Goal: Task Accomplishment & Management: Manage account settings

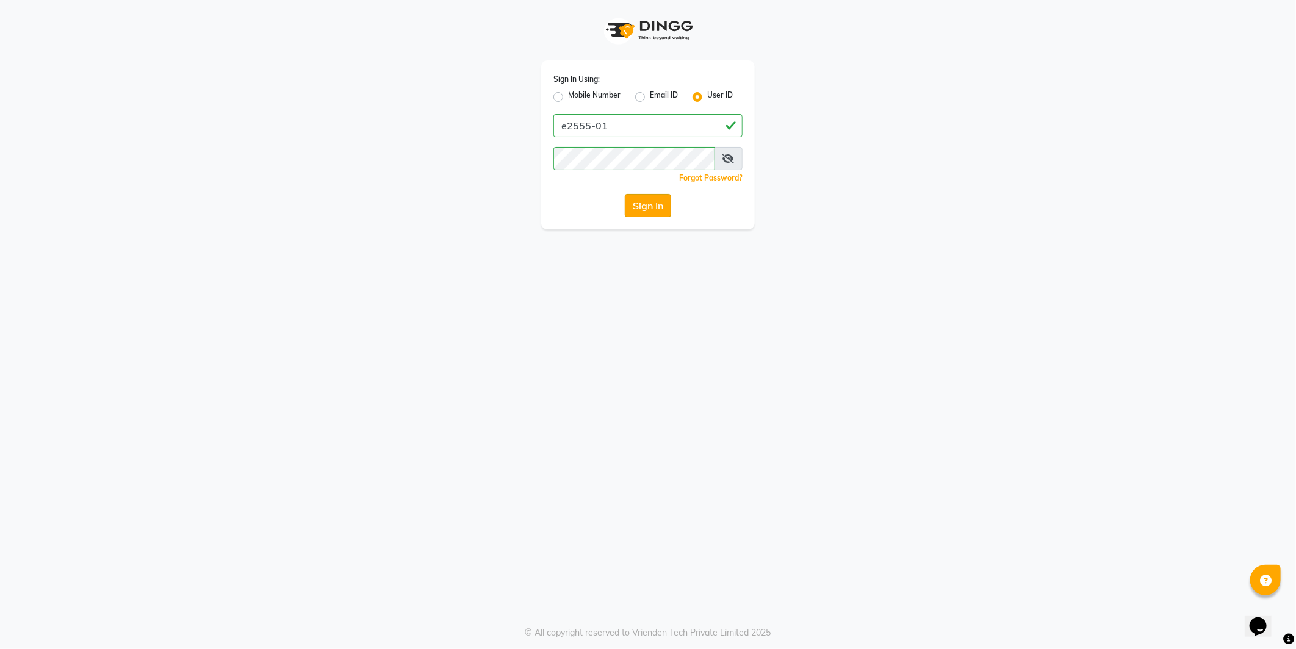
click at [652, 211] on button "Sign In" at bounding box center [648, 205] width 46 height 23
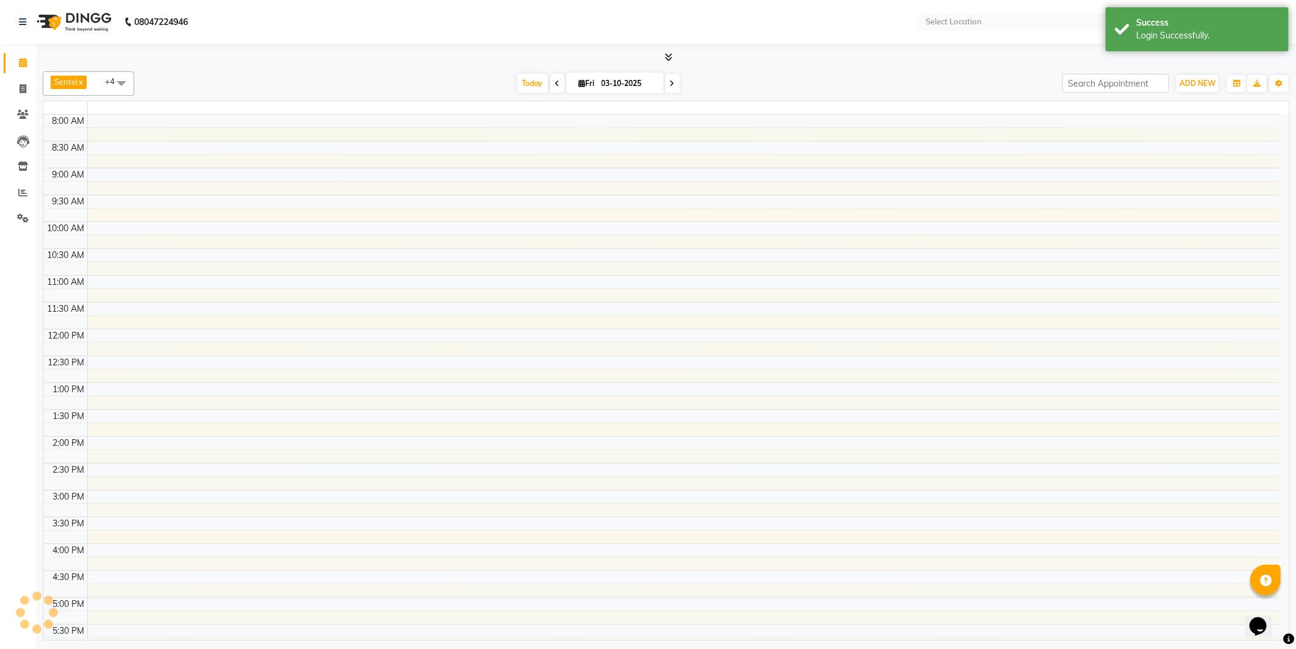
select select "en"
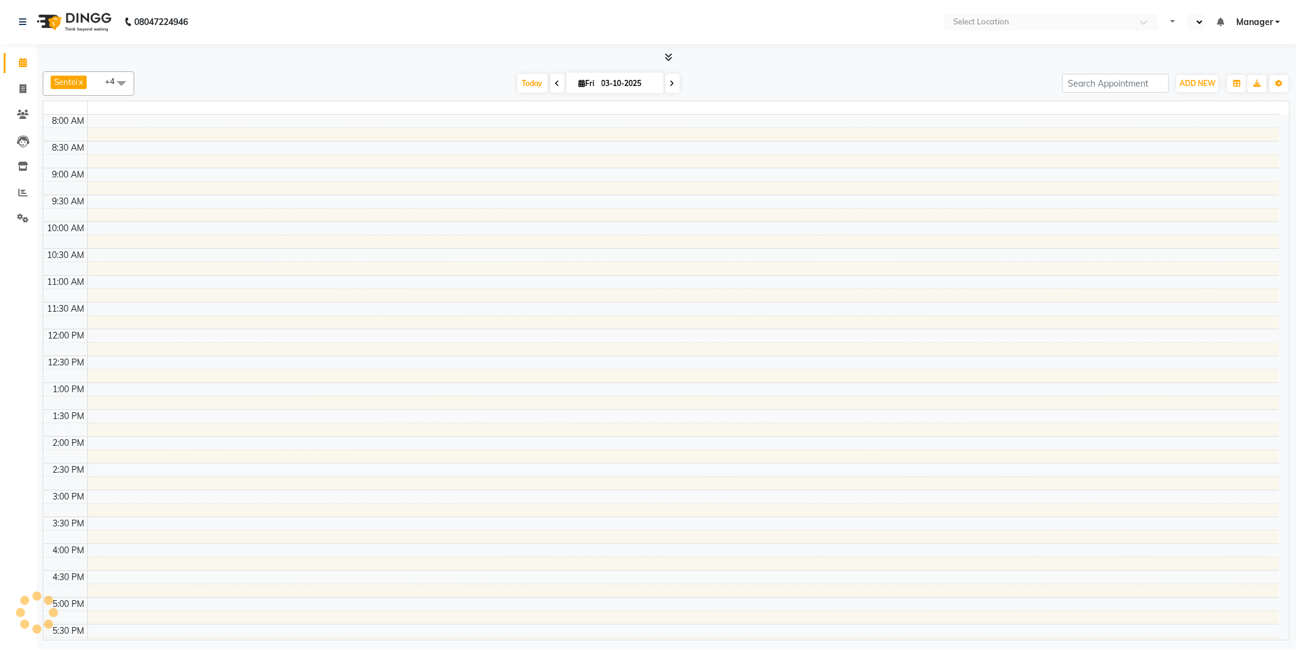
select select "en"
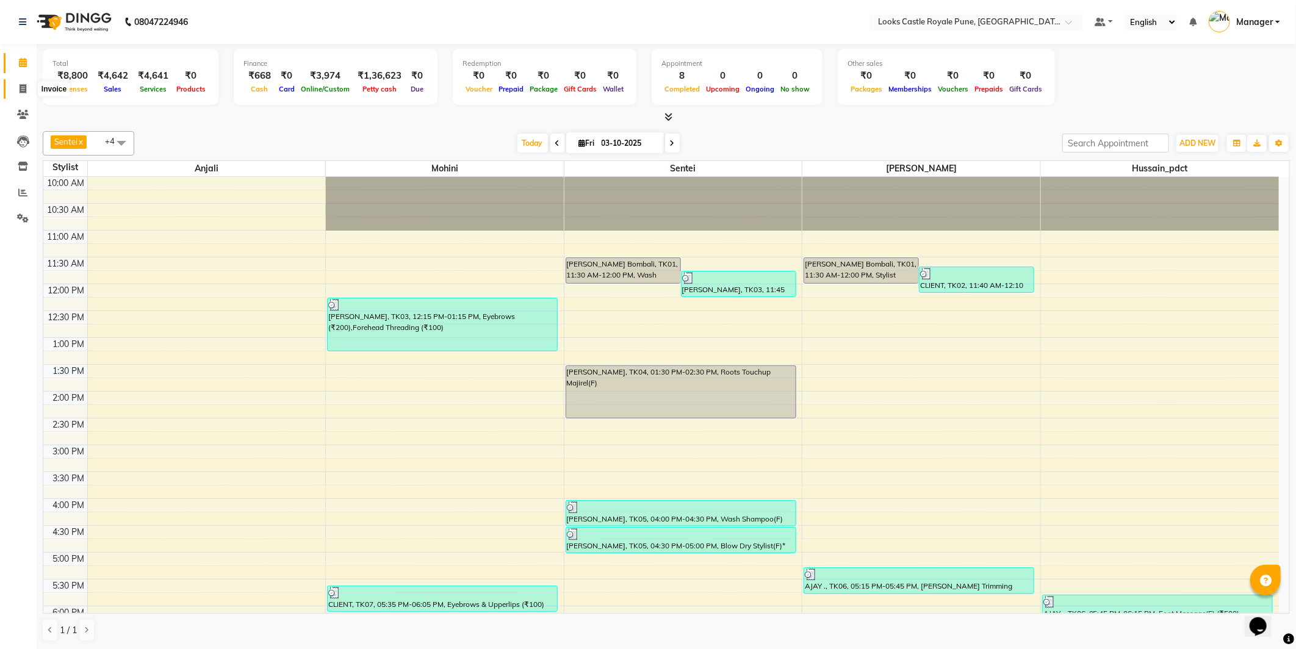
click at [28, 89] on span at bounding box center [22, 89] width 21 height 14
select select "service"
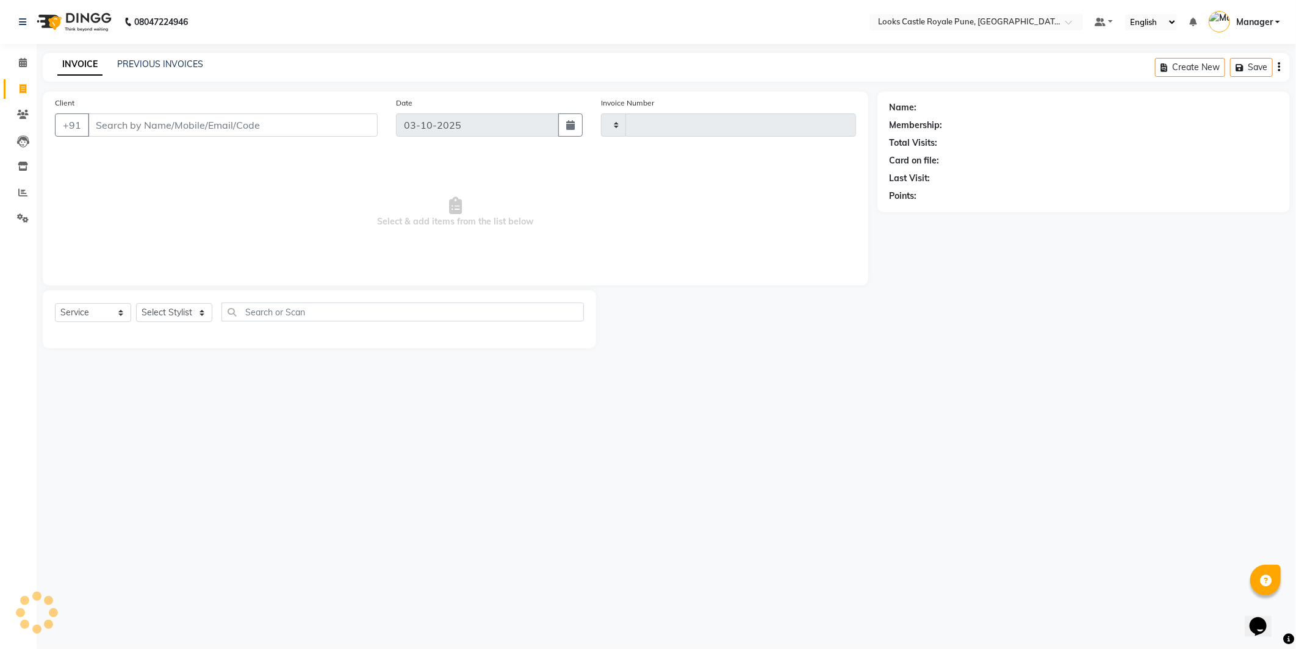
type input "3238"
select select "5915"
click at [185, 319] on select "Select Stylist" at bounding box center [174, 312] width 76 height 19
select select "43057"
click at [136, 304] on select "Select Stylist Akshay Alisha Amir Anjali Arif Arman Christy Danish Eli Gloria H…" at bounding box center [174, 312] width 76 height 19
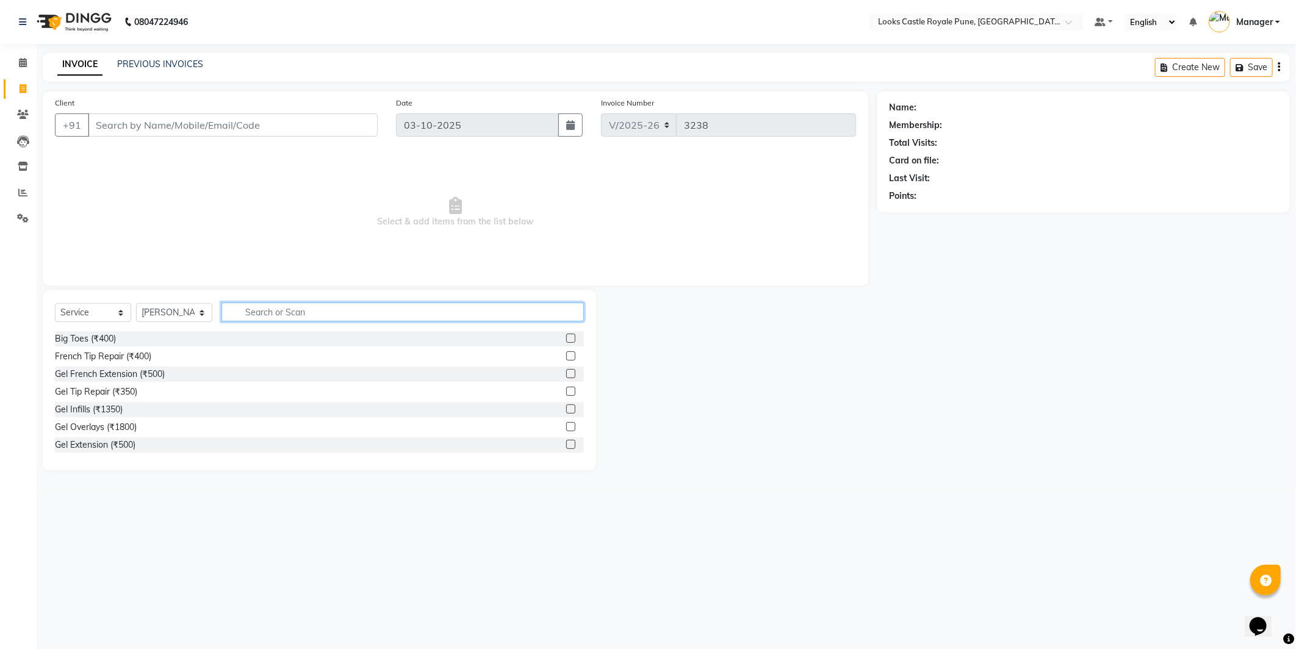
click at [308, 314] on input "text" at bounding box center [403, 312] width 362 height 19
type input "p"
type input "eye"
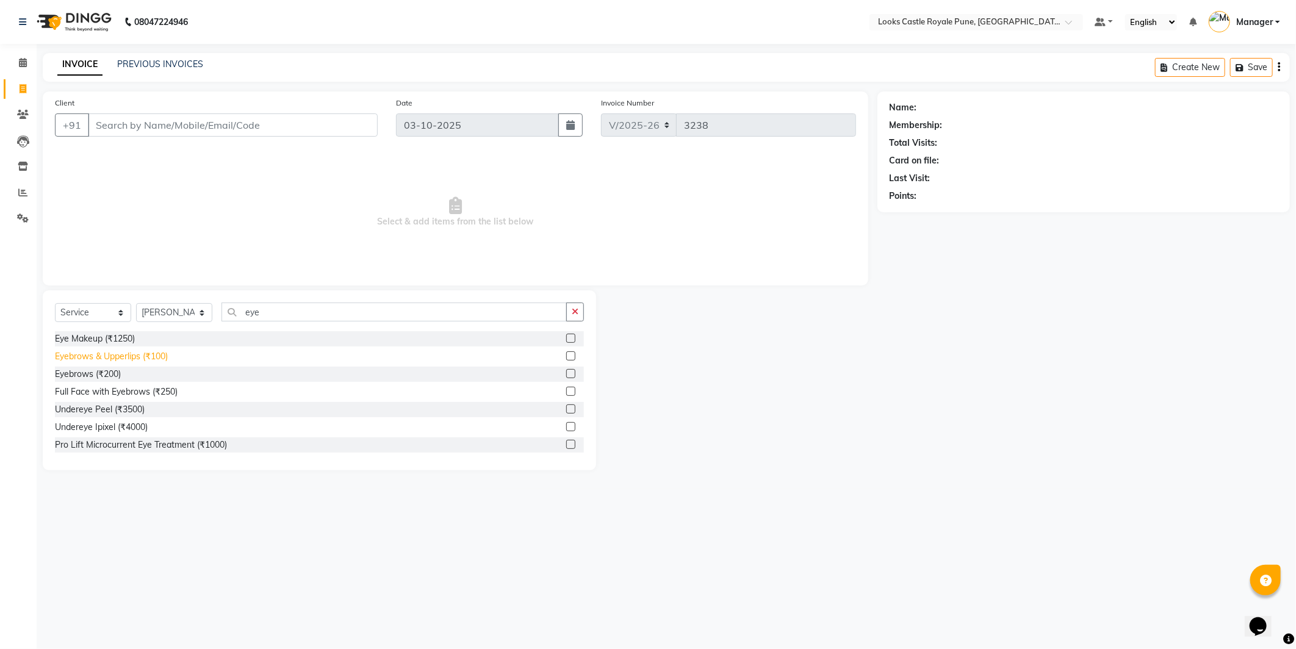
click at [104, 357] on div "Eyebrows & Upperlips (₹100)" at bounding box center [111, 356] width 113 height 13
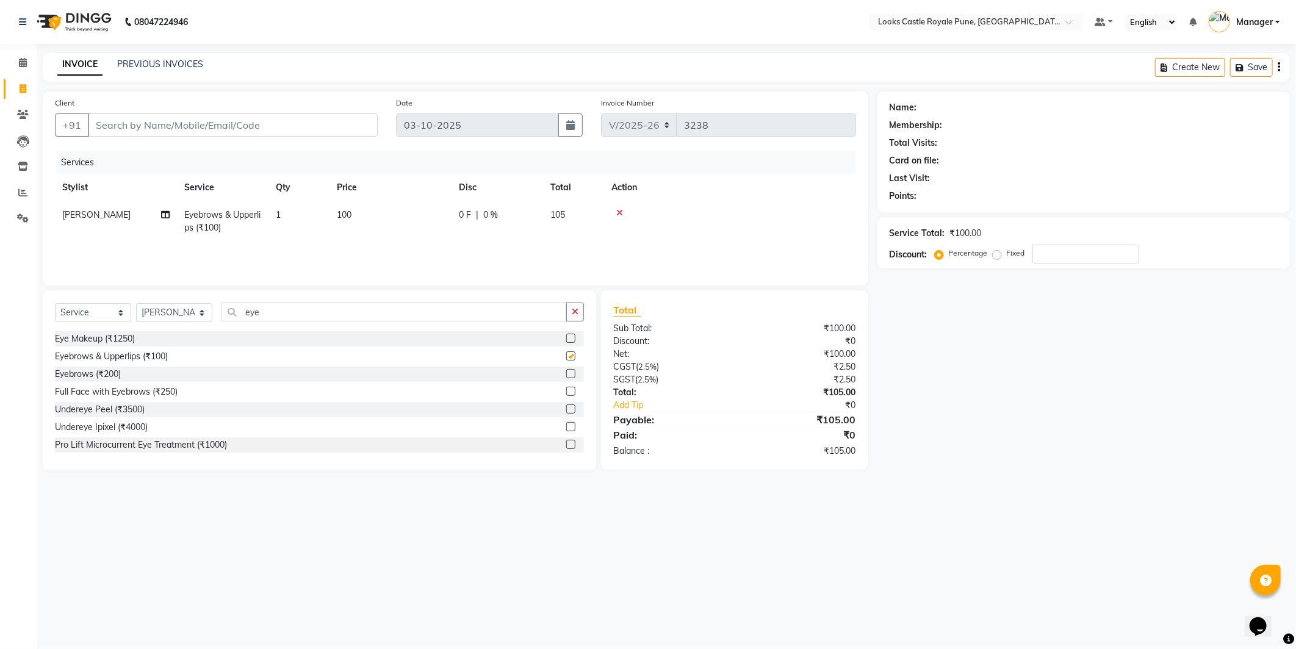
checkbox input "false"
click at [389, 210] on td "100" at bounding box center [391, 221] width 122 height 40
select select "43057"
click at [398, 212] on input "100" at bounding box center [447, 218] width 107 height 19
type input "192"
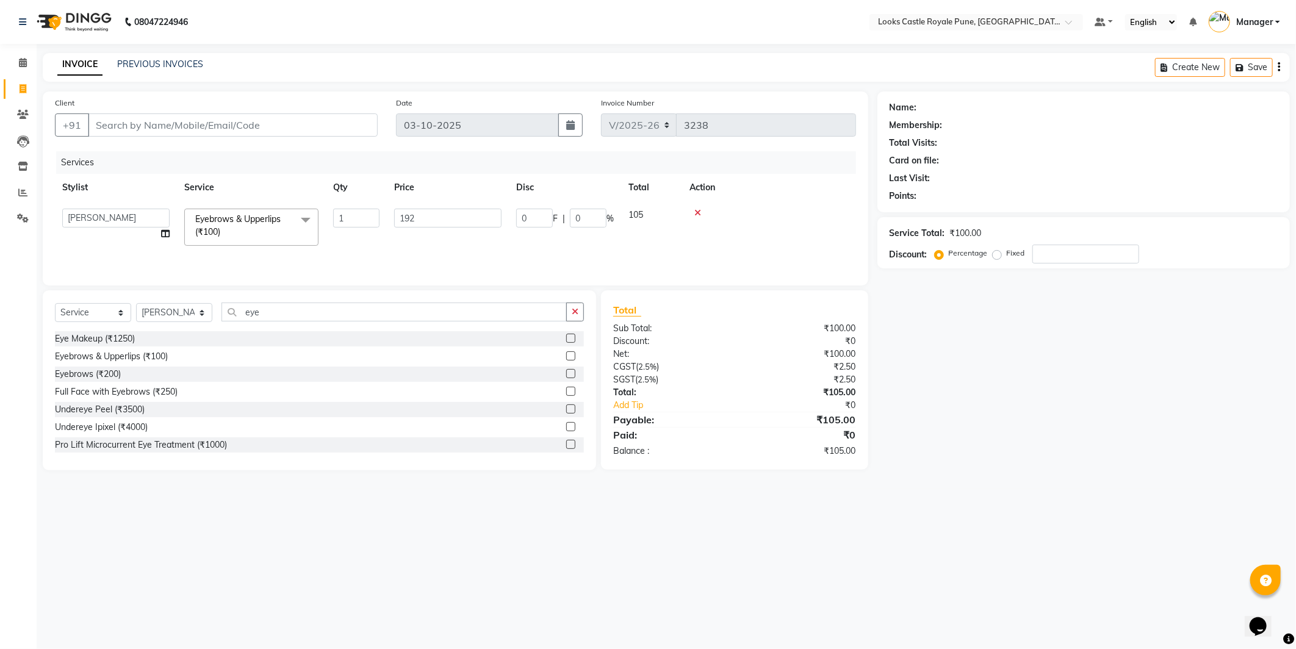
click at [505, 475] on main "INVOICE PREVIOUS INVOICES Create New Save Client +91 Date 03-10-2025 Invoice Nu…" at bounding box center [667, 271] width 1260 height 436
click at [215, 122] on input "Client" at bounding box center [233, 125] width 290 height 23
paste input "9923408999"
type input "9923408999"
type input "0"
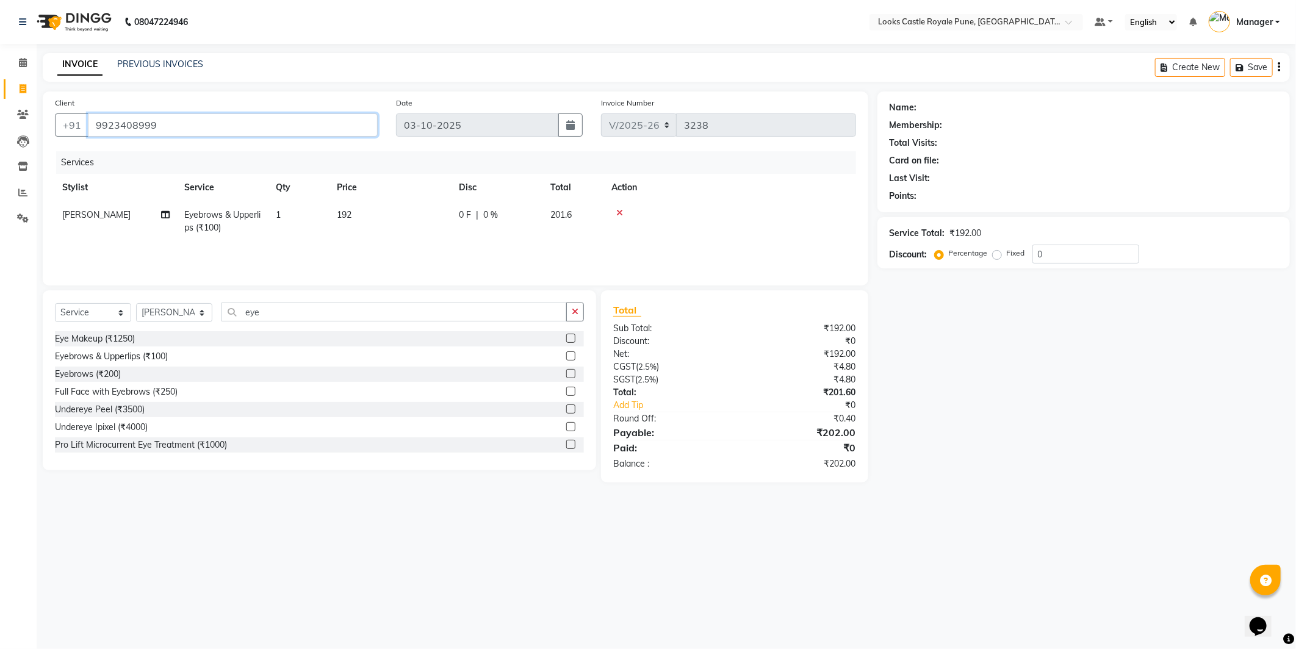
type input "9923408999"
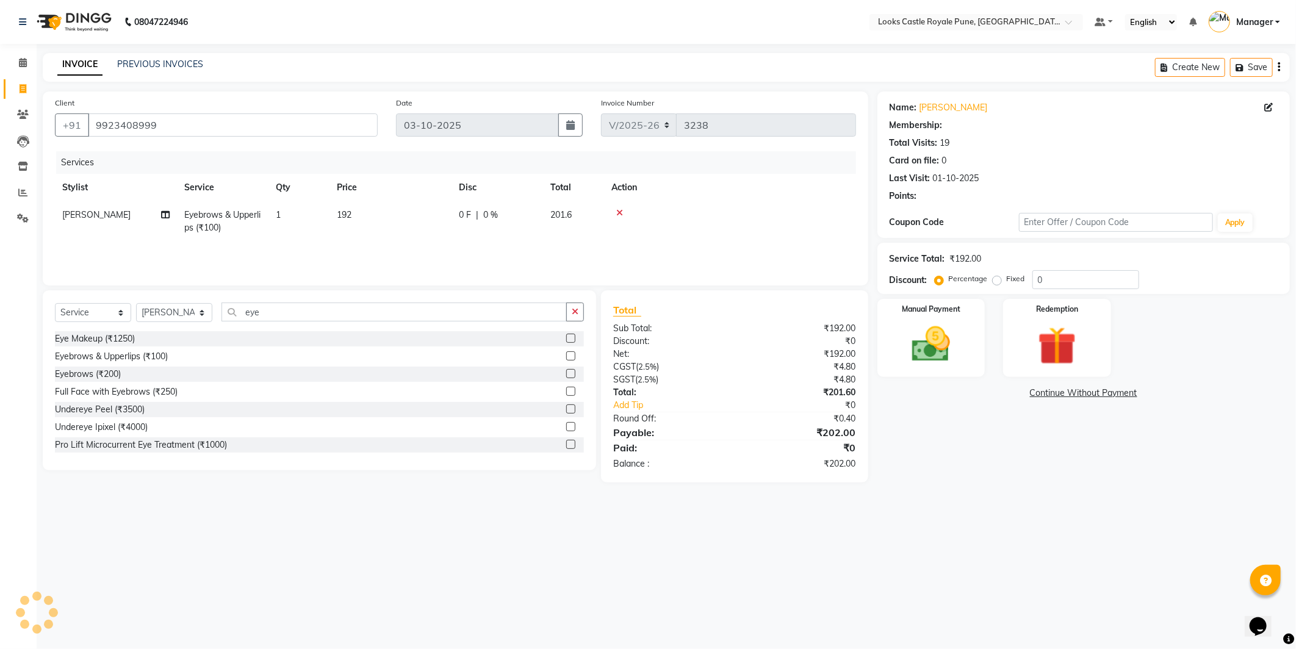
select select "1: Object"
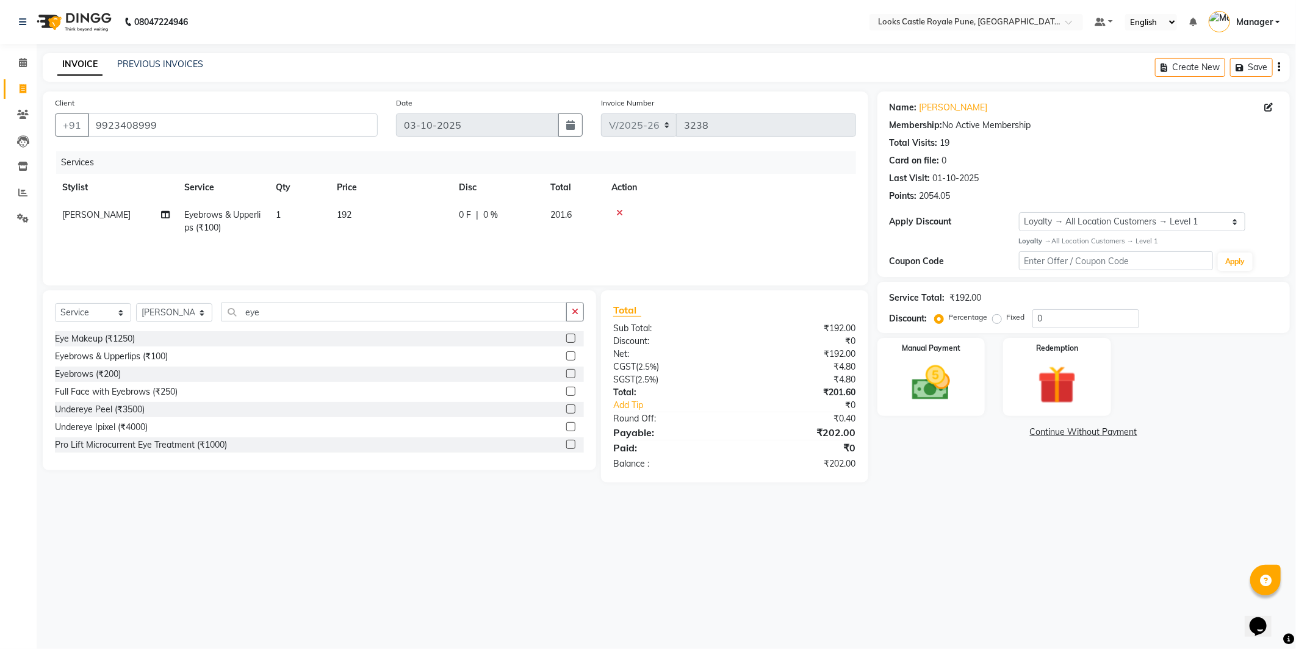
click at [688, 515] on div "08047224946 Select Location × Looks Castle Royale Pune, Pune, Maharashtra Defau…" at bounding box center [648, 324] width 1296 height 649
click at [972, 370] on div "Manual Payment" at bounding box center [931, 376] width 112 height 81
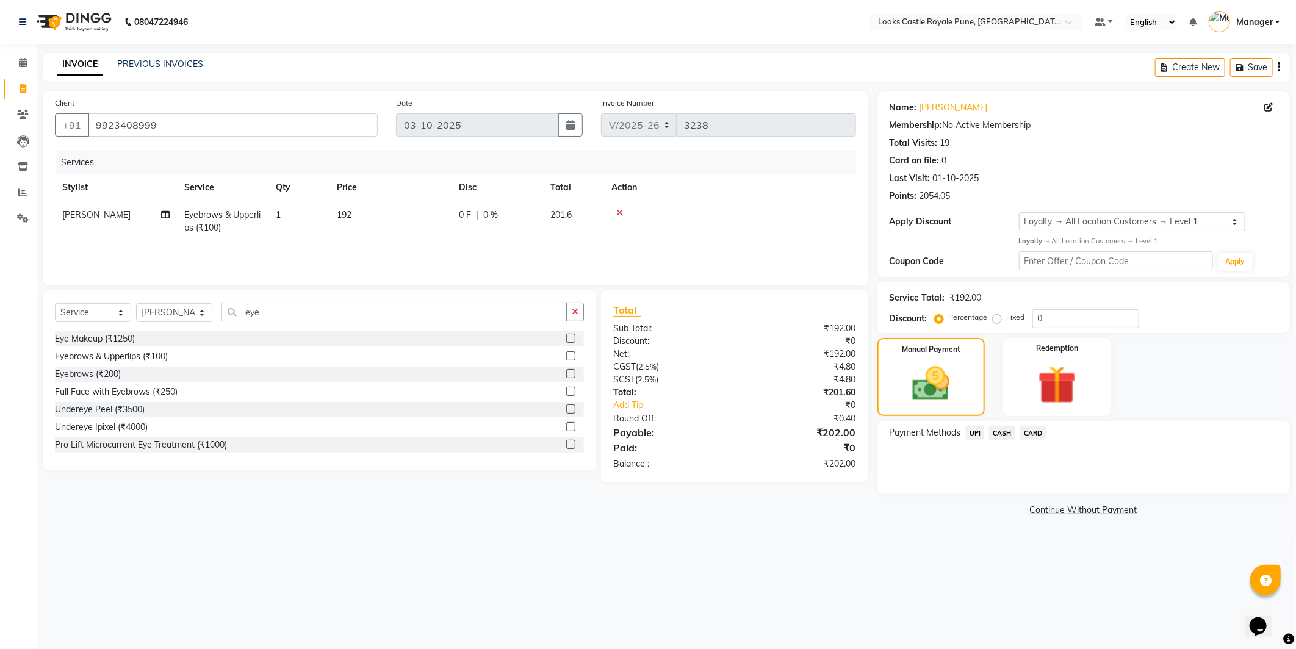
click at [997, 429] on span "CASH" at bounding box center [1002, 433] width 26 height 14
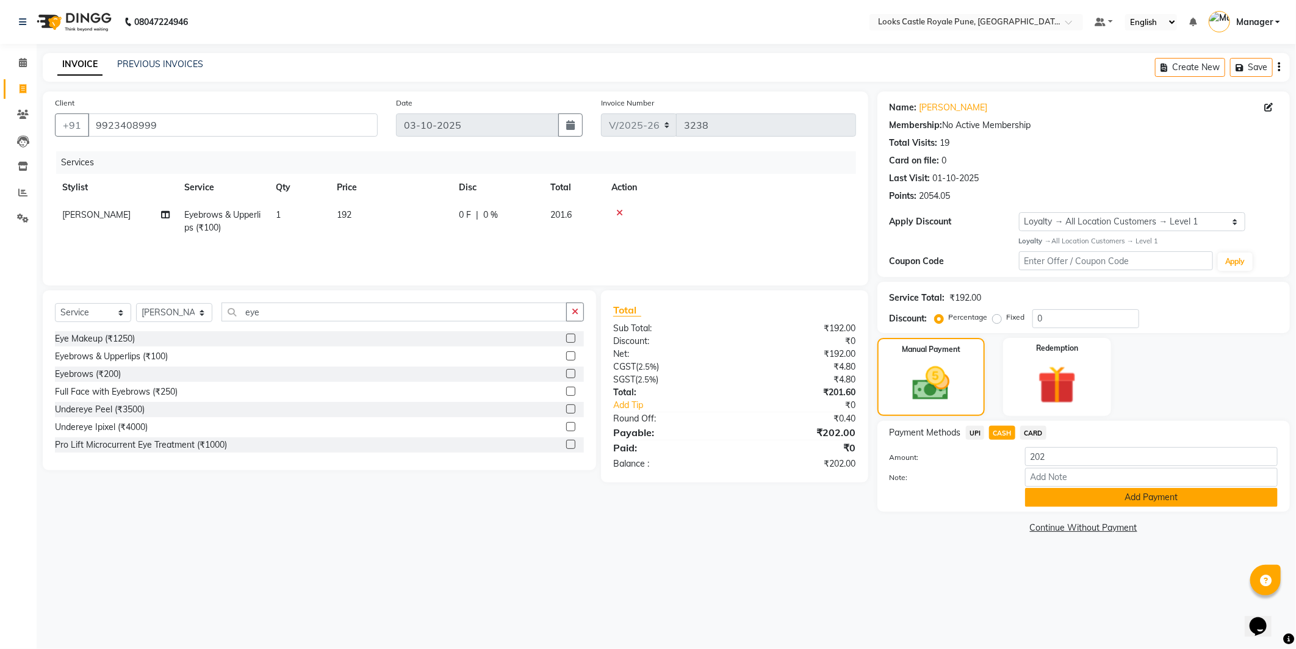
drag, startPoint x: 1057, startPoint y: 500, endPoint x: 1046, endPoint y: 489, distance: 15.5
click at [1056, 500] on button "Add Payment" at bounding box center [1151, 497] width 253 height 19
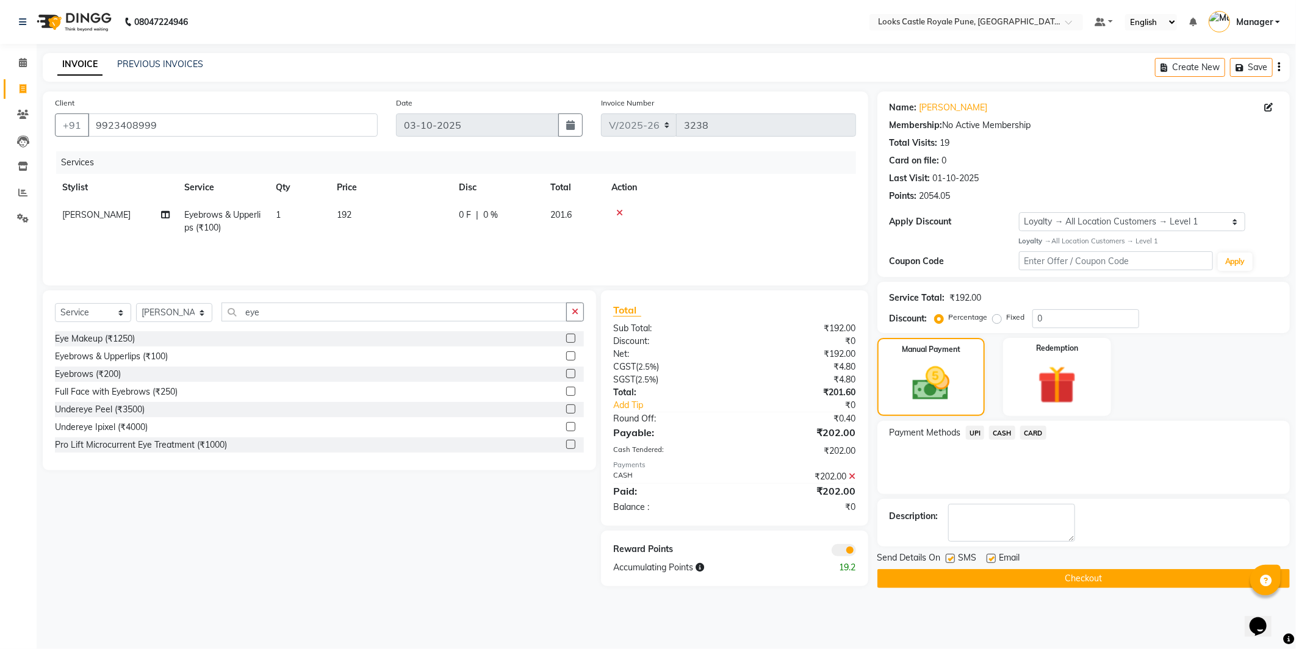
click at [1040, 579] on button "Checkout" at bounding box center [1084, 578] width 413 height 19
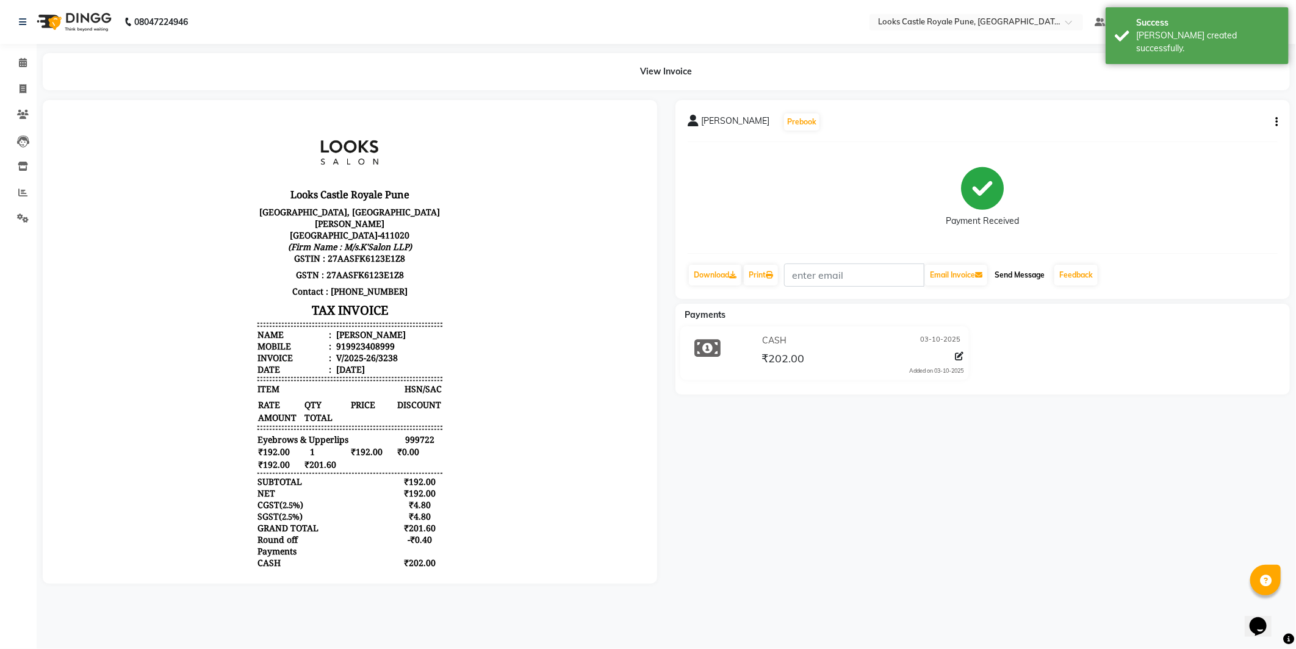
click at [1026, 276] on button "Send Message" at bounding box center [1020, 275] width 60 height 21
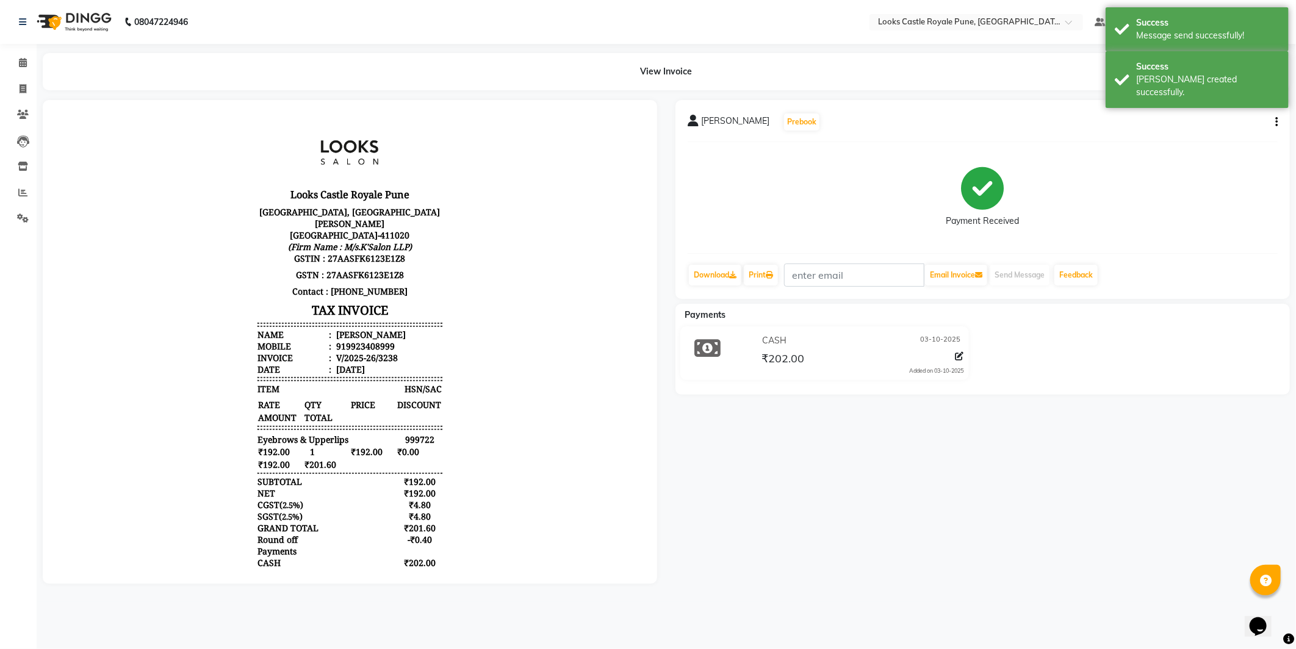
click at [84, 14] on img at bounding box center [73, 22] width 84 height 34
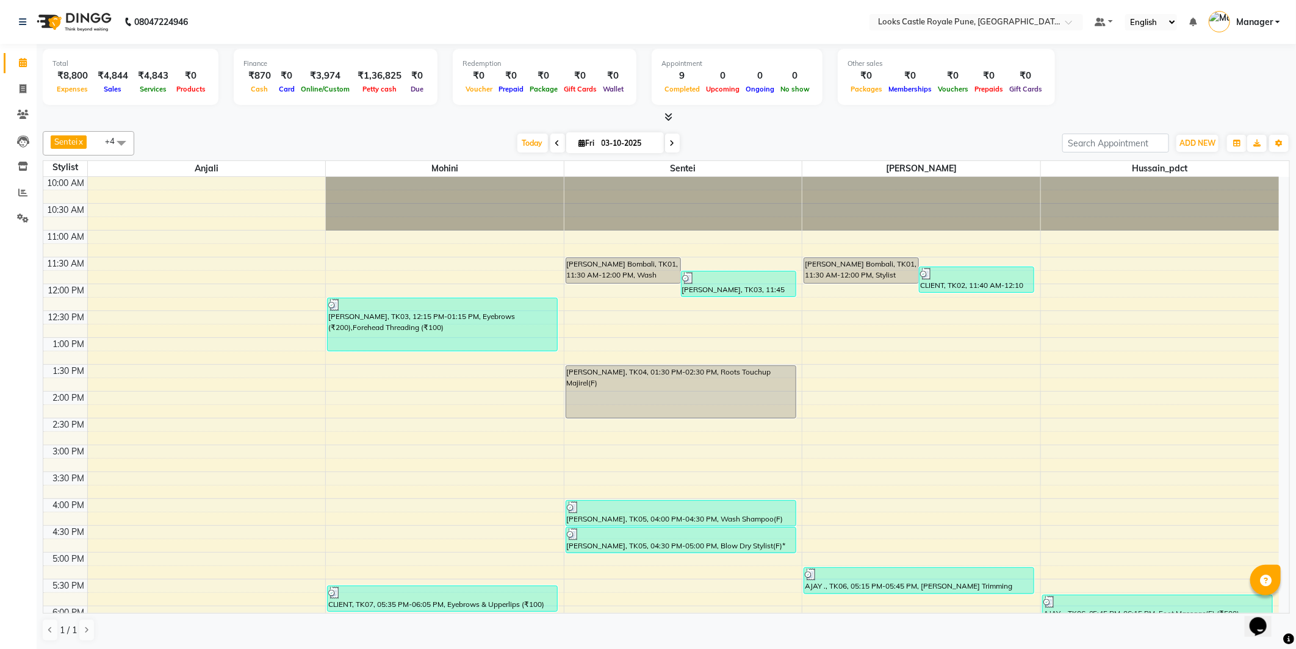
click at [106, 136] on span "+4" at bounding box center [114, 141] width 19 height 10
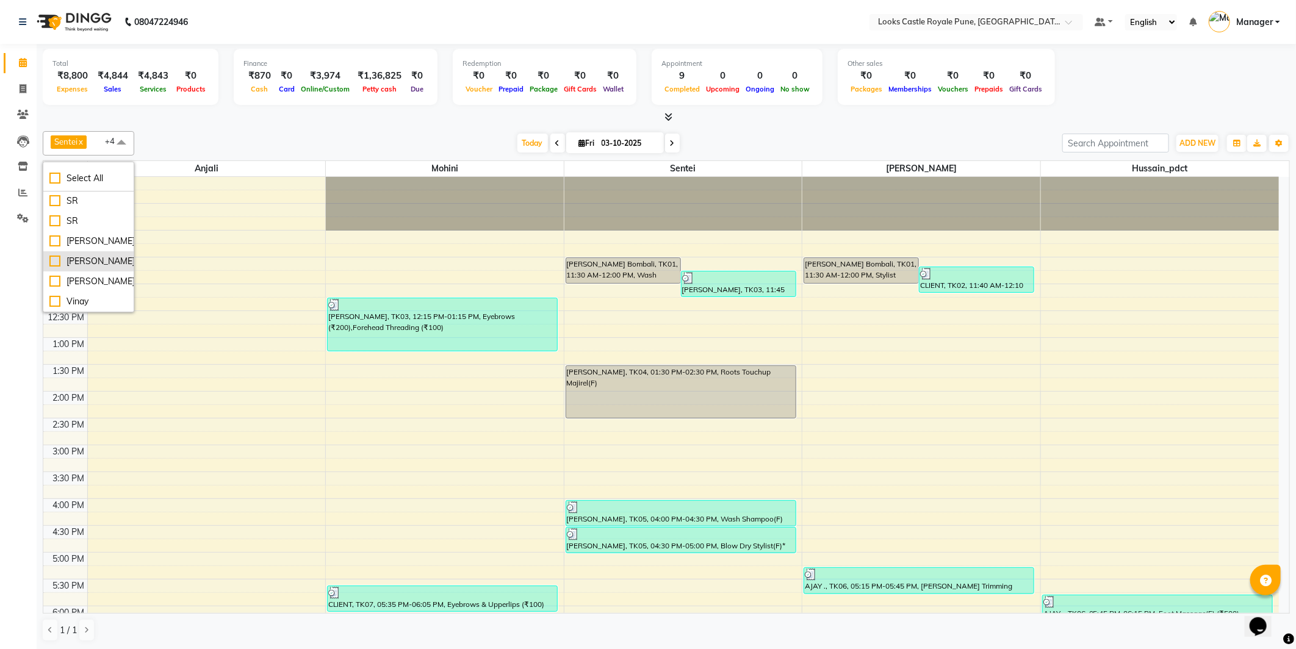
scroll to position [710, 0]
click at [54, 240] on div "[PERSON_NAME]" at bounding box center [88, 241] width 78 height 13
checkbox input "true"
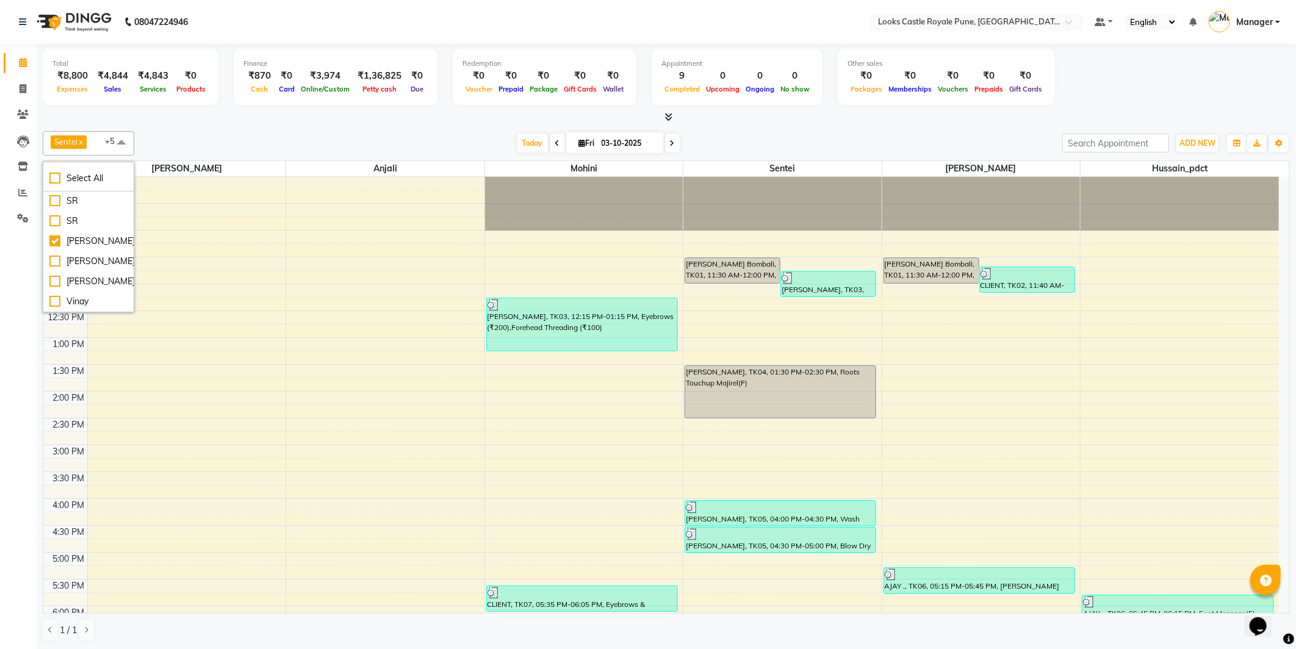
click at [557, 145] on span at bounding box center [557, 143] width 15 height 19
type input "02-10-2025"
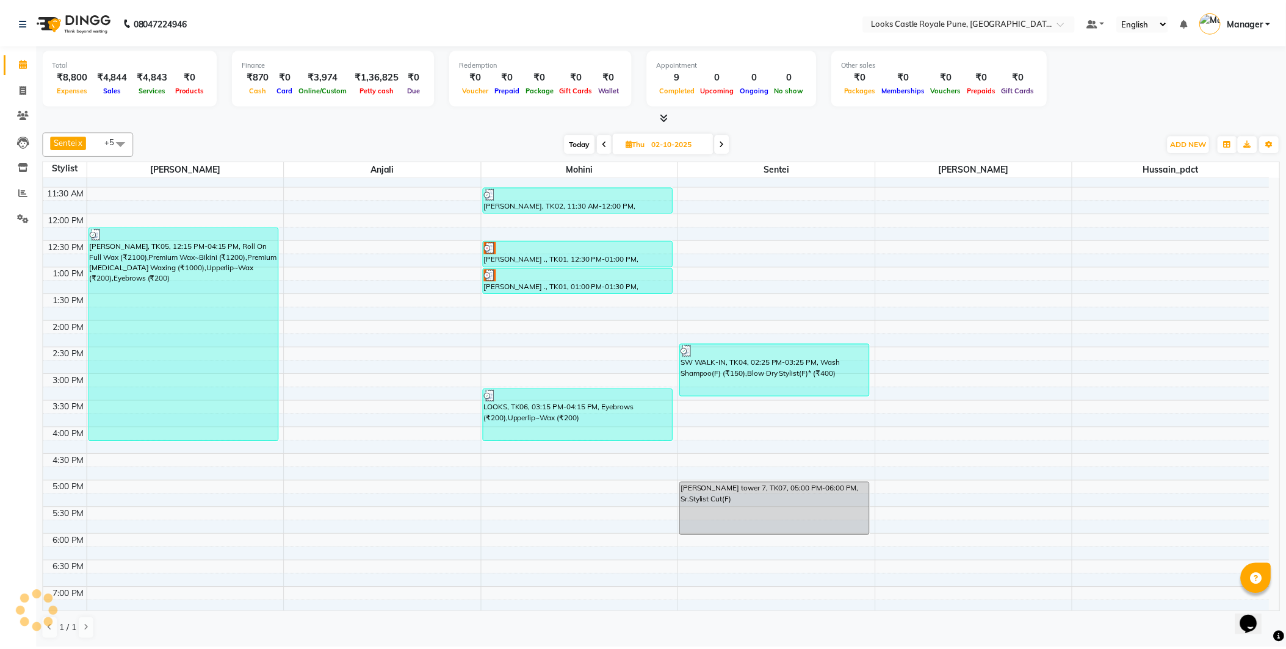
scroll to position [0, 0]
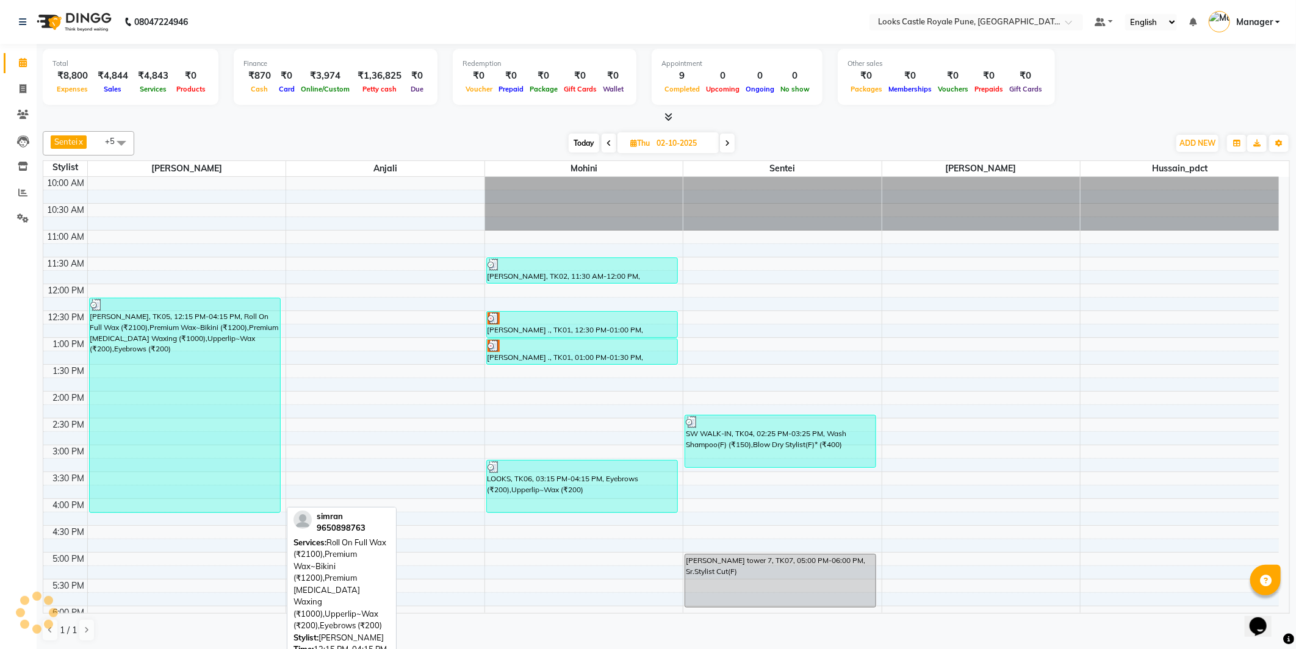
click at [174, 364] on div "[PERSON_NAME], TK05, 12:15 PM-04:15 PM, Roll On Full Wax (₹2100),Premium Wax~Bi…" at bounding box center [185, 405] width 190 height 214
select select "3"
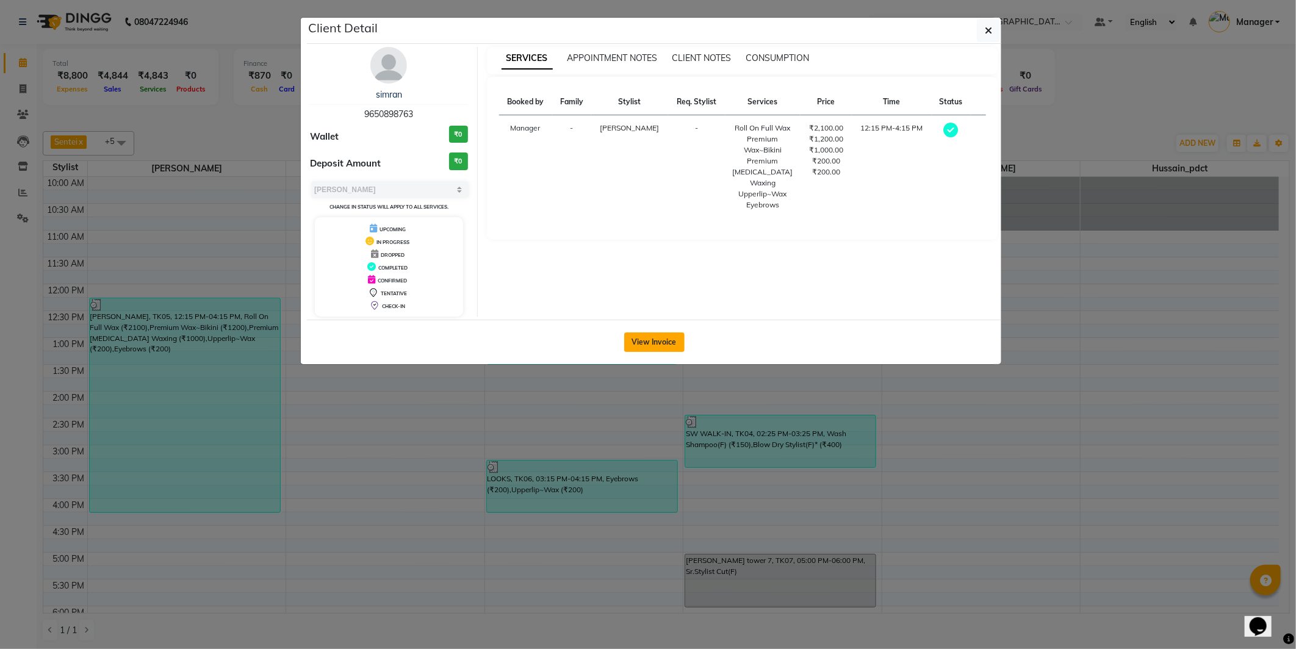
click at [644, 346] on button "View Invoice" at bounding box center [654, 343] width 60 height 20
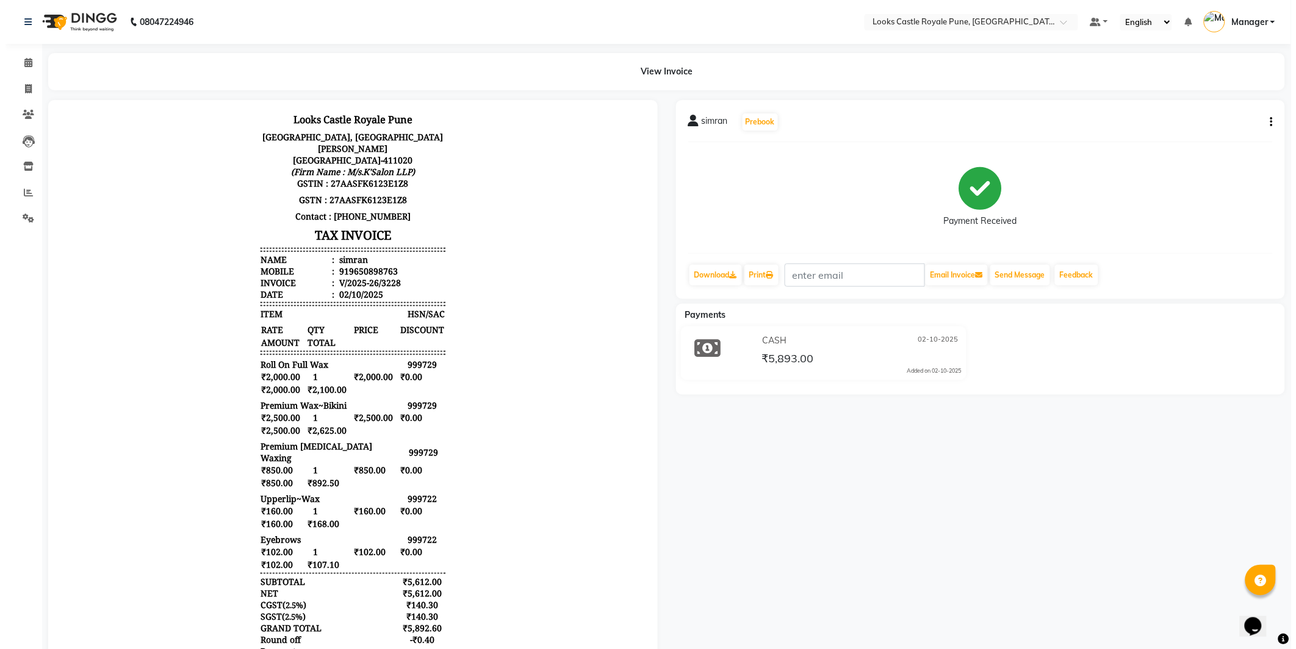
scroll to position [78, 0]
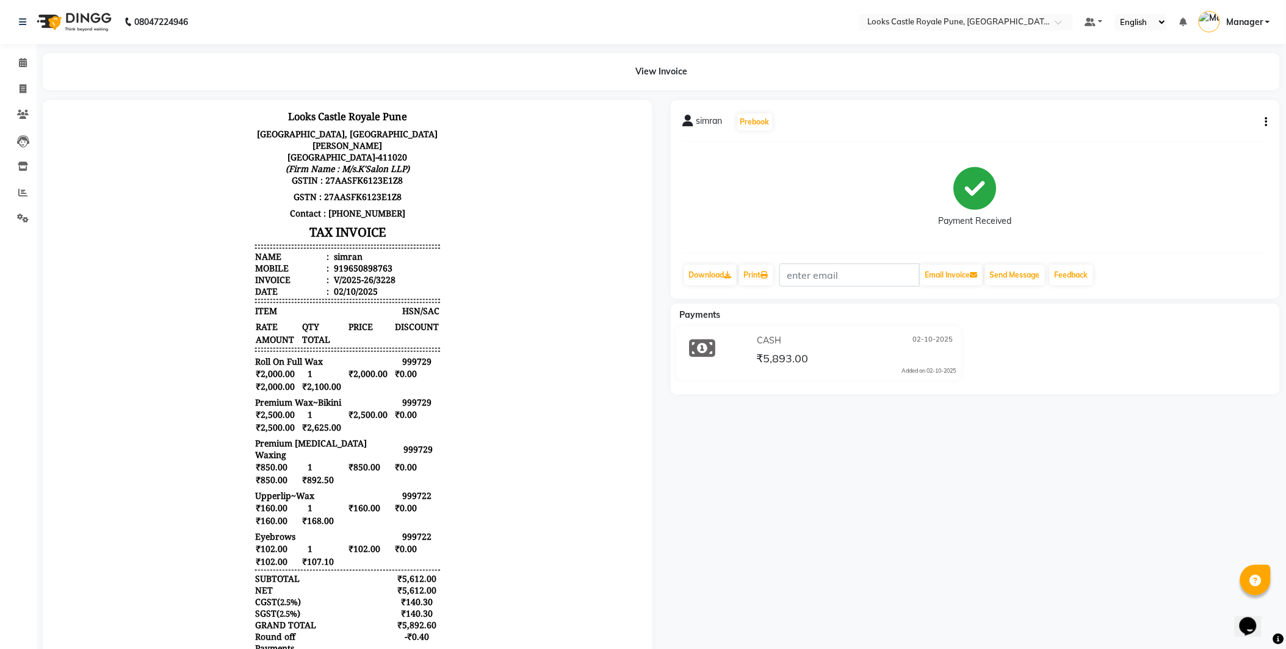
click at [83, 20] on img at bounding box center [73, 22] width 84 height 34
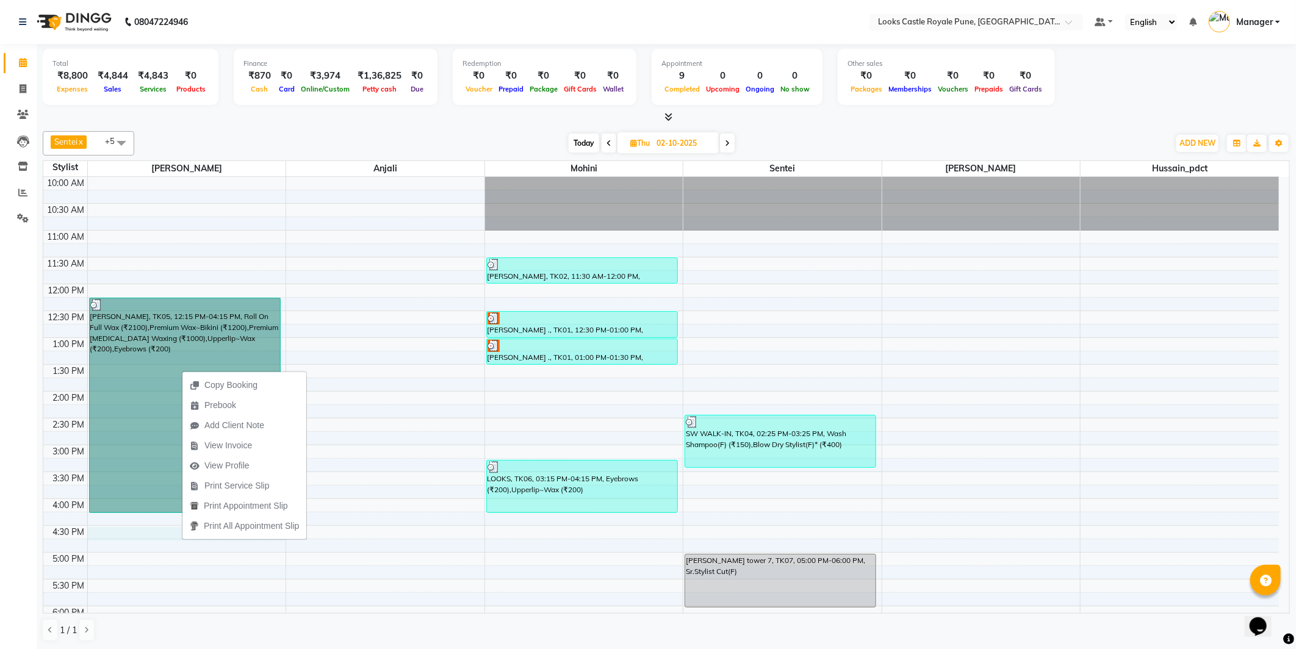
click at [129, 533] on div "10:00 AM 10:30 AM 11:00 AM 11:30 AM 12:00 PM 12:30 PM 1:00 PM 1:30 PM 2:00 PM 2…" at bounding box center [661, 526] width 1236 height 698
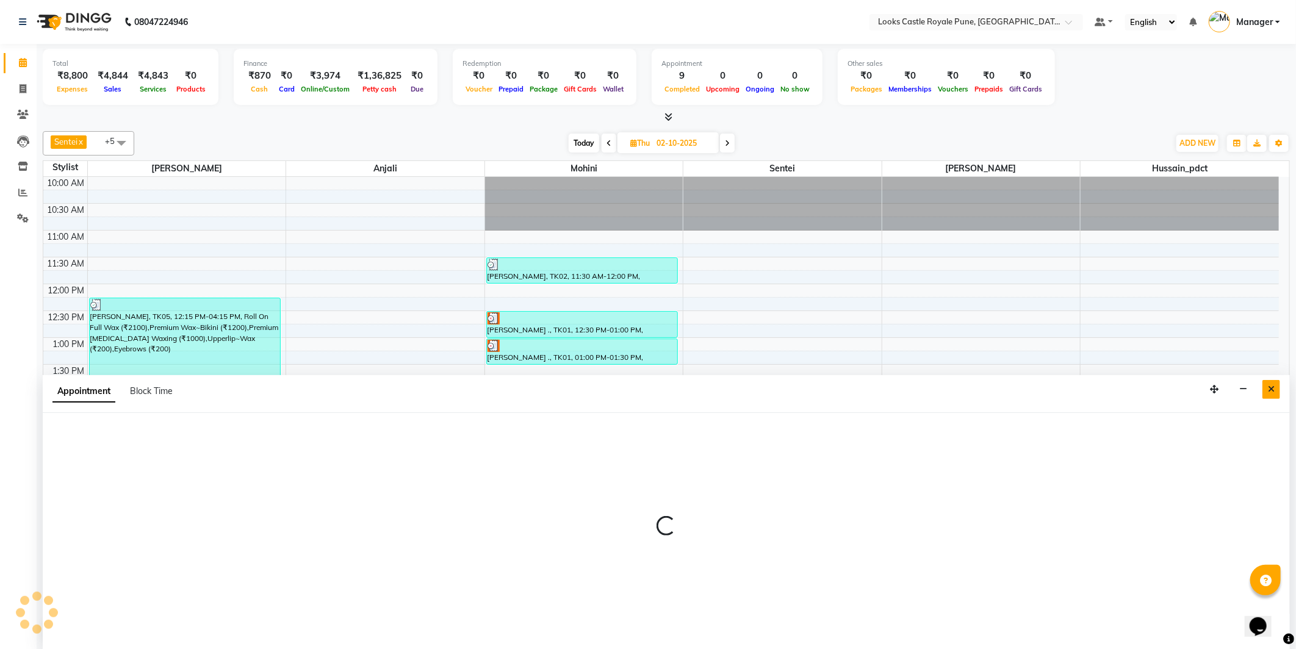
click at [1280, 386] on button "Close" at bounding box center [1272, 389] width 18 height 19
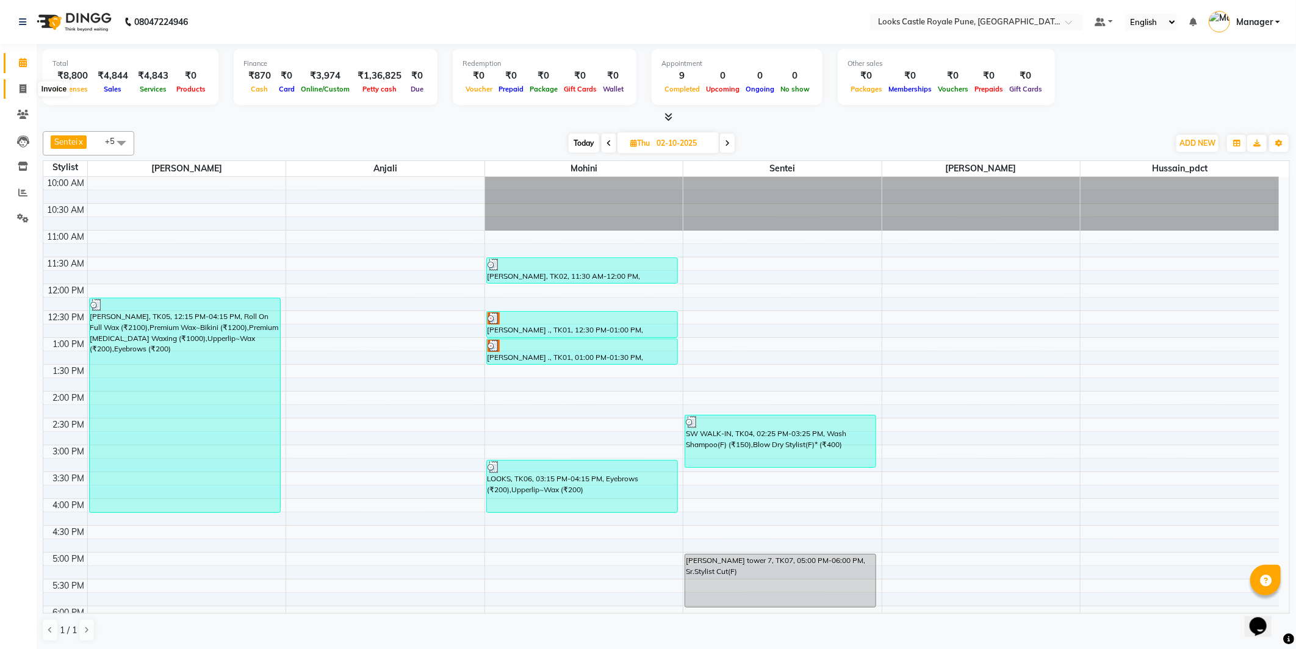
click at [26, 90] on icon at bounding box center [23, 88] width 7 height 9
select select "5915"
select select "service"
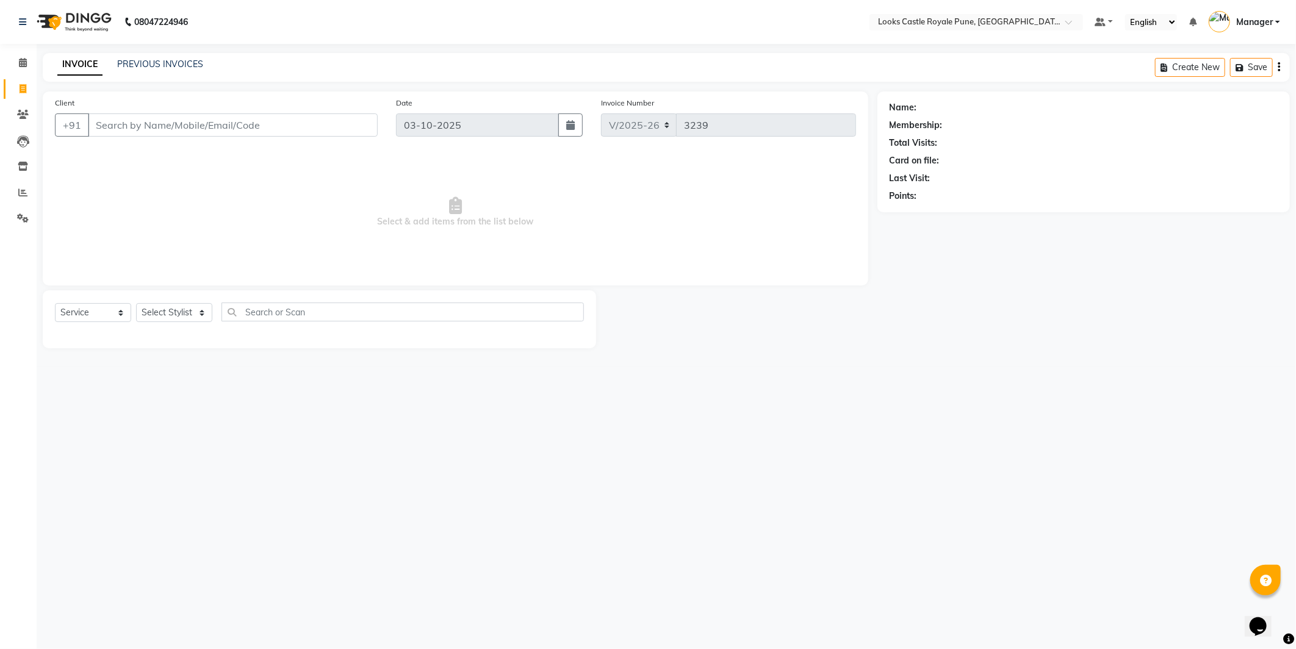
click at [163, 325] on div "Select Service Product Membership Package Voucher Prepaid Gift Card Select Styl…" at bounding box center [319, 317] width 529 height 29
click at [159, 311] on select "Select Stylist" at bounding box center [174, 312] width 76 height 19
select select "43051"
click at [136, 304] on select "Select Stylist Akshay Alisha Amir Anjali Arif Arman Christy Danish Eli Gloria H…" at bounding box center [174, 312] width 76 height 19
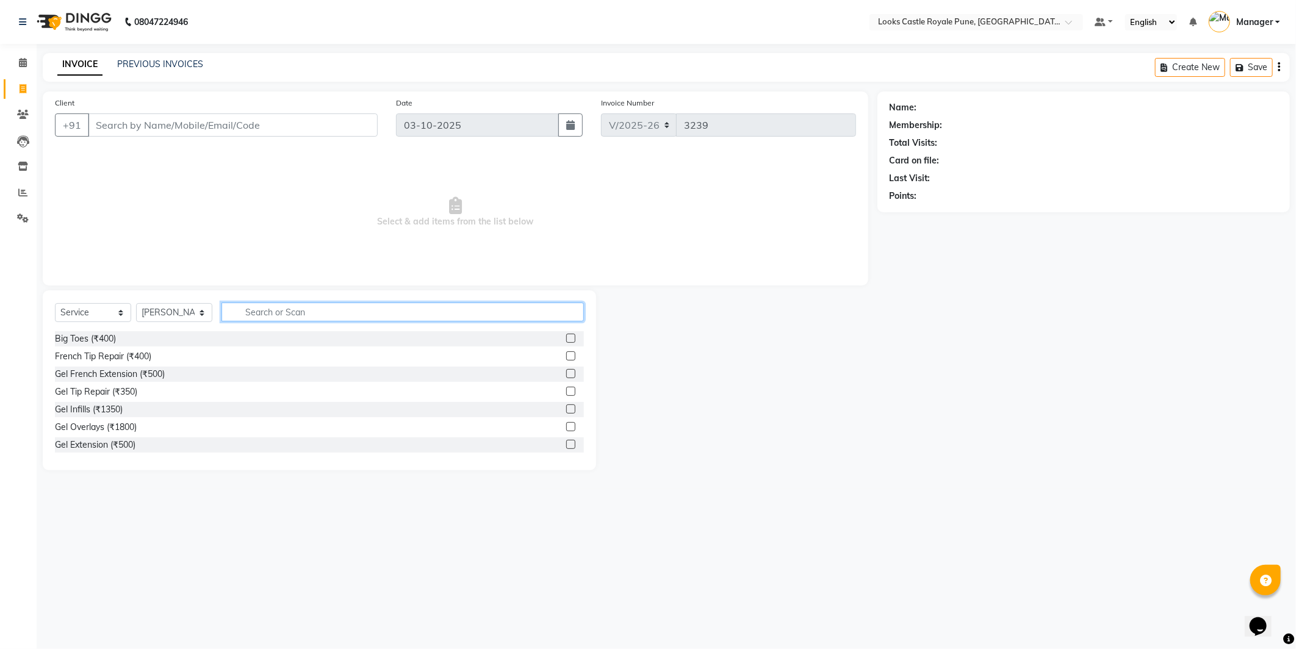
click at [306, 314] on input "text" at bounding box center [403, 312] width 362 height 19
type input "was"
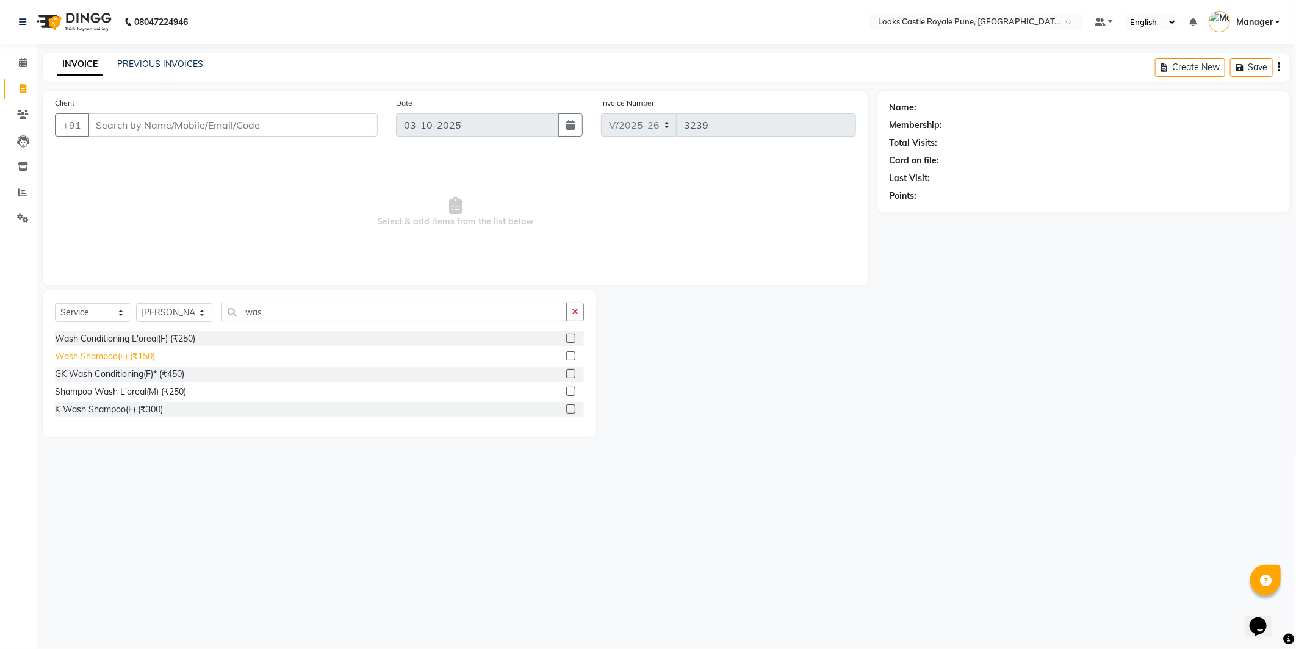
click at [116, 353] on div "Wash Shampoo(F) (₹150)" at bounding box center [105, 356] width 100 height 13
checkbox input "false"
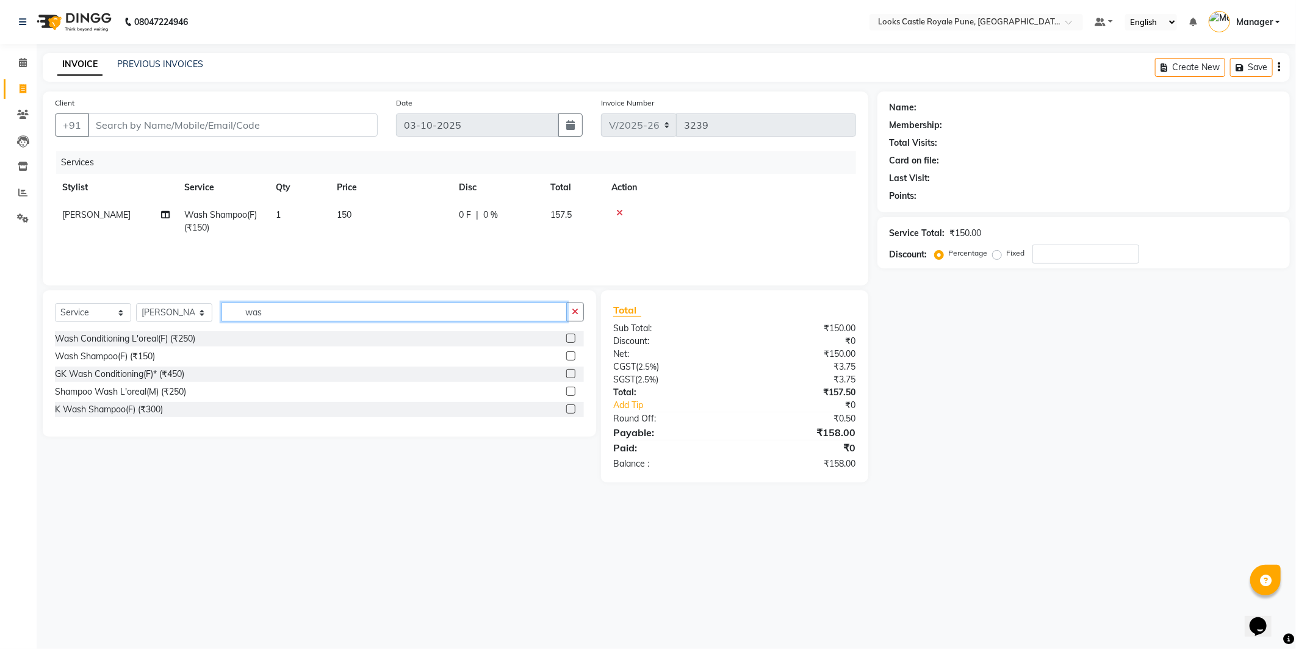
click at [302, 319] on input "was" at bounding box center [394, 312] width 345 height 19
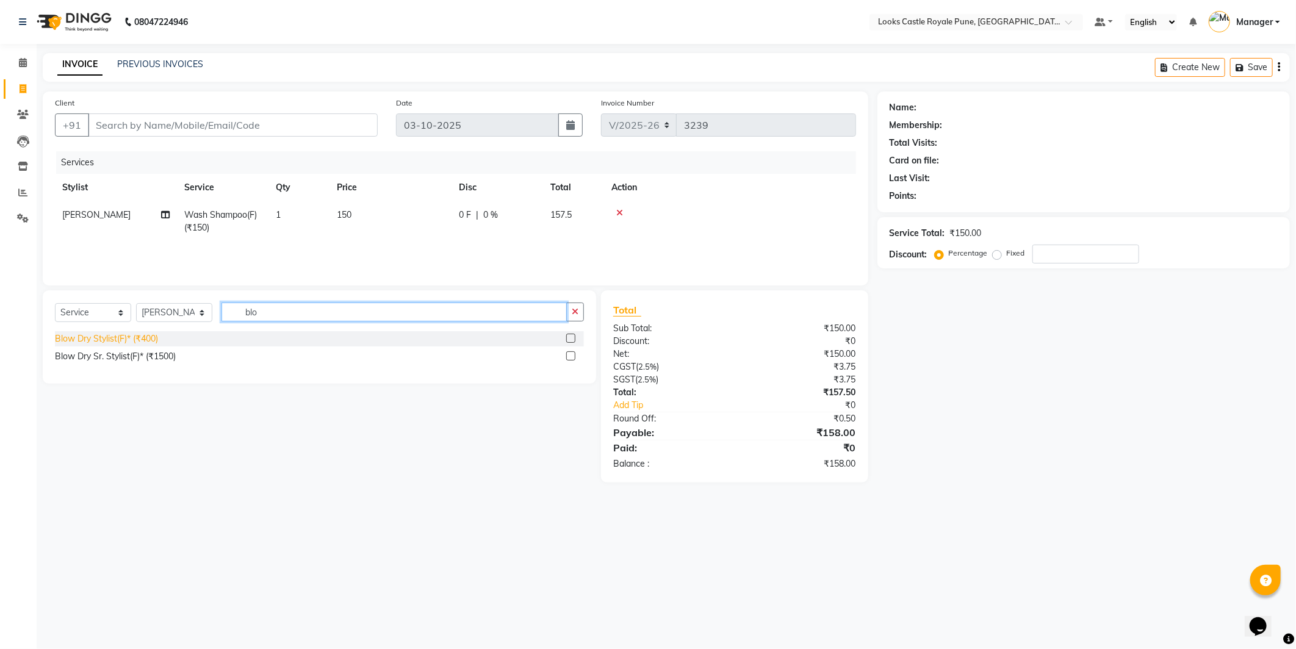
type input "blo"
click at [101, 341] on div "Blow Dry Stylist(F)* (₹400)" at bounding box center [106, 339] width 103 height 13
checkbox input "false"
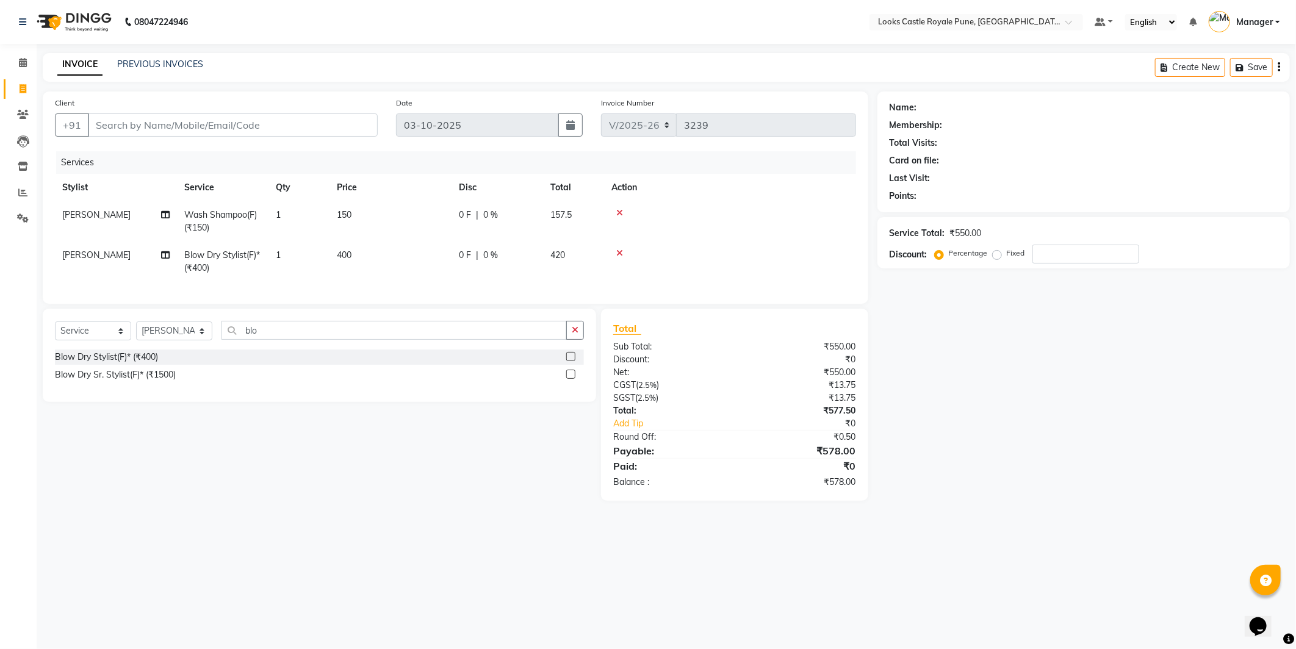
click at [336, 265] on td "400" at bounding box center [391, 262] width 122 height 40
select select "43051"
click at [416, 200] on th "Price" at bounding box center [448, 187] width 122 height 27
click at [428, 220] on td "150" at bounding box center [448, 214] width 122 height 27
select select "43051"
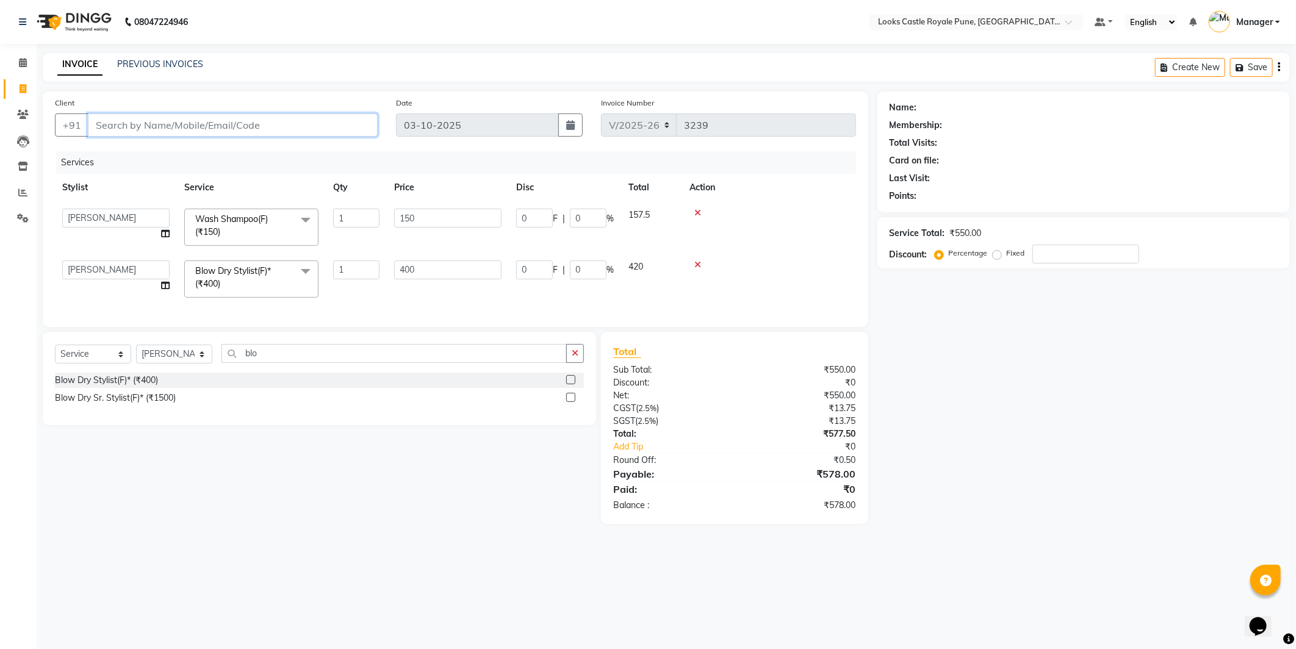
click at [245, 126] on input "Client" at bounding box center [233, 125] width 290 height 23
type input "n"
type input "0"
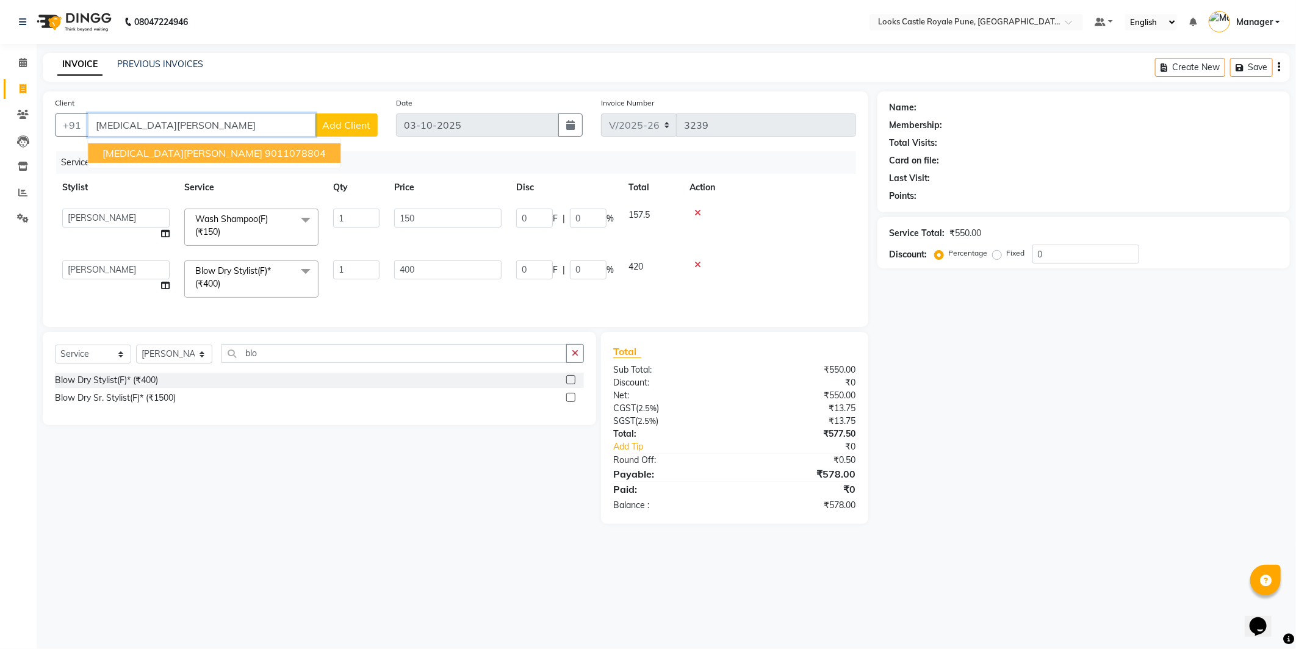
click at [150, 150] on span "NIKITA SHETTY" at bounding box center [183, 153] width 160 height 12
type input "9011078804"
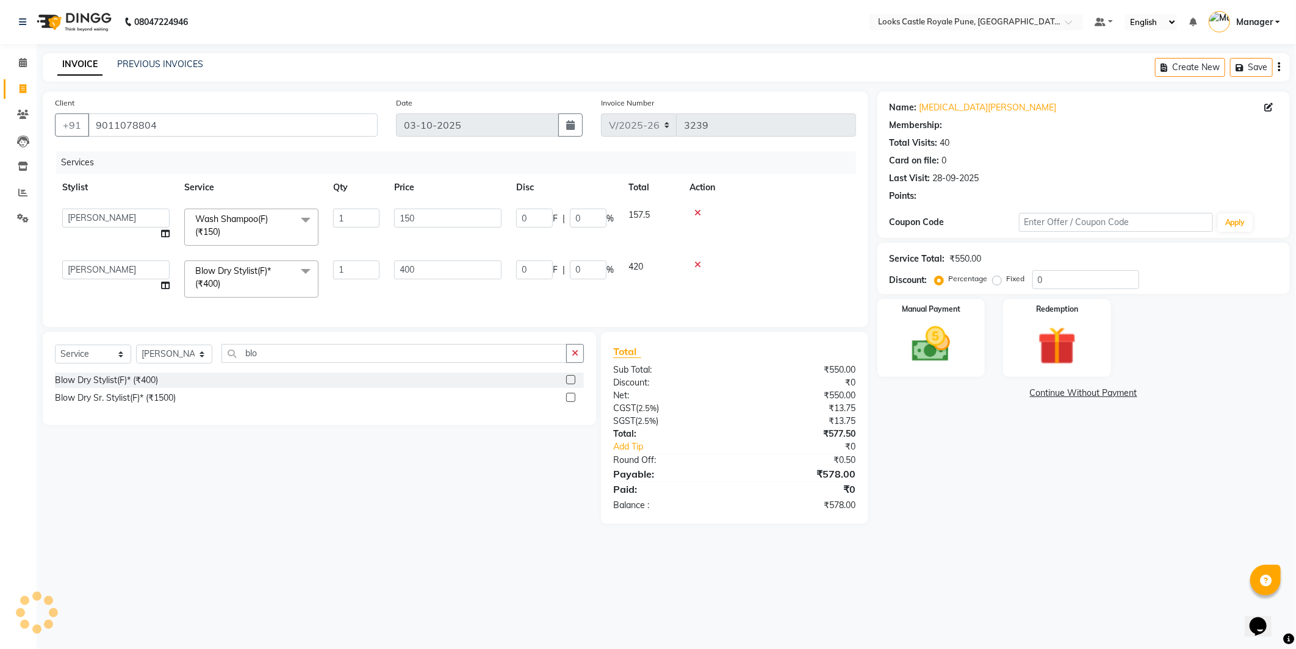
select select "1: Object"
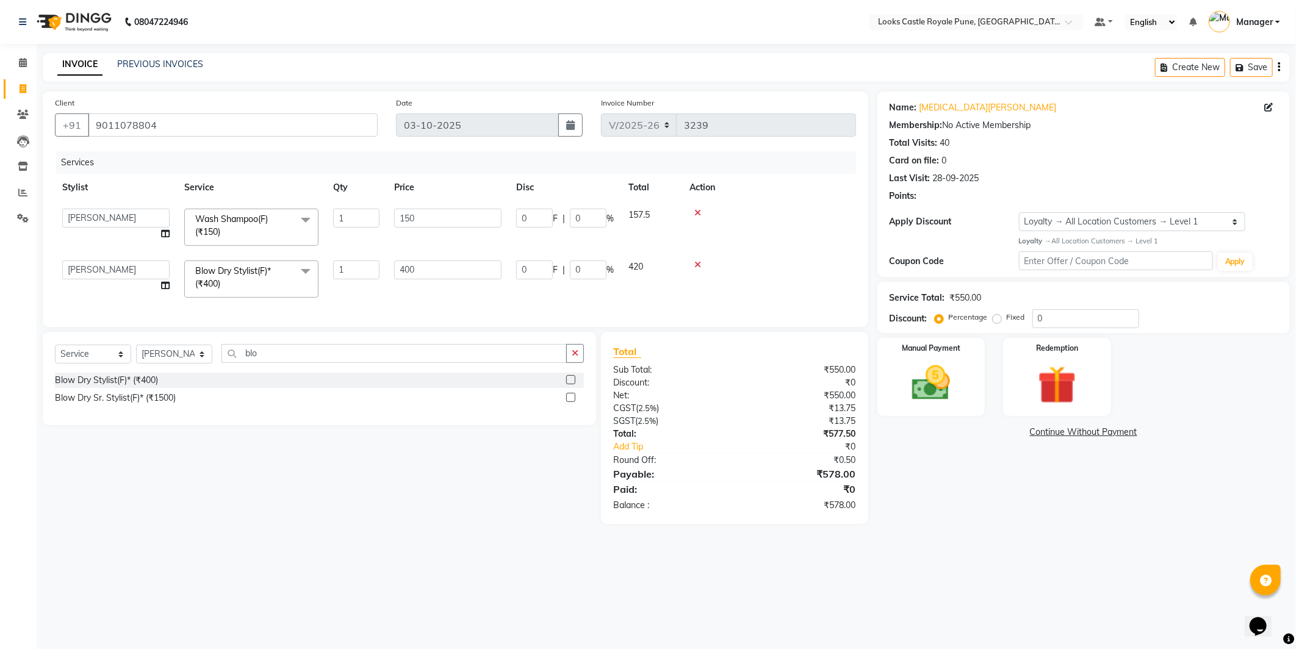
click at [432, 494] on div "Select Service Product Membership Package Voucher Prepaid Gift Card Select Styl…" at bounding box center [315, 428] width 563 height 192
click at [171, 361] on select "Select Stylist Akshay [PERSON_NAME] [PERSON_NAME] [PERSON_NAME] Danish [PERSON_…" at bounding box center [174, 354] width 76 height 19
select select "43057"
click at [136, 355] on select "Select Stylist Akshay Alisha Amir Anjali Arif Arman Christy Danish Eli Gloria H…" at bounding box center [174, 354] width 76 height 19
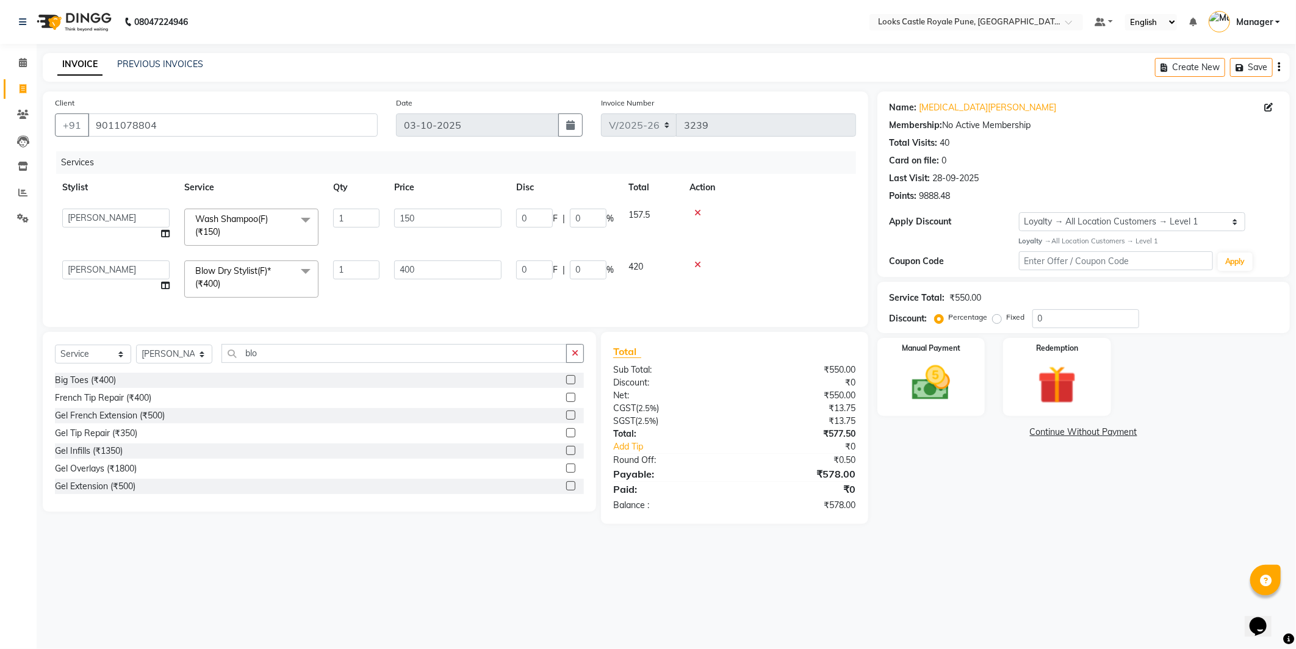
click at [278, 373] on div "Select Service Product Membership Package Voucher Prepaid Gift Card Select Styl…" at bounding box center [319, 358] width 529 height 29
click at [270, 363] on input "blo" at bounding box center [394, 353] width 345 height 19
click at [258, 319] on div "Client +91 9011078804 Date 03-10-2025 Invoice Number V/2025 V/2025-26 3239 Serv…" at bounding box center [456, 308] width 844 height 433
type input "eye"
click at [78, 421] on div "Eyebrows (₹200)" at bounding box center [88, 415] width 66 height 13
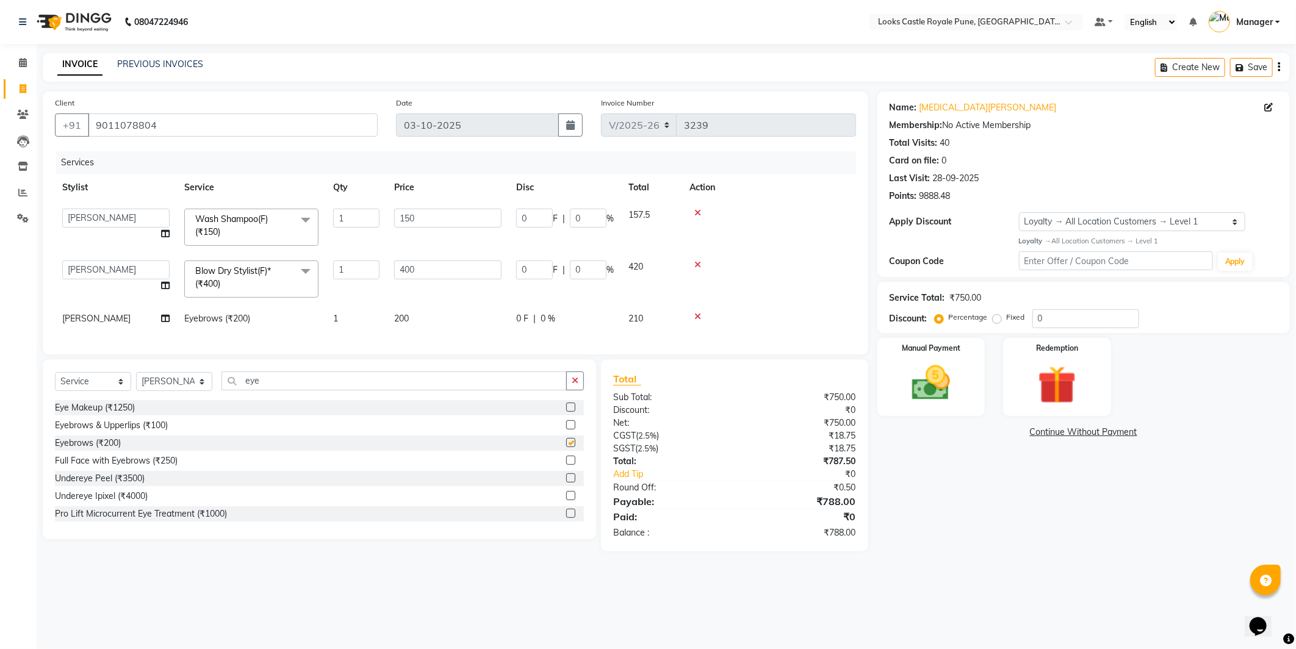
checkbox input "false"
click at [267, 391] on input "eye" at bounding box center [394, 381] width 345 height 19
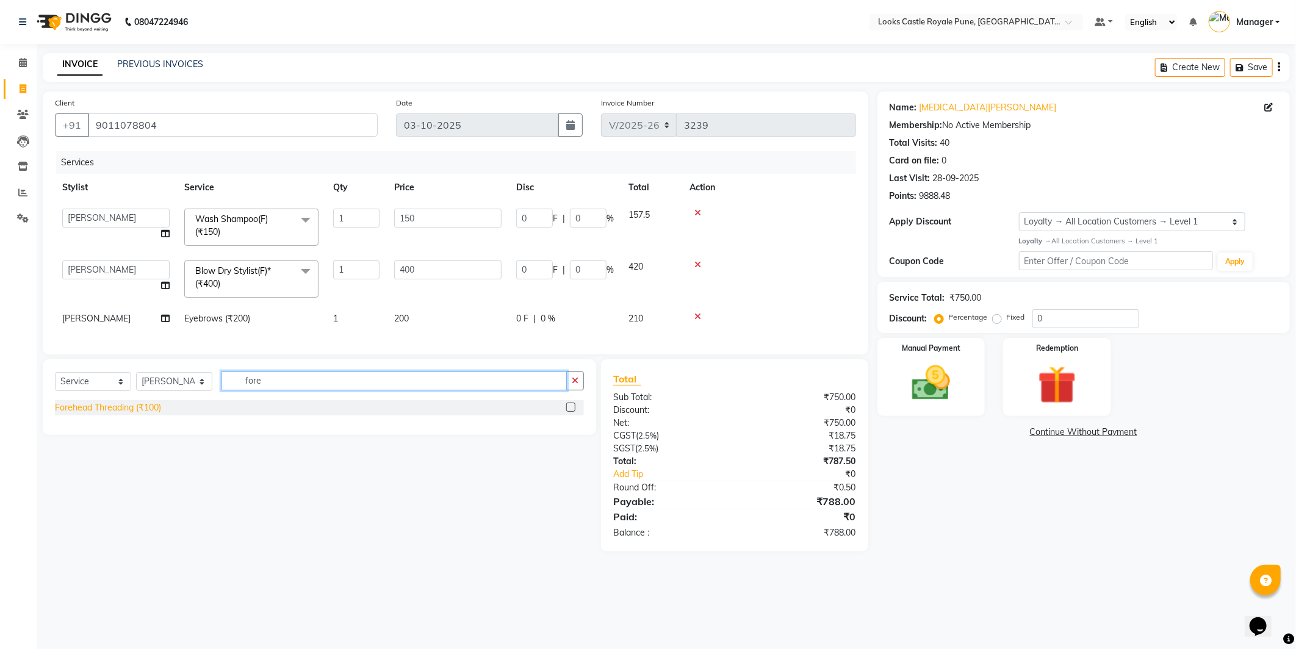
type input "fore"
click at [108, 414] on div "Forehead Threading (₹100)" at bounding box center [108, 408] width 106 height 13
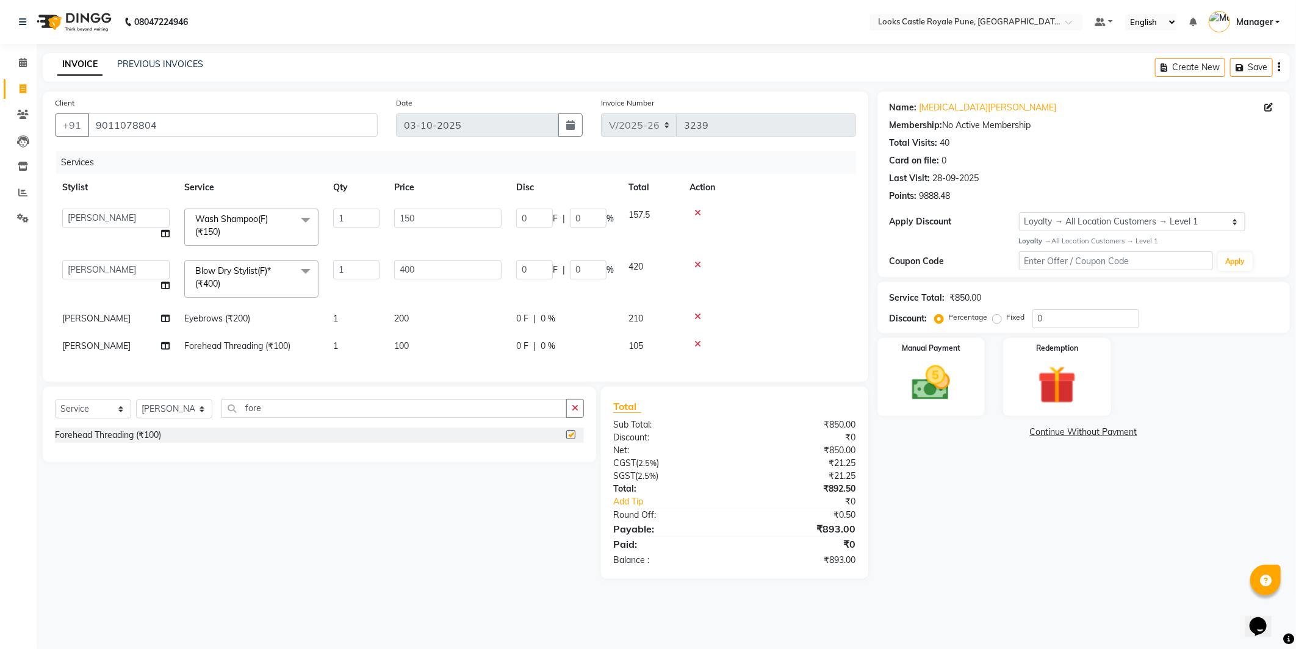
checkbox input "false"
click at [420, 211] on input "150" at bounding box center [447, 218] width 107 height 19
drag, startPoint x: 426, startPoint y: 214, endPoint x: 347, endPoint y: 224, distance: 79.9
click at [345, 224] on tr "Akshay Alisha Amir Anjali Arif Arman Christy Danish Eli Gloria Hafiz Hussain_pd…" at bounding box center [455, 227] width 801 height 52
type input "450"
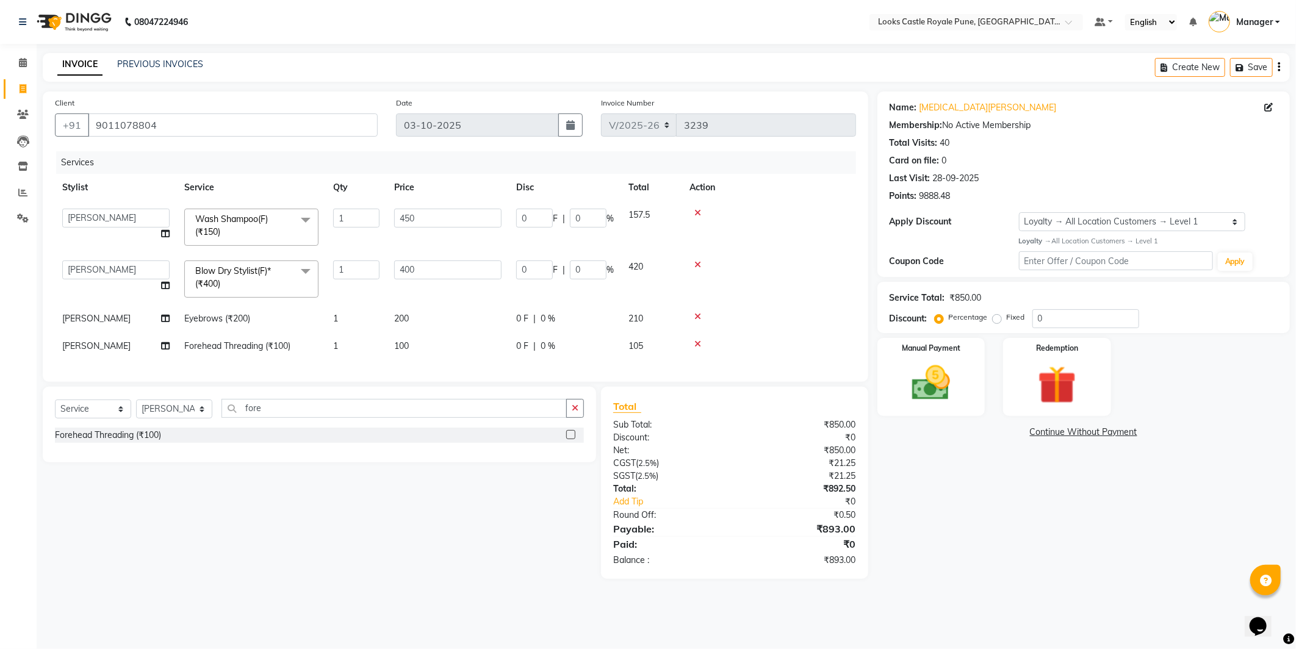
click at [746, 275] on td at bounding box center [769, 279] width 174 height 52
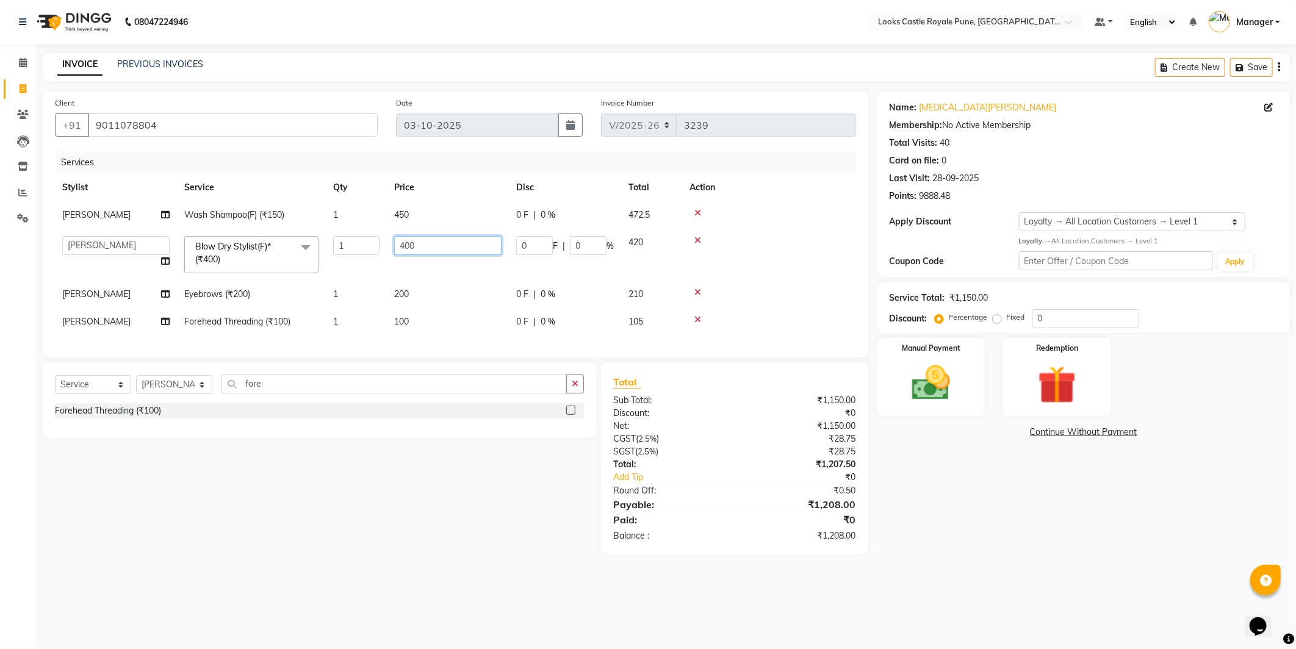
click at [408, 245] on input "400" at bounding box center [447, 245] width 107 height 19
click at [409, 243] on input "400" at bounding box center [447, 245] width 107 height 19
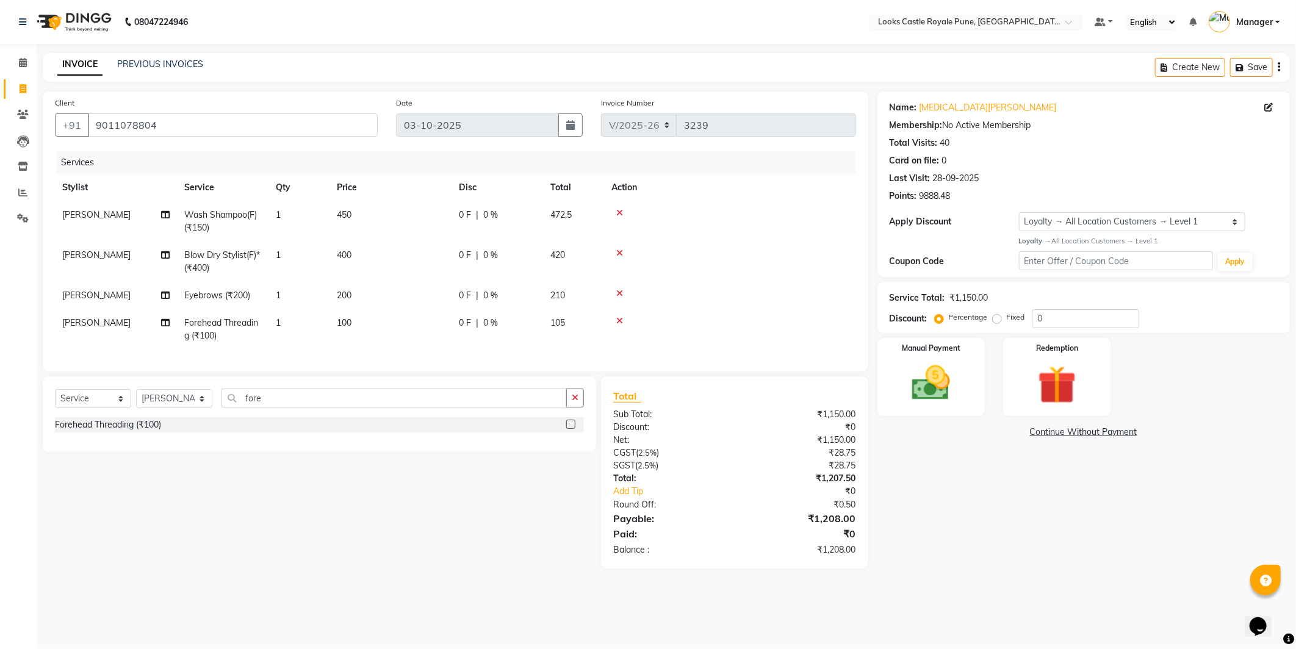
click at [358, 245] on td "400" at bounding box center [391, 262] width 122 height 40
select select "43051"
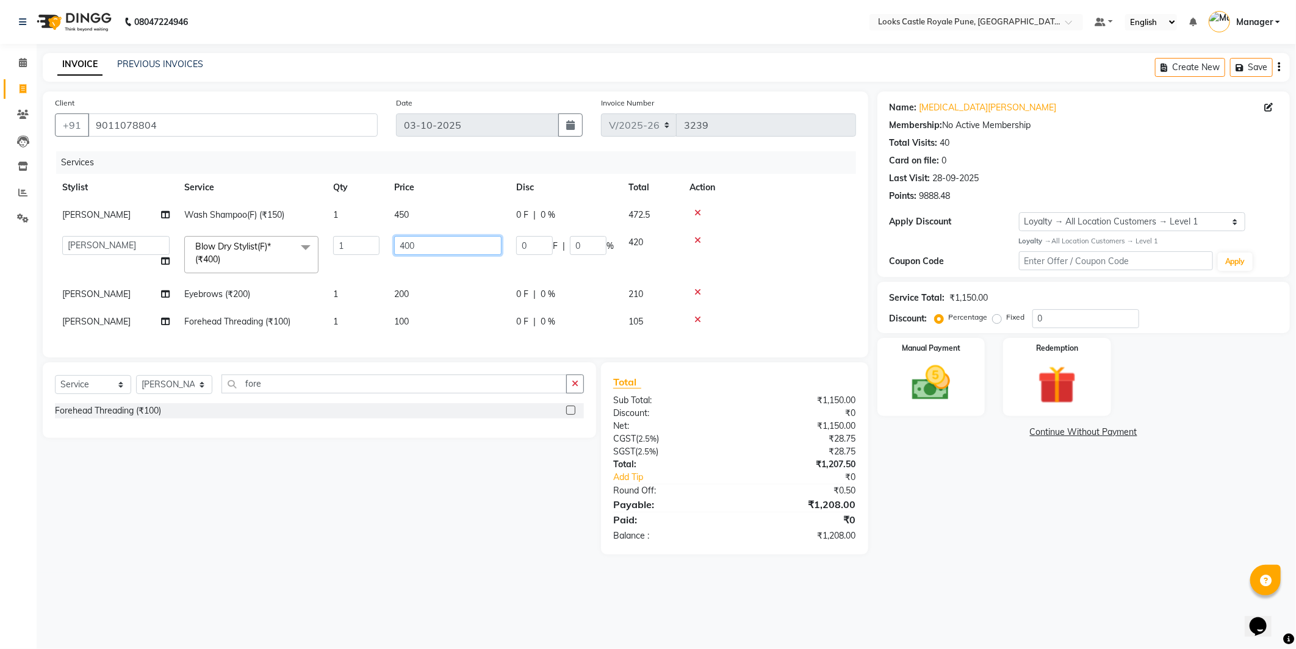
click at [424, 247] on input "400" at bounding box center [447, 245] width 107 height 19
drag, startPoint x: 415, startPoint y: 247, endPoint x: 398, endPoint y: 251, distance: 17.6
click at [398, 251] on input "400" at bounding box center [447, 245] width 107 height 19
type input "650"
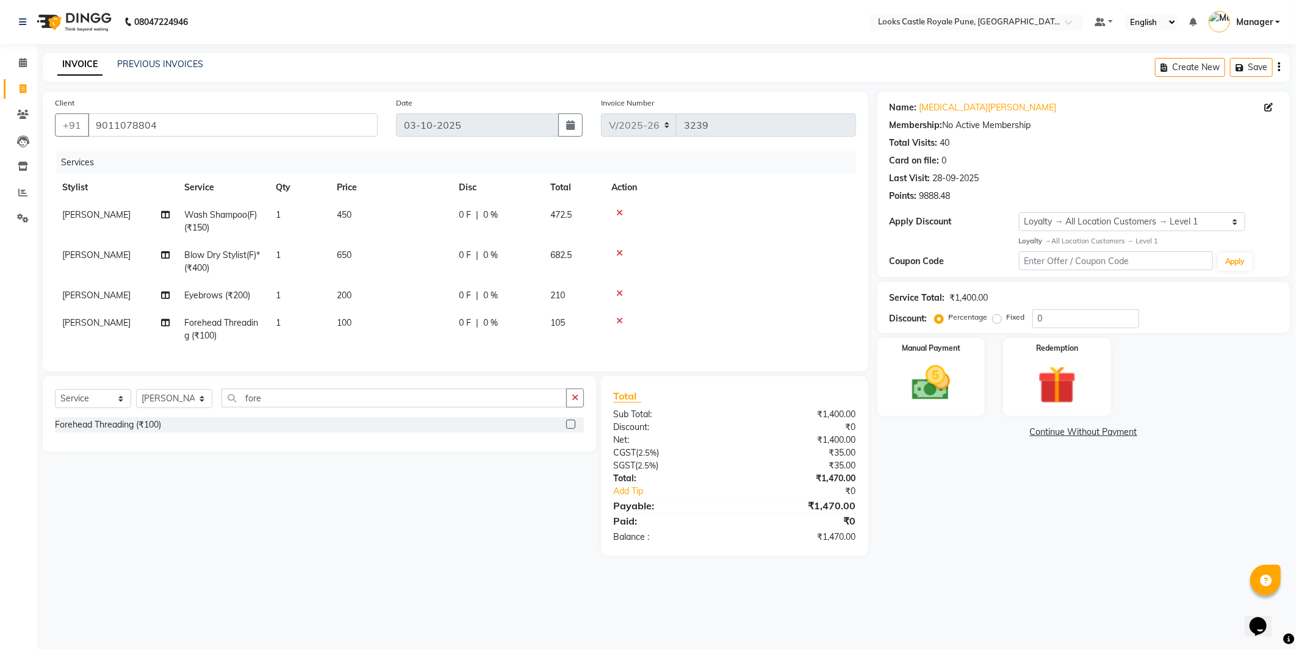
click at [765, 234] on tbody "Christy Wash Shampoo(F) (₹150) 1 450 0 F | 0 % 472.5 Christy Blow Dry Stylist(F…" at bounding box center [455, 275] width 801 height 148
click at [975, 499] on div "Name: Nikita Shetty Membership: No Active Membership Total Visits: 40 Card on f…" at bounding box center [1089, 324] width 422 height 464
drag, startPoint x: 959, startPoint y: 516, endPoint x: 958, endPoint y: 505, distance: 11.7
click at [959, 514] on div "Name: Nikita Shetty Membership: No Active Membership Total Visits: 40 Card on f…" at bounding box center [1089, 324] width 422 height 464
click at [353, 287] on td "200" at bounding box center [391, 295] width 122 height 27
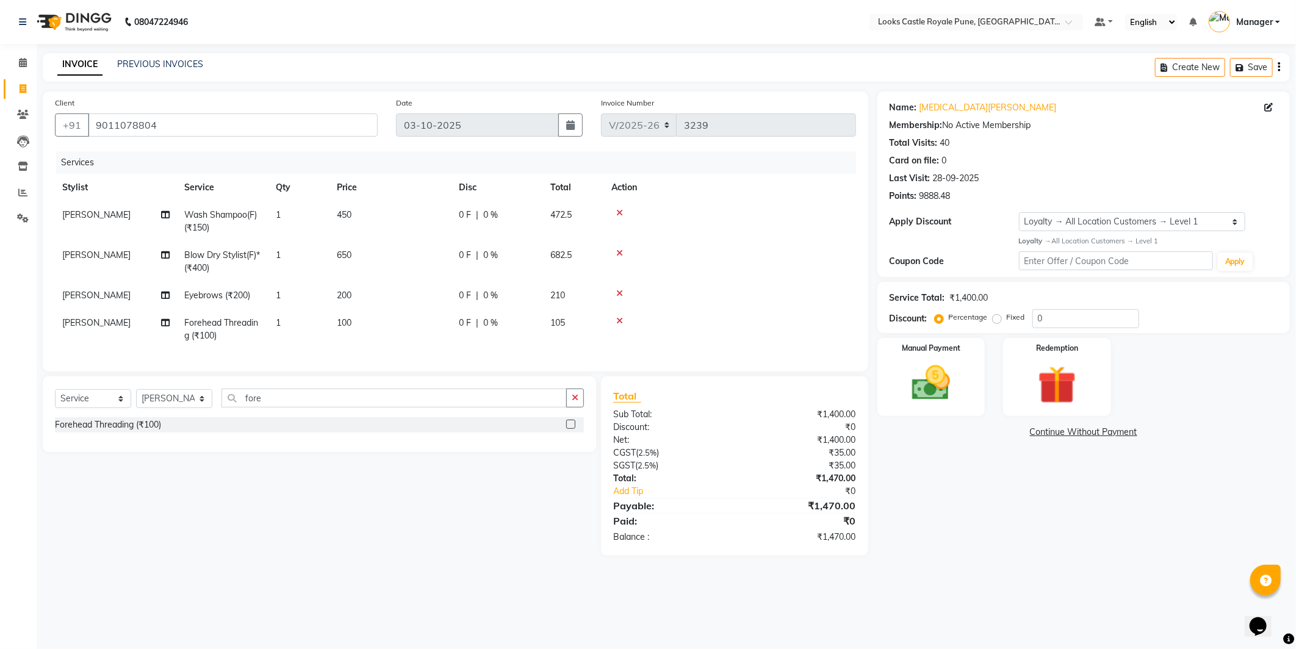
select select "43057"
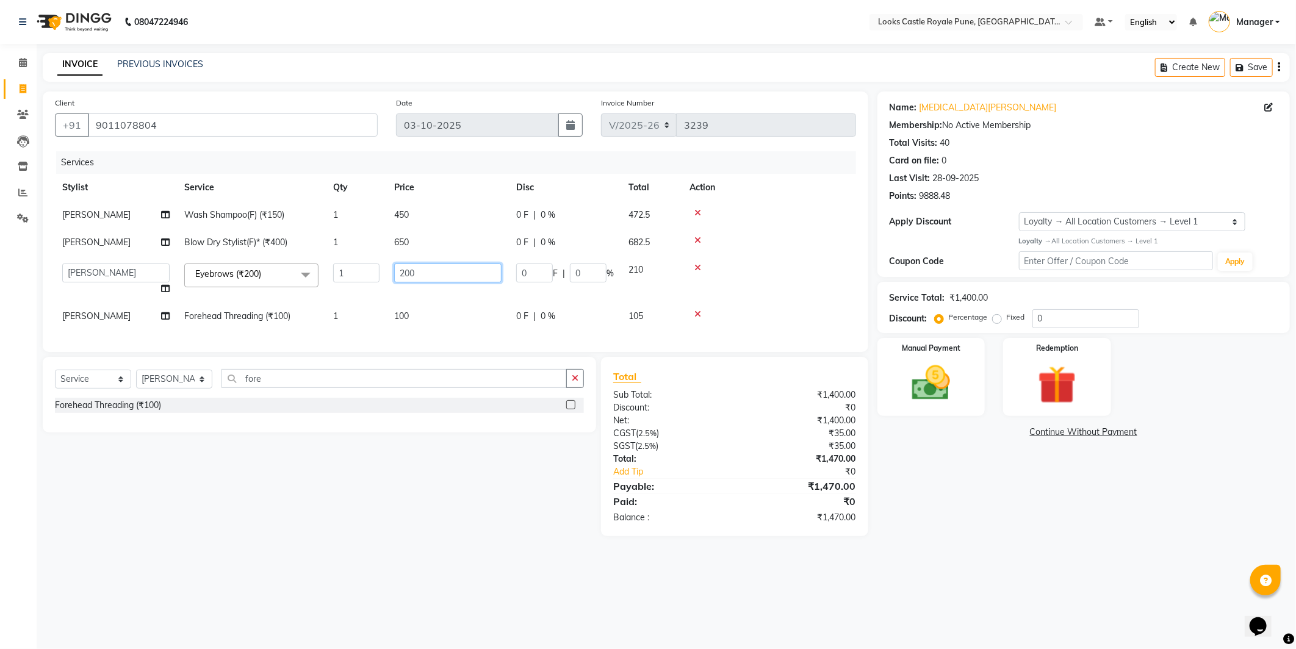
click at [411, 273] on input "200" at bounding box center [447, 273] width 107 height 19
type input "102"
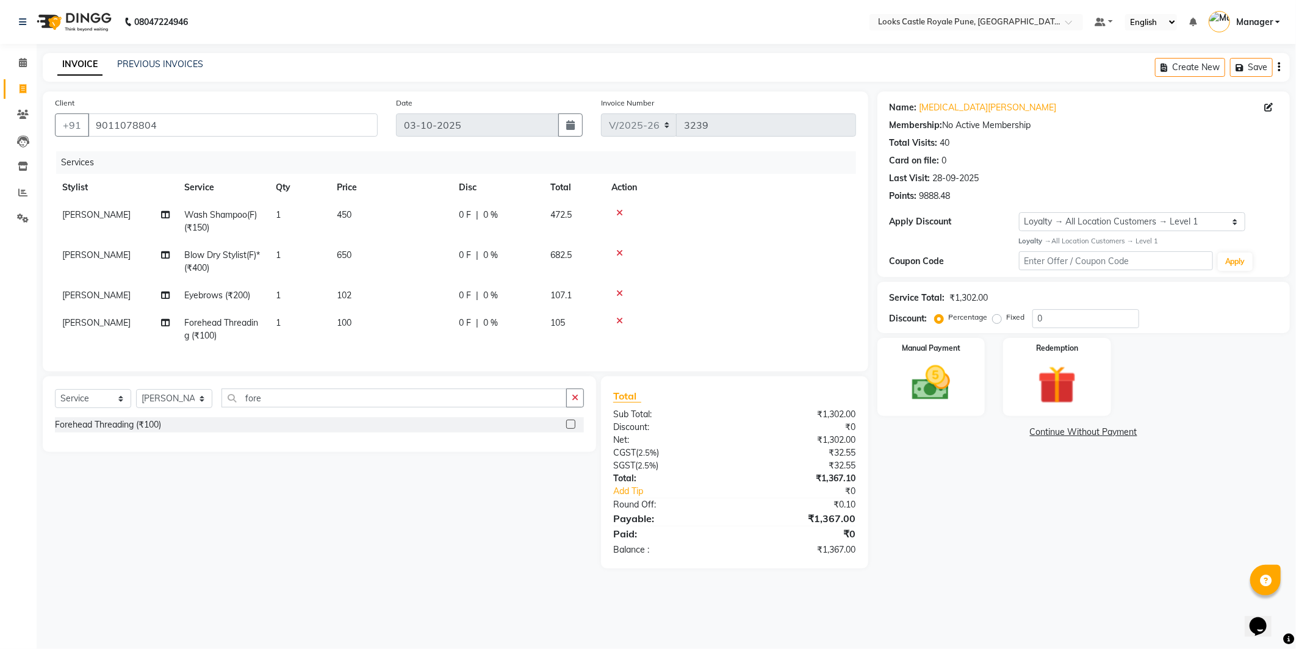
click at [499, 326] on tr "Pragati Forehead Threading (₹100) 1 100 0 F | 0 % 105" at bounding box center [455, 329] width 801 height 40
click at [362, 319] on td "100" at bounding box center [391, 329] width 122 height 40
select select "43057"
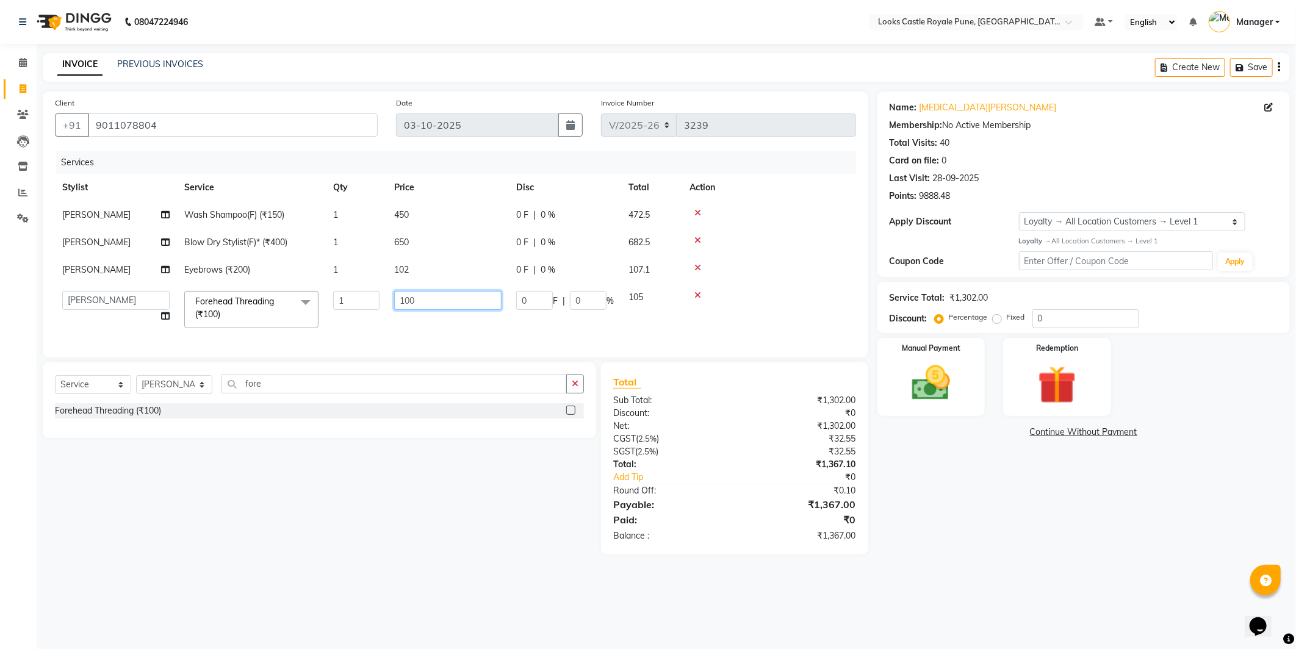
click at [438, 295] on input "100" at bounding box center [447, 300] width 107 height 19
click at [438, 297] on input "100" at bounding box center [447, 300] width 107 height 19
click at [436, 301] on input "100" at bounding box center [447, 300] width 107 height 19
drag, startPoint x: 436, startPoint y: 301, endPoint x: 421, endPoint y: 297, distance: 15.8
click at [424, 297] on input "100" at bounding box center [447, 300] width 107 height 19
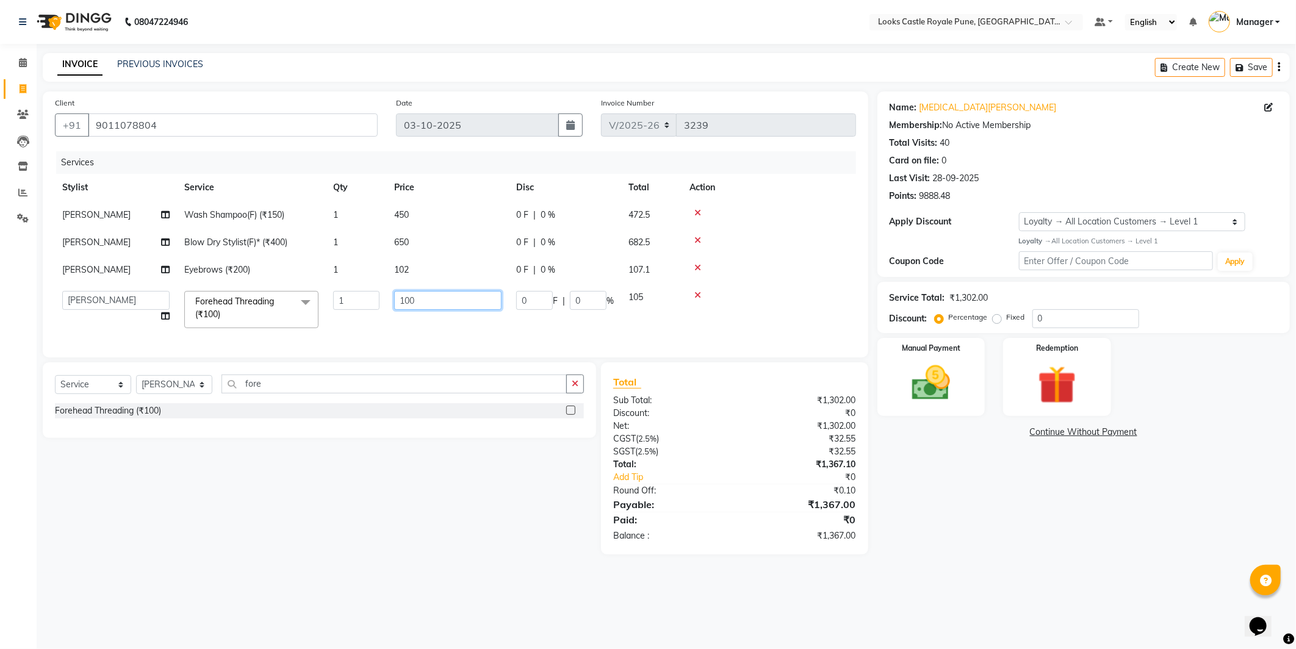
click at [421, 297] on input "100" at bounding box center [447, 300] width 107 height 19
type input "90"
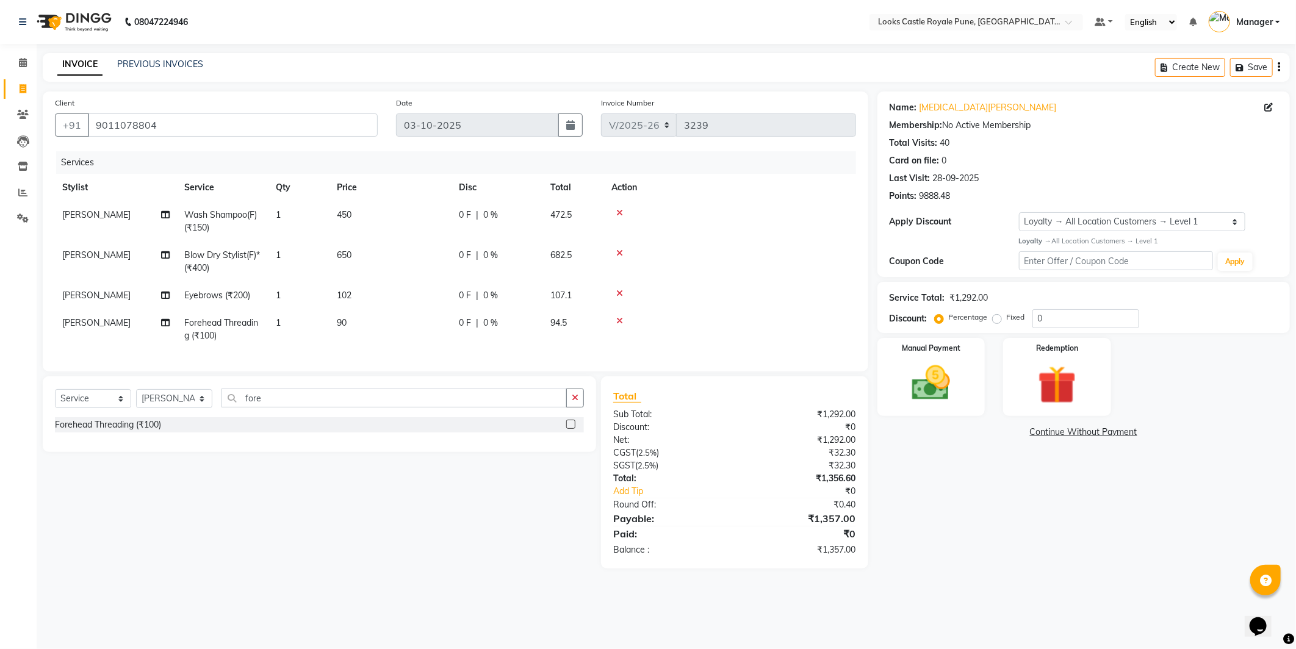
click at [736, 582] on main "INVOICE PREVIOUS INVOICES Create New Save Client +91 9011078804 Date 03-10-2025…" at bounding box center [667, 320] width 1260 height 534
click at [343, 322] on span "90" at bounding box center [342, 322] width 10 height 11
select select "43057"
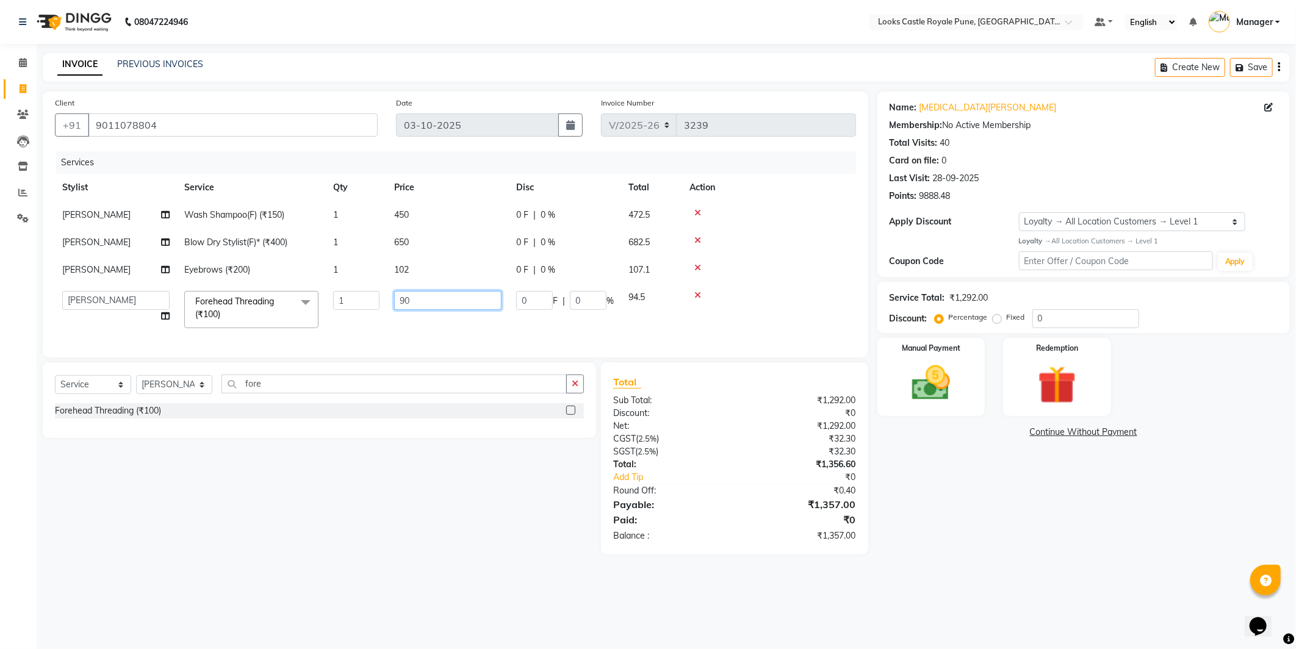
click at [420, 297] on input "90" at bounding box center [447, 300] width 107 height 19
type input "93"
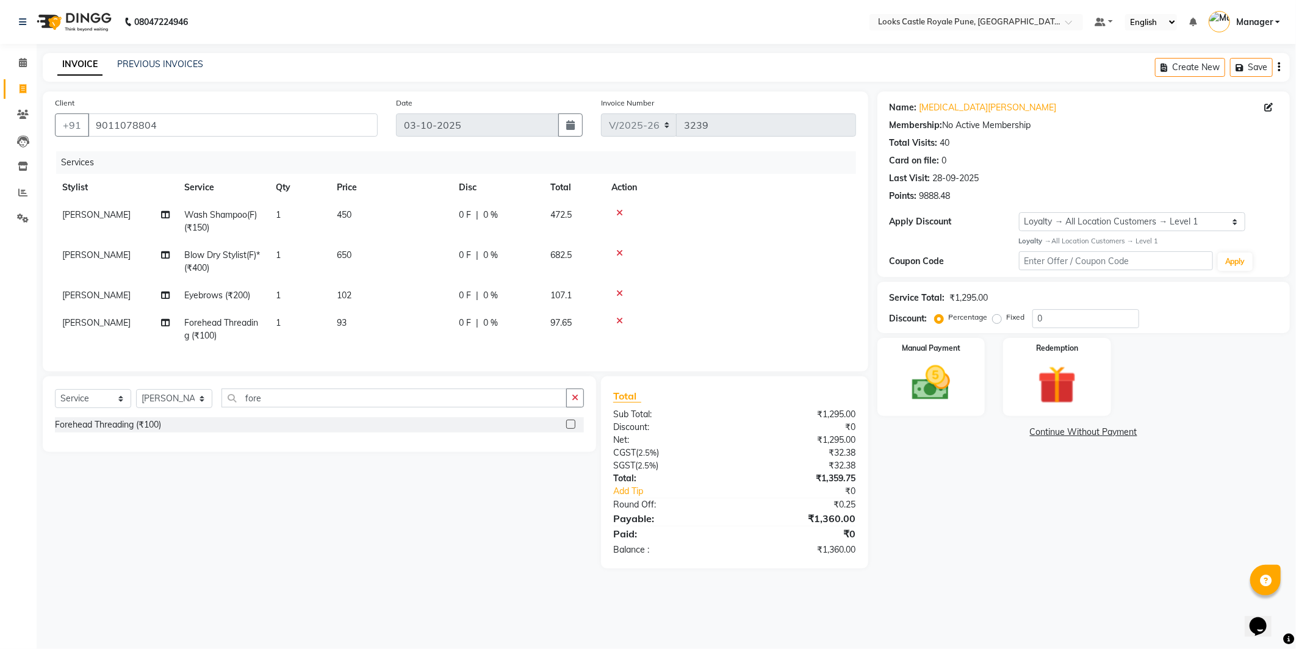
click at [727, 611] on div "08047224946 Select Location × Looks Castle Royale Pune, Pune, Maharashtra Defau…" at bounding box center [648, 324] width 1296 height 649
click at [949, 361] on img at bounding box center [931, 384] width 65 height 46
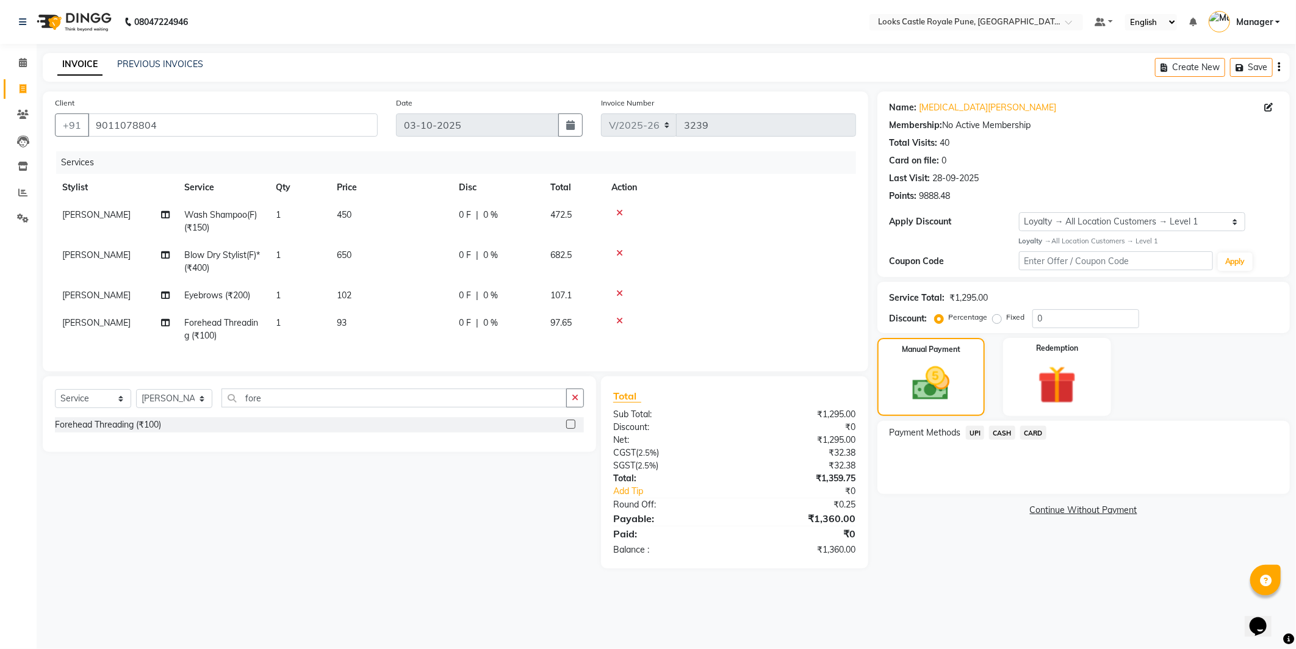
click at [991, 430] on span "CASH" at bounding box center [1002, 433] width 26 height 14
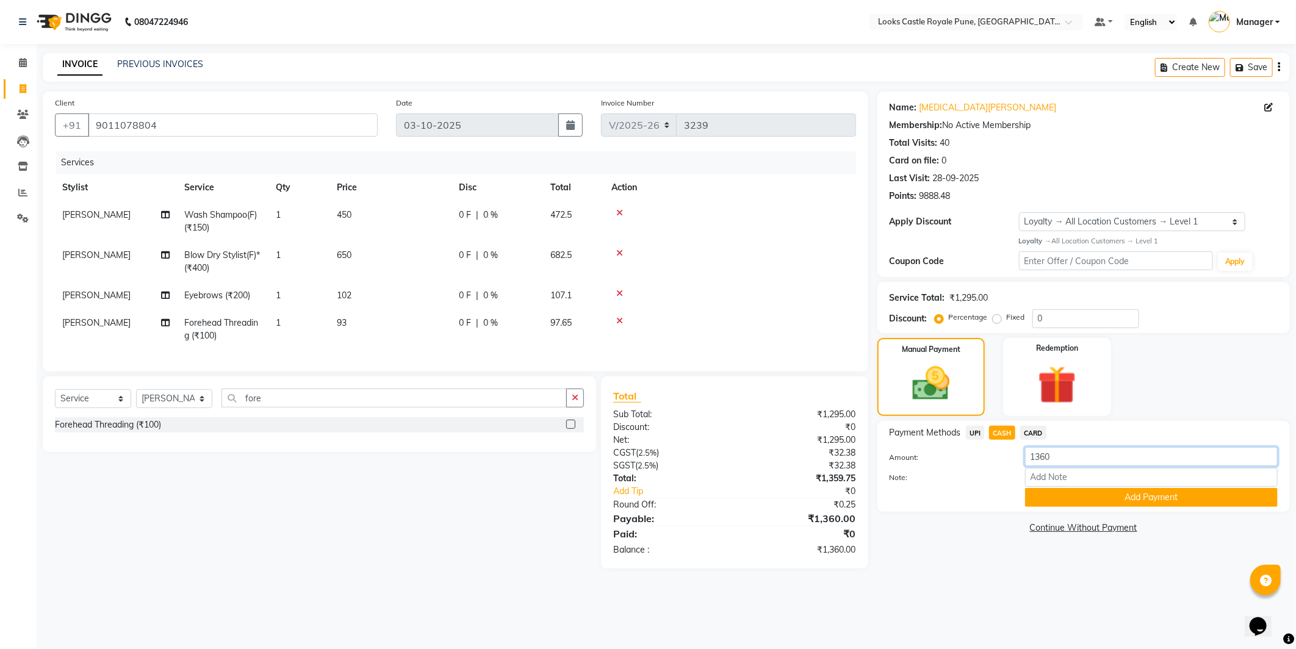
drag, startPoint x: 1062, startPoint y: 464, endPoint x: 1042, endPoint y: 461, distance: 20.4
click at [1042, 461] on input "1360" at bounding box center [1151, 456] width 253 height 19
type input "1500"
click at [1120, 501] on button "Add Payment" at bounding box center [1151, 497] width 253 height 19
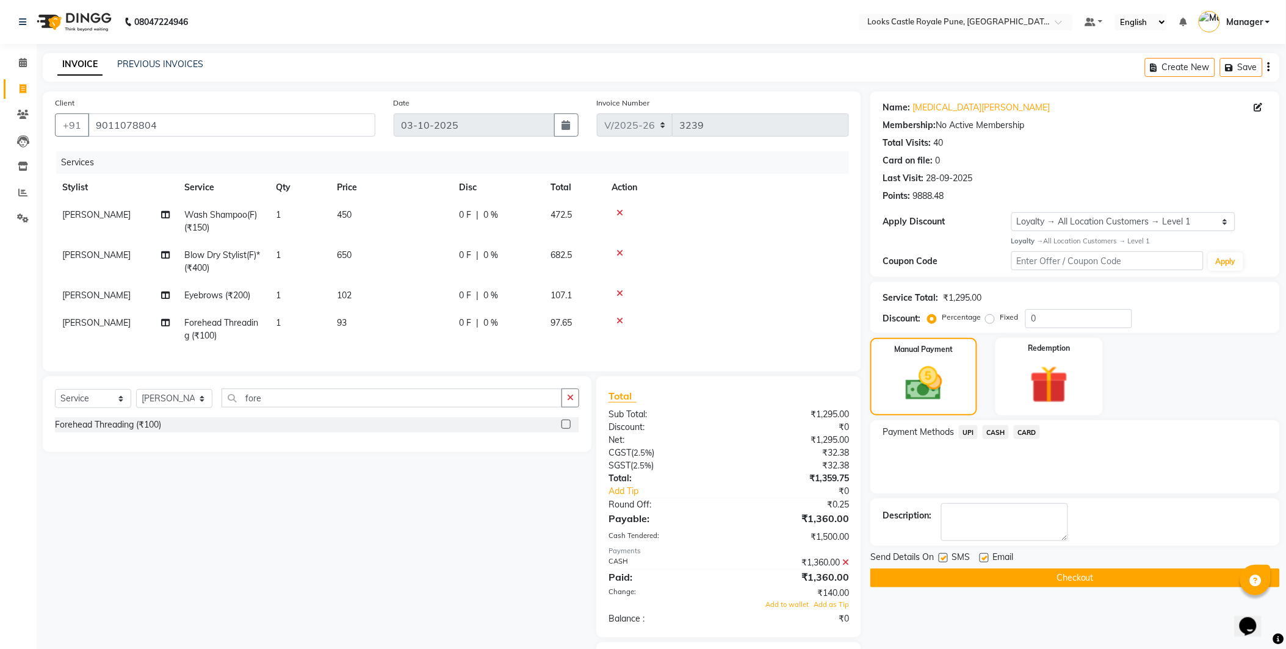
click at [925, 631] on div "Name: Nikita Shetty Membership: No Active Membership Total Visits: 40 Card on f…" at bounding box center [1079, 395] width 419 height 607
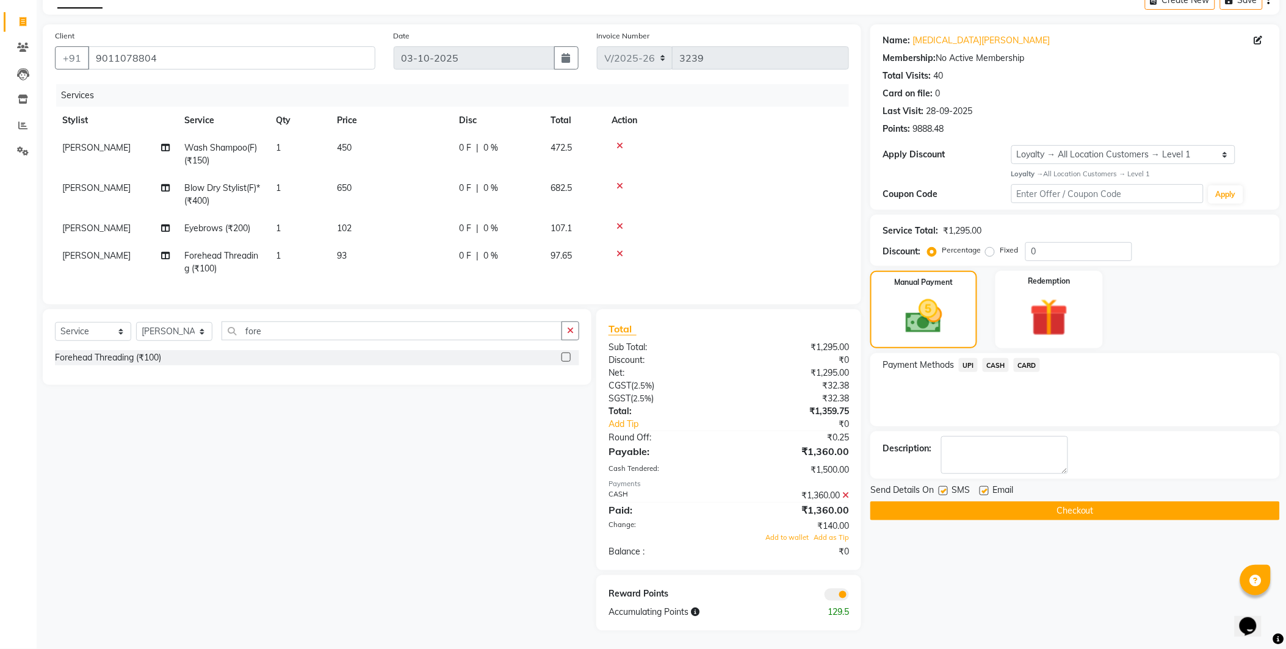
scroll to position [77, 0]
click at [1062, 508] on button "Checkout" at bounding box center [1074, 511] width 409 height 19
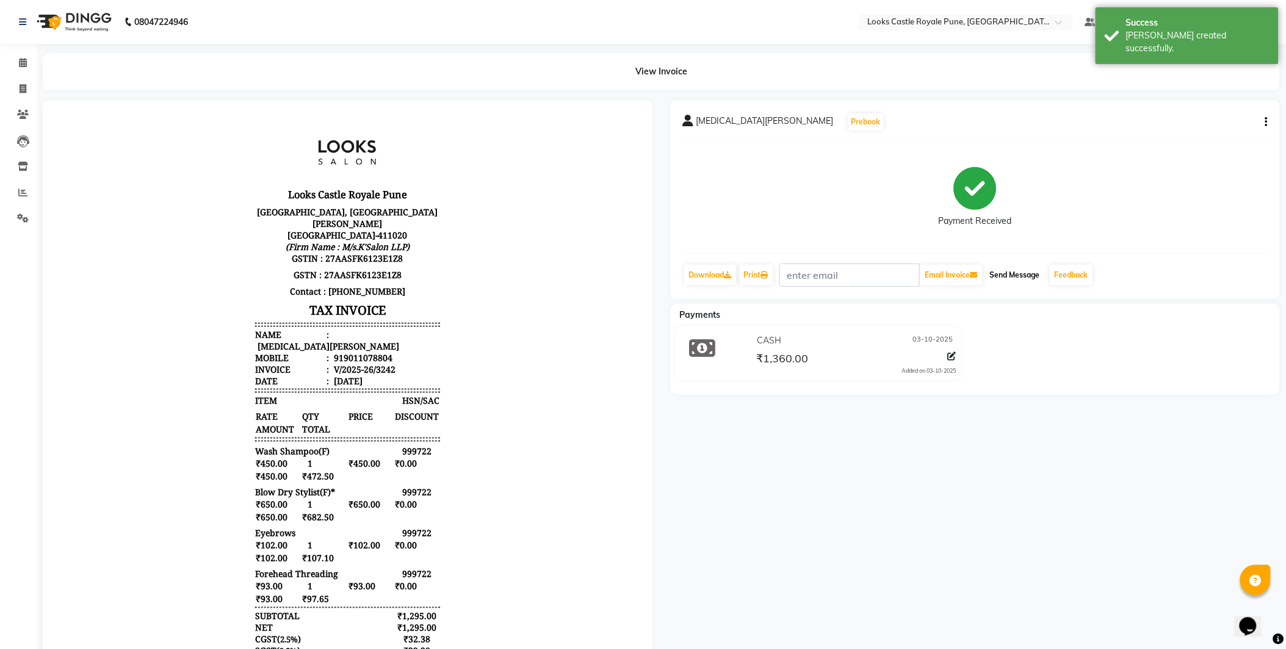
click at [1026, 269] on button "Send Message" at bounding box center [1015, 275] width 60 height 21
click at [88, 26] on img at bounding box center [73, 22] width 84 height 34
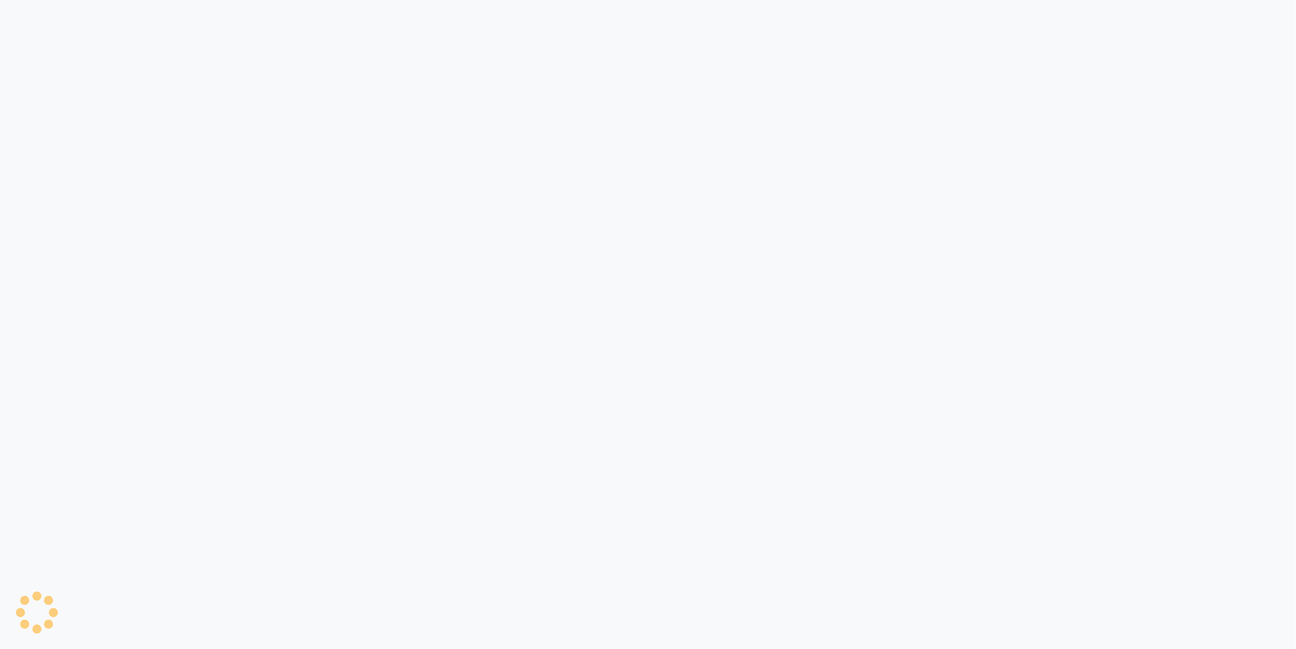
select select "service"
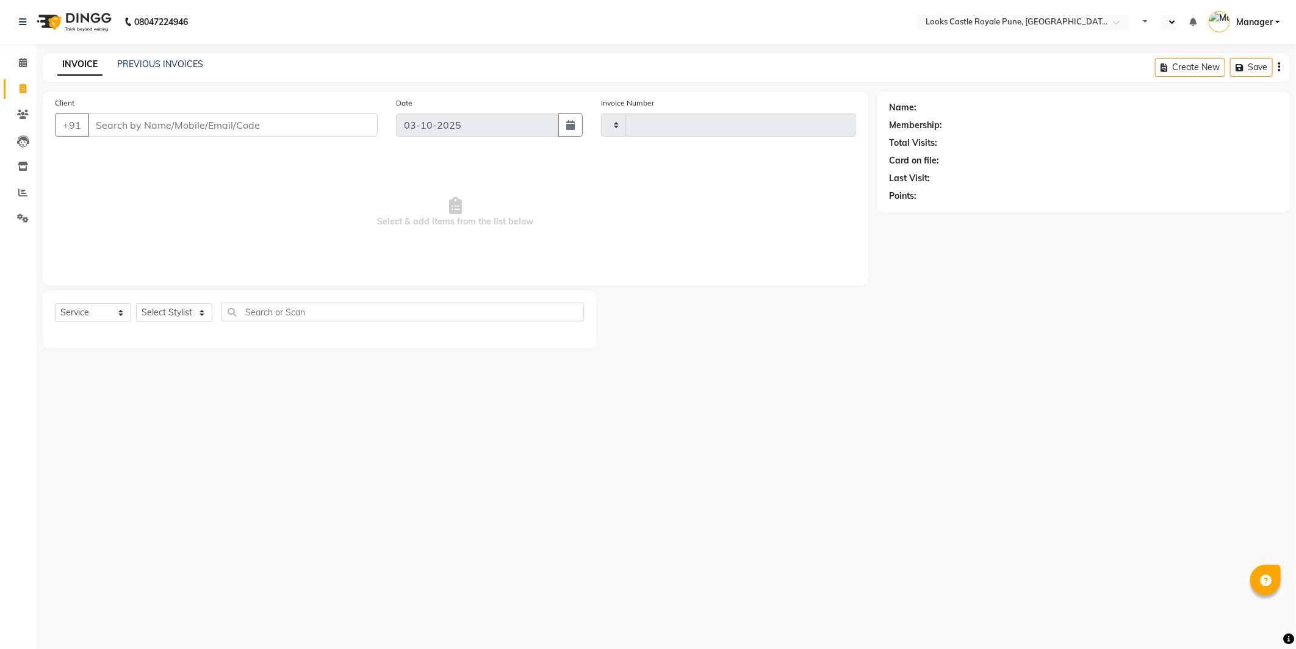
type input "3239"
select select "en"
select select "5915"
click at [178, 315] on select "Select Stylist" at bounding box center [174, 312] width 76 height 19
click at [136, 304] on select "Select Stylist Akshay Alisha Amir Anjali Arif Arman Christy Danish Eli Gloria H…" at bounding box center [174, 312] width 76 height 19
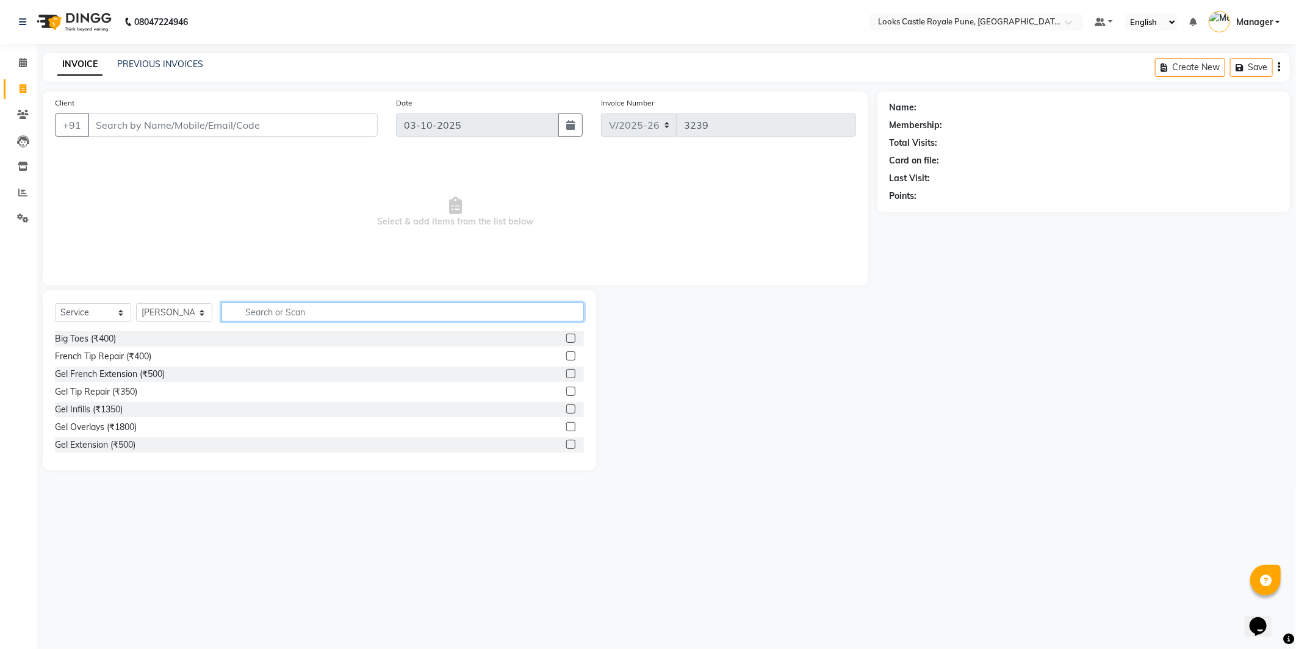
click at [278, 307] on input "text" at bounding box center [403, 312] width 362 height 19
click at [184, 318] on select "Select Stylist Akshay Alisha Amir Anjali Arif Arman Christy Danish Eli Gloria H…" at bounding box center [174, 312] width 76 height 19
select select "43054"
click at [136, 304] on select "Select Stylist Akshay Alisha Amir Anjali Arif Arman Christy Danish Eli Gloria H…" at bounding box center [174, 312] width 76 height 19
click at [276, 312] on input "text" at bounding box center [403, 312] width 362 height 19
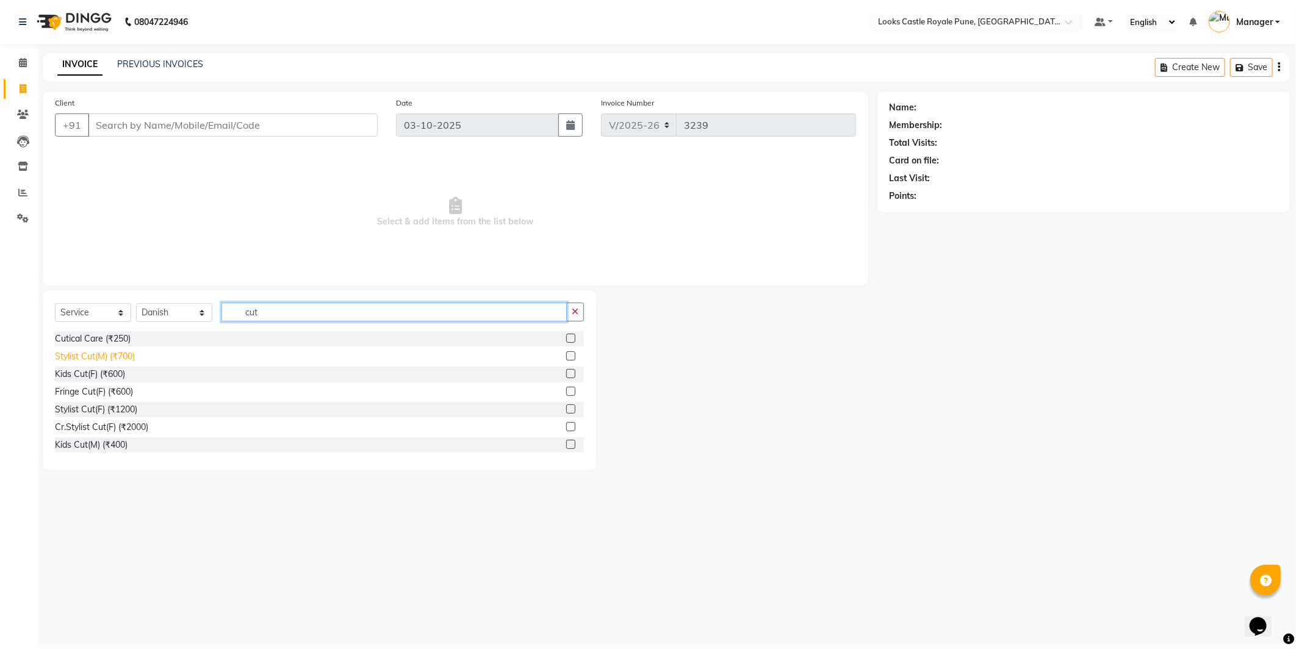
type input "cut"
click at [114, 356] on div "Stylist Cut(M) (₹700)" at bounding box center [95, 356] width 80 height 13
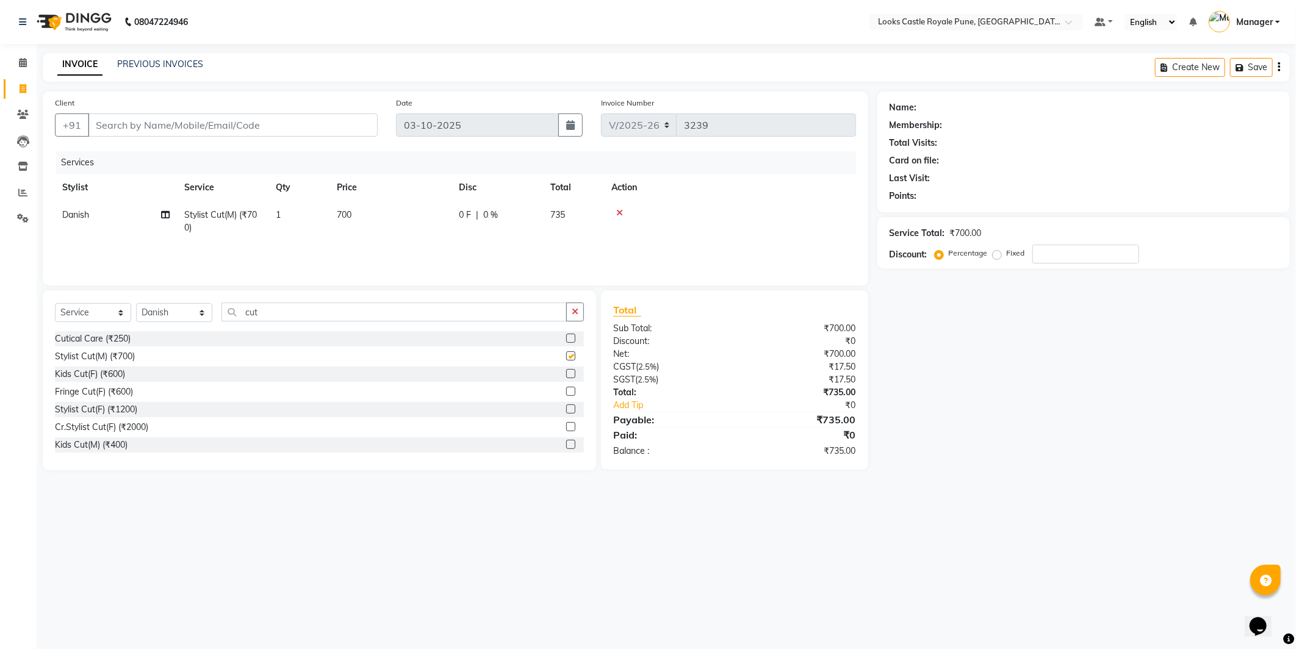
checkbox input "false"
click at [356, 223] on td "700" at bounding box center [391, 221] width 122 height 40
select select "43054"
drag, startPoint x: 436, startPoint y: 222, endPoint x: 259, endPoint y: 217, distance: 177.7
click at [259, 217] on tr "Akshay [PERSON_NAME] [PERSON_NAME] [PERSON_NAME] Danish [PERSON_NAME] [PERSON_N…" at bounding box center [455, 224] width 801 height 46
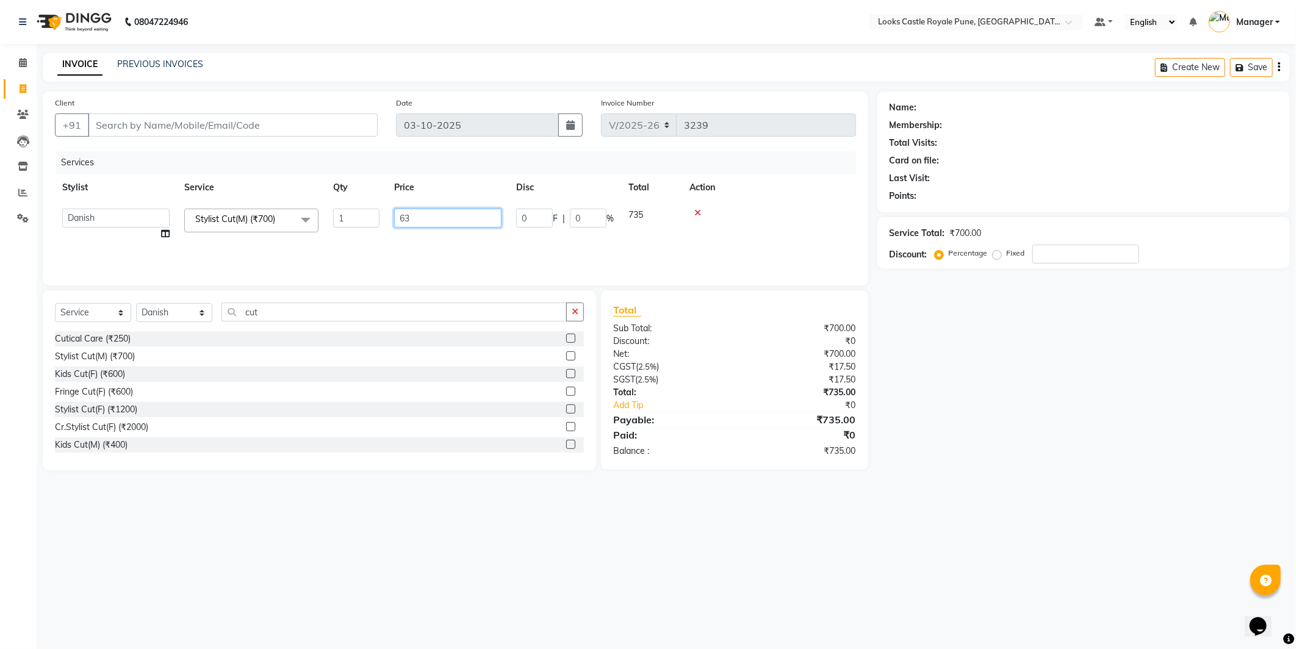
type input "638"
click at [779, 164] on div "Services" at bounding box center [460, 162] width 809 height 23
click at [349, 142] on div "Client +91" at bounding box center [216, 121] width 341 height 50
drag, startPoint x: 338, startPoint y: 110, endPoint x: 350, endPoint y: 135, distance: 27.3
click at [338, 111] on div "Client +91" at bounding box center [216, 121] width 341 height 50
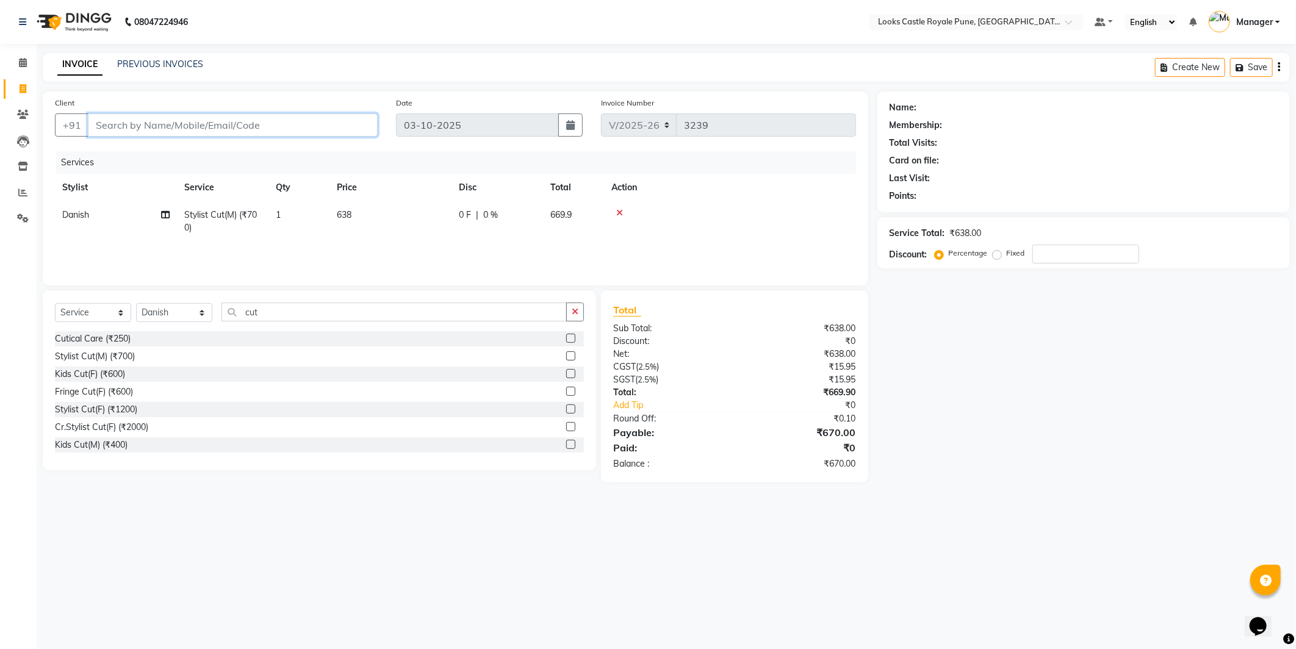
click at [350, 135] on input "Client" at bounding box center [233, 125] width 290 height 23
type input "9"
type input "0"
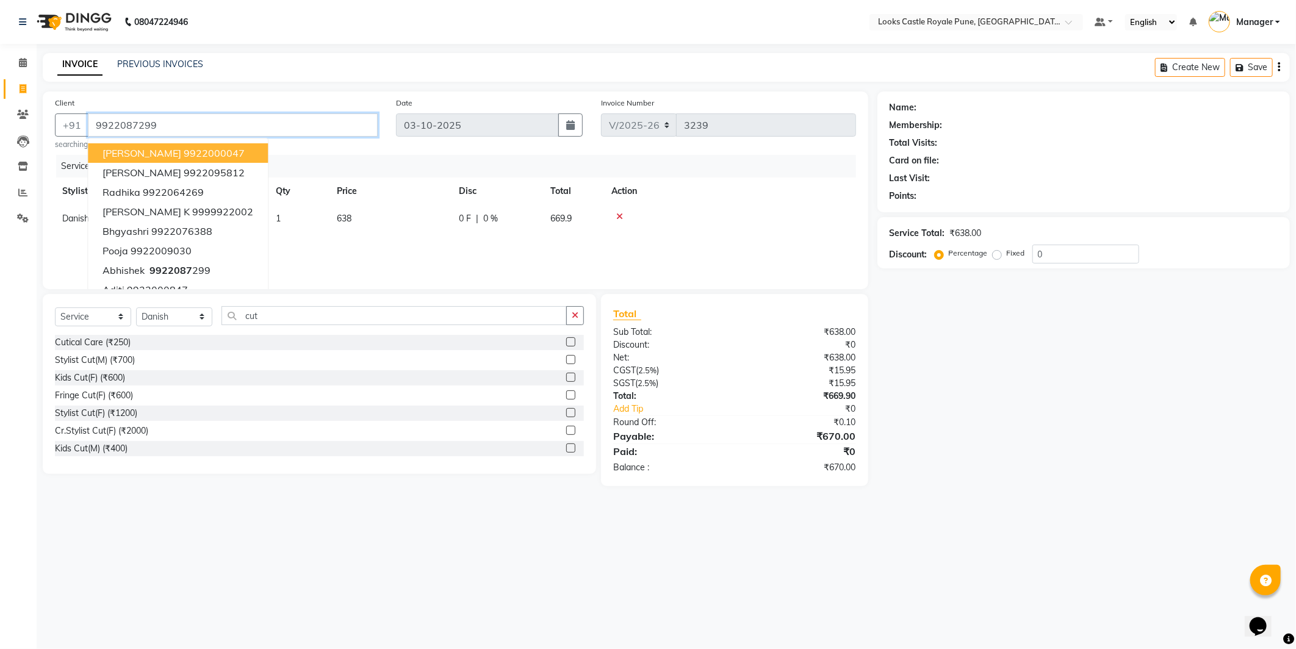
type input "9922087299"
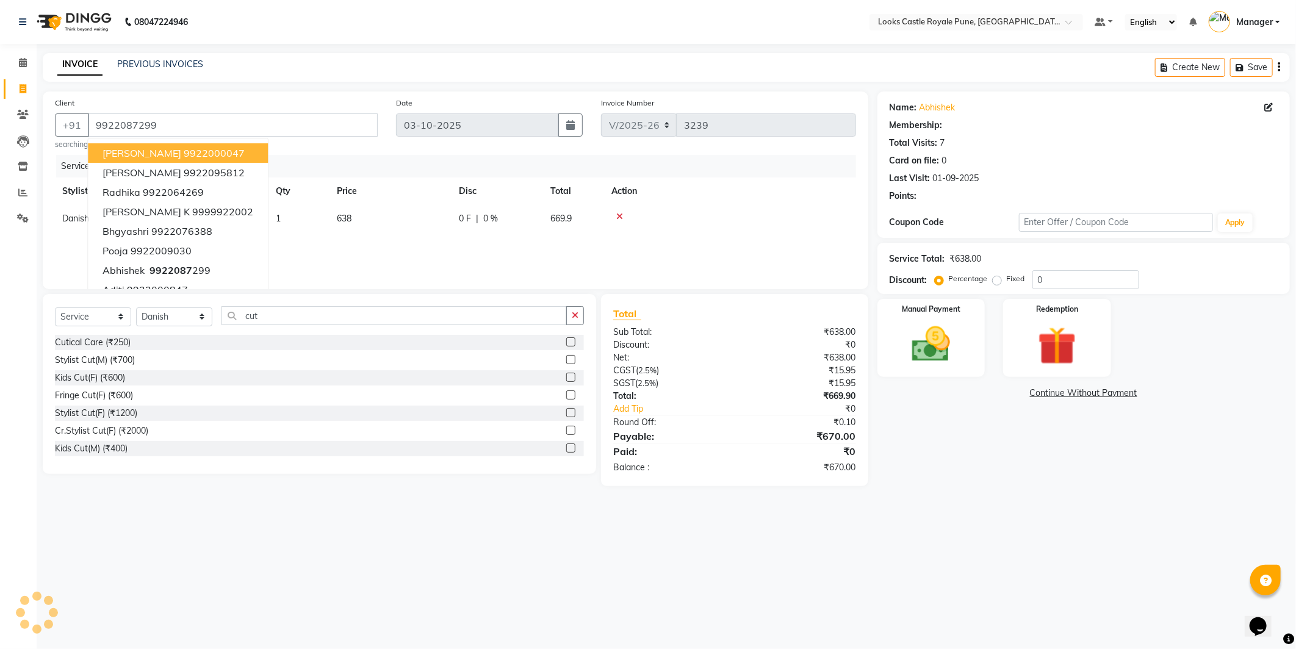
select select "1: Object"
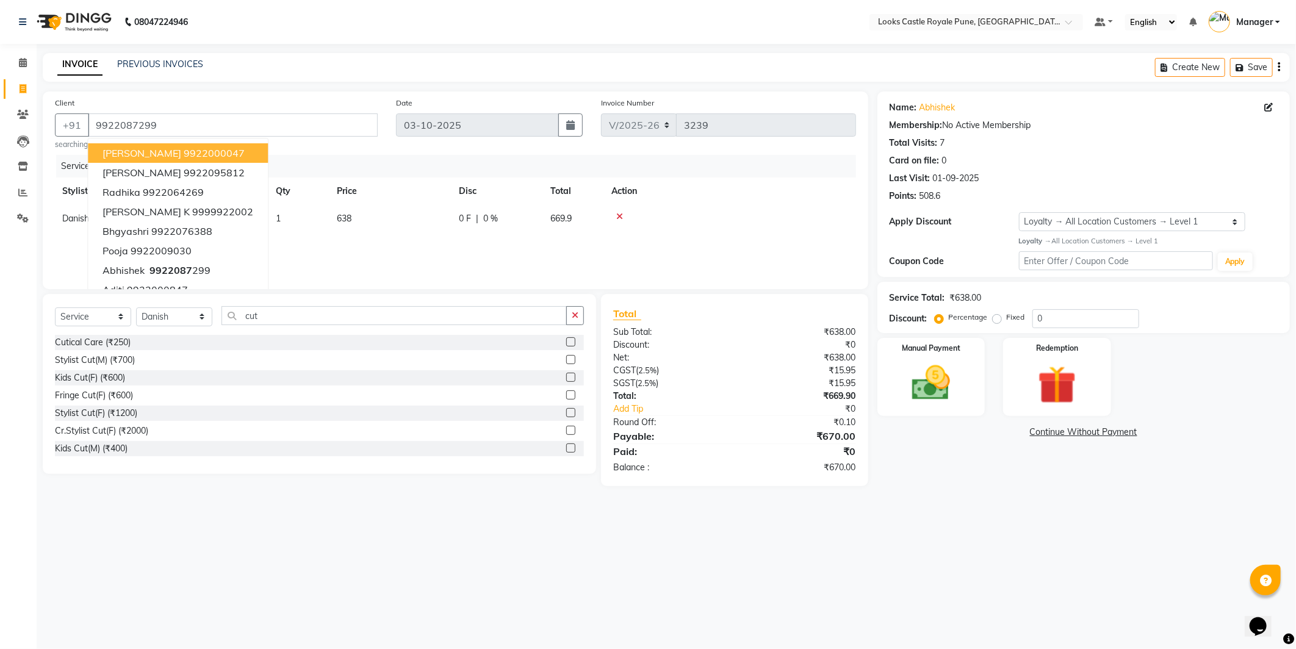
click at [1072, 589] on div "08047224946 Select Location × Looks Castle Royale Pune, Pune, Maharashtra Defau…" at bounding box center [648, 324] width 1296 height 649
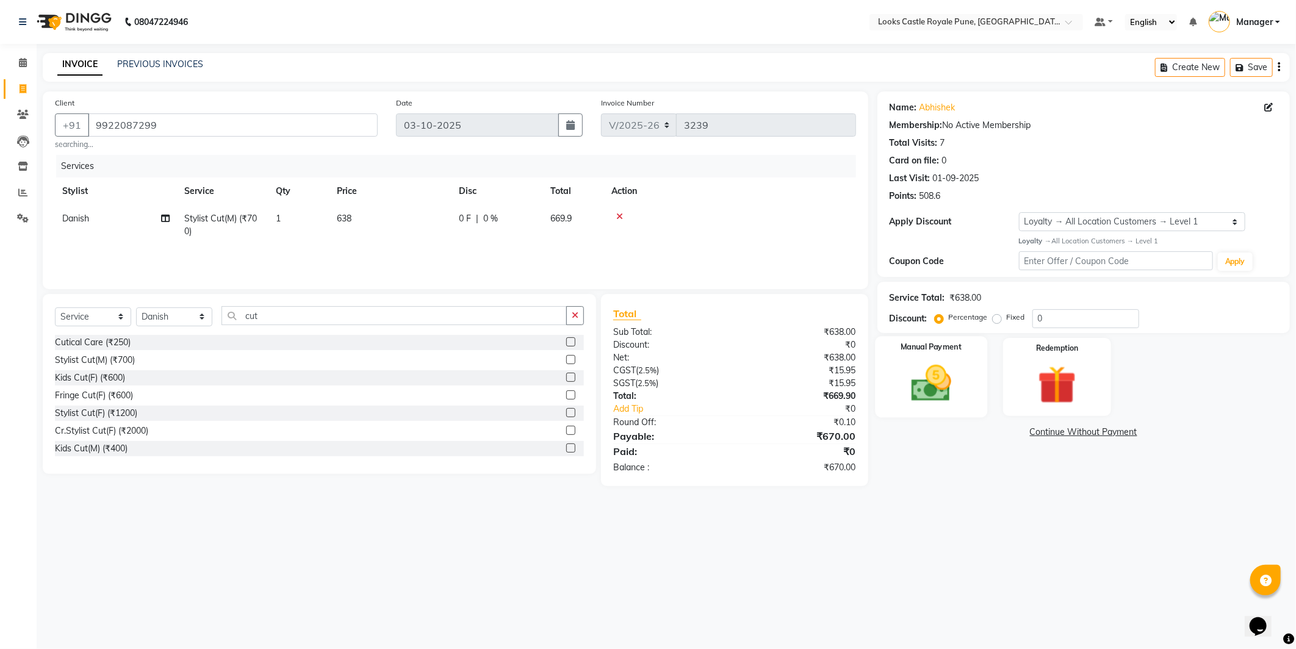
click at [952, 394] on img at bounding box center [931, 384] width 65 height 46
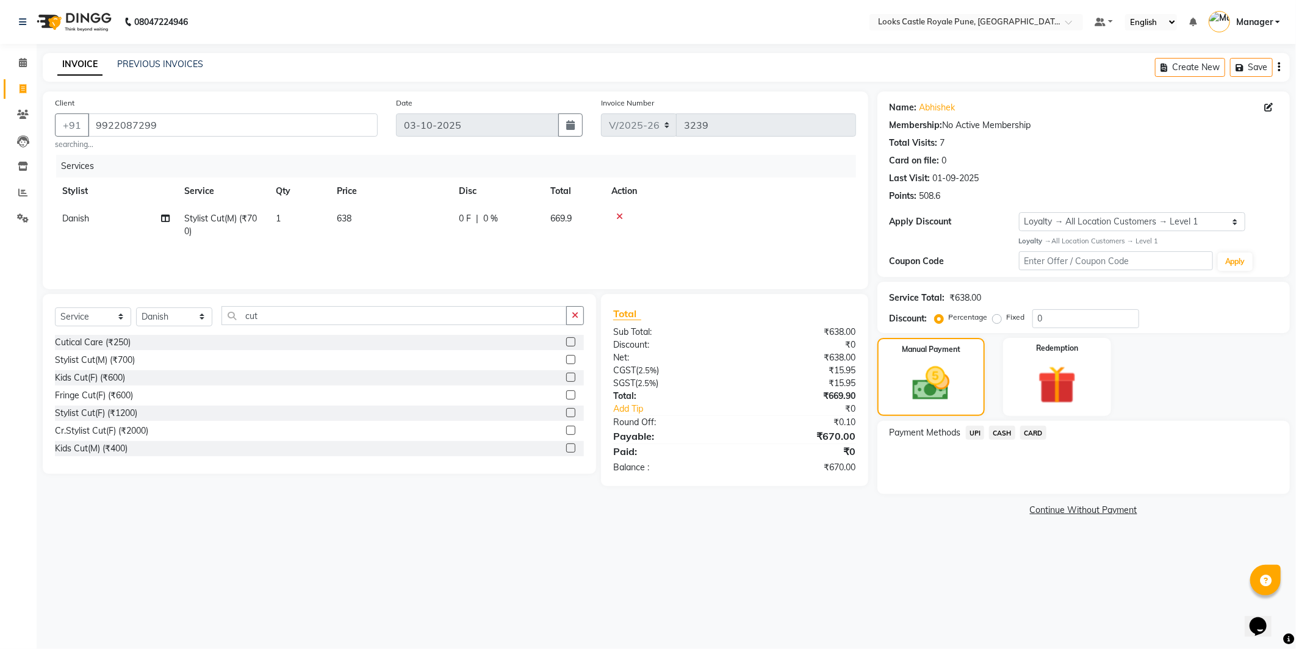
click at [1037, 430] on span "CARD" at bounding box center [1033, 433] width 26 height 14
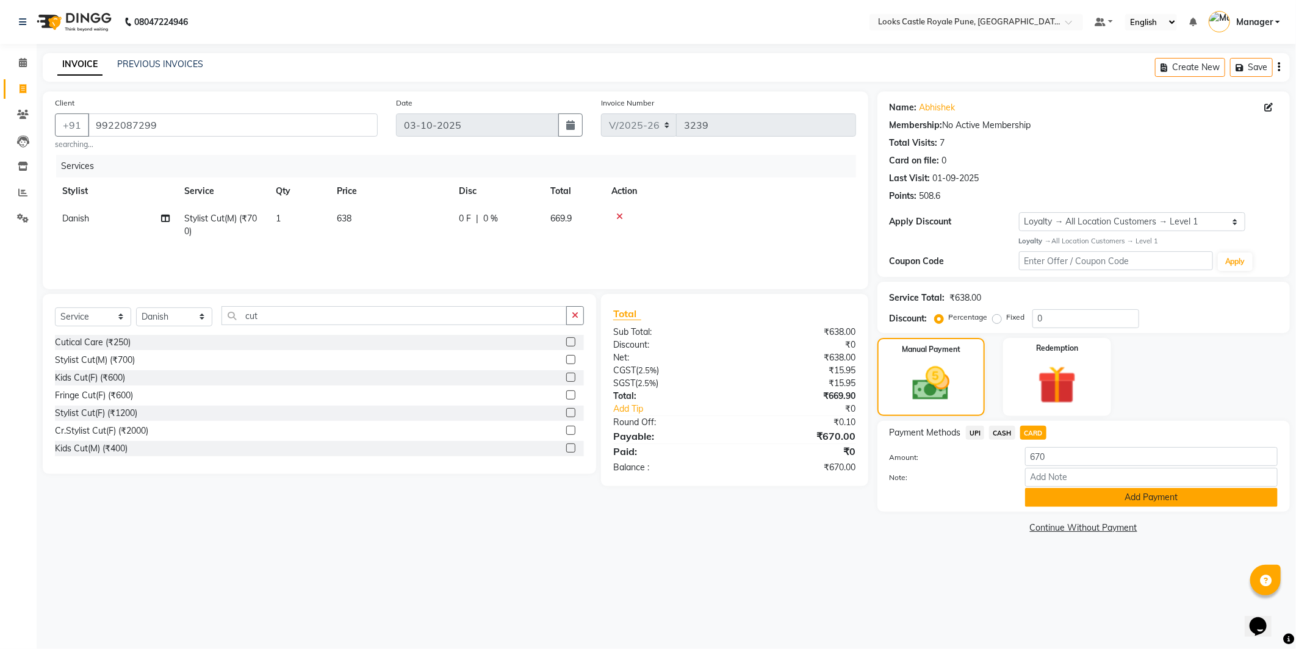
click at [1056, 500] on button "Add Payment" at bounding box center [1151, 497] width 253 height 19
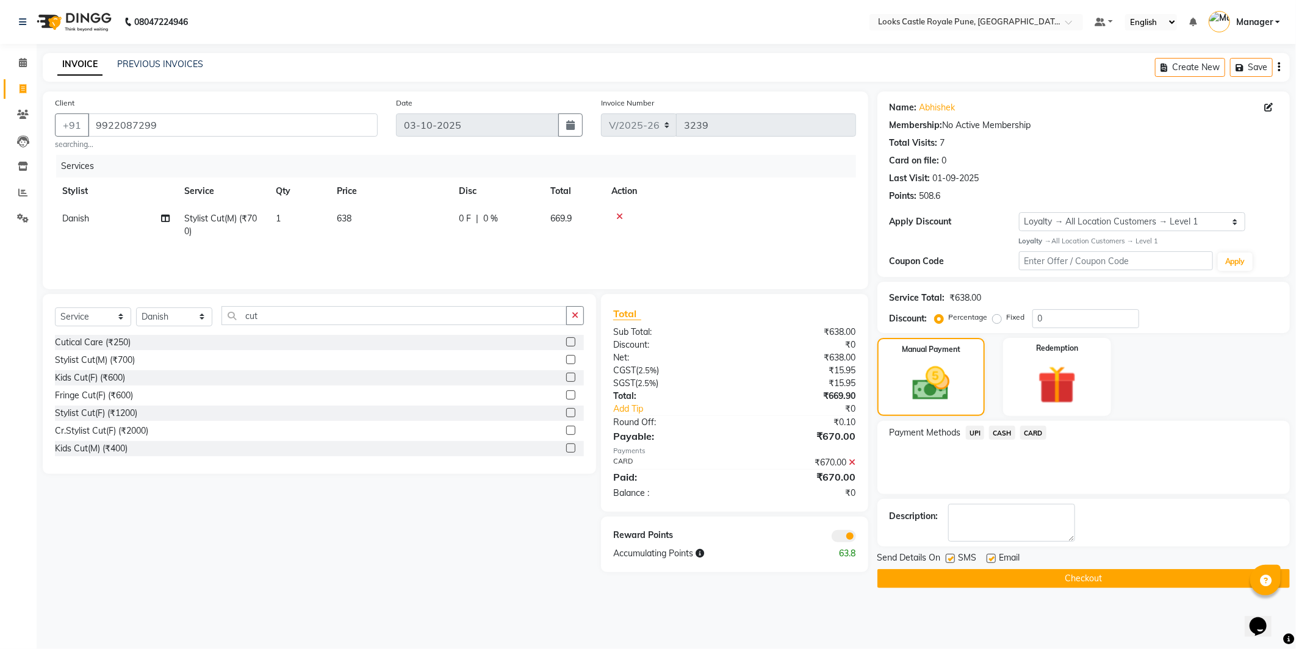
click at [1033, 577] on button "Checkout" at bounding box center [1084, 578] width 413 height 19
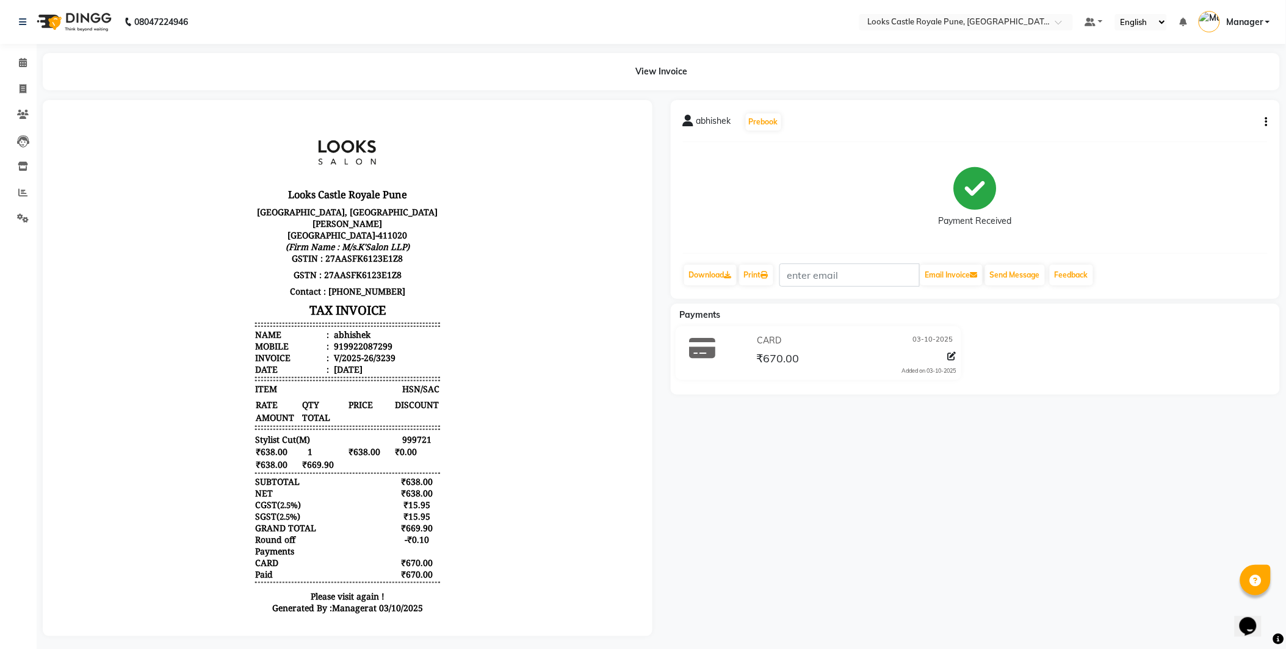
click at [85, 27] on img at bounding box center [73, 22] width 84 height 34
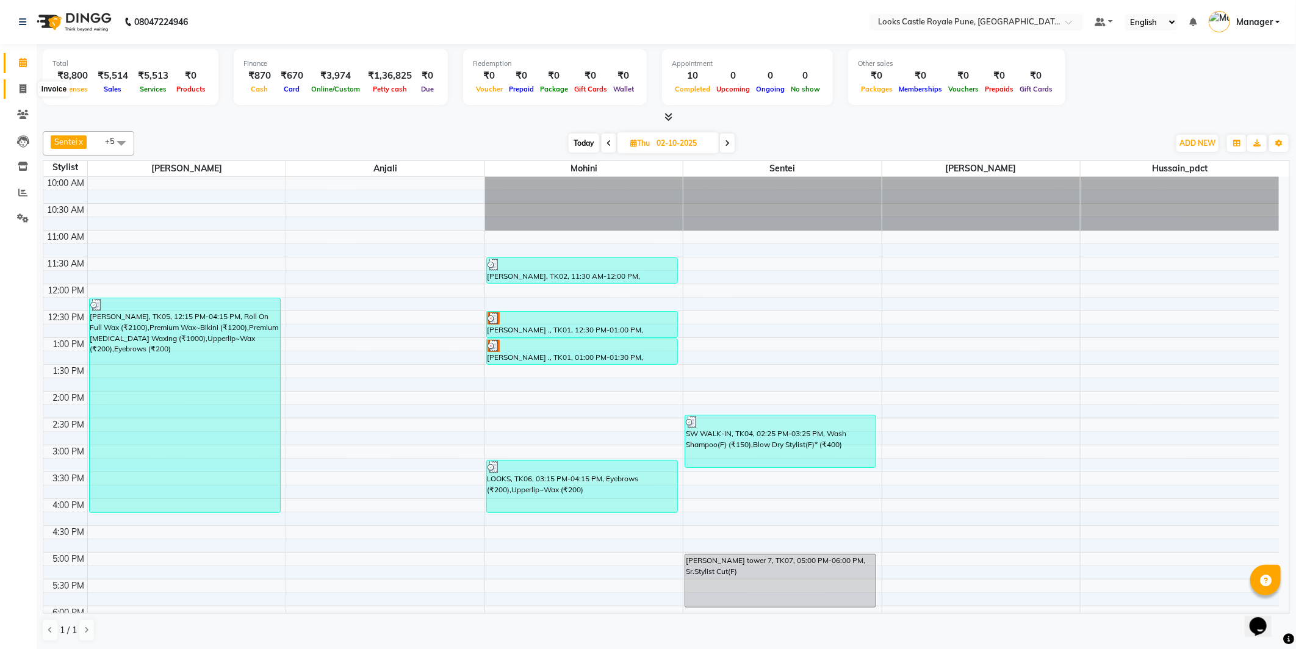
click at [20, 87] on icon at bounding box center [23, 88] width 7 height 9
select select "5915"
select select "service"
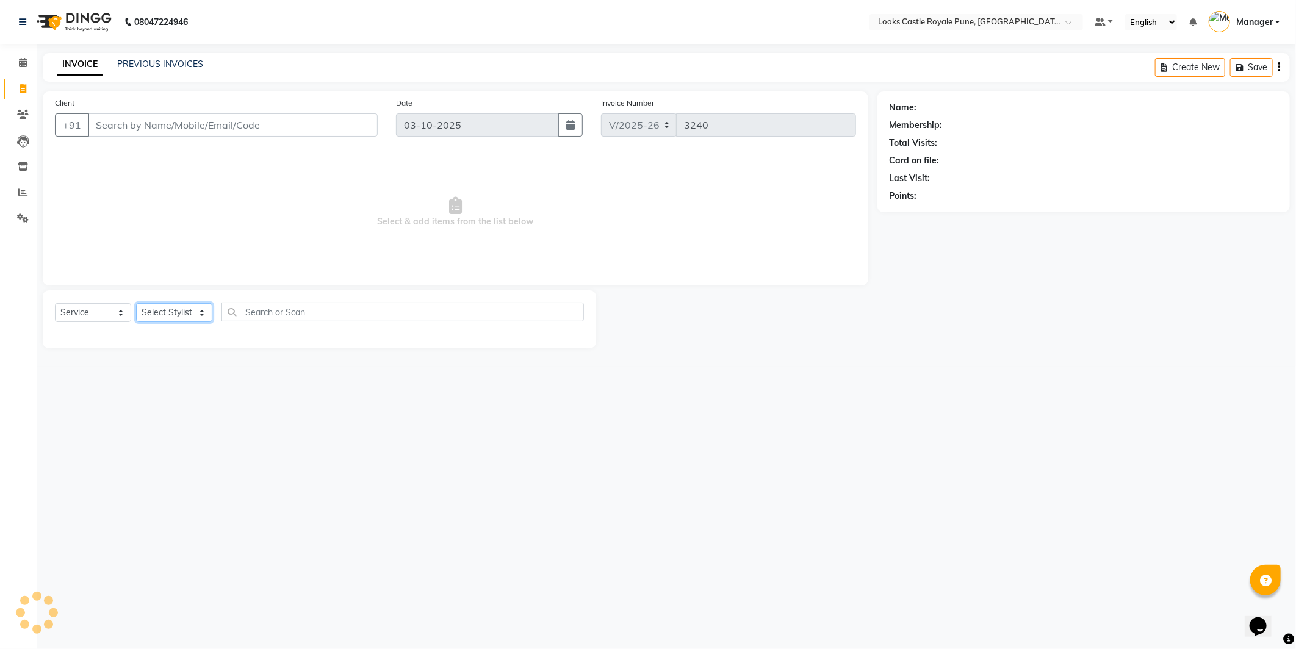
click at [171, 315] on select "Select Stylist Akshay [PERSON_NAME] [PERSON_NAME] [PERSON_NAME] Danish [PERSON_…" at bounding box center [174, 312] width 76 height 19
select select "52674"
click at [136, 304] on select "Select Stylist Akshay [PERSON_NAME] [PERSON_NAME] [PERSON_NAME] Danish [PERSON_…" at bounding box center [174, 312] width 76 height 19
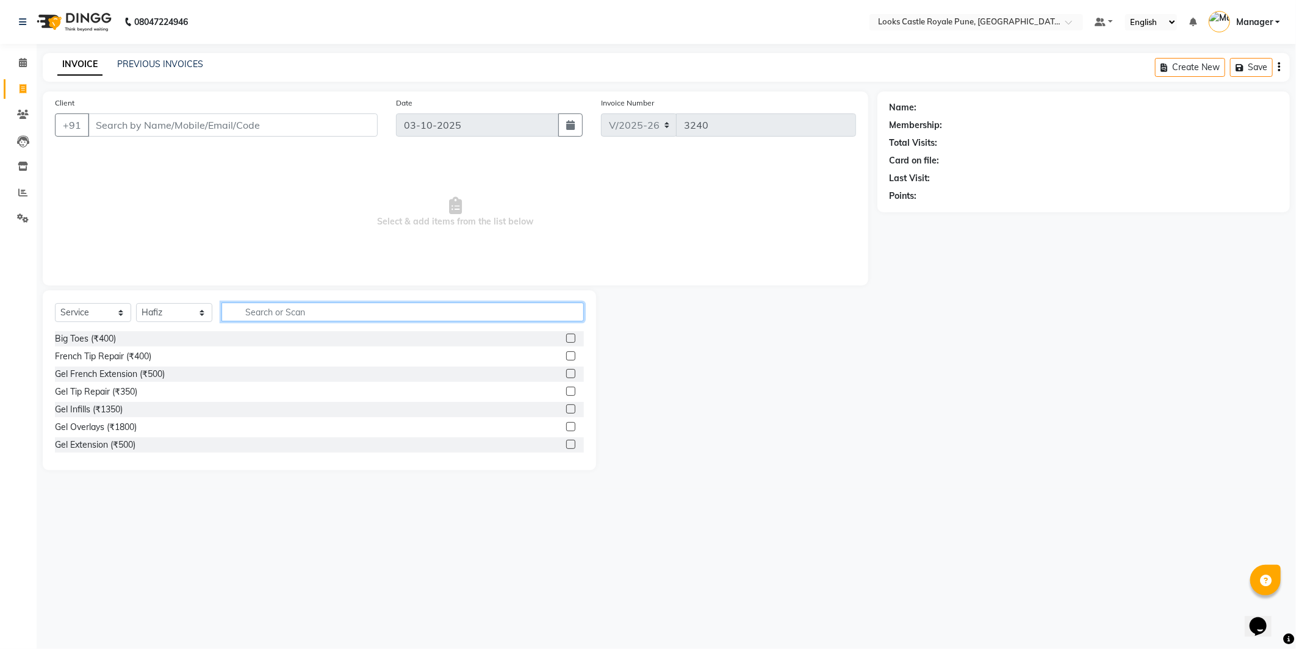
click at [281, 316] on input "text" at bounding box center [403, 312] width 362 height 19
type input "cut"
click at [87, 358] on div "Stylist Cut(M) (₹700)" at bounding box center [95, 356] width 80 height 13
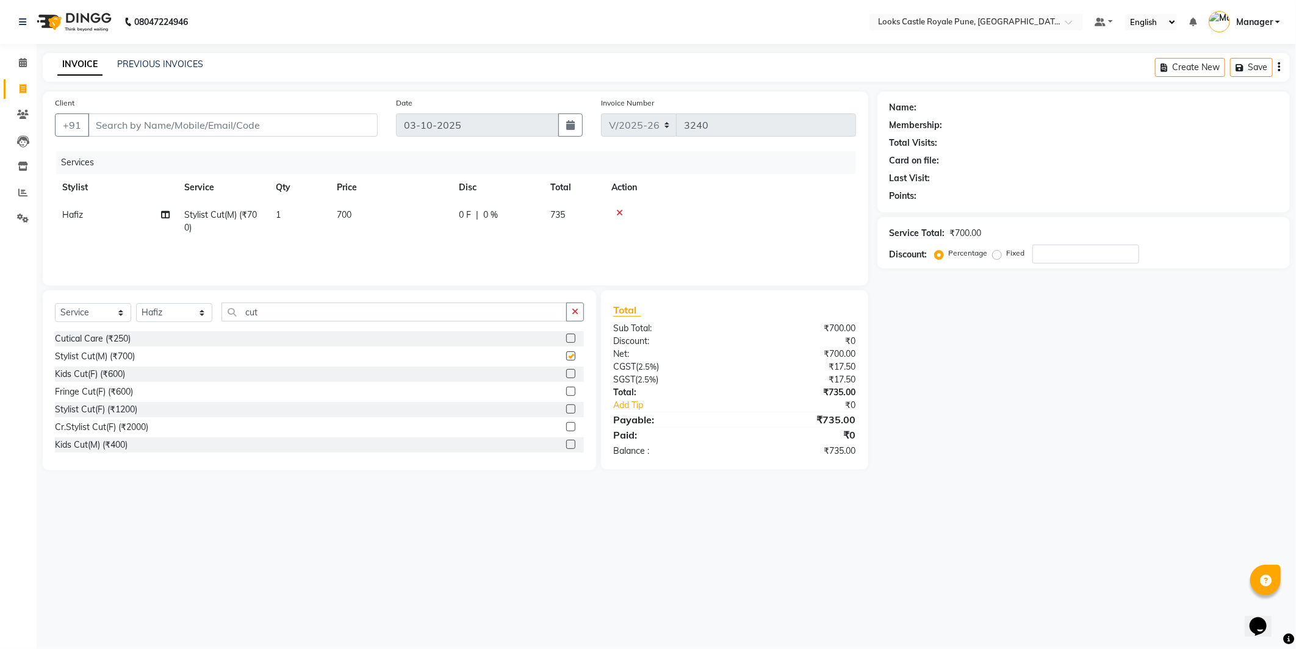
checkbox input "false"
click at [277, 308] on input "cut" at bounding box center [394, 312] width 345 height 19
click at [276, 308] on input "cut" at bounding box center [394, 312] width 345 height 19
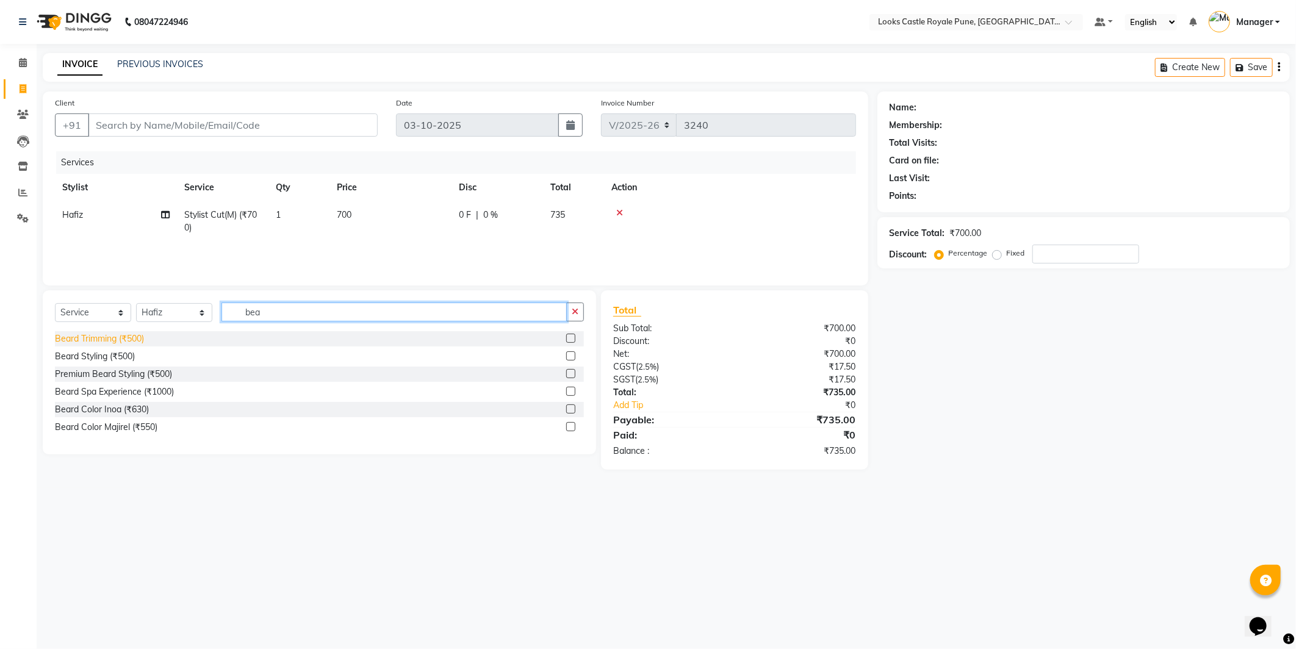
type input "bea"
click at [126, 339] on div "Beard Trimming (₹500)" at bounding box center [99, 339] width 89 height 13
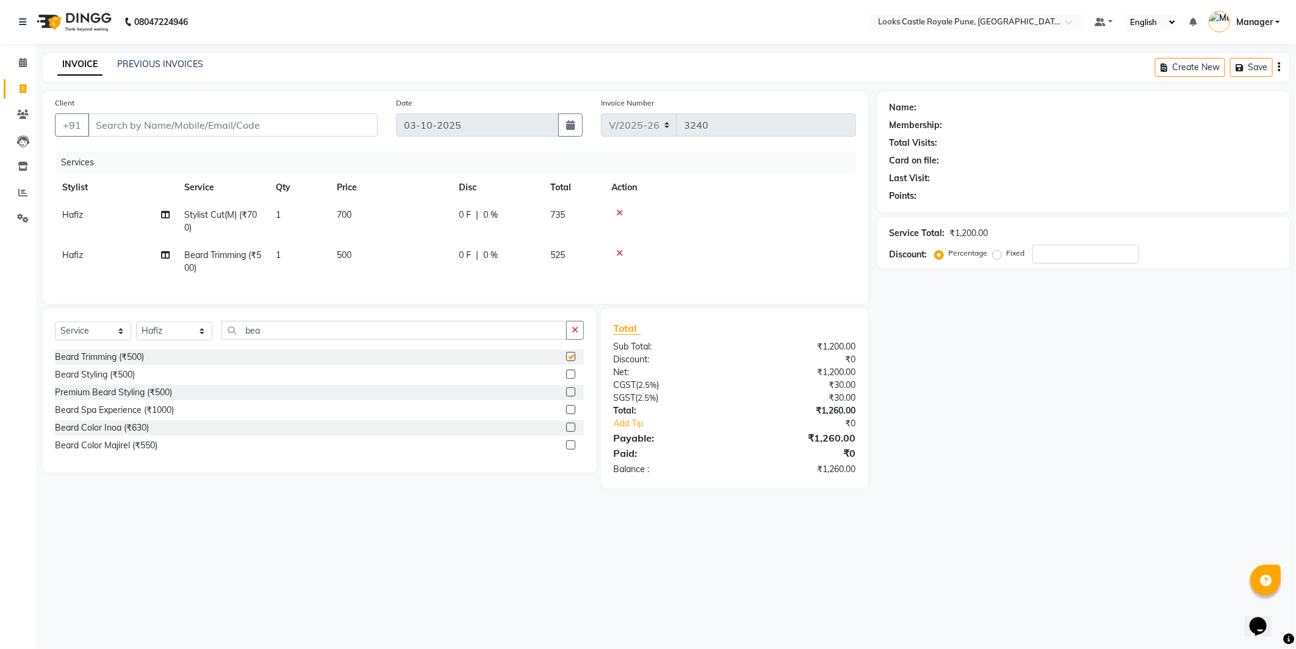
checkbox input "false"
click at [419, 233] on td "700" at bounding box center [391, 221] width 122 height 40
select select "52674"
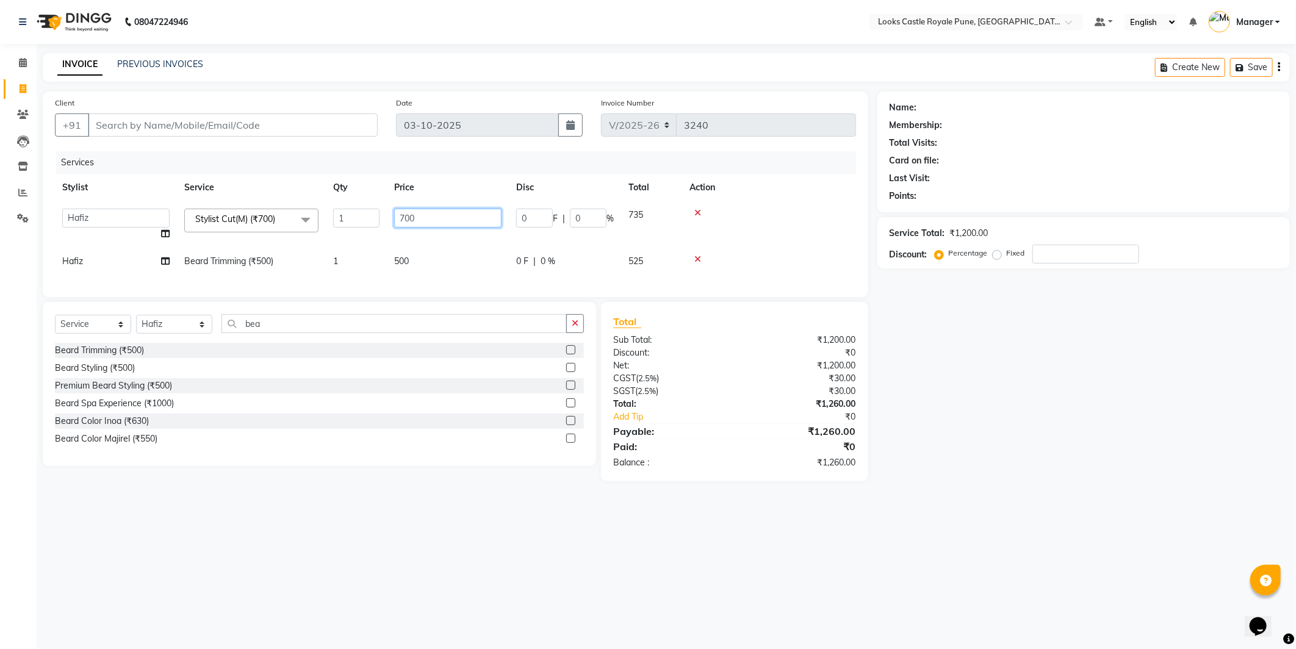
drag, startPoint x: 431, startPoint y: 222, endPoint x: 386, endPoint y: 223, distance: 45.8
click at [406, 223] on input "700" at bounding box center [447, 218] width 107 height 19
click at [702, 255] on div at bounding box center [769, 259] width 159 height 9
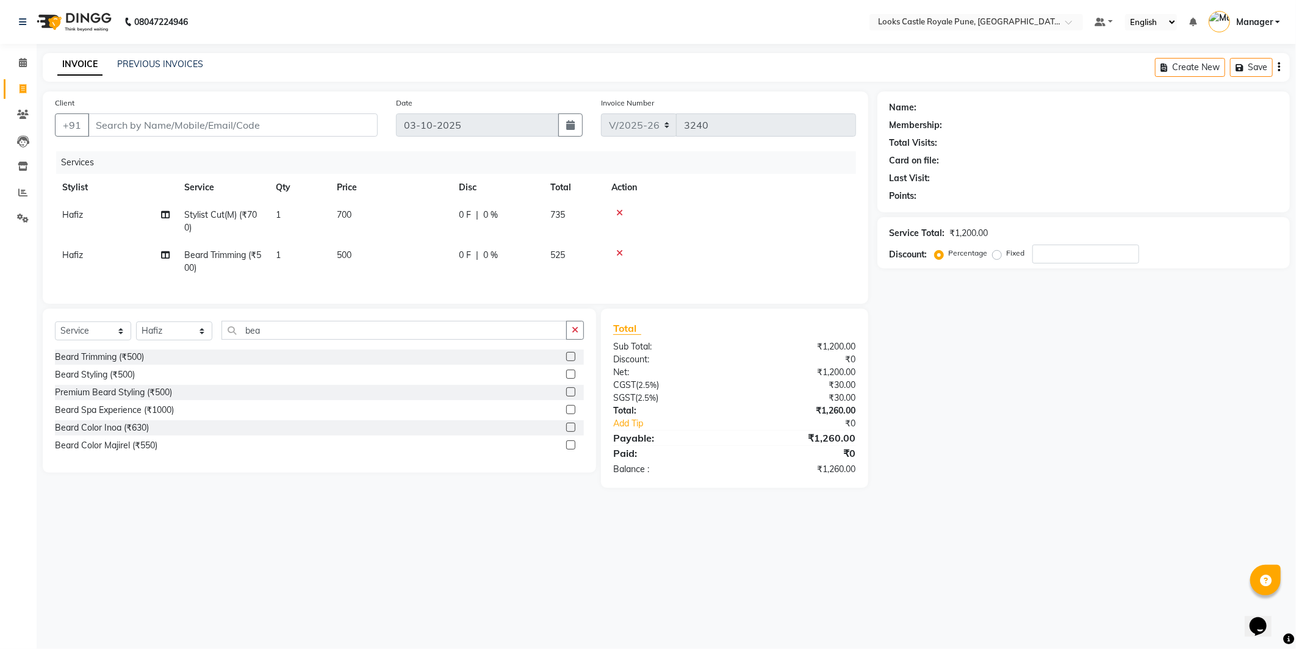
click at [621, 249] on icon at bounding box center [619, 253] width 7 height 9
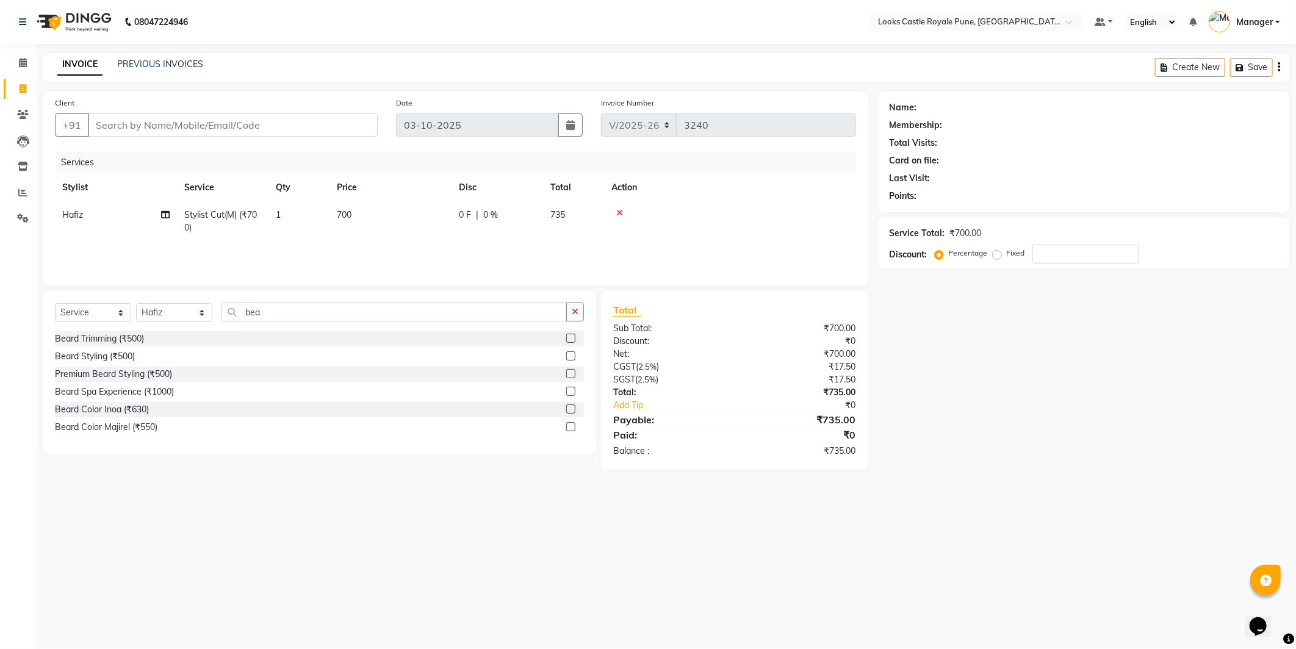
click at [305, 297] on div "Select Service Product Membership Package Voucher Prepaid Gift Card Select Styl…" at bounding box center [319, 372] width 553 height 164
click at [287, 312] on input "bea" at bounding box center [394, 312] width 345 height 19
click at [286, 312] on input "bea" at bounding box center [394, 312] width 345 height 19
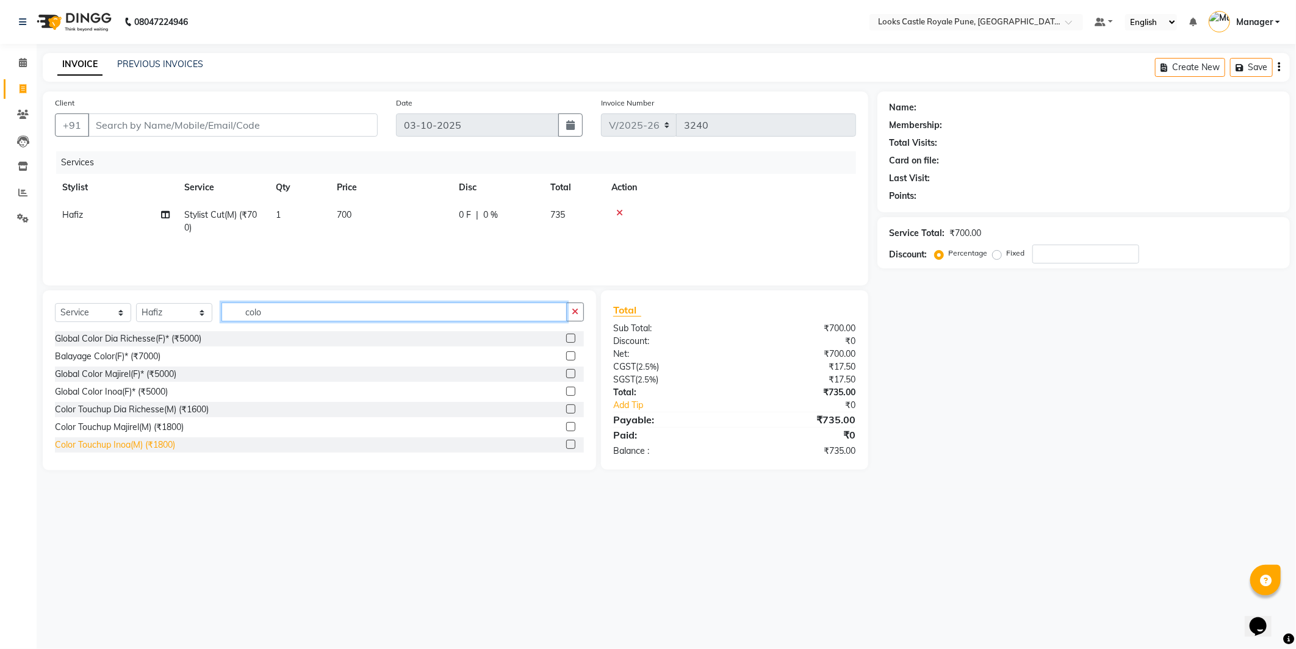
type input "colo"
click at [90, 444] on div "Color Touchup Inoa(M) (₹1800)" at bounding box center [115, 445] width 120 height 13
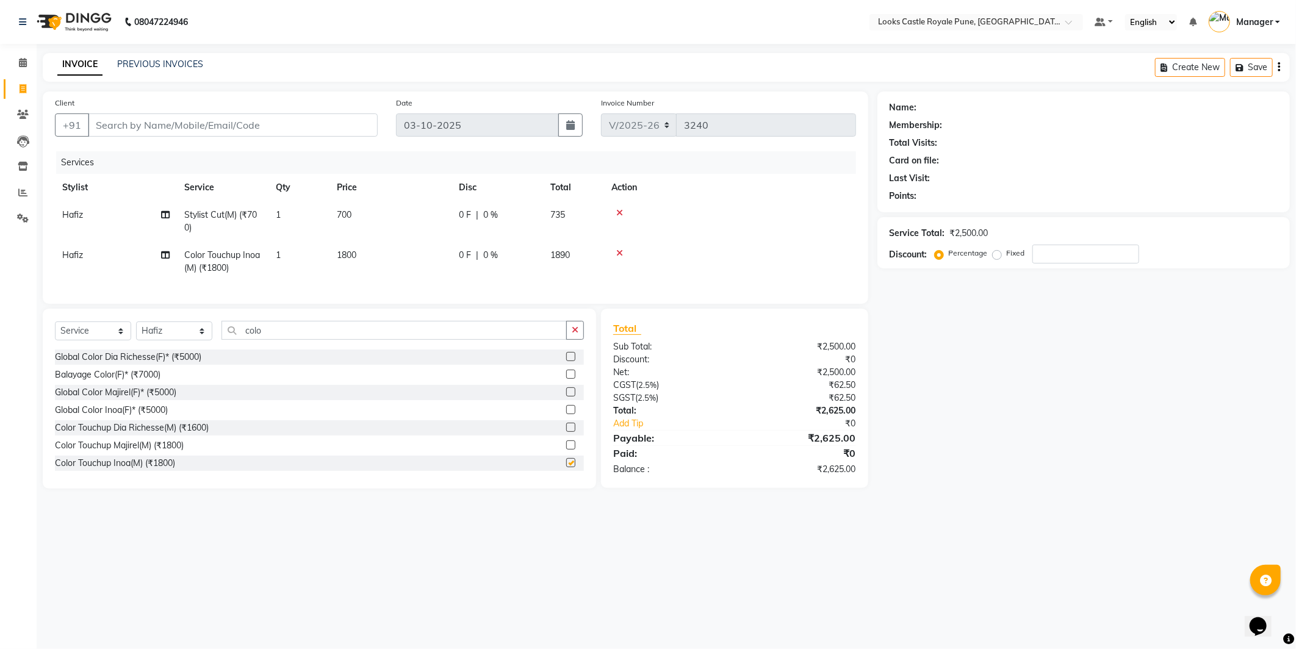
checkbox input "false"
click at [339, 255] on span "1800" at bounding box center [347, 255] width 20 height 11
select select "52674"
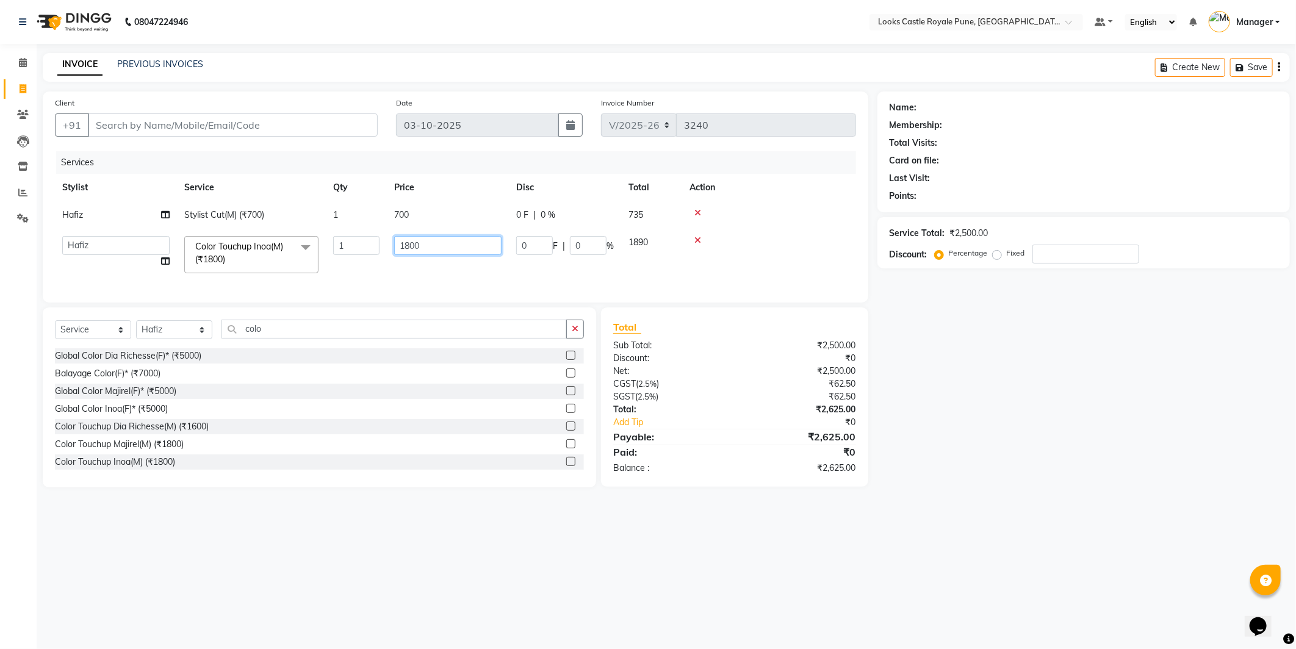
click at [411, 243] on input "1800" at bounding box center [447, 245] width 107 height 19
type input "1600"
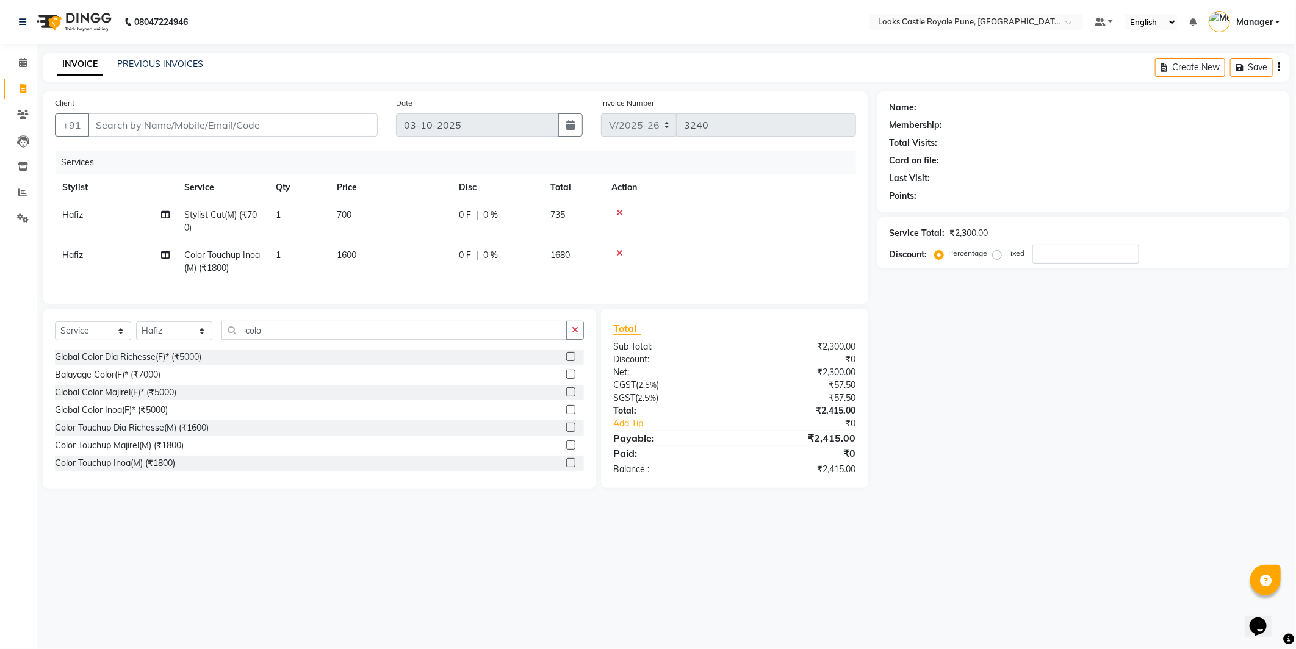
click at [395, 214] on td "700" at bounding box center [391, 221] width 122 height 40
select select "52674"
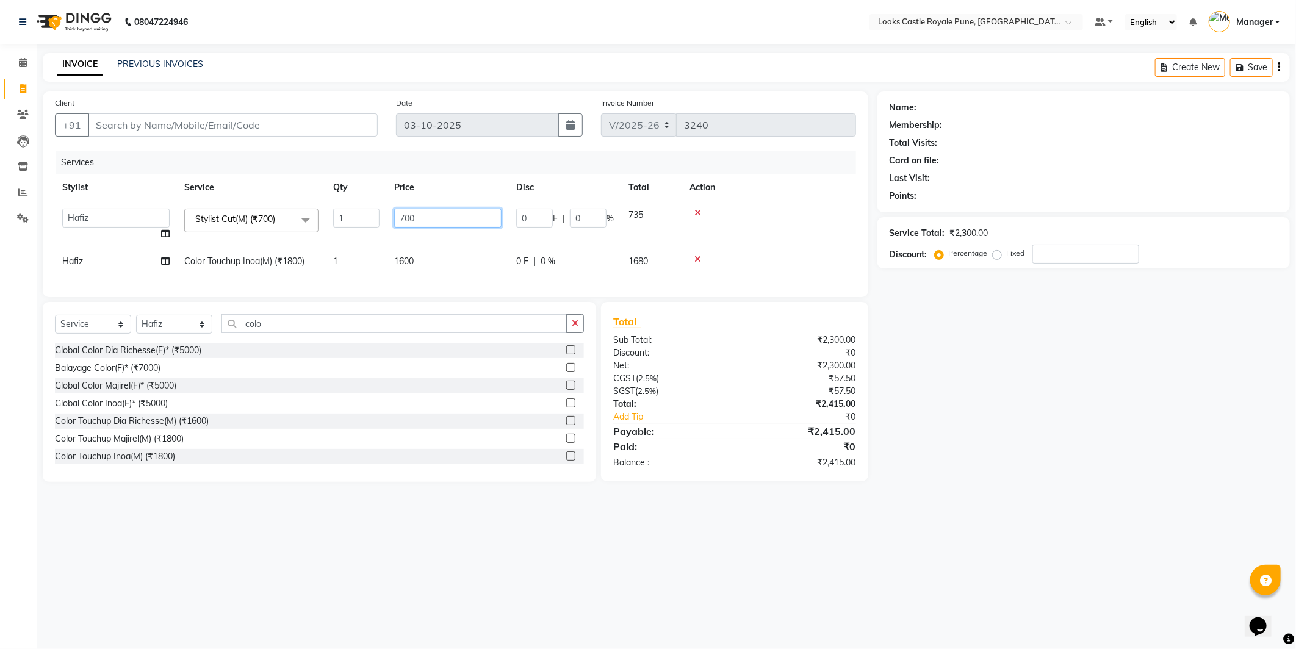
drag, startPoint x: 435, startPoint y: 212, endPoint x: 452, endPoint y: 179, distance: 36.3
click at [377, 209] on tr "Akshay Alisha Amir Anjali Arif Arman Christy Danish Eli Gloria Hafiz Hussain_pd…" at bounding box center [455, 224] width 801 height 46
type input "638"
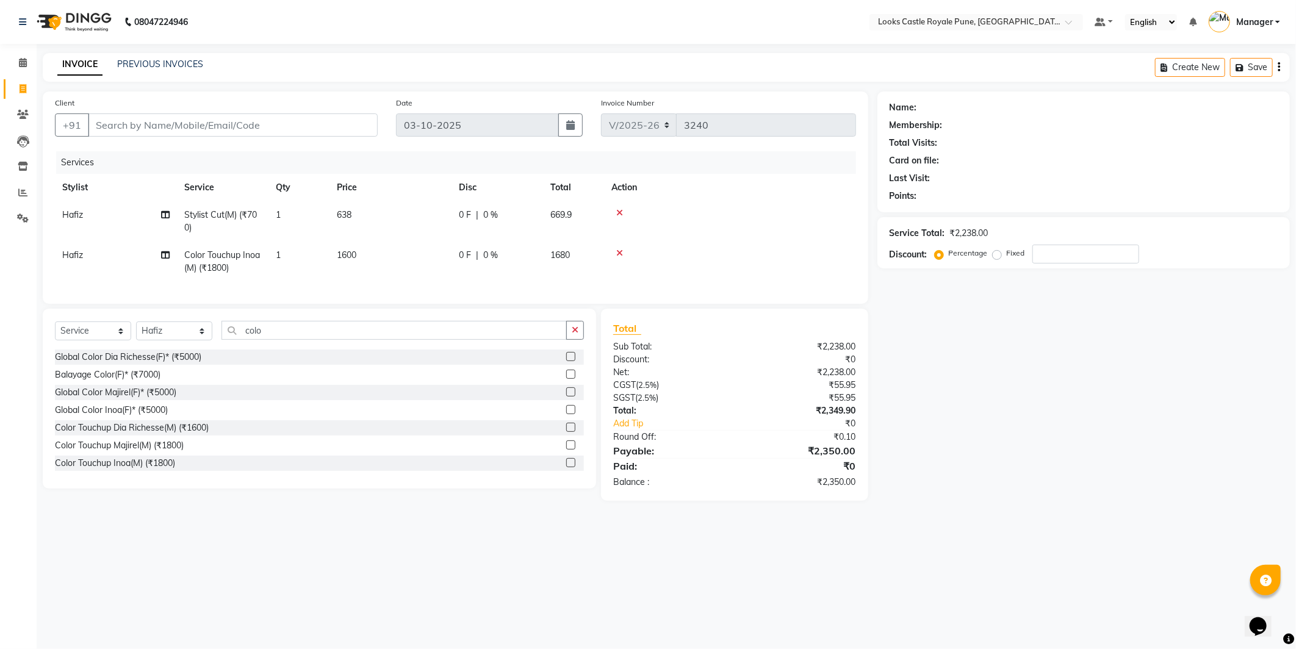
drag, startPoint x: 485, startPoint y: 361, endPoint x: 458, endPoint y: 684, distance: 324.6
click at [458, 649] on html "08047224946 Select Location × Looks Castle Royale Pune, Pune, Maharashtra Defau…" at bounding box center [648, 324] width 1296 height 649
click at [728, 230] on td at bounding box center [730, 221] width 252 height 40
drag, startPoint x: 182, startPoint y: 110, endPoint x: 192, endPoint y: 124, distance: 17.1
click at [190, 123] on div "Client +91" at bounding box center [216, 121] width 341 height 50
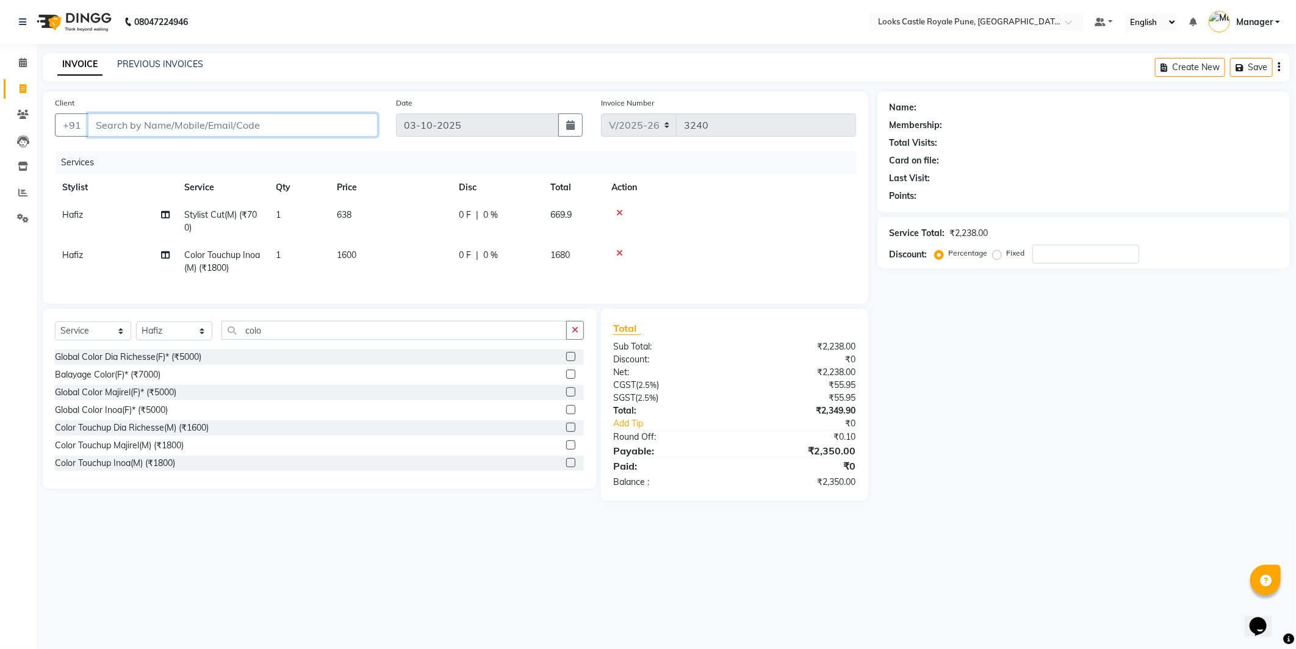
click at [192, 124] on input "Client" at bounding box center [233, 125] width 290 height 23
type input "9"
type input "0"
type input "9823370199"
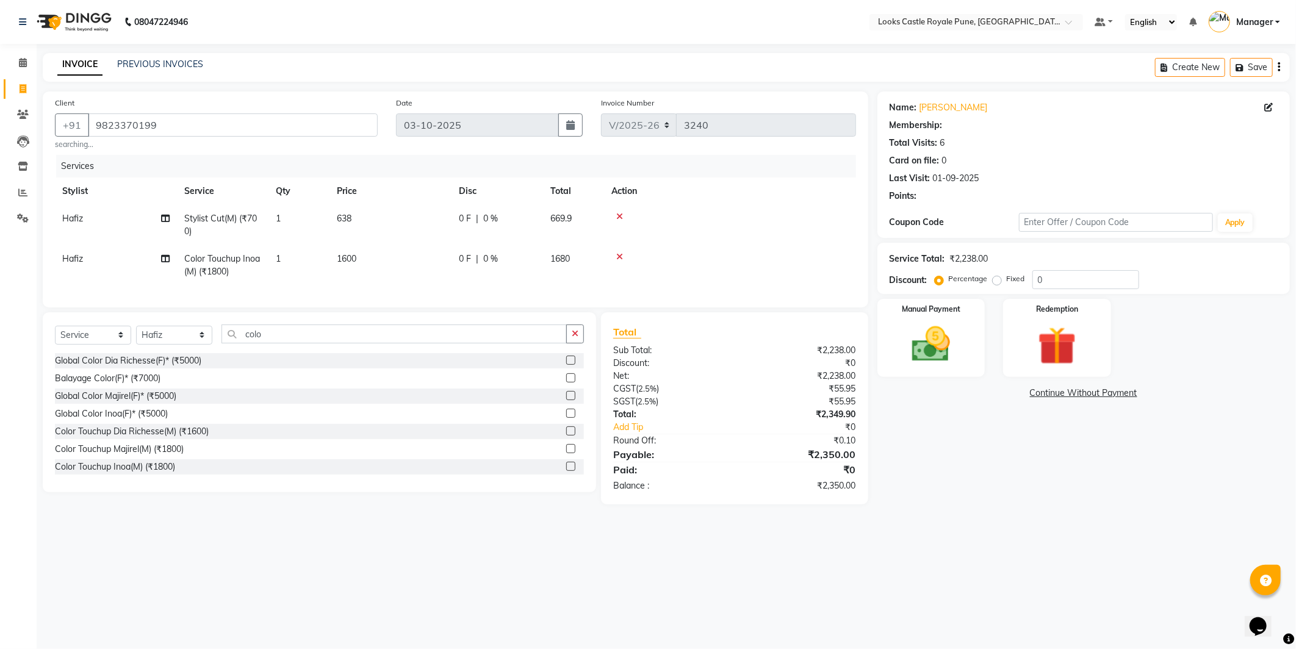
select select "1: Object"
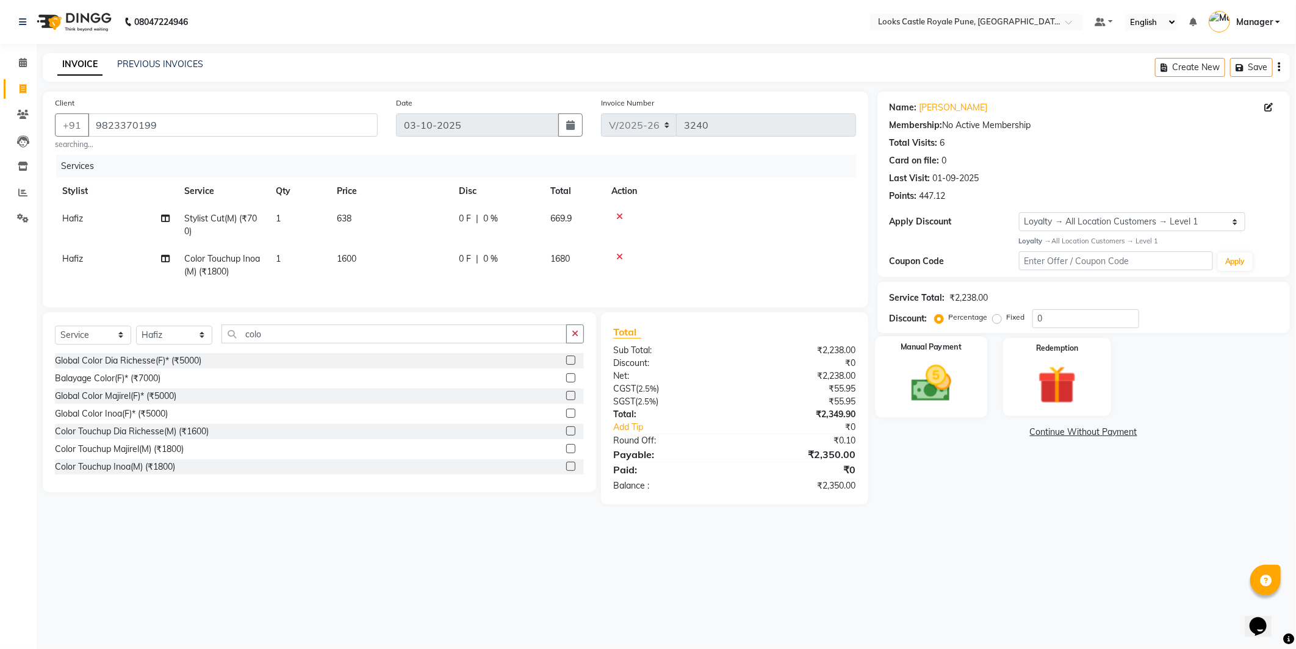
click at [918, 375] on img at bounding box center [931, 384] width 65 height 46
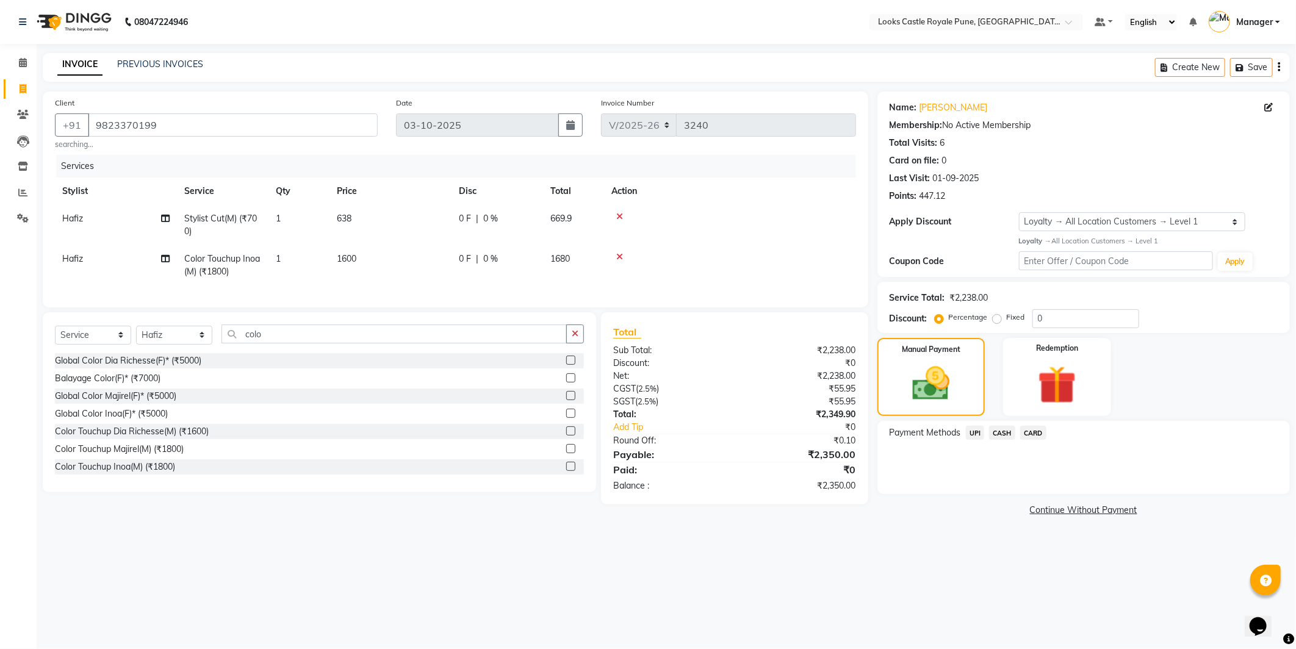
click at [981, 496] on div "Name: Swapnil Membership: No Active Membership Total Visits: 6 Card on file: 0 …" at bounding box center [1089, 306] width 422 height 428
click at [931, 502] on div "Name: Swapnil Membership: No Active Membership Total Visits: 6 Card on file: 0 …" at bounding box center [1089, 306] width 422 height 428
click at [1034, 432] on span "CARD" at bounding box center [1033, 433] width 26 height 14
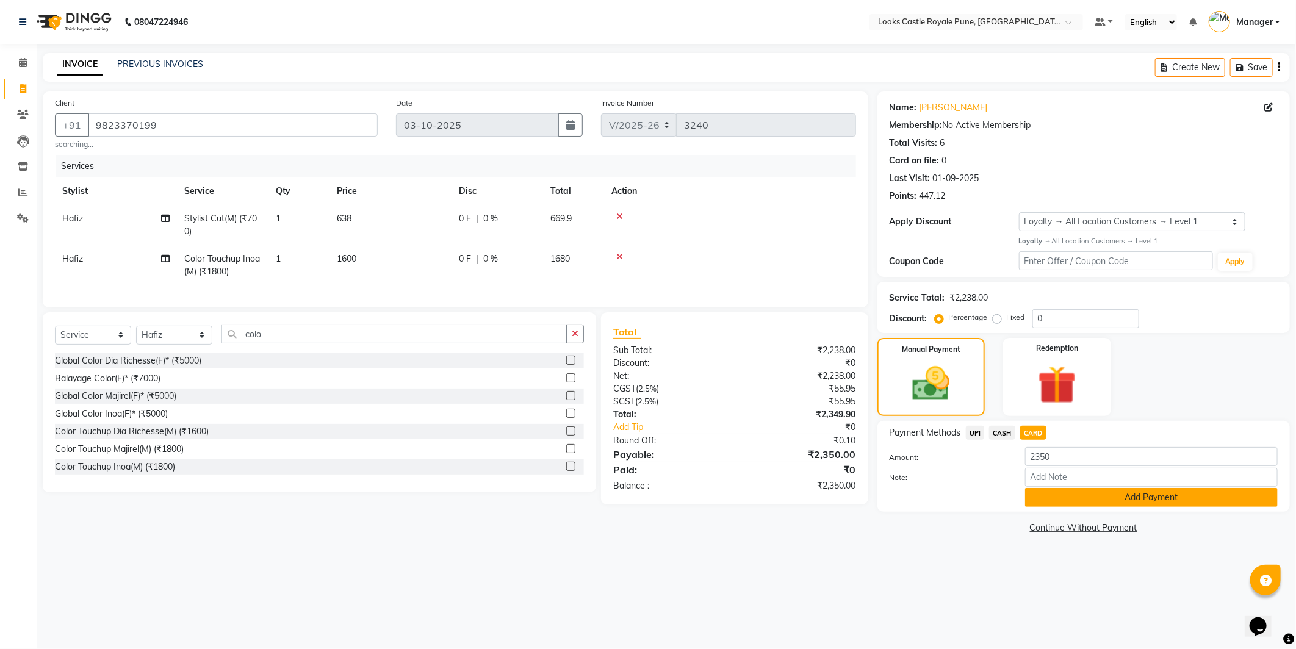
click at [1072, 497] on button "Add Payment" at bounding box center [1151, 497] width 253 height 19
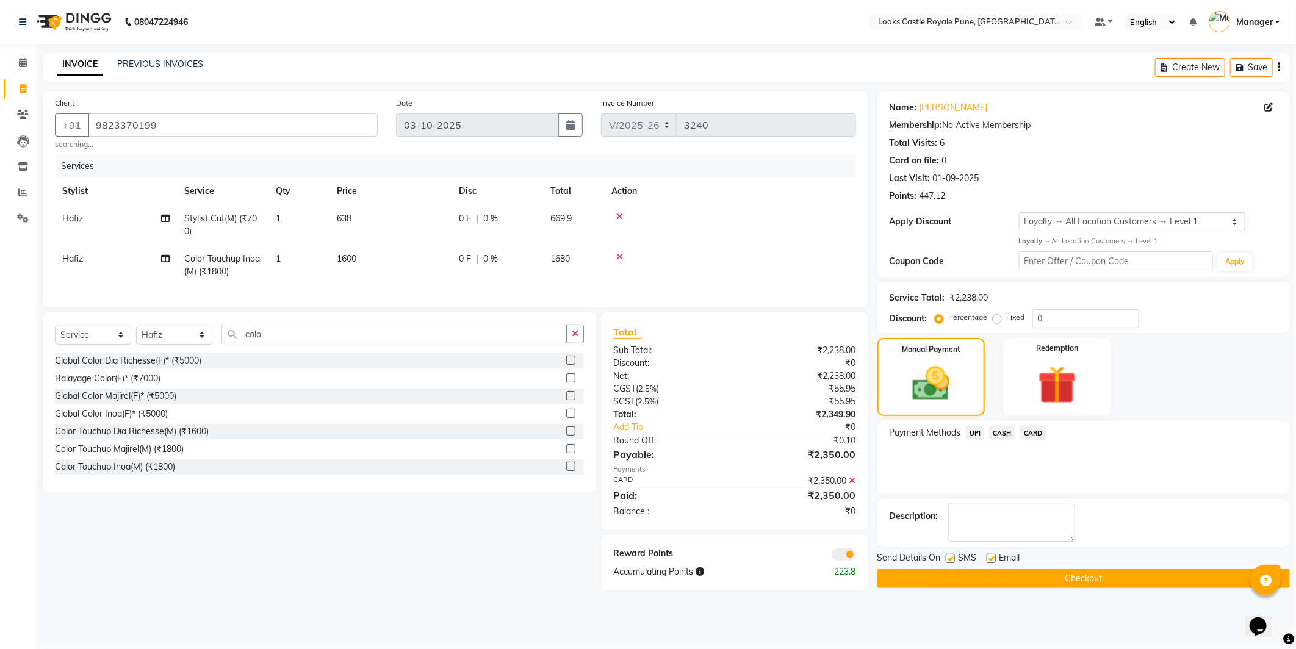
click at [1045, 581] on button "Checkout" at bounding box center [1084, 578] width 413 height 19
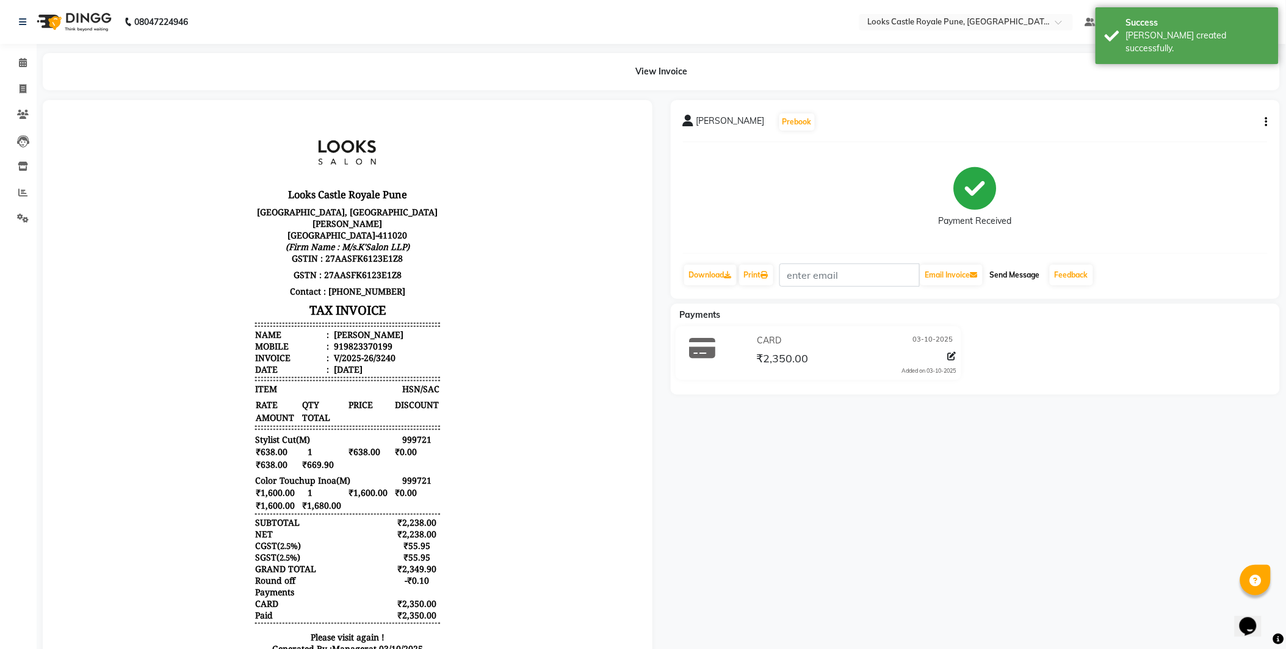
click at [1037, 270] on button "Send Message" at bounding box center [1015, 275] width 60 height 21
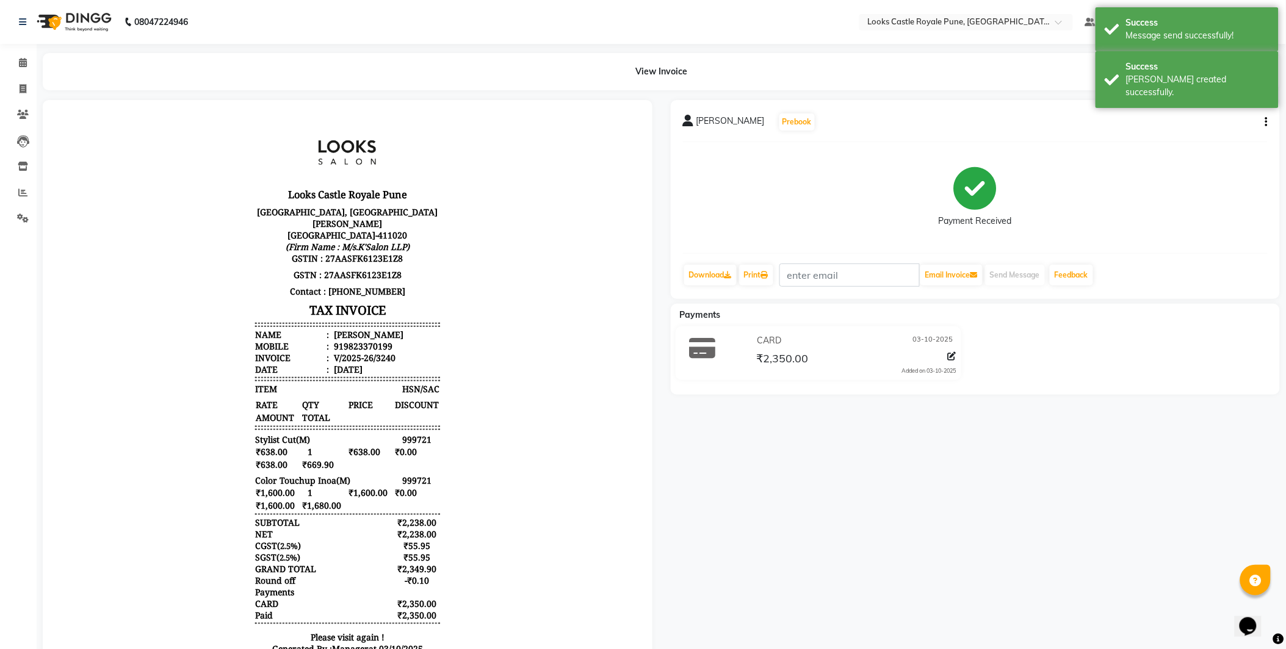
click at [86, 27] on img at bounding box center [73, 22] width 84 height 34
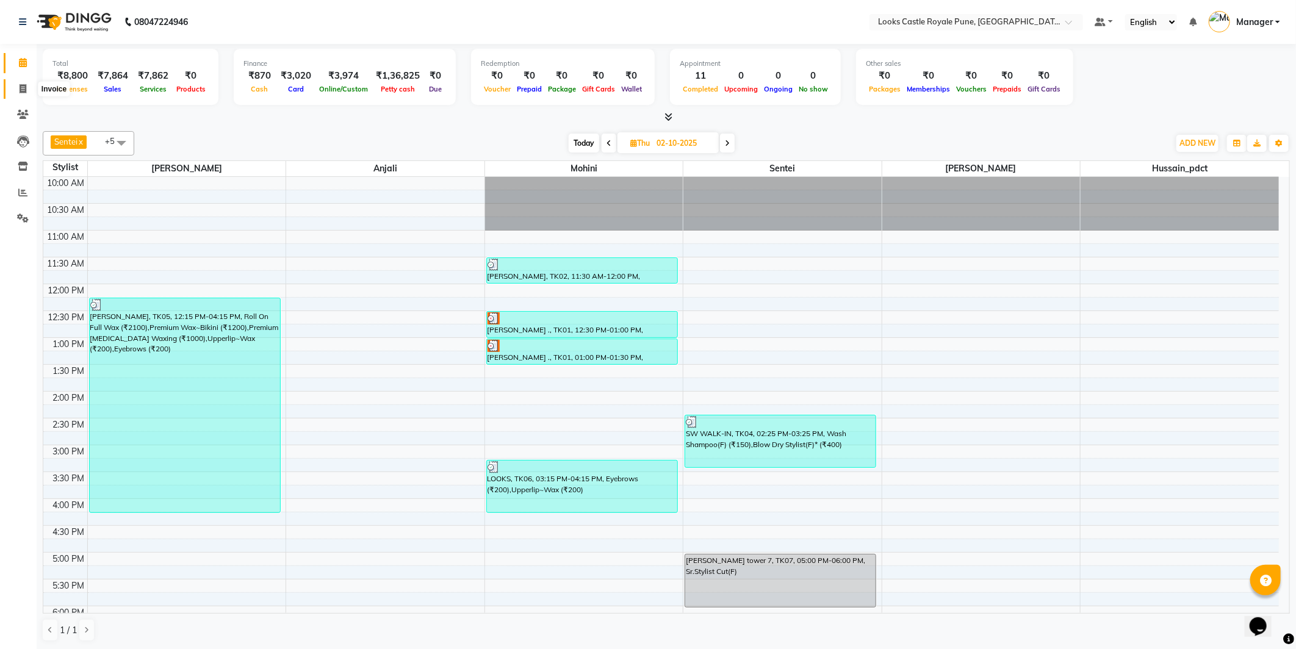
click at [13, 84] on span at bounding box center [22, 89] width 21 height 14
select select "5915"
select select "service"
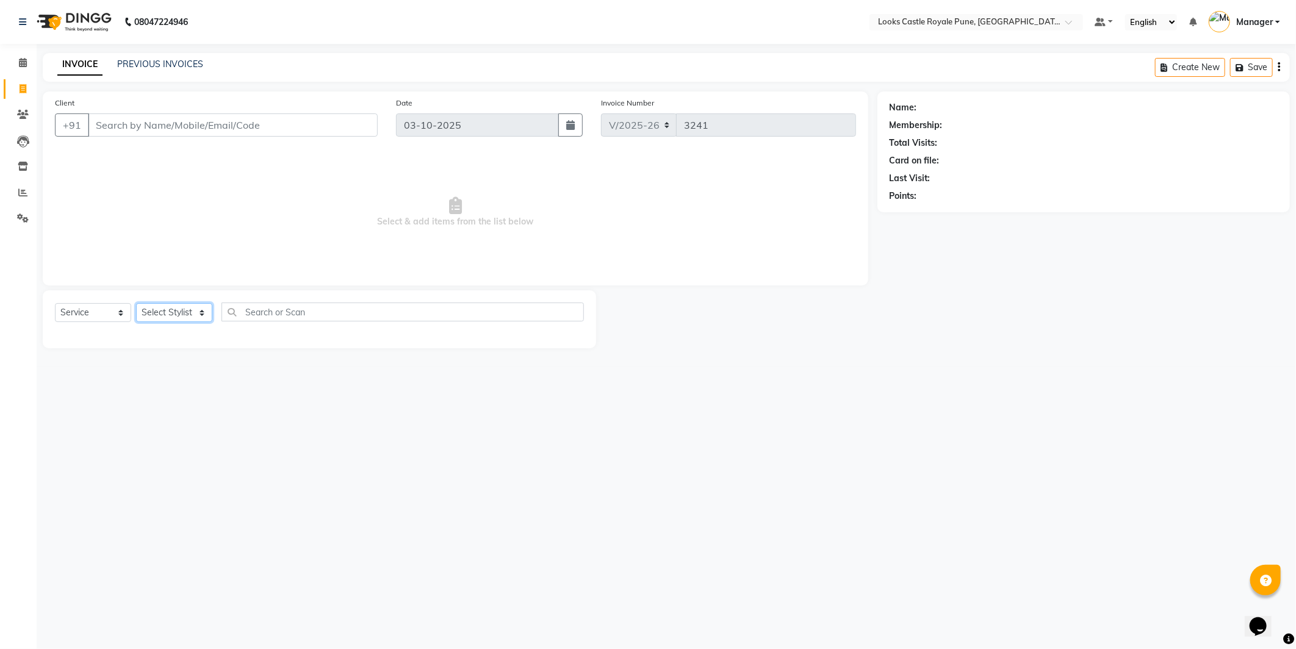
click at [156, 311] on select "Select Stylist" at bounding box center [174, 312] width 76 height 19
select select "44715"
click at [136, 304] on select "Select Stylist Akshay [PERSON_NAME] [PERSON_NAME] [PERSON_NAME] Danish [PERSON_…" at bounding box center [174, 312] width 76 height 19
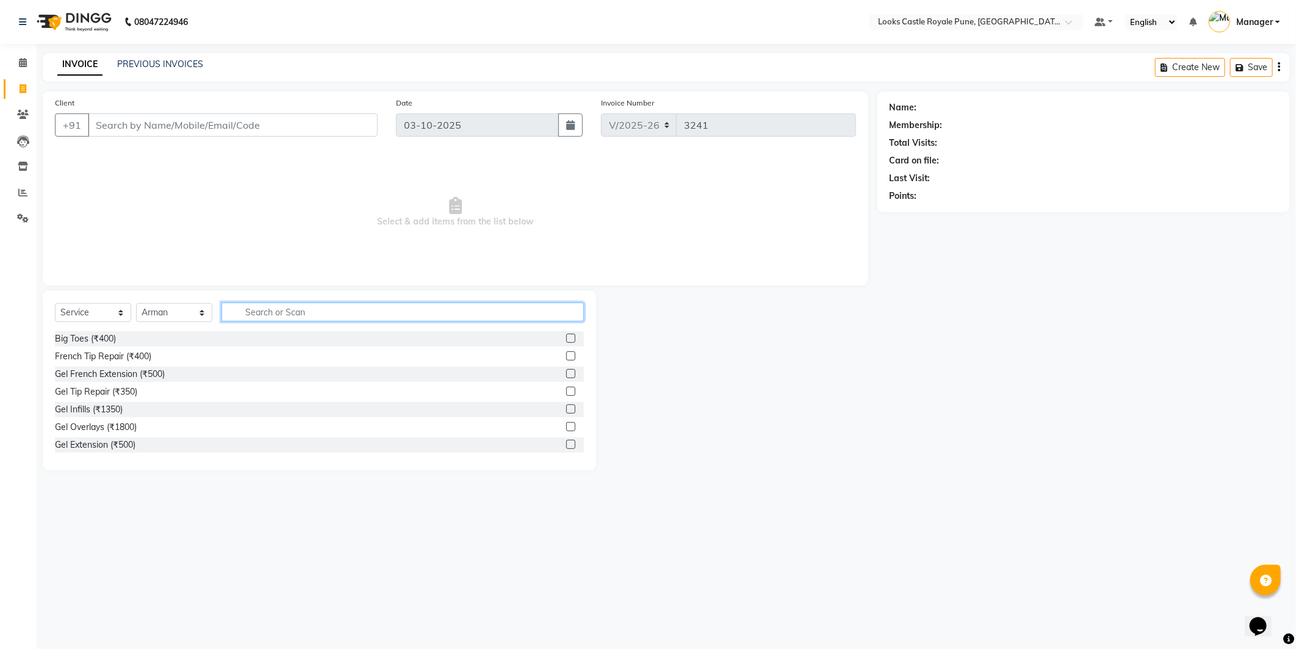
click at [279, 312] on input "text" at bounding box center [403, 312] width 362 height 19
type input "cut"
click at [95, 357] on div "Stylist Cut(M) (₹700)" at bounding box center [95, 356] width 80 height 13
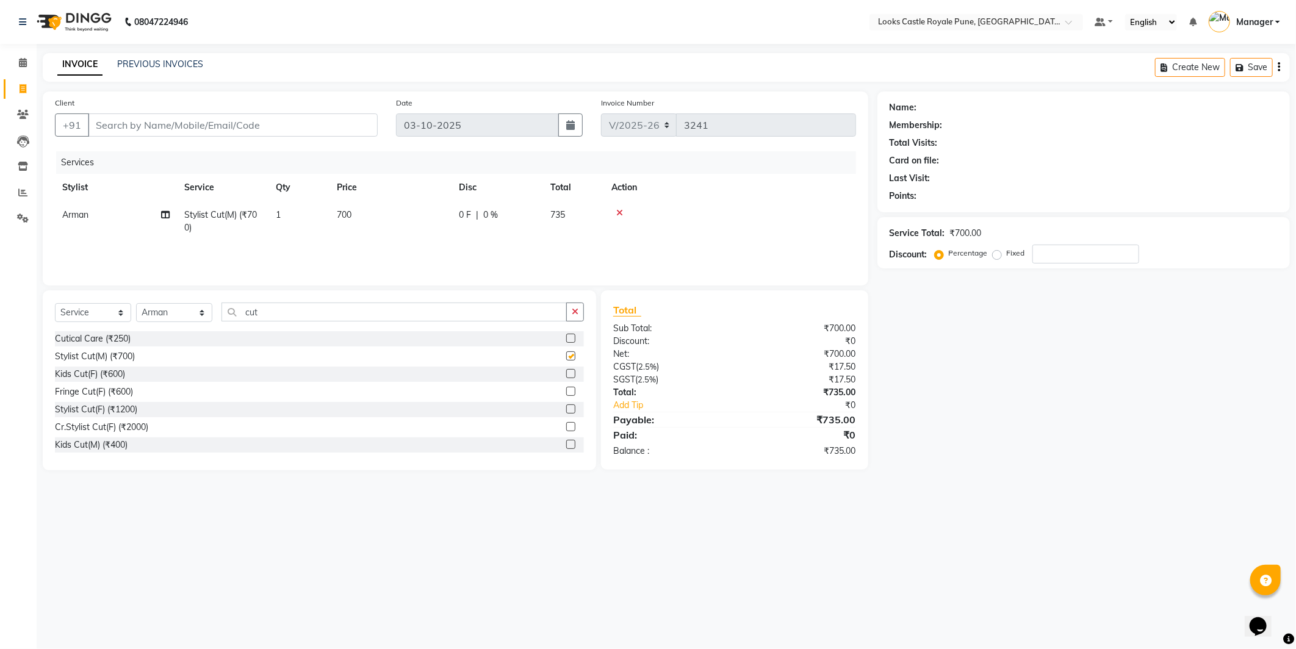
checkbox input "false"
click at [284, 319] on input "cut" at bounding box center [394, 312] width 345 height 19
click at [279, 318] on input "cut" at bounding box center [394, 312] width 345 height 19
click at [278, 318] on input "cut" at bounding box center [394, 312] width 345 height 19
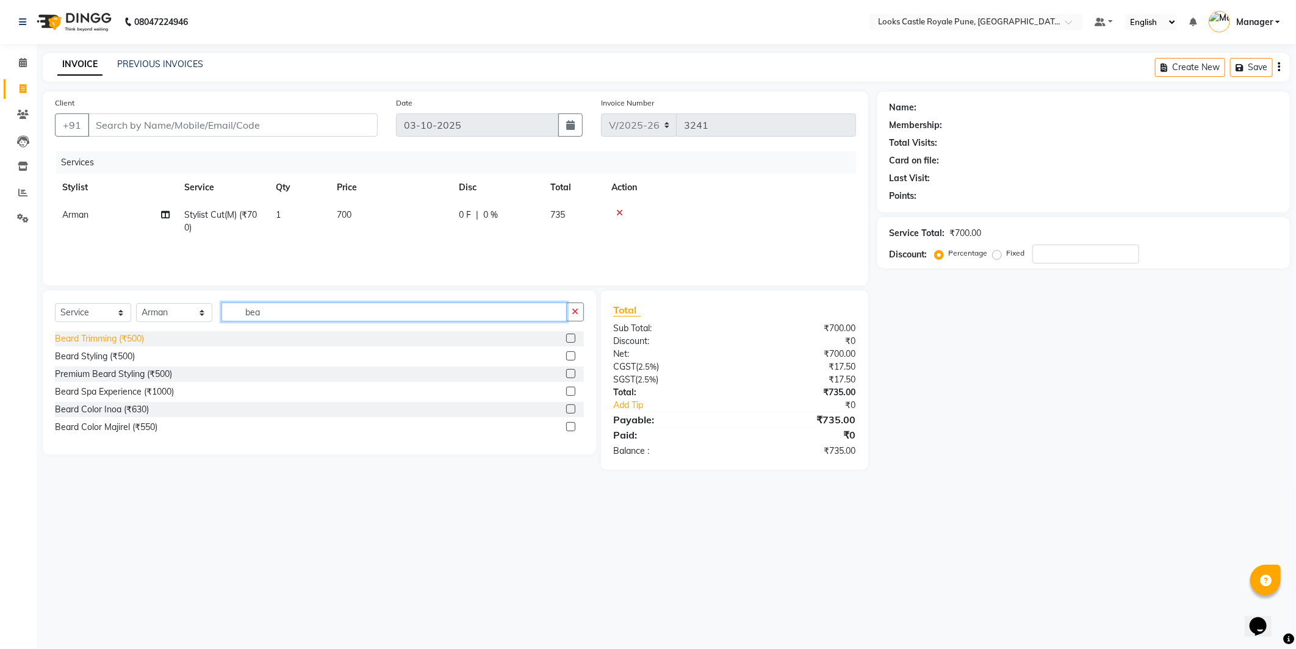
type input "bea"
click at [90, 338] on div "Beard Trimming (₹500)" at bounding box center [99, 339] width 89 height 13
checkbox input "false"
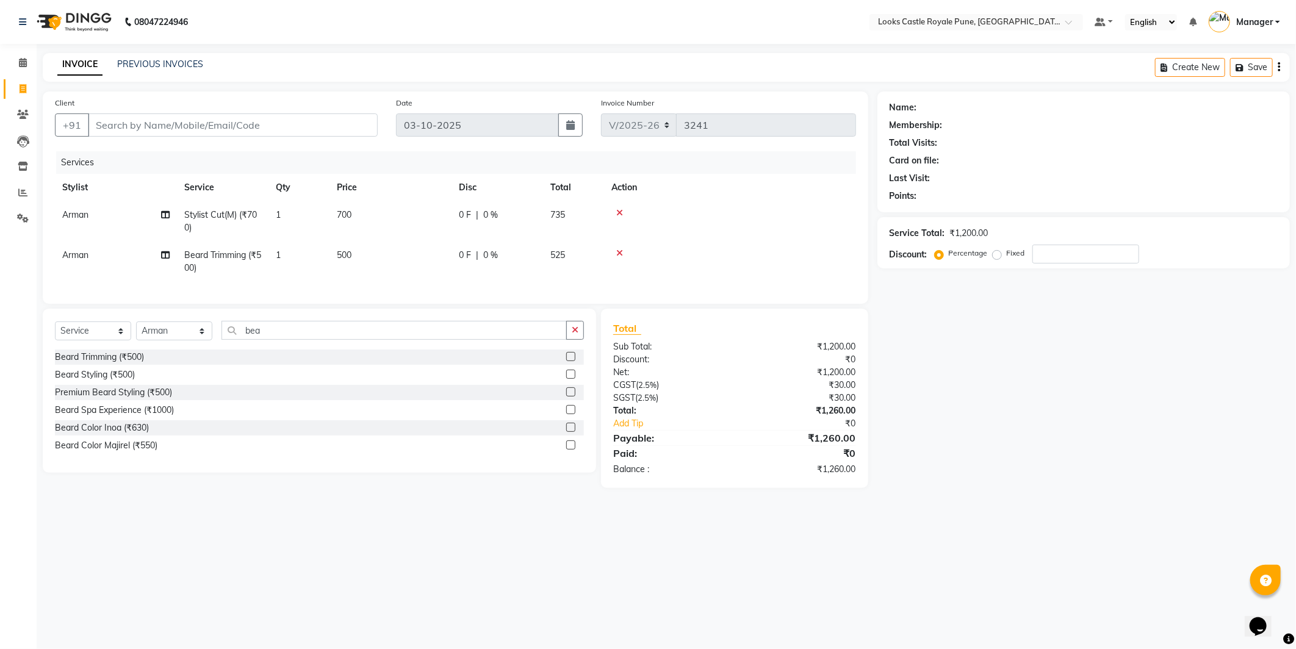
click at [371, 214] on td "700" at bounding box center [391, 221] width 122 height 40
select select "44715"
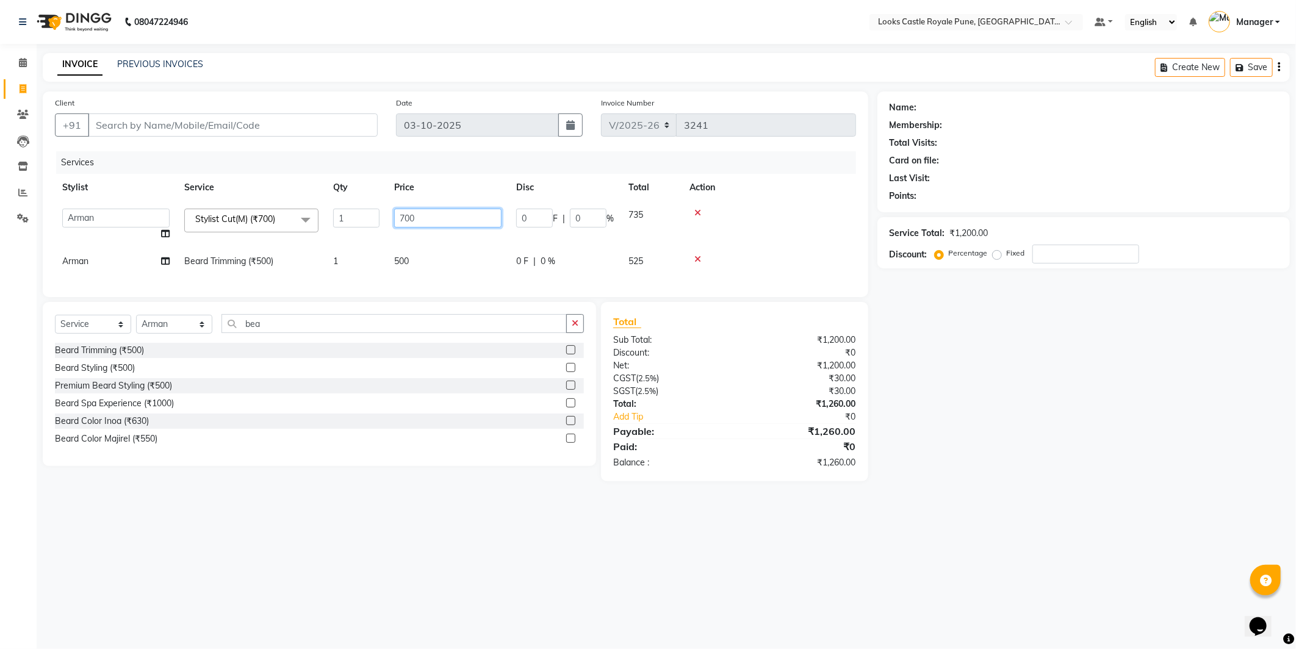
drag, startPoint x: 417, startPoint y: 217, endPoint x: 334, endPoint y: 212, distance: 83.7
click at [314, 229] on tr "Akshay Alisha Amir Anjali Arif Arman Christy Danish Eli Gloria Hafiz Hussain_pd…" at bounding box center [455, 224] width 801 height 46
type input "638"
click at [798, 197] on th "Action" at bounding box center [769, 187] width 174 height 27
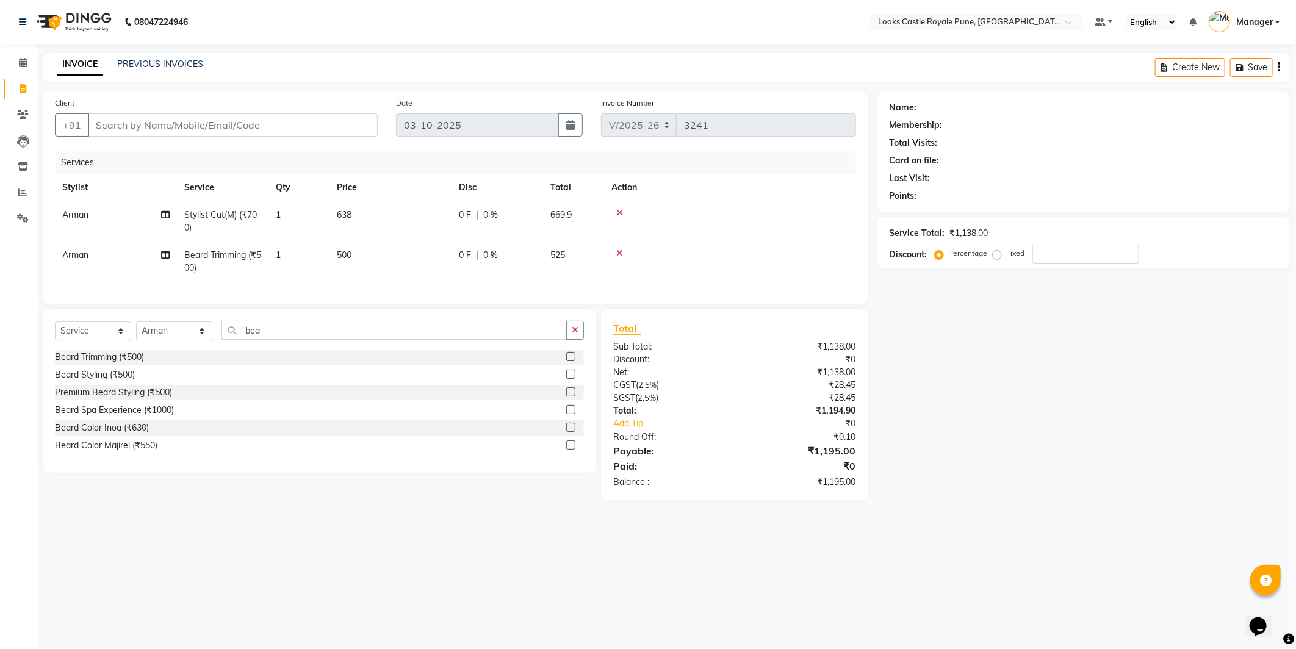
click at [797, 181] on th "Action" at bounding box center [730, 187] width 252 height 27
click at [228, 120] on input "Client" at bounding box center [233, 125] width 290 height 23
click at [105, 120] on input "Client" at bounding box center [233, 125] width 290 height 23
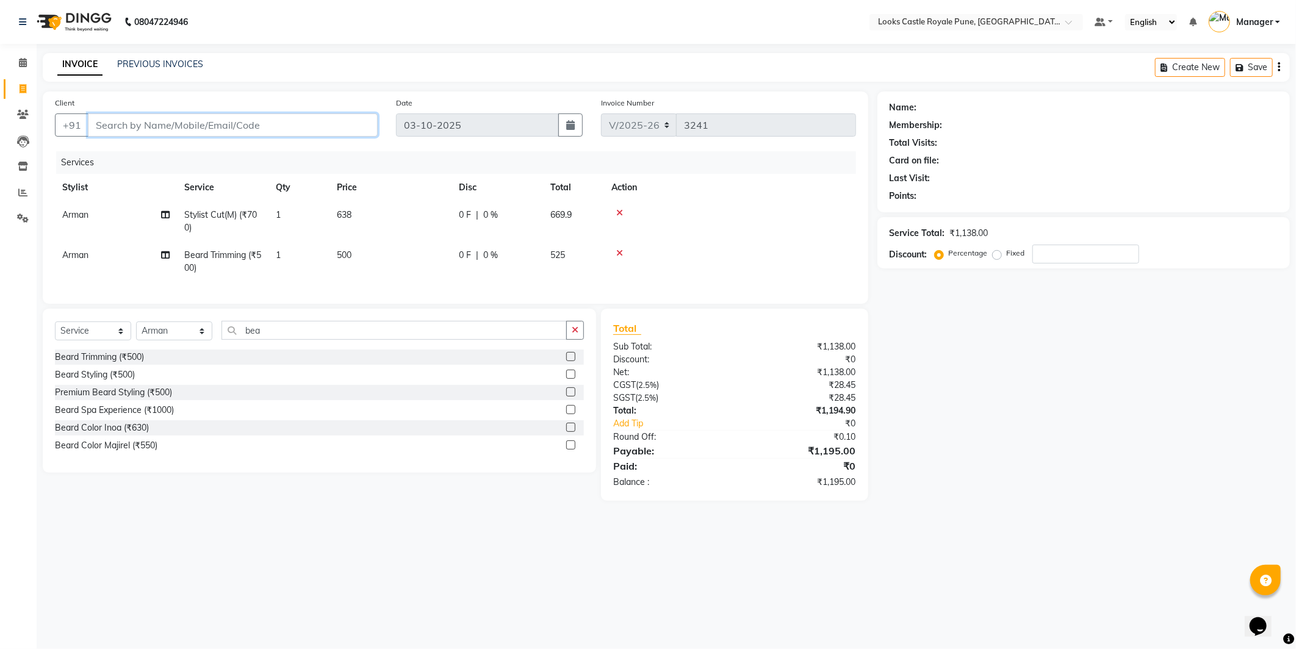
type input "9"
type input "0"
type input "9422505238"
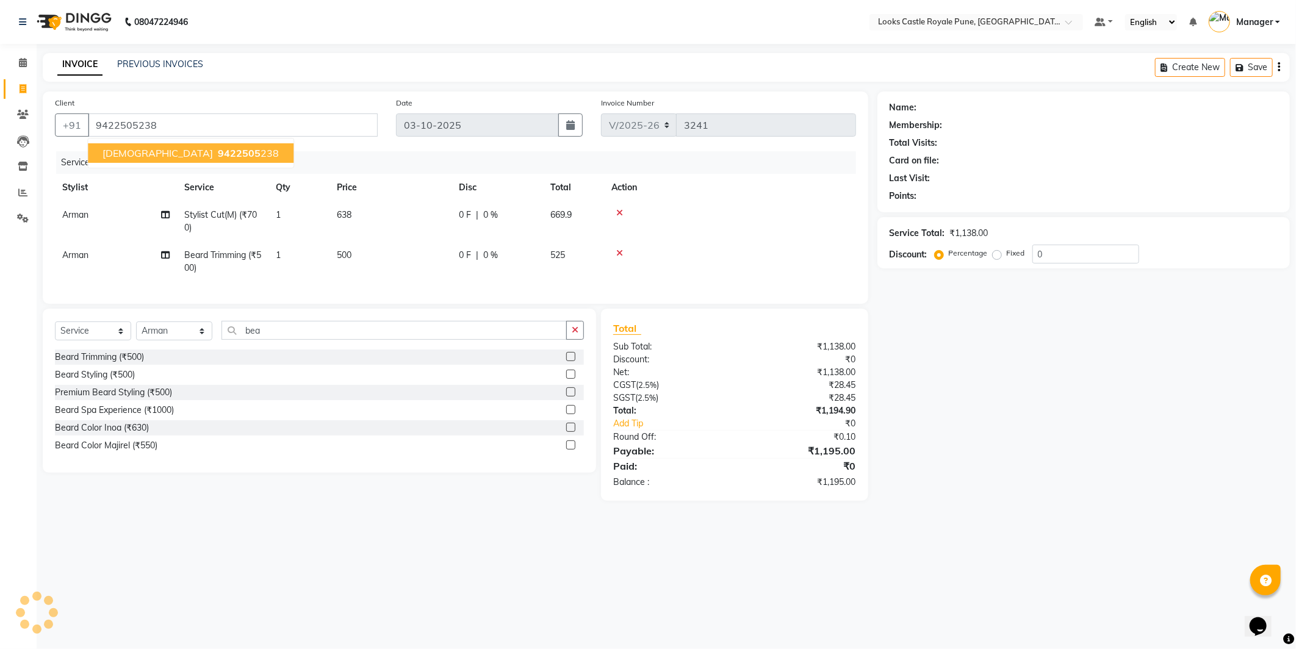
select select "1: Object"
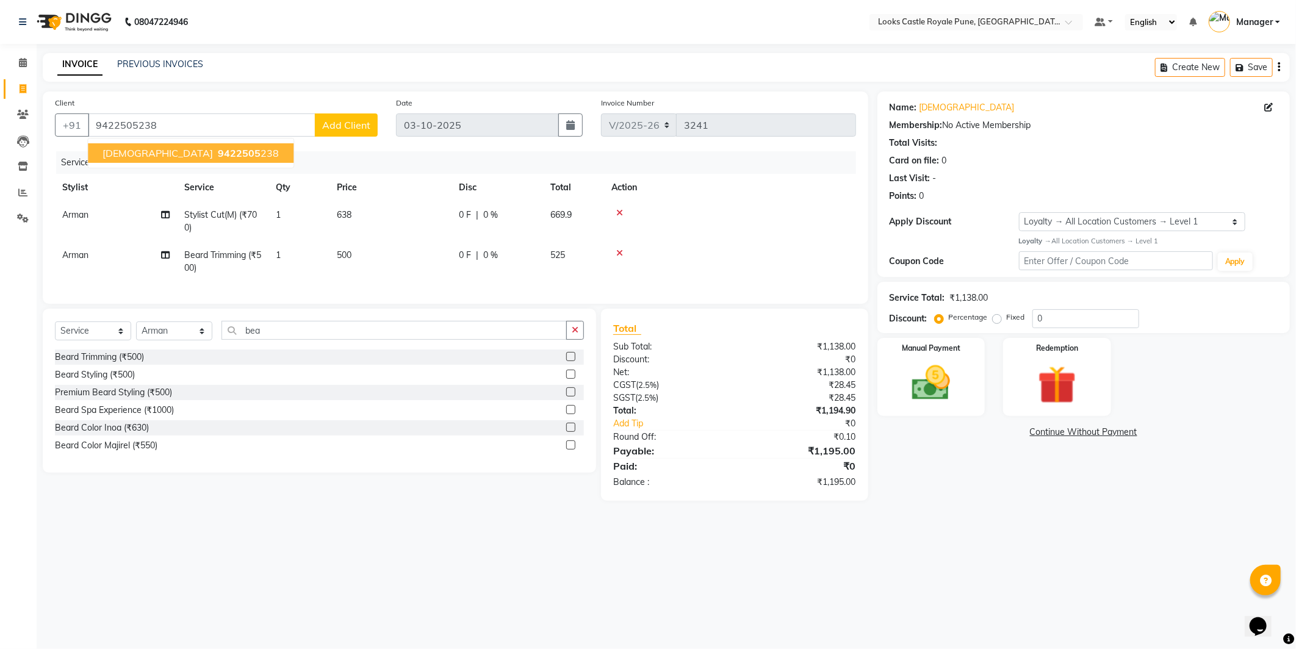
click at [205, 146] on button "Vaibhav 9422505 238" at bounding box center [191, 153] width 206 height 20
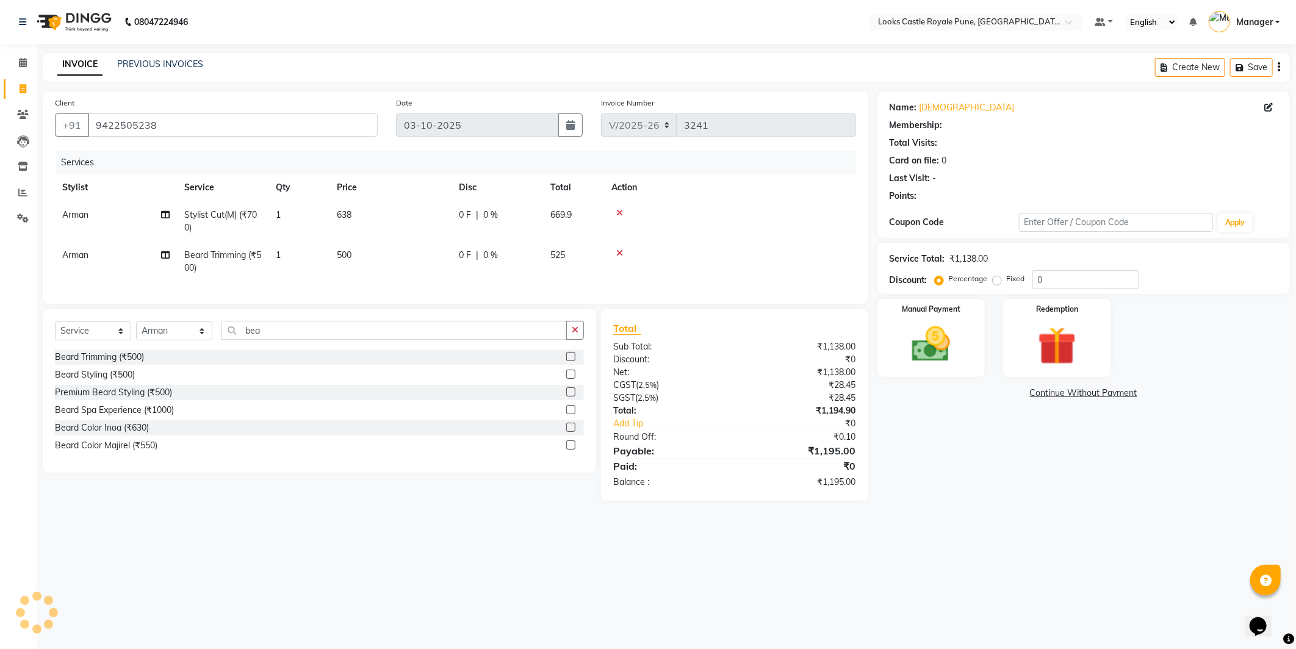
select select "1: Object"
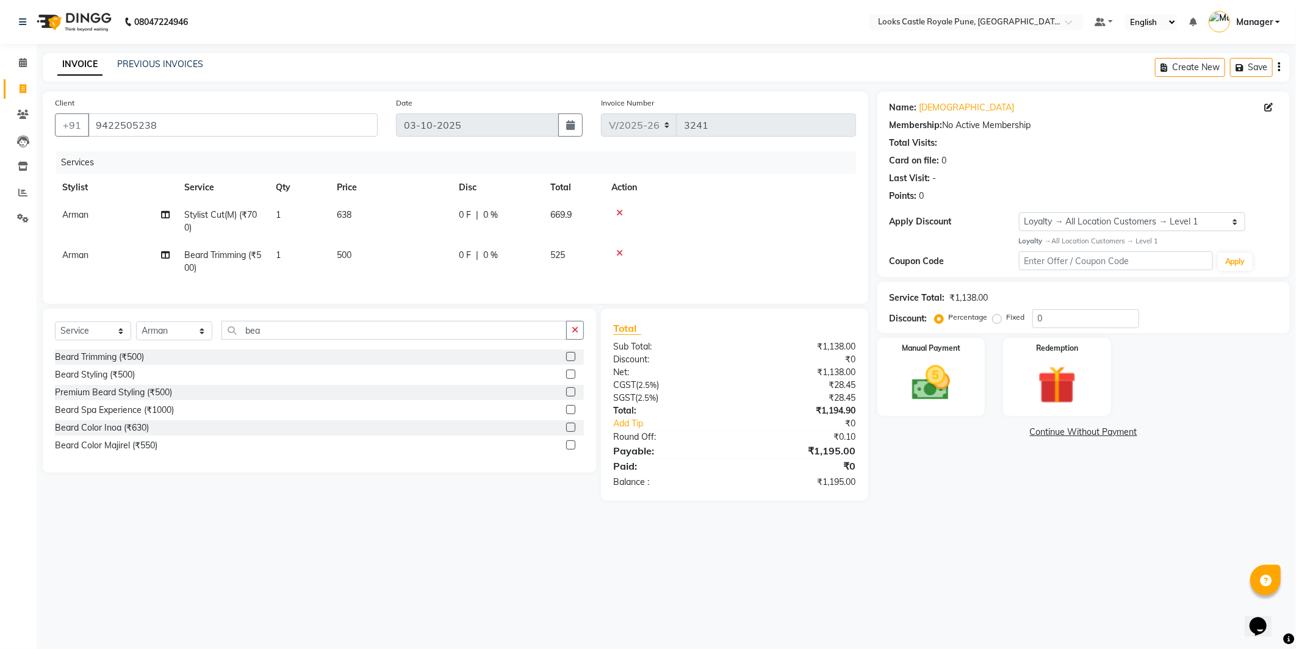
click at [910, 330] on div "Service Total: ₹1,138.00 Discount: Percentage Fixed 0" at bounding box center [1084, 307] width 413 height 51
drag, startPoint x: 931, startPoint y: 364, endPoint x: 1131, endPoint y: 508, distance: 246.7
click at [930, 364] on img at bounding box center [931, 383] width 62 height 45
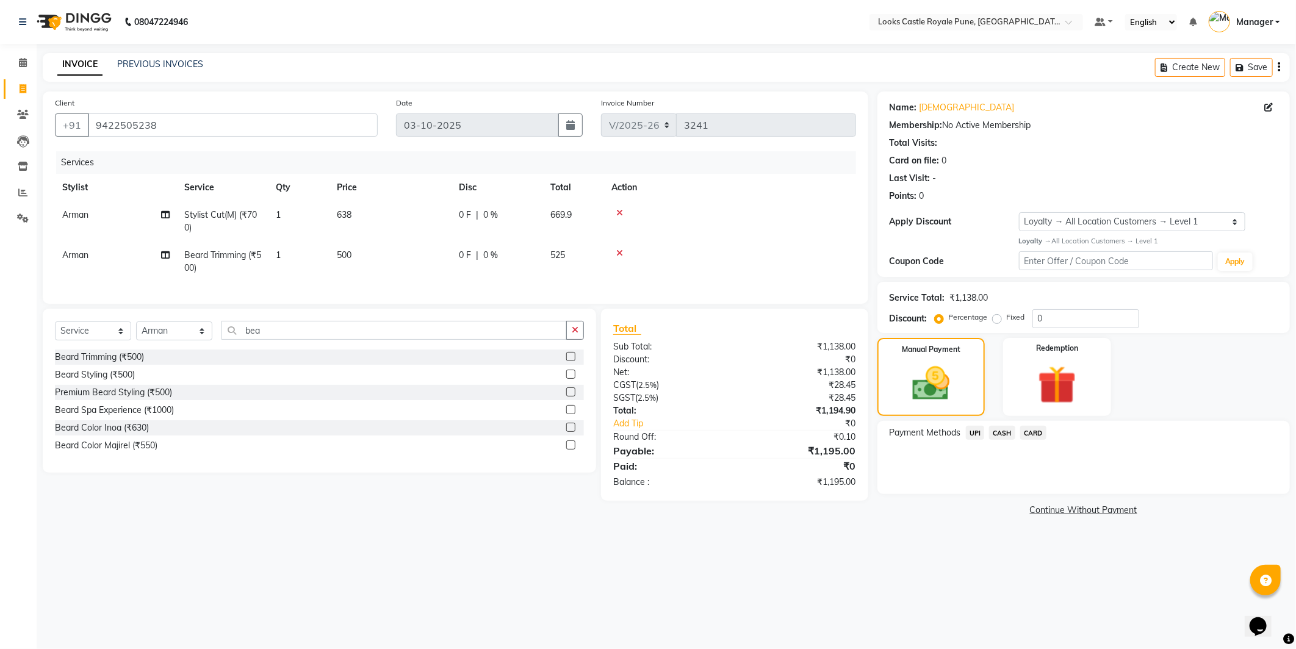
click at [972, 431] on span "UPI" at bounding box center [975, 433] width 19 height 14
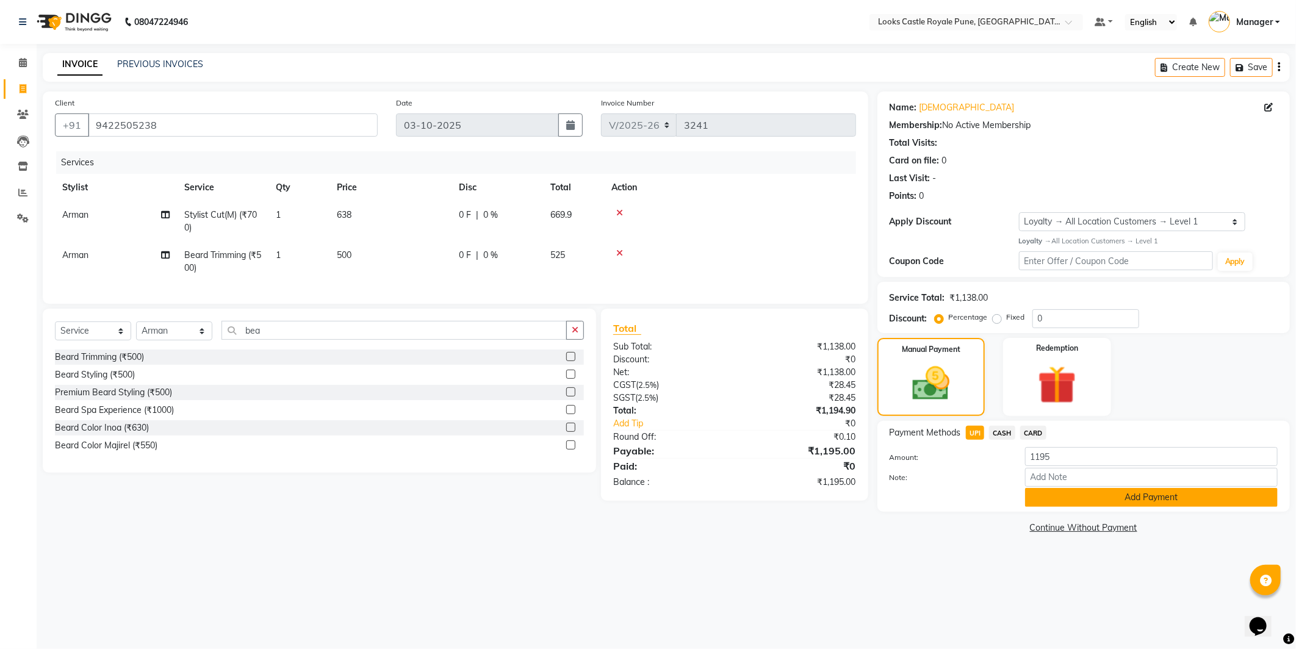
click at [1047, 492] on button "Add Payment" at bounding box center [1151, 497] width 253 height 19
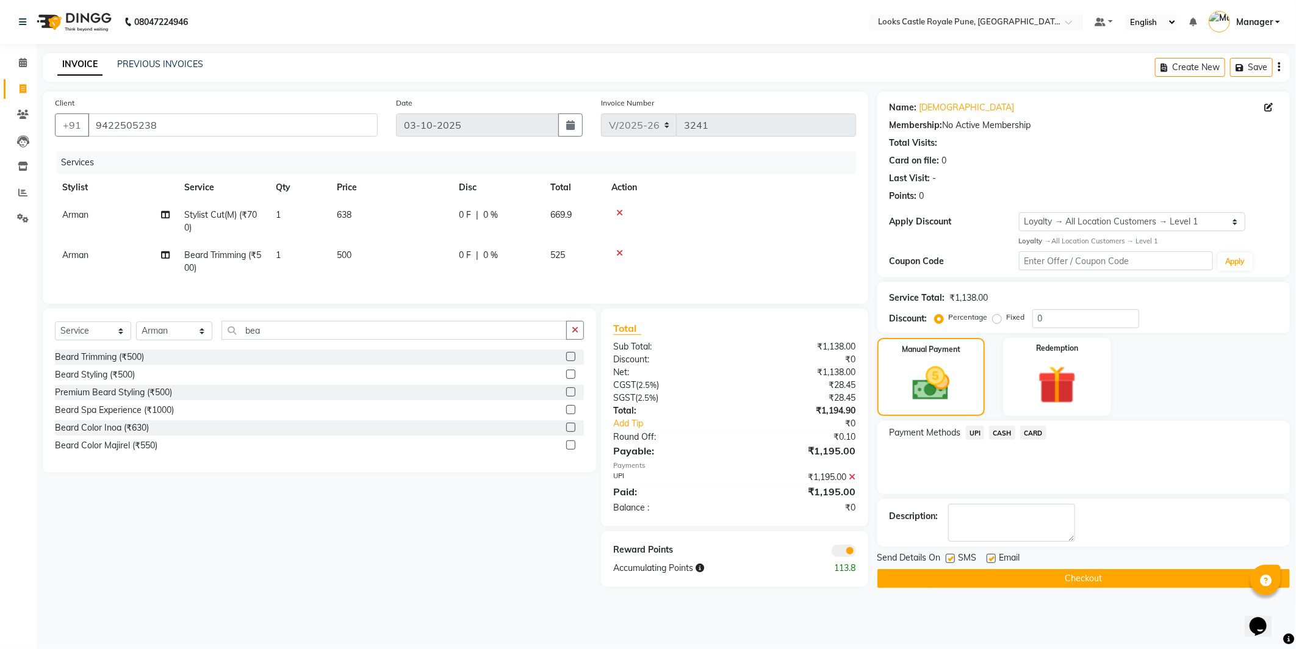
click at [1041, 580] on button "Checkout" at bounding box center [1084, 578] width 413 height 19
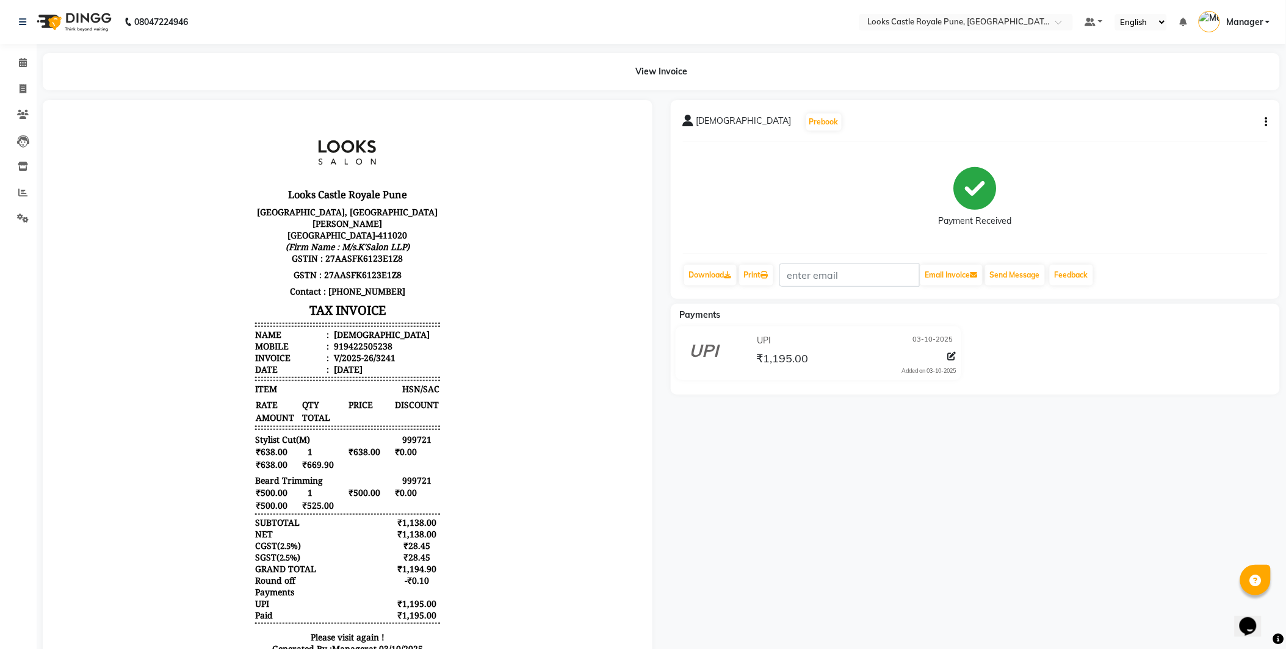
click at [79, 17] on img at bounding box center [73, 22] width 84 height 34
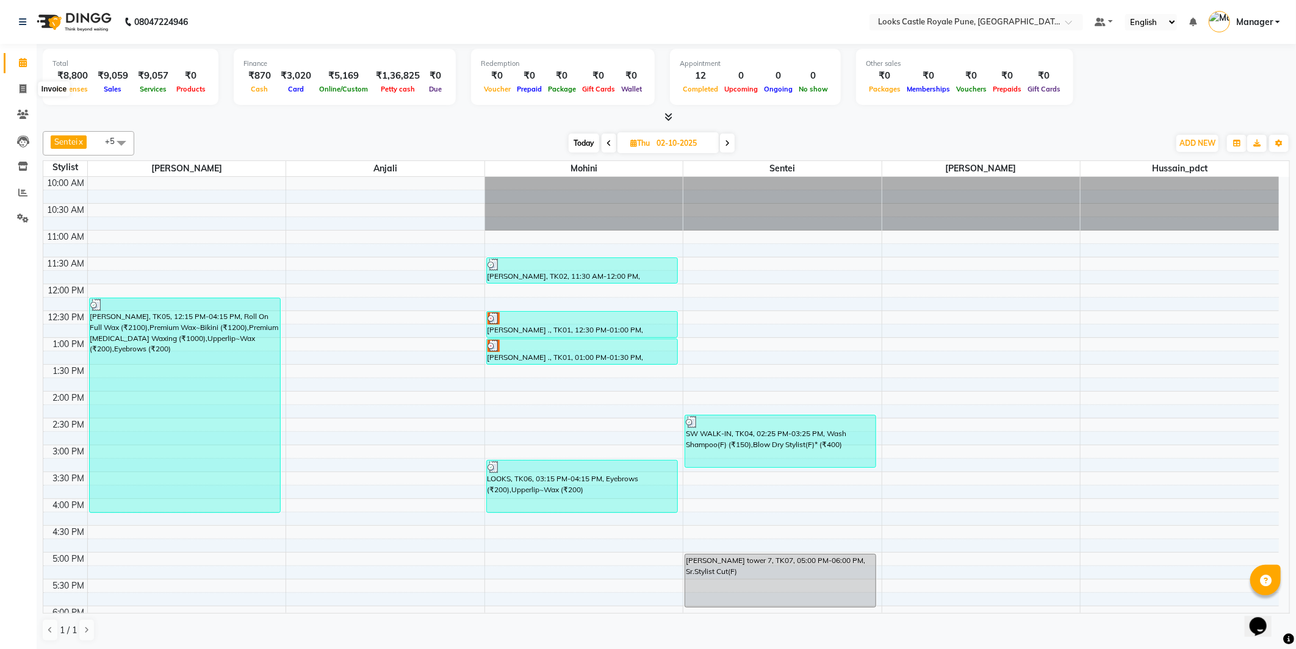
click at [25, 78] on li "Invoice" at bounding box center [18, 89] width 37 height 26
click at [23, 82] on span at bounding box center [22, 89] width 21 height 14
select select "service"
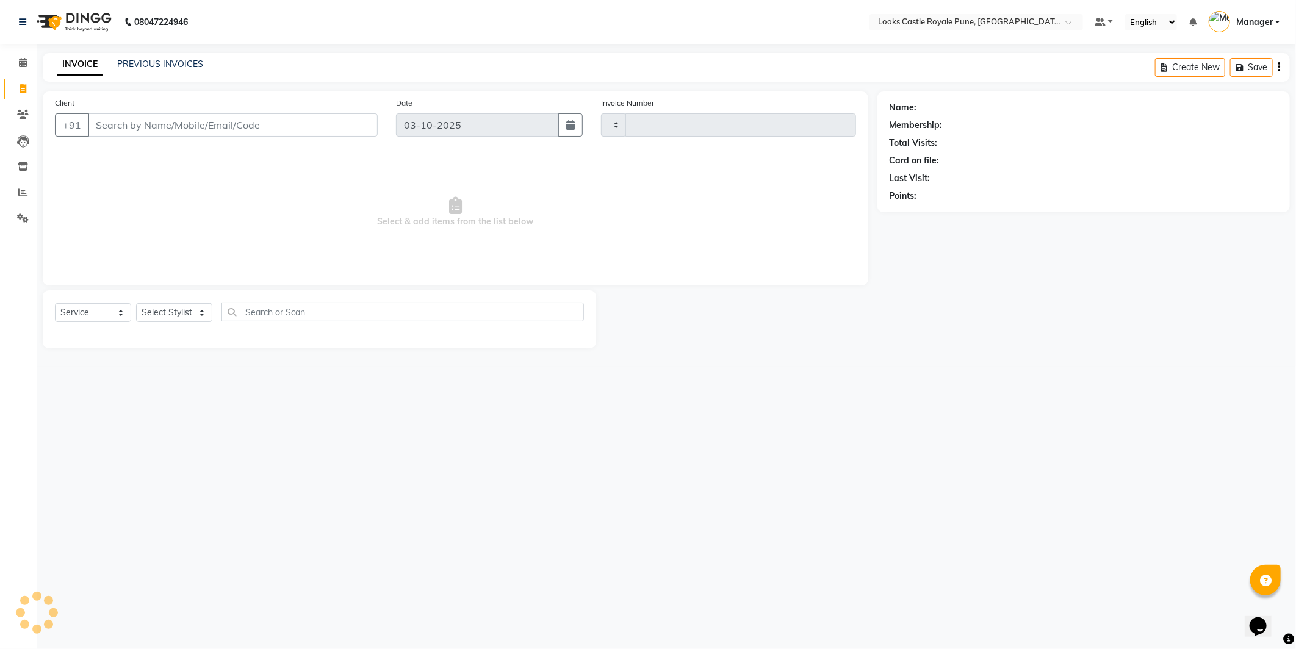
type input "3243"
select select "5915"
drag, startPoint x: 179, startPoint y: 312, endPoint x: 181, endPoint y: 305, distance: 7.1
click at [179, 308] on select "Select Stylist" at bounding box center [174, 312] width 76 height 19
select select "43050"
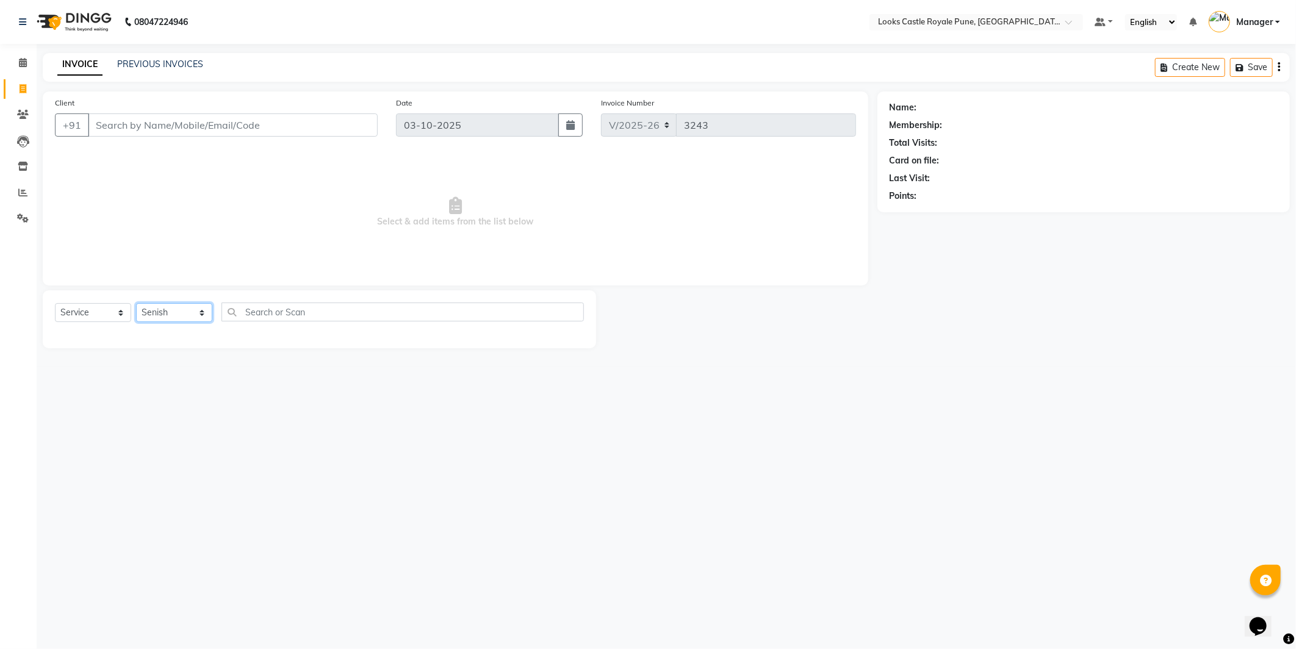
click at [136, 304] on select "Select Stylist Akshay [PERSON_NAME] [PERSON_NAME] [PERSON_NAME] Danish [PERSON_…" at bounding box center [174, 312] width 76 height 19
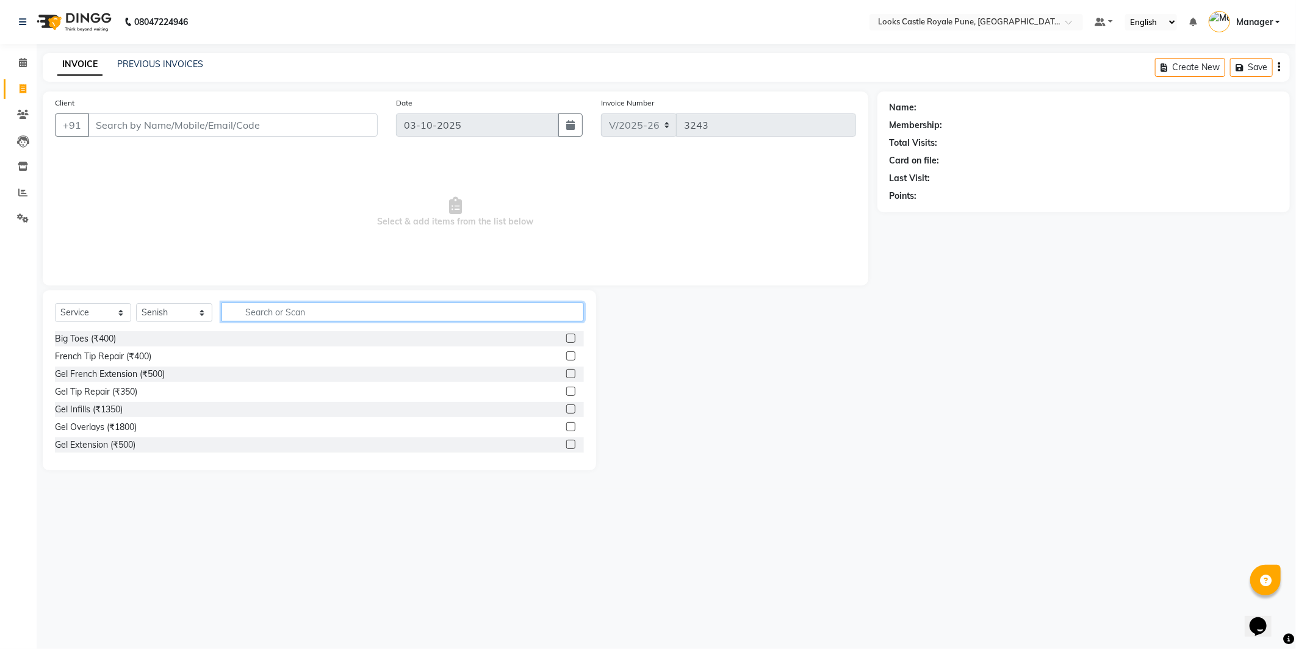
click at [283, 305] on input "text" at bounding box center [403, 312] width 362 height 19
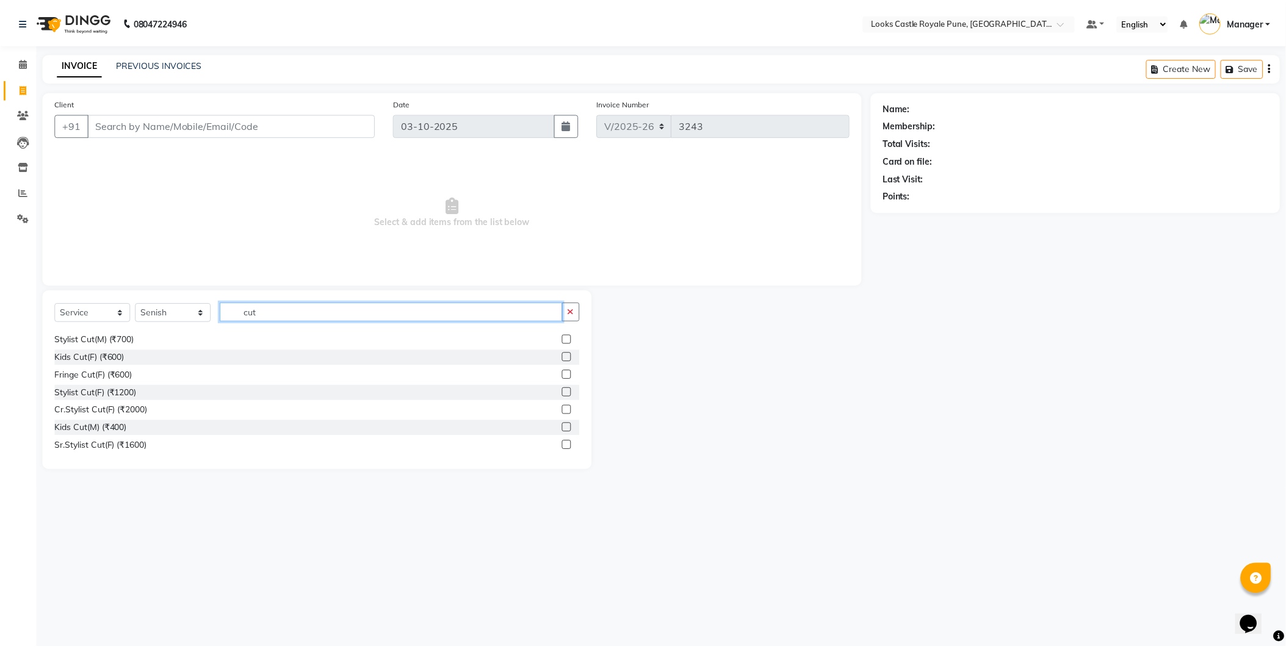
scroll to position [18, 0]
type input "cut"
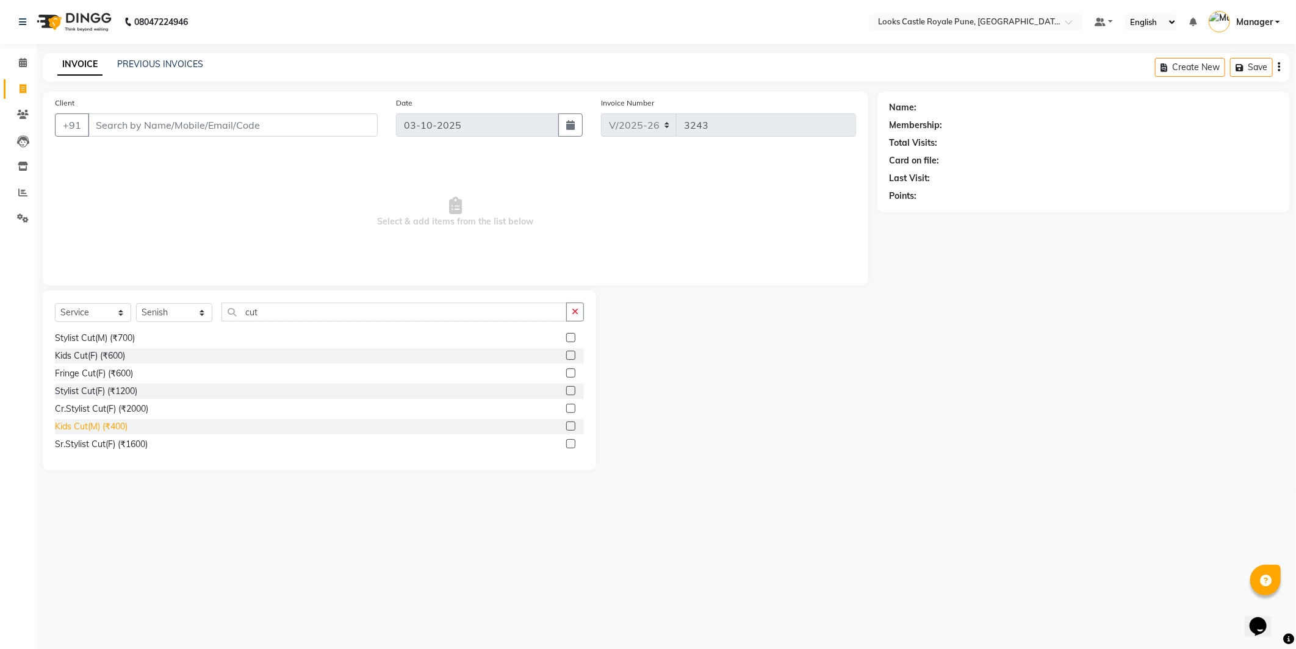
click at [84, 441] on div "Sr.Stylist Cut(F) (₹1600)" at bounding box center [101, 444] width 93 height 13
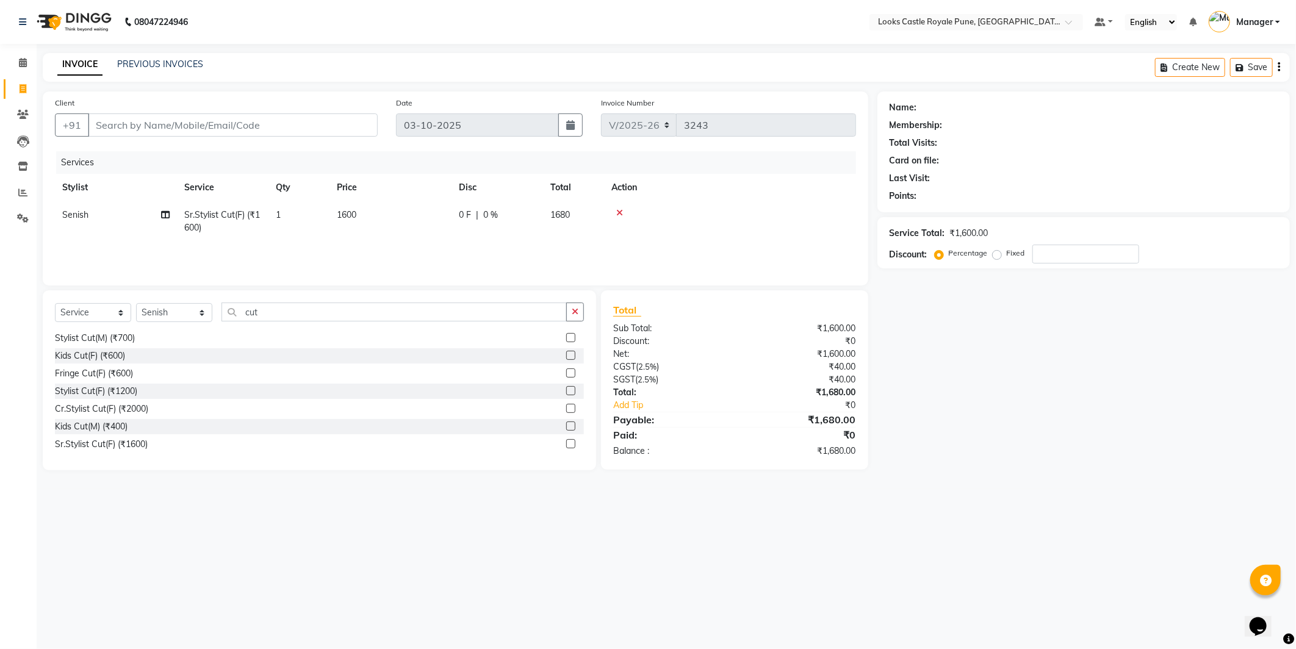
click at [101, 437] on div "Sr.Stylist Cut(F) (₹1600)" at bounding box center [319, 444] width 529 height 15
click at [122, 445] on div "Sr.Stylist Cut(F) (₹1600)" at bounding box center [101, 444] width 93 height 13
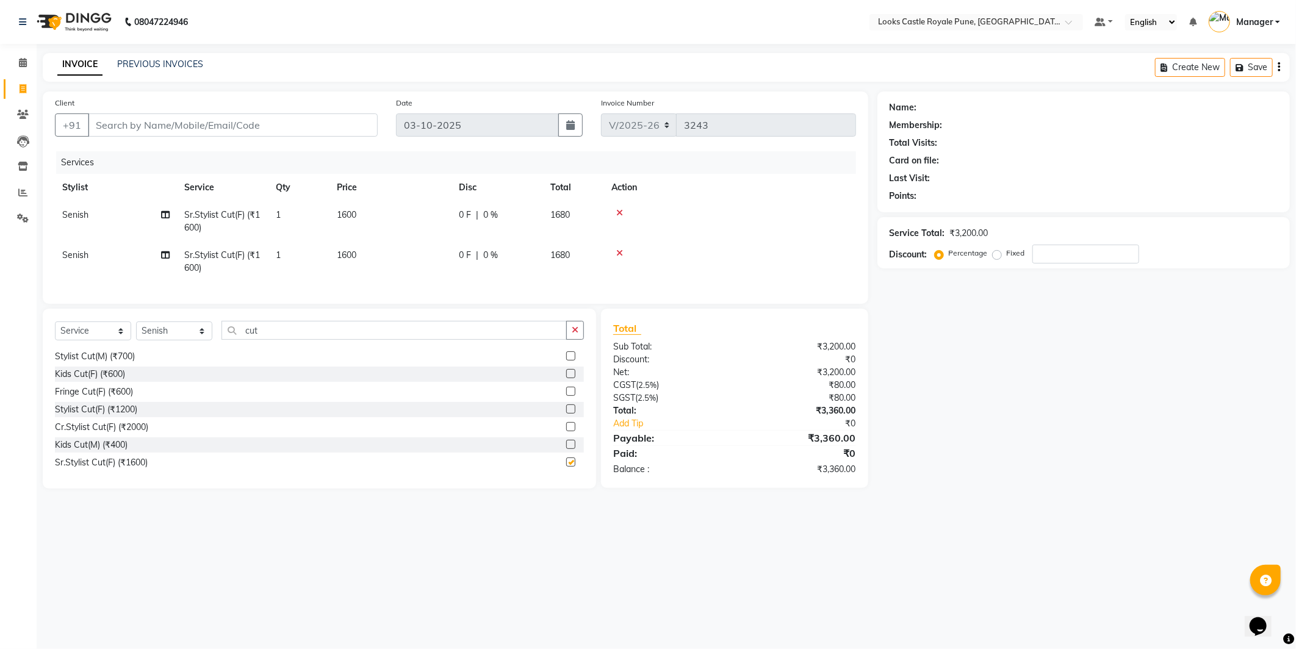
checkbox input "false"
click at [368, 220] on td "1600" at bounding box center [391, 221] width 122 height 40
select select "43050"
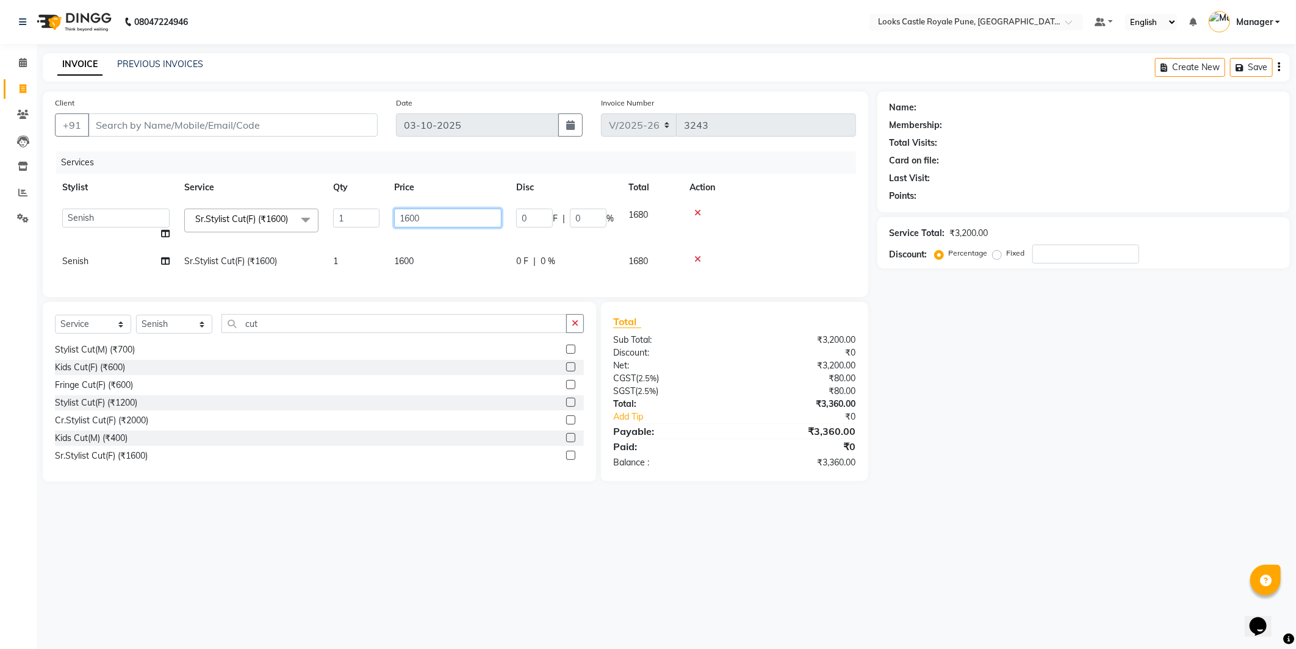
click at [406, 217] on input "1600" at bounding box center [447, 218] width 107 height 19
type input "1500"
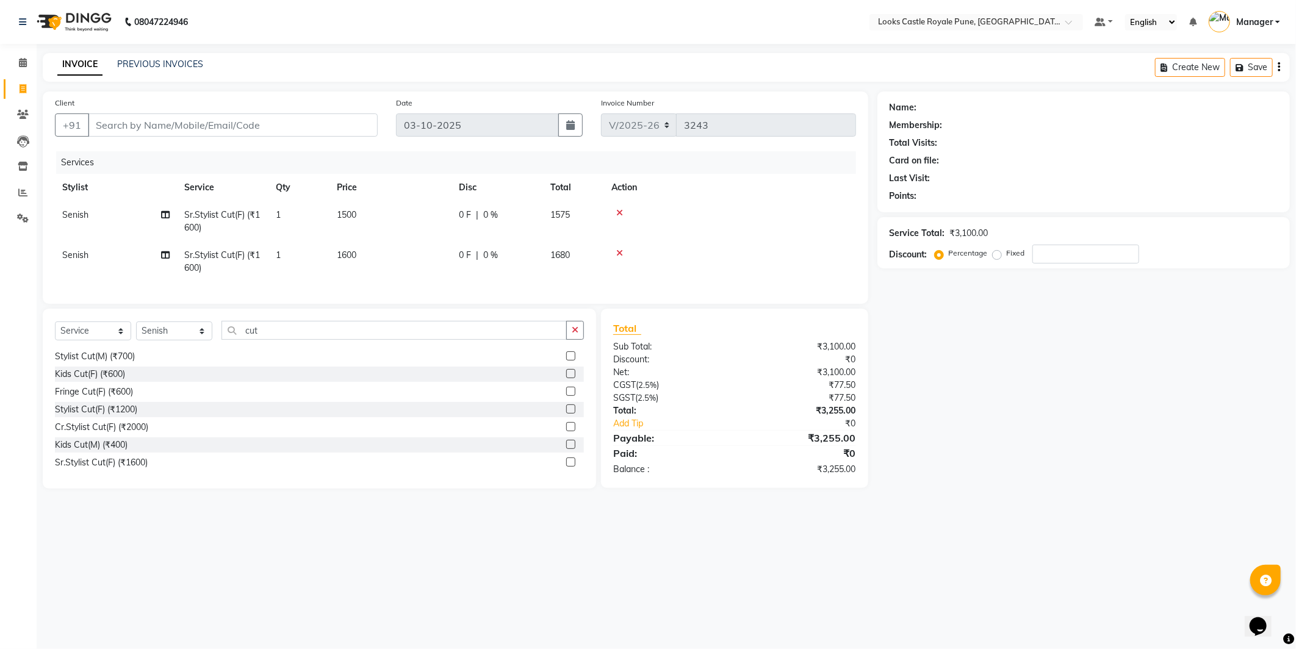
click at [407, 253] on td "1600" at bounding box center [391, 262] width 122 height 40
select select "43050"
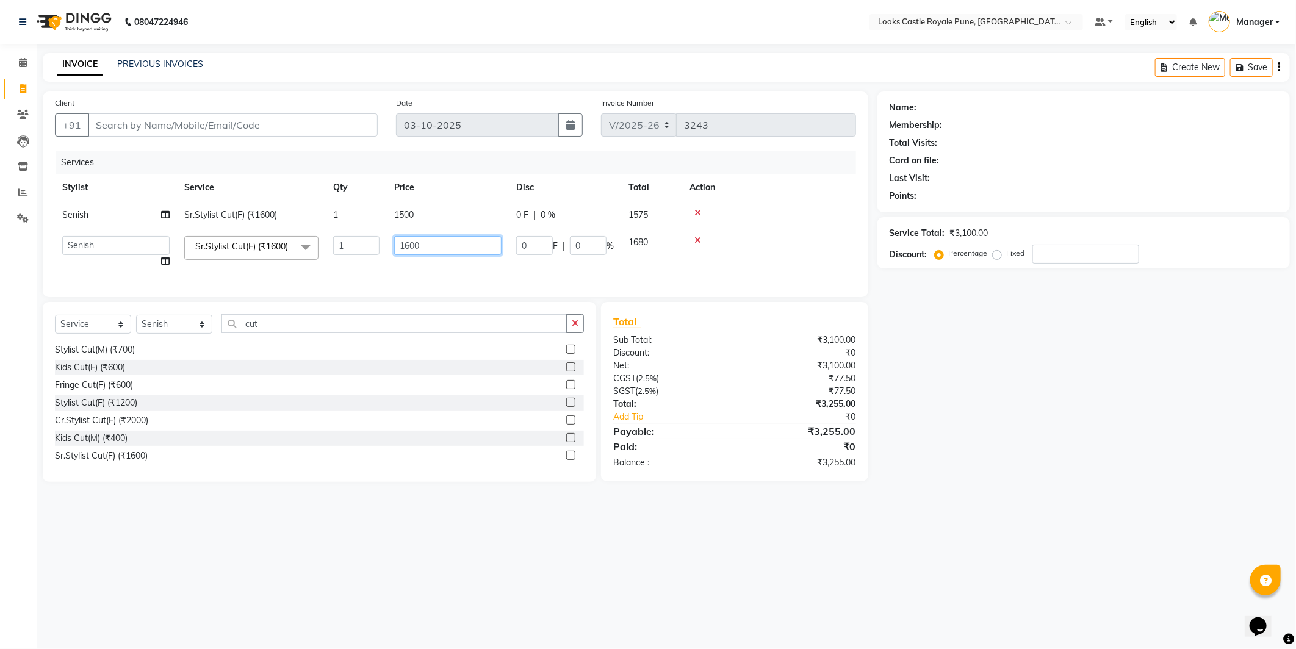
click at [415, 247] on input "1600" at bounding box center [447, 245] width 107 height 19
click at [412, 247] on input "1600" at bounding box center [447, 245] width 107 height 19
click at [411, 246] on input "1600" at bounding box center [447, 245] width 107 height 19
type input "1500"
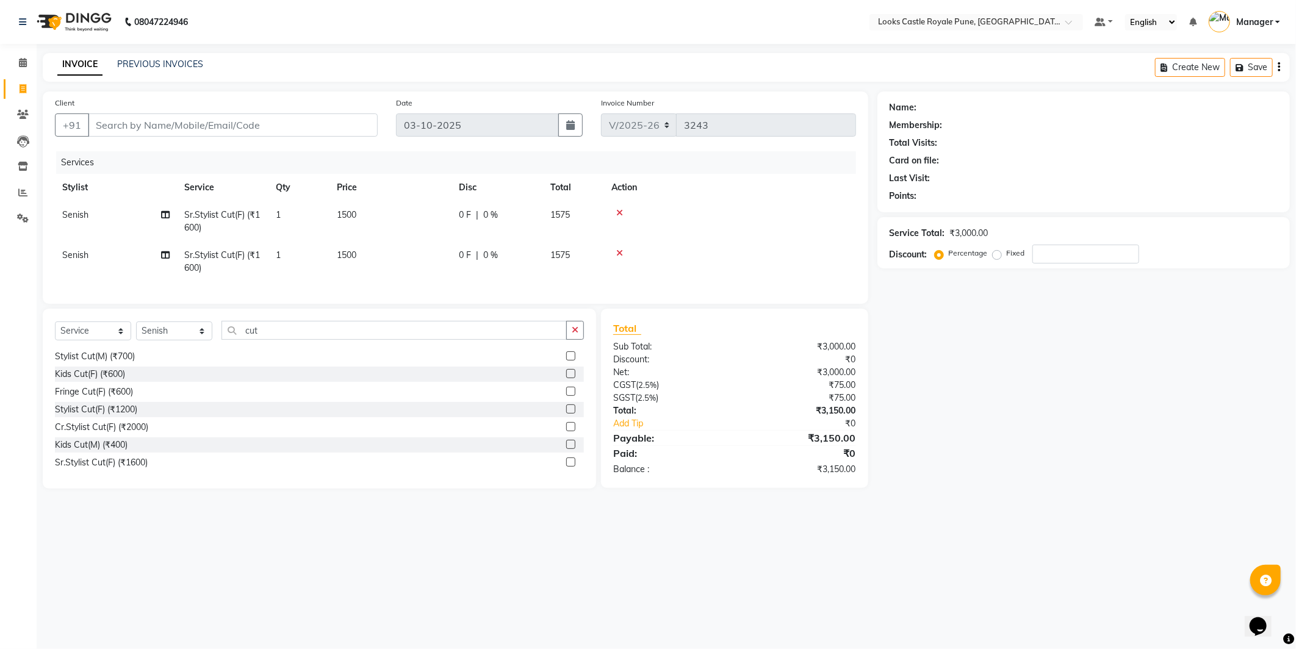
click at [747, 218] on td at bounding box center [730, 221] width 252 height 40
click at [267, 120] on input "Client" at bounding box center [233, 125] width 290 height 23
paste input "9673706333"
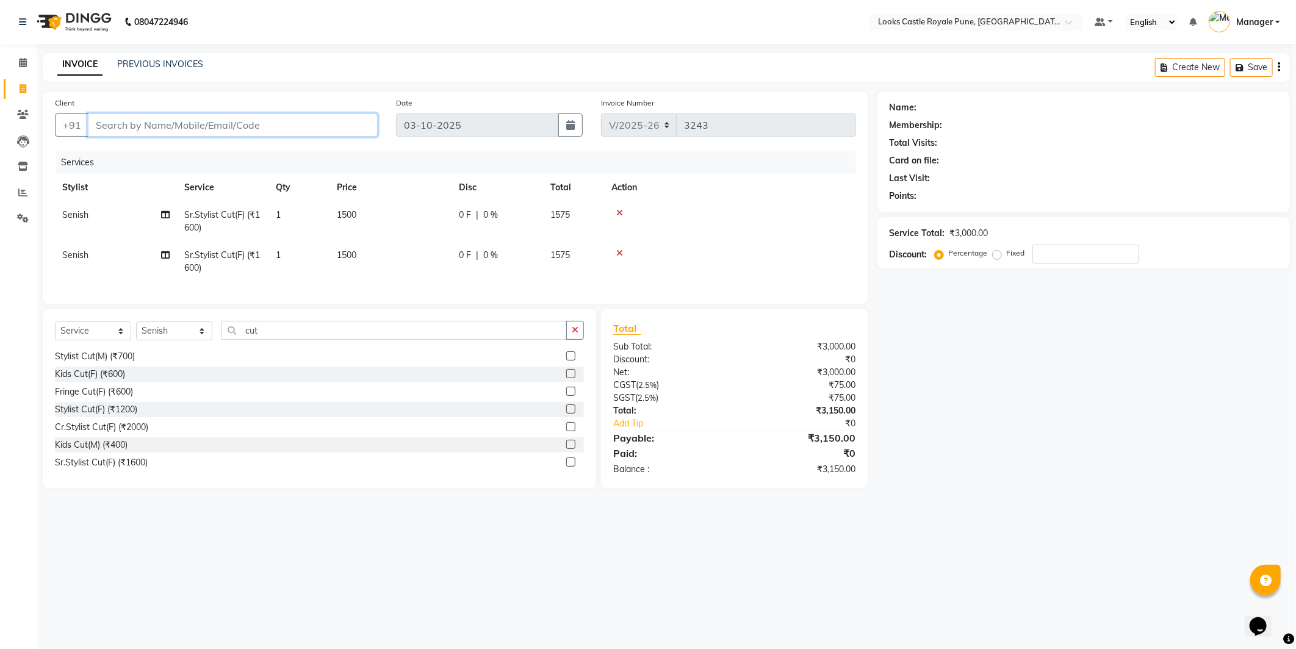
type input "9673706333"
type input "0"
type input "9673706333"
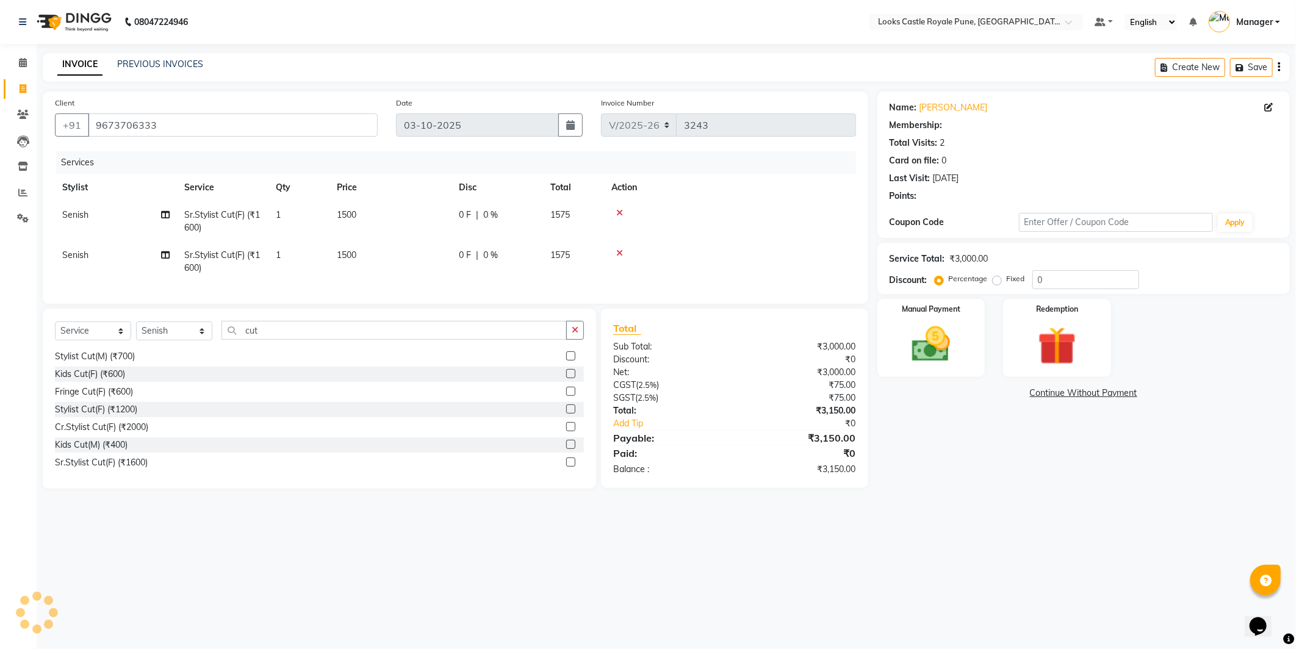
select select "1: Object"
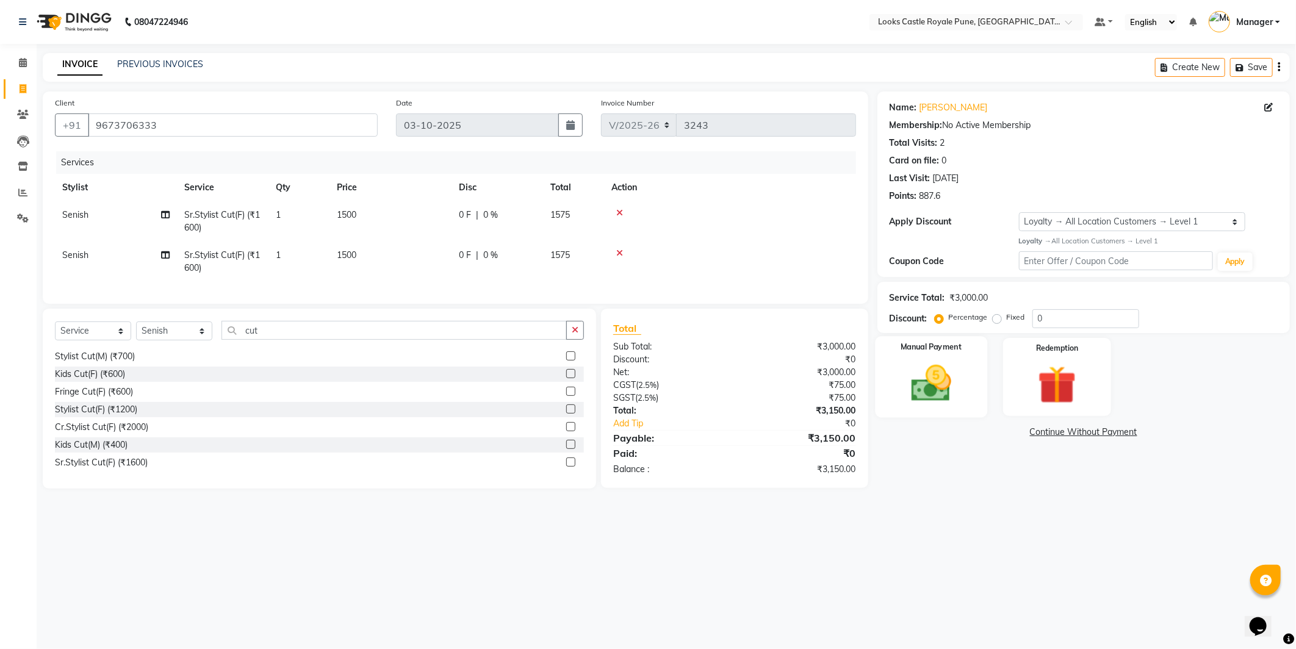
click at [918, 380] on img at bounding box center [931, 384] width 65 height 46
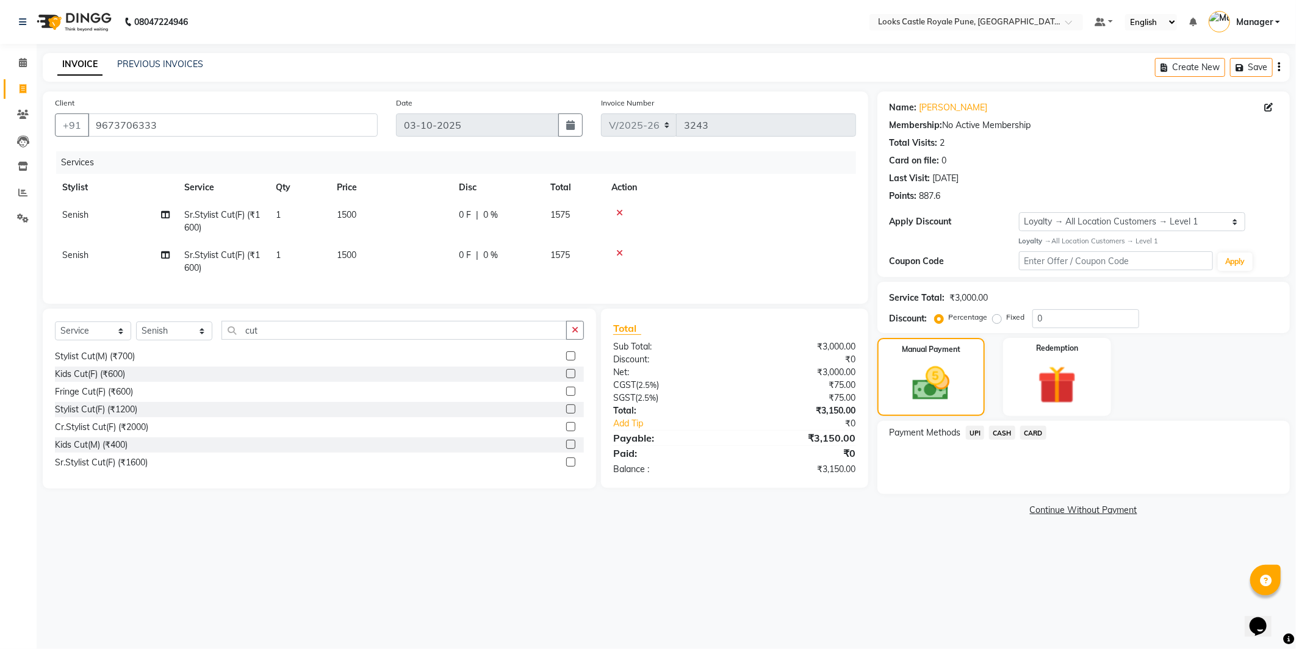
click at [975, 439] on span "UPI" at bounding box center [975, 433] width 19 height 14
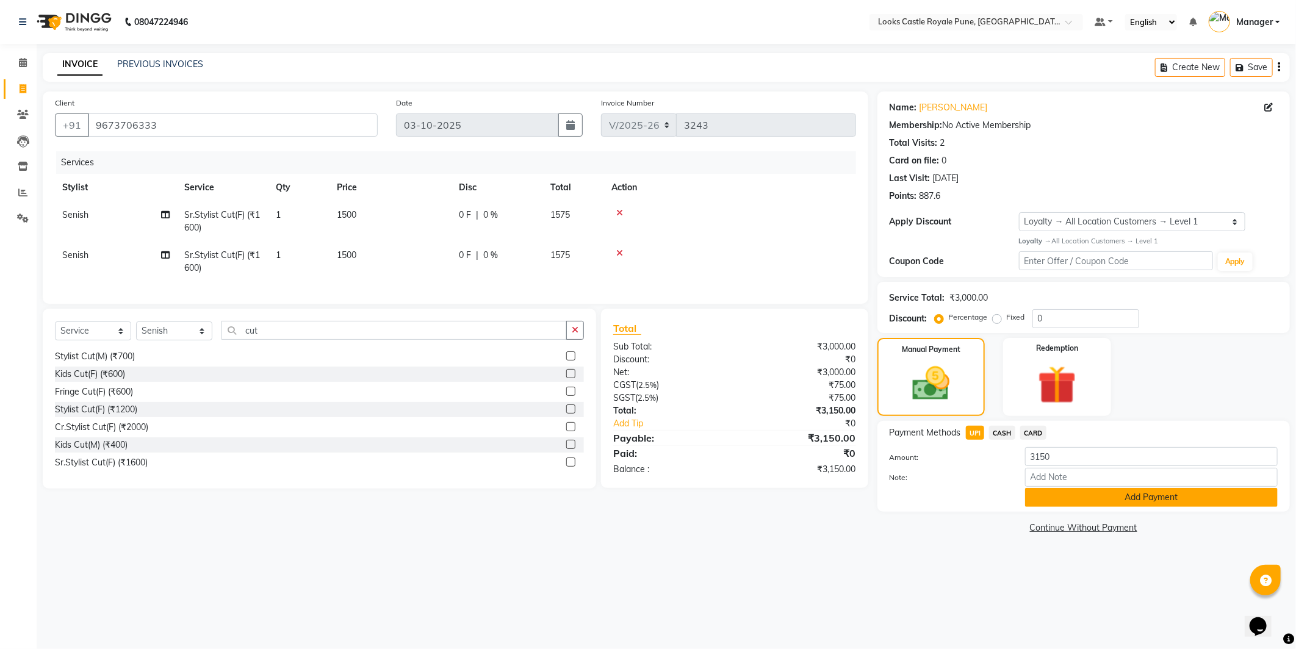
click at [1058, 499] on button "Add Payment" at bounding box center [1151, 497] width 253 height 19
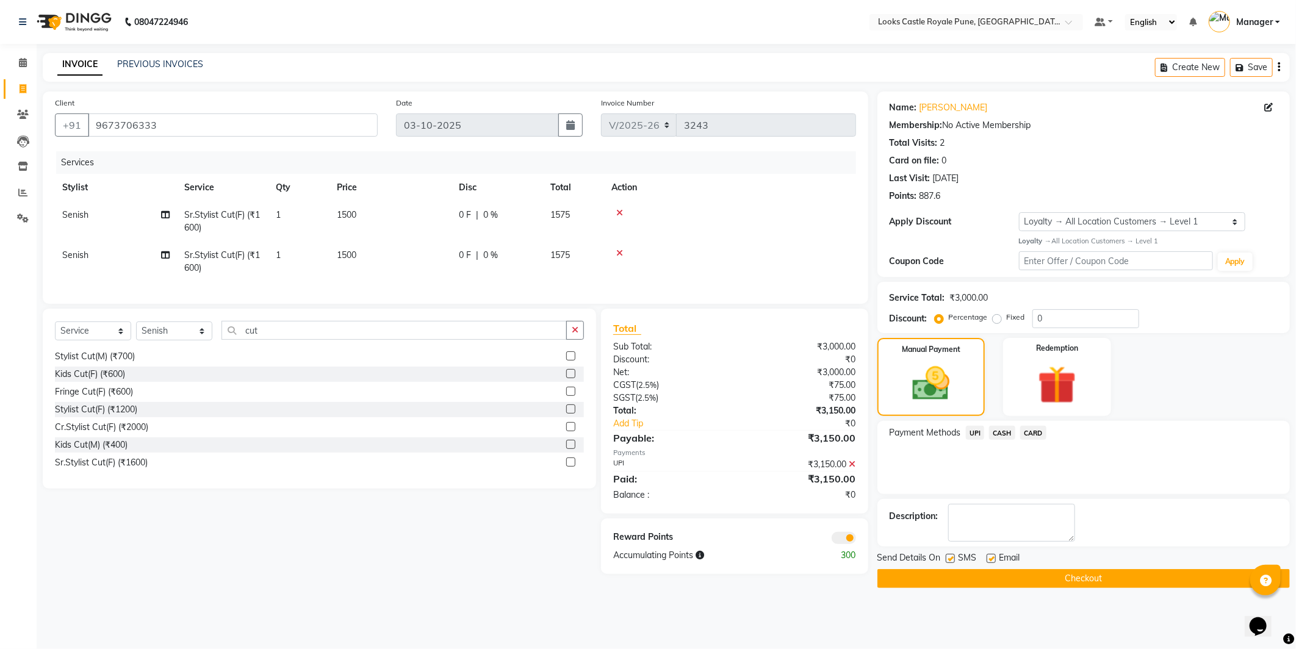
click at [1048, 577] on button "Checkout" at bounding box center [1084, 578] width 413 height 19
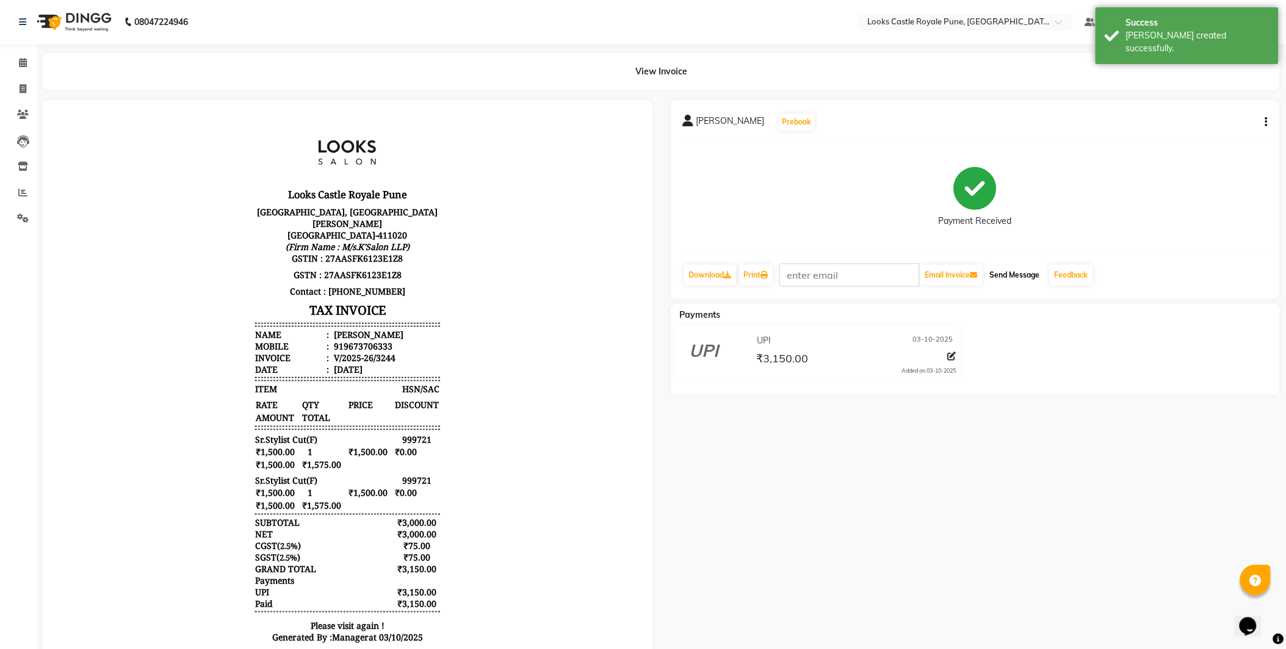
click at [1039, 275] on button "Send Message" at bounding box center [1015, 275] width 60 height 21
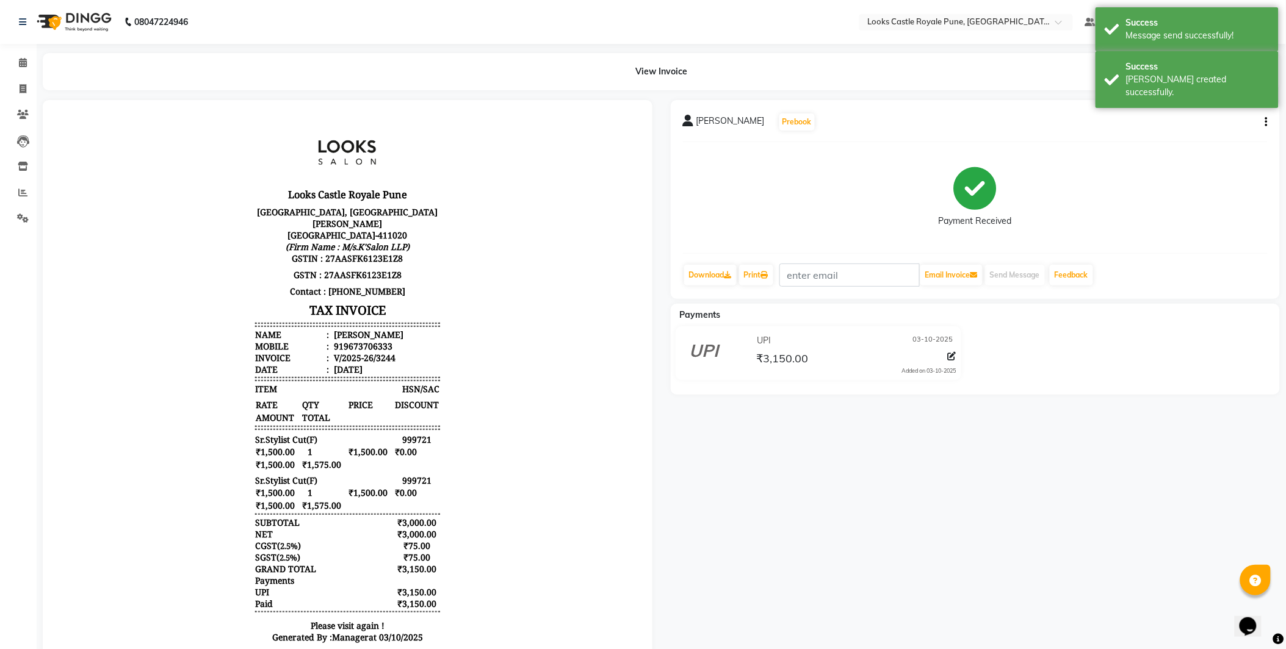
click at [75, 19] on img at bounding box center [73, 22] width 84 height 34
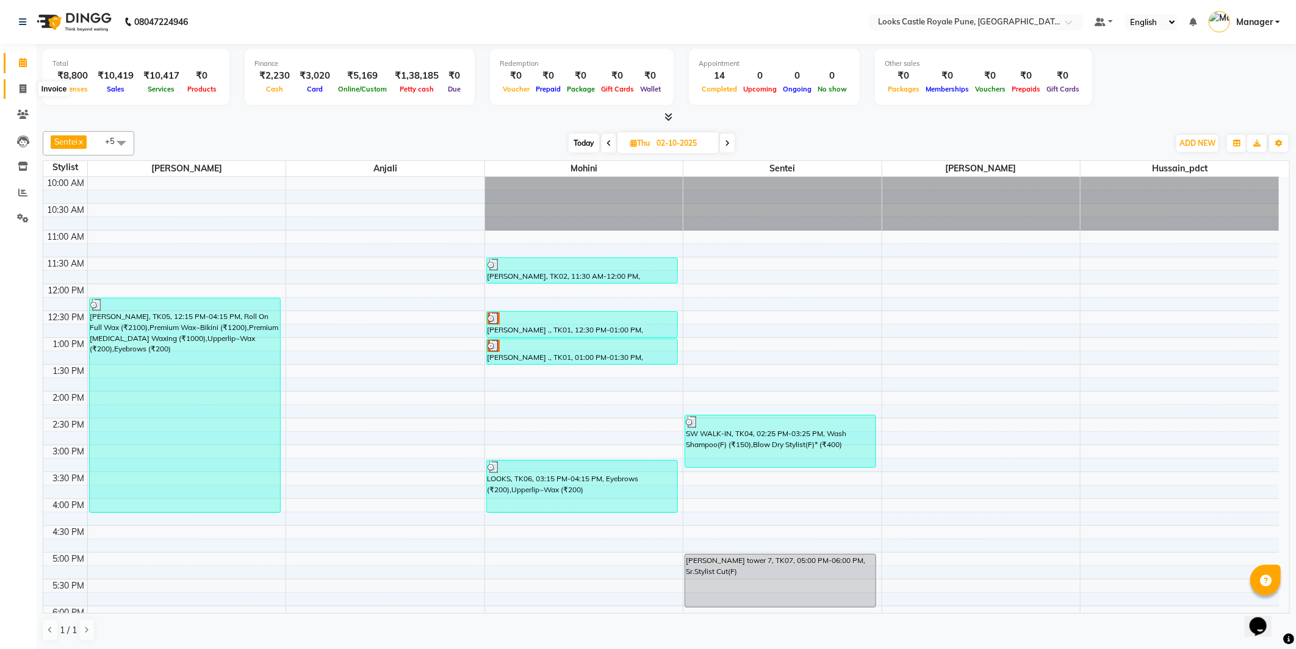
click at [14, 85] on span at bounding box center [22, 89] width 21 height 14
select select "5915"
select select "service"
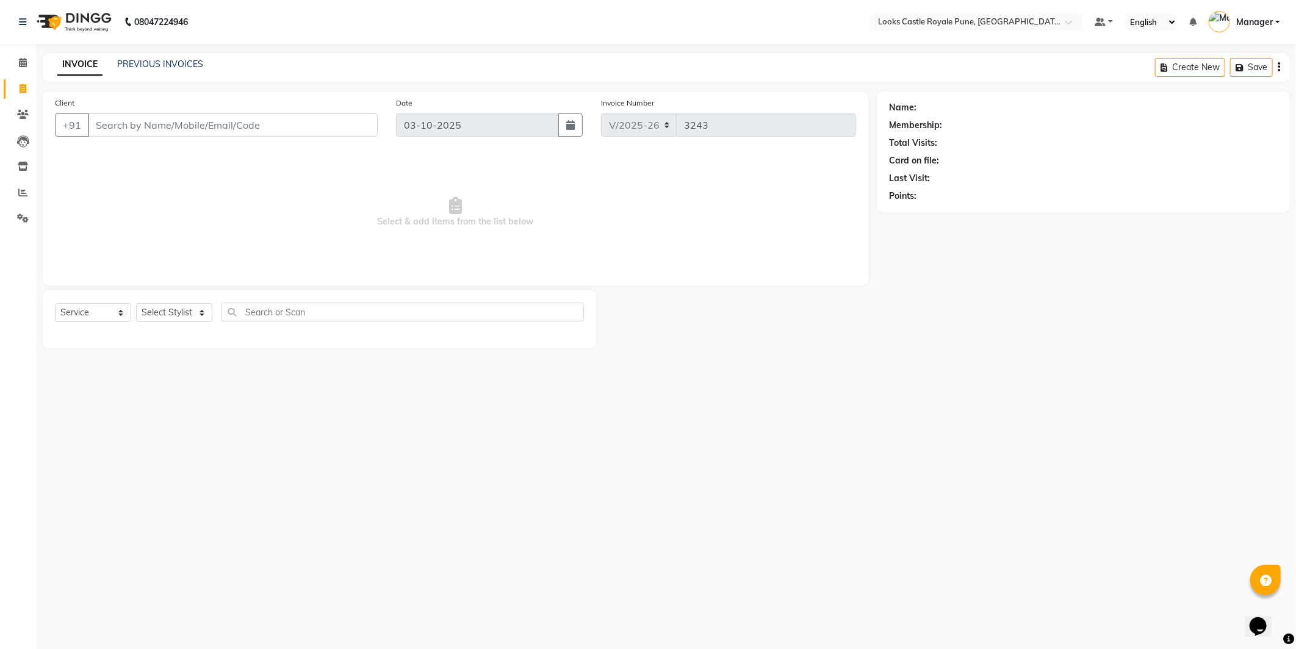
click at [236, 114] on input "Client" at bounding box center [233, 125] width 290 height 23
click at [222, 128] on input "Client" at bounding box center [233, 125] width 290 height 23
type input "9822533451"
select select "1: Object"
click at [182, 320] on select "Select Stylist" at bounding box center [174, 312] width 76 height 19
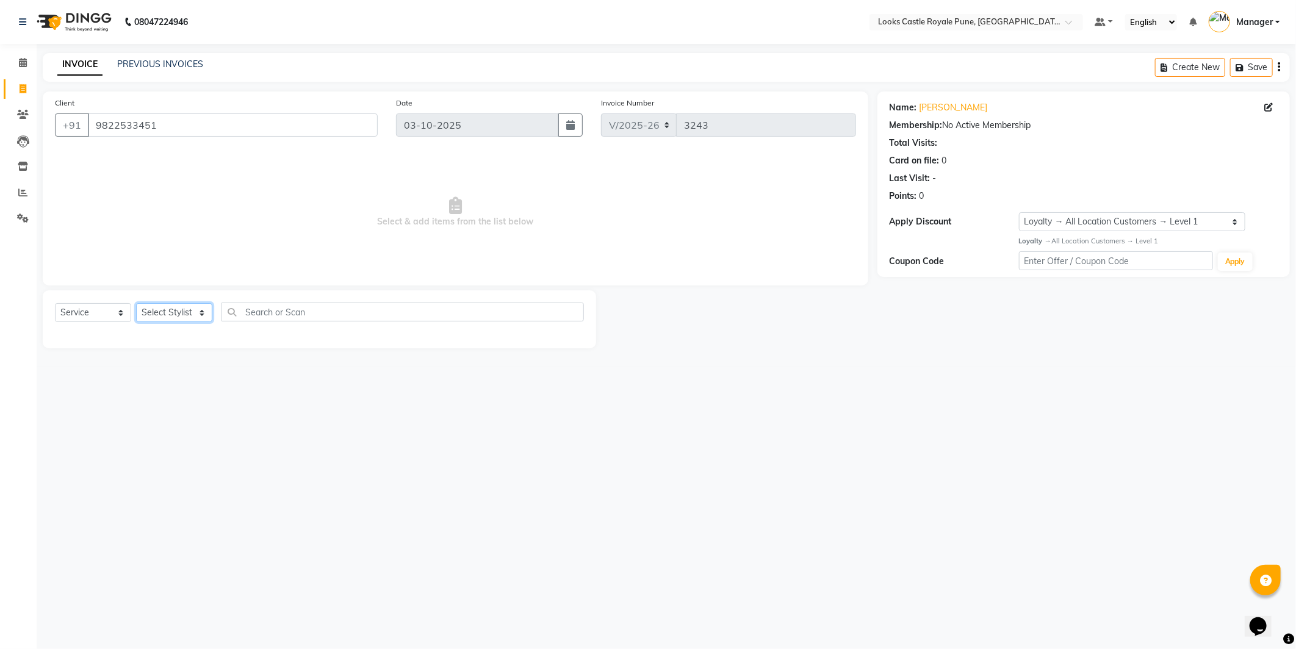
select select "91917"
click at [136, 304] on select "Select Stylist Akshay [PERSON_NAME] [PERSON_NAME] [PERSON_NAME] Danish [PERSON_…" at bounding box center [174, 312] width 76 height 19
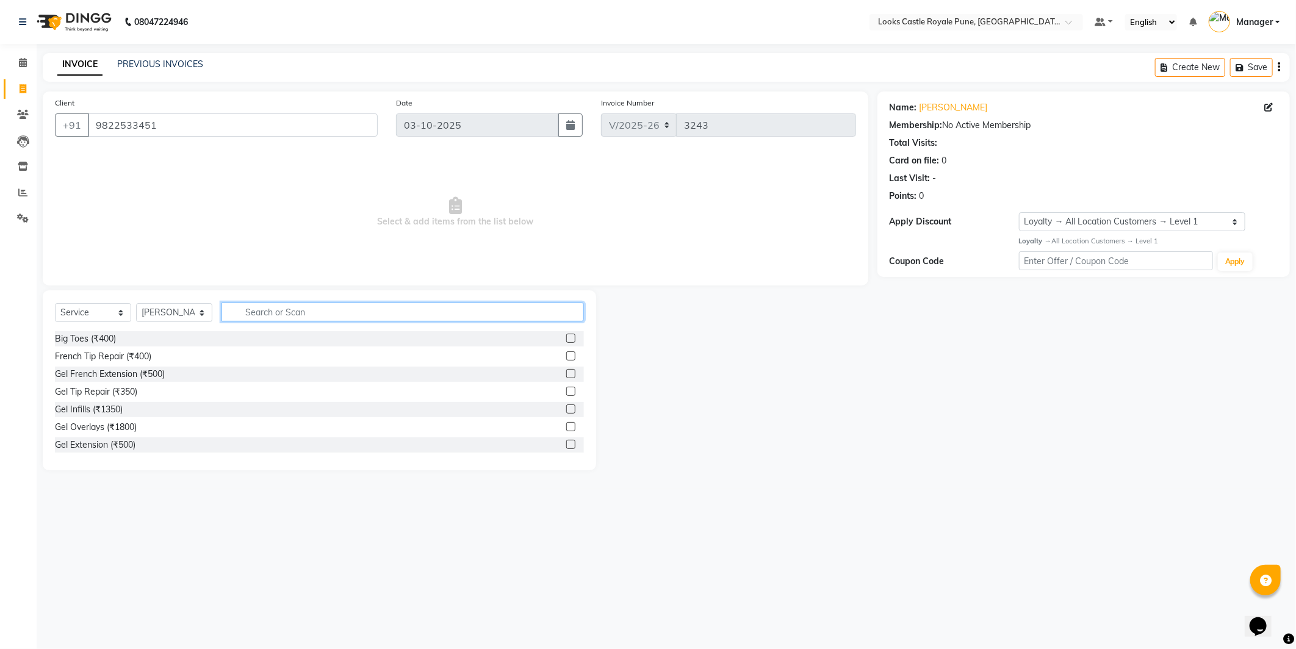
click at [309, 312] on input "text" at bounding box center [403, 312] width 362 height 19
type input "cut"
click at [105, 411] on div "Stylist Cut(F) (₹1200)" at bounding box center [96, 409] width 82 height 13
checkbox input "false"
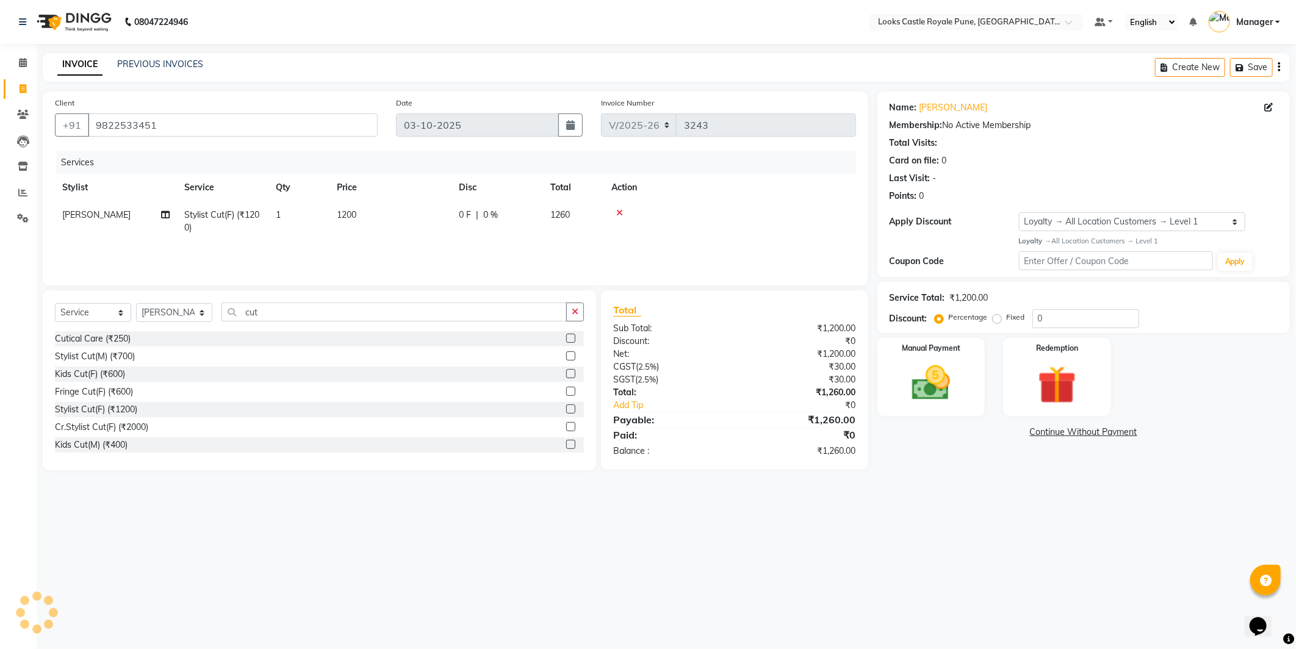
click at [405, 223] on td "1200" at bounding box center [391, 221] width 122 height 40
select select "91917"
drag, startPoint x: 425, startPoint y: 220, endPoint x: 406, endPoint y: 216, distance: 19.4
click at [406, 216] on input "1200" at bounding box center [447, 218] width 107 height 19
type input "1500"
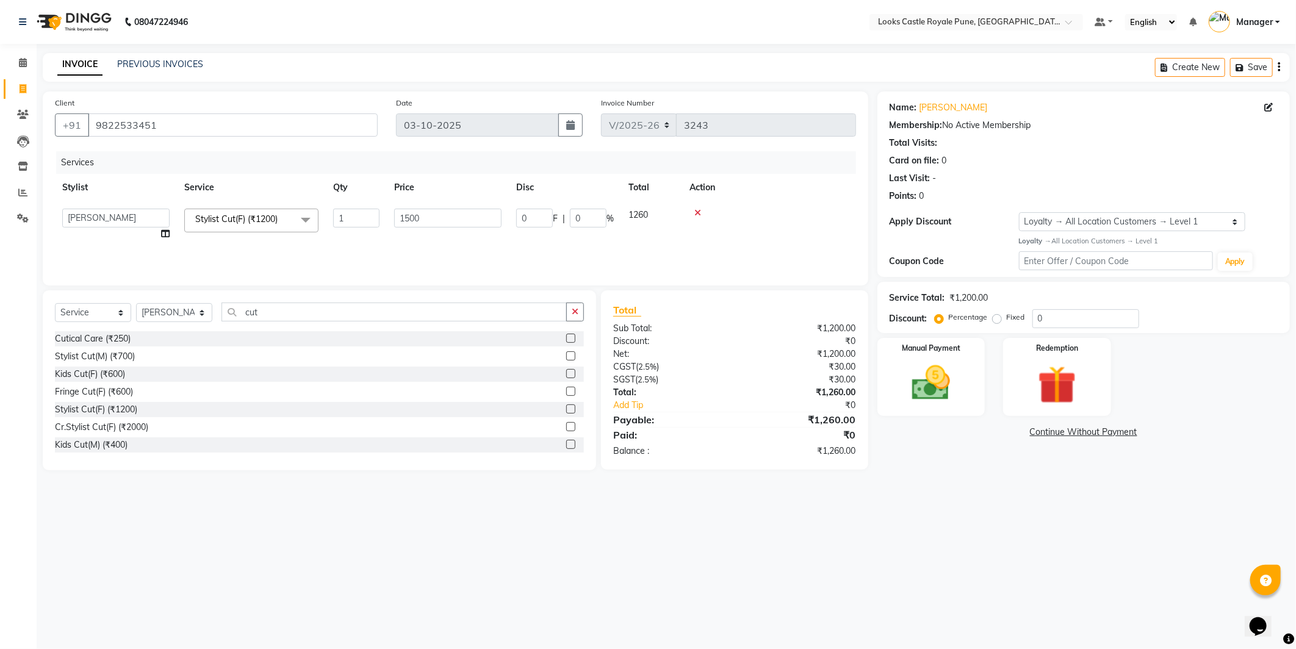
click at [721, 240] on td at bounding box center [769, 224] width 174 height 46
click at [904, 535] on div "08047224946 Select Location × Looks Castle Royale Pune, Pune, Maharashtra Defau…" at bounding box center [648, 324] width 1296 height 649
click at [940, 381] on img at bounding box center [931, 384] width 65 height 46
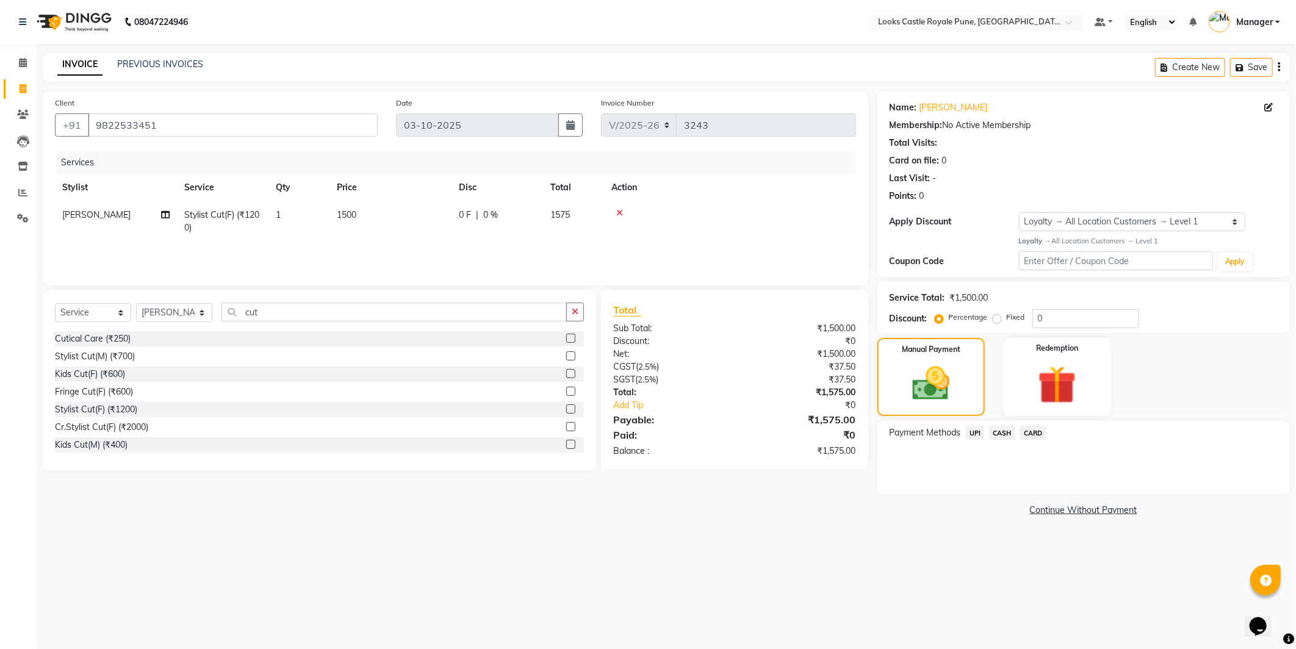
click at [980, 432] on span "UPI" at bounding box center [975, 433] width 19 height 14
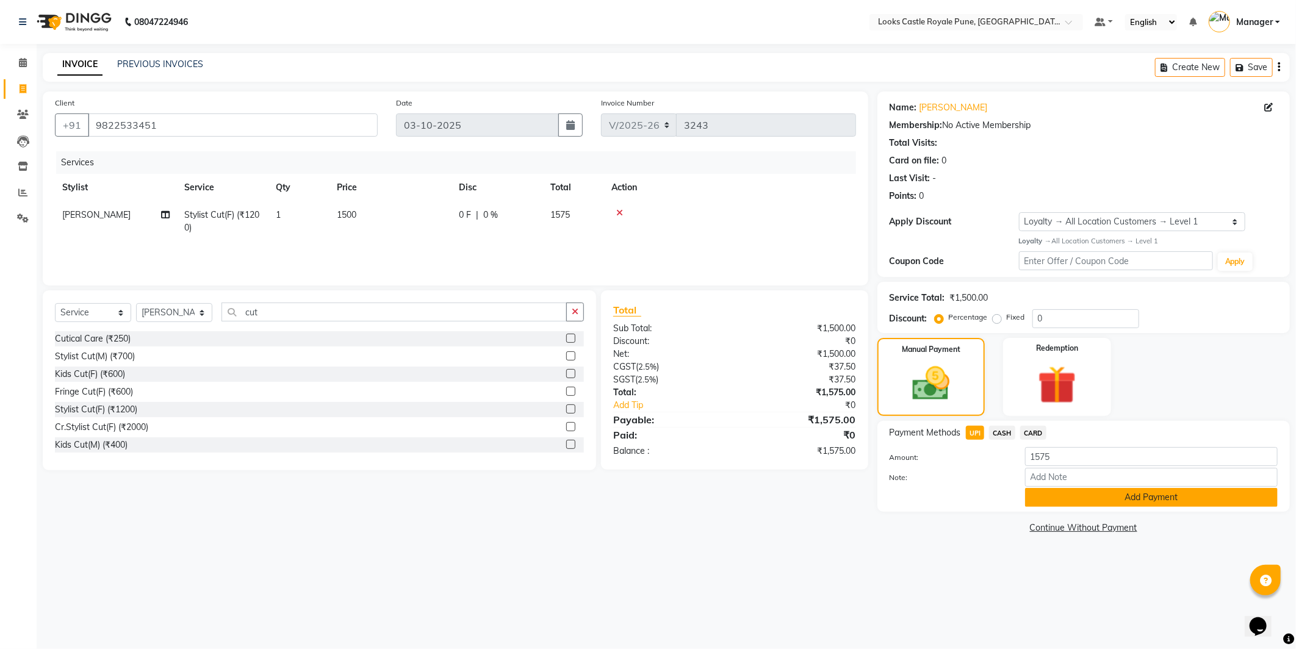
click at [1069, 495] on button "Add Payment" at bounding box center [1151, 497] width 253 height 19
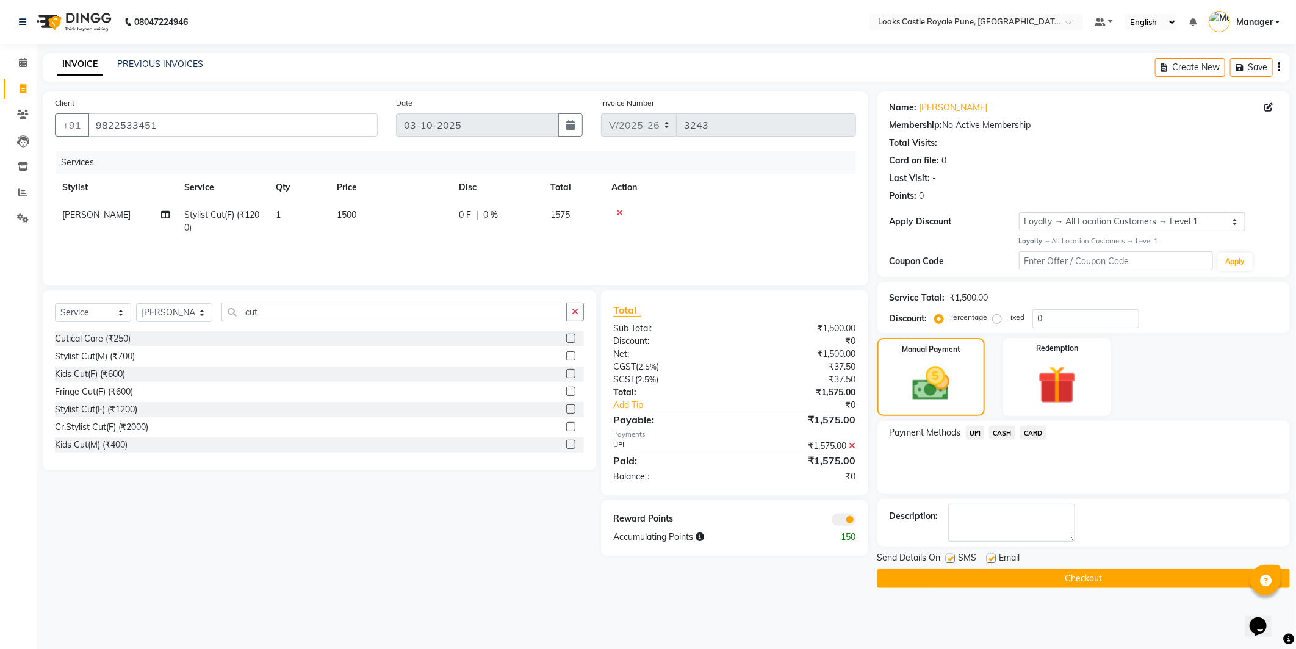
click at [1057, 572] on button "Checkout" at bounding box center [1084, 578] width 413 height 19
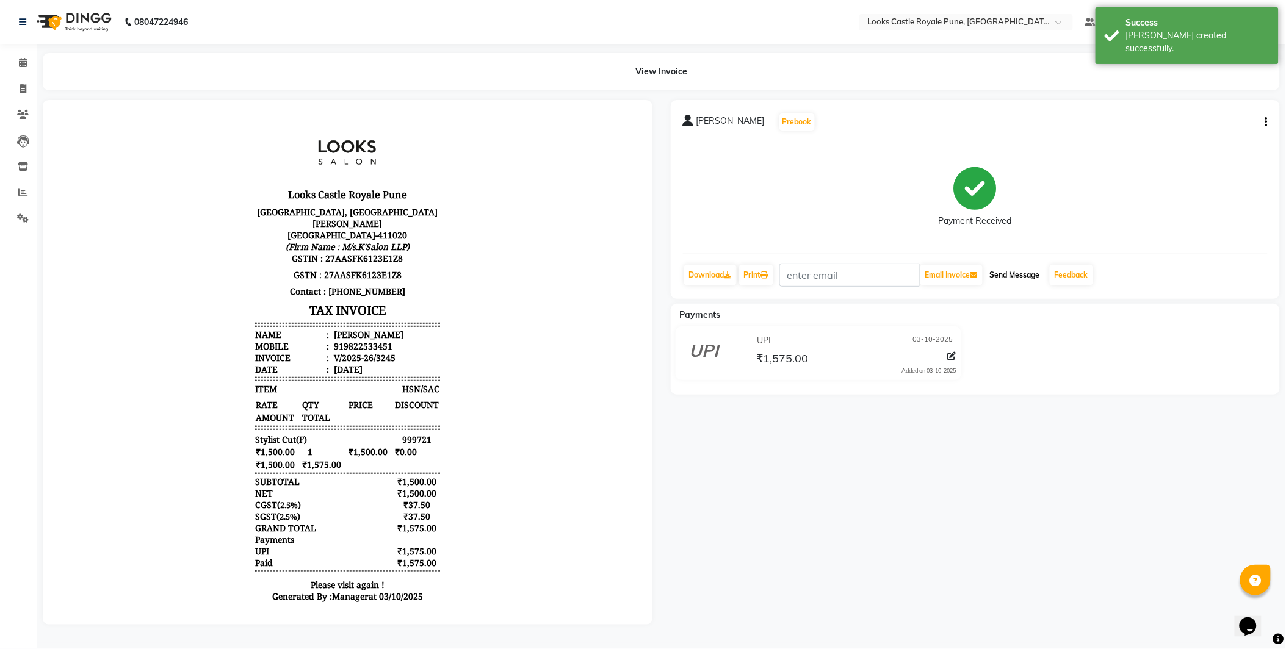
click at [1033, 278] on button "Send Message" at bounding box center [1015, 275] width 60 height 21
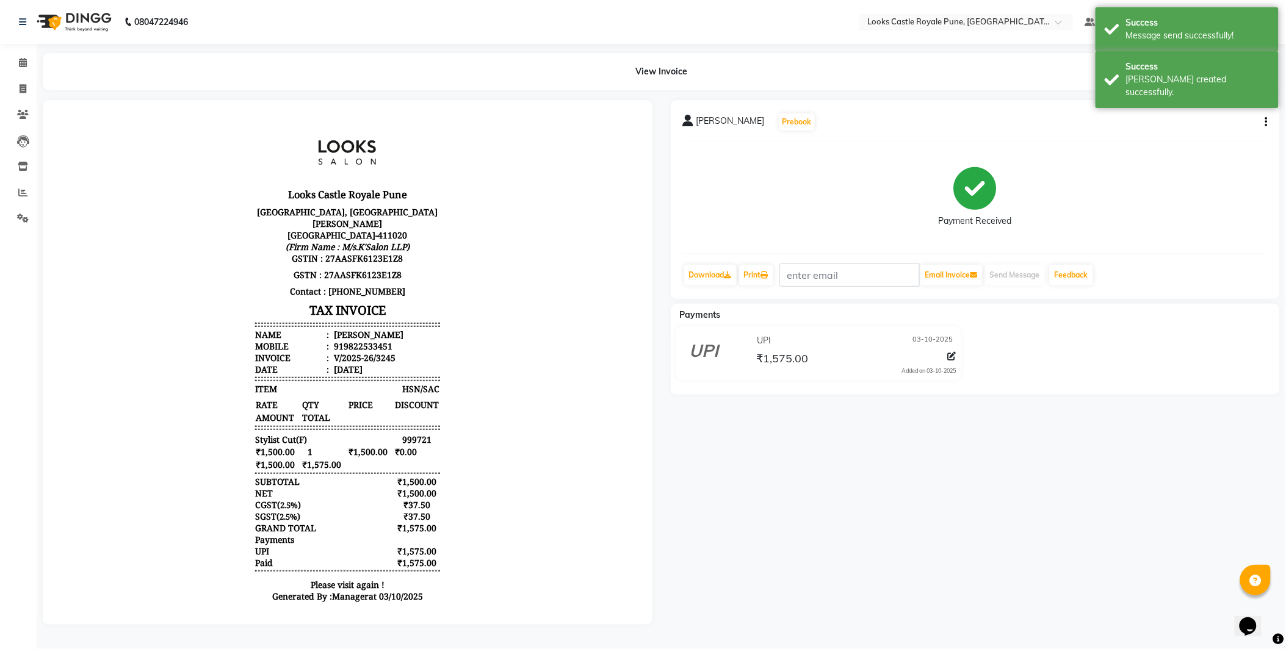
drag, startPoint x: 74, startPoint y: 28, endPoint x: 56, endPoint y: 2, distance: 31.7
click at [74, 27] on img at bounding box center [73, 22] width 84 height 34
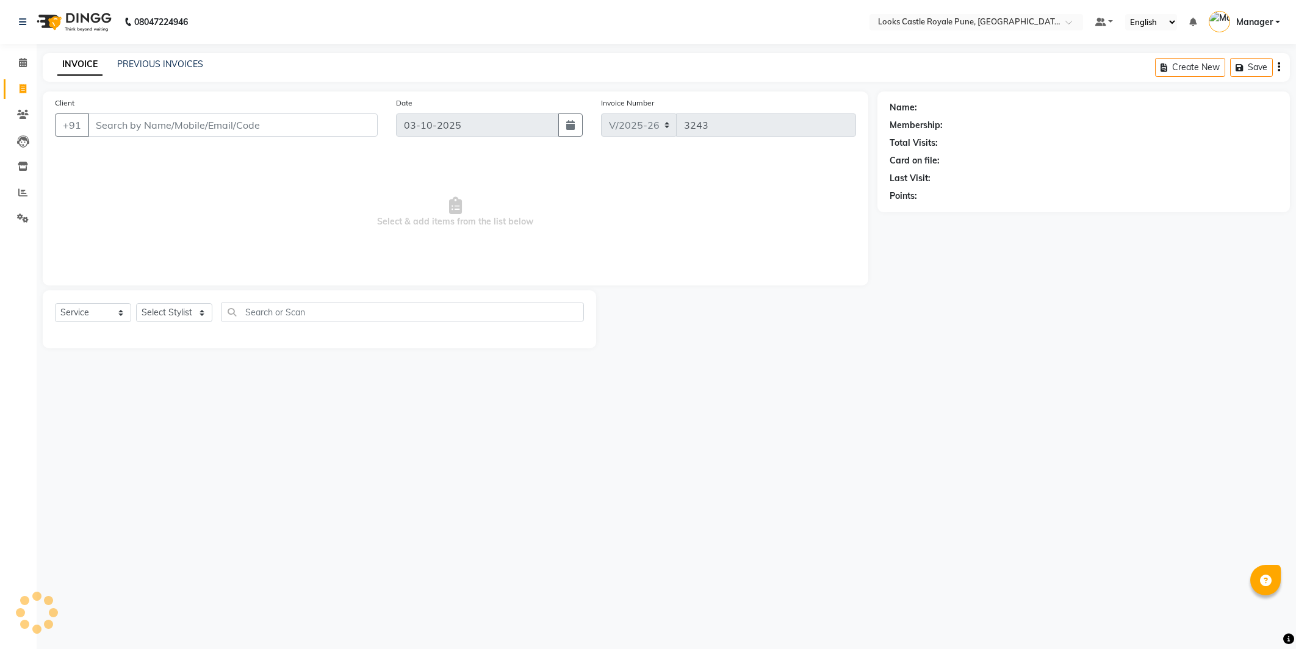
select select "5915"
select select "service"
click at [184, 308] on select "Select Stylist Akshay [PERSON_NAME] [PERSON_NAME] [PERSON_NAME] Danish [PERSON_…" at bounding box center [174, 312] width 76 height 19
select select "48815"
click at [136, 304] on select "Select Stylist Akshay [PERSON_NAME] [PERSON_NAME] [PERSON_NAME] Danish [PERSON_…" at bounding box center [174, 312] width 76 height 19
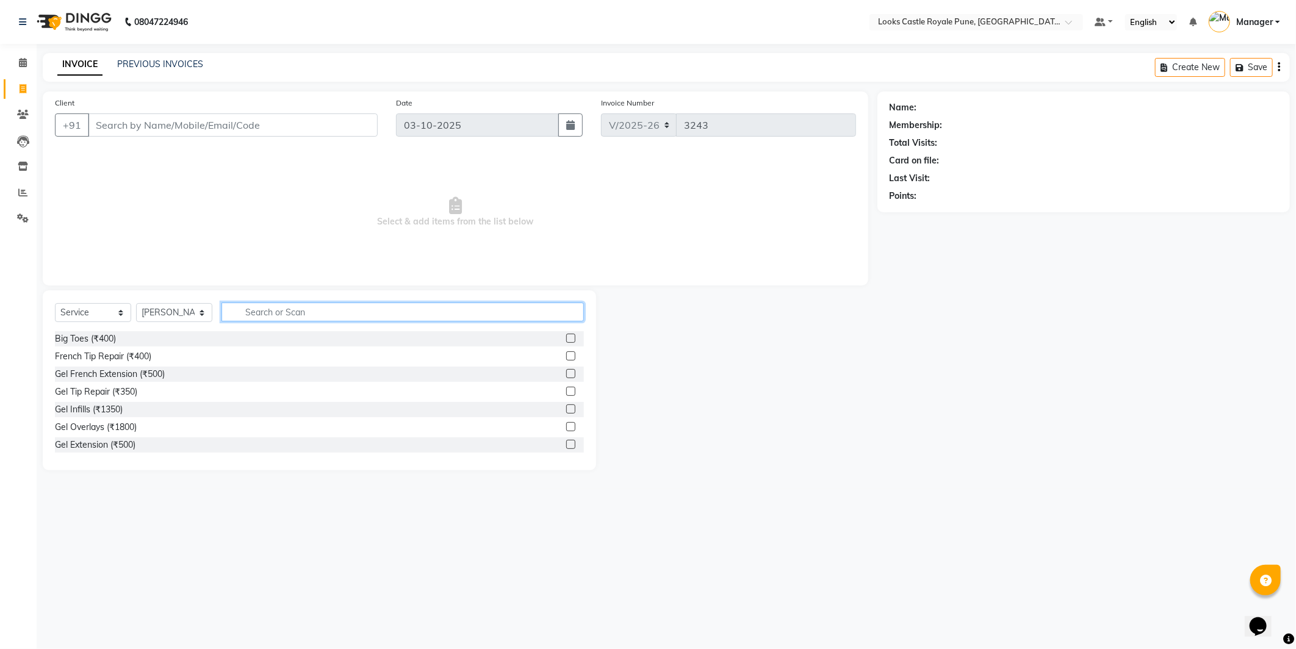
click at [317, 309] on input "text" at bounding box center [403, 312] width 362 height 19
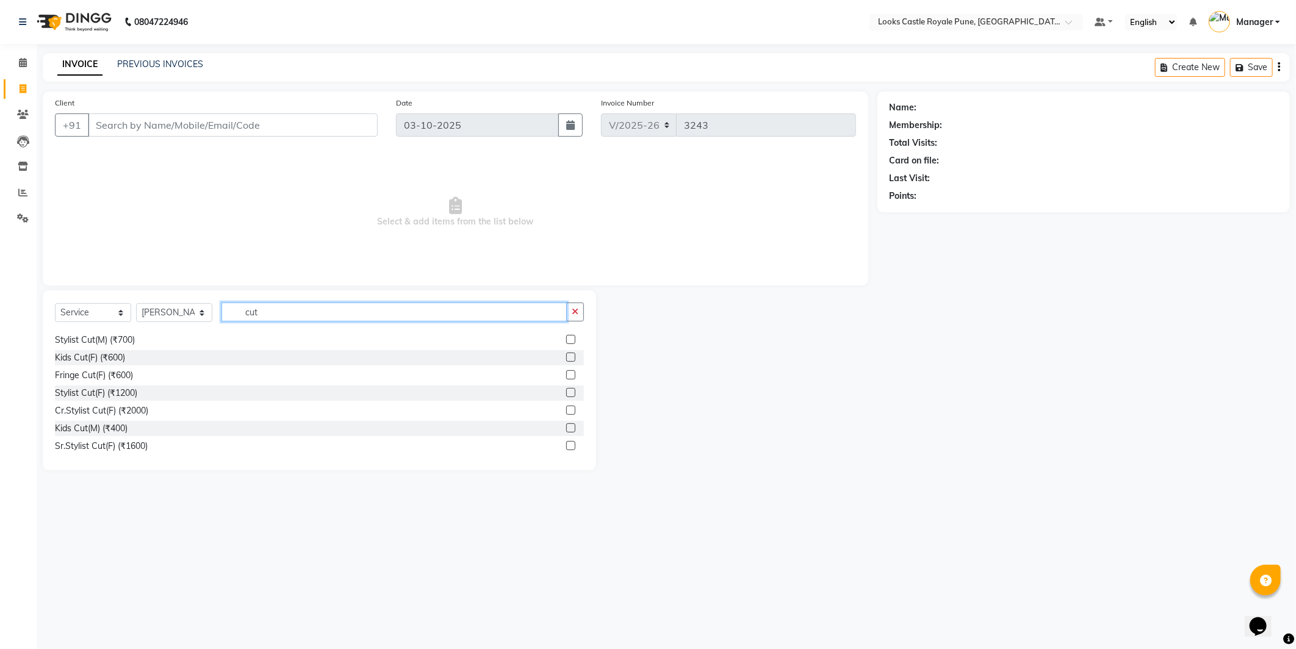
scroll to position [18, 0]
type input "cut"
click at [99, 441] on div "Sr.Stylist Cut(F) (₹1600)" at bounding box center [101, 444] width 93 height 13
checkbox input "false"
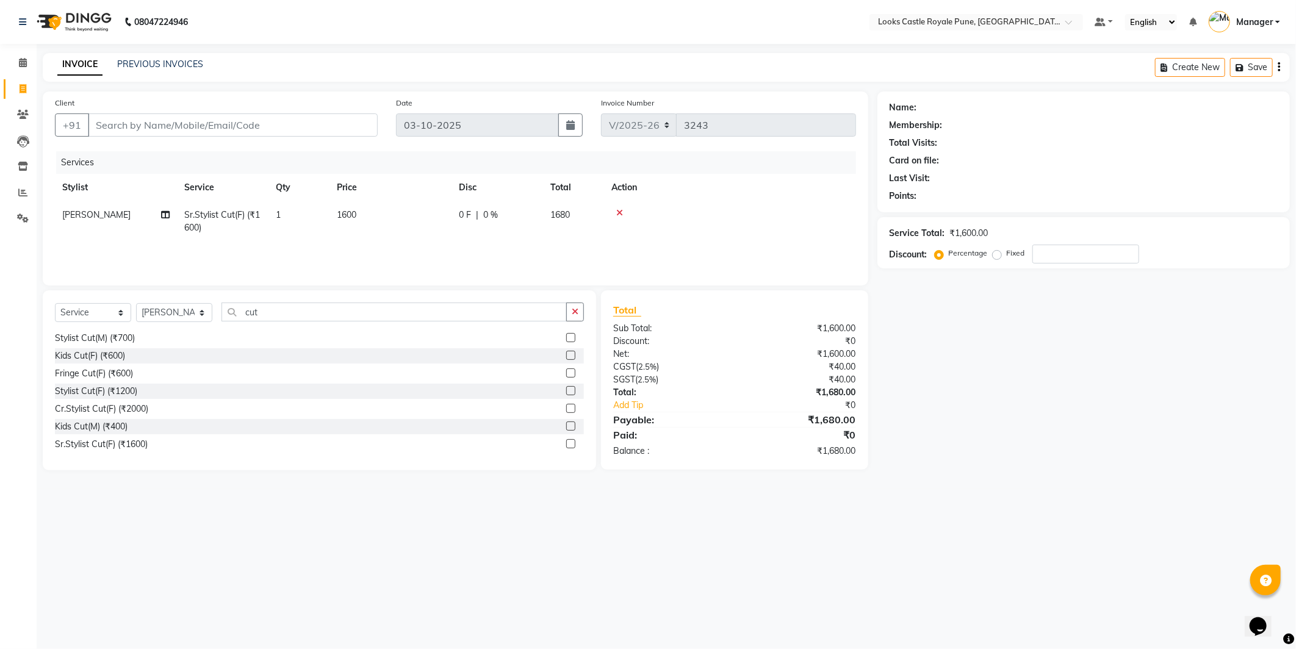
click at [355, 228] on td "1600" at bounding box center [391, 221] width 122 height 40
select select "48815"
drag, startPoint x: 424, startPoint y: 215, endPoint x: 404, endPoint y: 216, distance: 19.6
click at [404, 216] on input "1600" at bounding box center [447, 218] width 107 height 19
type input "1500"
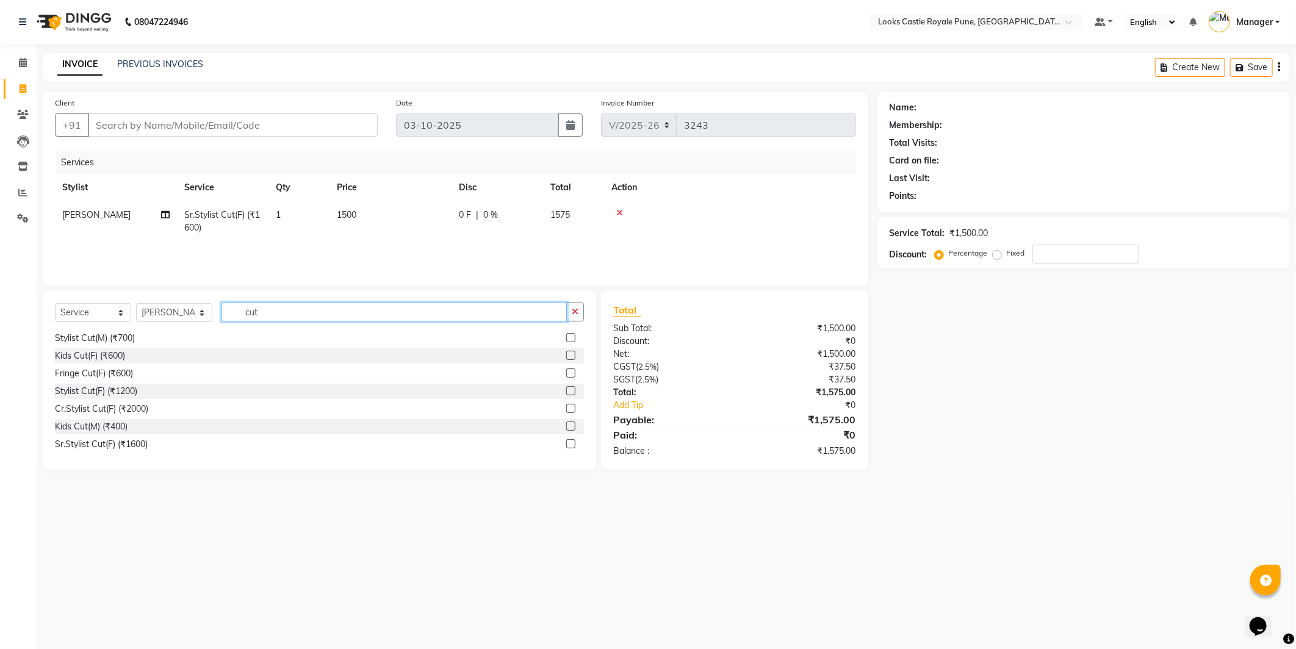
click at [284, 319] on input "cut" at bounding box center [394, 312] width 345 height 19
click at [177, 311] on select "Select Stylist Akshay [PERSON_NAME] [PERSON_NAME] [PERSON_NAME] Danish [PERSON_…" at bounding box center [174, 312] width 76 height 19
click at [186, 307] on select "Select Stylist Akshay [PERSON_NAME] [PERSON_NAME] [PERSON_NAME] Danish [PERSON_…" at bounding box center [174, 312] width 76 height 19
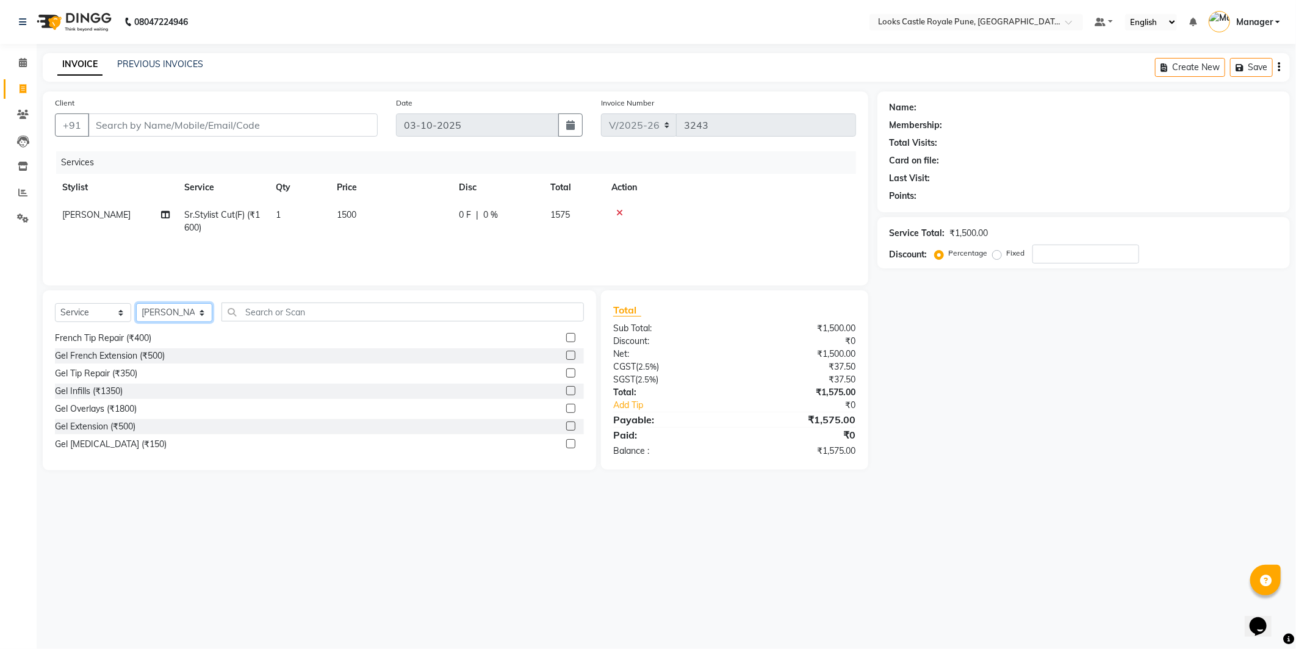
click at [136, 304] on select "Select Stylist Akshay [PERSON_NAME] [PERSON_NAME] [PERSON_NAME] Danish [PERSON_…" at bounding box center [174, 312] width 76 height 19
click at [170, 319] on select "Select Stylist Akshay [PERSON_NAME] [PERSON_NAME] [PERSON_NAME] Danish [PERSON_…" at bounding box center [174, 312] width 76 height 19
select select "52674"
click at [136, 304] on select "Select Stylist Akshay [PERSON_NAME] [PERSON_NAME] [PERSON_NAME] Danish [PERSON_…" at bounding box center [174, 312] width 76 height 19
click at [253, 314] on input "text" at bounding box center [403, 312] width 362 height 19
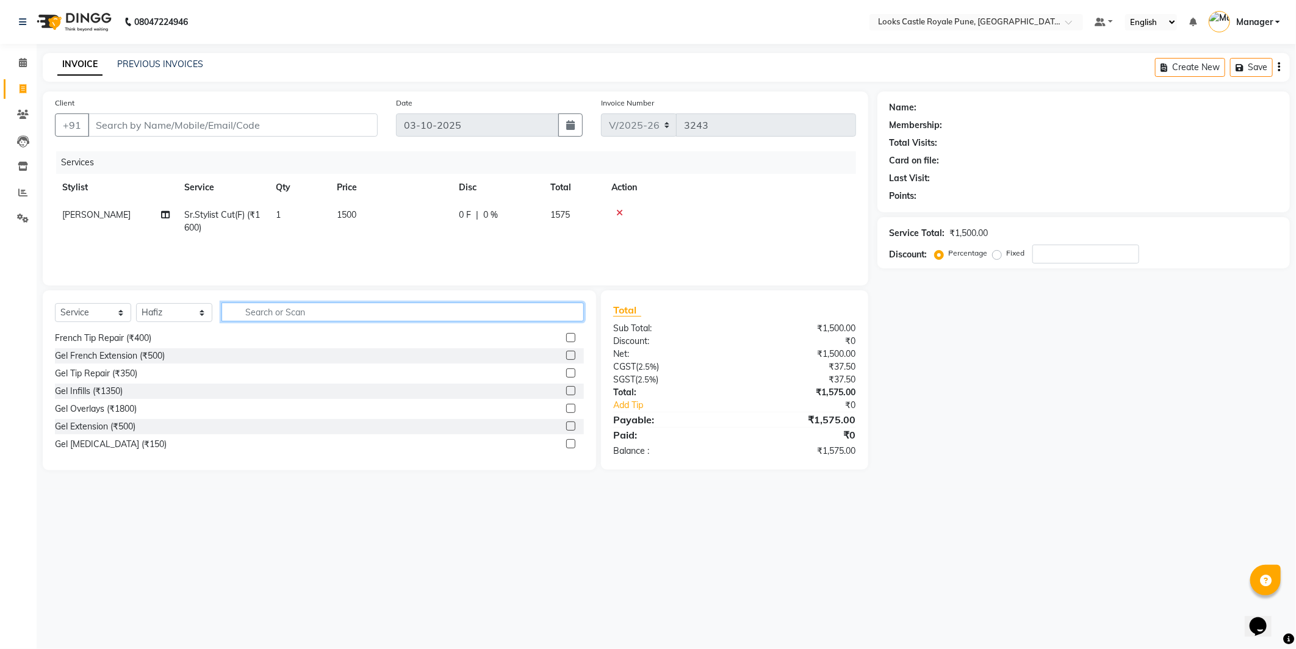
click at [254, 314] on input "text" at bounding box center [403, 312] width 362 height 19
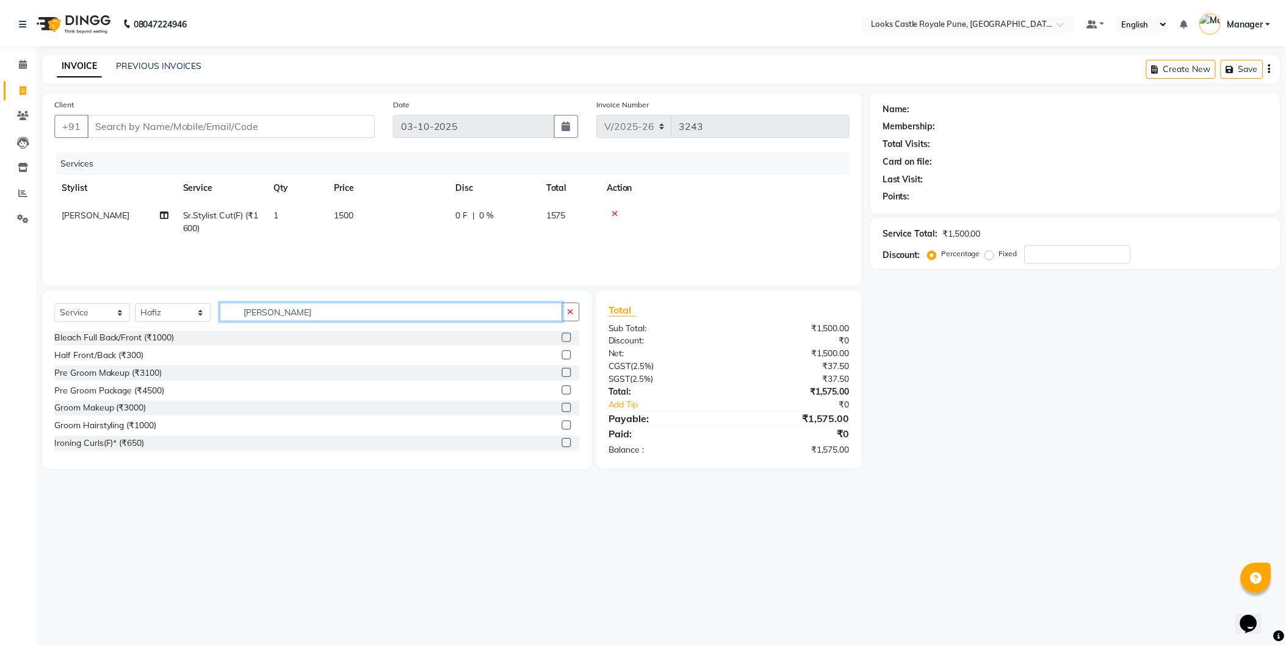
scroll to position [0, 0]
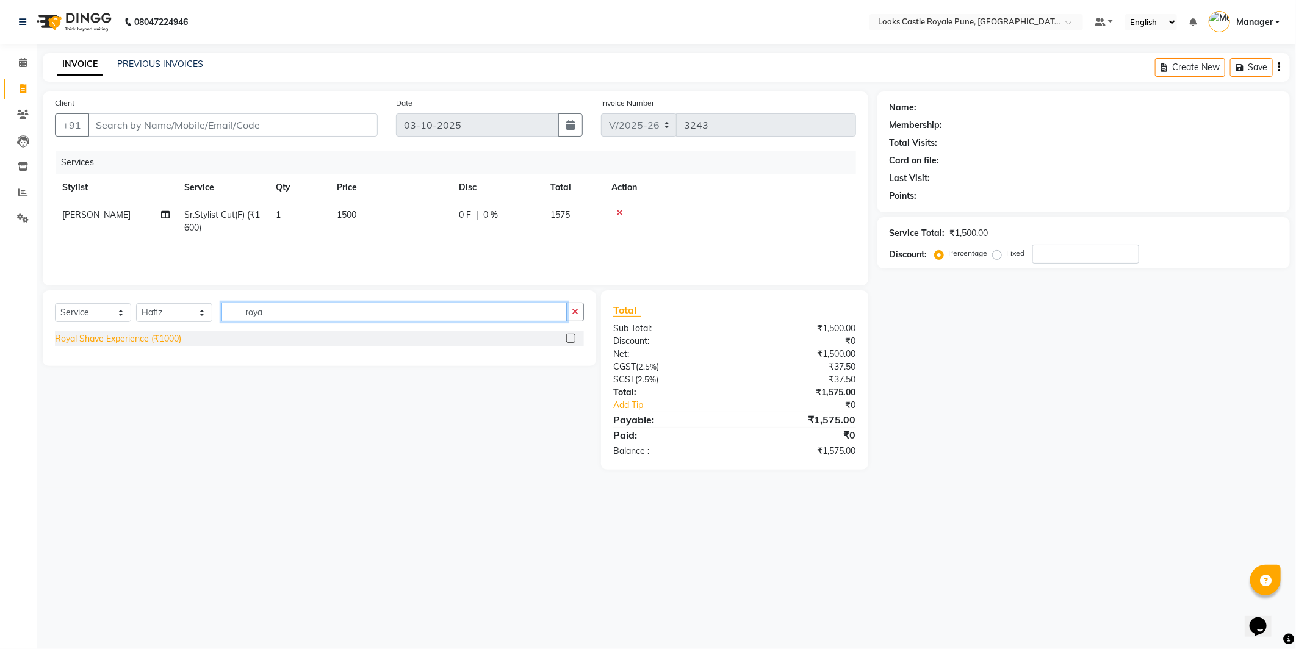
type input "roya"
click at [80, 333] on div "Royal Shave Experience (₹1000)" at bounding box center [118, 339] width 126 height 13
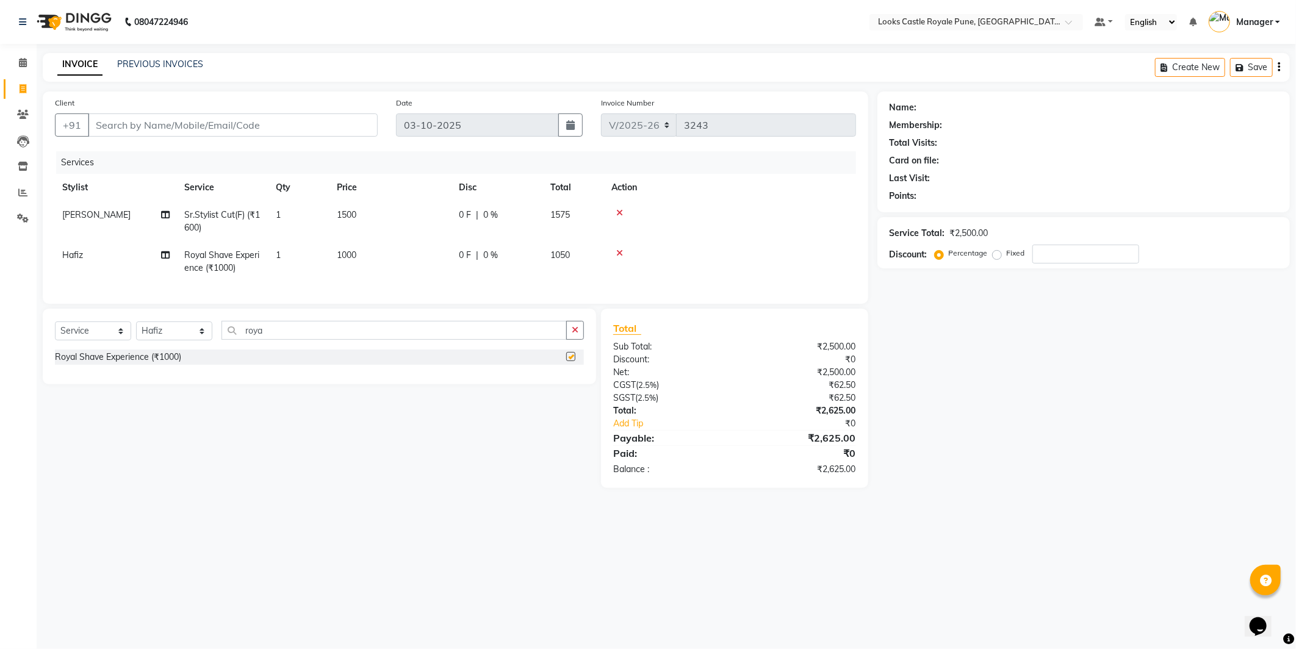
checkbox input "false"
click at [364, 264] on td "1000" at bounding box center [391, 262] width 122 height 40
select select "52674"
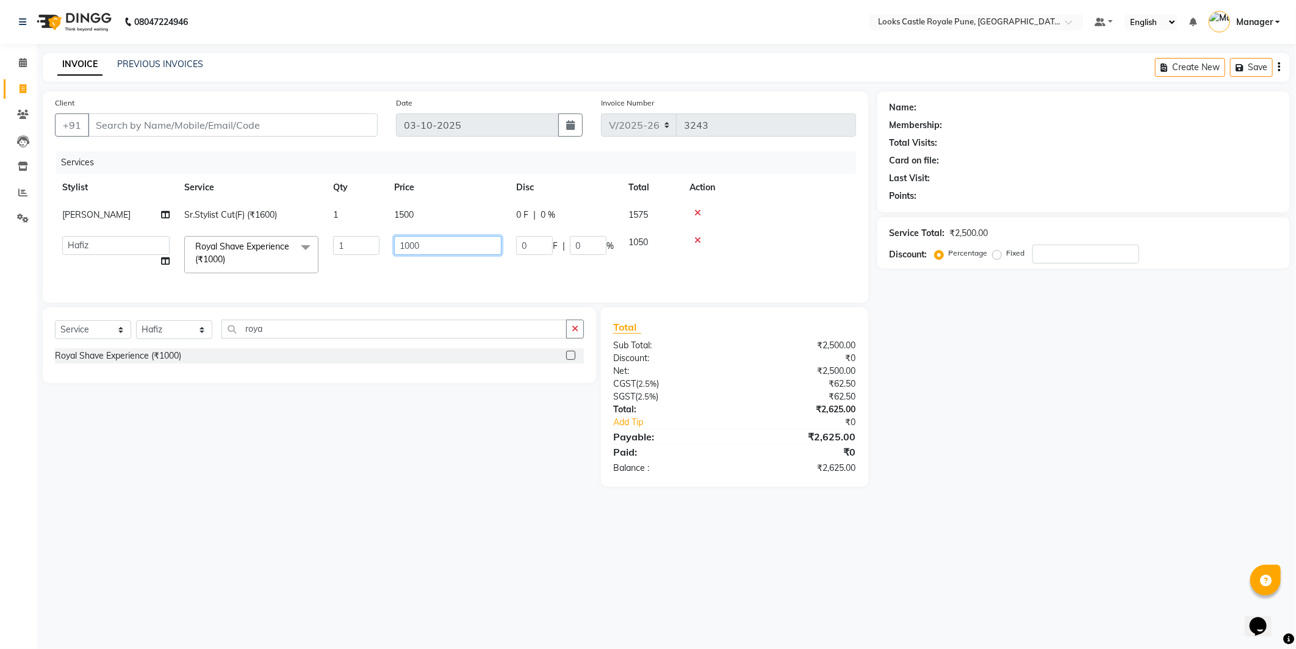
drag, startPoint x: 408, startPoint y: 248, endPoint x: 395, endPoint y: 251, distance: 13.2
click at [395, 250] on input "1000" at bounding box center [447, 245] width 107 height 19
type input "750"
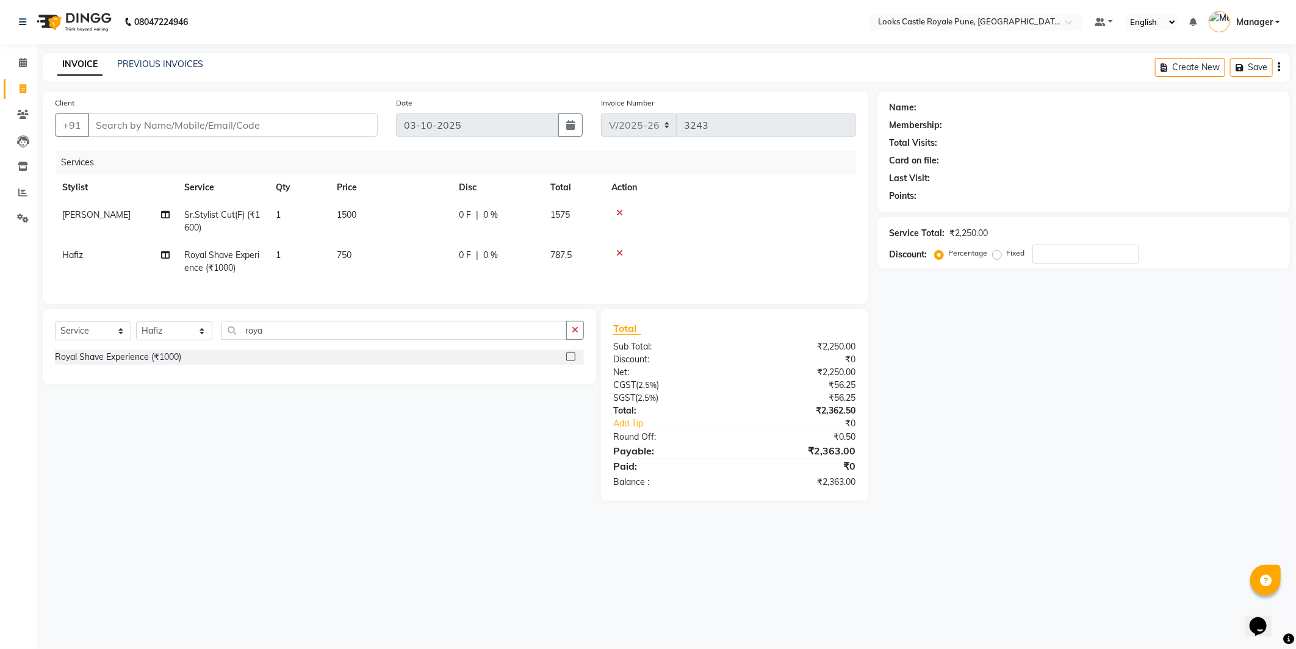
click at [692, 273] on td at bounding box center [730, 262] width 252 height 40
click at [702, 261] on td at bounding box center [730, 262] width 252 height 40
click at [666, 261] on td at bounding box center [730, 262] width 252 height 40
click at [188, 124] on input "Client" at bounding box center [233, 125] width 290 height 23
click at [189, 124] on input "Client" at bounding box center [233, 125] width 290 height 23
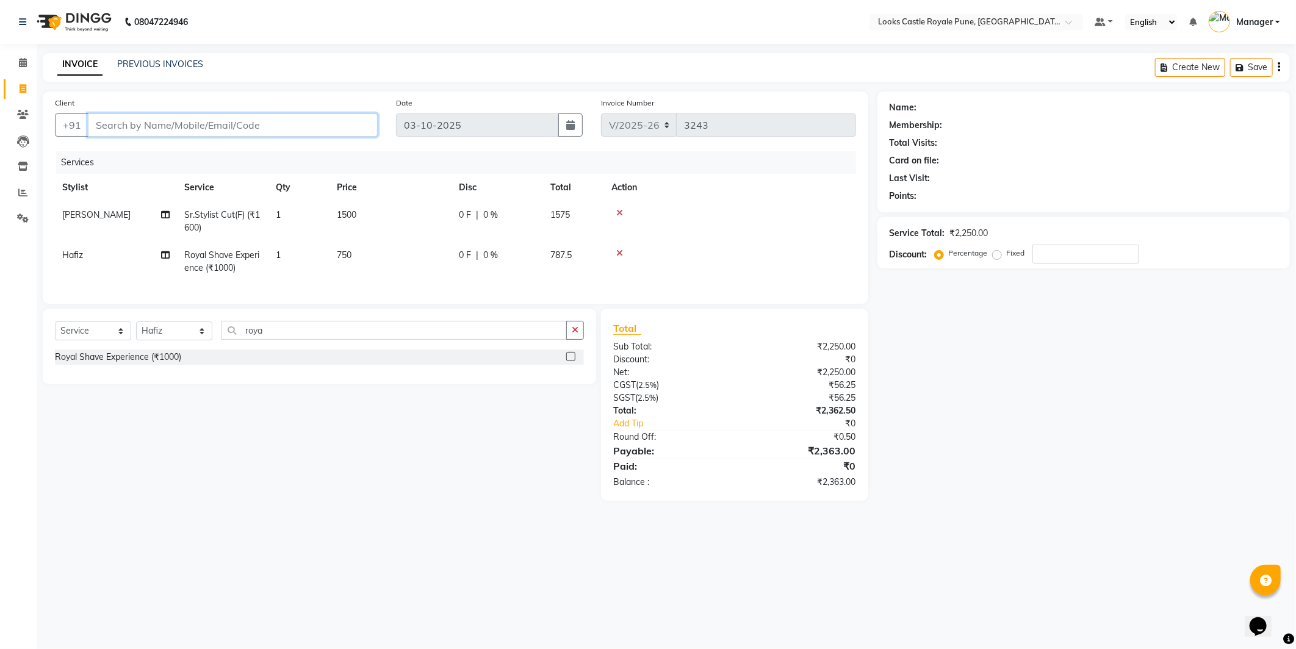
type input "7"
type input "0"
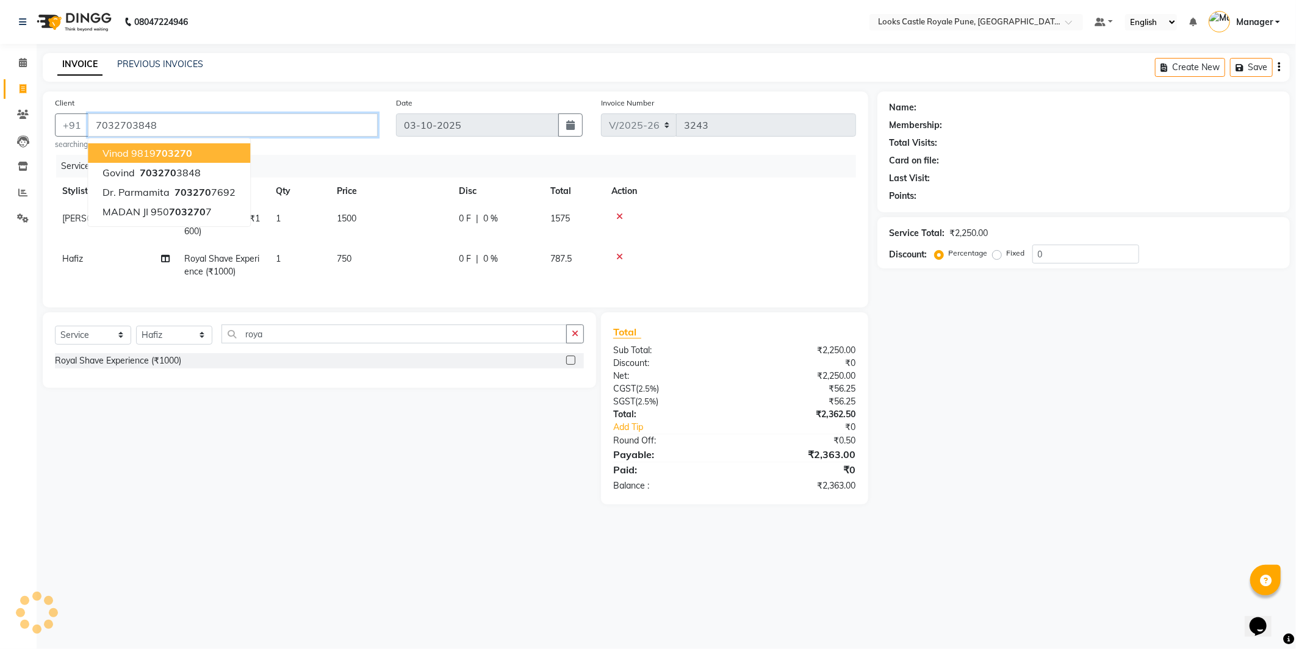
type input "7032703848"
select select "1: Object"
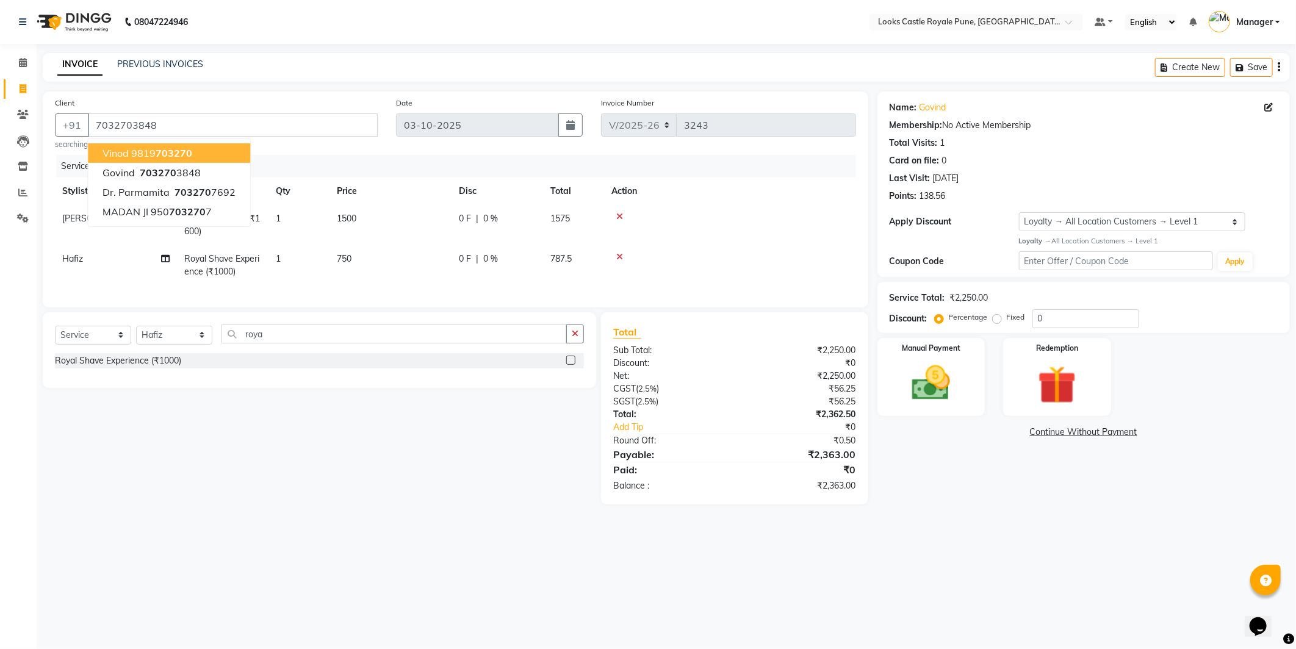
click at [912, 522] on main "INVOICE PREVIOUS INVOICES Create New Save Client +91 7032703848 Vinod 9819 7032…" at bounding box center [667, 288] width 1260 height 470
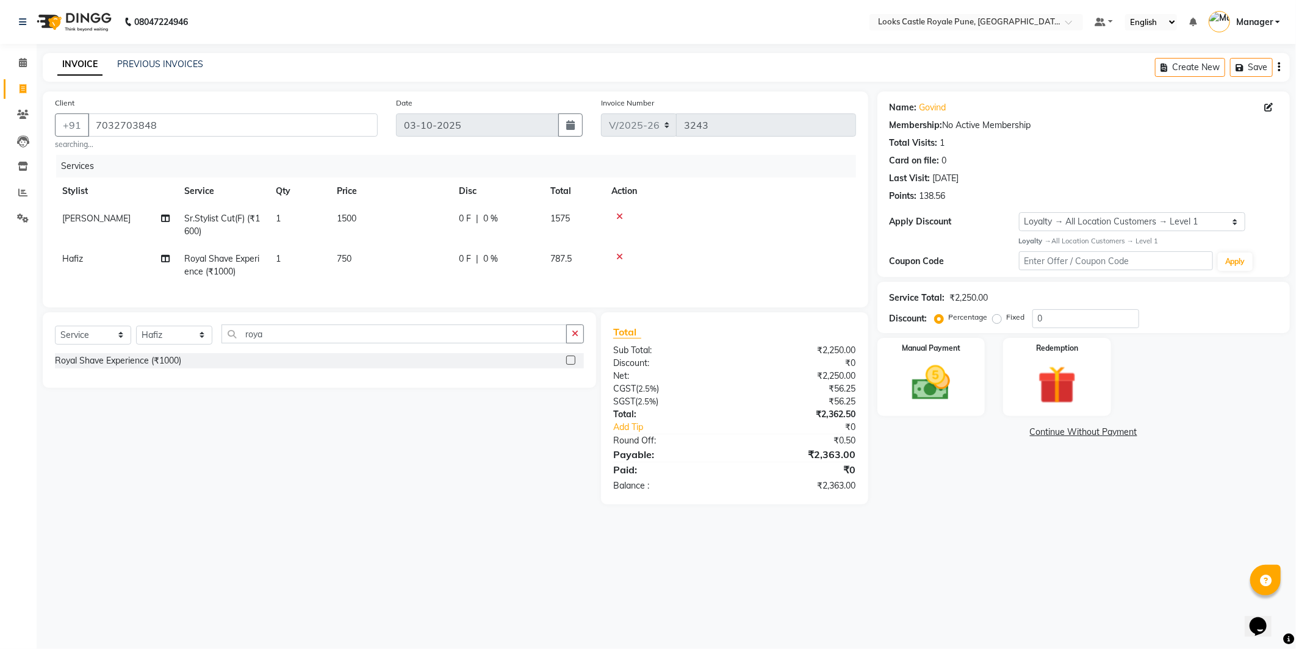
click at [297, 333] on div "Select Service Product Membership Package Voucher Prepaid Gift Card Select Styl…" at bounding box center [319, 350] width 553 height 76
click at [175, 341] on select "Select Stylist Akshay Alisha Amir Anjali Arif Arman Christy Danish Eli Gloria H…" at bounding box center [174, 335] width 76 height 19
select select "48815"
click at [136, 336] on select "Select Stylist Akshay Alisha Amir Anjali Arif Arman Christy Danish Eli Gloria H…" at bounding box center [174, 335] width 76 height 19
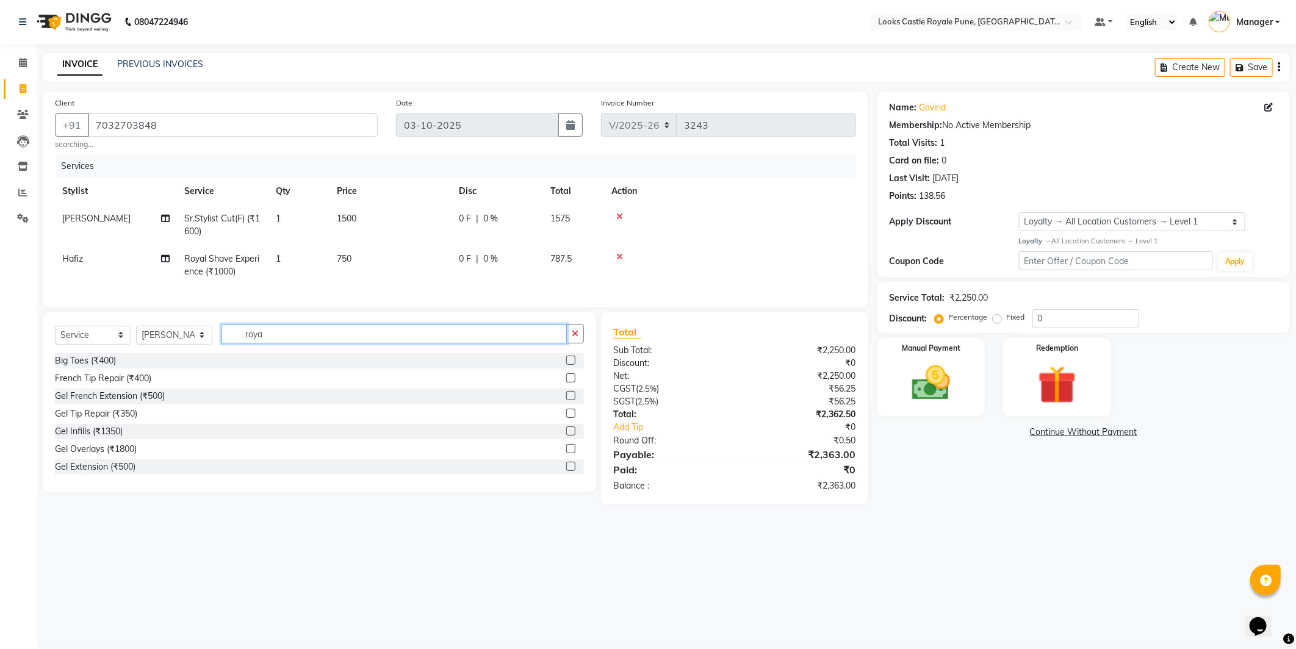
click at [272, 344] on input "roya" at bounding box center [394, 334] width 345 height 19
click at [273, 344] on input "roya" at bounding box center [394, 334] width 345 height 19
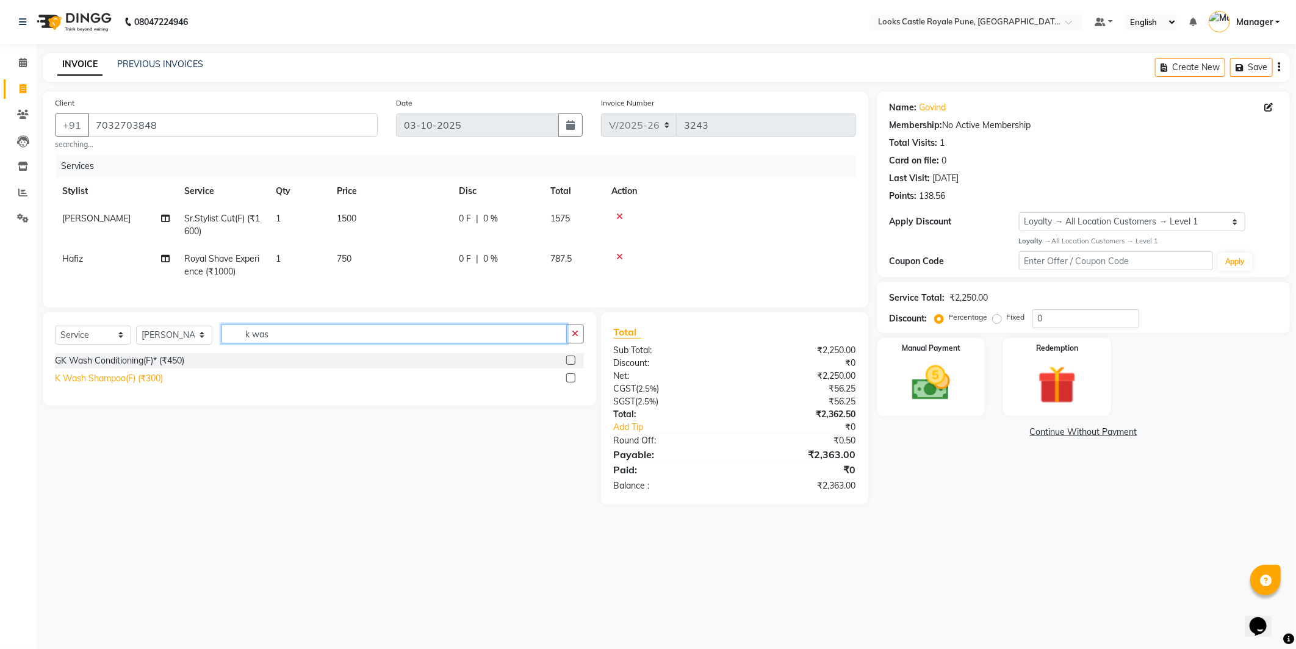
type input "k was"
click at [126, 384] on div "K Wash Shampoo(F) (₹300)" at bounding box center [109, 378] width 108 height 13
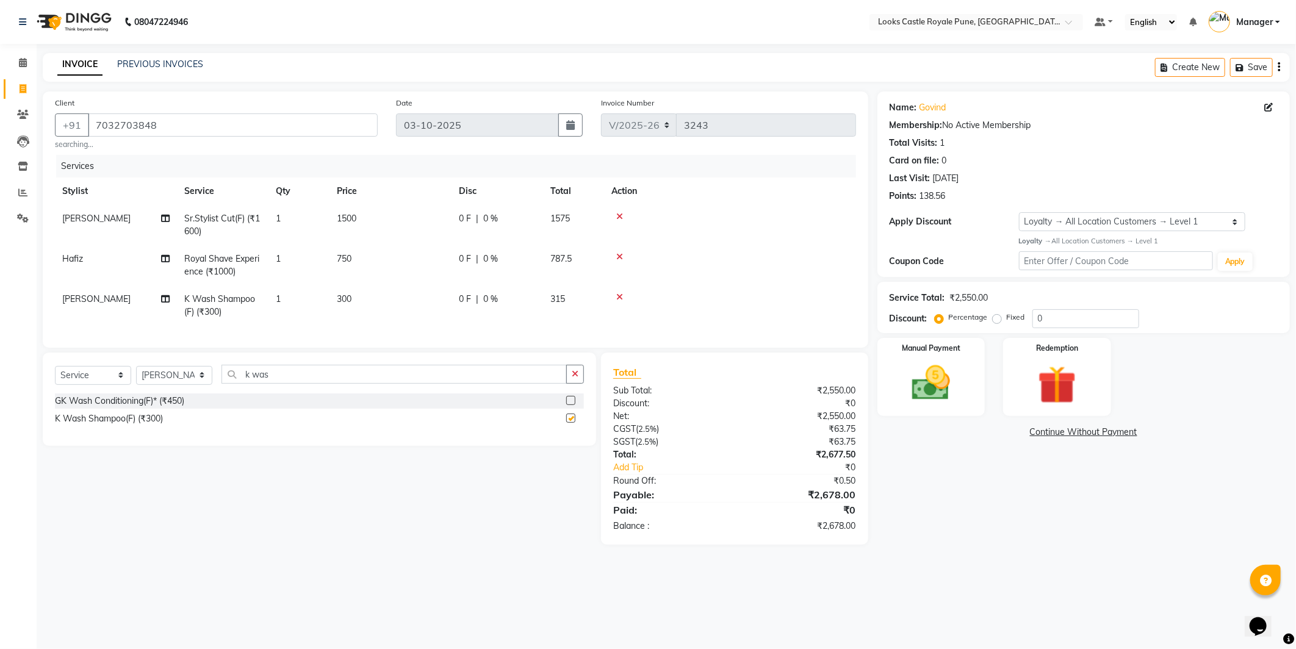
checkbox input "false"
drag, startPoint x: 354, startPoint y: 304, endPoint x: 370, endPoint y: 298, distance: 17.6
click at [353, 305] on td "300" at bounding box center [391, 306] width 122 height 40
select select "48815"
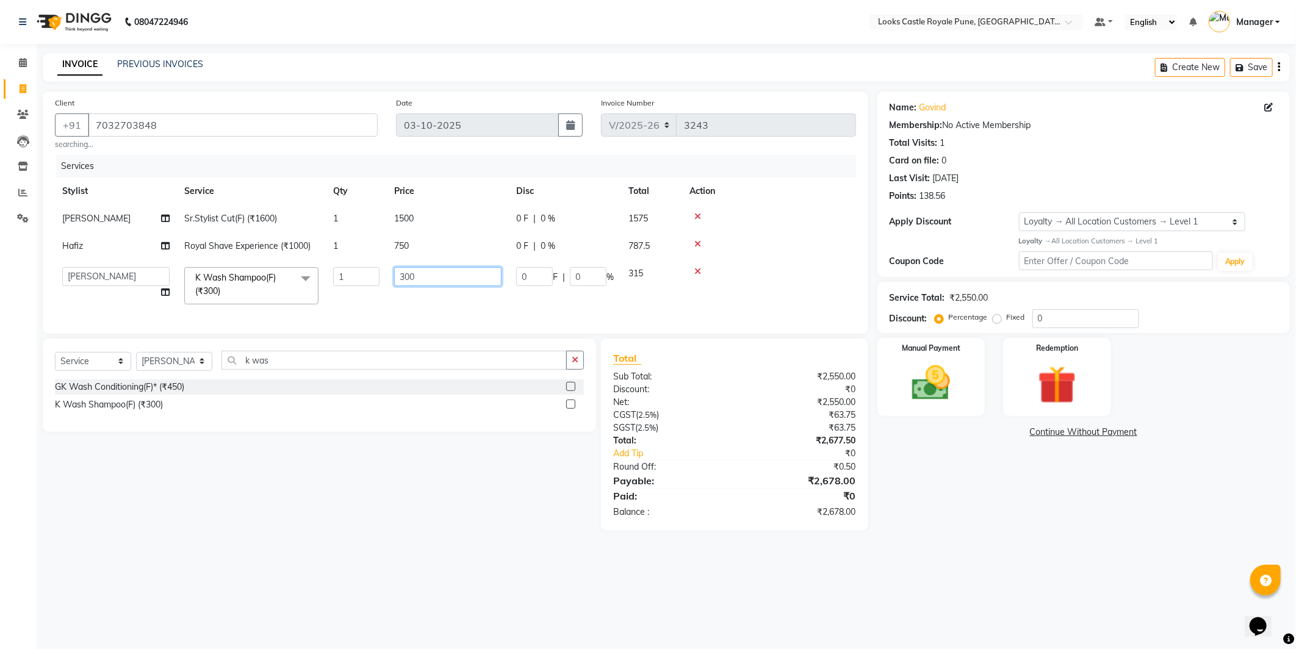
drag, startPoint x: 425, startPoint y: 276, endPoint x: 387, endPoint y: 275, distance: 38.5
click at [387, 275] on td "300" at bounding box center [448, 286] width 122 height 52
type input "150"
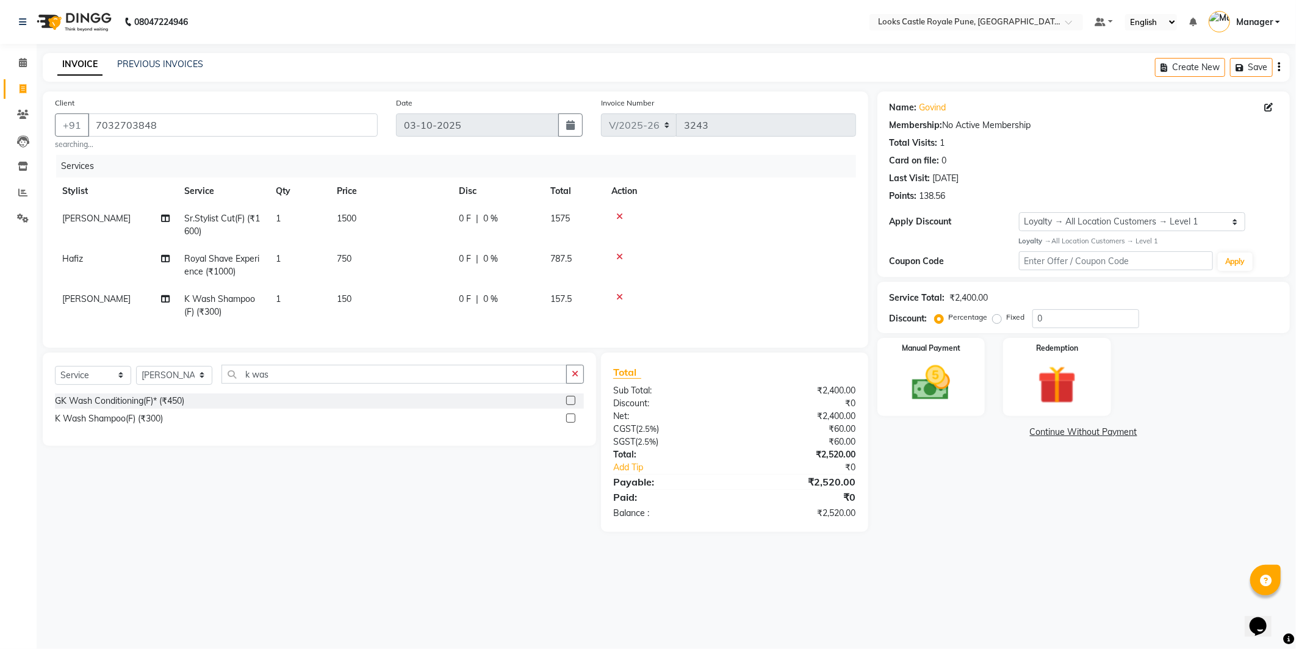
click at [439, 504] on div "Select Service Product Membership Package Voucher Prepaid Gift Card Select Styl…" at bounding box center [315, 442] width 563 height 179
click at [439, 499] on div "Select Service Product Membership Package Voucher Prepaid Gift Card Select Styl…" at bounding box center [315, 442] width 563 height 179
drag, startPoint x: 439, startPoint y: 499, endPoint x: 439, endPoint y: 486, distance: 13.4
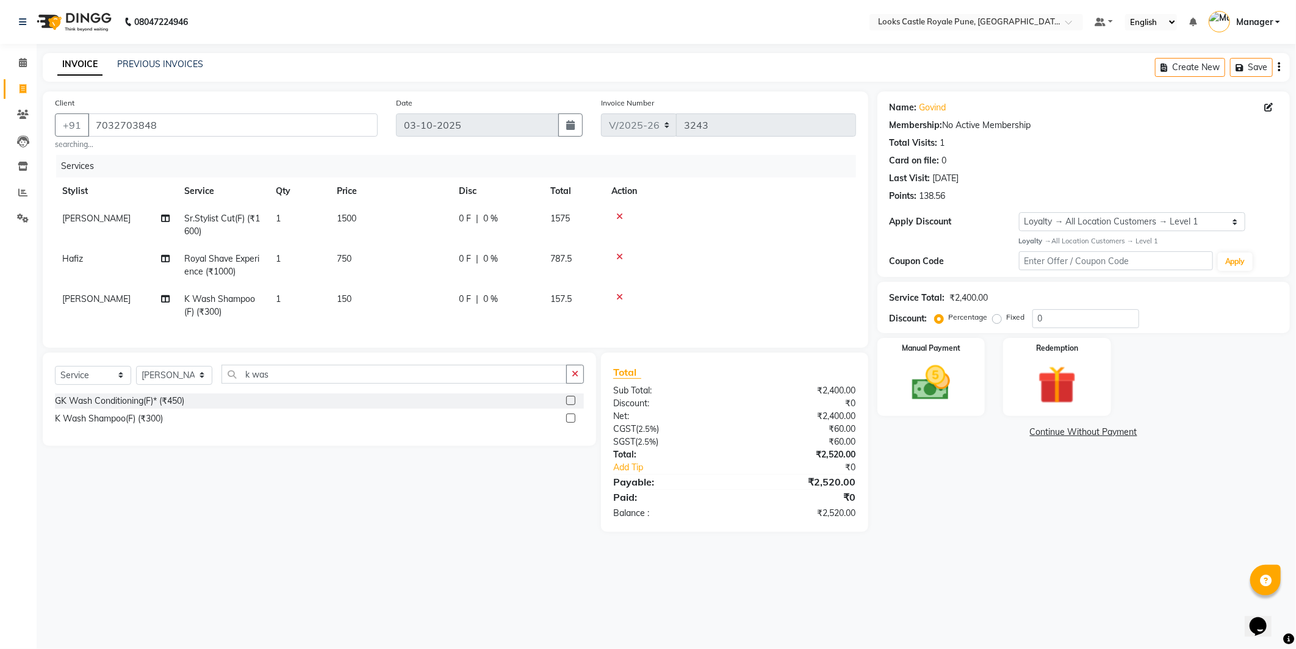
click at [439, 495] on div "Select Service Product Membership Package Voucher Prepaid Gift Card Select Styl…" at bounding box center [315, 442] width 563 height 179
click at [1062, 395] on img at bounding box center [1057, 385] width 65 height 49
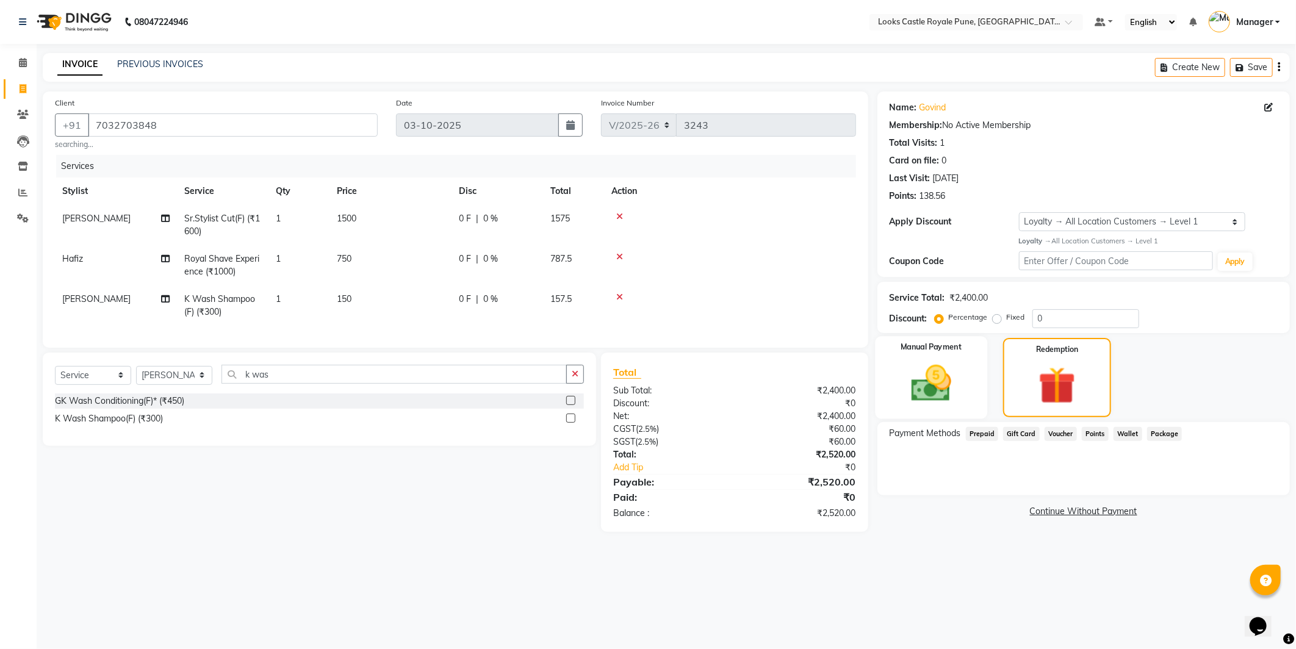
click at [942, 385] on img at bounding box center [931, 384] width 65 height 46
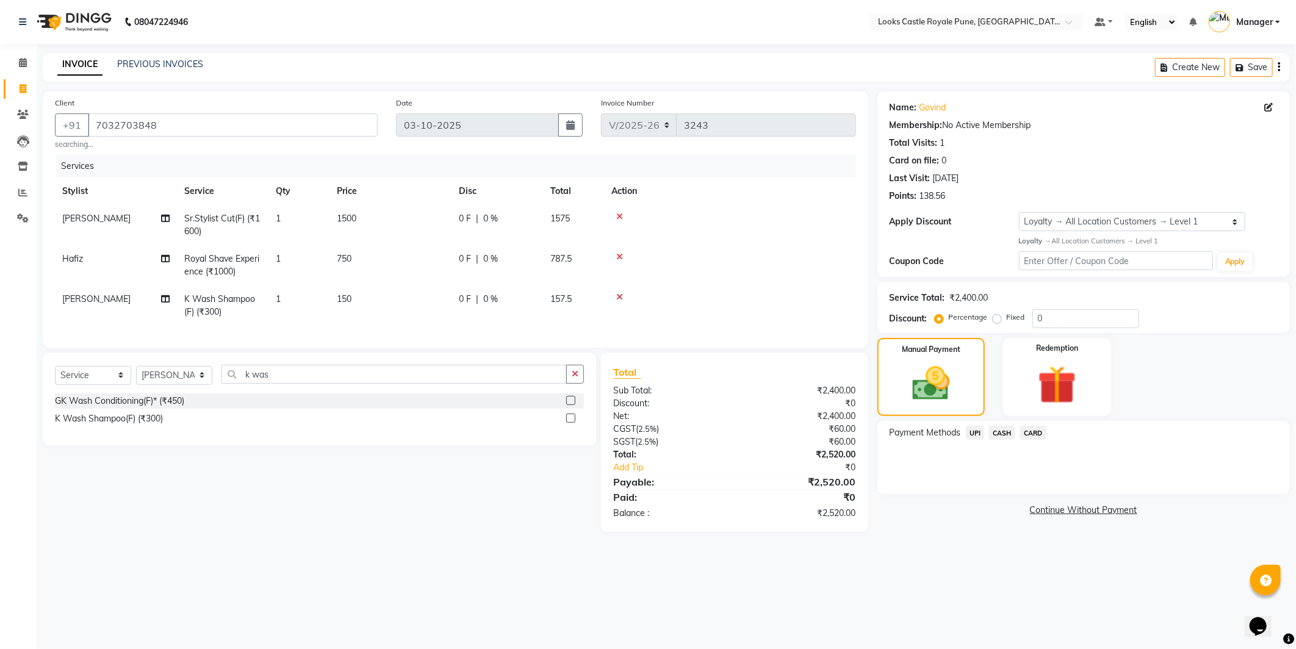
click at [1039, 431] on span "CARD" at bounding box center [1033, 433] width 26 height 14
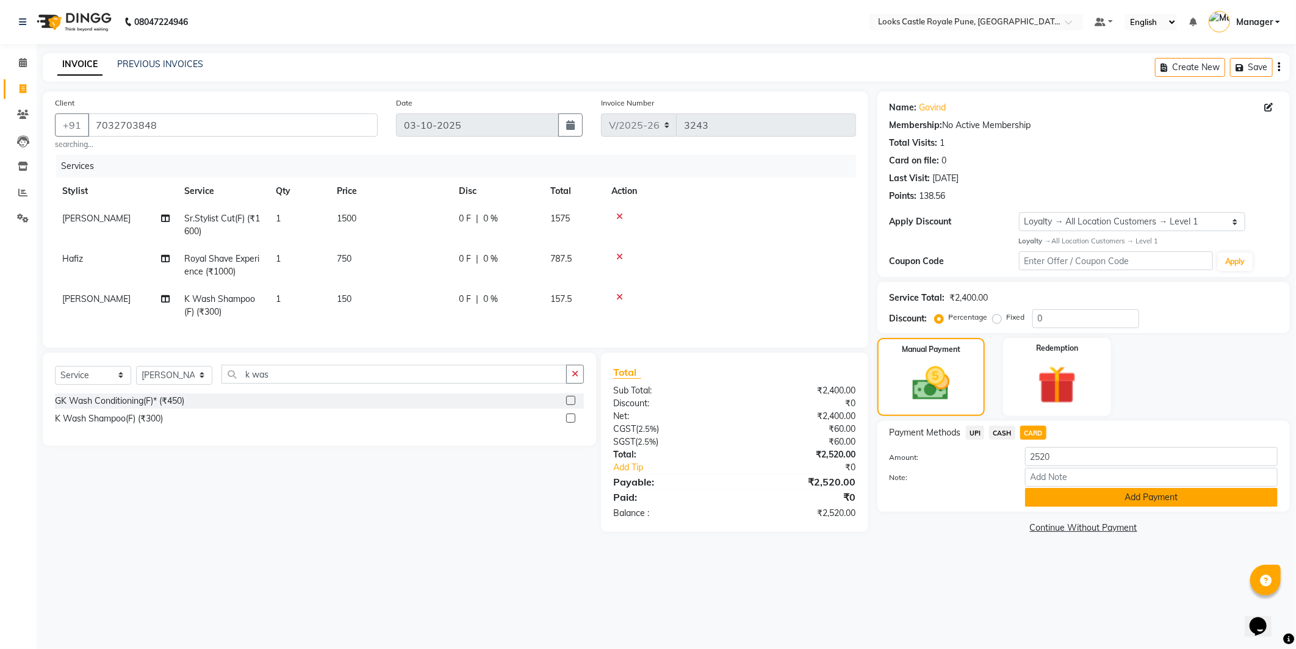
click at [1081, 497] on button "Add Payment" at bounding box center [1151, 497] width 253 height 19
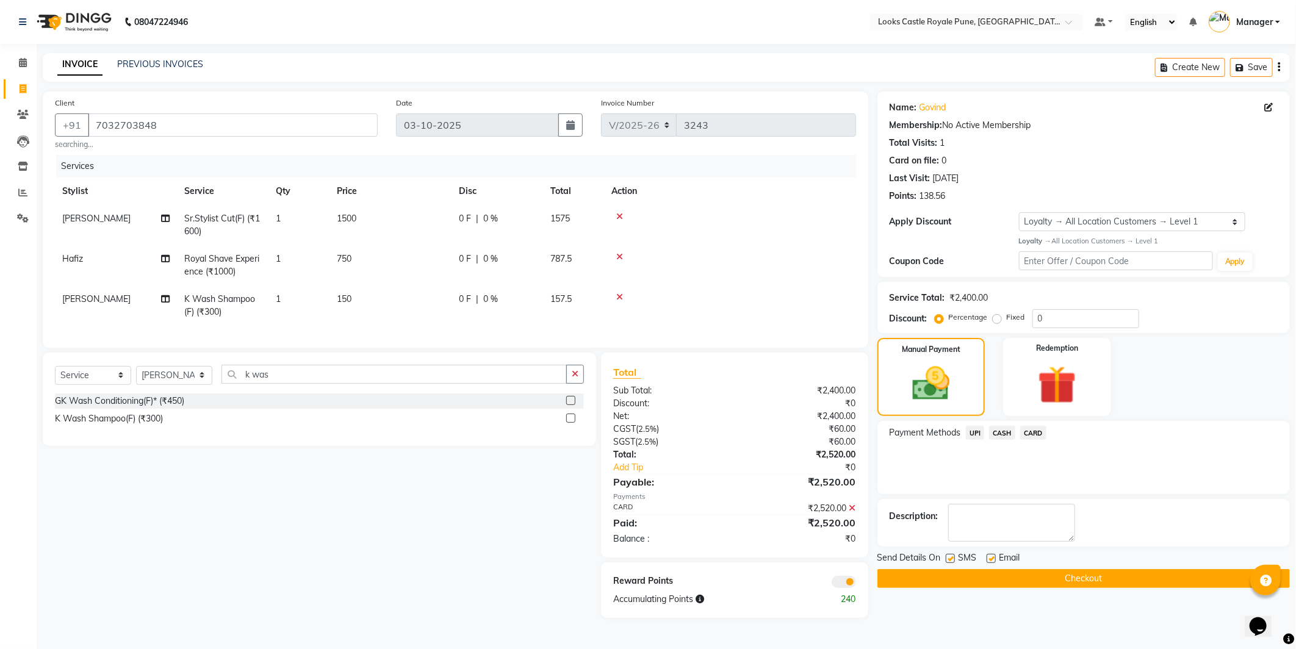
click at [1091, 579] on button "Checkout" at bounding box center [1084, 578] width 413 height 19
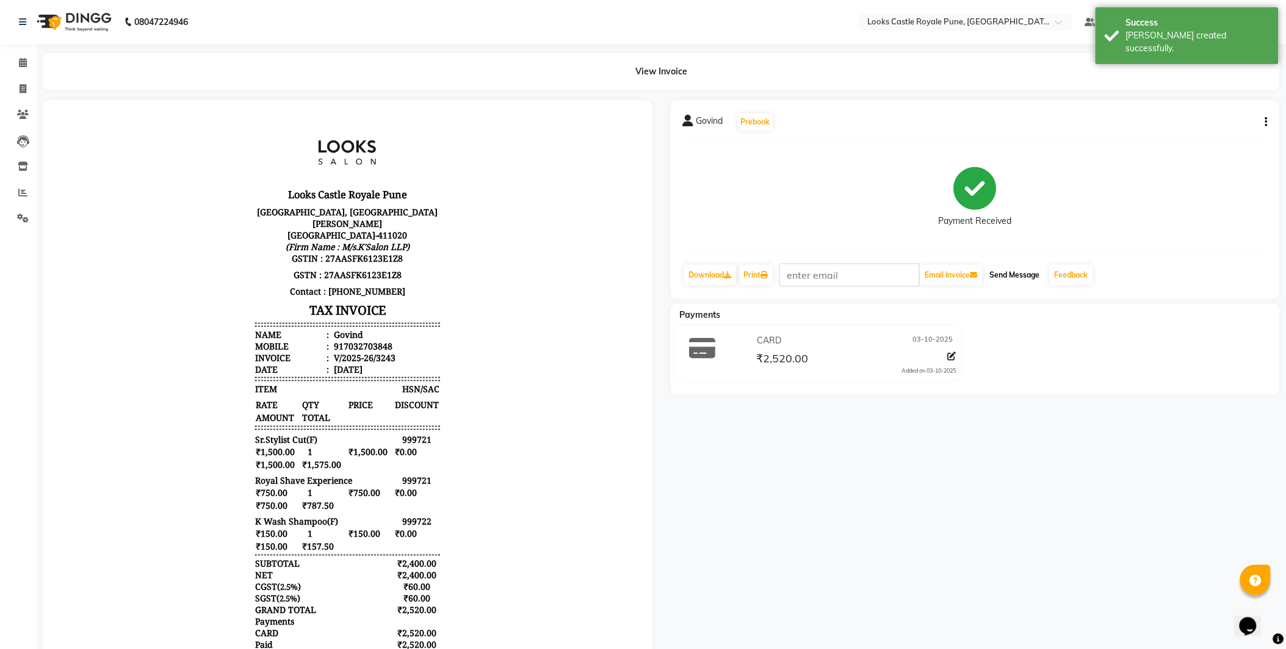
click at [1006, 278] on button "Send Message" at bounding box center [1015, 275] width 60 height 21
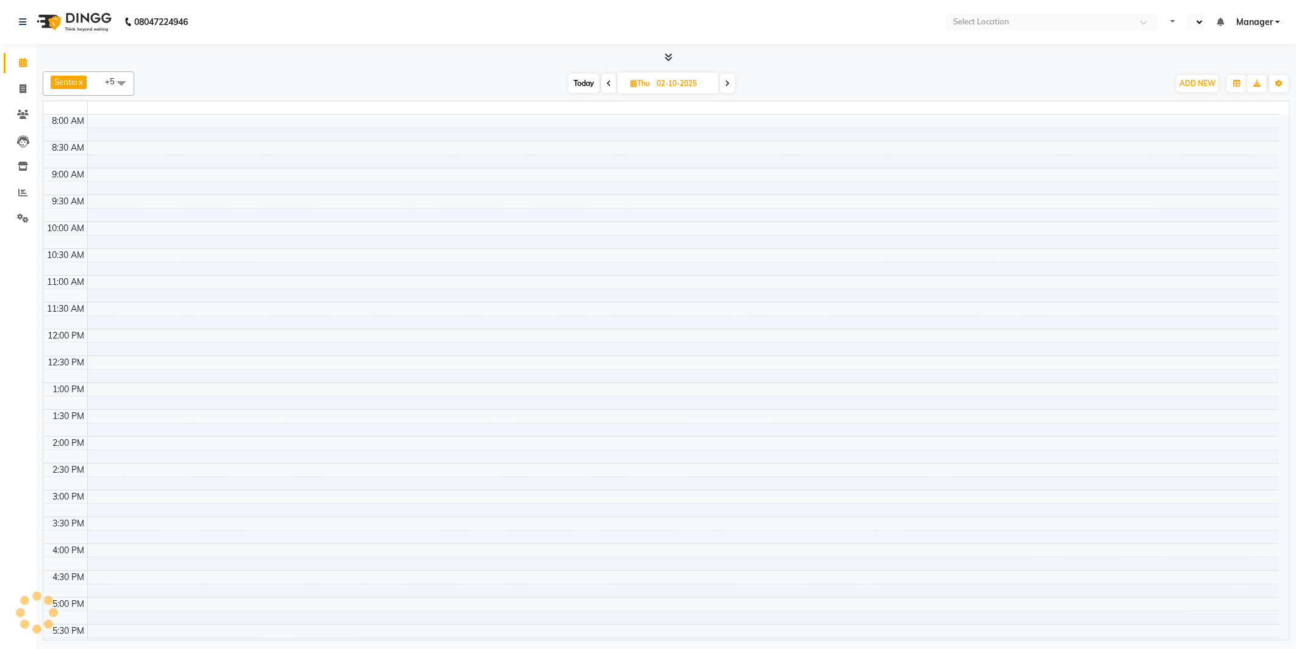
select select "en"
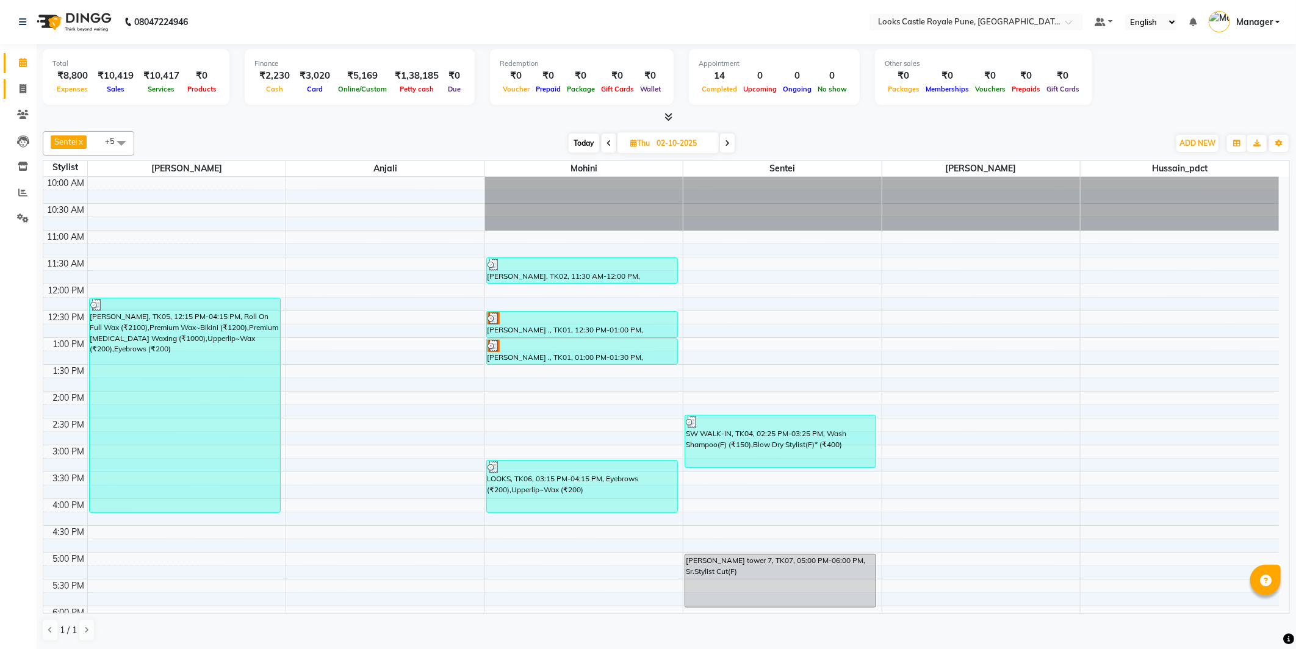
click at [23, 79] on link "Invoice" at bounding box center [18, 89] width 29 height 20
select select "service"
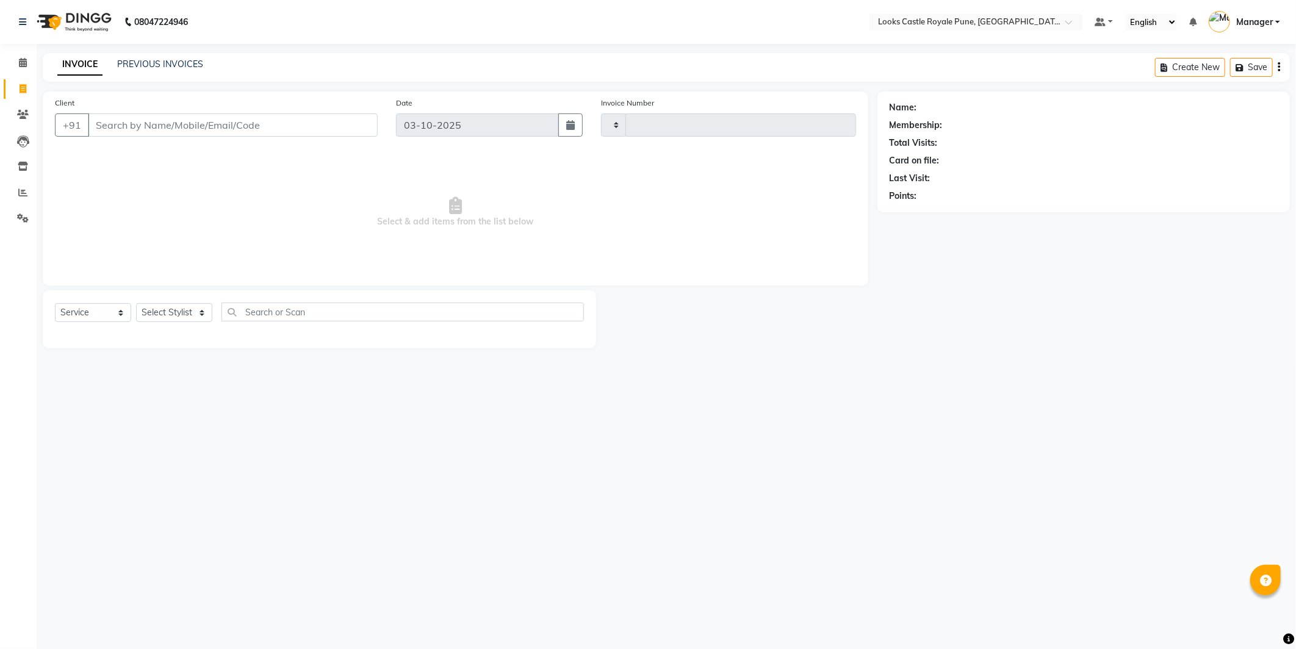
type input "3243"
select select "5915"
click at [162, 125] on input "Client" at bounding box center [233, 125] width 290 height 23
click at [182, 308] on select "Select Stylist Akshay [PERSON_NAME] [PERSON_NAME] [PERSON_NAME] Danish [PERSON_…" at bounding box center [174, 312] width 76 height 19
select select "78858"
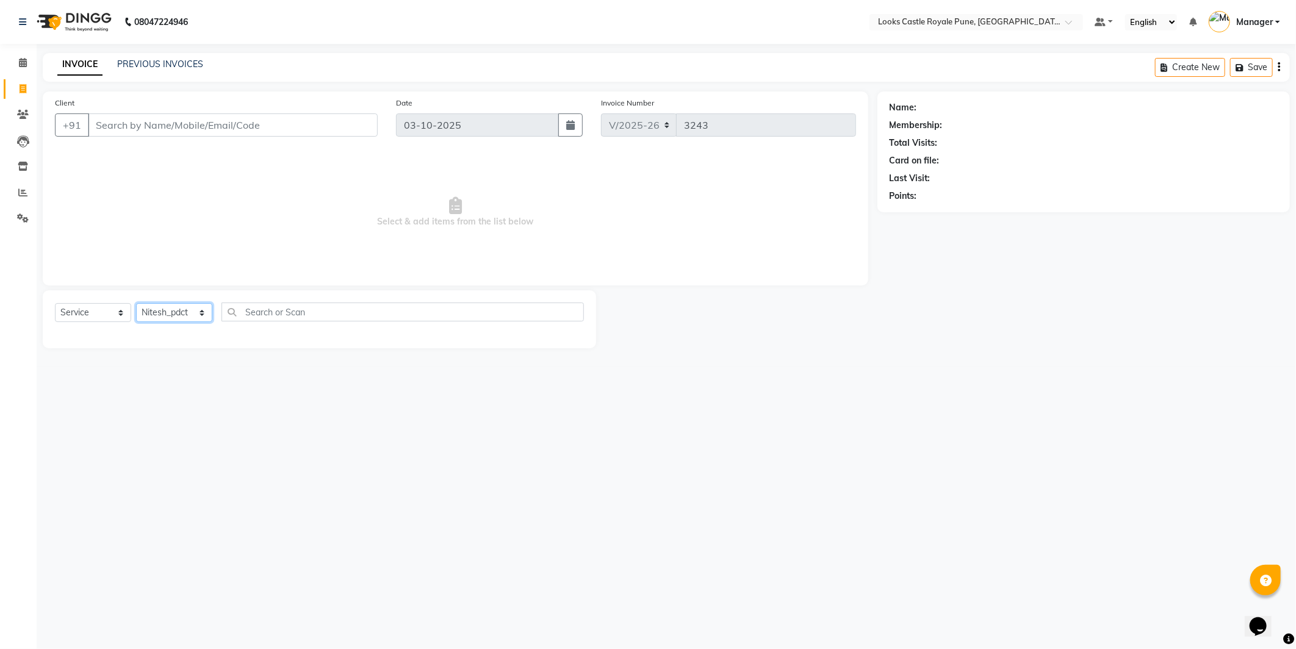
click at [136, 304] on select "Select Stylist Akshay [PERSON_NAME] [PERSON_NAME] [PERSON_NAME] Danish [PERSON_…" at bounding box center [174, 312] width 76 height 19
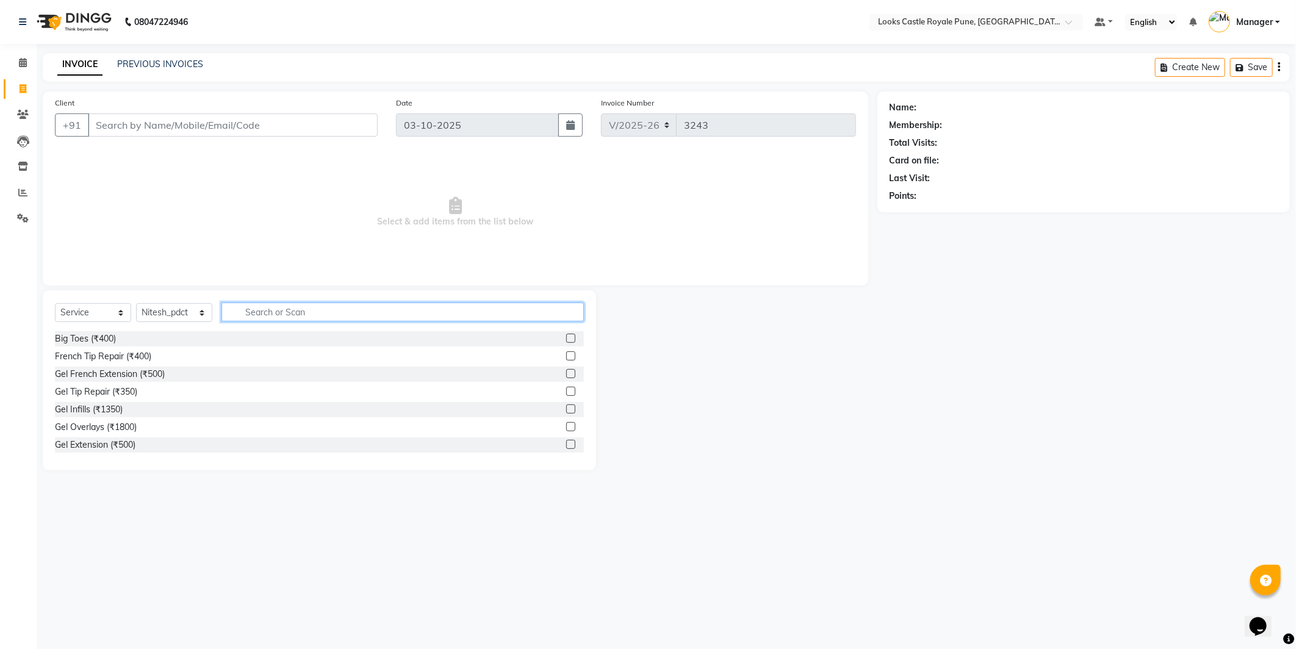
click at [345, 312] on input "text" at bounding box center [403, 312] width 362 height 19
type input "c"
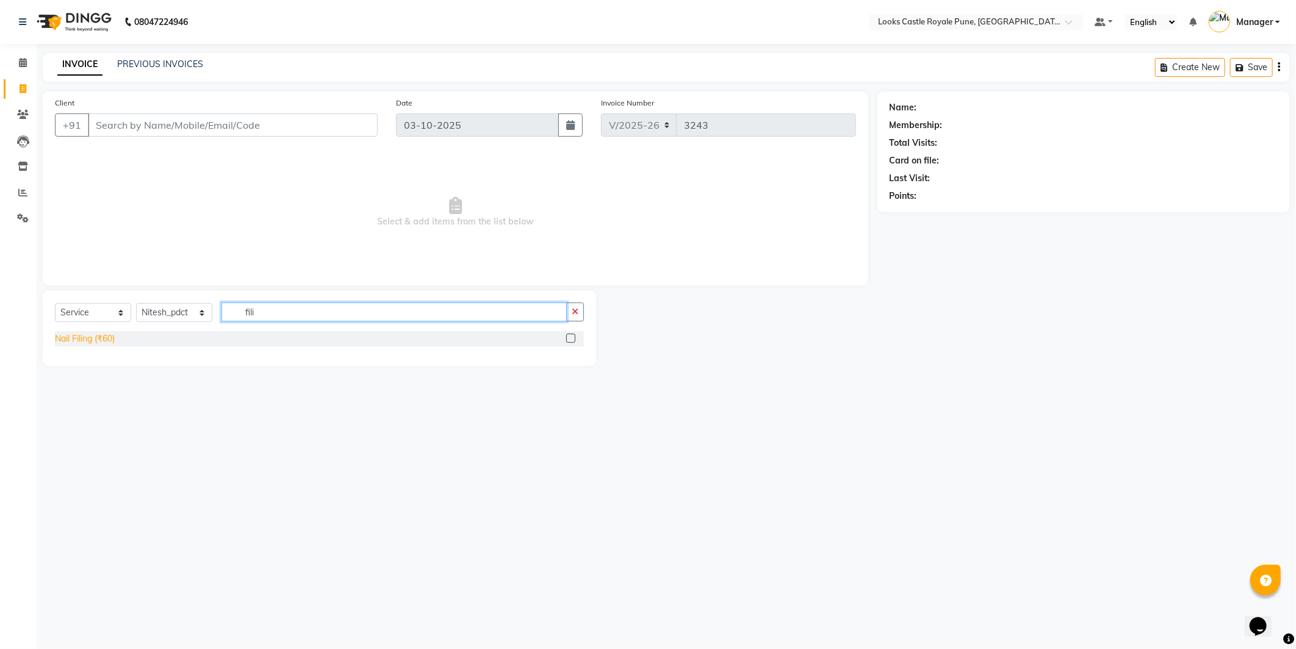
type input "fili"
click at [79, 333] on div "Nail Filing (₹60)" at bounding box center [85, 339] width 60 height 13
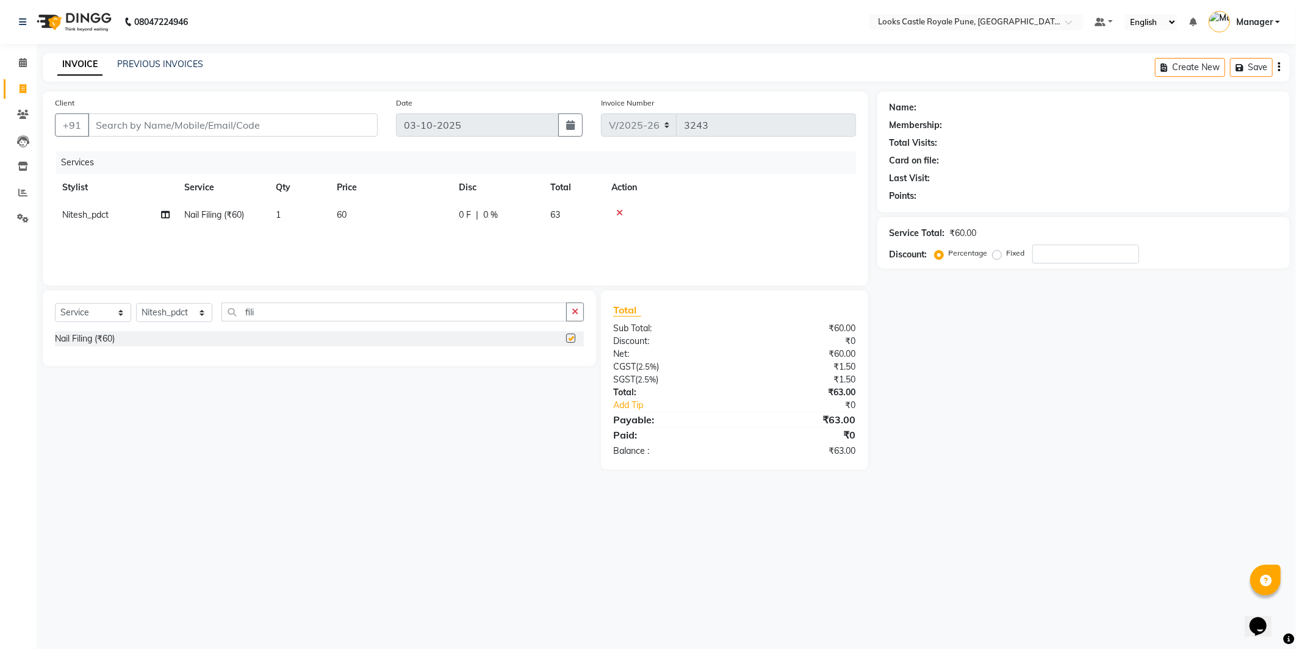
checkbox input "false"
click at [269, 318] on input "fili" at bounding box center [394, 312] width 345 height 19
click at [364, 212] on td "60" at bounding box center [391, 214] width 122 height 27
select select "78858"
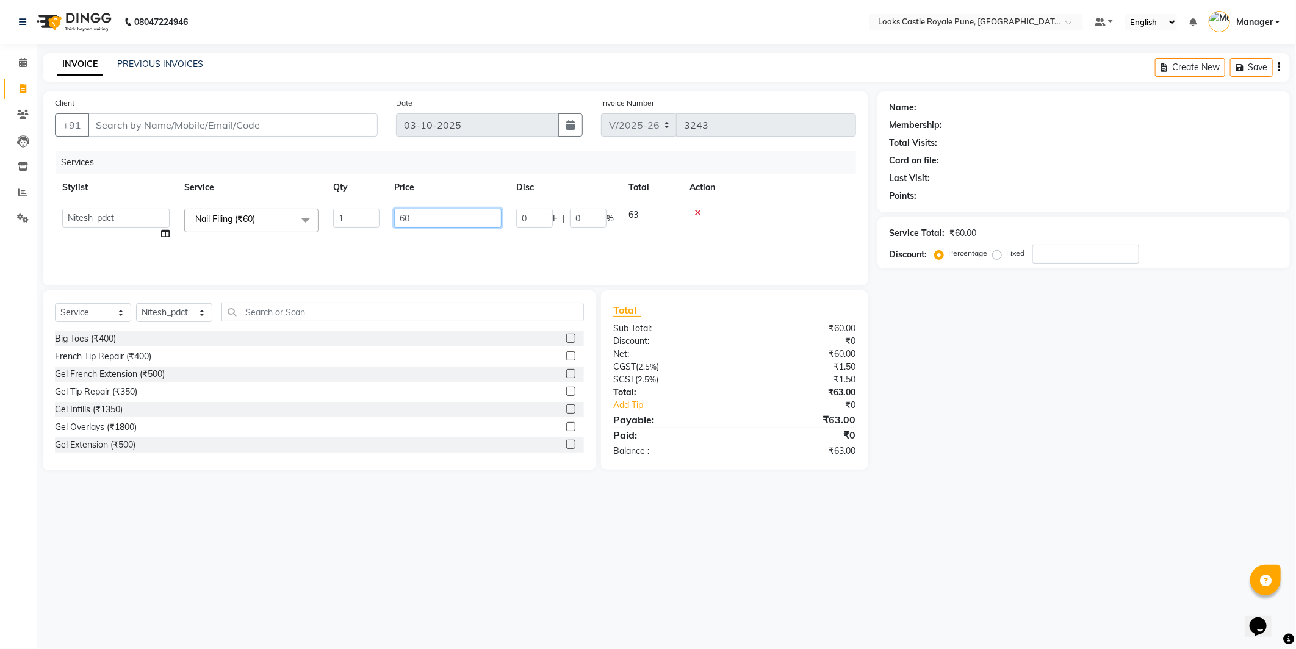
click at [395, 215] on input "60" at bounding box center [447, 218] width 107 height 19
type input "160"
click at [360, 229] on div "Services Stylist Service Qty Price Disc Total Action Nitesh_pdct Nail Filing (₹…" at bounding box center [455, 212] width 801 height 122
click at [306, 217] on td "1" at bounding box center [299, 214] width 61 height 27
select select "78858"
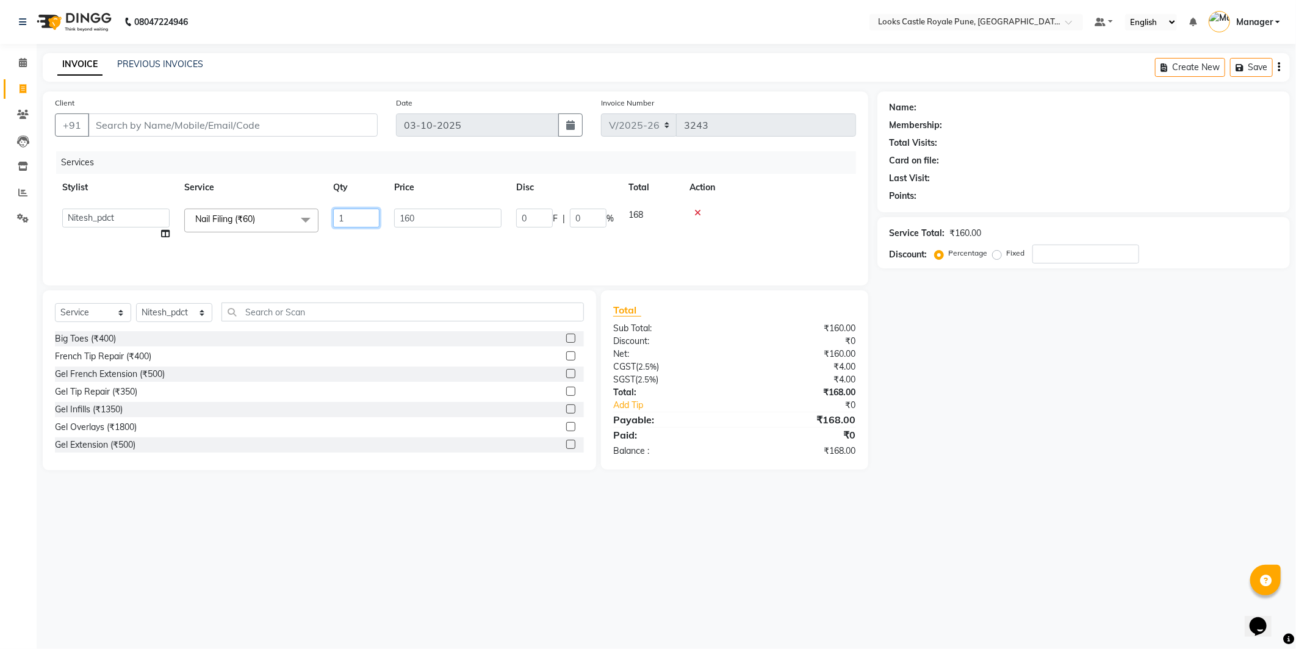
drag, startPoint x: 339, startPoint y: 218, endPoint x: 347, endPoint y: 217, distance: 7.3
click at [347, 217] on input "1" at bounding box center [356, 218] width 46 height 19
type input "2"
click at [200, 308] on select "Select Stylist Akshay [PERSON_NAME] [PERSON_NAME] [PERSON_NAME] Danish [PERSON_…" at bounding box center [174, 312] width 76 height 19
select select "43053"
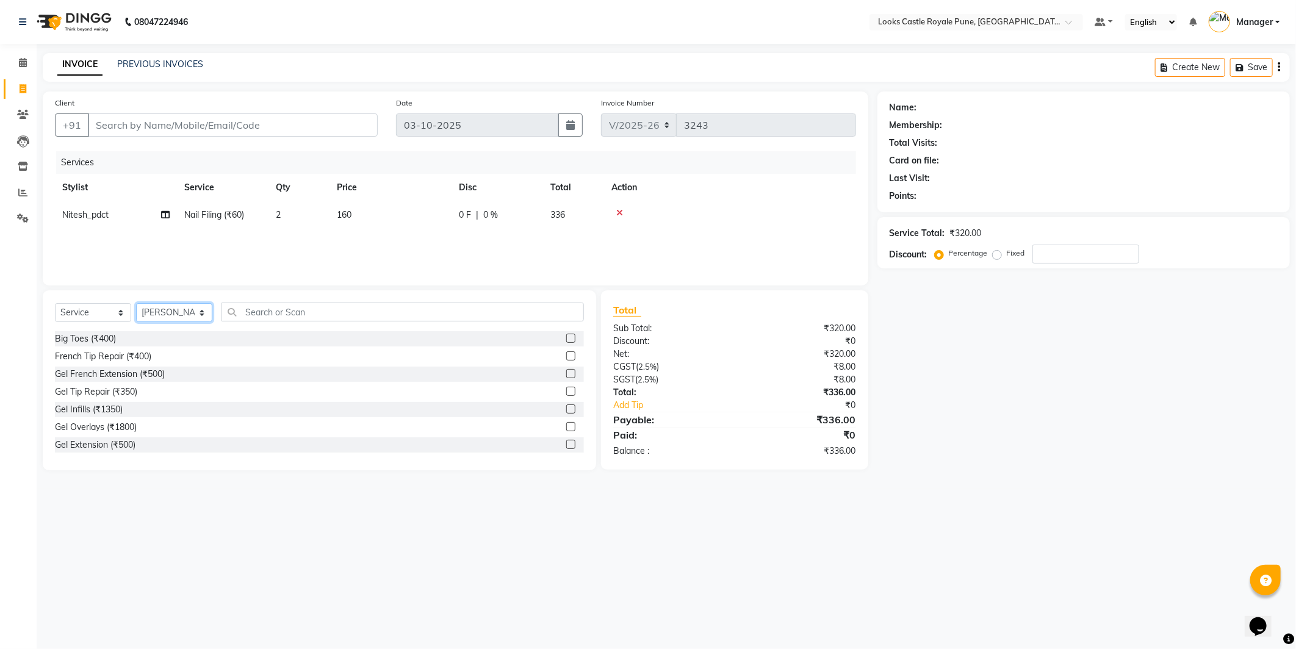
click at [136, 304] on select "Select Stylist Akshay [PERSON_NAME] [PERSON_NAME] [PERSON_NAME] Danish [PERSON_…" at bounding box center [174, 312] width 76 height 19
click at [352, 311] on input "text" at bounding box center [403, 312] width 362 height 19
type input "cut"
click at [93, 356] on div "Stylist Cut(M) (₹700)" at bounding box center [95, 356] width 80 height 13
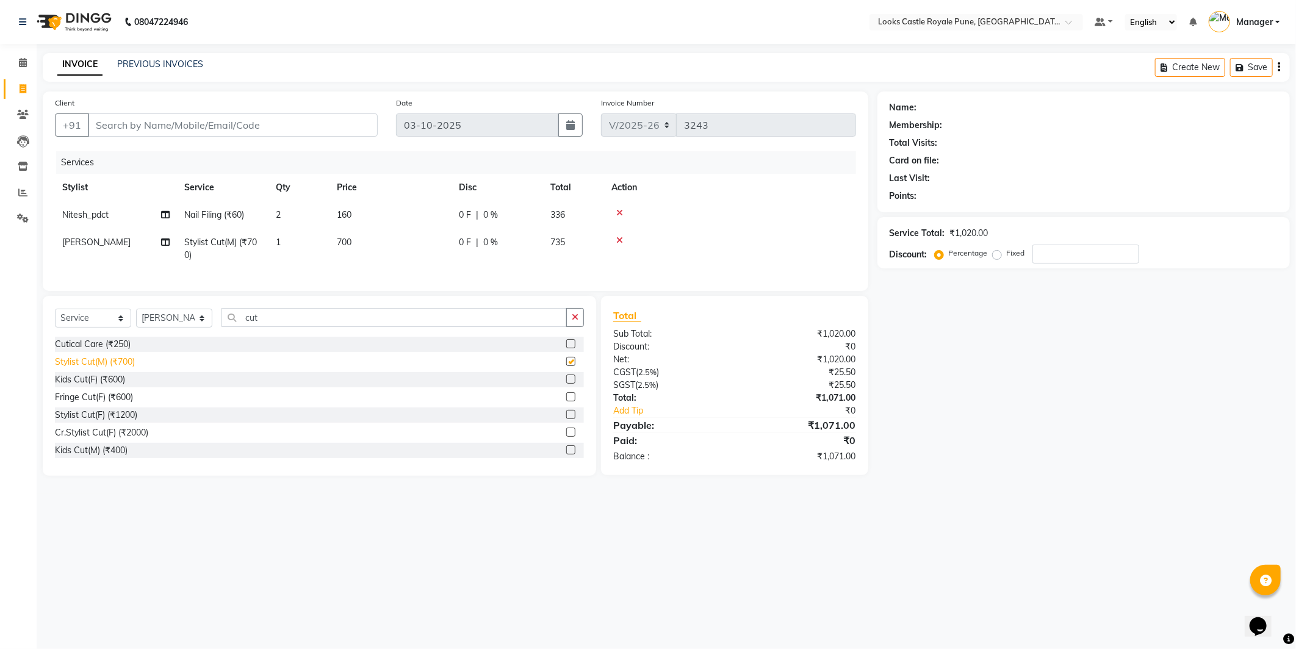
checkbox input "false"
click at [273, 327] on input "cut" at bounding box center [394, 317] width 345 height 19
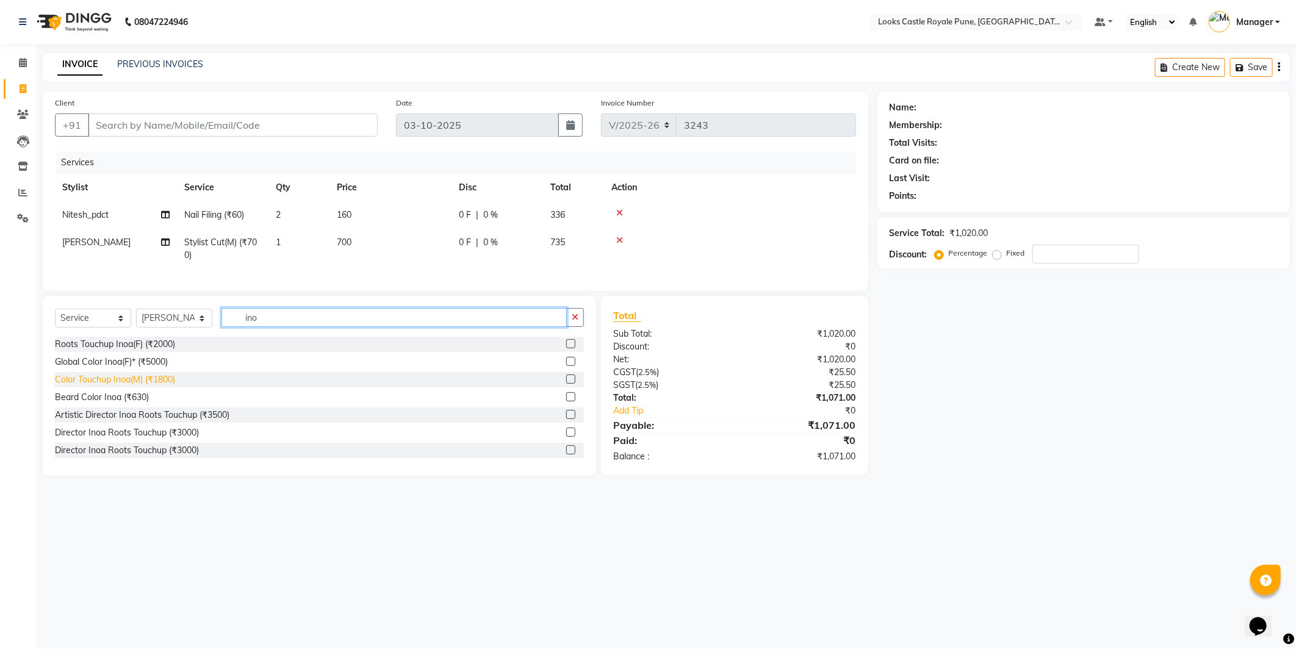
type input "ino"
click at [137, 386] on div "Color Touchup Inoa(M) (₹1800)" at bounding box center [115, 379] width 120 height 13
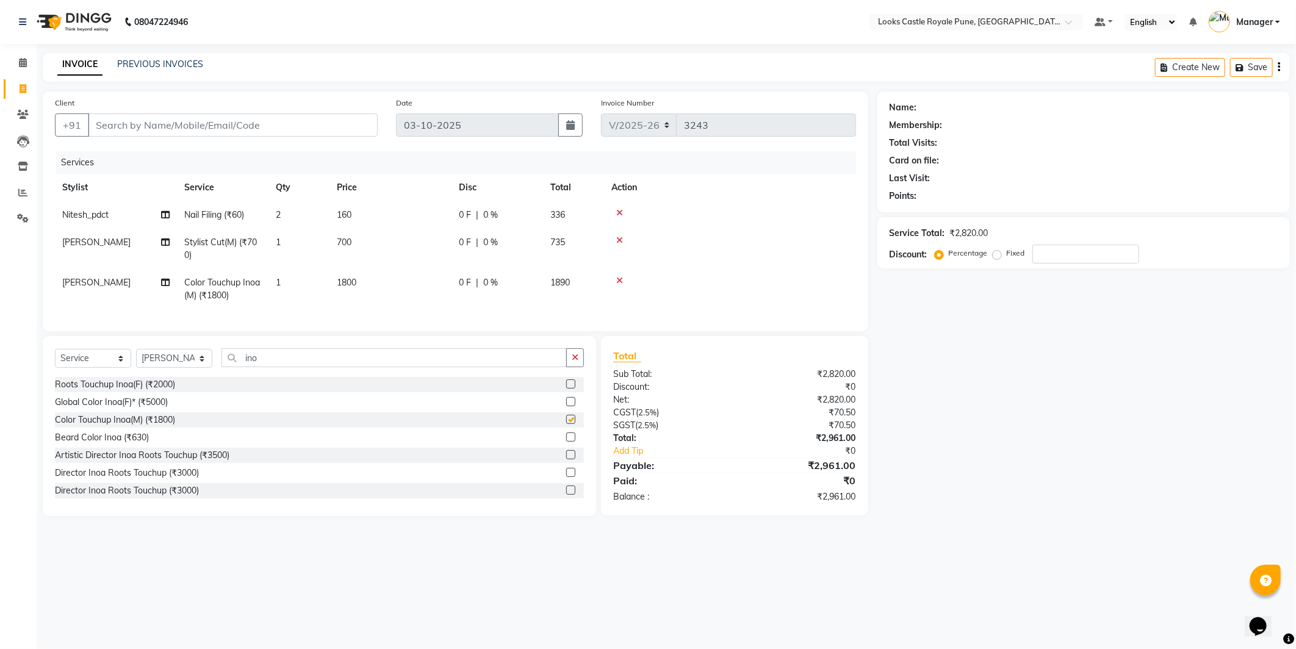
checkbox input "false"
click at [391, 282] on td "1800" at bounding box center [391, 289] width 122 height 40
select select "43053"
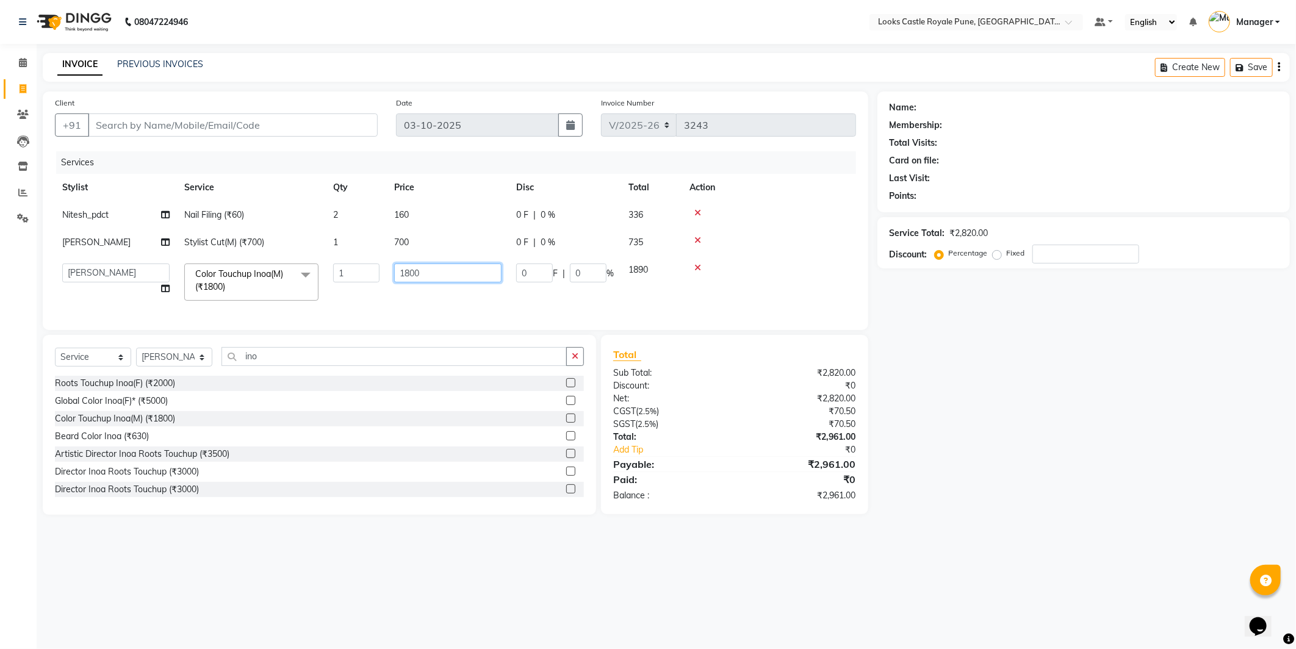
drag, startPoint x: 417, startPoint y: 273, endPoint x: 403, endPoint y: 272, distance: 14.1
click at [403, 272] on input "1800" at bounding box center [447, 273] width 107 height 19
type input "1600"
click at [778, 290] on td at bounding box center [769, 282] width 174 height 52
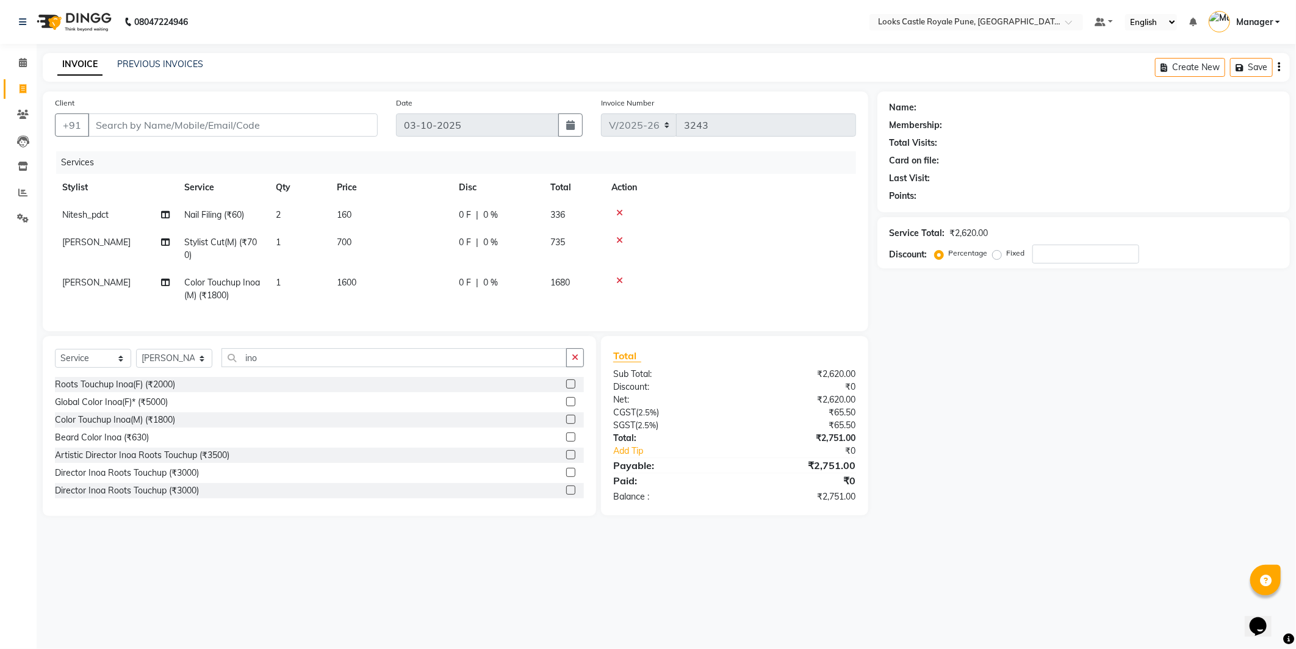
click at [357, 235] on td "700" at bounding box center [391, 249] width 122 height 40
select select "43053"
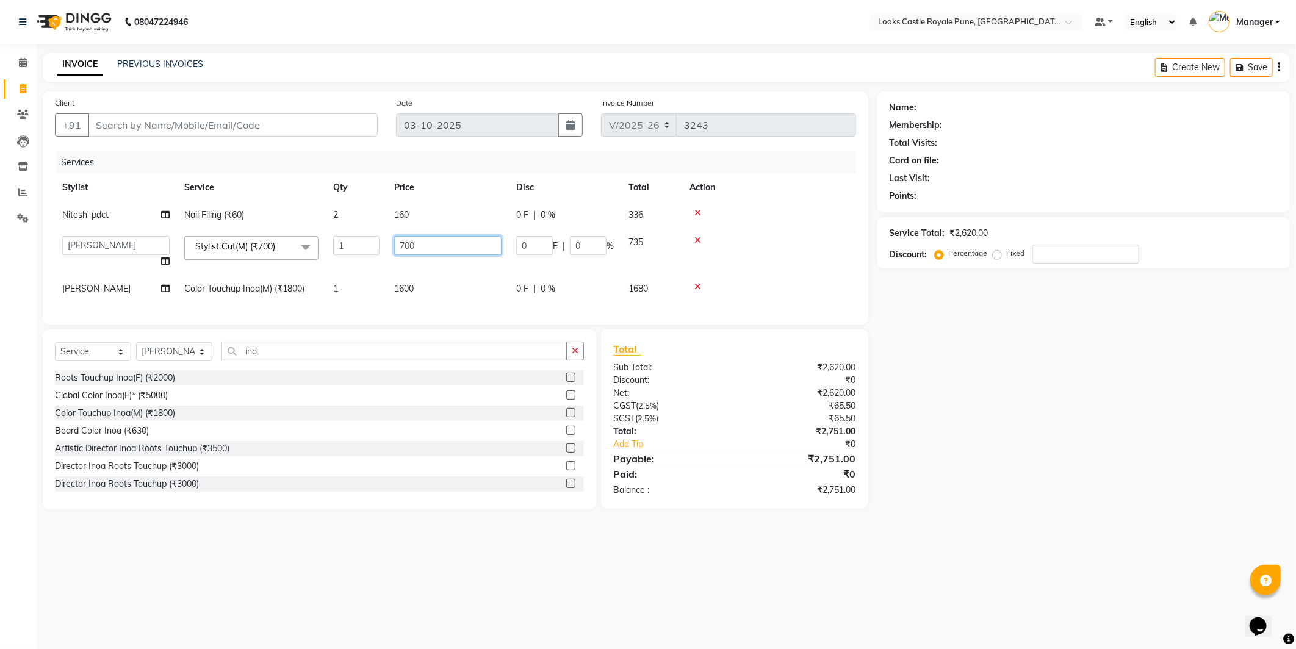
drag, startPoint x: 431, startPoint y: 245, endPoint x: 389, endPoint y: 239, distance: 42.5
click at [389, 239] on td "700" at bounding box center [448, 252] width 122 height 46
type input "638"
click at [733, 251] on td at bounding box center [769, 252] width 174 height 46
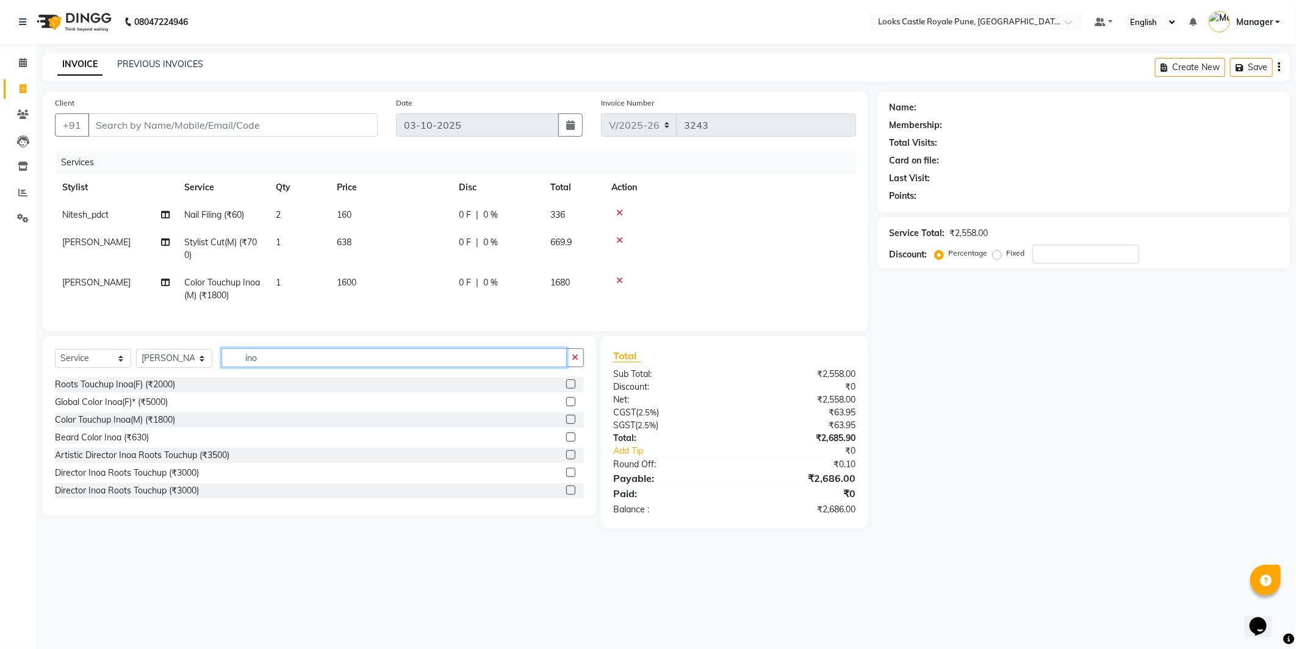
click at [334, 359] on input "ino" at bounding box center [394, 357] width 345 height 19
type input "\"
click at [306, 212] on td "2" at bounding box center [299, 214] width 61 height 27
select select "78858"
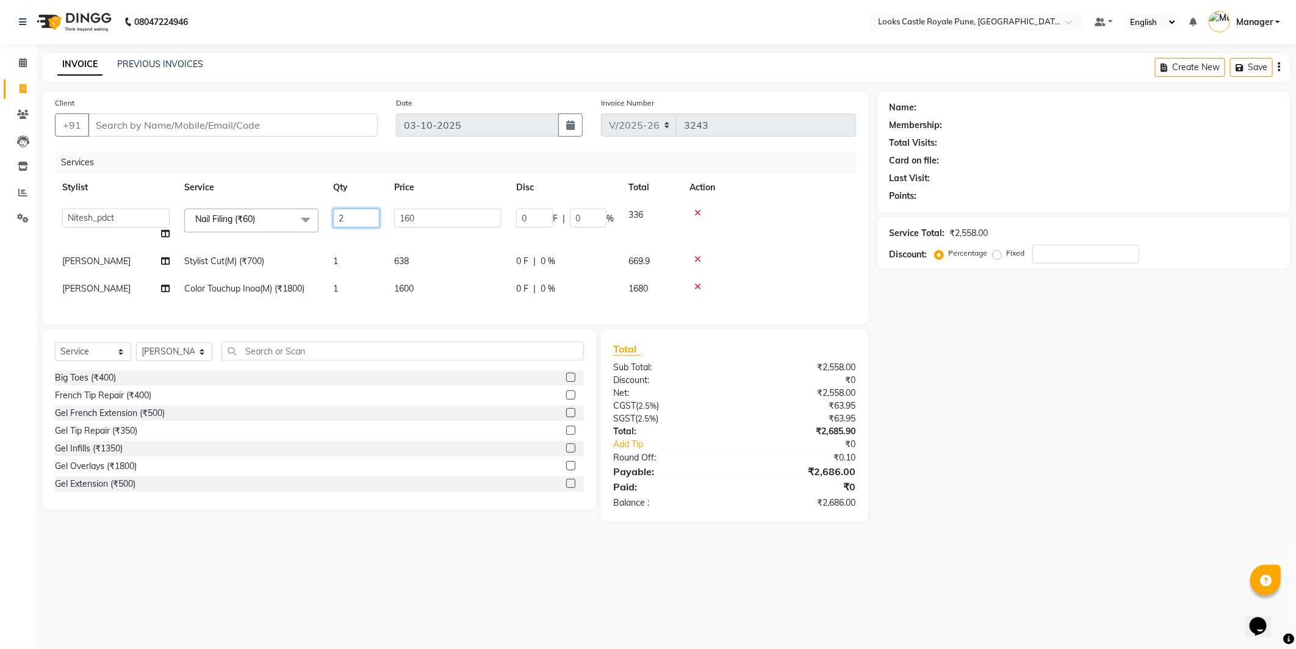
drag, startPoint x: 360, startPoint y: 211, endPoint x: 334, endPoint y: 218, distance: 27.1
click at [334, 218] on input "2" at bounding box center [356, 218] width 46 height 19
click at [823, 273] on tbody "Akshay Alisha Amir Anjali Arif Arman Christy Danish Eli Gloria Hafiz Hussain_pd…" at bounding box center [455, 251] width 801 height 101
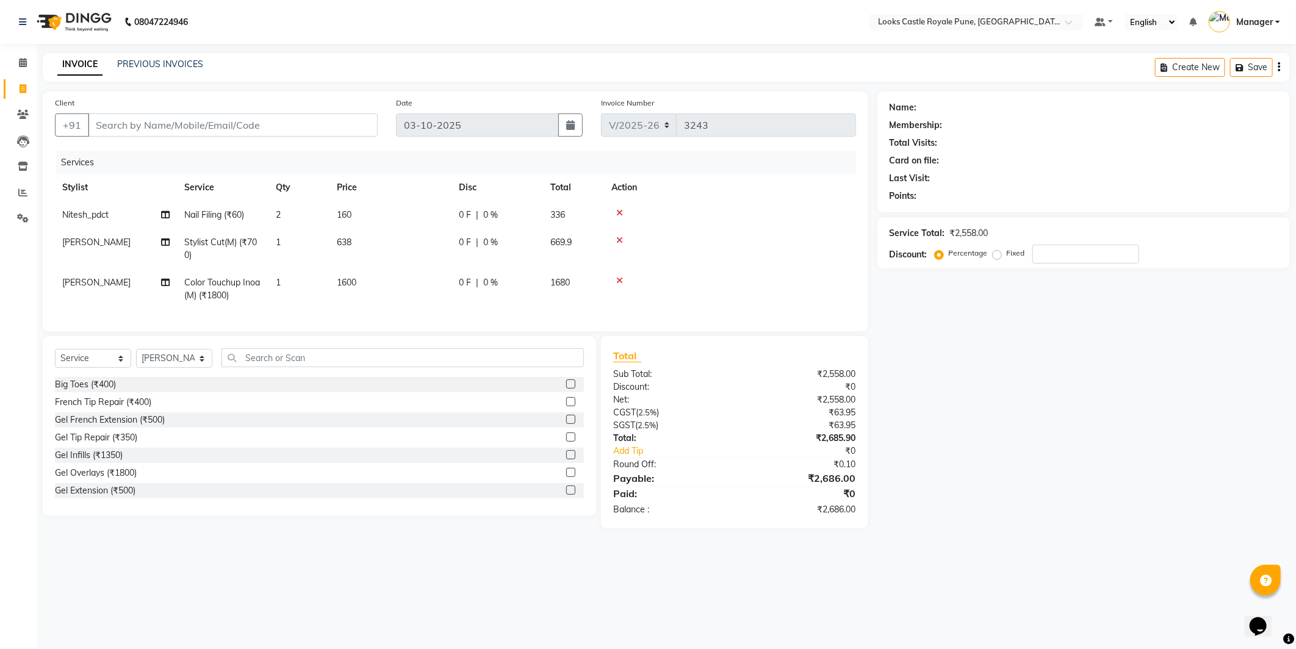
click at [295, 217] on td "2" at bounding box center [299, 214] width 61 height 27
select select "78858"
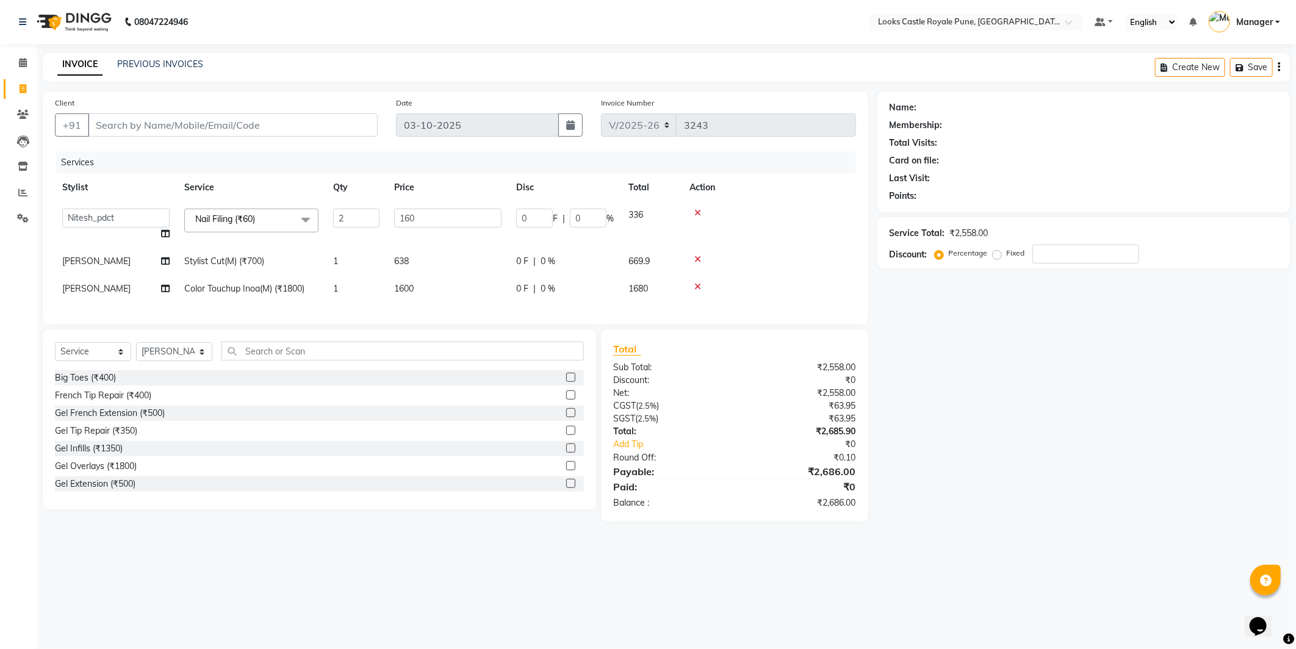
click at [369, 579] on div "08047224946 Select Location × Looks Castle Royale Pune, Pune, Maharashtra Defau…" at bounding box center [648, 324] width 1296 height 649
click at [368, 578] on div "08047224946 Select Location × Looks Castle Royale Pune, Pune, Maharashtra Defau…" at bounding box center [648, 324] width 1296 height 649
click at [179, 121] on input "Client" at bounding box center [233, 125] width 290 height 23
type input "9"
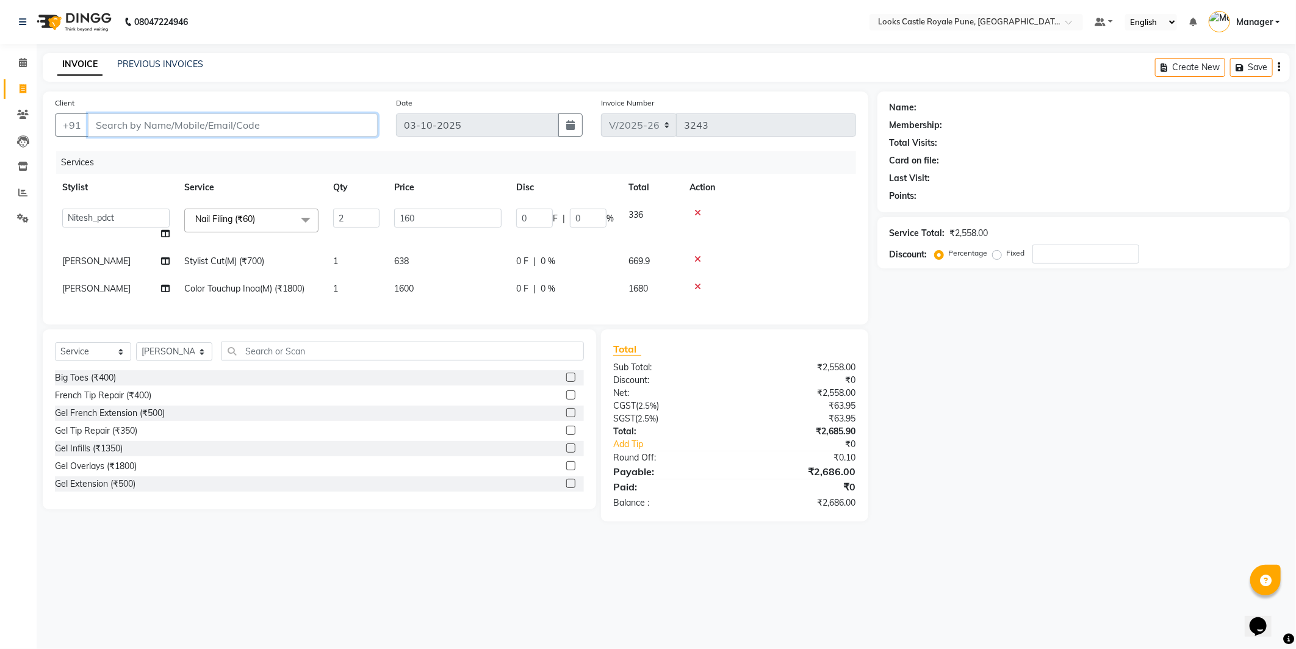
type input "0"
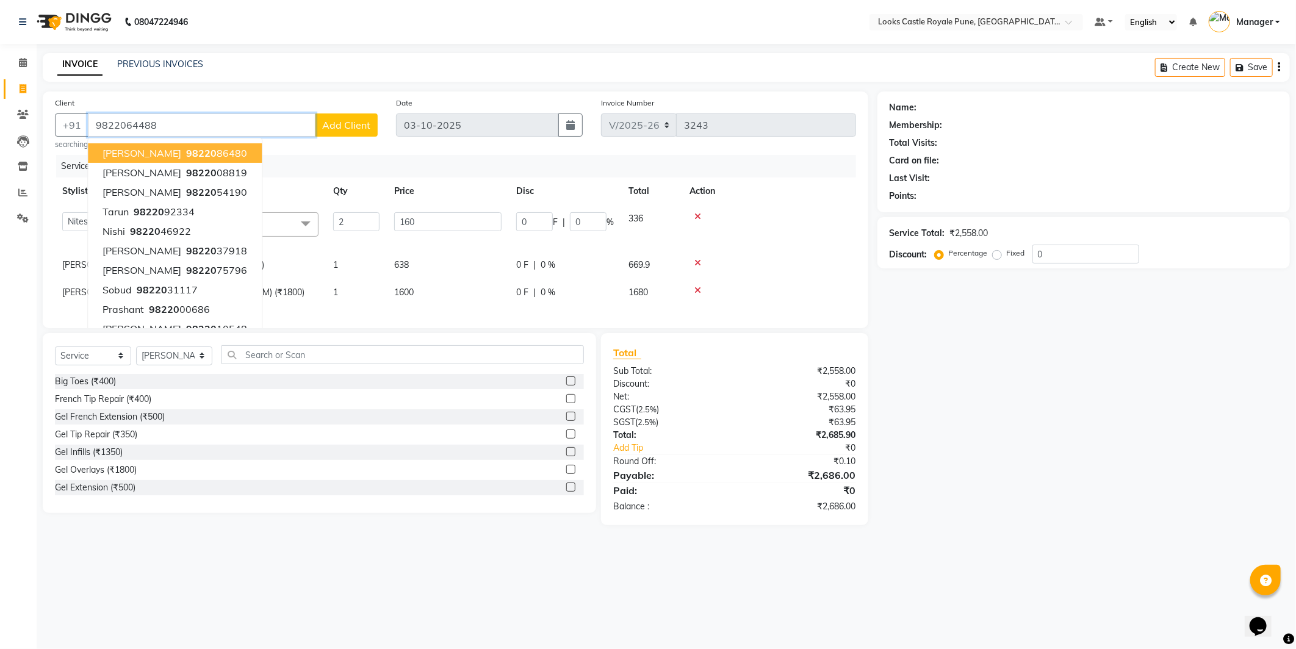
type input "9822064488"
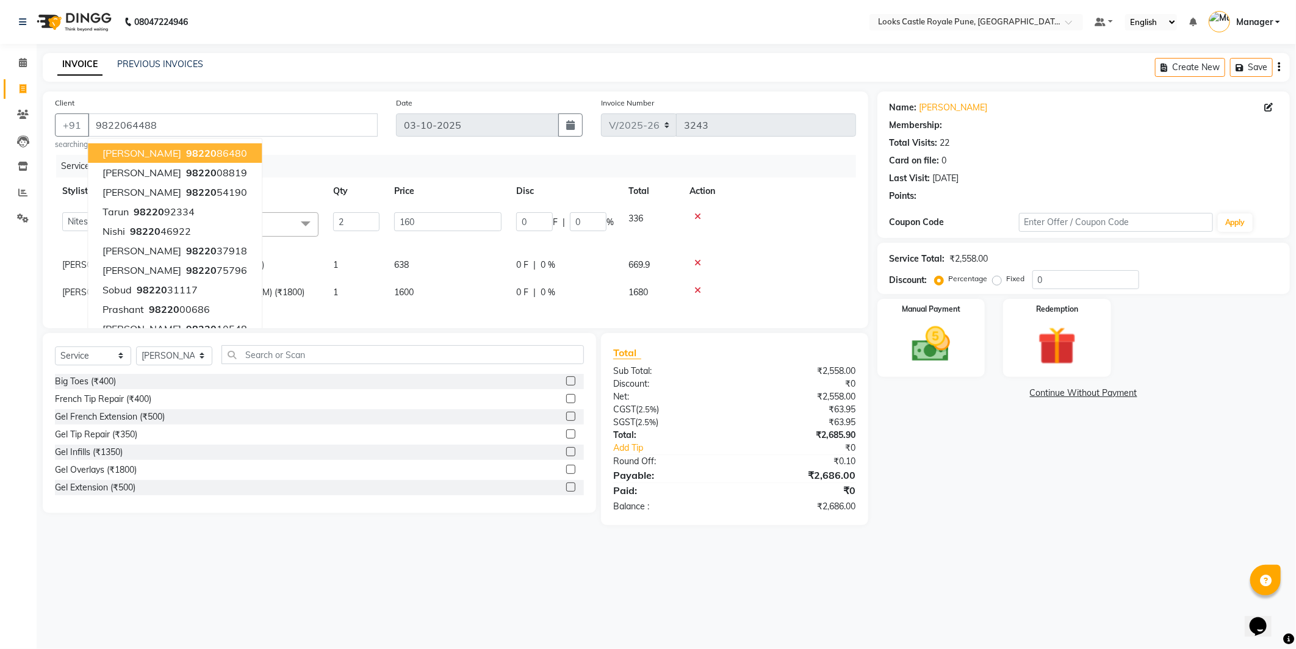
select select "1: Object"
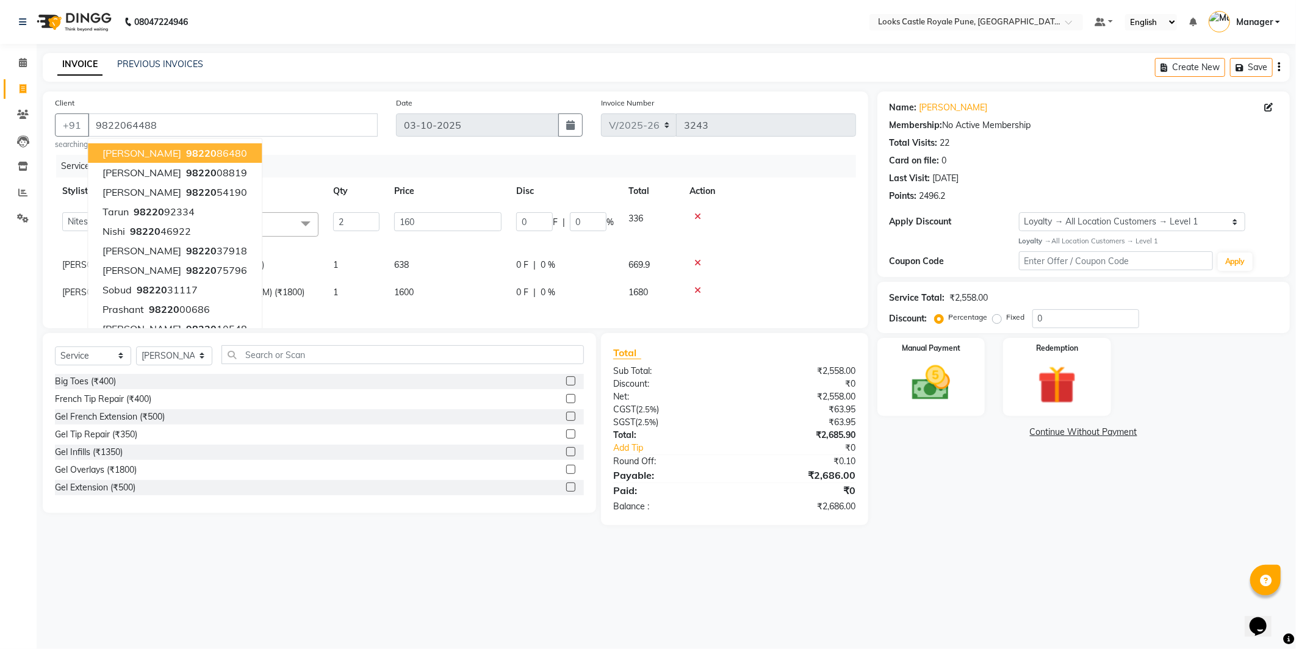
click at [1046, 504] on div "Name: Sambhaji Membership: No Active Membership Total Visits: 22 Card on file: …" at bounding box center [1089, 309] width 422 height 434
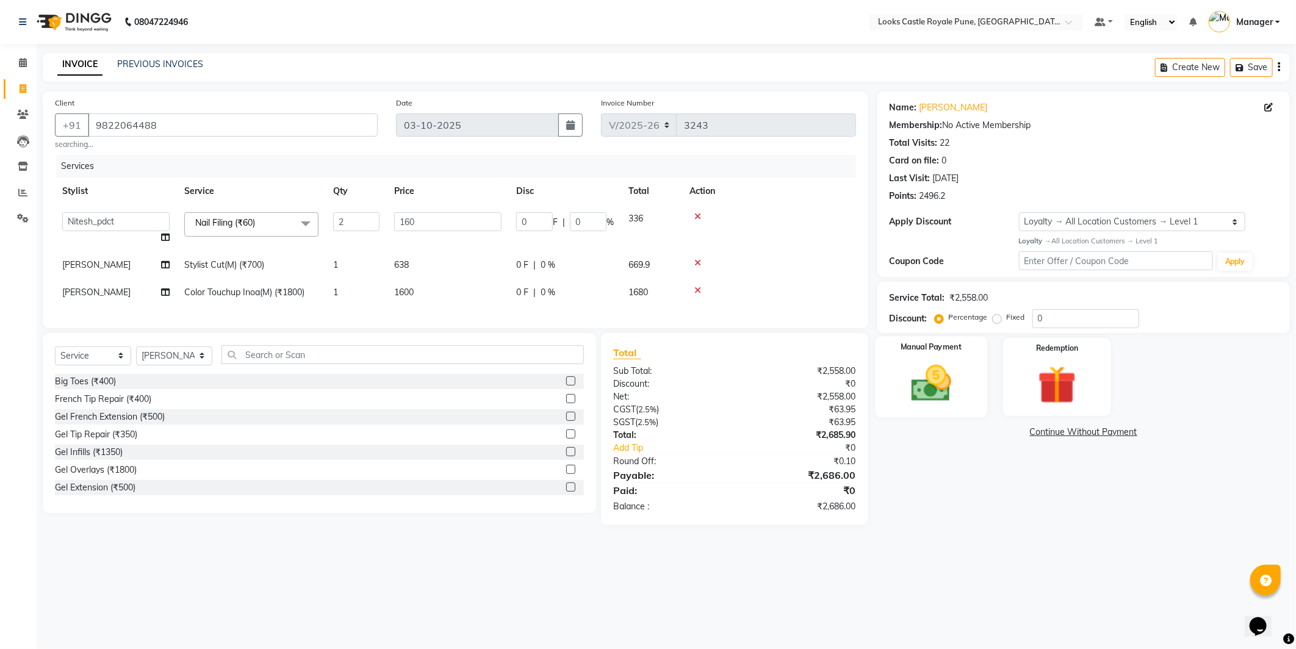
click at [911, 358] on div "Manual Payment" at bounding box center [931, 376] width 112 height 81
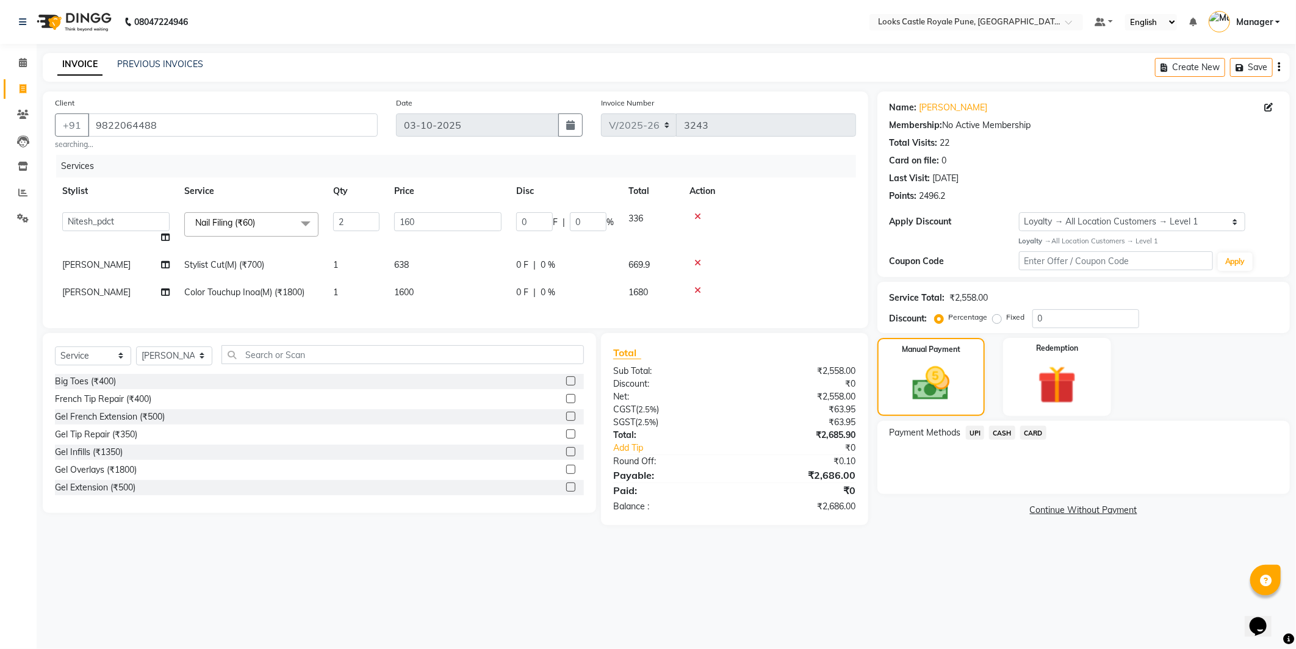
click at [997, 434] on span "CASH" at bounding box center [1002, 433] width 26 height 14
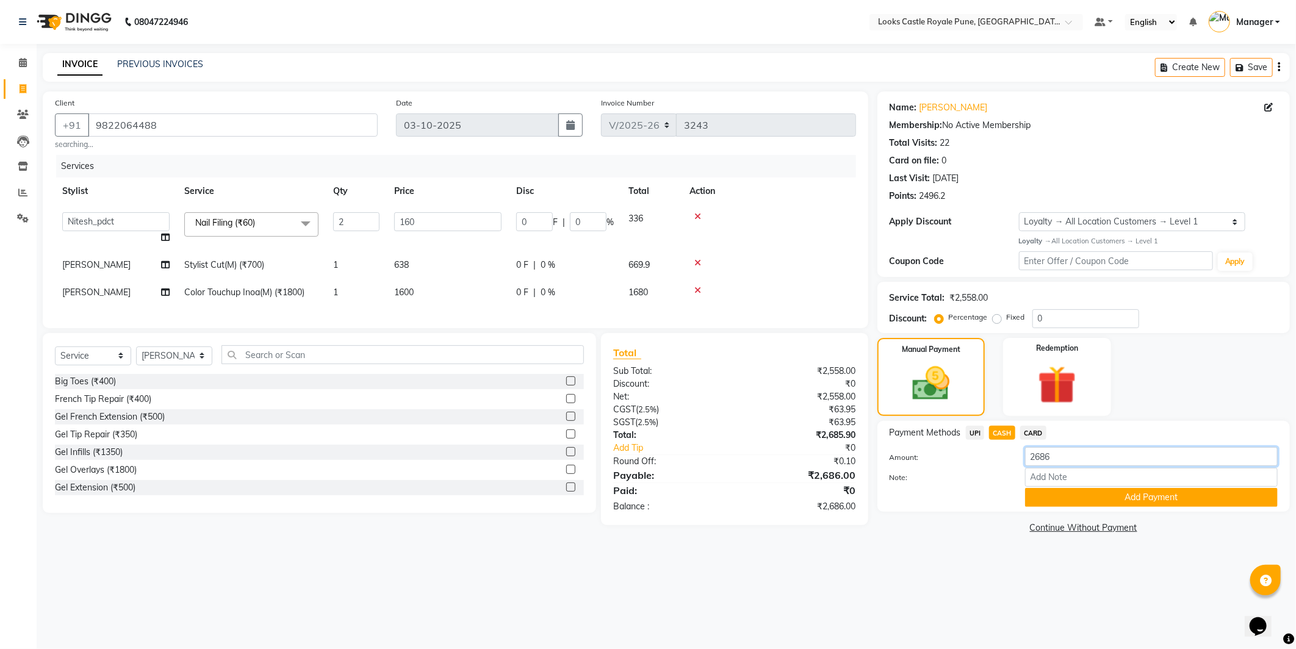
click at [1070, 464] on input "2686" at bounding box center [1151, 456] width 253 height 19
click at [1068, 463] on input "2686" at bounding box center [1151, 456] width 253 height 19
drag, startPoint x: 1058, startPoint y: 458, endPoint x: 1035, endPoint y: 463, distance: 23.6
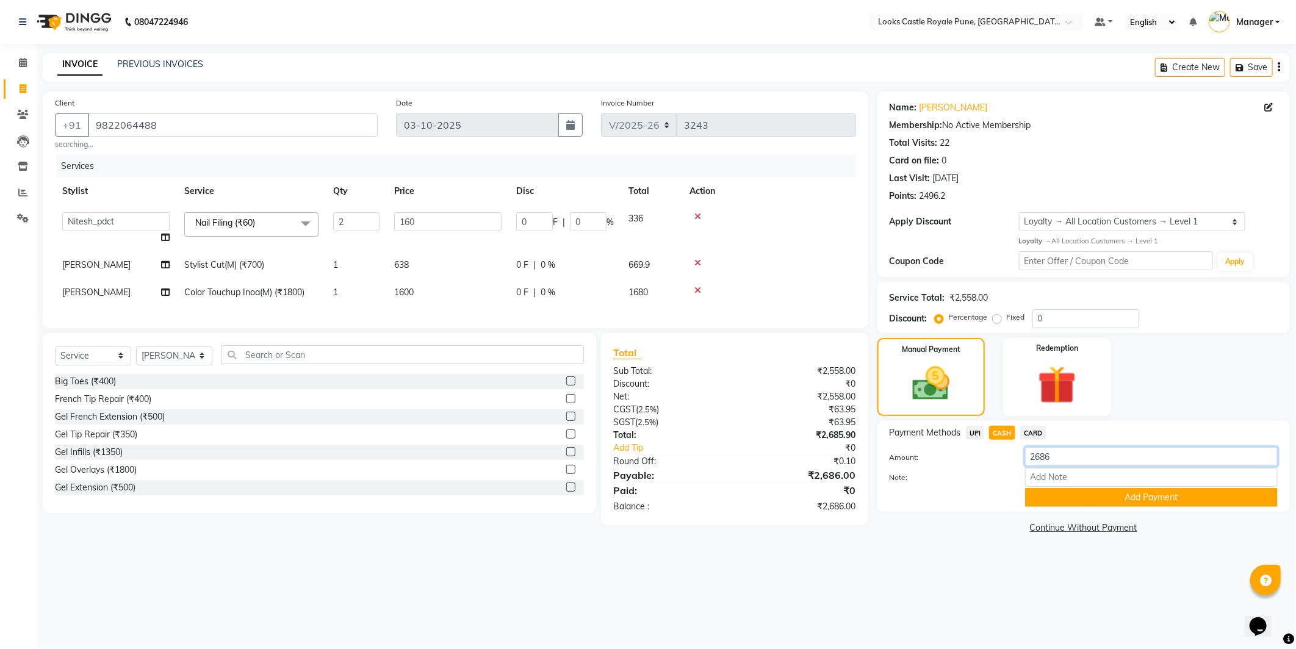
click at [1035, 463] on input "2686" at bounding box center [1151, 456] width 253 height 19
type input "2"
type input "3000"
click at [1040, 501] on button "Add Payment" at bounding box center [1151, 497] width 253 height 19
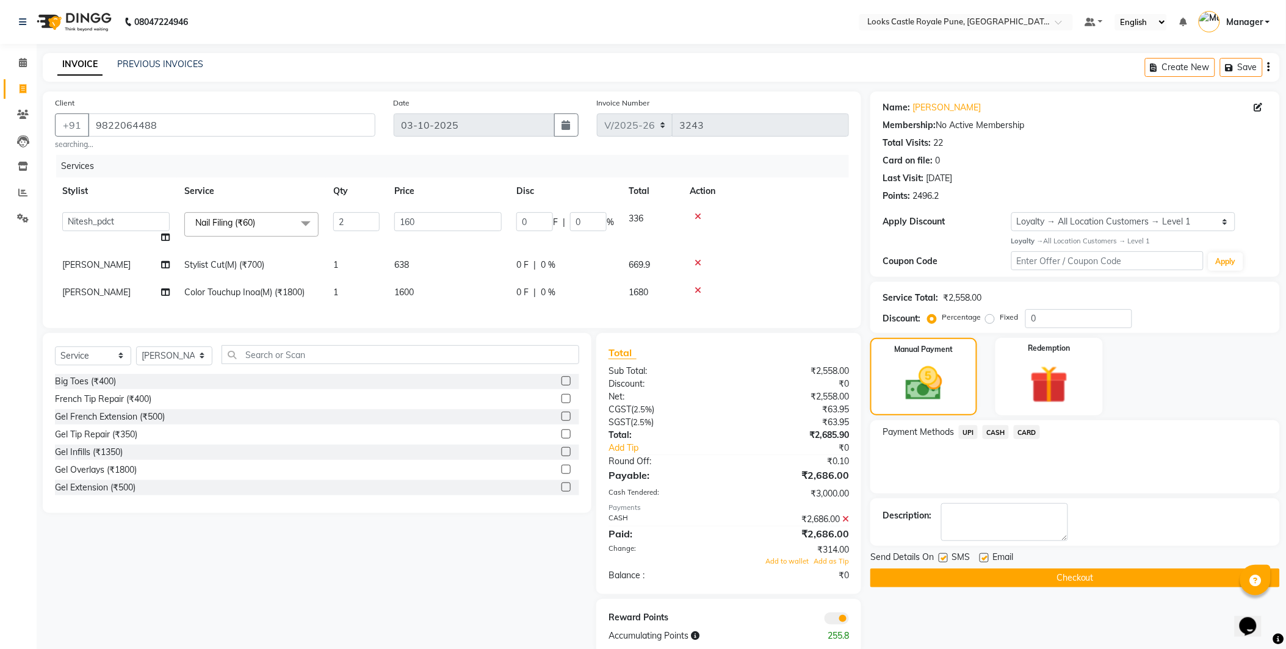
click at [950, 564] on div "SMS" at bounding box center [959, 558] width 41 height 15
click at [952, 568] on div "Send Details On SMS Email Checkout" at bounding box center [1074, 569] width 409 height 37
click at [946, 575] on button "Checkout" at bounding box center [1074, 578] width 409 height 19
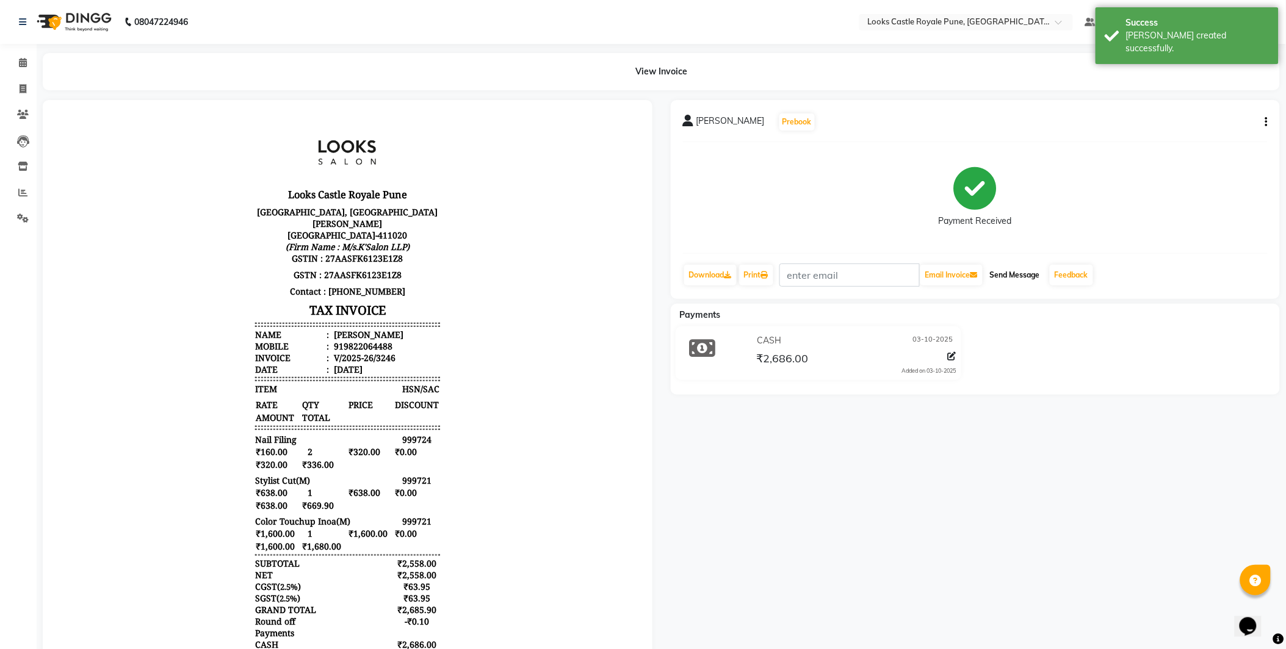
click at [1023, 273] on button "Send Message" at bounding box center [1015, 275] width 60 height 21
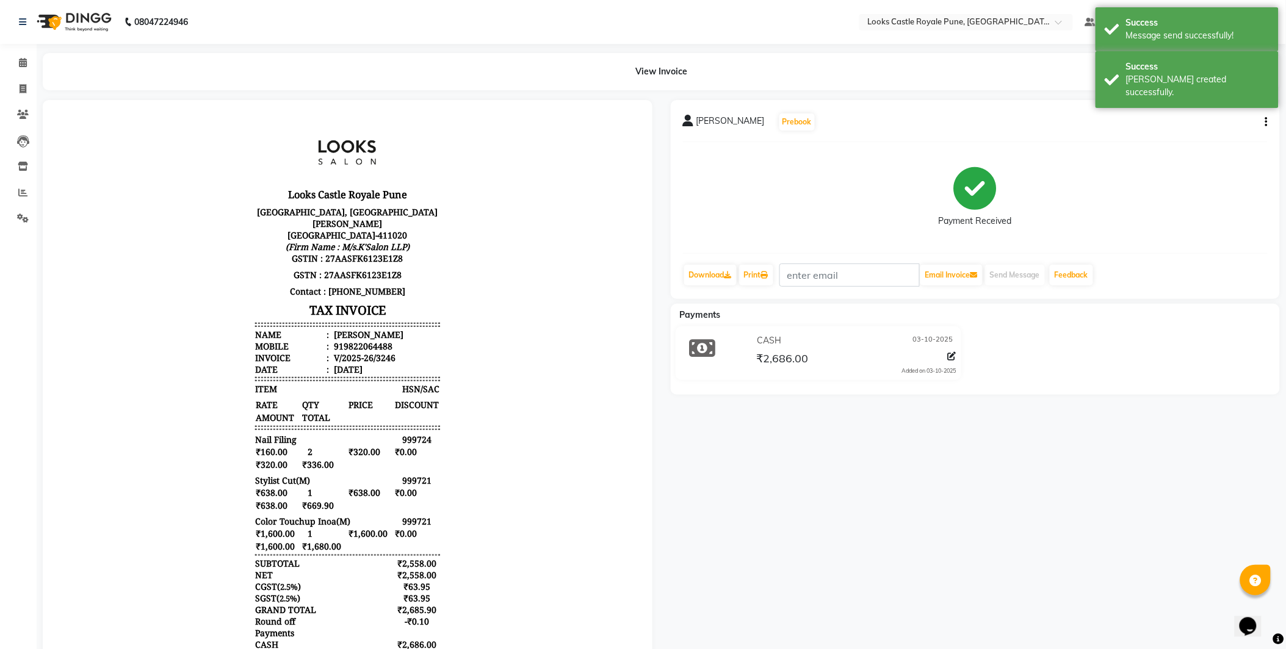
click at [78, 21] on img at bounding box center [73, 22] width 84 height 34
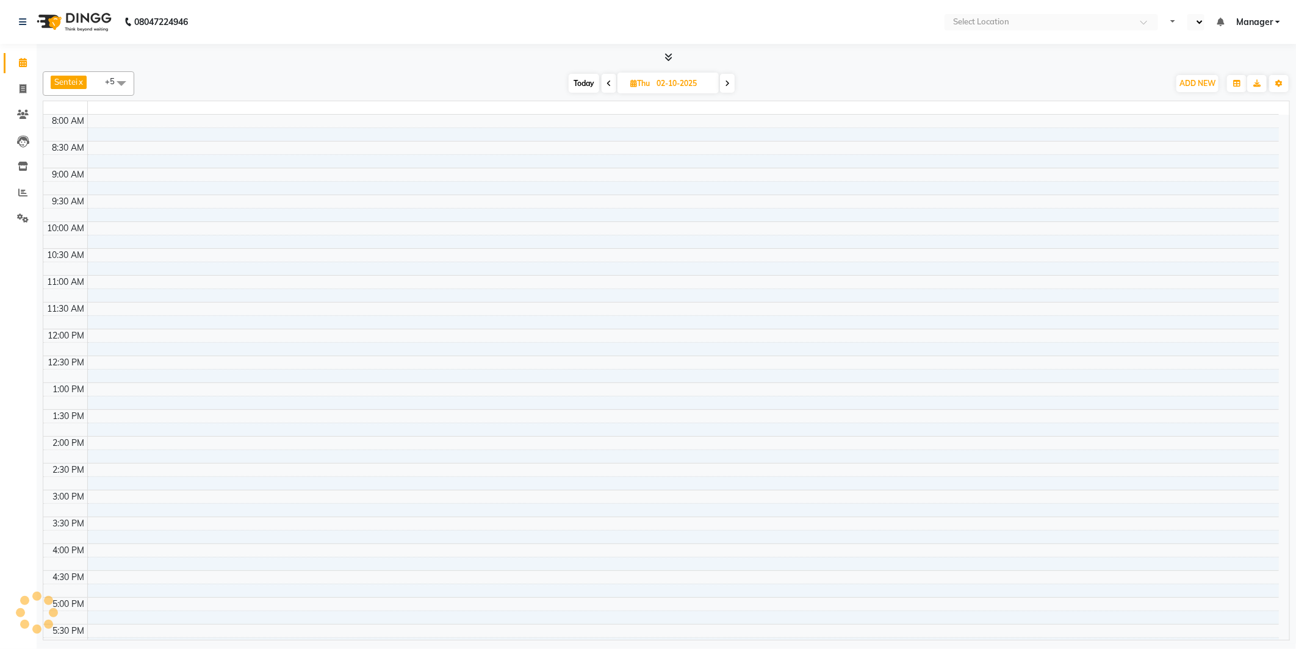
select select "en"
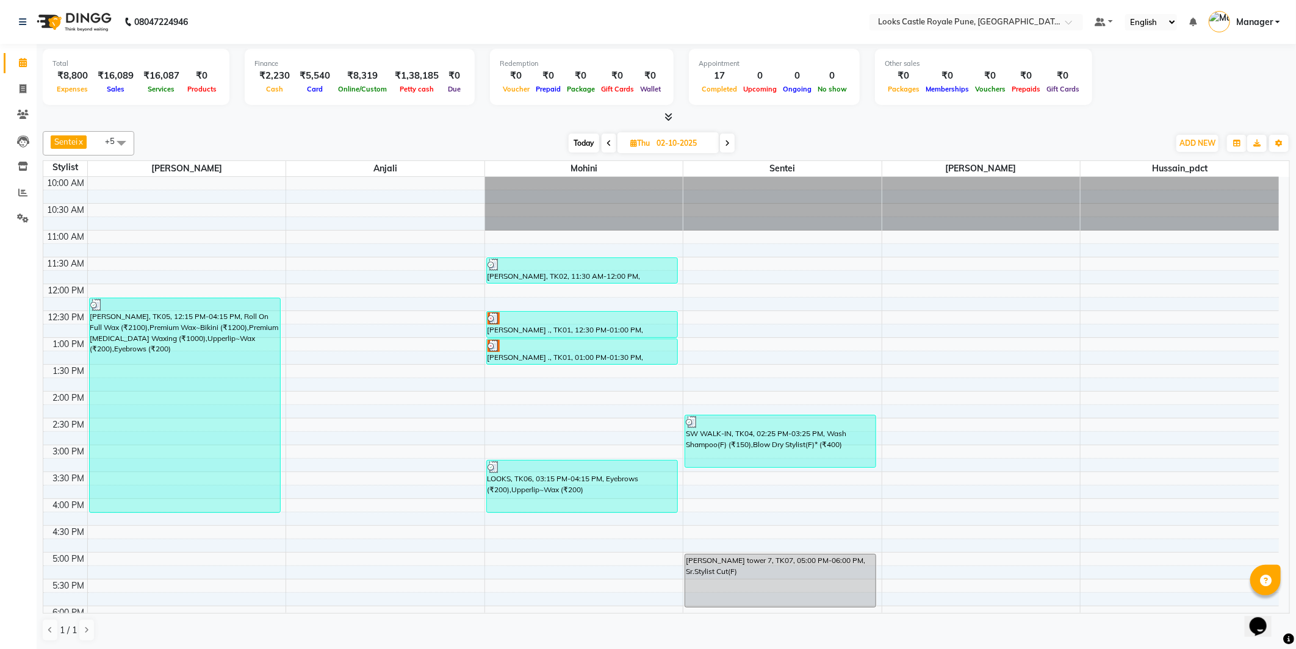
click at [292, 126] on div "Sentei x Hussain_pdct x Mohini x Ravi x Anjali x Sunaina x +5 Select All Akshay…" at bounding box center [666, 386] width 1247 height 521
click at [114, 139] on span at bounding box center [121, 142] width 24 height 23
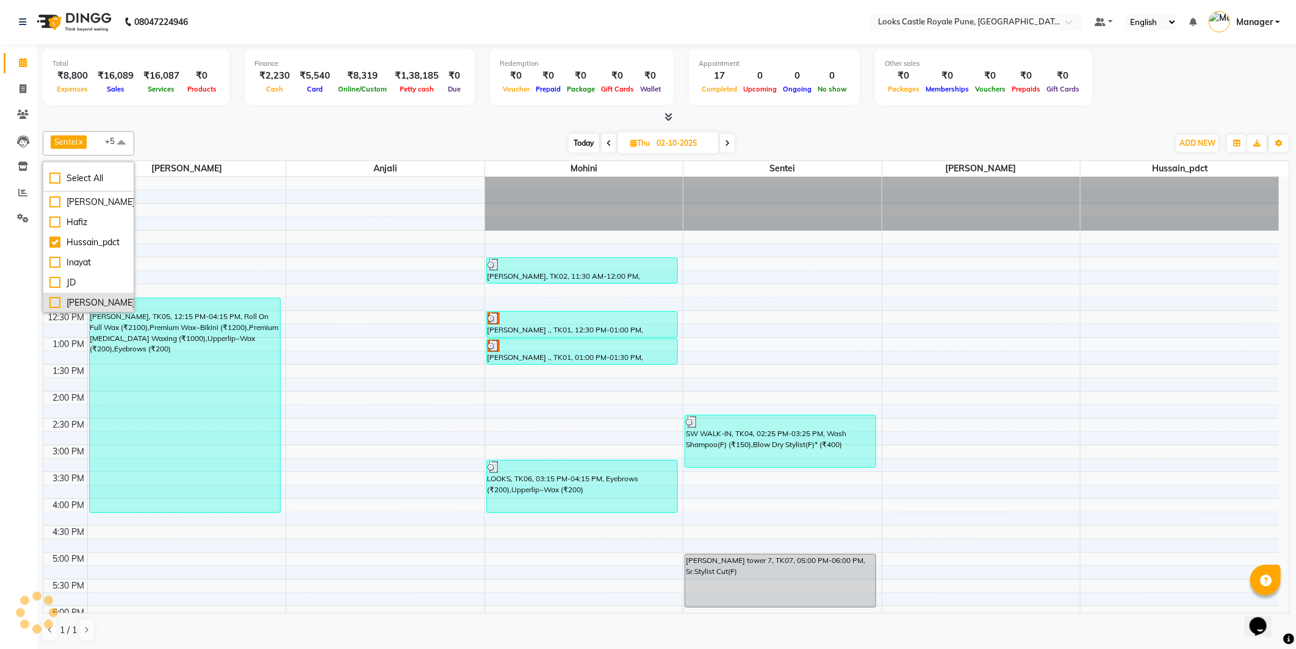
click at [56, 297] on div "[PERSON_NAME]" at bounding box center [88, 303] width 78 height 13
checkbox input "true"
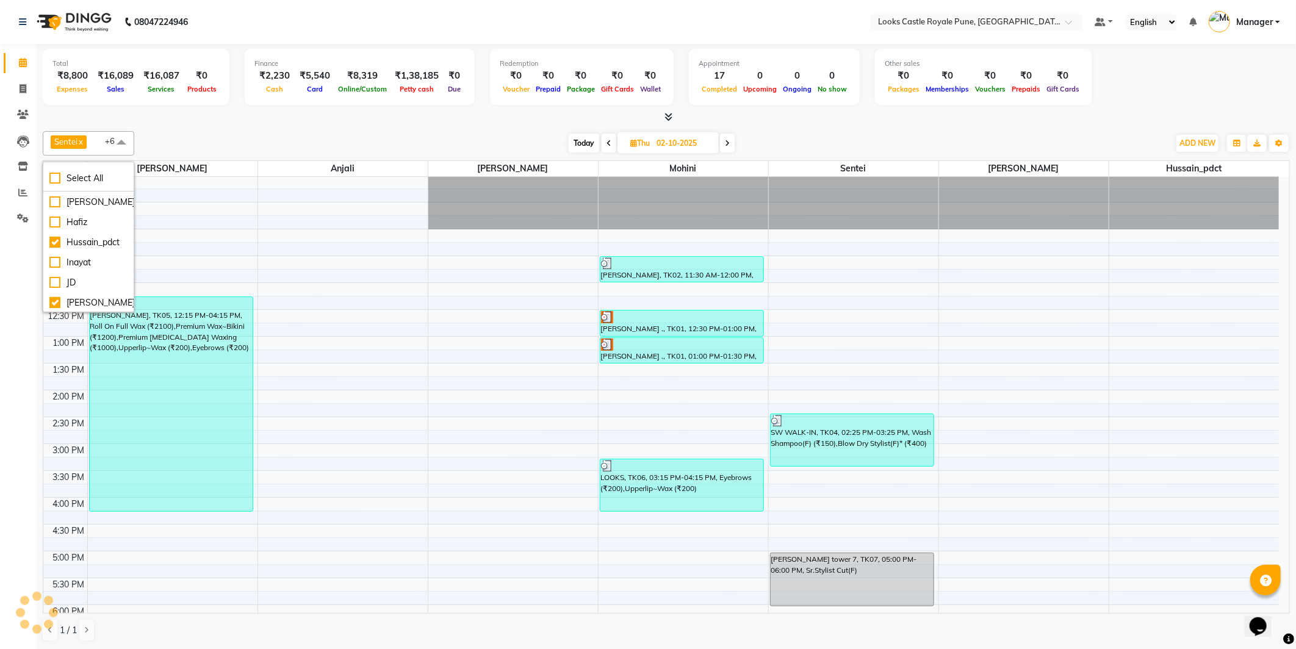
scroll to position [0, 0]
click at [296, 134] on div "Today Thu 02-10-2025" at bounding box center [651, 143] width 1023 height 18
click at [254, 143] on div "Today Thu 02-10-2025" at bounding box center [651, 143] width 1023 height 18
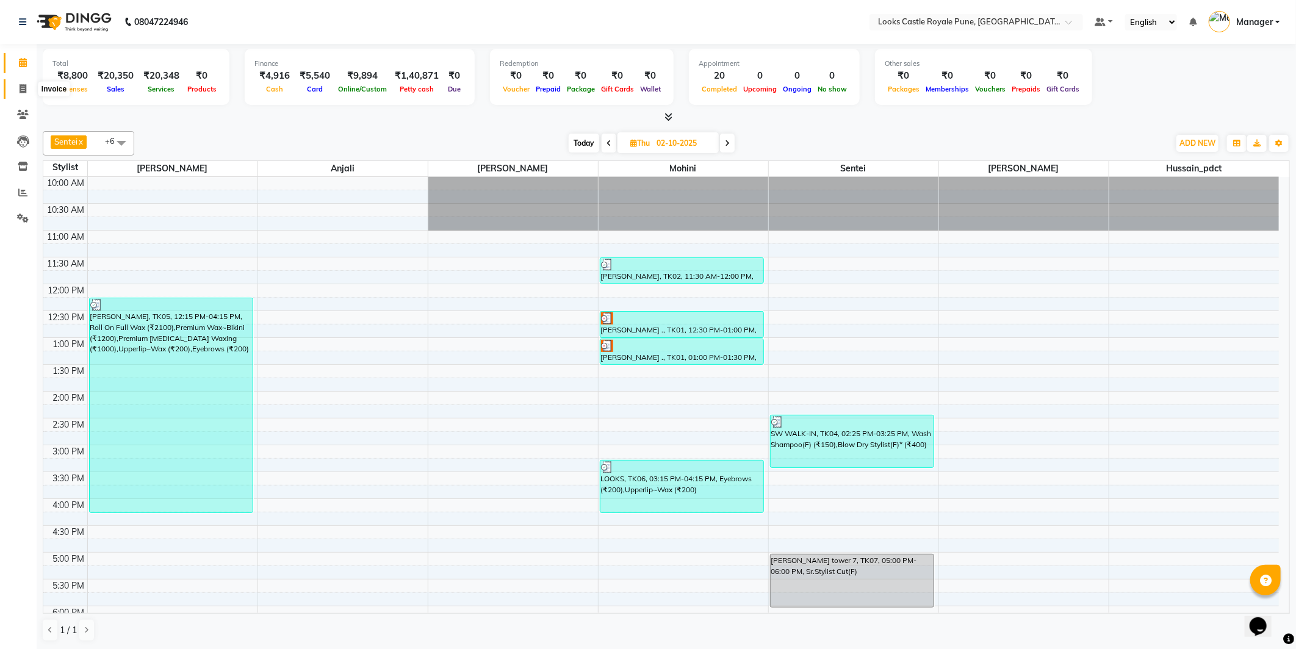
click at [17, 90] on span at bounding box center [22, 89] width 21 height 14
select select "service"
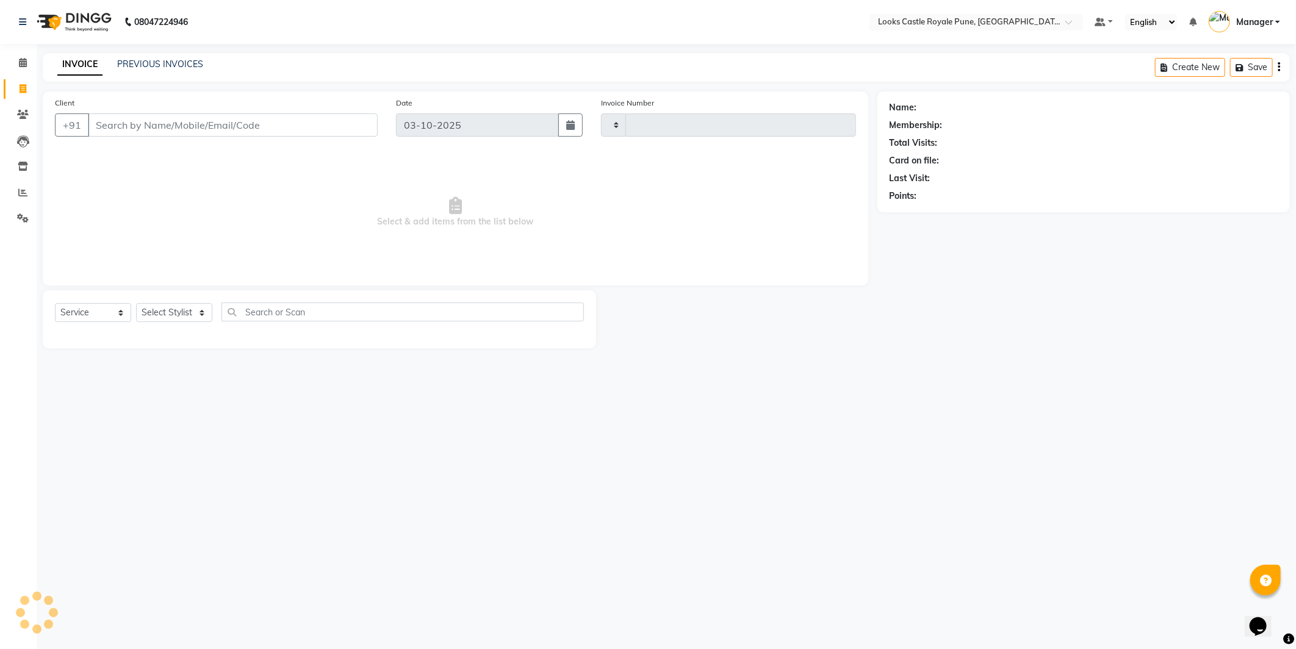
type input "3247"
select select "5915"
click at [233, 126] on input "Client" at bounding box center [233, 125] width 290 height 23
type input "7973366499"
select select "1: Object"
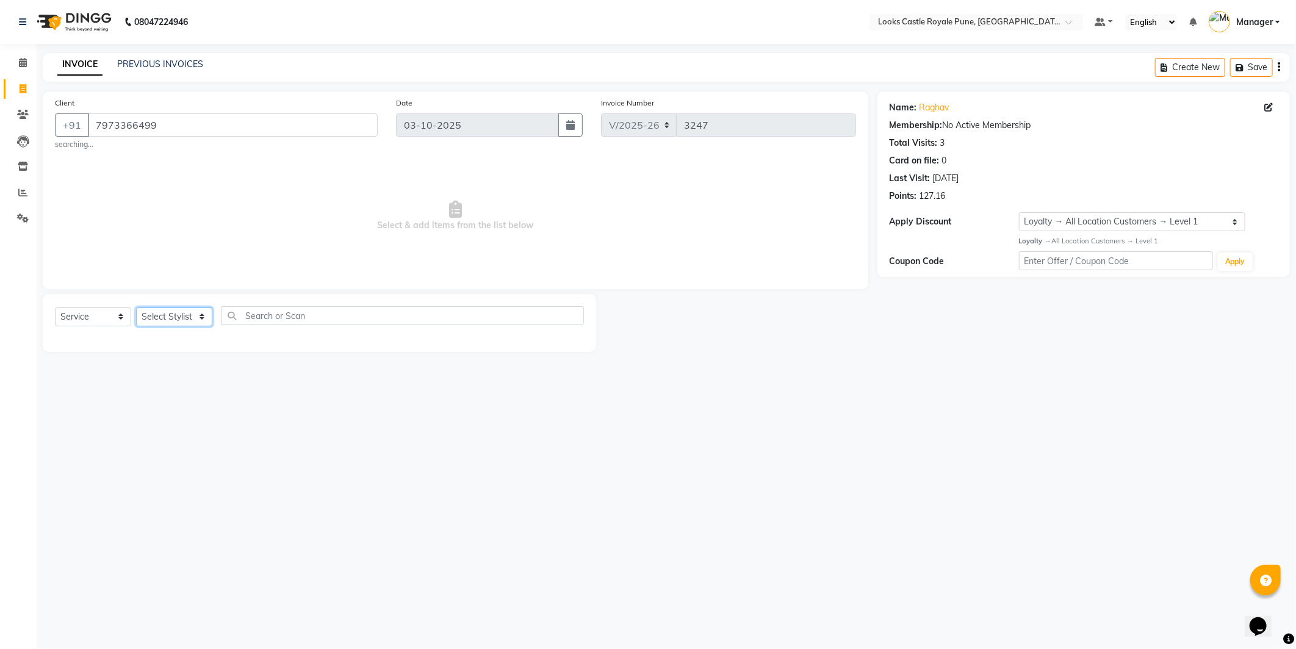
click at [187, 315] on select "Select Stylist Akshay Alisha Amir Anjali Arif Arman Christy Danish Eli Gloria H…" at bounding box center [174, 317] width 76 height 19
select select "43053"
click at [136, 308] on select "Select Stylist Akshay Alisha Amir Anjali Arif Arman Christy Danish Eli Gloria H…" at bounding box center [174, 317] width 76 height 19
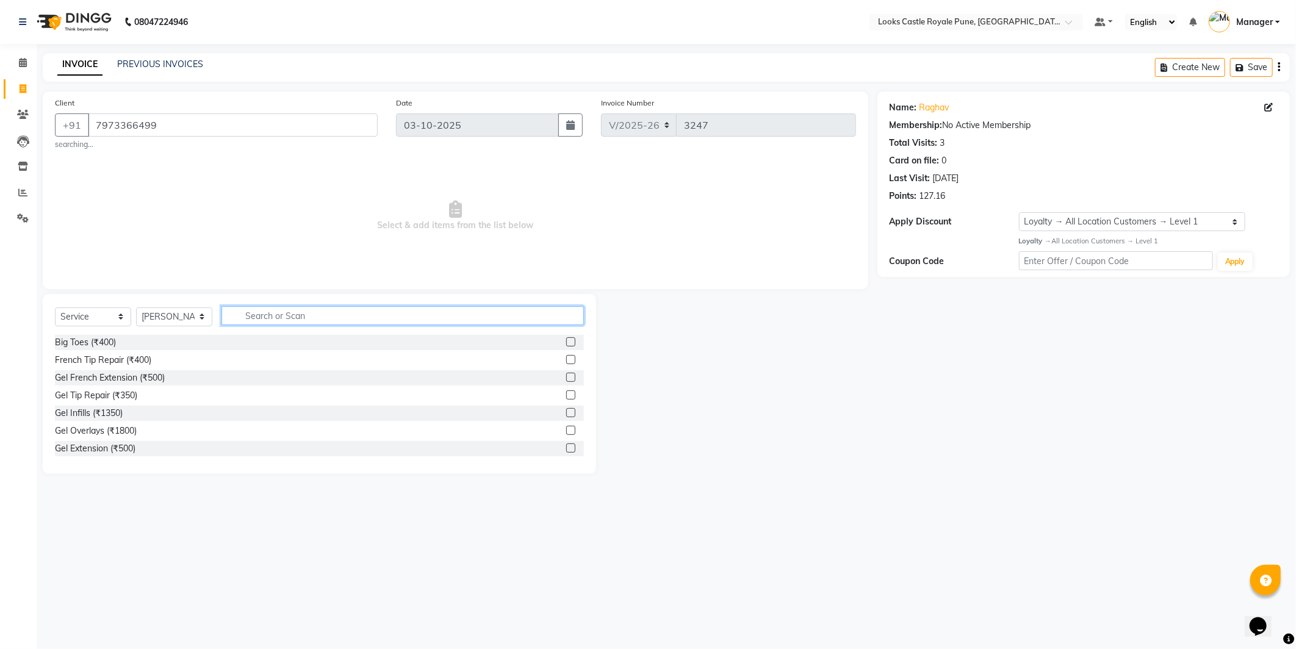
click at [265, 318] on input "text" at bounding box center [403, 315] width 362 height 19
type input "cut"
click at [92, 362] on div "Stylist Cut(M) (₹700)" at bounding box center [95, 360] width 80 height 13
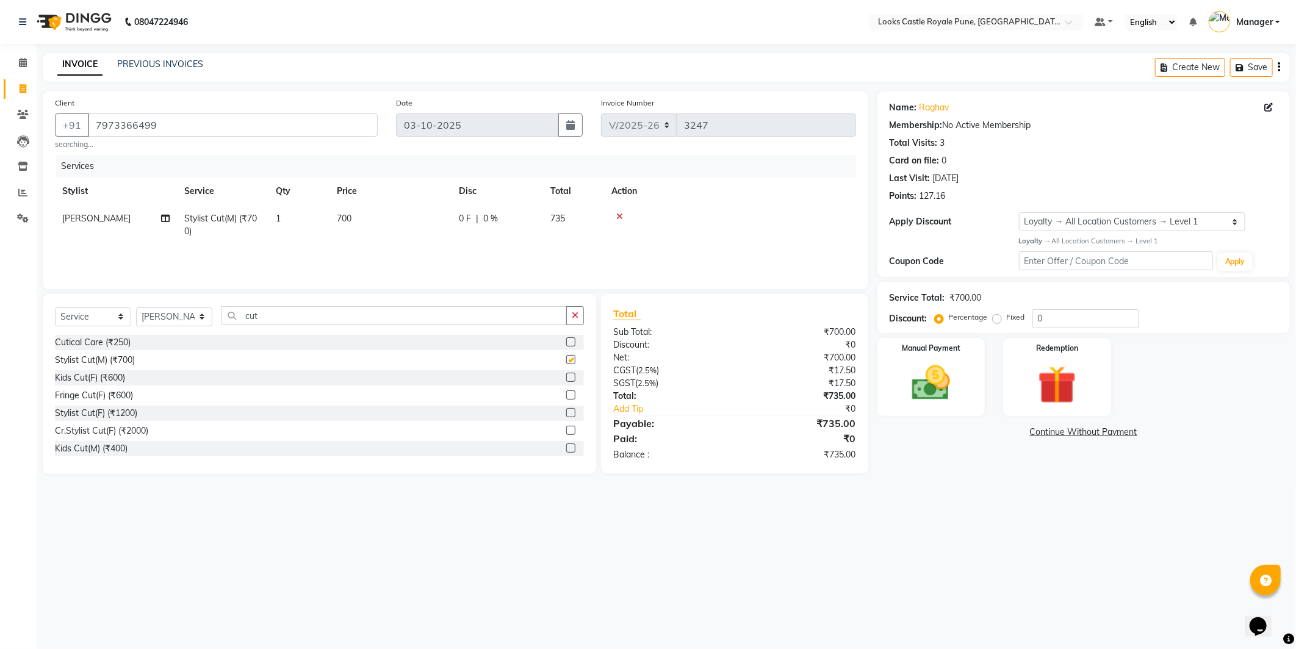
checkbox input "false"
drag, startPoint x: 350, startPoint y: 203, endPoint x: 362, endPoint y: 225, distance: 25.1
click at [362, 225] on table "Stylist Service Qty Price Disc Total Action Rashid Stylist Cut(M) (₹700) 1 700 …" at bounding box center [455, 212] width 801 height 68
click at [470, 254] on div "Services Stylist Service Qty Price Disc Total Action Rashid Stylist Cut(M) (₹70…" at bounding box center [455, 216] width 801 height 122
drag, startPoint x: 1006, startPoint y: 546, endPoint x: 452, endPoint y: 445, distance: 562.5
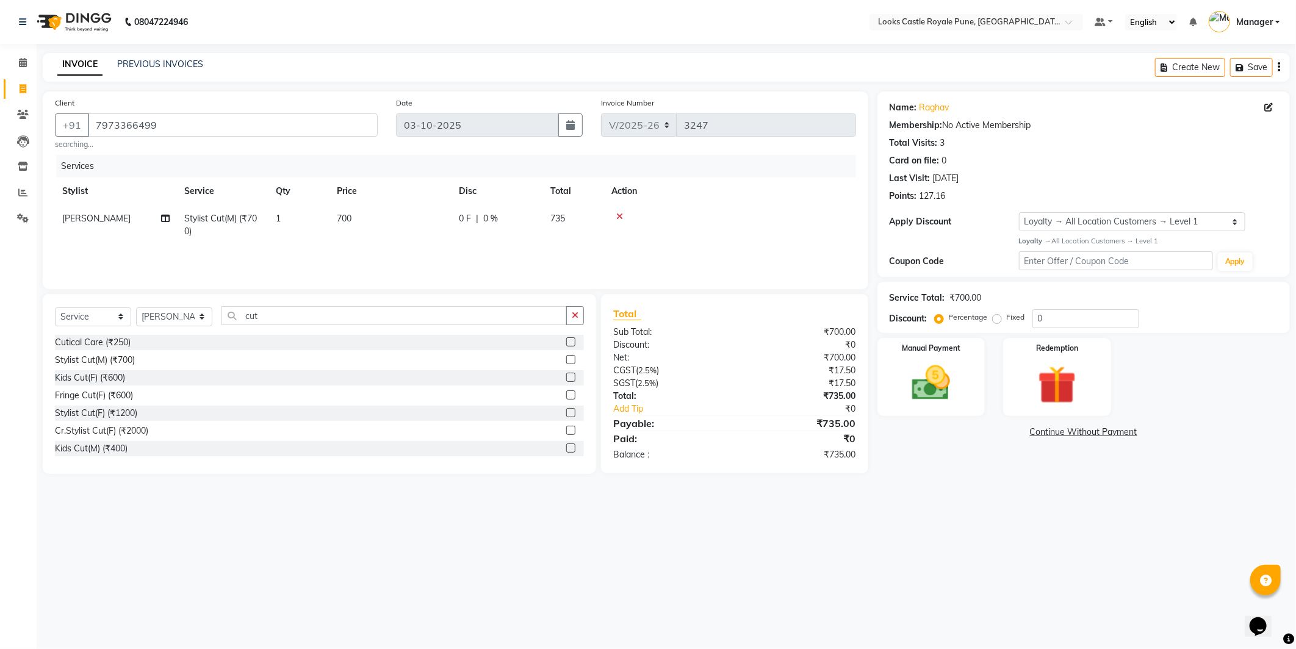
click at [646, 499] on div "08047224946 Select Location × Looks Castle Royale Pune, Pune, Maharashtra Defau…" at bounding box center [648, 324] width 1296 height 649
click at [348, 223] on span "700" at bounding box center [344, 218] width 15 height 11
select select "43053"
click at [452, 222] on input "700" at bounding box center [447, 221] width 107 height 19
type input "7"
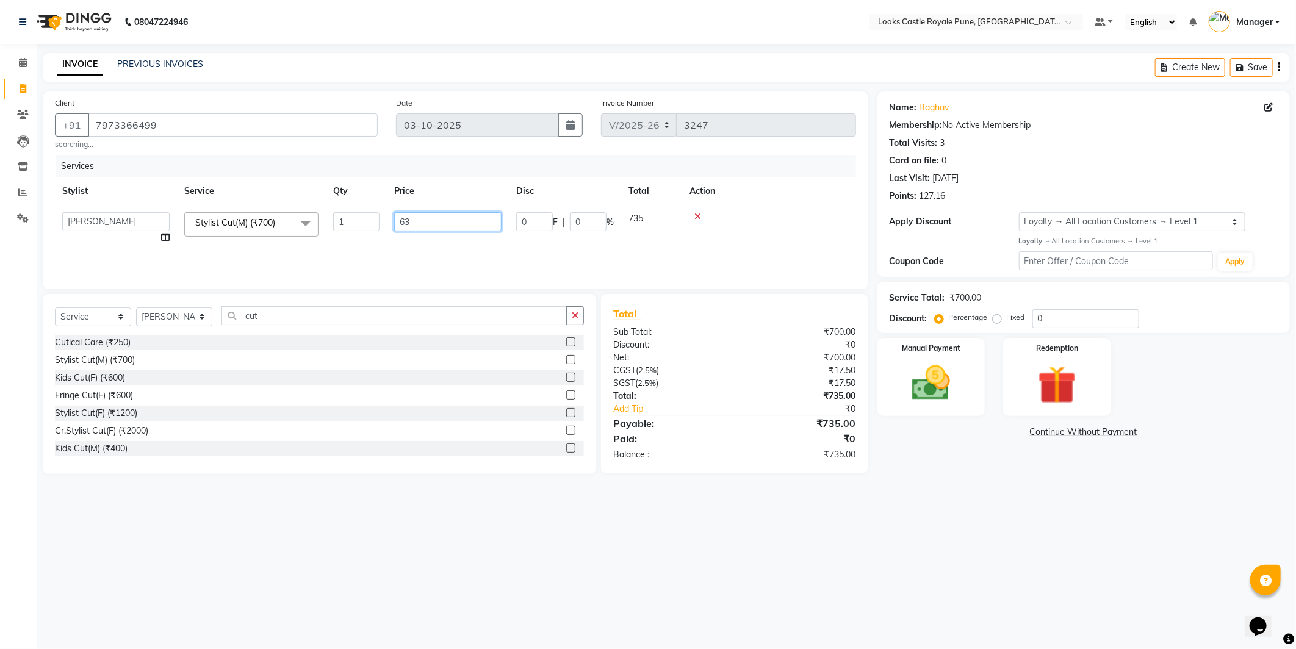
type input "638"
click at [1100, 575] on div "08047224946 Select Location × Looks Castle Royale Pune, Pune, Maharashtra Defau…" at bounding box center [648, 324] width 1296 height 649
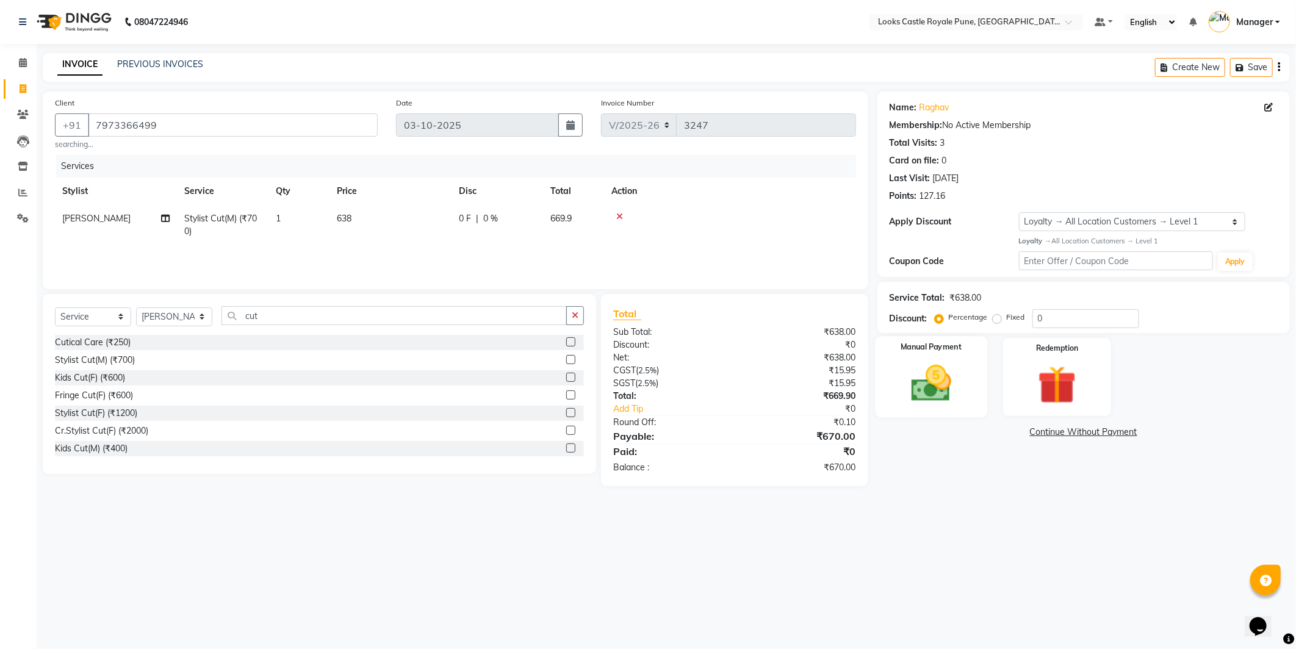
click at [946, 386] on img at bounding box center [931, 384] width 65 height 46
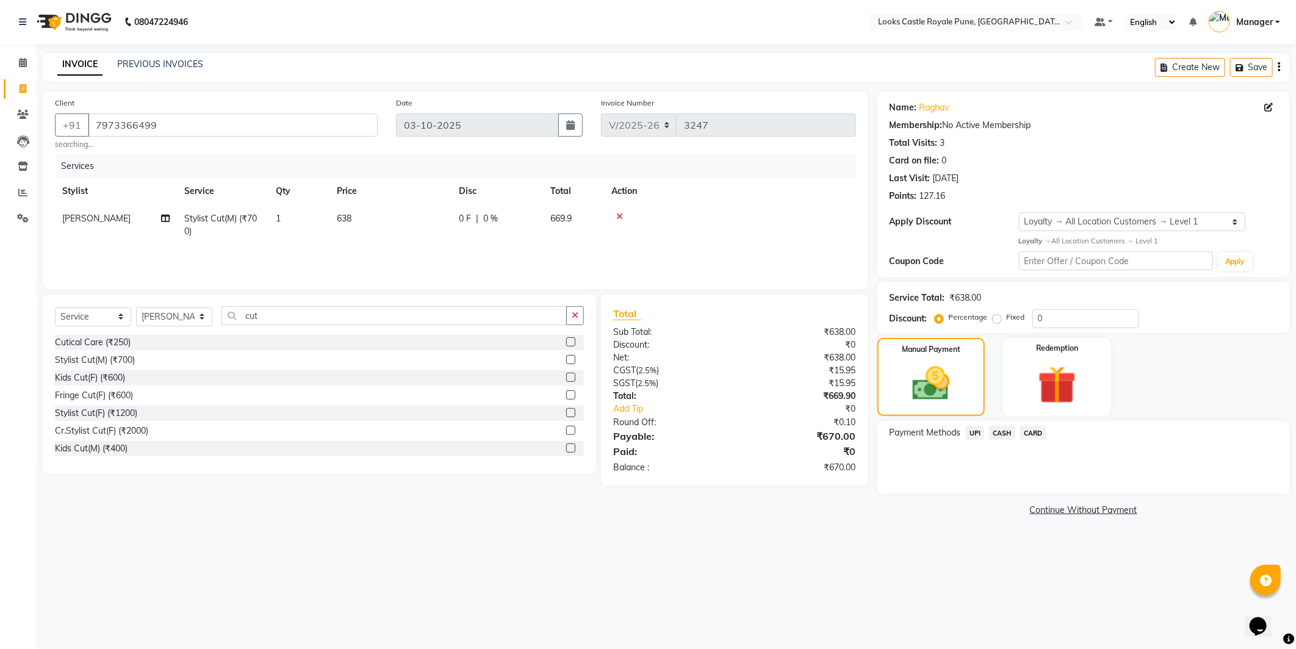
click at [974, 431] on span "UPI" at bounding box center [975, 433] width 19 height 14
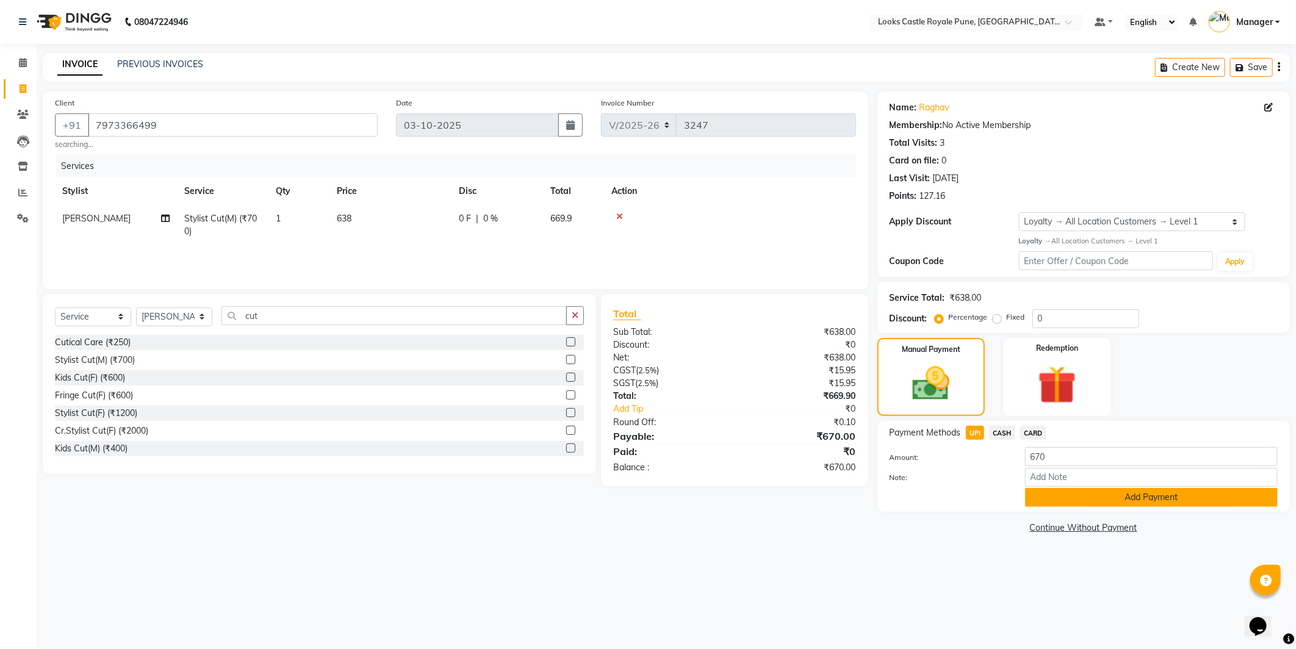
click at [1136, 497] on button "Add Payment" at bounding box center [1151, 497] width 253 height 19
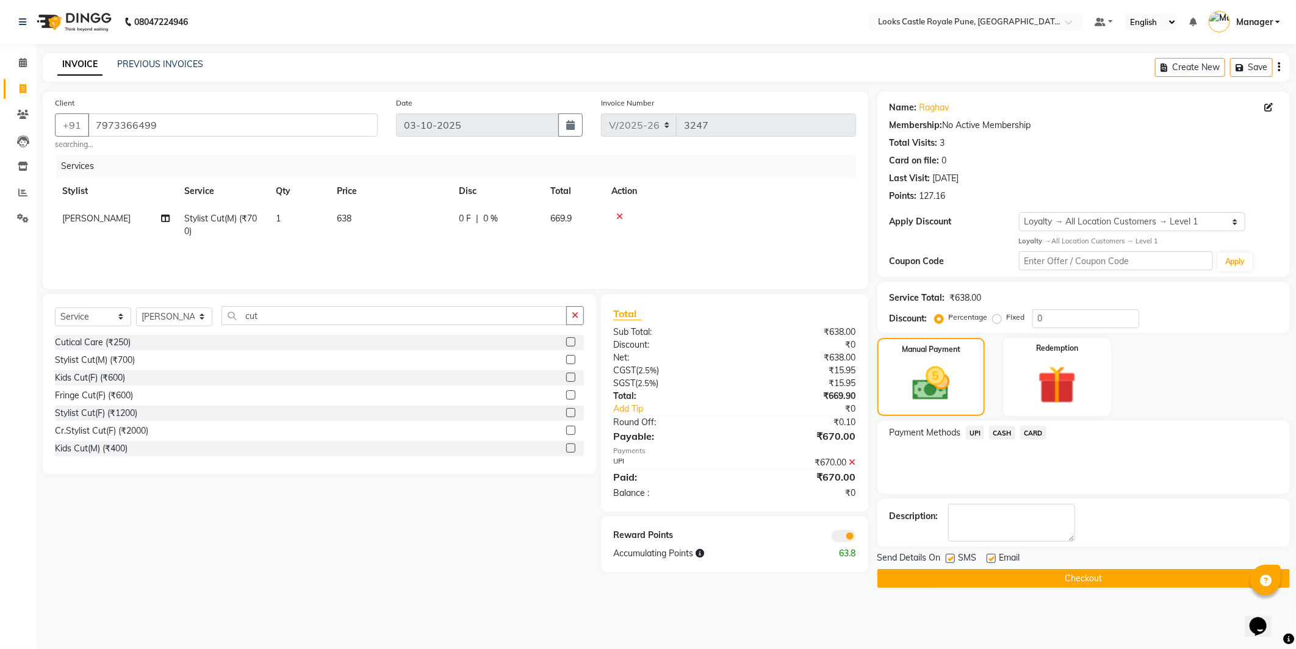
click at [1163, 583] on button "Checkout" at bounding box center [1084, 578] width 413 height 19
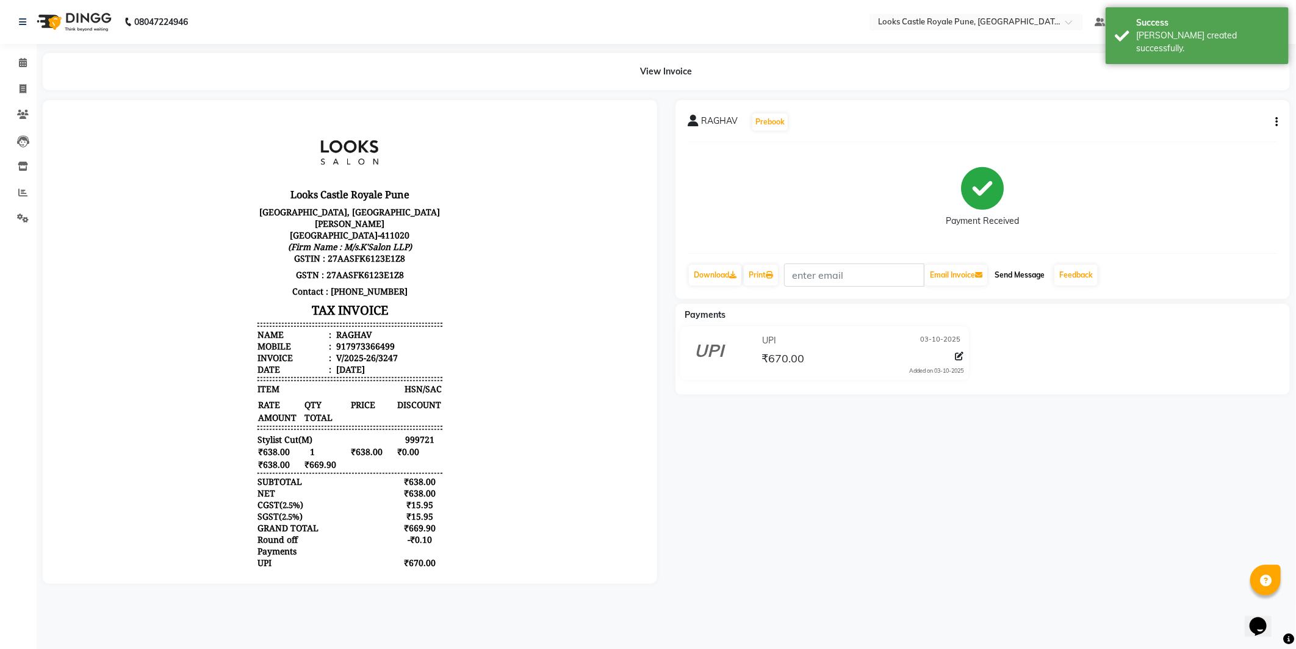
click at [1039, 276] on button "Send Message" at bounding box center [1020, 275] width 60 height 21
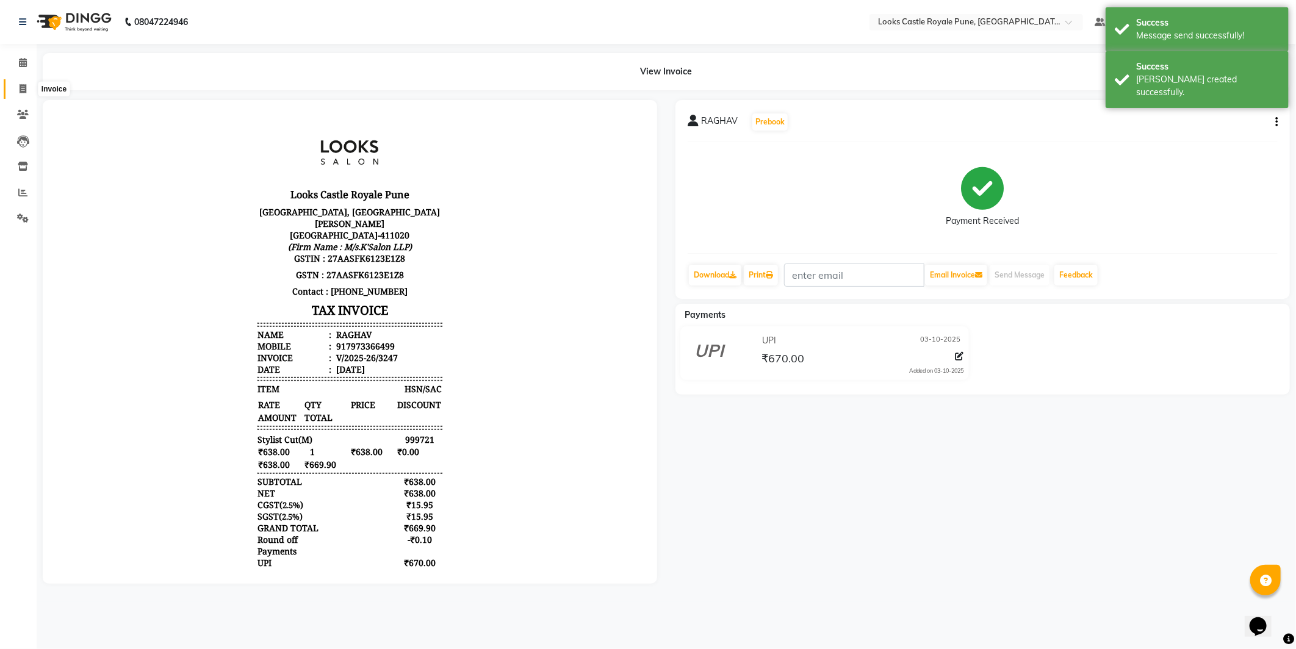
click at [20, 90] on icon at bounding box center [23, 88] width 7 height 9
select select "5915"
select select "service"
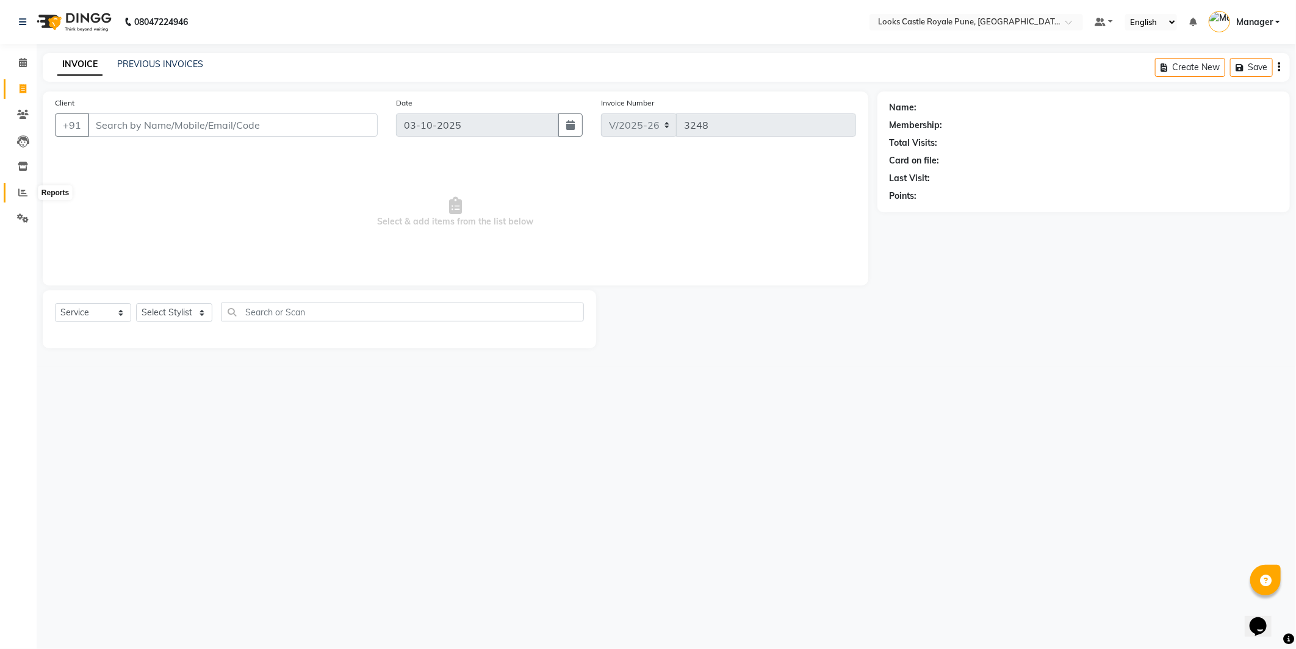
click at [19, 192] on icon at bounding box center [22, 192] width 9 height 9
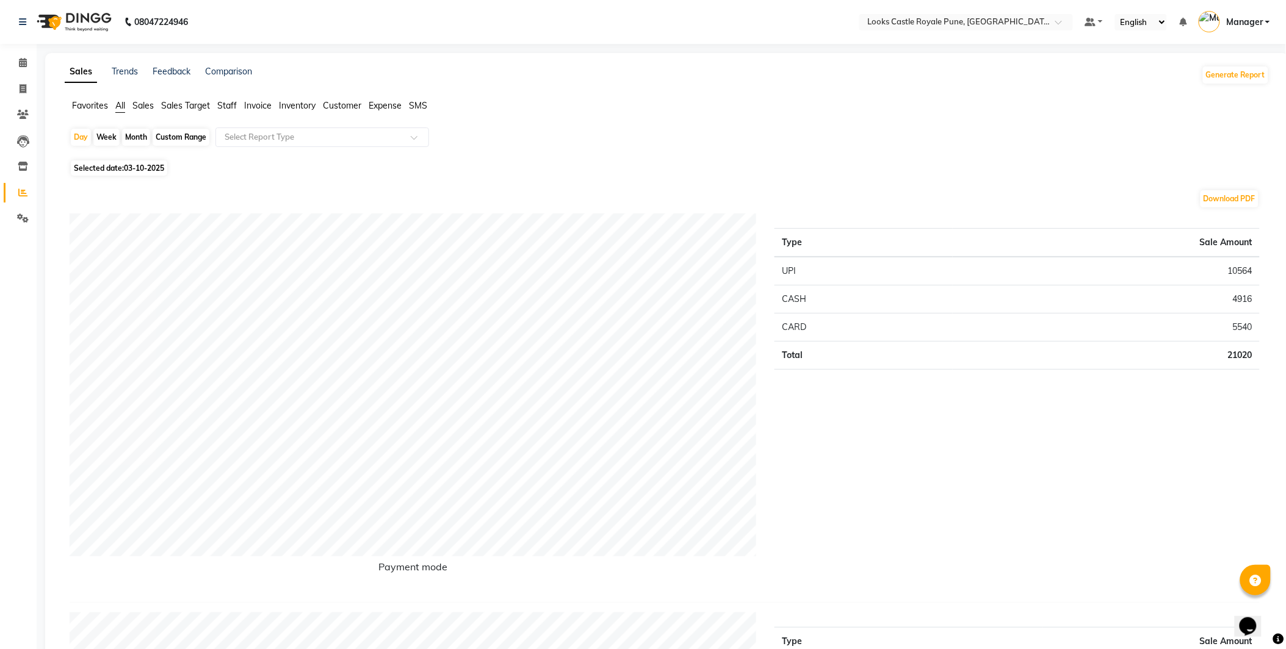
click at [228, 107] on span "Staff" at bounding box center [227, 105] width 20 height 11
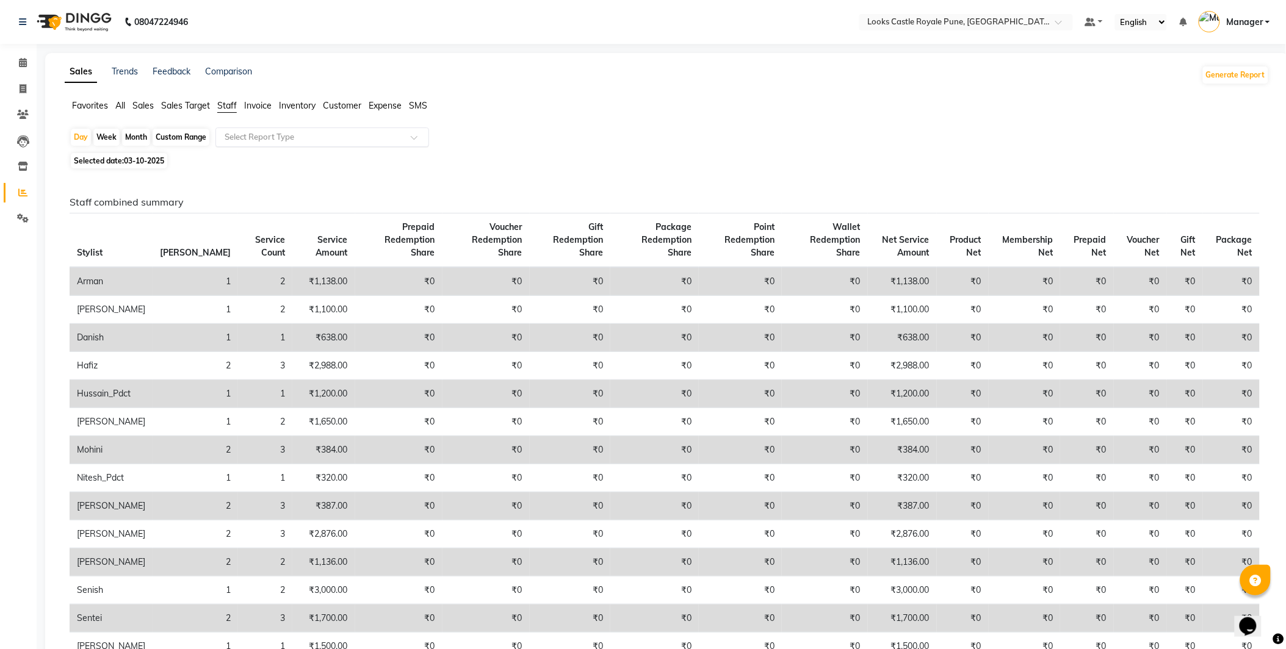
click at [252, 144] on div "Select Report Type" at bounding box center [322, 138] width 214 height 20
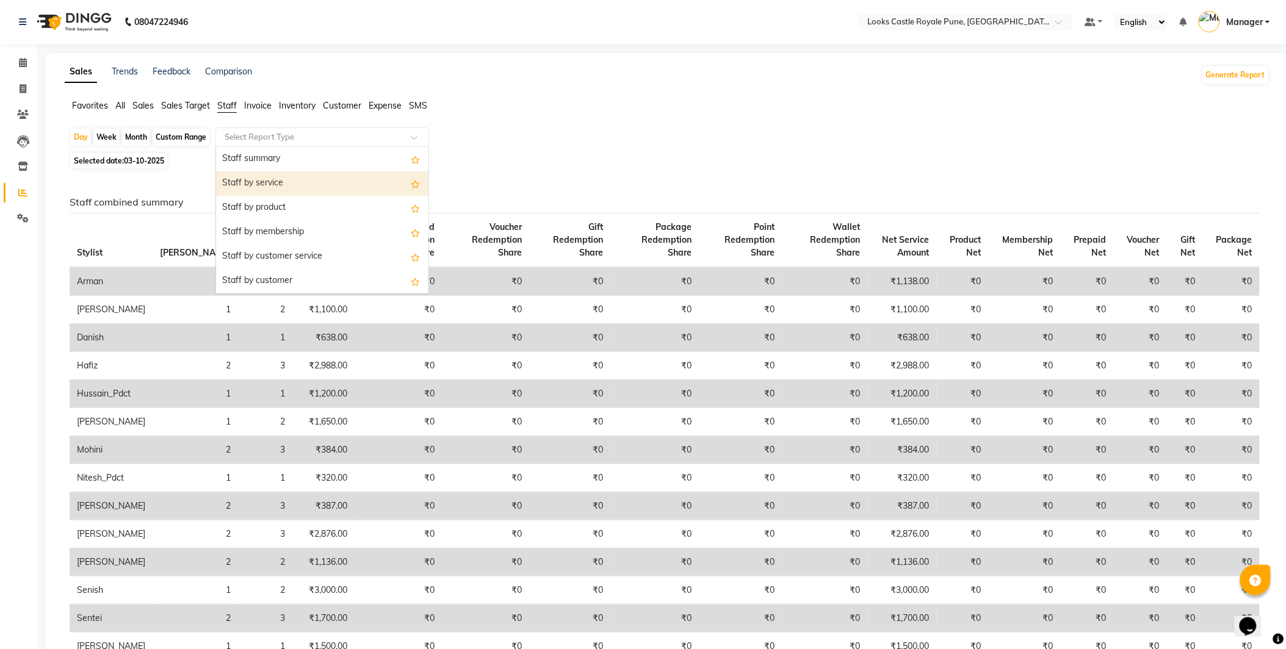
click at [258, 181] on div "Staff by service" at bounding box center [322, 183] width 212 height 24
select select "full_report"
select select "csv"
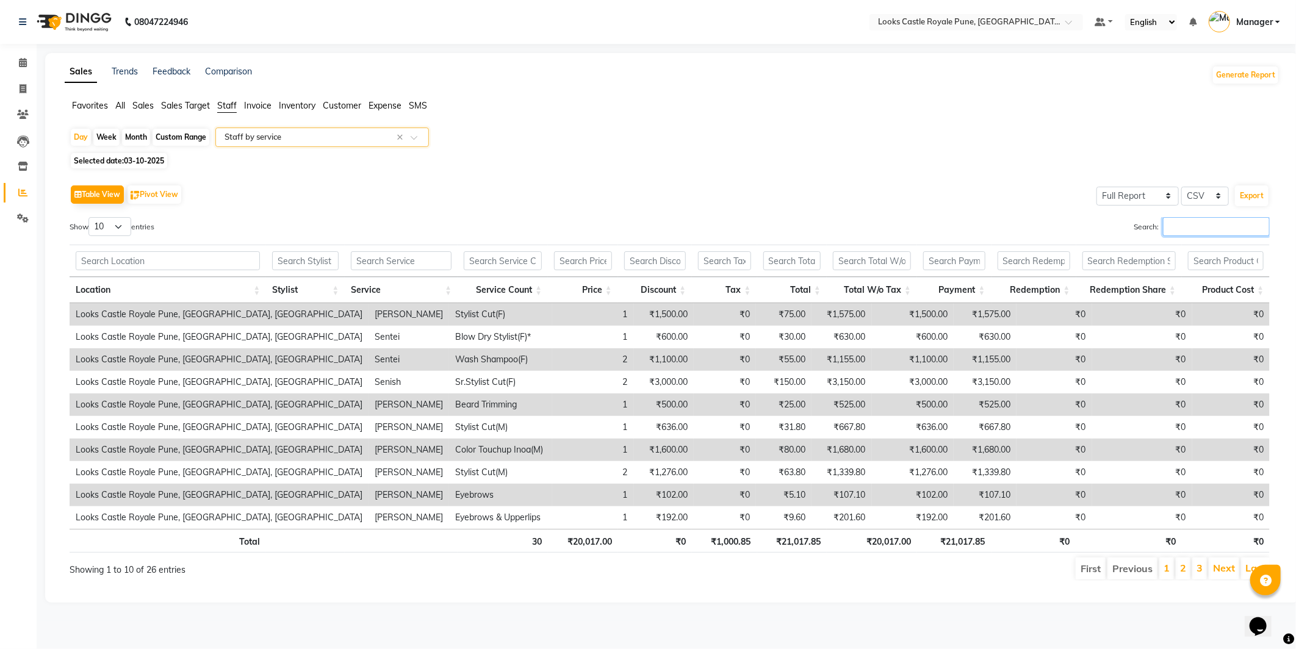
click at [1205, 220] on input "Search:" at bounding box center [1216, 226] width 107 height 19
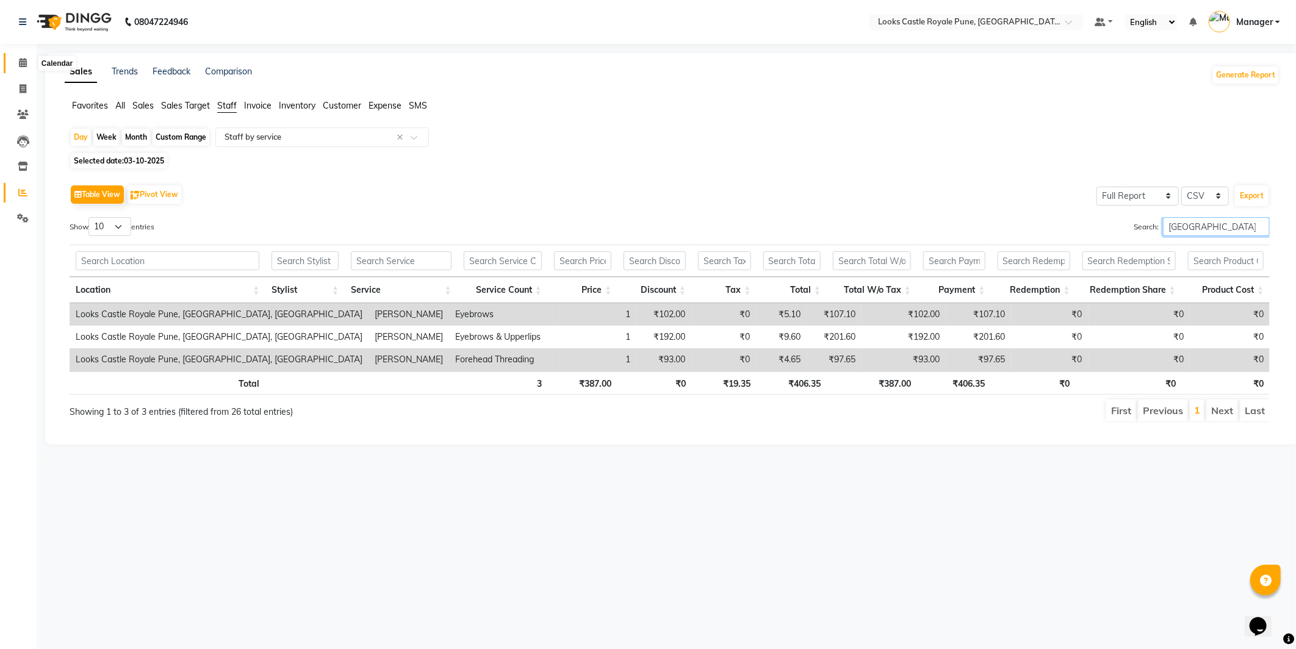
type input "prag"
click at [15, 66] on span at bounding box center [22, 63] width 21 height 14
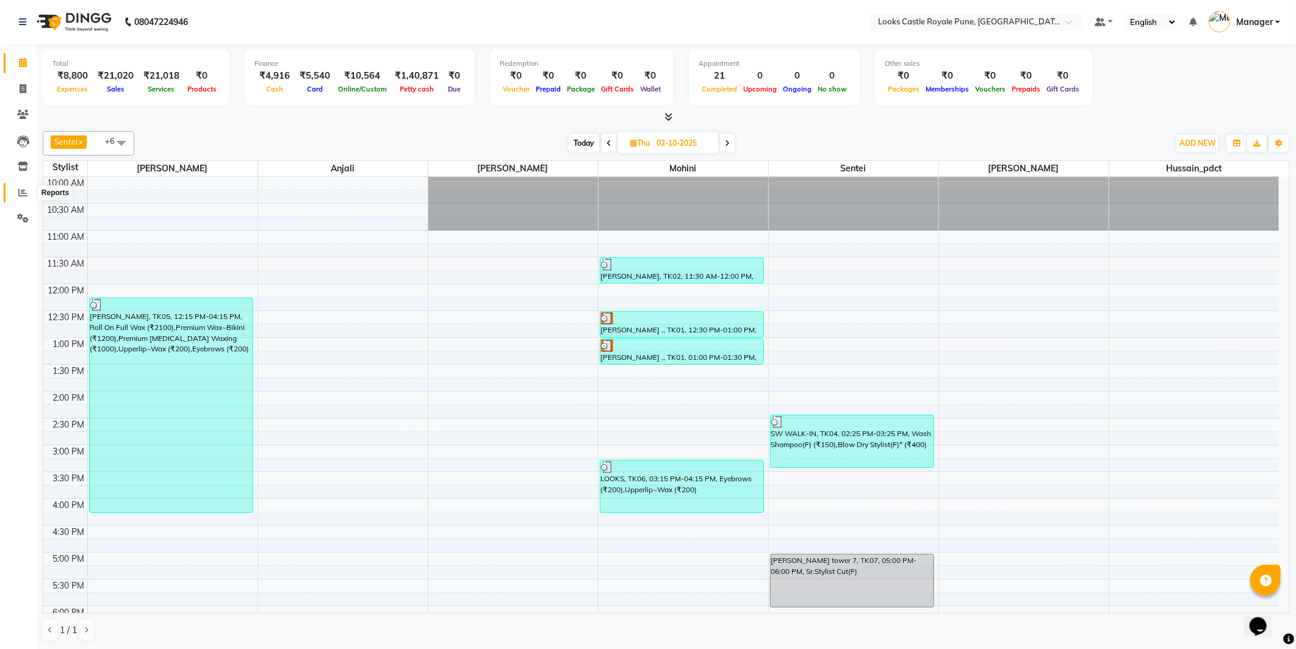
click at [23, 195] on icon at bounding box center [22, 192] width 9 height 9
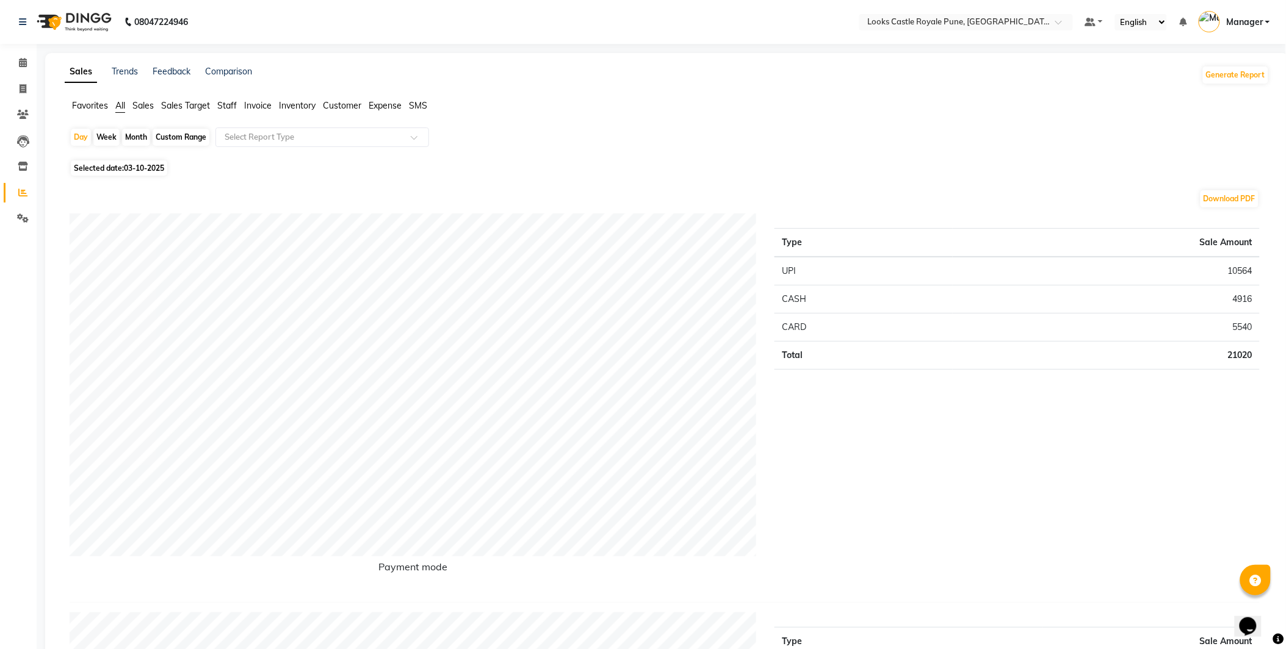
click at [228, 104] on span "Staff" at bounding box center [227, 105] width 20 height 11
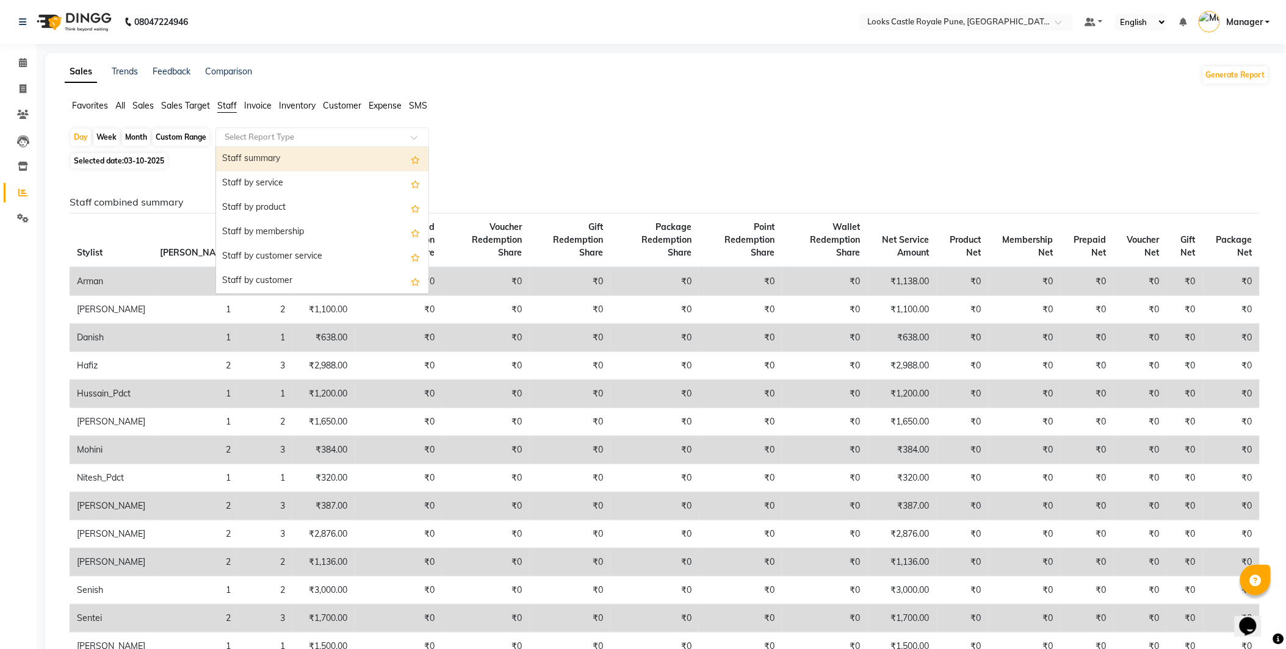
click at [256, 144] on div "Select Report Type" at bounding box center [322, 138] width 214 height 20
click at [260, 190] on div "Staff by service" at bounding box center [322, 183] width 212 height 24
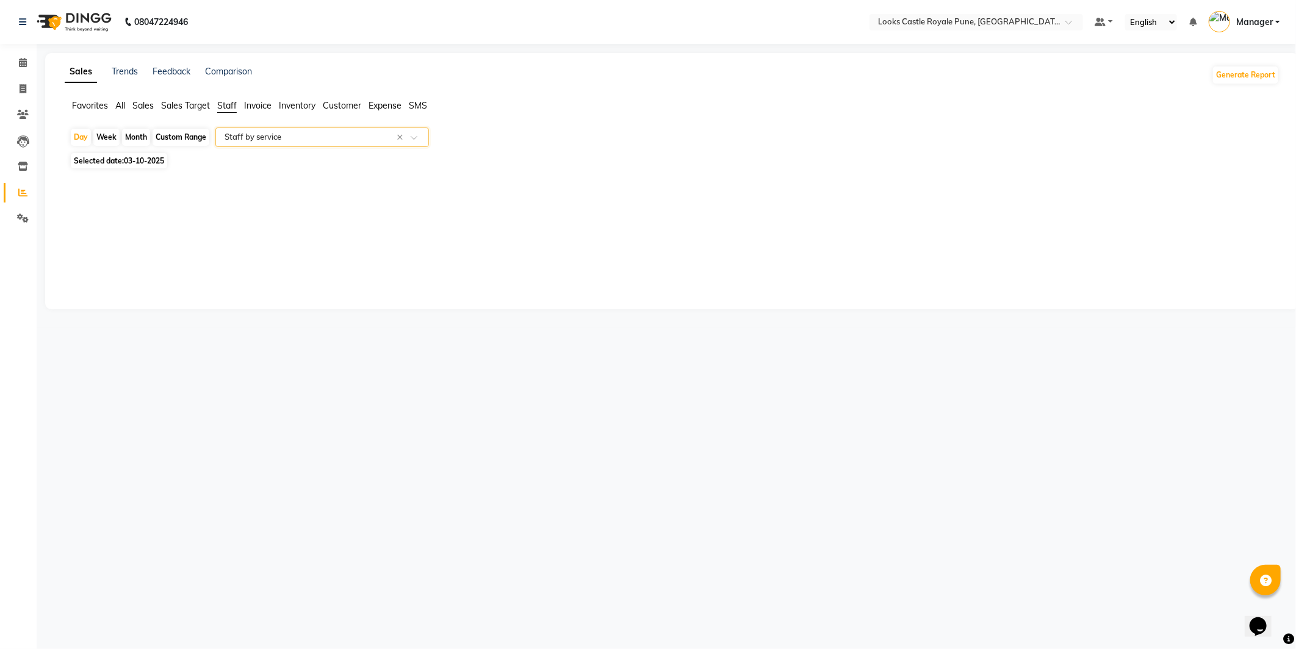
select select "full_report"
select select "csv"
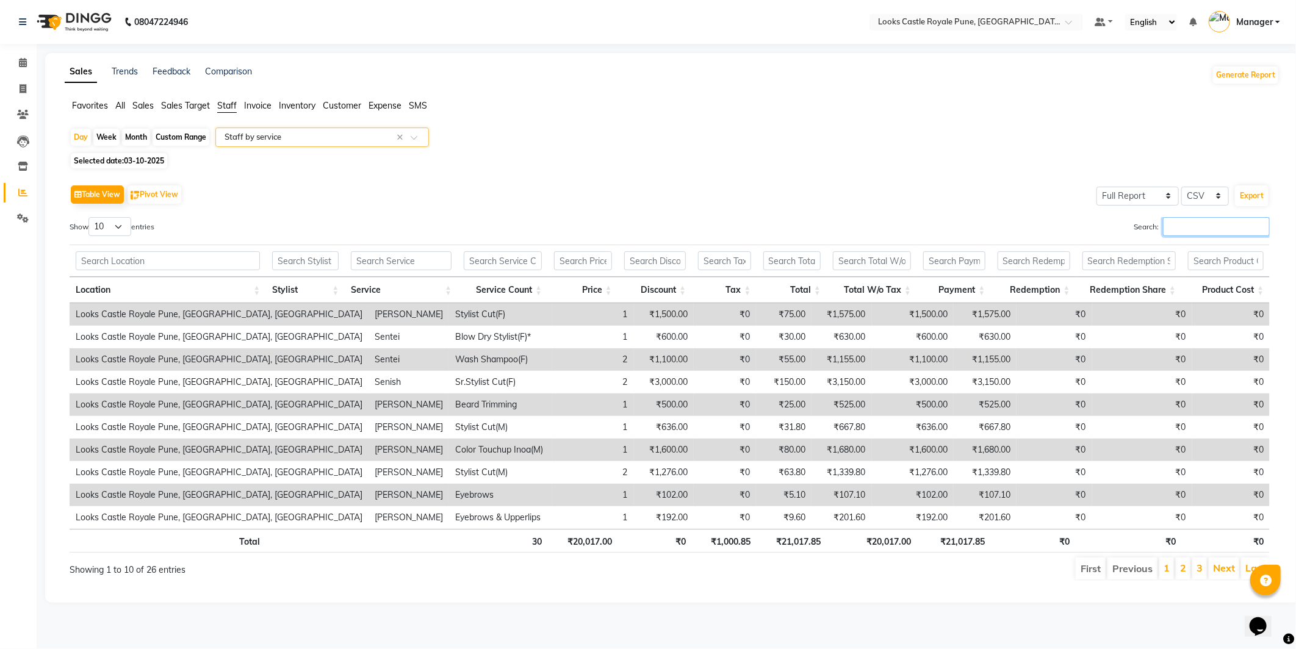
click at [1184, 234] on input "Search:" at bounding box center [1216, 226] width 107 height 19
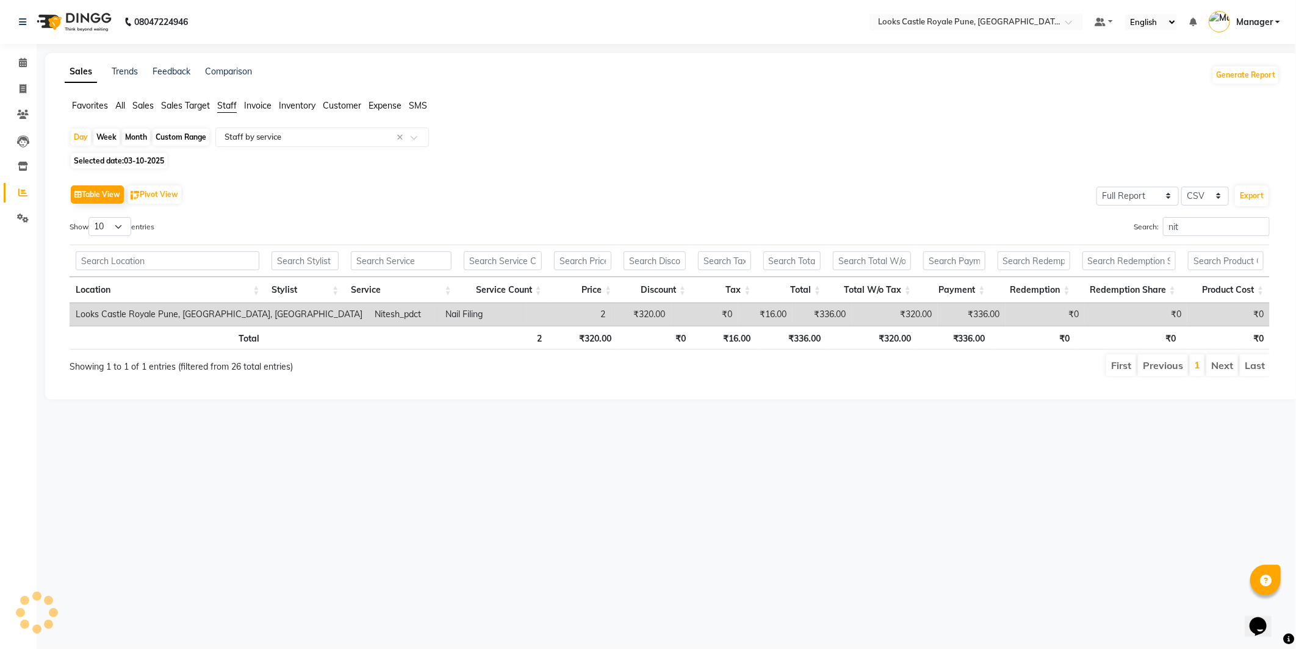
click at [409, 485] on div "08047224946 Select Location × Looks Castle Royale Pune, Pune, Maharashtra Defau…" at bounding box center [648, 324] width 1296 height 649
click at [1197, 232] on input "nit" at bounding box center [1216, 226] width 107 height 19
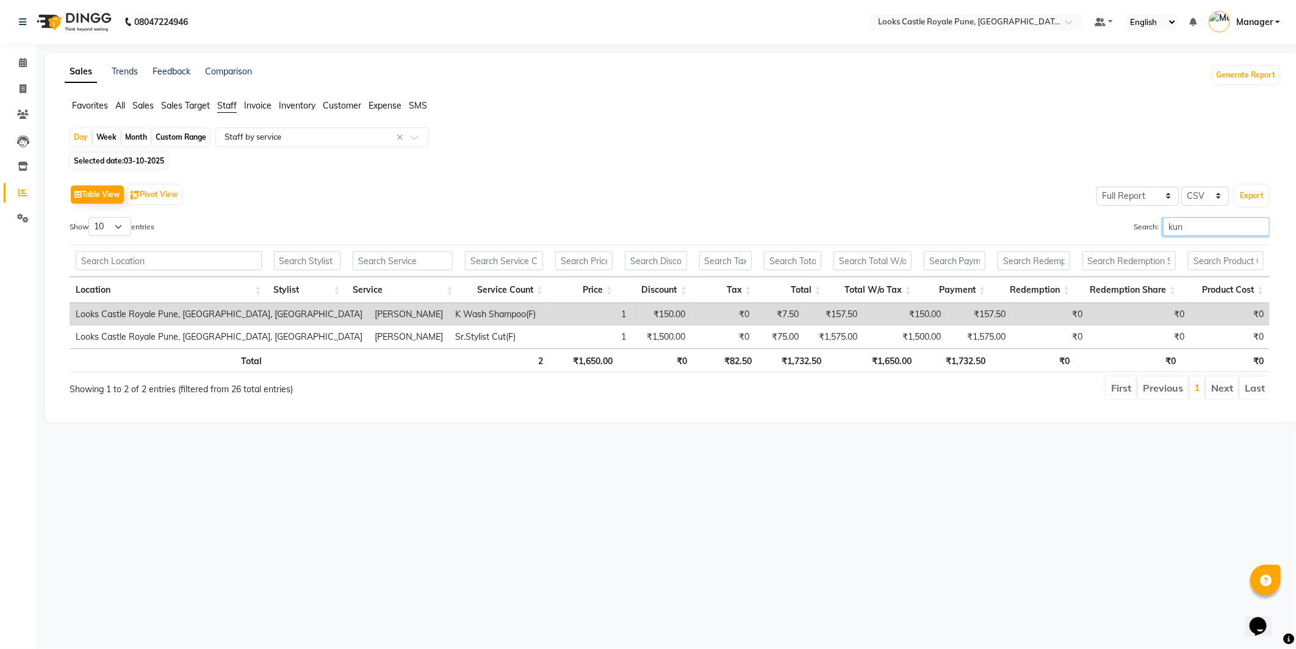
type input "kun"
click at [824, 611] on div "08047224946 Select Location × Looks Castle Royale Pune, Pune, Maharashtra Defau…" at bounding box center [648, 324] width 1296 height 649
click at [113, 148] on div "Day Week Month Custom Range Select Report Type × Staff by service ×" at bounding box center [672, 139] width 1205 height 22
click at [123, 157] on span "Selected date: 03-10-2025" at bounding box center [119, 160] width 96 height 15
select select "10"
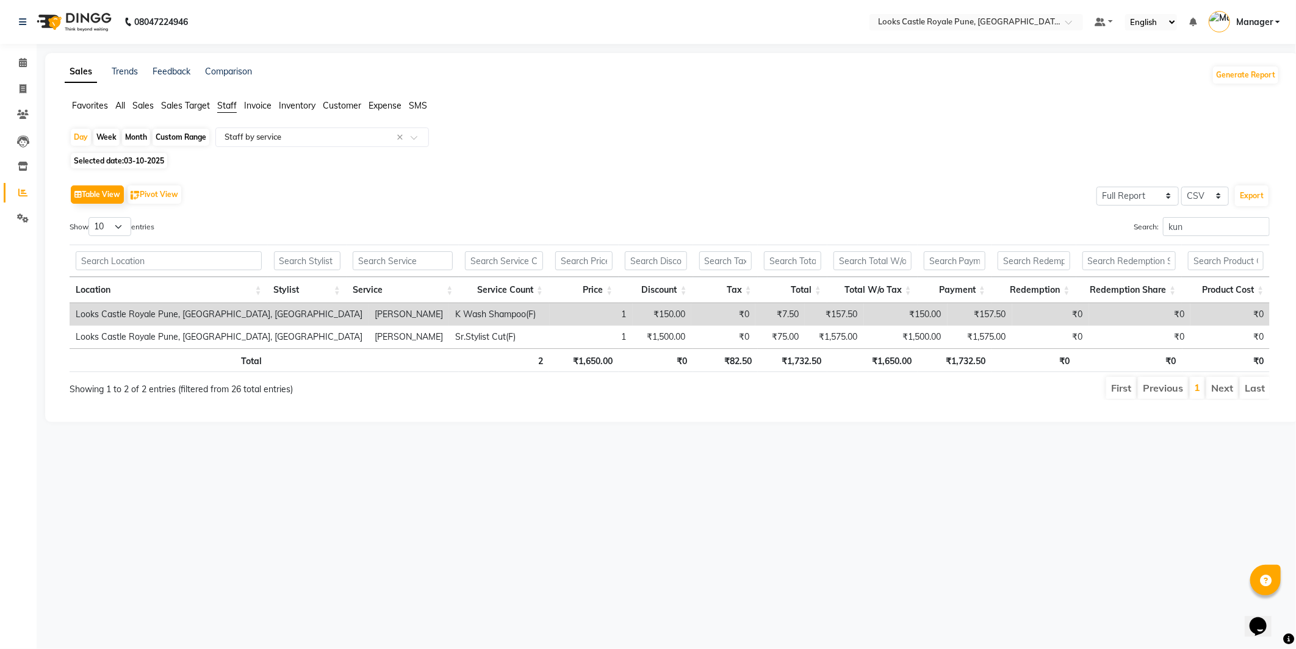
select select "2025"
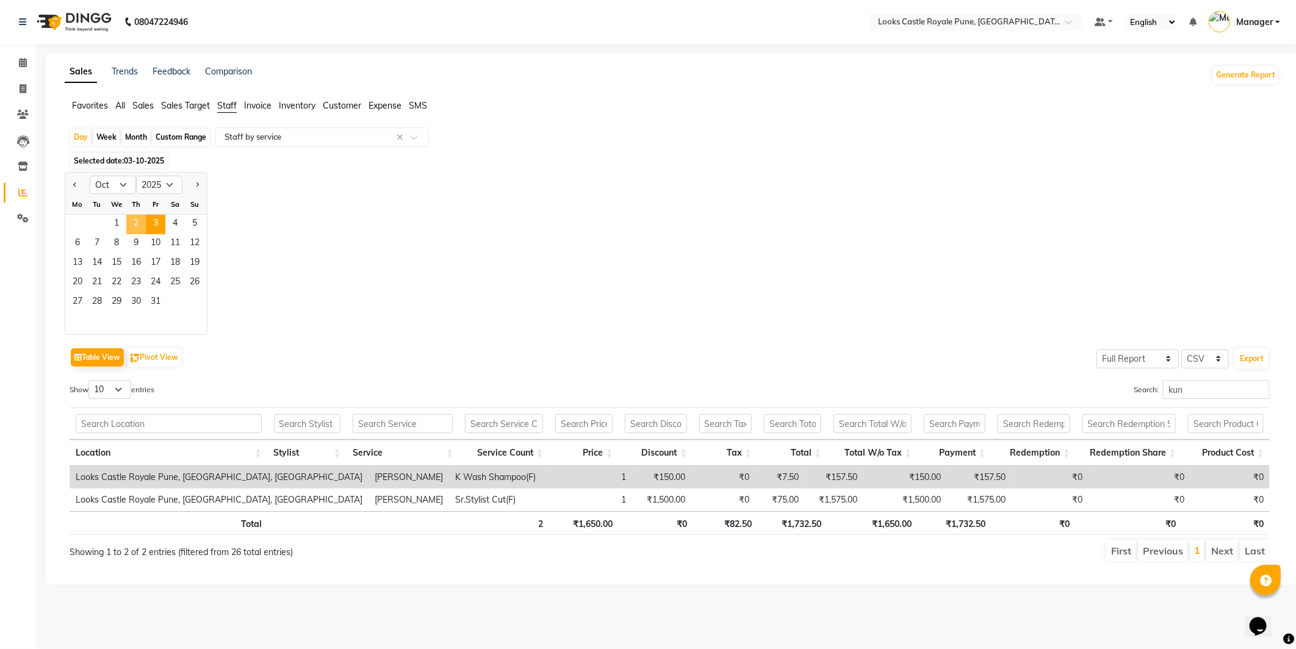
click at [140, 226] on span "2" at bounding box center [136, 225] width 20 height 20
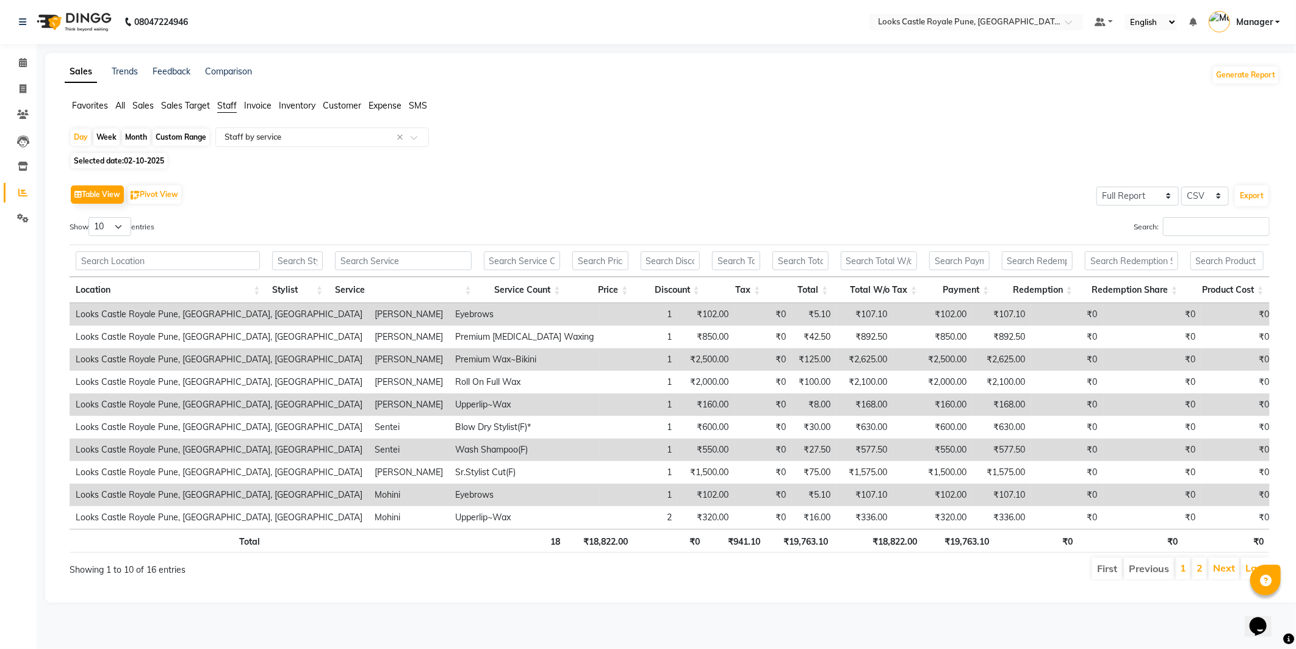
click at [1191, 215] on div "Table View Pivot View Select Full Report Filtered Report Select CSV PDF Export …" at bounding box center [670, 381] width 1200 height 399
click at [1183, 225] on input "Search:" at bounding box center [1216, 226] width 107 height 19
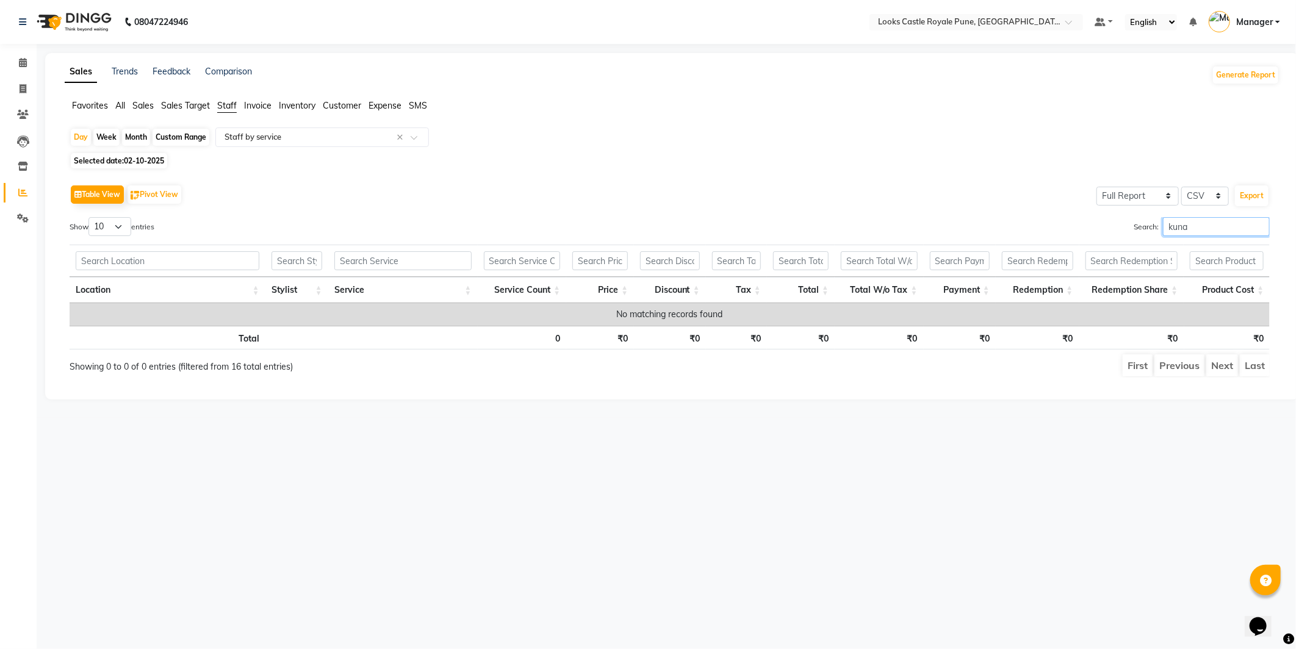
type input "kuna"
click at [139, 162] on span "02-10-2025" at bounding box center [144, 160] width 40 height 9
select select "10"
select select "2025"
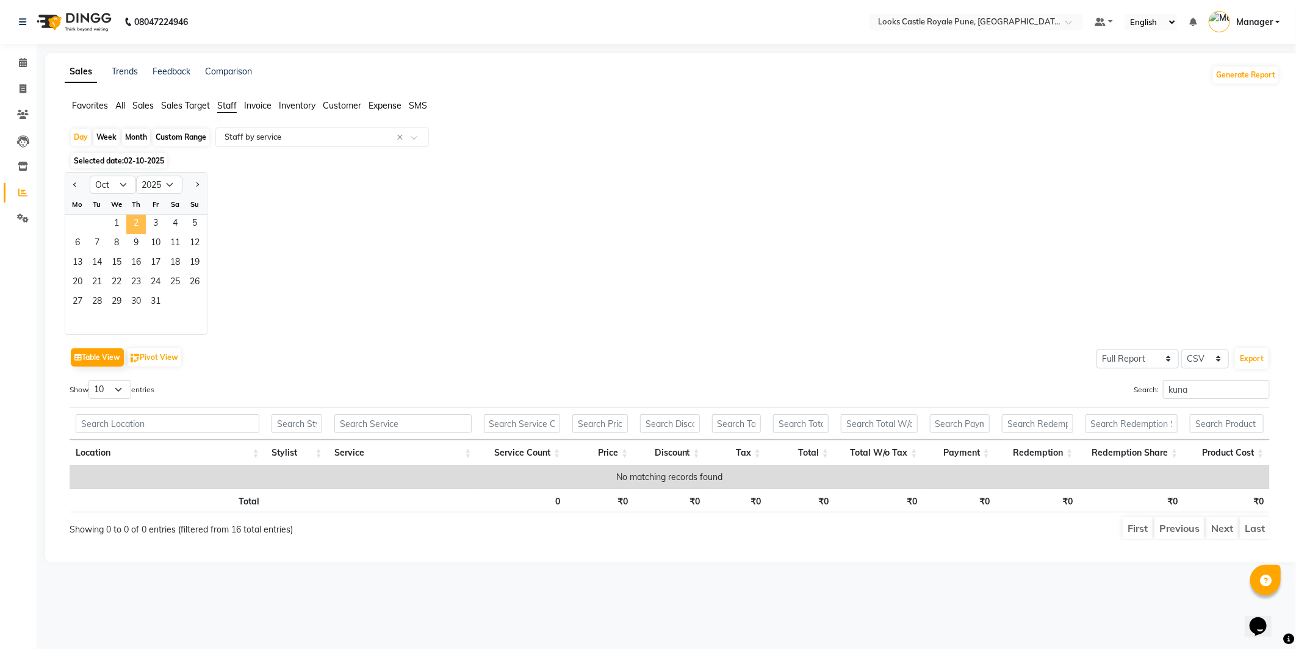
click at [132, 225] on span "2" at bounding box center [136, 225] width 20 height 20
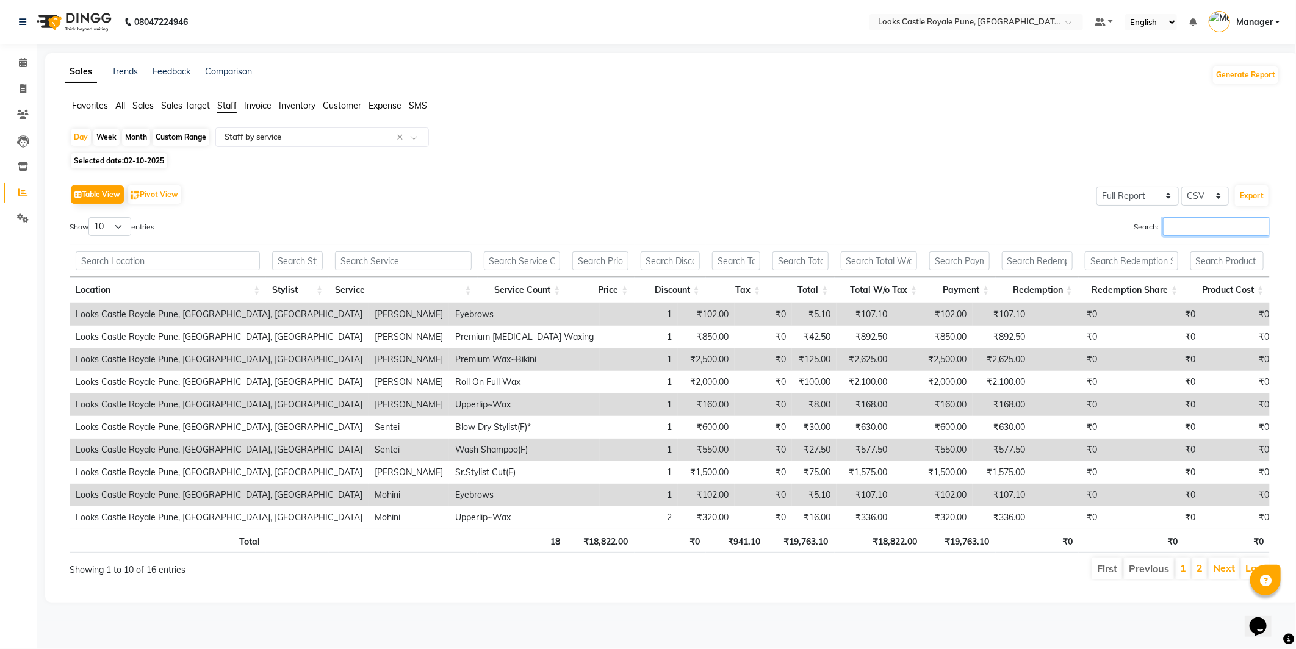
click at [1247, 231] on input "Search:" at bounding box center [1216, 226] width 107 height 19
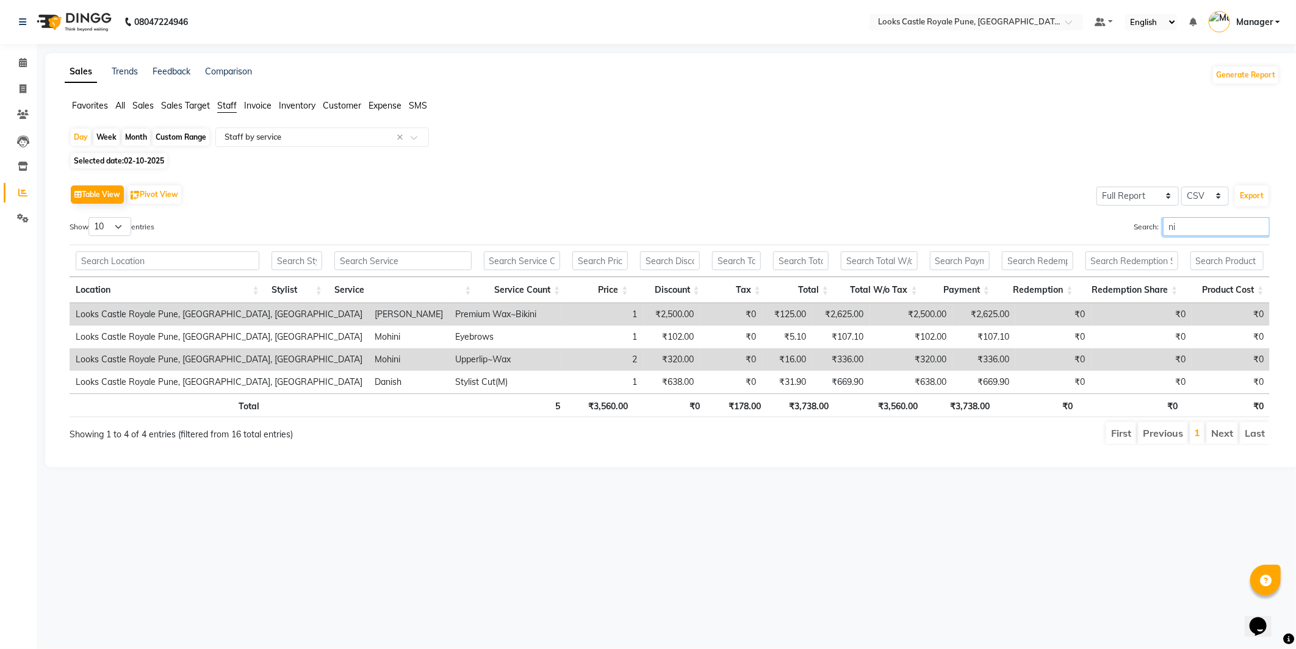
type input "nit"
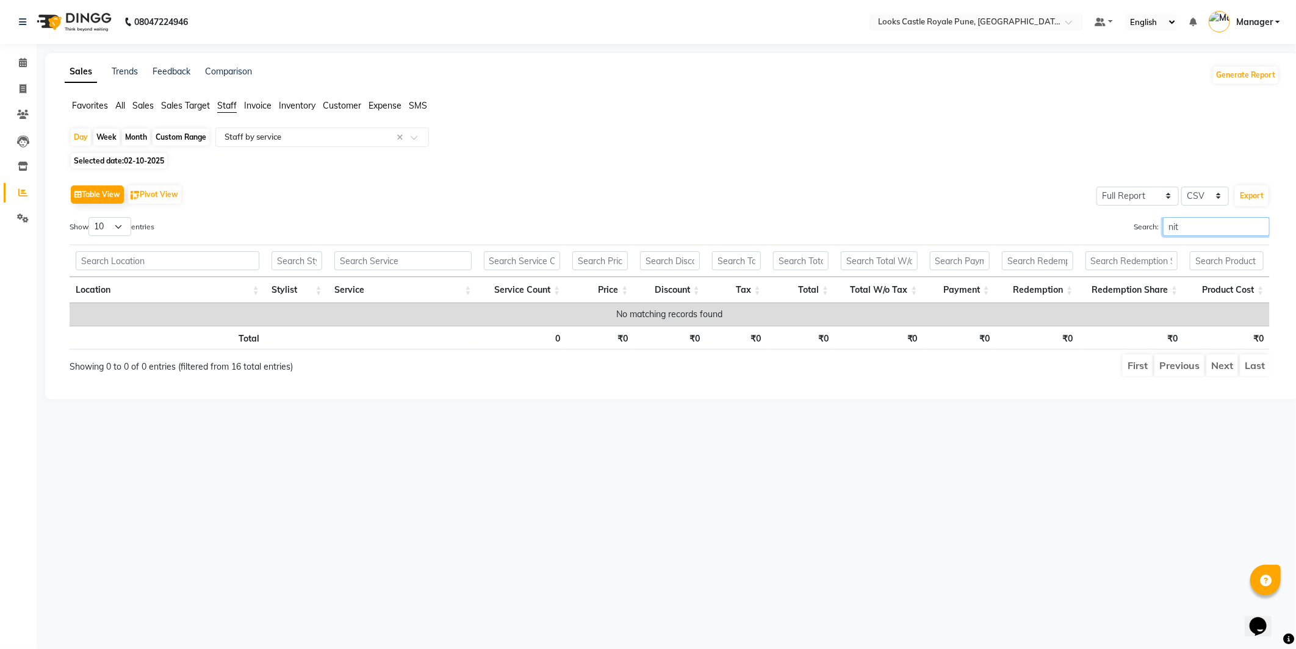
click at [1230, 229] on input "nit" at bounding box center [1216, 226] width 107 height 19
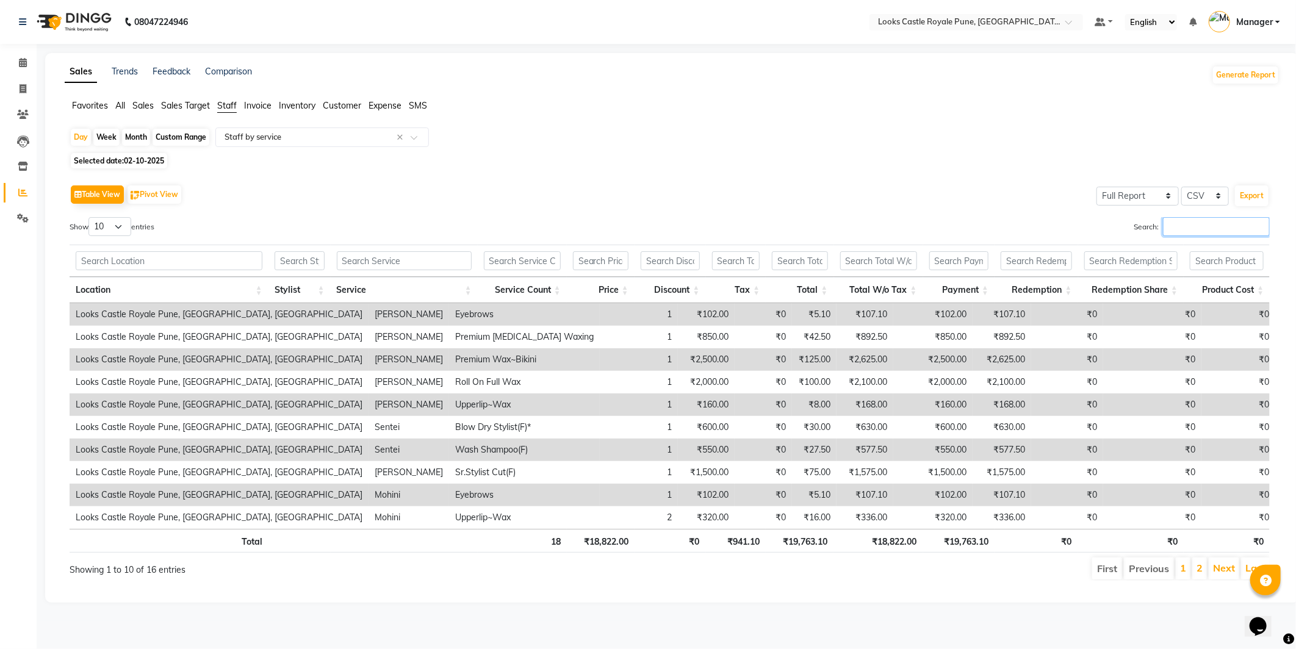
click at [1186, 221] on input "Search:" at bounding box center [1216, 226] width 107 height 19
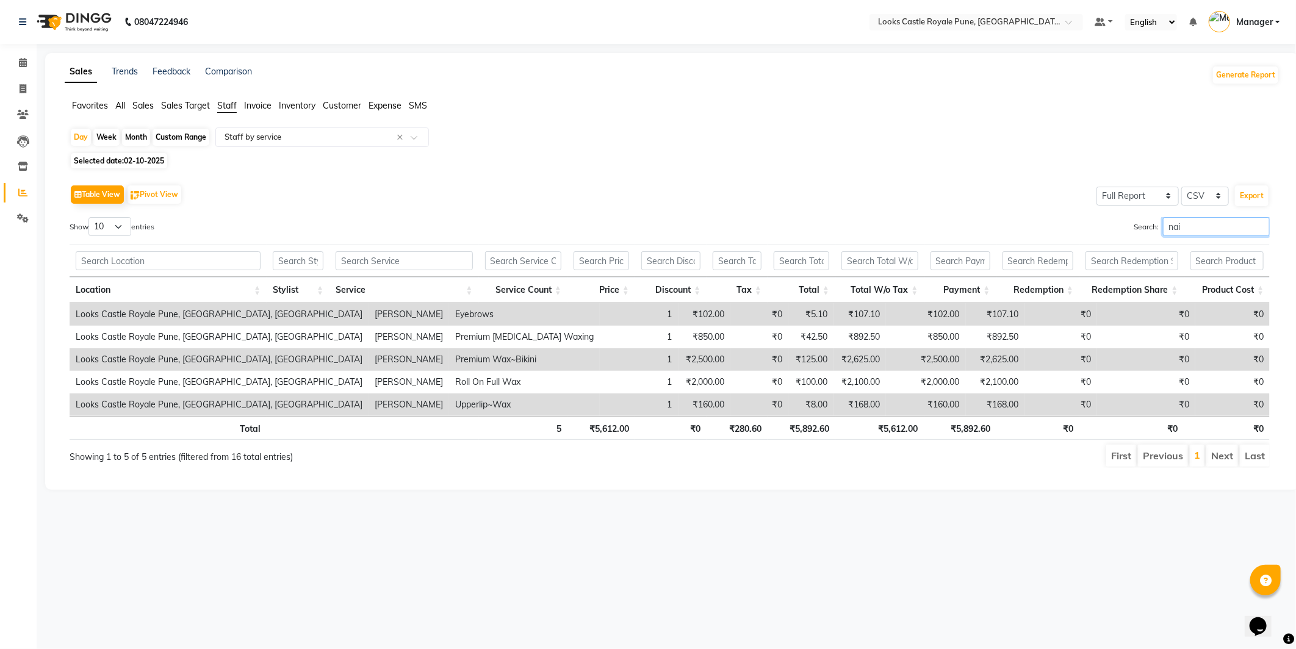
type input "nai"
click at [85, 11] on img at bounding box center [73, 22] width 84 height 34
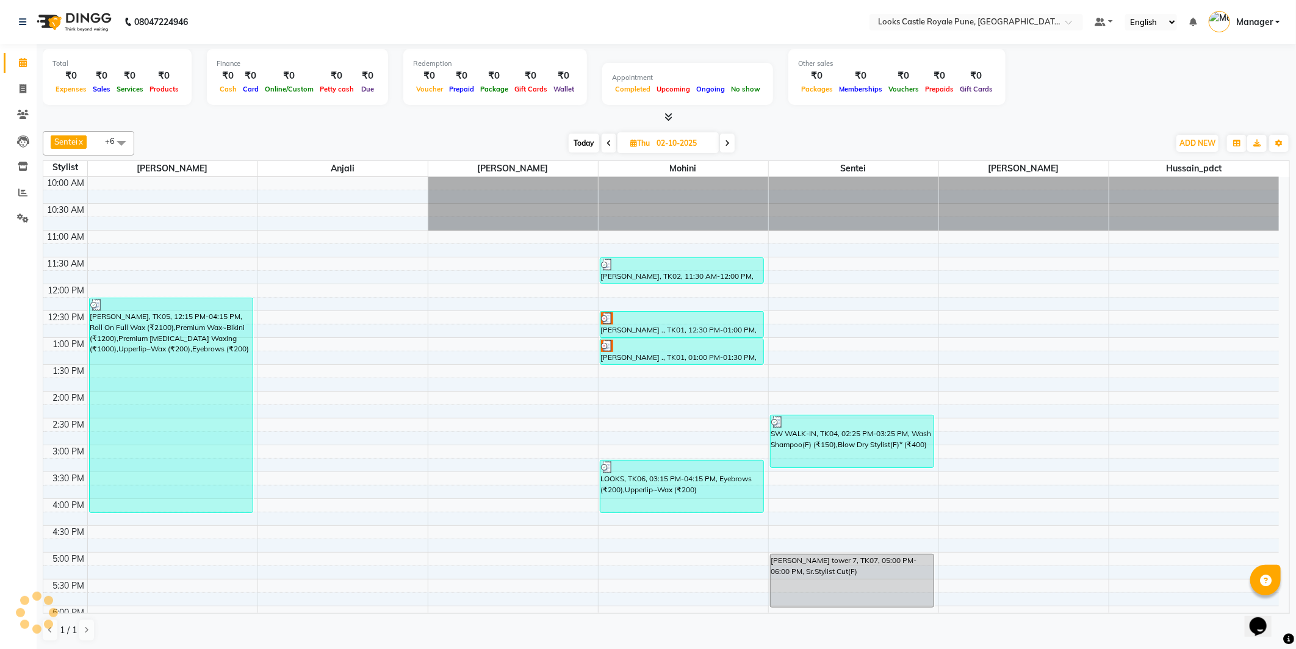
click at [215, 120] on div at bounding box center [666, 117] width 1247 height 13
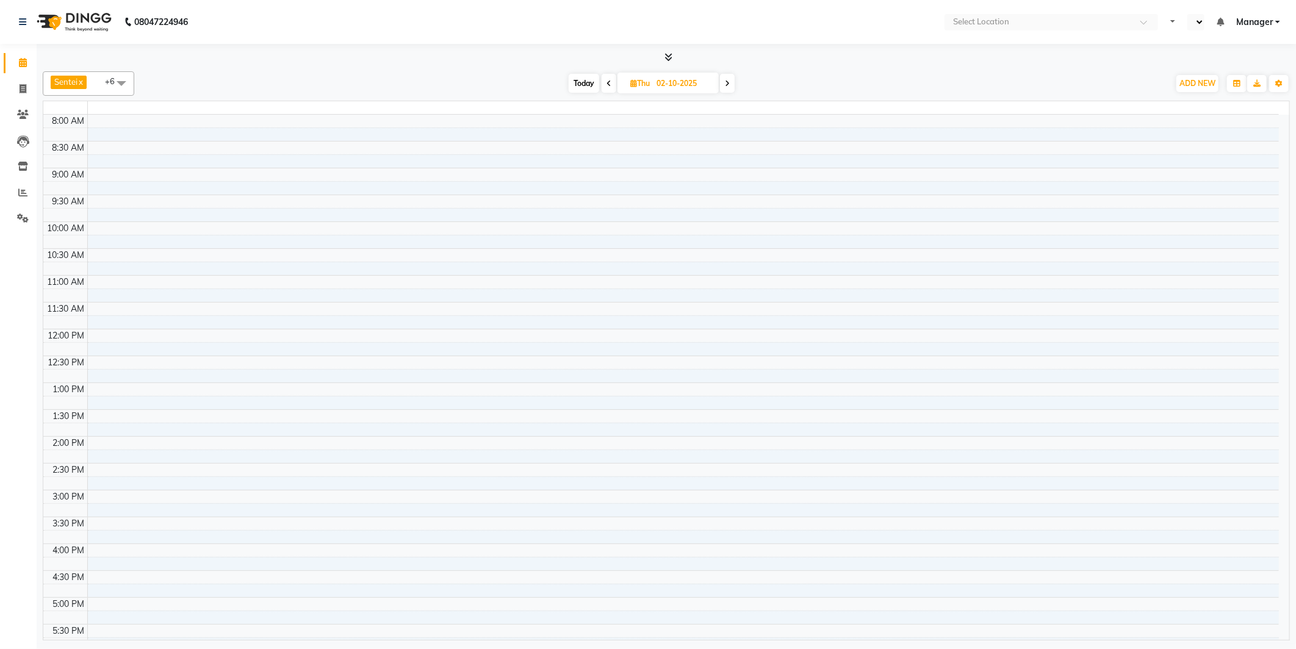
select select "en"
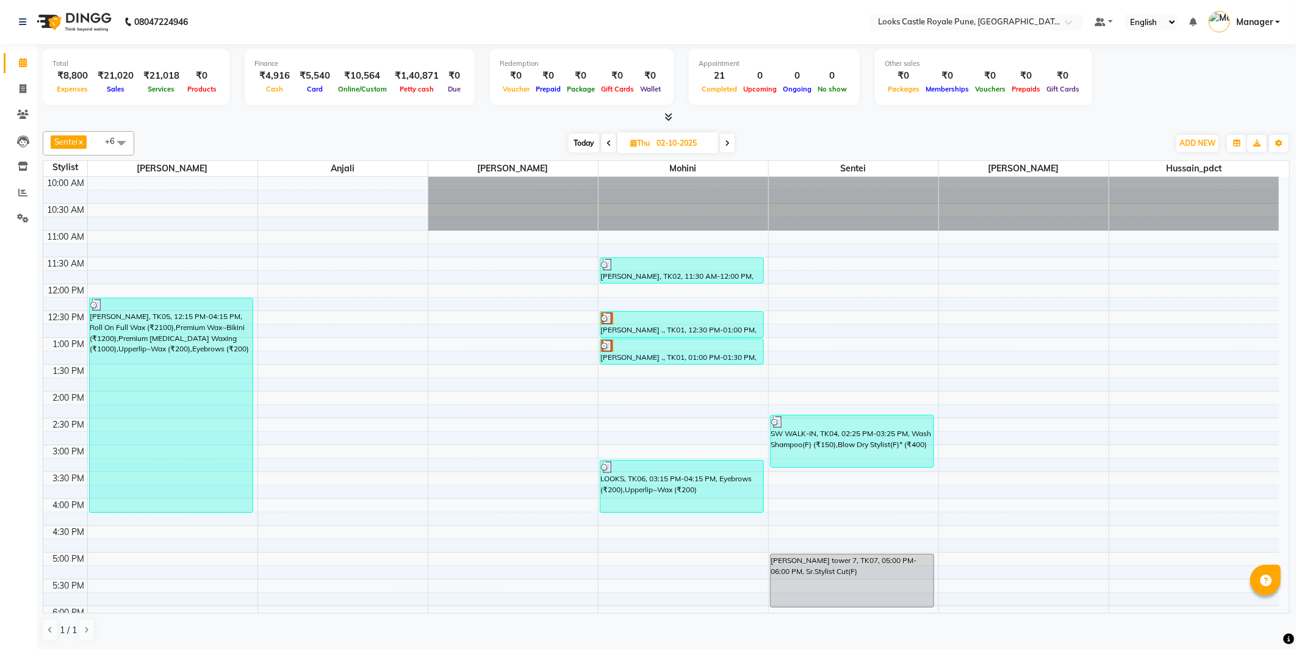
click at [253, 132] on div "Sentei x Hussain_pdct x Mohini x Ravi x Anjali x [PERSON_NAME] x [PERSON_NAME] …" at bounding box center [666, 143] width 1247 height 24
click at [26, 89] on span at bounding box center [22, 89] width 21 height 14
select select "service"
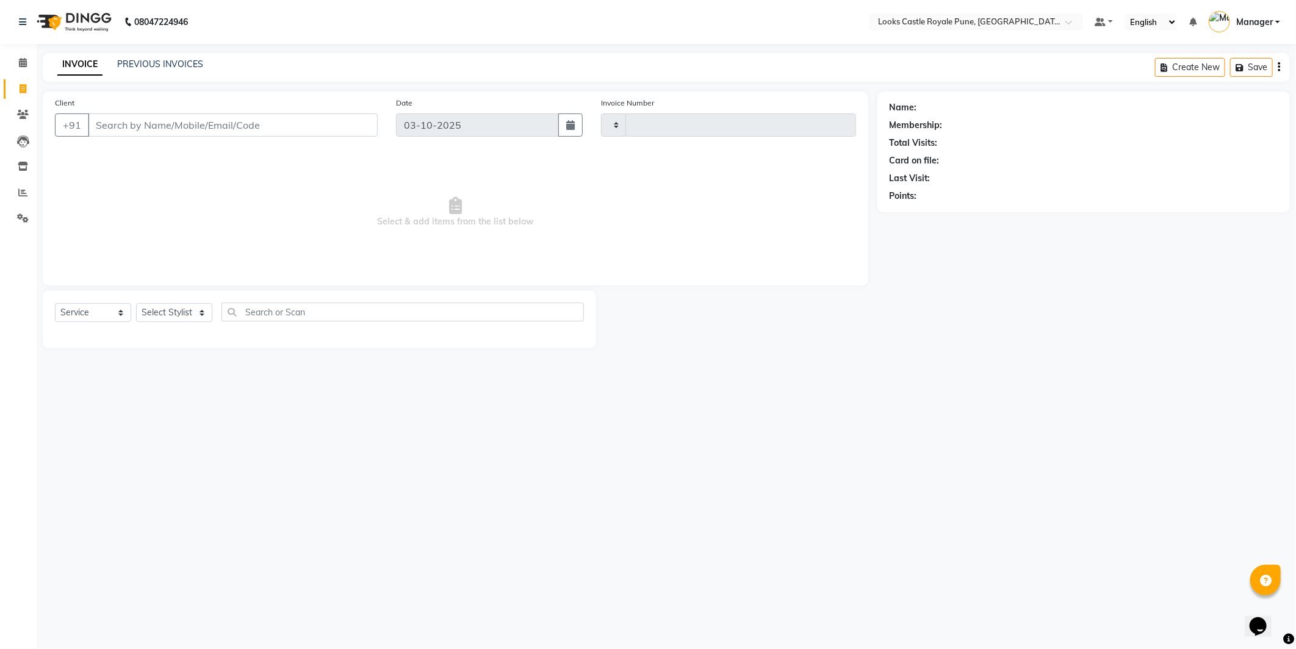
type input "3248"
select select "5915"
click at [177, 307] on select "Select Stylist" at bounding box center [174, 312] width 76 height 19
select select "43051"
click at [136, 304] on select "Select Stylist Akshay [PERSON_NAME] [PERSON_NAME] [PERSON_NAME] Danish [PERSON_…" at bounding box center [174, 312] width 76 height 19
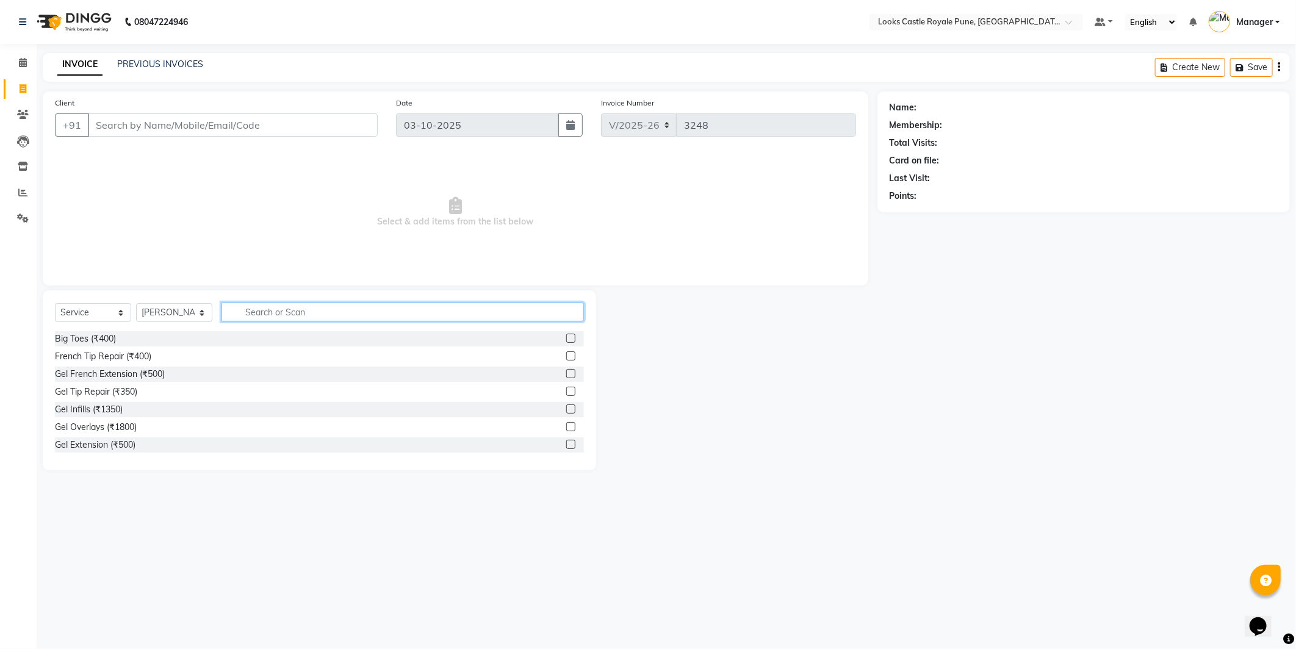
click at [306, 308] on input "text" at bounding box center [403, 312] width 362 height 19
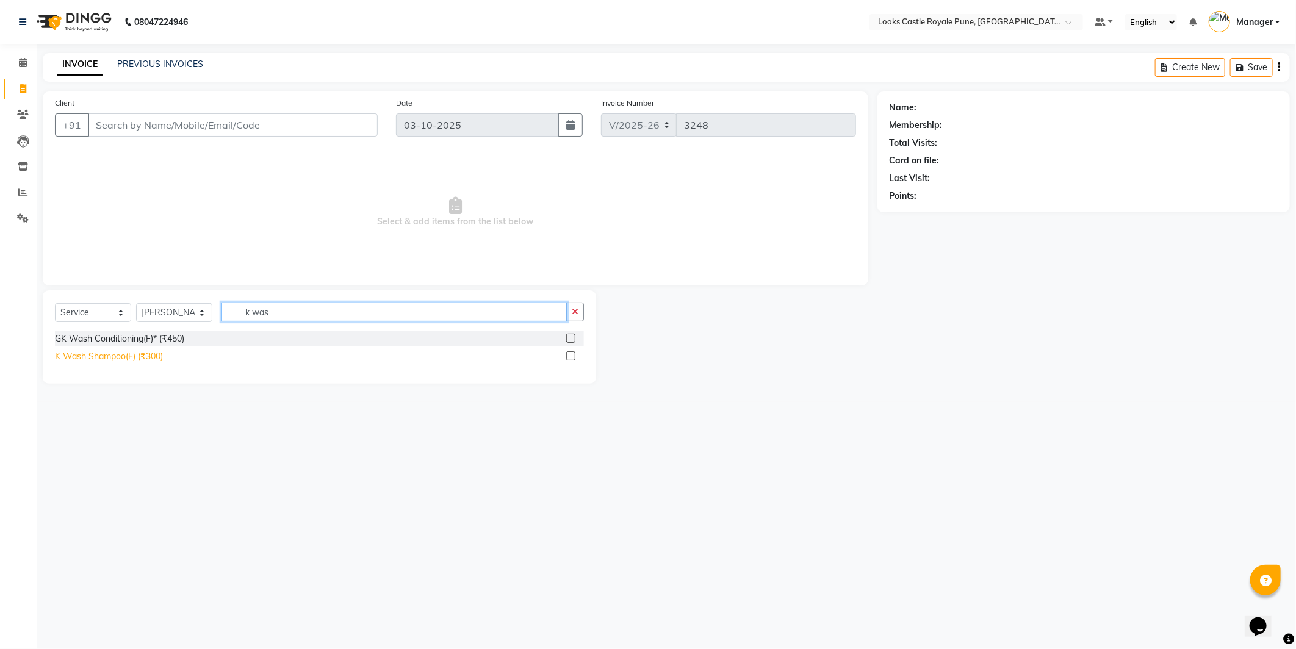
type input "k was"
click at [117, 355] on div "K Wash Shampoo(F) (₹300)" at bounding box center [109, 356] width 108 height 13
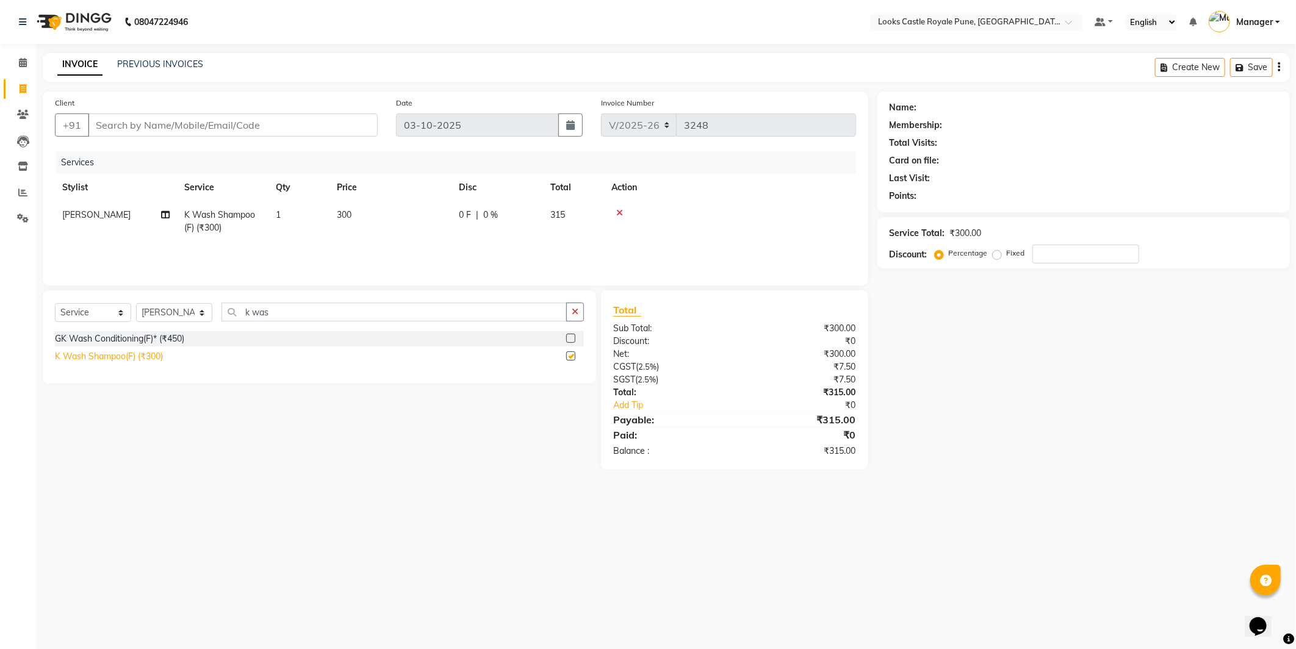
checkbox input "false"
click at [304, 419] on div "Select Service Product Membership Package Voucher Prepaid Gift Card Select Styl…" at bounding box center [315, 379] width 563 height 179
click at [356, 220] on td "300" at bounding box center [391, 221] width 122 height 40
select select "43051"
drag, startPoint x: 421, startPoint y: 227, endPoint x: 388, endPoint y: 224, distance: 33.1
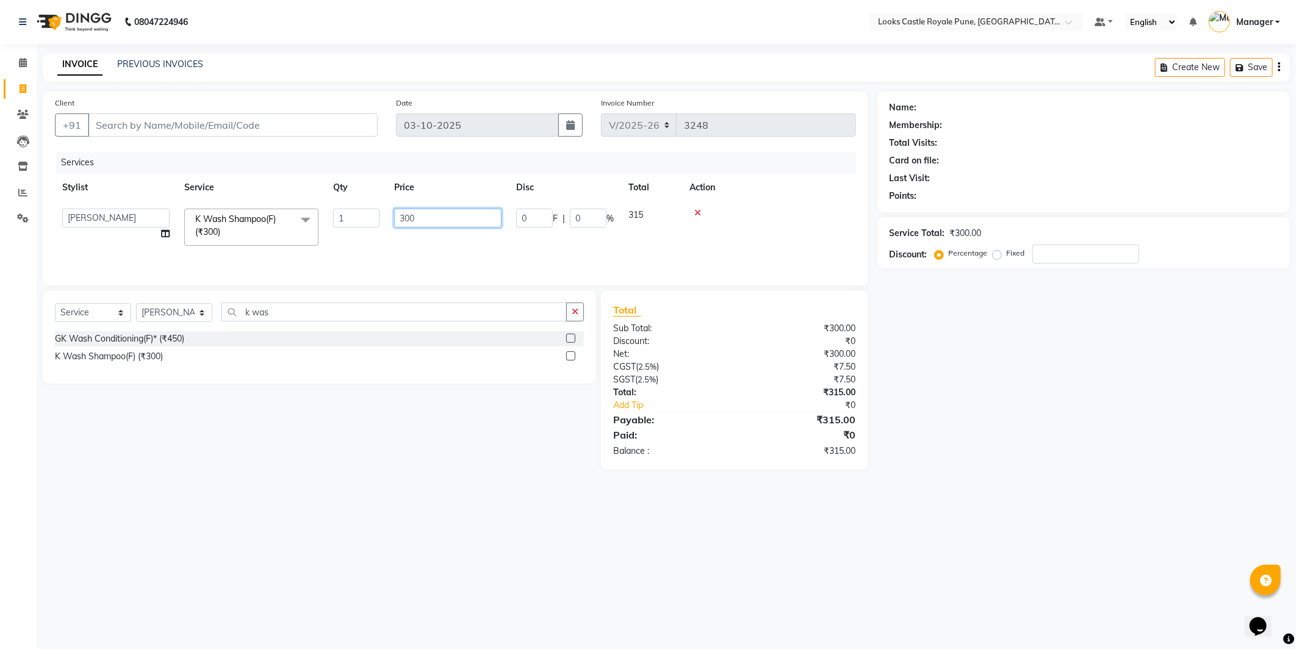
click at [388, 224] on td "300" at bounding box center [448, 227] width 122 height 52
type input "550"
click at [477, 449] on div "Select Service Product Membership Package Voucher Prepaid Gift Card Select Styl…" at bounding box center [315, 379] width 563 height 179
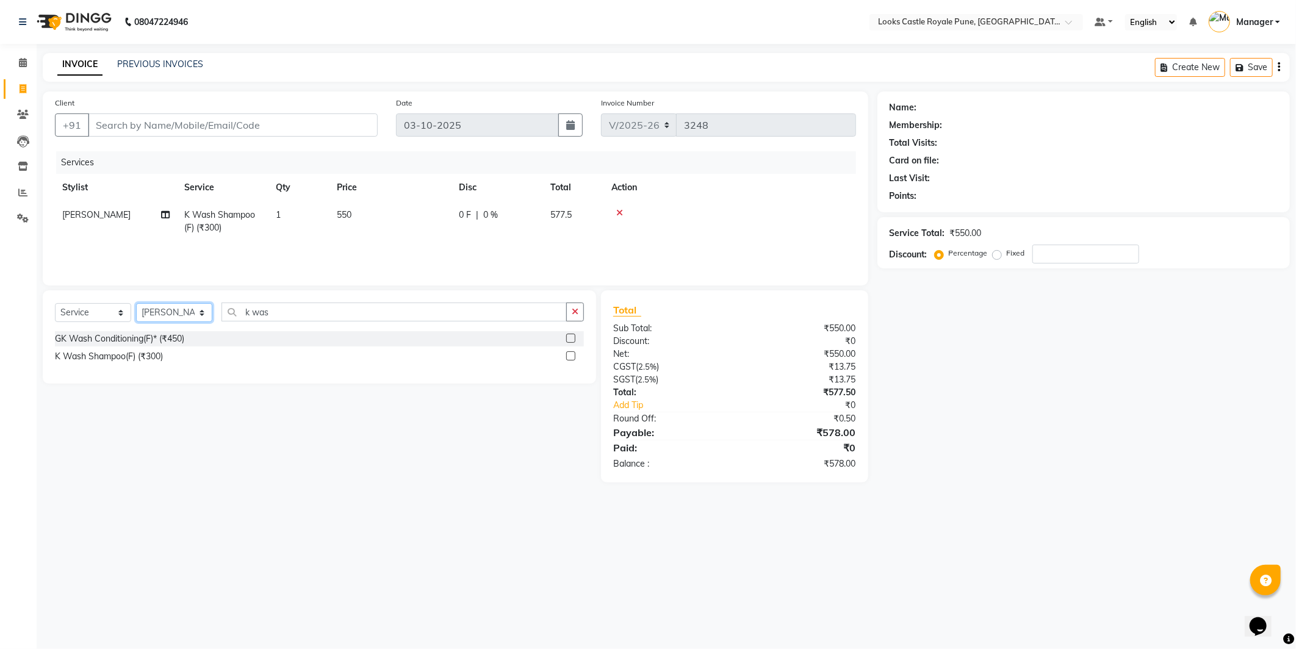
click at [156, 308] on select "Select Stylist Akshay [PERSON_NAME] [PERSON_NAME] [PERSON_NAME] Danish [PERSON_…" at bounding box center [174, 312] width 76 height 19
select select "43060"
click at [136, 304] on select "Select Stylist Akshay [PERSON_NAME] [PERSON_NAME] [PERSON_NAME] Danish [PERSON_…" at bounding box center [174, 312] width 76 height 19
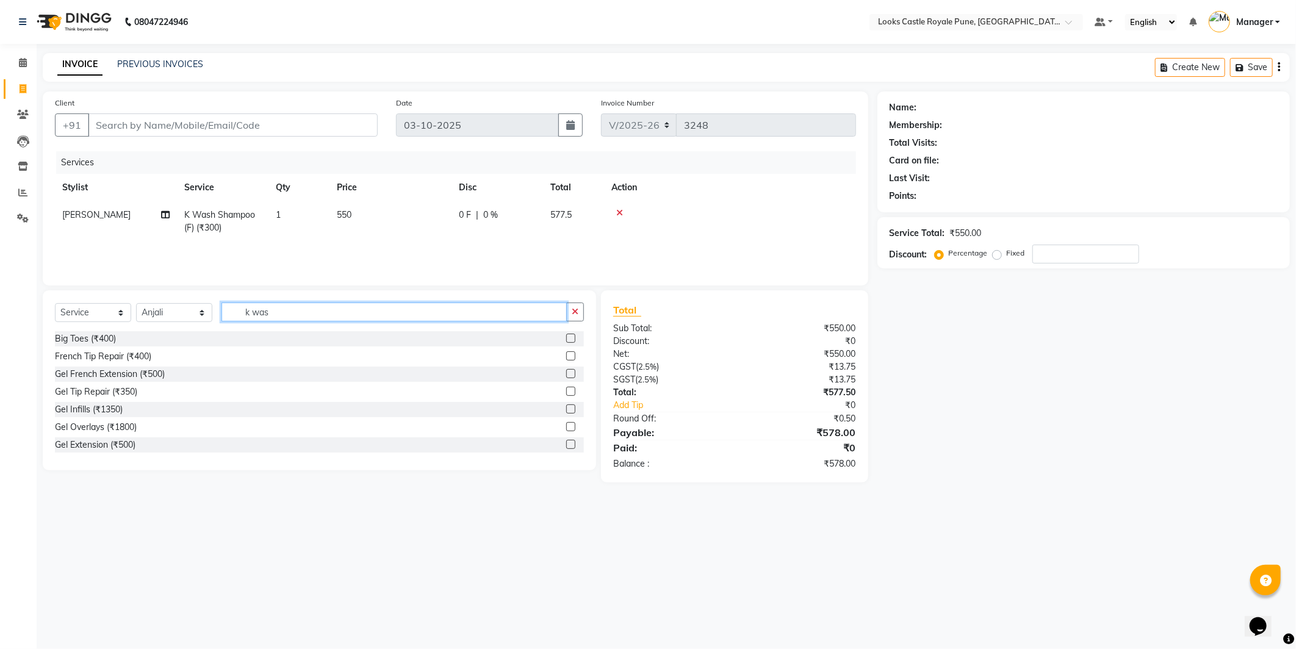
click at [275, 303] on input "k was" at bounding box center [394, 312] width 345 height 19
type input "k"
type input "head"
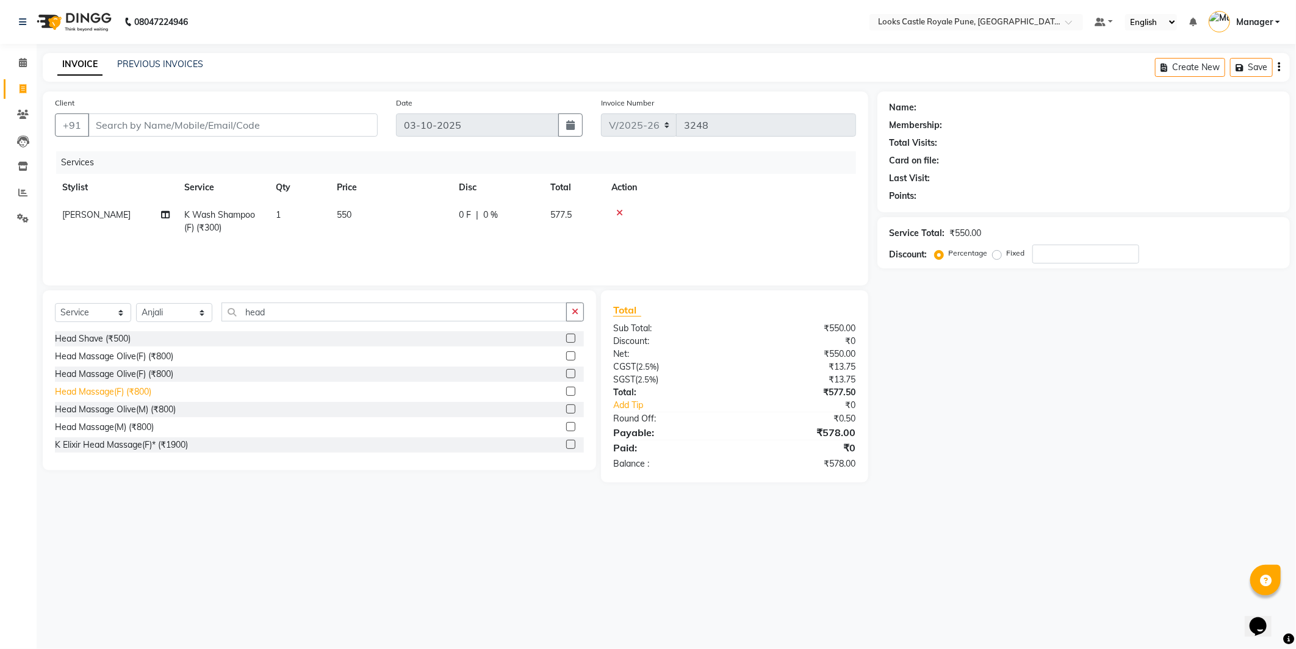
click at [109, 394] on div "Head Massage(F) (₹800)" at bounding box center [103, 392] width 96 height 13
checkbox input "false"
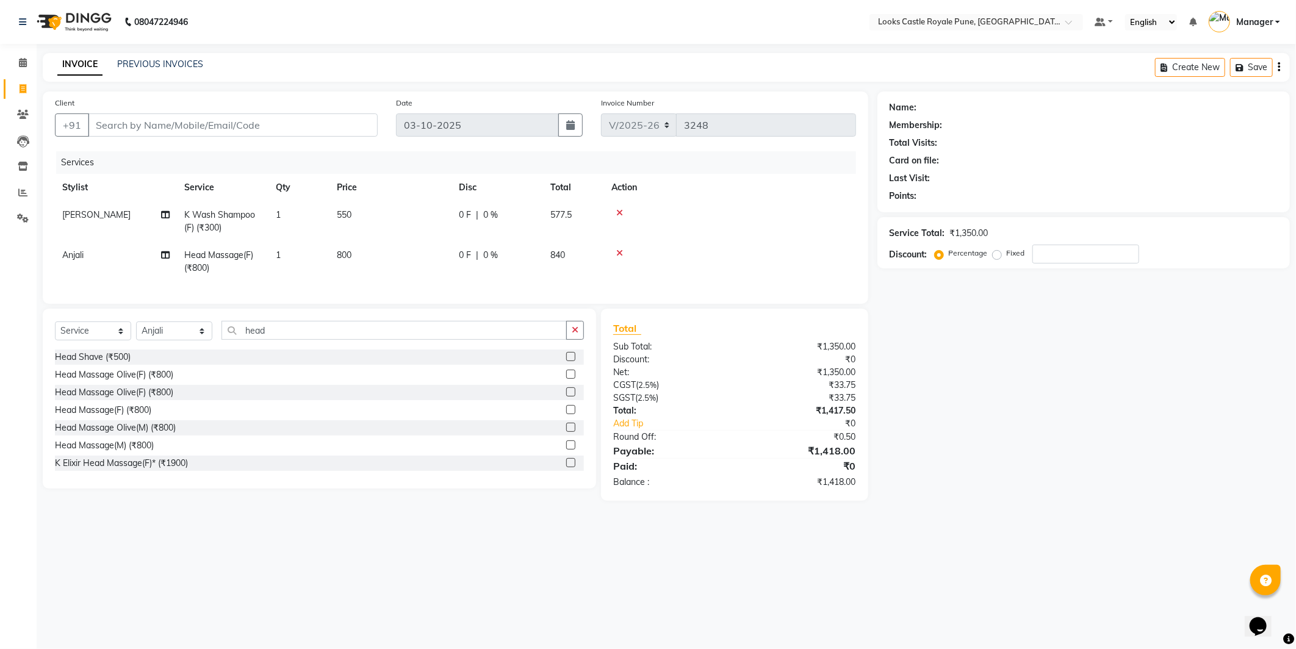
click at [330, 267] on td "800" at bounding box center [391, 262] width 122 height 40
select select "43060"
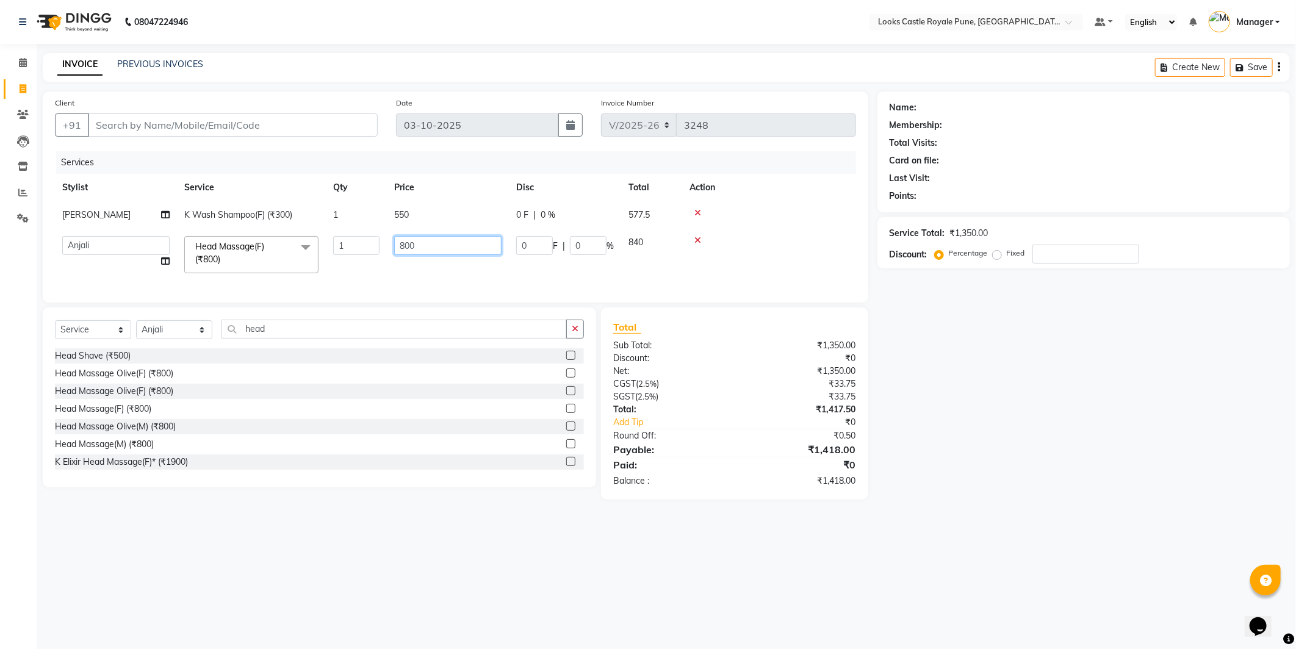
drag, startPoint x: 407, startPoint y: 244, endPoint x: 394, endPoint y: 247, distance: 13.6
click at [394, 247] on input "800" at bounding box center [447, 245] width 107 height 19
type input "850"
click at [806, 215] on div at bounding box center [769, 213] width 159 height 9
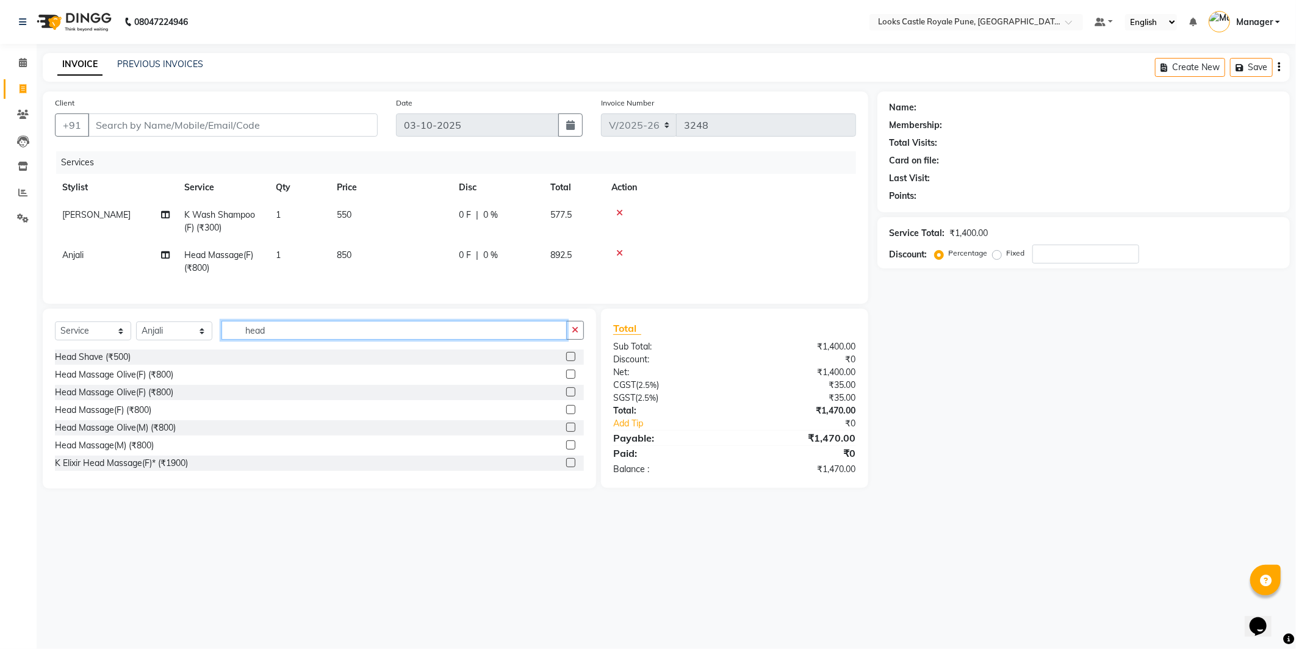
click at [283, 338] on input "head" at bounding box center [394, 330] width 345 height 19
click at [155, 341] on select "Select Stylist Akshay [PERSON_NAME] [PERSON_NAME] [PERSON_NAME] Danish [PERSON_…" at bounding box center [174, 331] width 76 height 19
select select "43054"
click at [136, 332] on select "Select Stylist Akshay [PERSON_NAME] [PERSON_NAME] [PERSON_NAME] Danish [PERSON_…" at bounding box center [174, 331] width 76 height 19
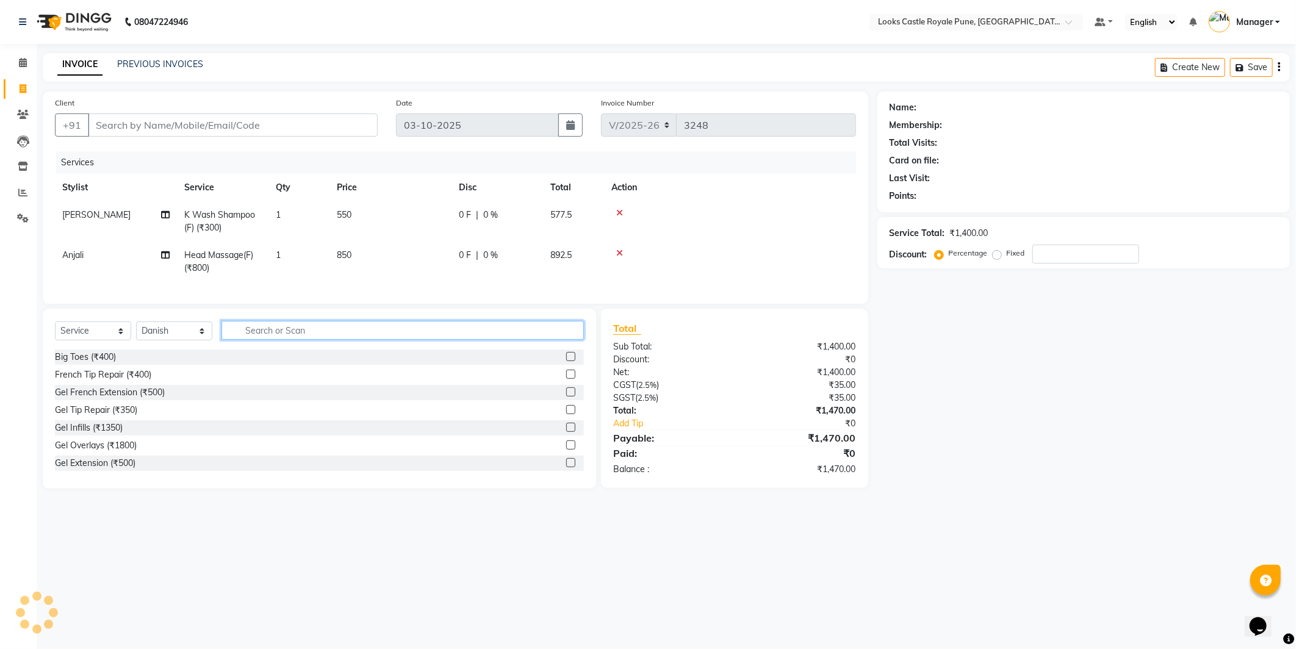
click at [322, 337] on input "text" at bounding box center [403, 330] width 362 height 19
click at [282, 337] on input "text" at bounding box center [403, 330] width 362 height 19
click at [409, 609] on div "08047224946 Select Location × Looks Castle Royale Pune, Pune, Maharashtra Defau…" at bounding box center [648, 324] width 1296 height 649
click at [241, 339] on input "text" at bounding box center [403, 330] width 362 height 19
type input "cut"
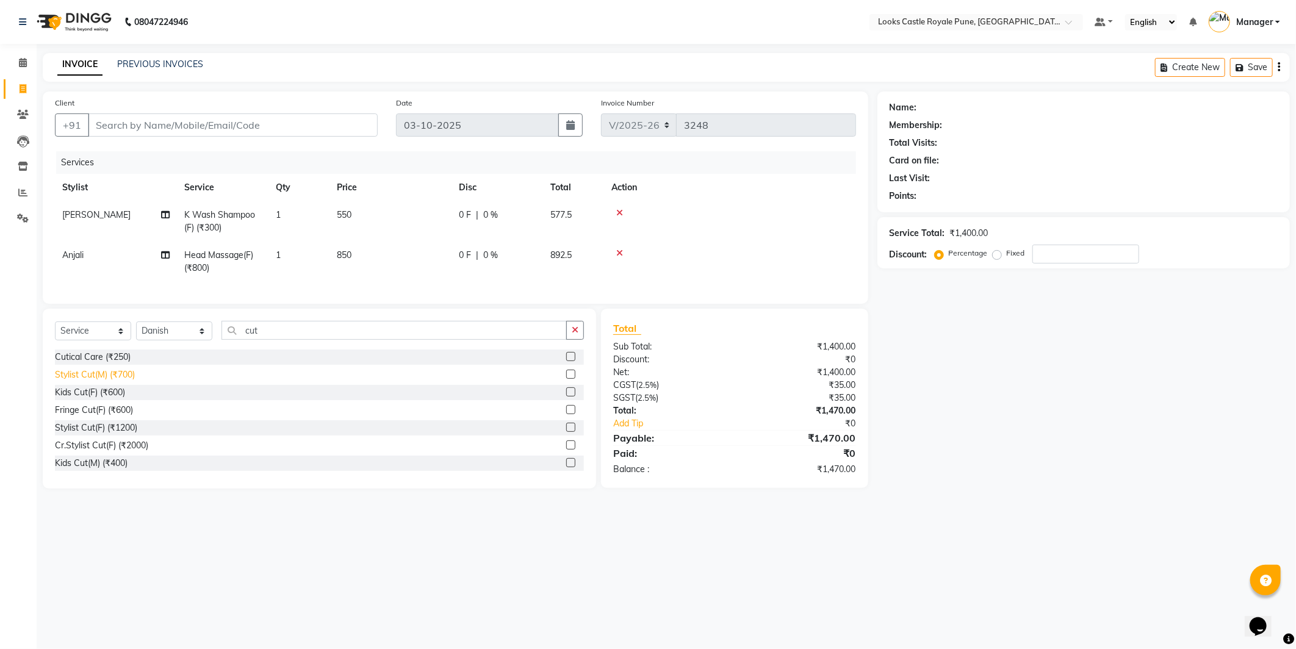
click at [68, 381] on div "Stylist Cut(M) (₹700)" at bounding box center [95, 375] width 80 height 13
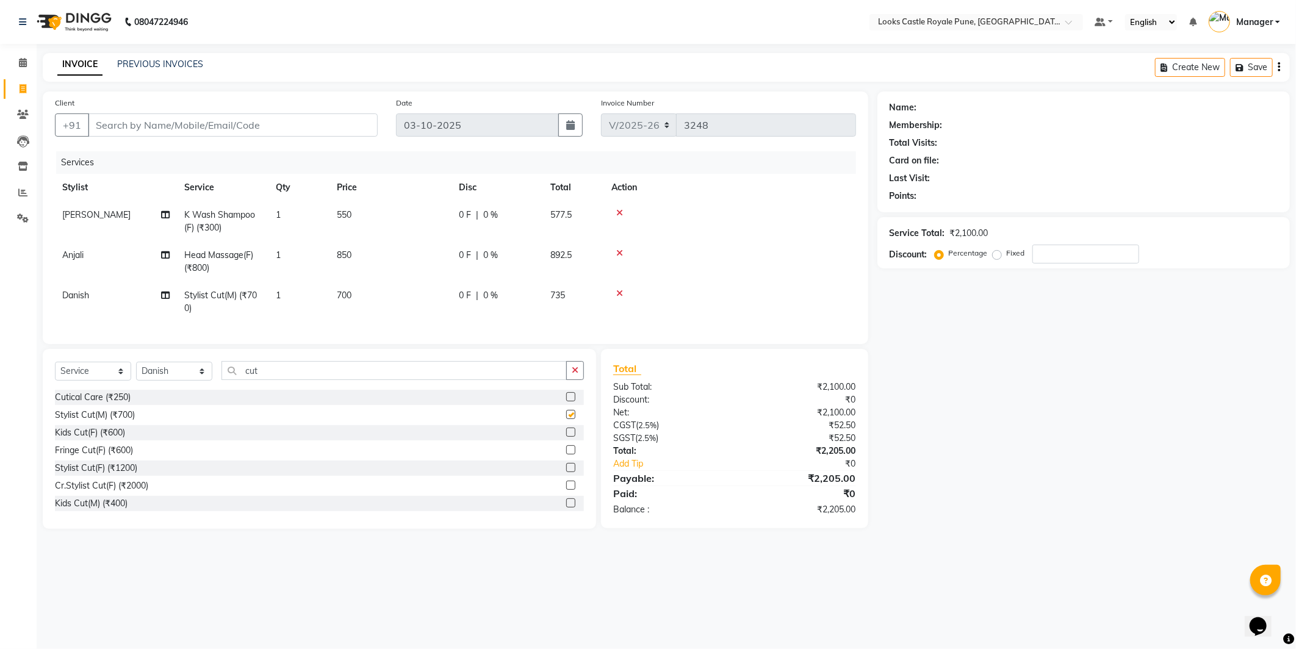
checkbox input "false"
click at [284, 380] on input "cut" at bounding box center [394, 370] width 345 height 19
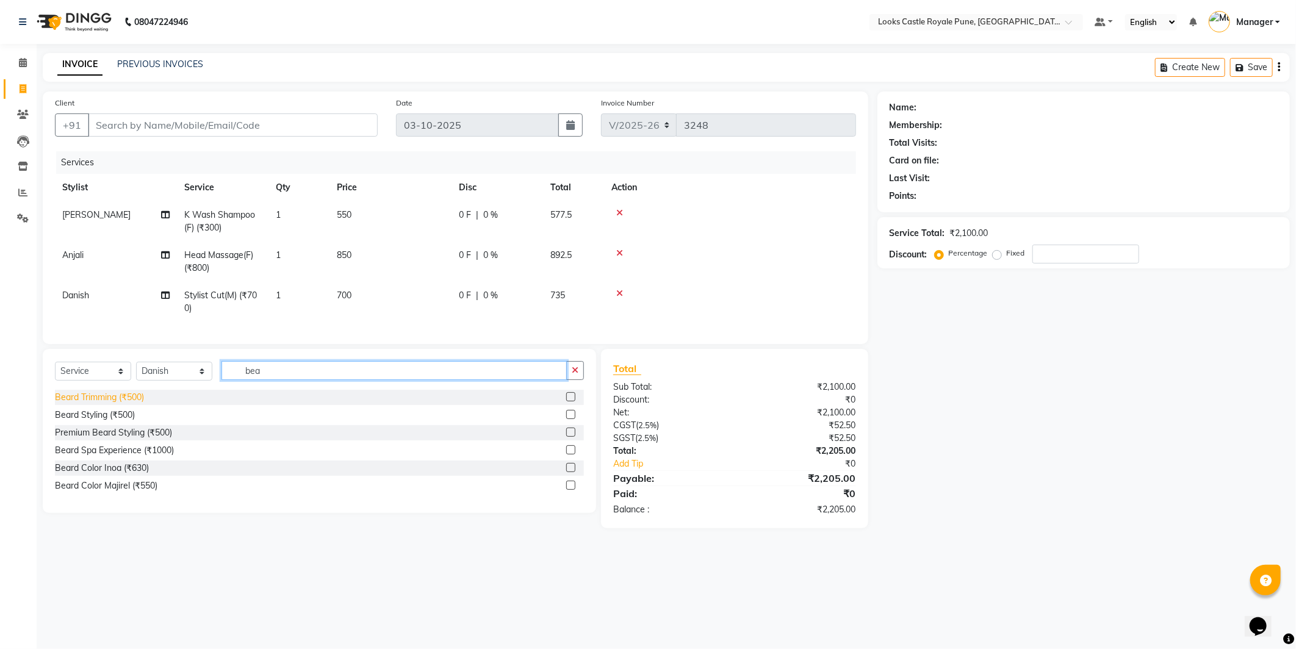
type input "bea"
click at [99, 404] on div "Beard Trimming (₹500)" at bounding box center [99, 397] width 89 height 13
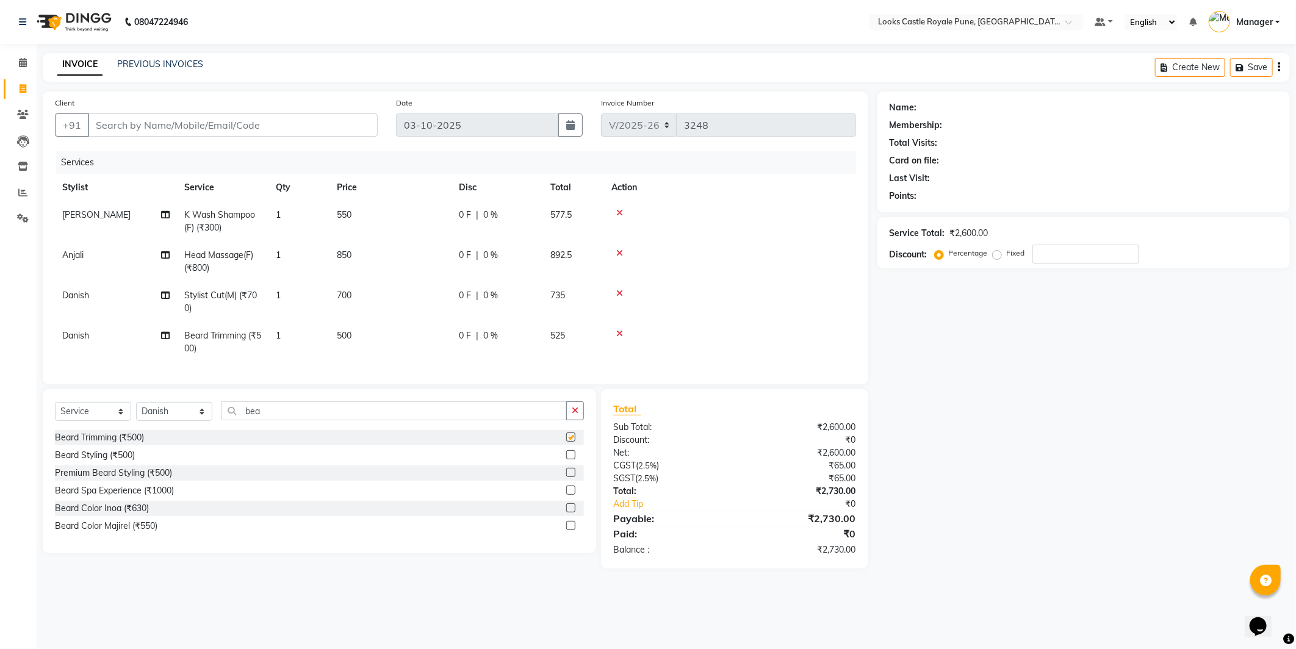
checkbox input "false"
click at [278, 420] on input "bea" at bounding box center [394, 411] width 345 height 19
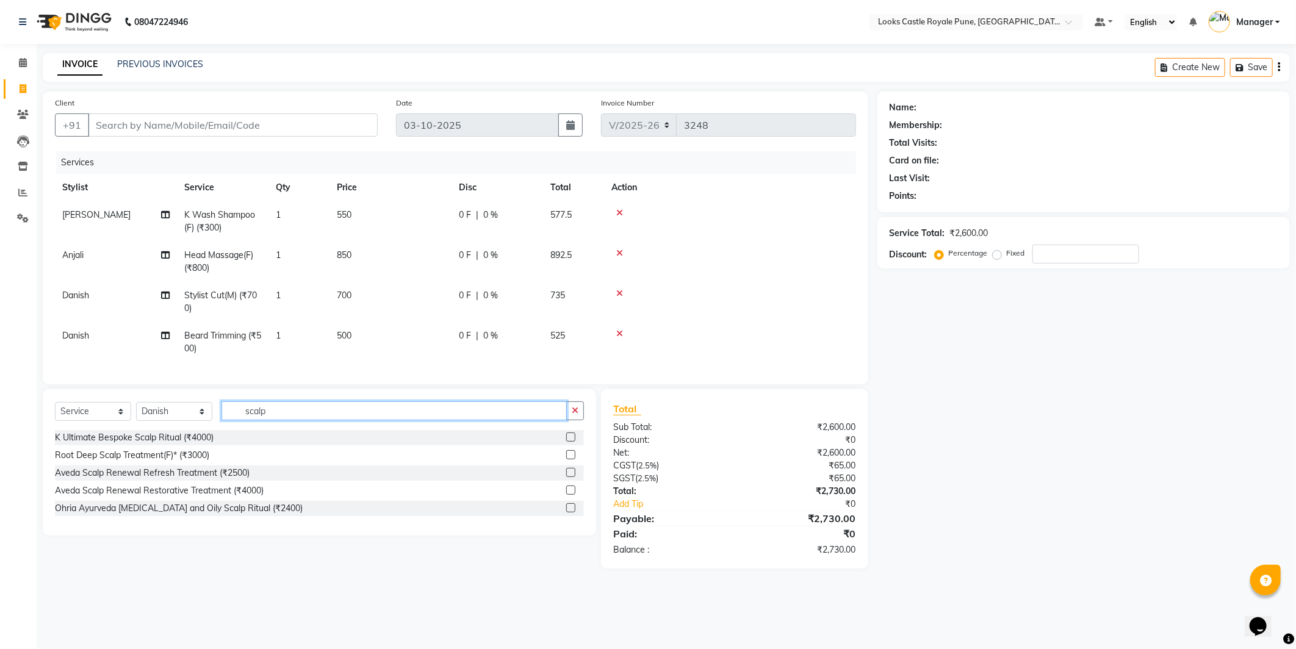
click at [307, 419] on input "scalp" at bounding box center [394, 411] width 345 height 19
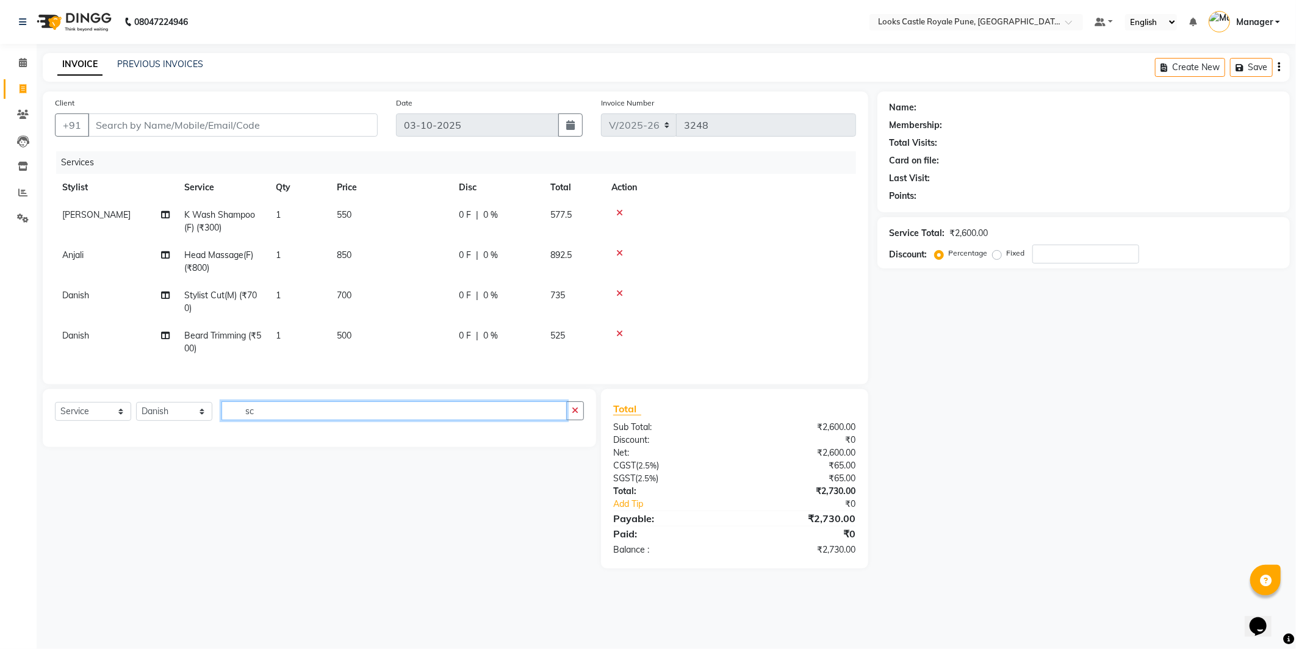
type input "s"
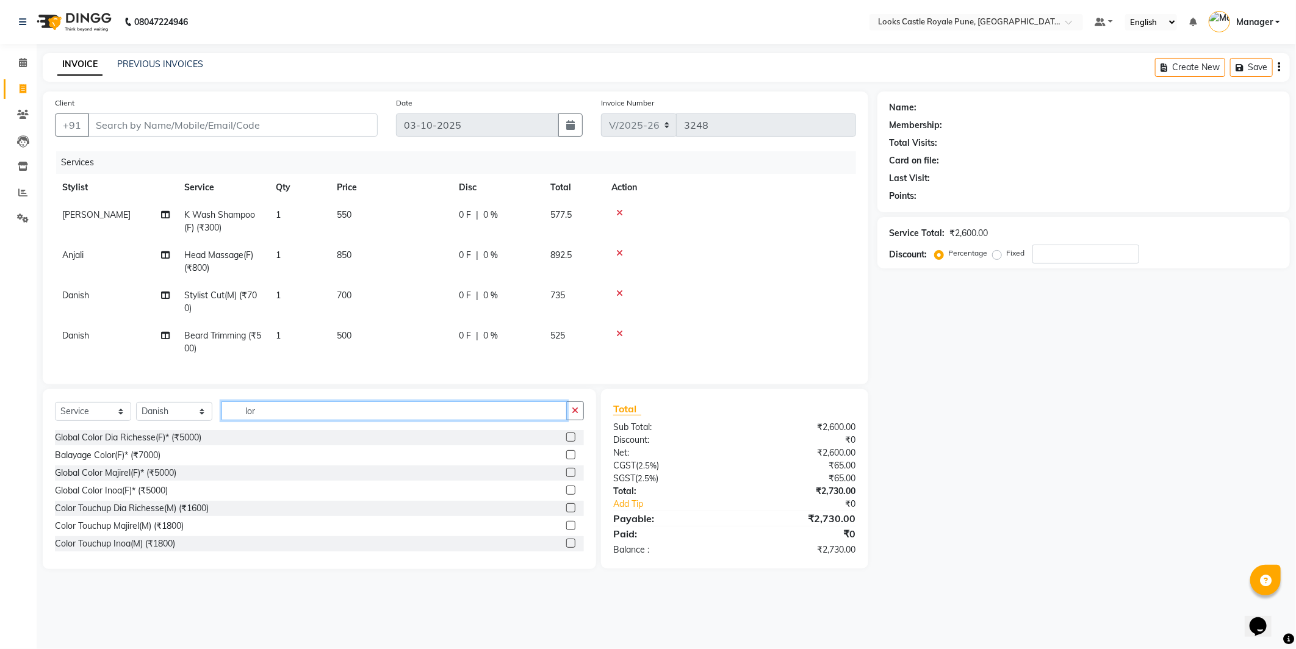
click at [281, 420] on input "lor" at bounding box center [394, 411] width 345 height 19
click at [278, 420] on input "2500" at bounding box center [394, 411] width 345 height 19
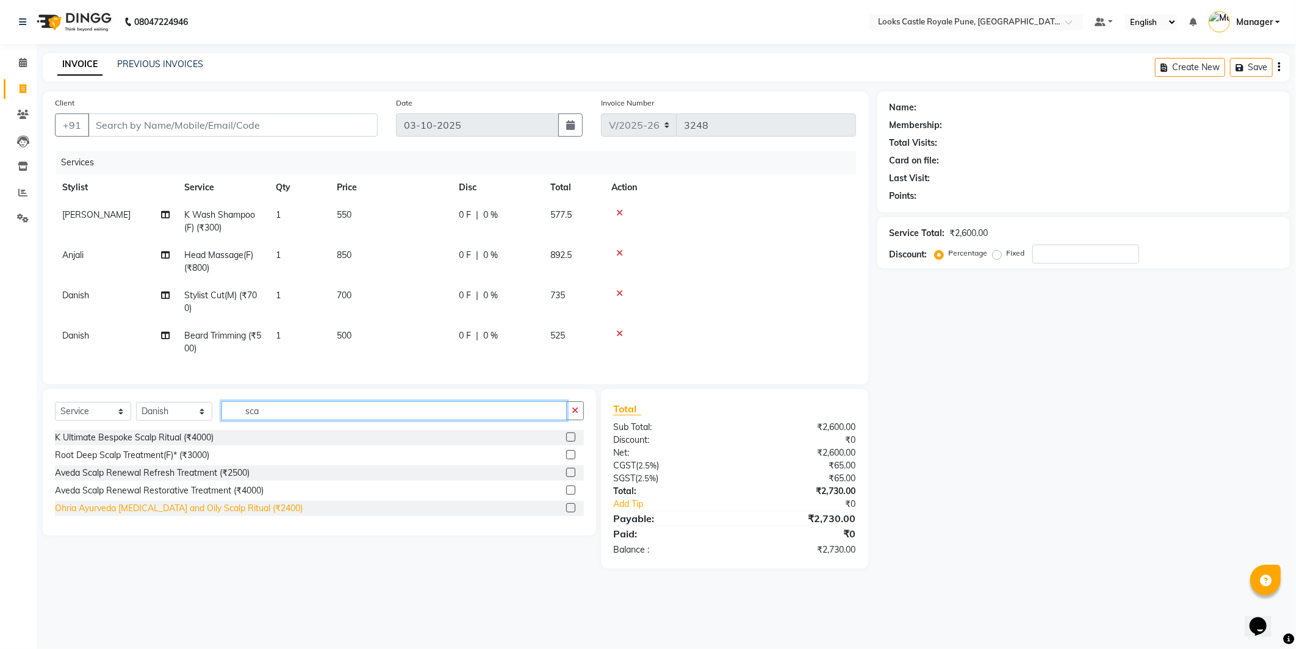
type input "sca"
click at [168, 515] on div "Ohria Ayurveda [MEDICAL_DATA] and Oily Scalp Ritual (₹2400)" at bounding box center [179, 508] width 248 height 13
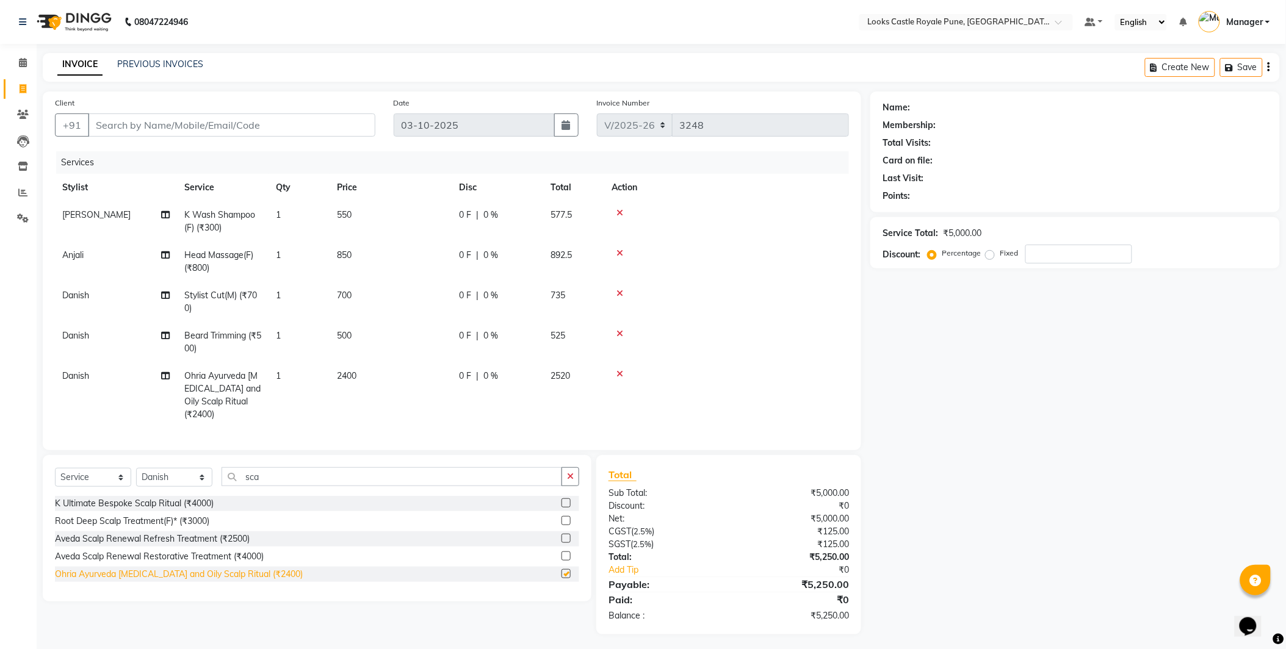
checkbox input "false"
click at [348, 365] on td "2400" at bounding box center [391, 395] width 122 height 66
select select "43054"
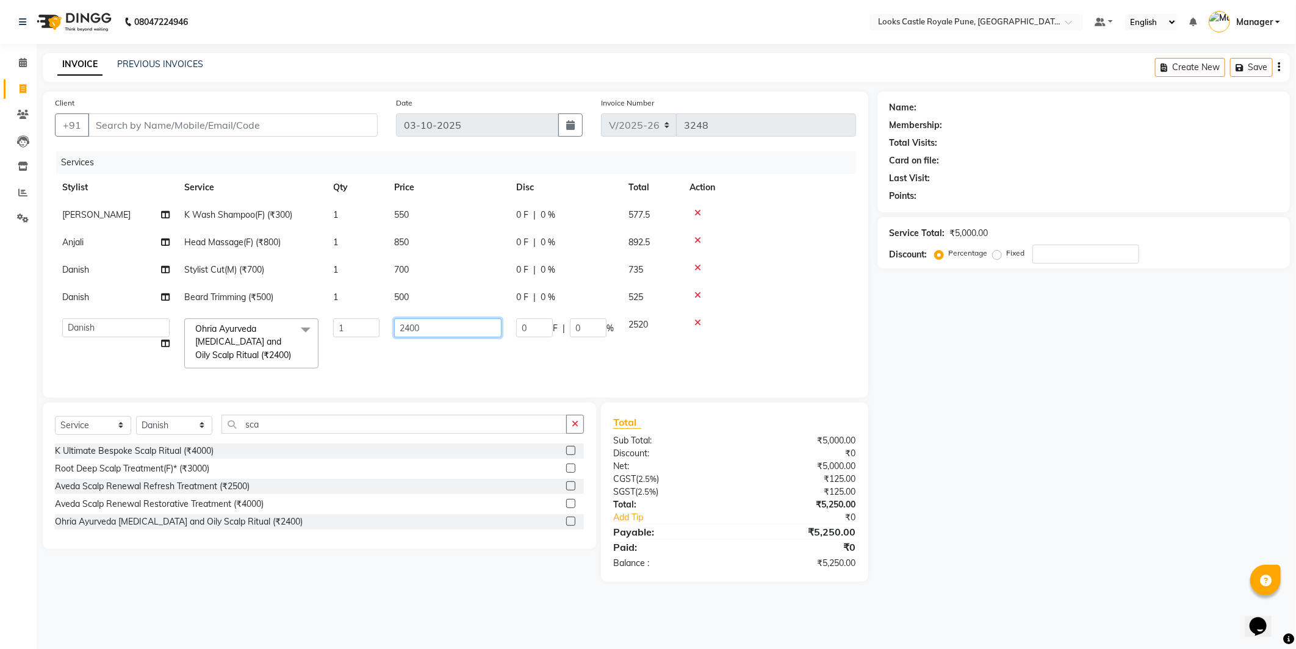
click at [418, 330] on input "2400" at bounding box center [447, 328] width 107 height 19
click at [412, 328] on input "2400" at bounding box center [447, 328] width 107 height 19
type input "2500"
click at [380, 309] on tbody "Christy K Wash Shampoo(F) (₹300) 1 550 0 F | 0 % 577.5 Anjali Head Massage(F) (…" at bounding box center [455, 288] width 801 height 175
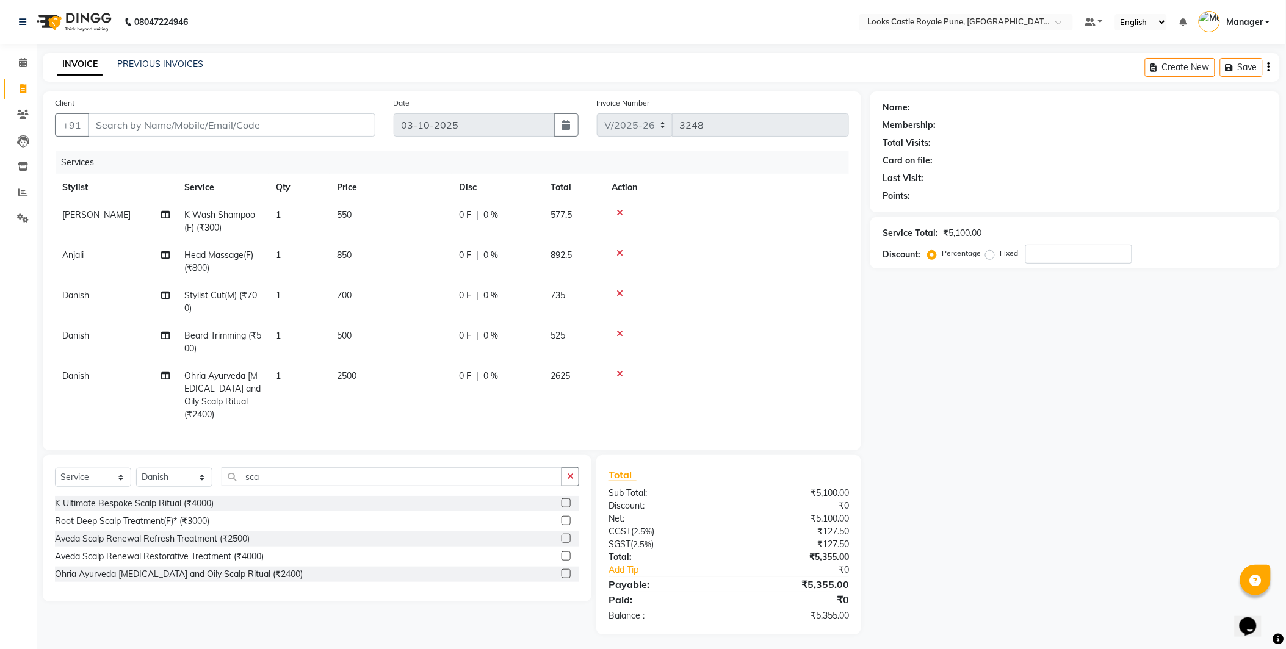
click at [373, 289] on td "700" at bounding box center [391, 302] width 122 height 40
select select "43054"
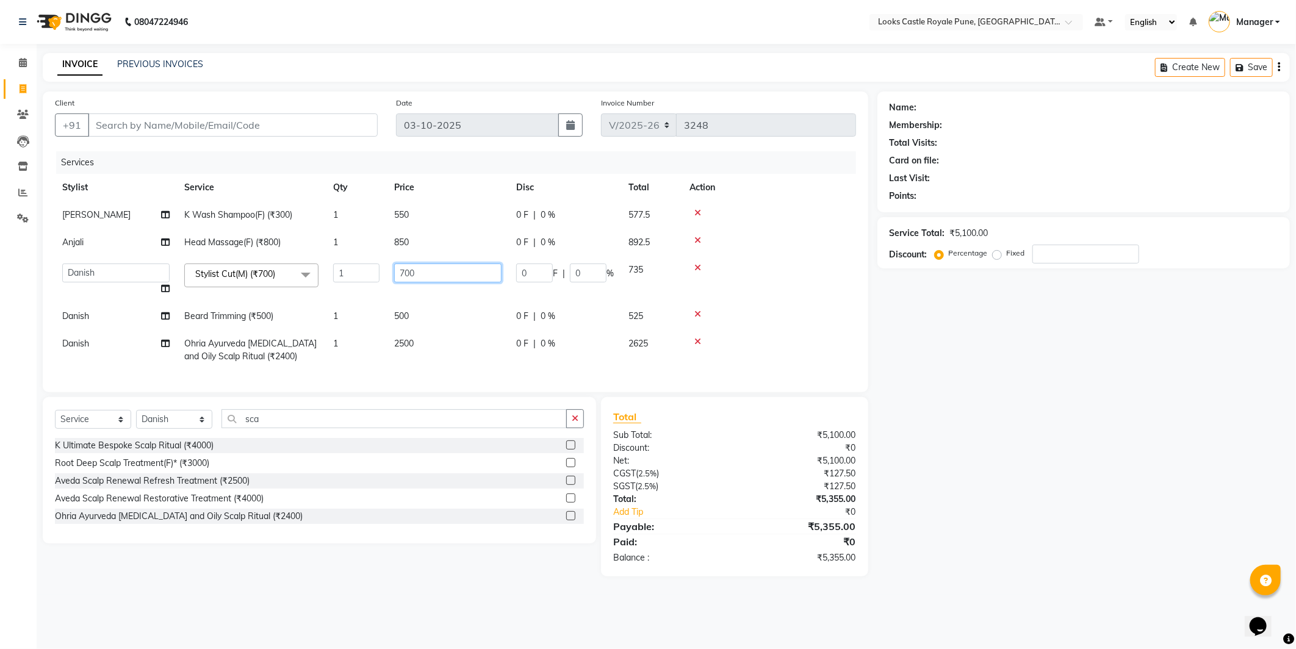
click at [344, 276] on tr "Akshay Alisha Amir Anjali Arif Arman Christy Danish Eli Gloria Hafiz Hussain_pd…" at bounding box center [455, 279] width 801 height 46
type input "638"
click at [784, 237] on tbody "Christy K Wash Shampoo(F) (₹300) 1 550 0 F | 0 % 577.5 Anjali Head Massage(F) (…" at bounding box center [455, 285] width 801 height 169
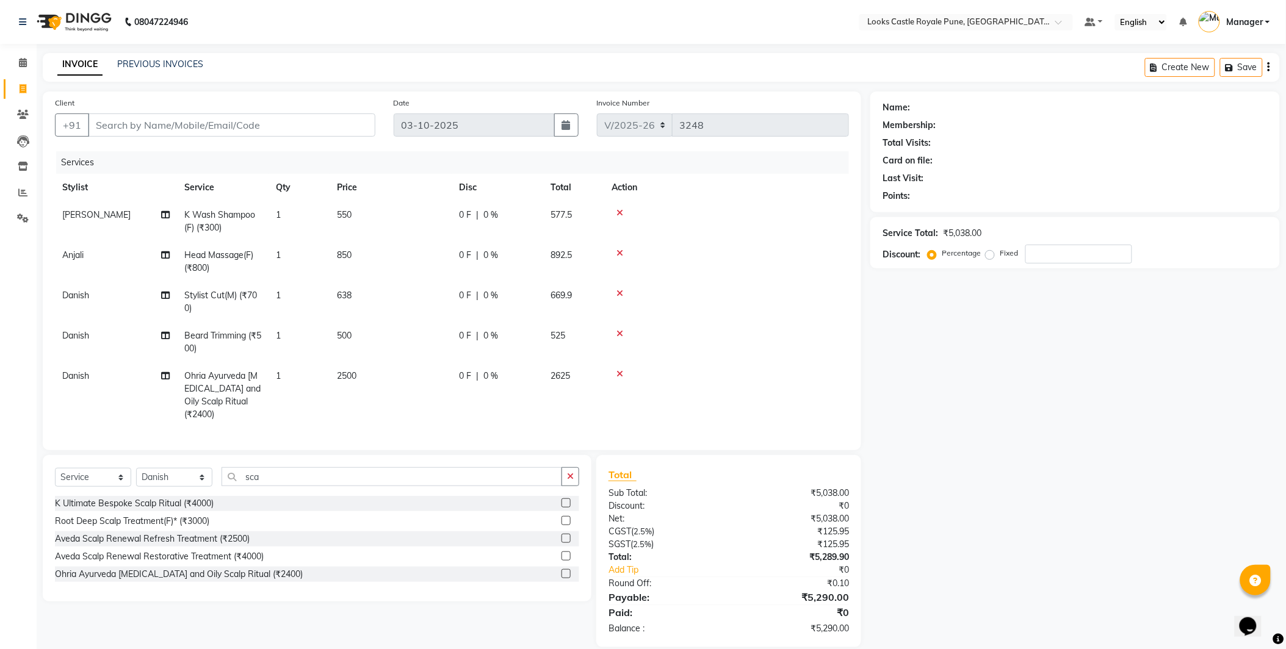
click at [236, 254] on span "Head Massage(F) (₹800)" at bounding box center [218, 262] width 69 height 24
select select "43060"
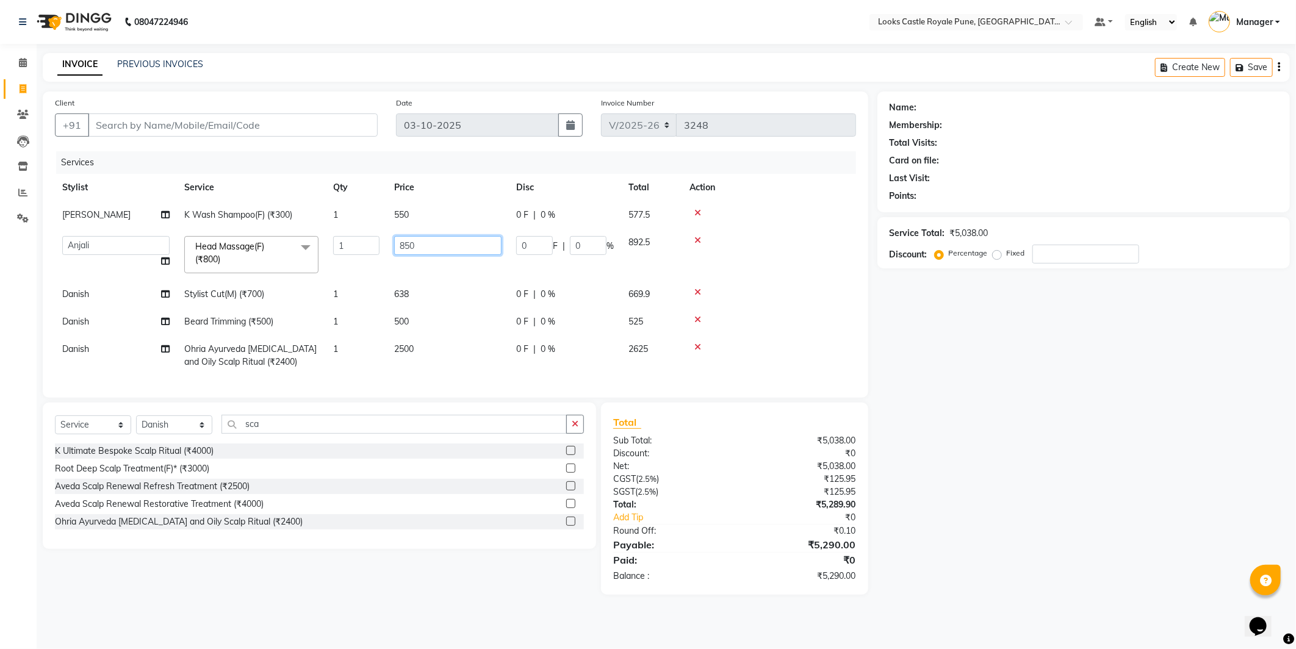
click at [419, 240] on input "850" at bounding box center [447, 245] width 107 height 19
drag, startPoint x: 419, startPoint y: 240, endPoint x: 397, endPoint y: 245, distance: 22.6
click at [397, 245] on input "850" at bounding box center [447, 245] width 107 height 19
type input "1250"
click at [744, 283] on td at bounding box center [769, 294] width 174 height 27
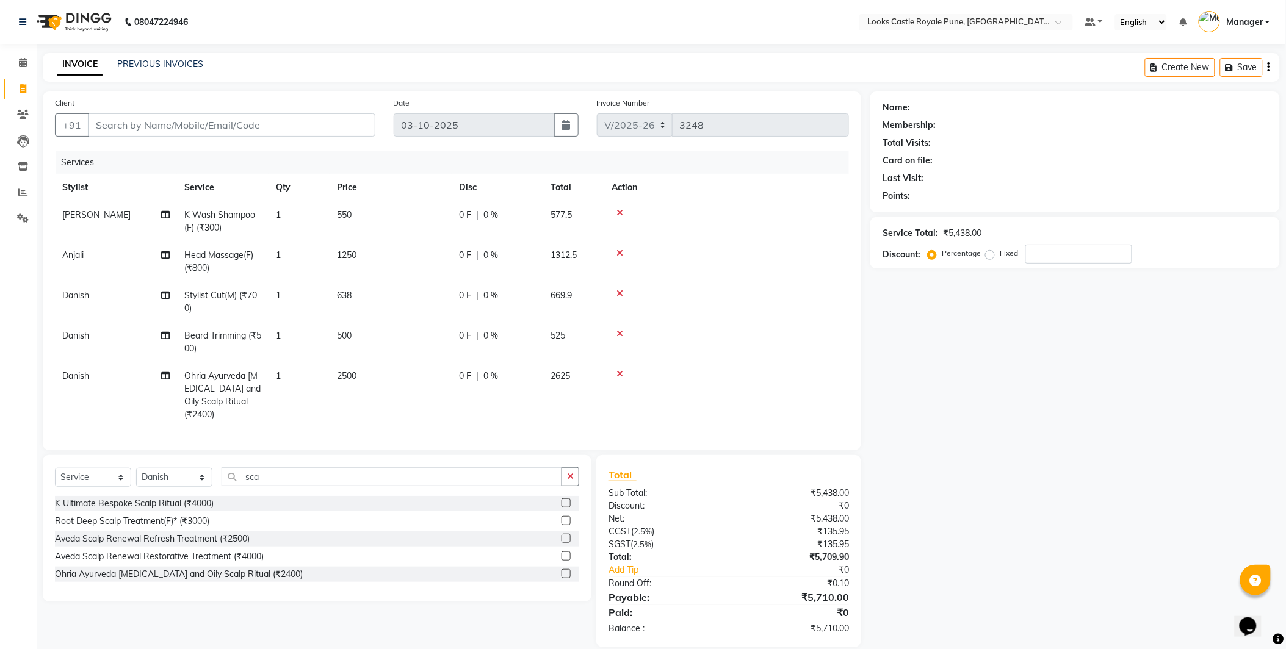
click at [78, 263] on td "Anjali" at bounding box center [116, 262] width 122 height 40
select select "43060"
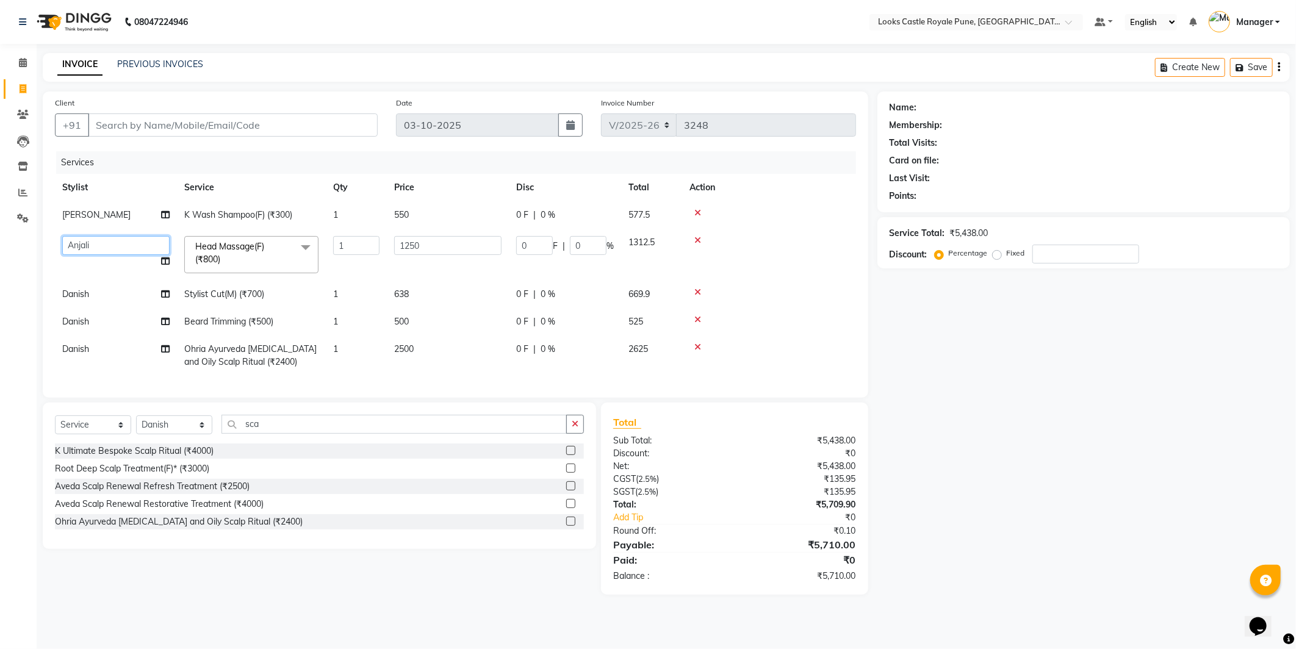
click at [78, 248] on select "Akshay [PERSON_NAME] [PERSON_NAME] [PERSON_NAME] Danish [PERSON_NAME] [PERSON_N…" at bounding box center [115, 245] width 107 height 19
click at [1045, 285] on div "Name: Membership: Total Visits: Card on file: Last Visit: Points: Service Total…" at bounding box center [1089, 343] width 422 height 503
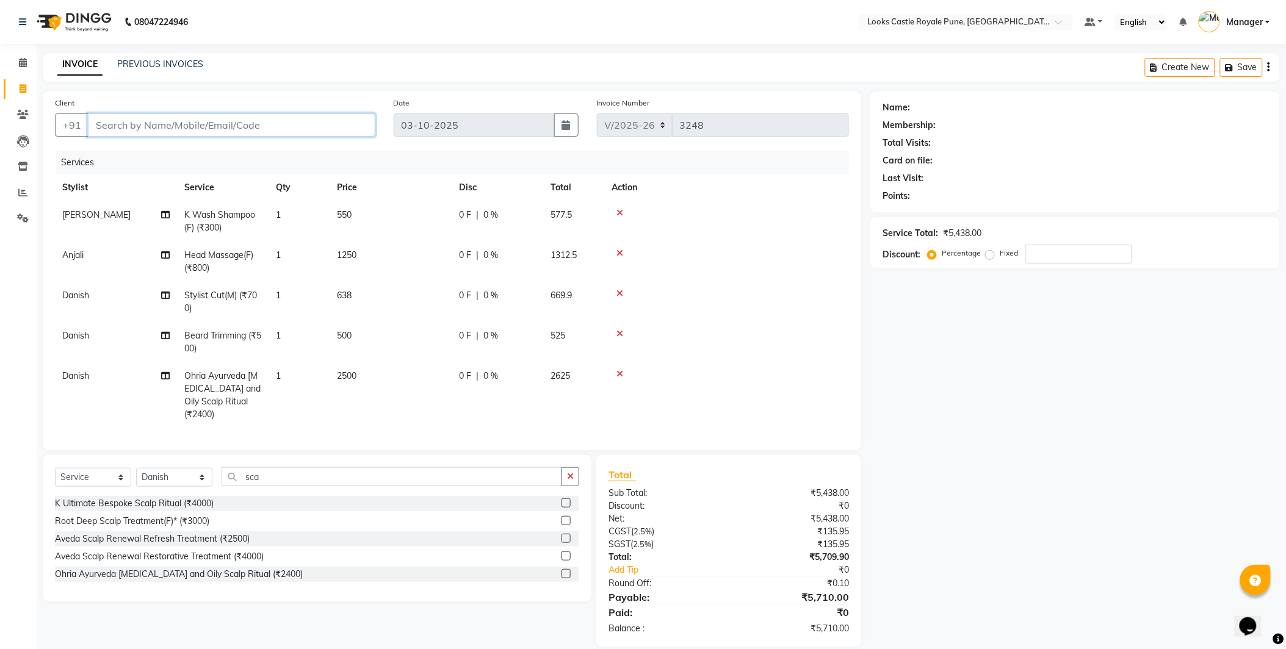
click at [153, 132] on input "Client" at bounding box center [231, 125] width 287 height 23
type input "7"
type input "0"
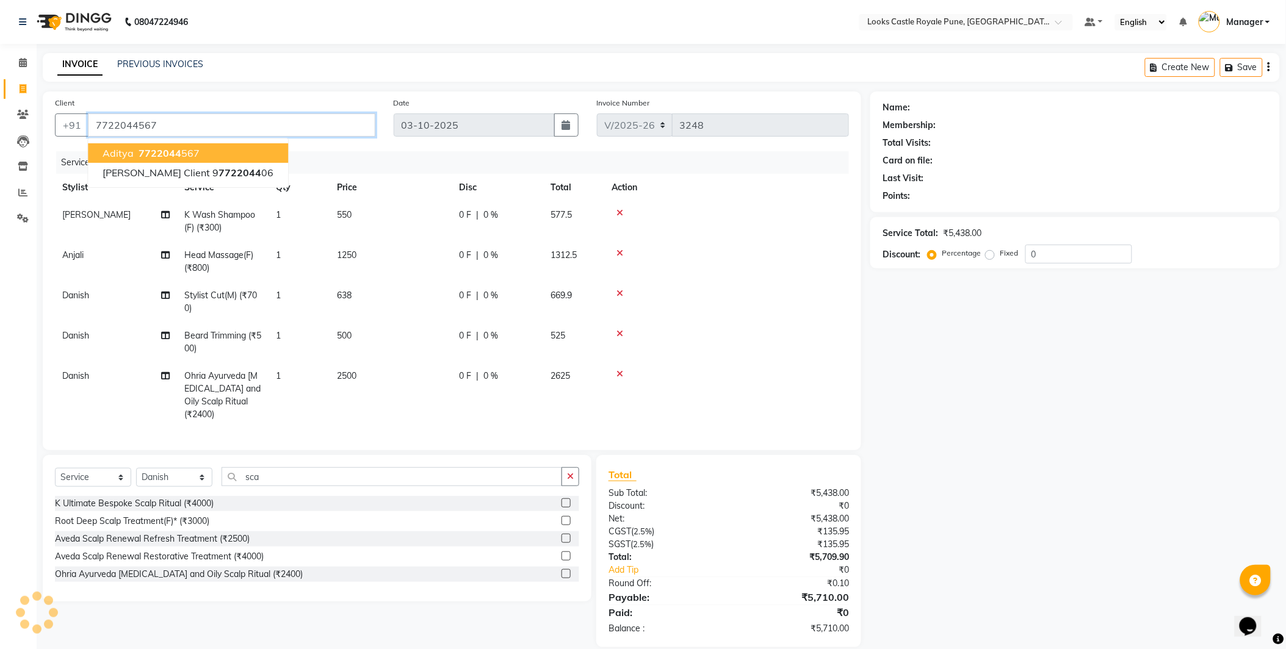
type input "7722044567"
select select "1: Object"
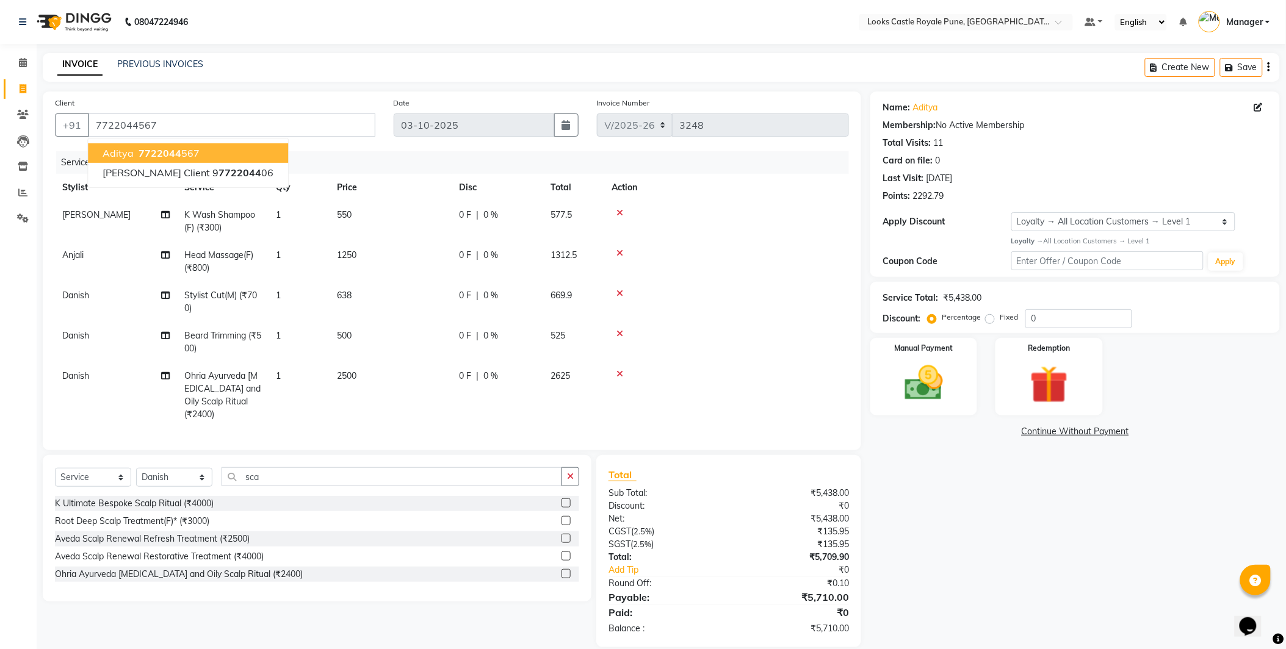
click at [168, 151] on span "7722044" at bounding box center [160, 153] width 43 height 12
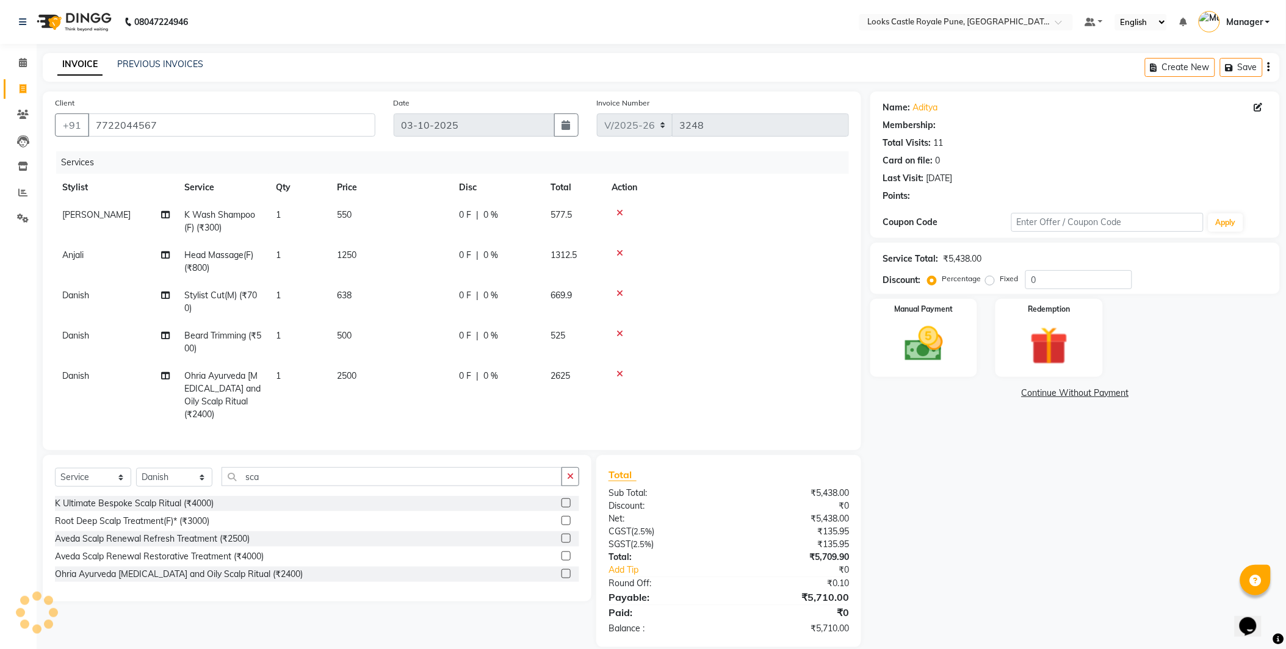
select select "1: Object"
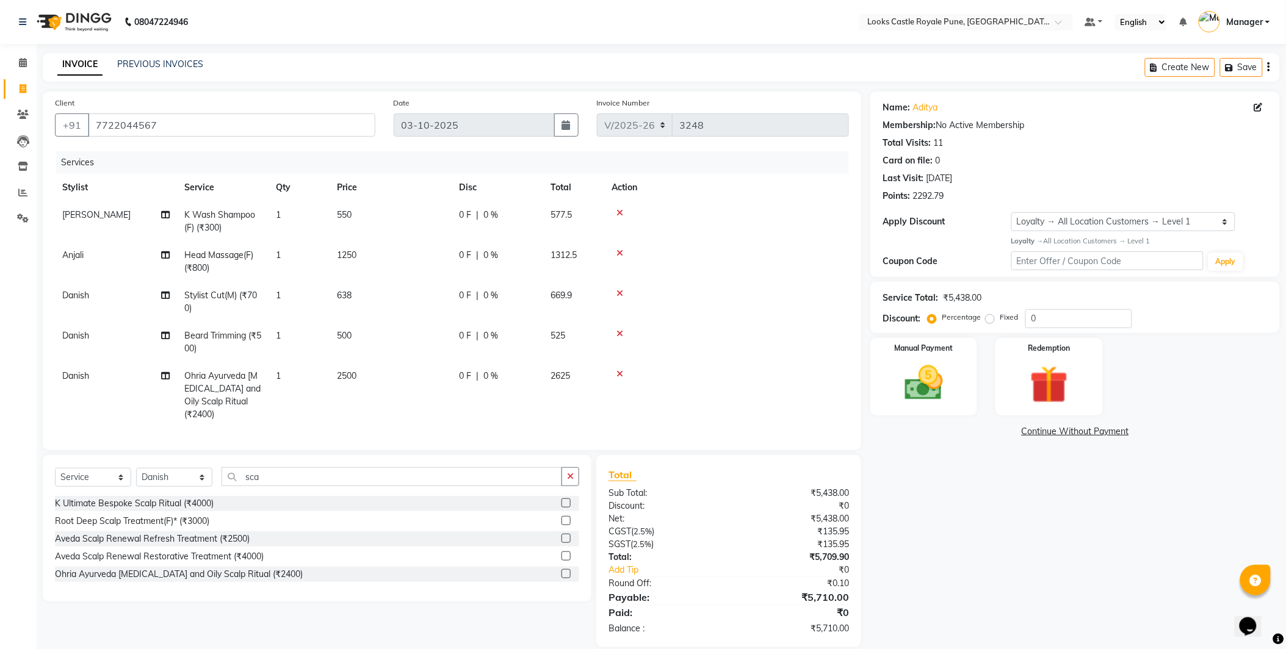
scroll to position [13, 0]
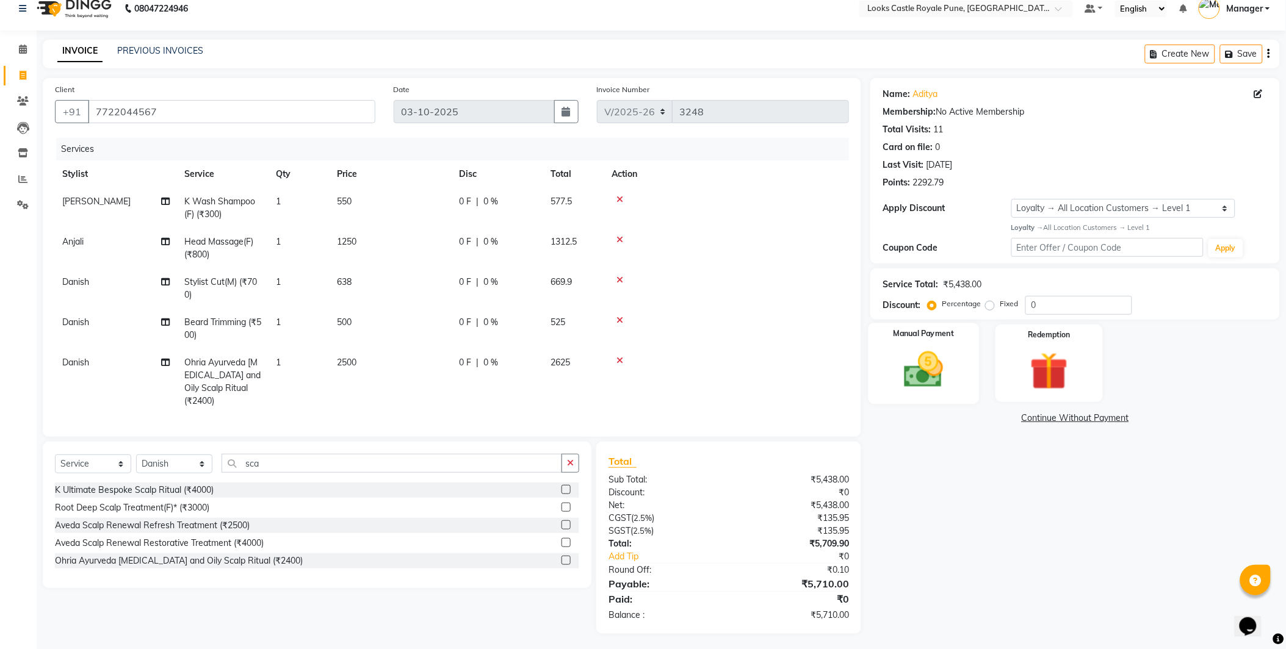
click at [912, 364] on img at bounding box center [924, 370] width 64 height 46
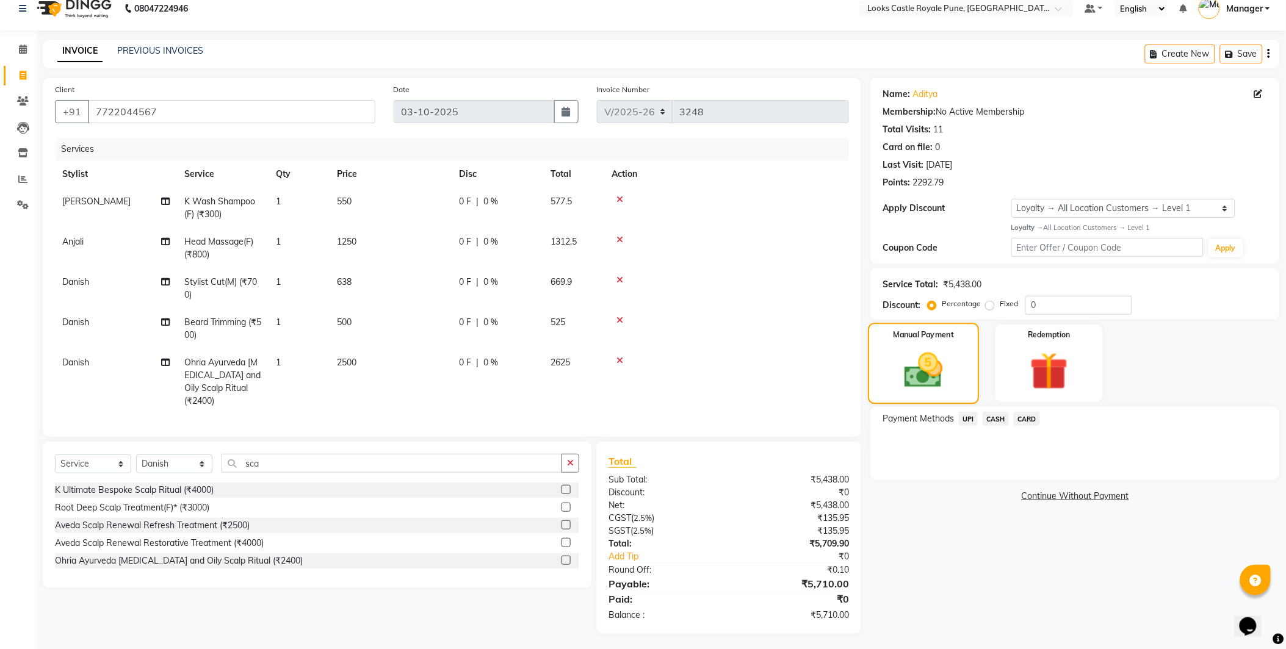
click at [907, 343] on div "Manual Payment" at bounding box center [923, 363] width 111 height 81
click at [985, 414] on span "CASH" at bounding box center [995, 419] width 26 height 14
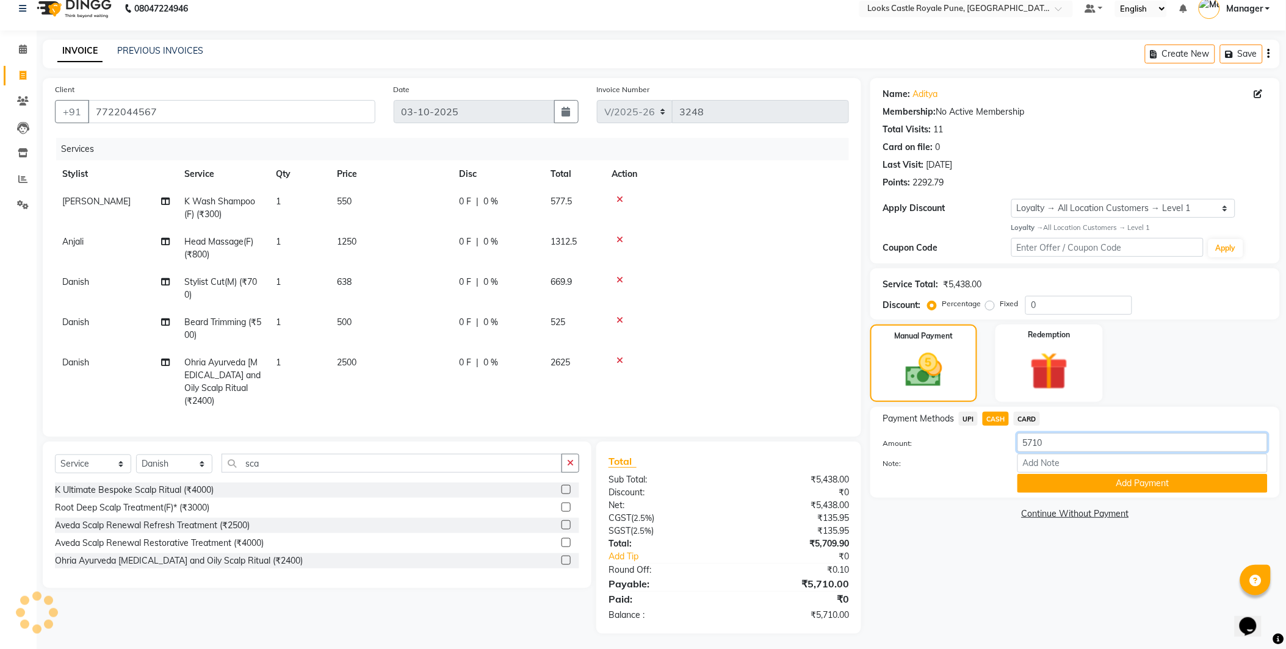
click at [1056, 438] on input "5710" at bounding box center [1142, 442] width 250 height 19
type input "6000"
click at [1070, 474] on button "Add Payment" at bounding box center [1142, 483] width 250 height 19
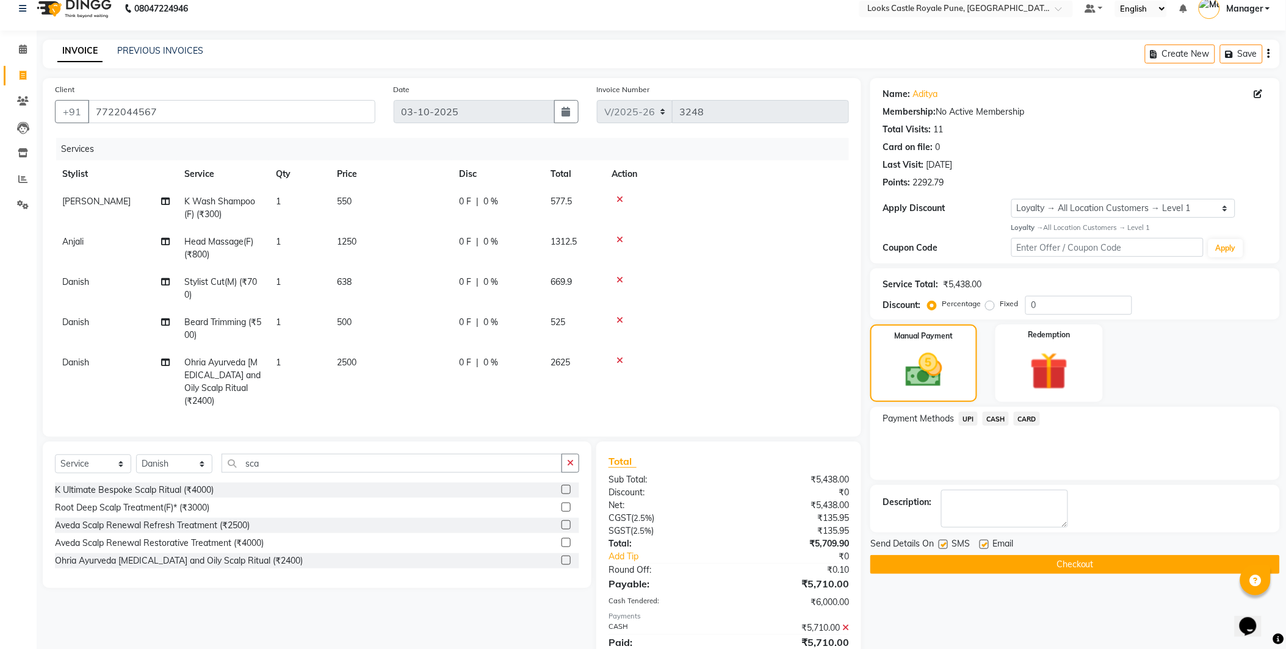
scroll to position [143, 0]
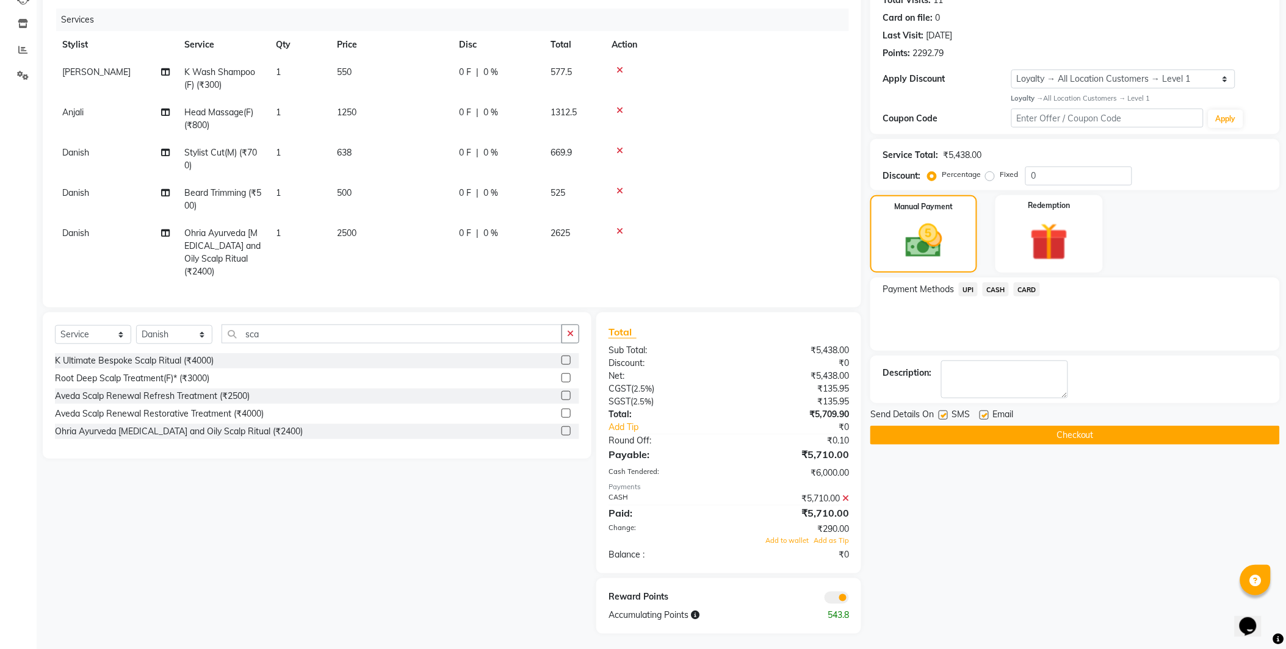
click at [847, 494] on icon at bounding box center [845, 498] width 7 height 9
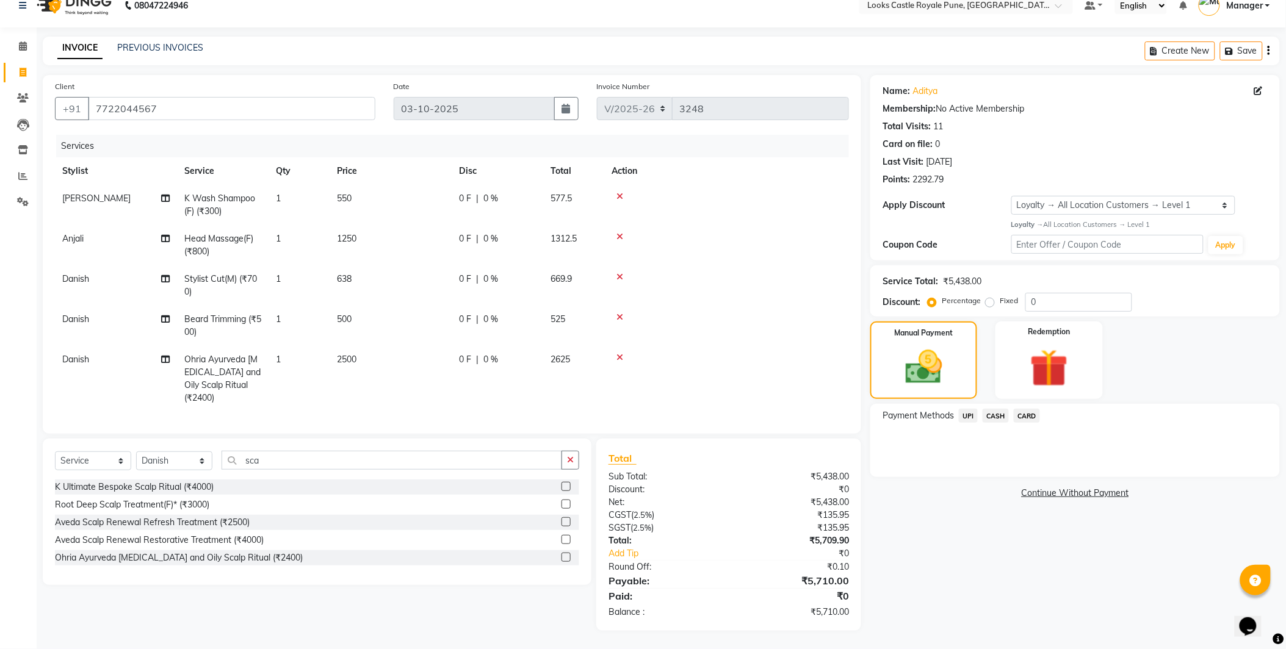
scroll to position [13, 0]
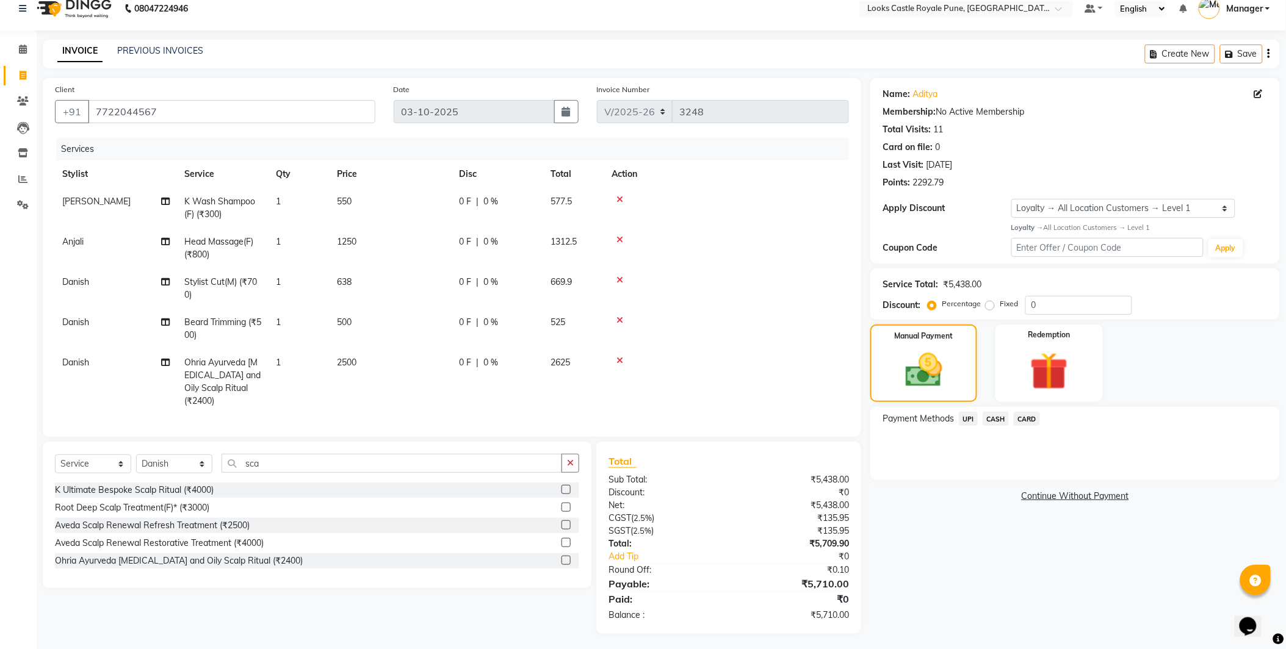
click at [356, 333] on td "500" at bounding box center [391, 329] width 122 height 40
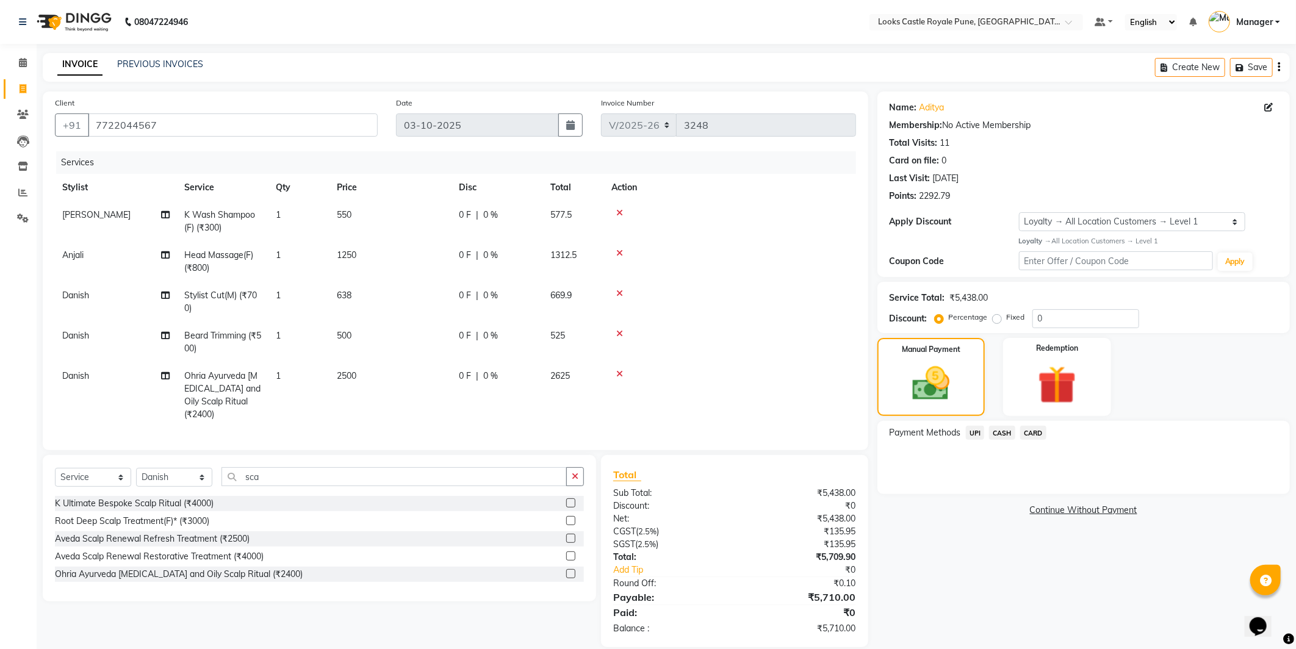
select select "43054"
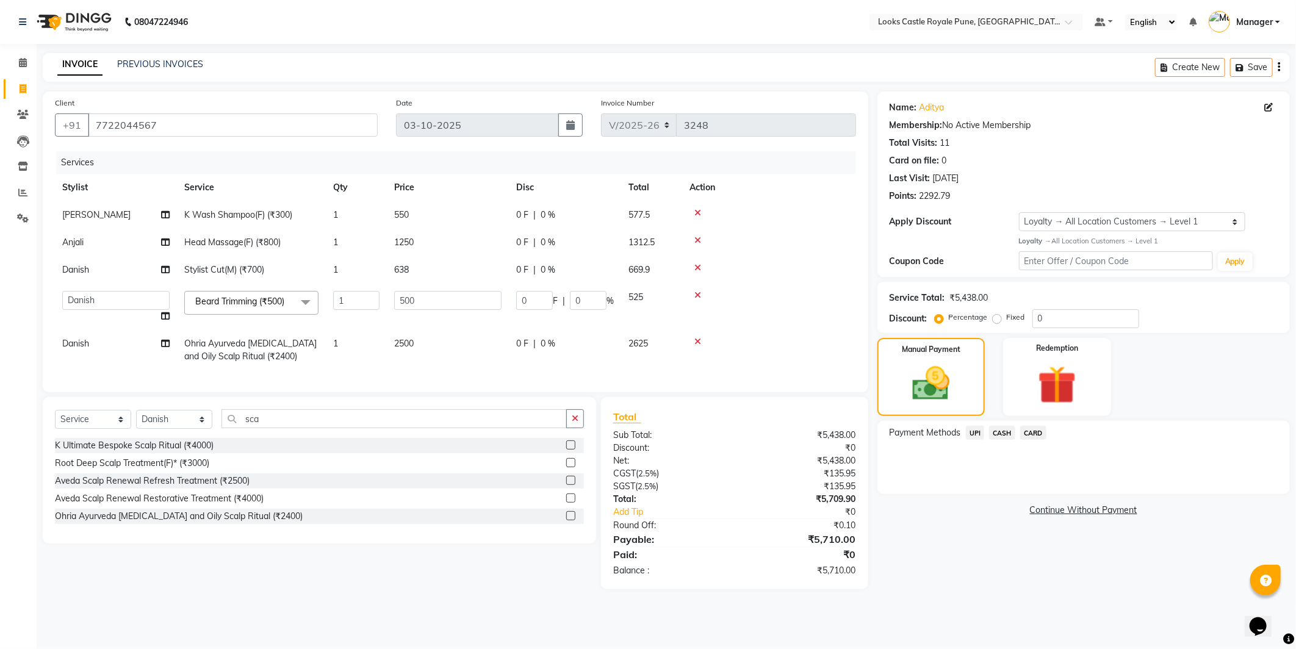
click at [403, 276] on td "638" at bounding box center [448, 269] width 122 height 27
select select "43054"
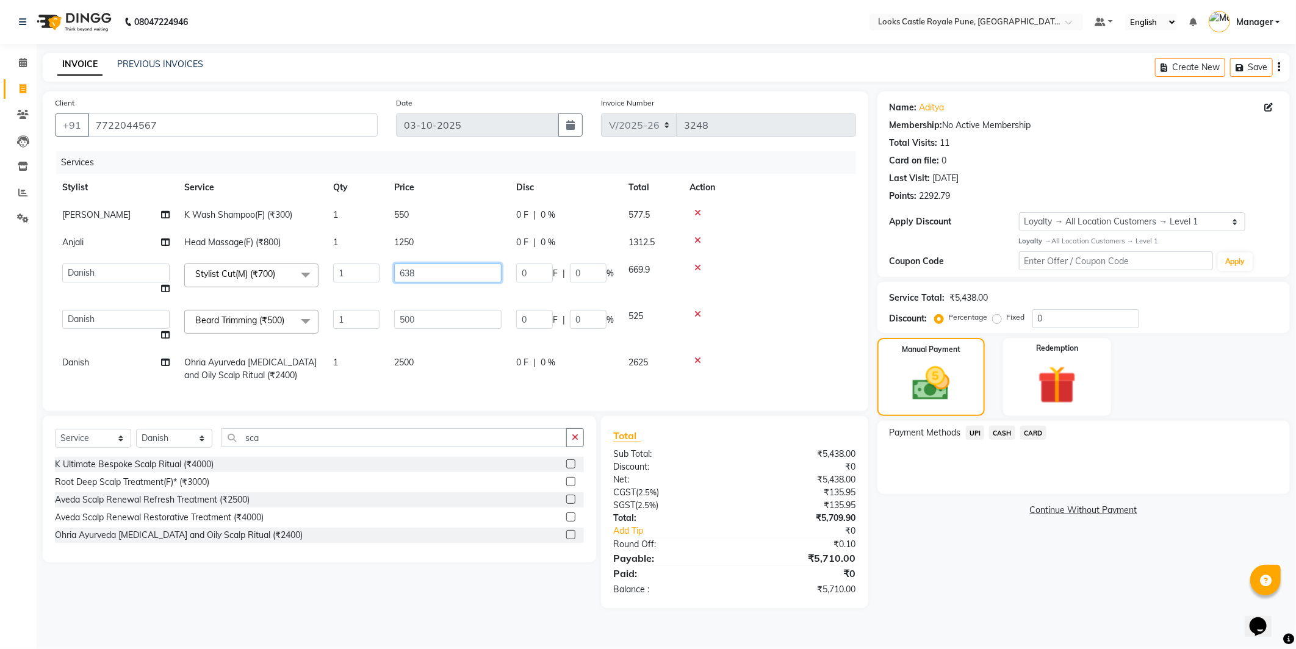
click at [405, 275] on input "638" at bounding box center [447, 273] width 107 height 19
type input "628"
click at [752, 295] on tbody "Christy K Wash Shampoo(F) (₹300) 1 550 0 F | 0 % 577.5 Anjali Head Massage(F) (…" at bounding box center [455, 295] width 801 height 188
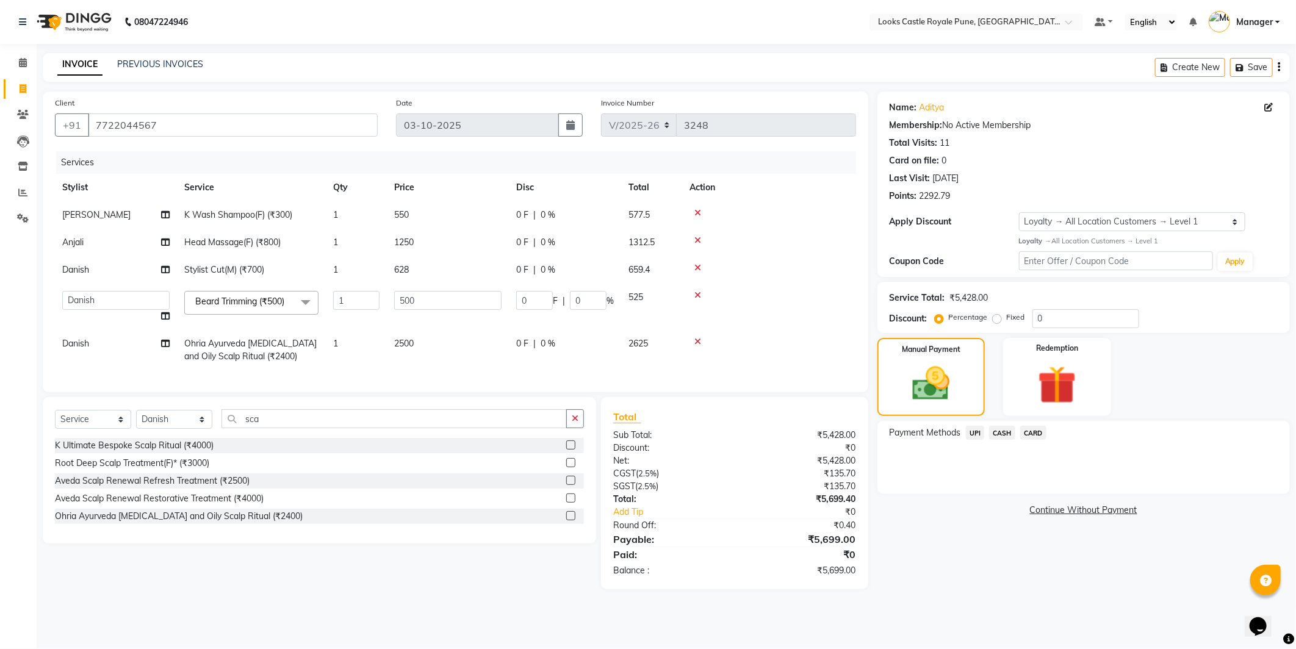
click at [1006, 430] on span "CASH" at bounding box center [1002, 433] width 26 height 14
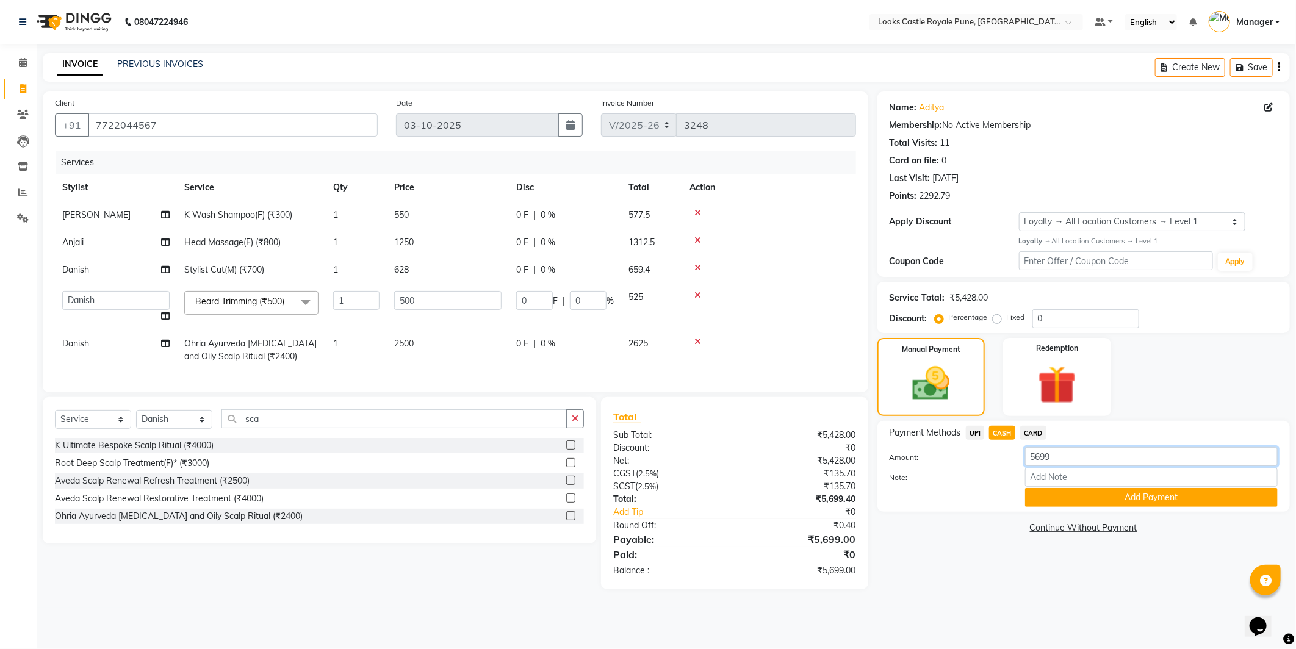
click at [989, 453] on div "Amount: 5699" at bounding box center [1084, 457] width 406 height 21
type input "6000"
click at [1074, 502] on button "Add Payment" at bounding box center [1151, 497] width 253 height 19
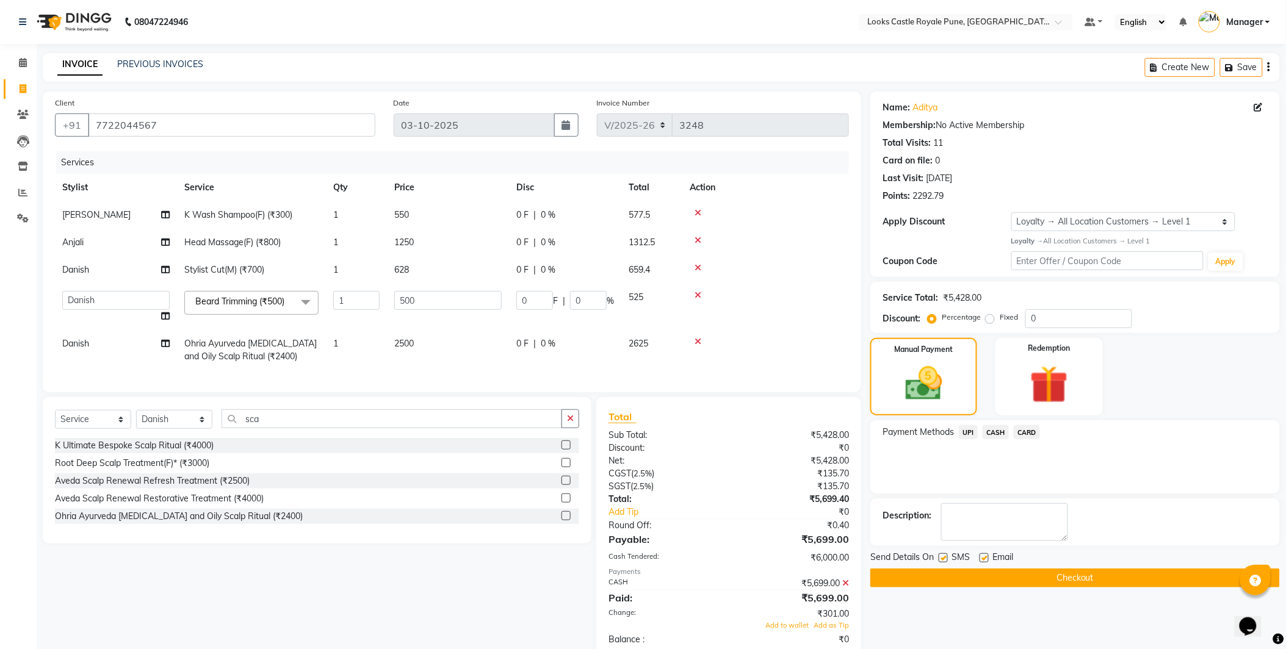
scroll to position [98, 0]
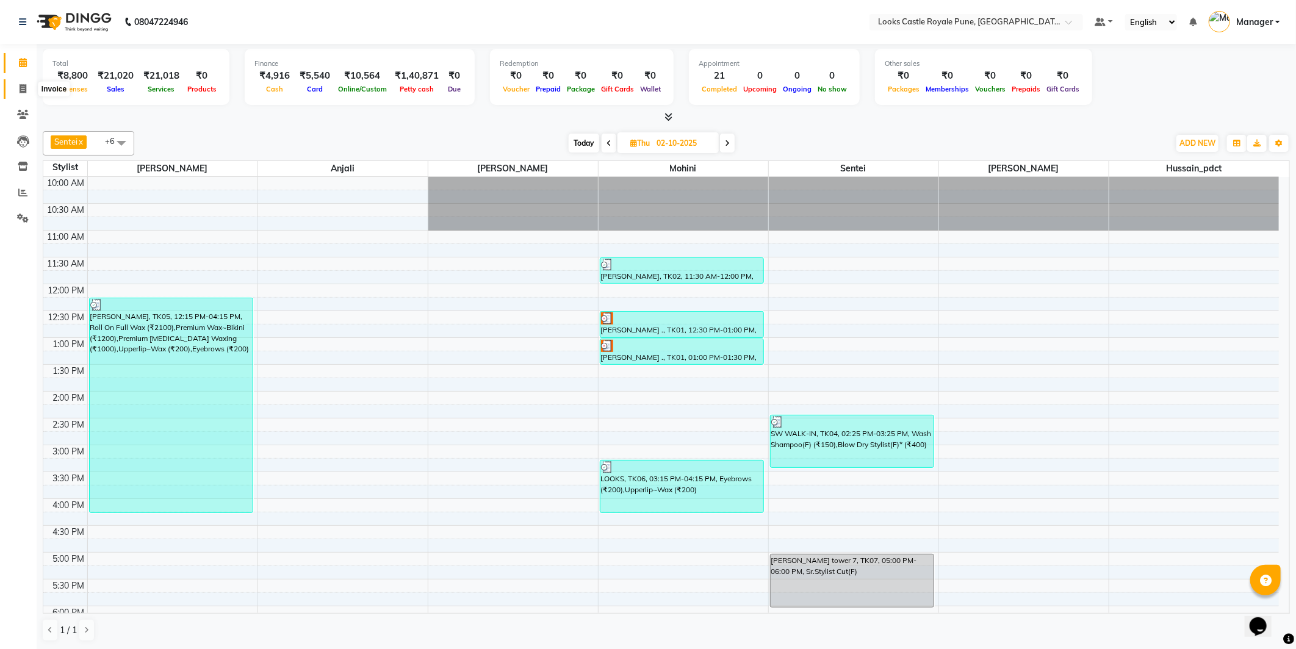
click at [25, 92] on icon at bounding box center [23, 88] width 7 height 9
select select "5915"
select select "service"
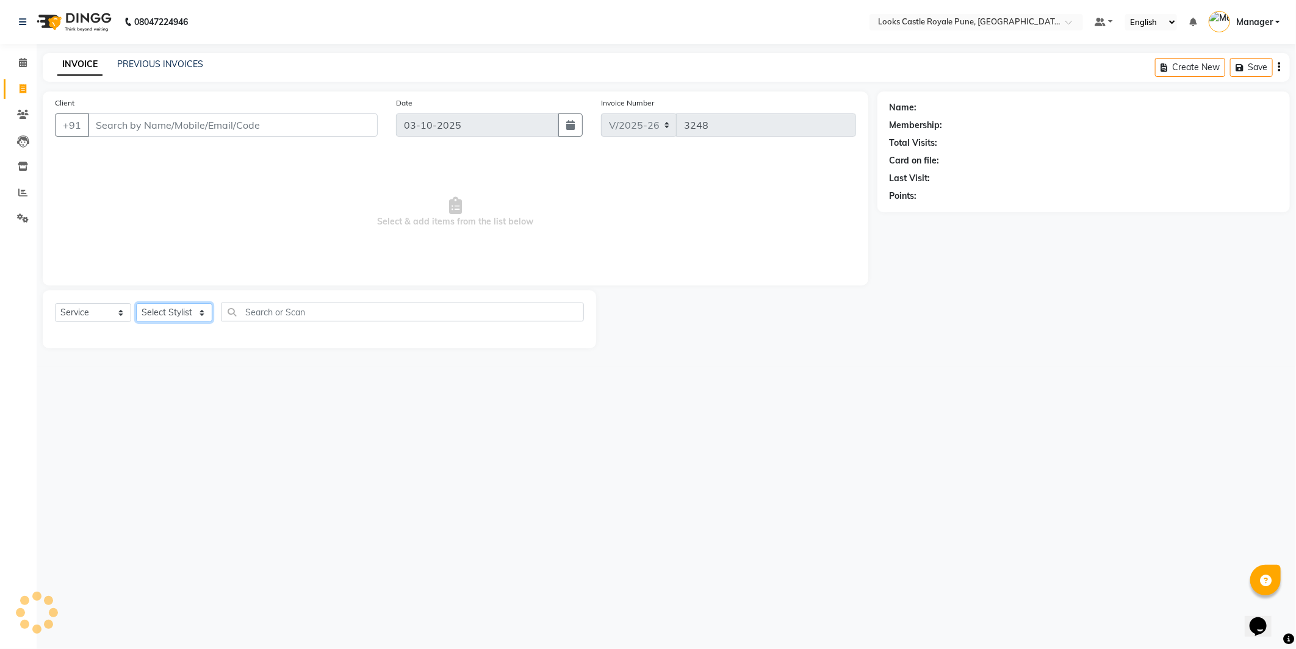
click at [172, 312] on select "Select Stylist Akshay [PERSON_NAME] [PERSON_NAME] [PERSON_NAME] Danish [PERSON_…" at bounding box center [174, 312] width 76 height 19
click at [136, 304] on select "Select Stylist Akshay [PERSON_NAME] [PERSON_NAME] [PERSON_NAME] Danish [PERSON_…" at bounding box center [174, 312] width 76 height 19
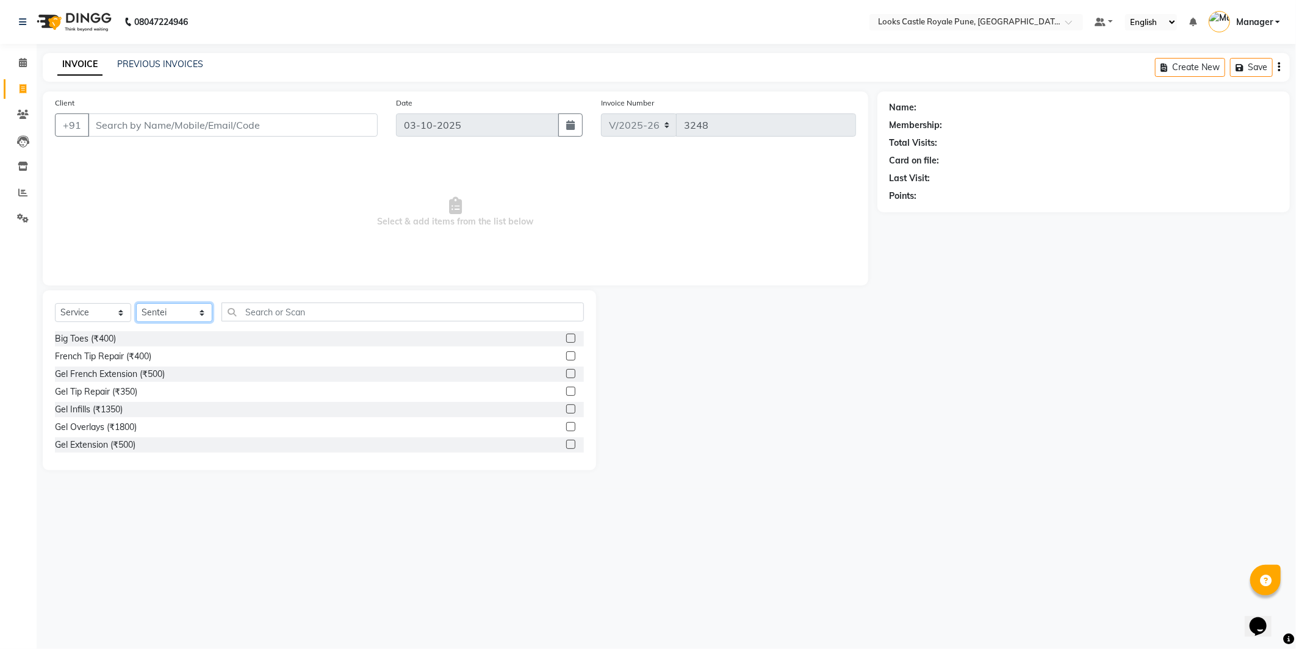
click at [159, 315] on select "Select Stylist Akshay [PERSON_NAME] [PERSON_NAME] [PERSON_NAME] Danish [PERSON_…" at bounding box center [174, 312] width 76 height 19
select select "91917"
click at [136, 304] on select "Select Stylist Akshay [PERSON_NAME] [PERSON_NAME] [PERSON_NAME] Danish [PERSON_…" at bounding box center [174, 312] width 76 height 19
click at [298, 322] on div "Select Service Product Membership Package Voucher Prepaid Gift Card Select Styl…" at bounding box center [319, 317] width 529 height 29
click at [289, 309] on input "text" at bounding box center [403, 312] width 362 height 19
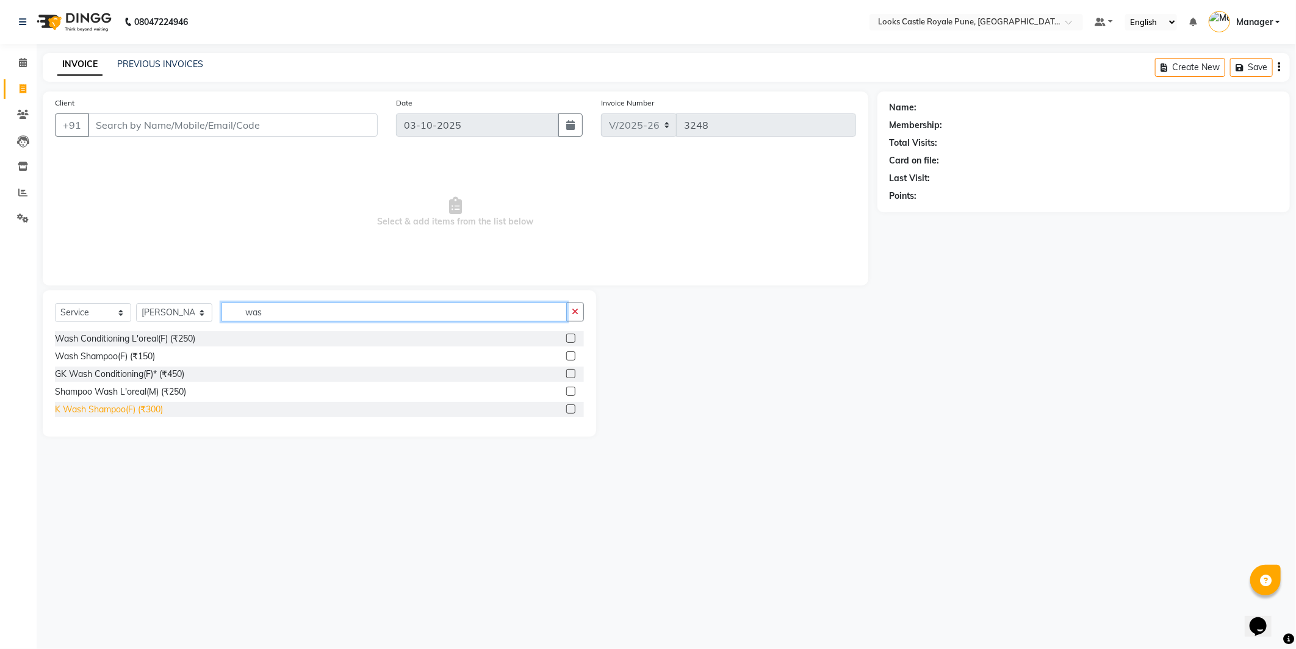
type input "was"
click at [98, 414] on div "K Wash Shampoo(F) (₹300)" at bounding box center [109, 409] width 108 height 13
checkbox input "false"
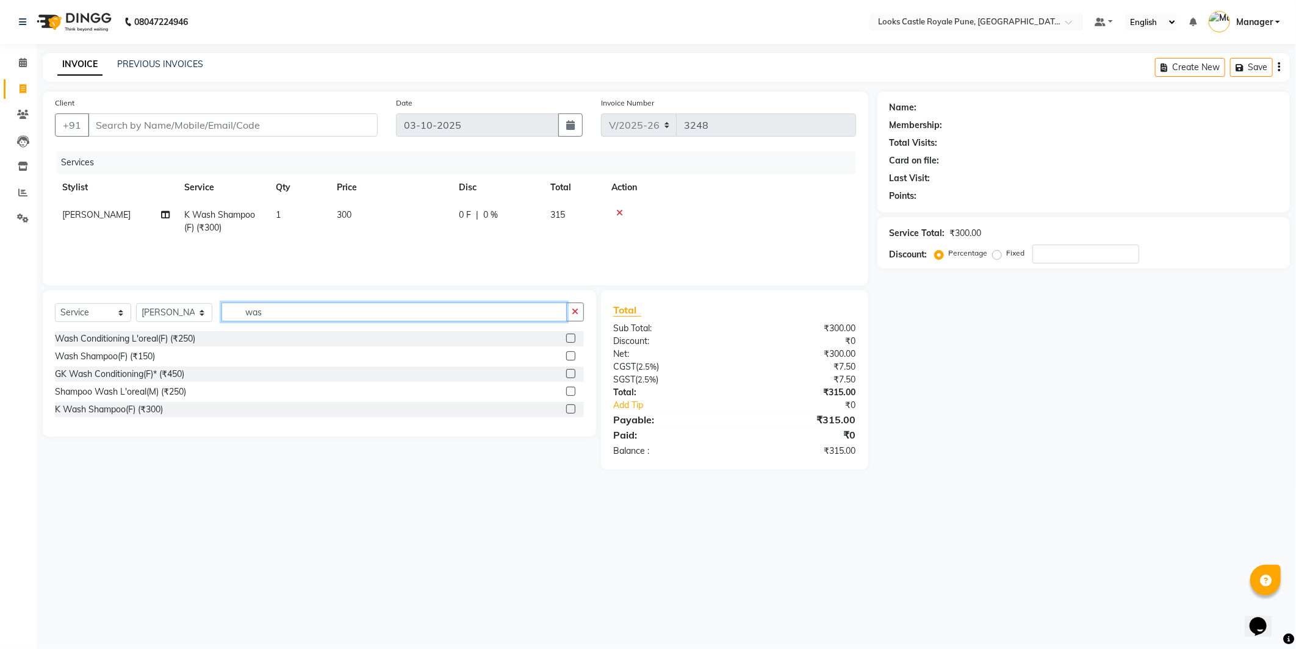
click at [330, 306] on input "was" at bounding box center [394, 312] width 345 height 19
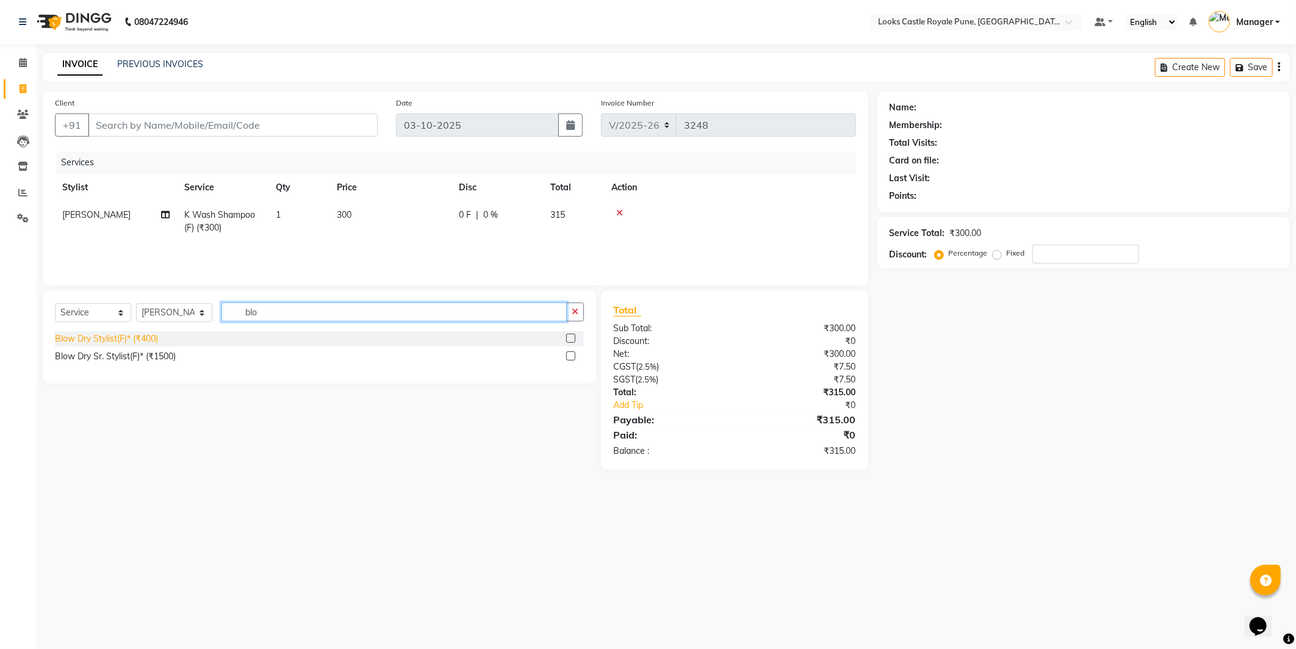
type input "blo"
click at [82, 336] on div "Blow Dry Stylist(F)* (₹400)" at bounding box center [106, 339] width 103 height 13
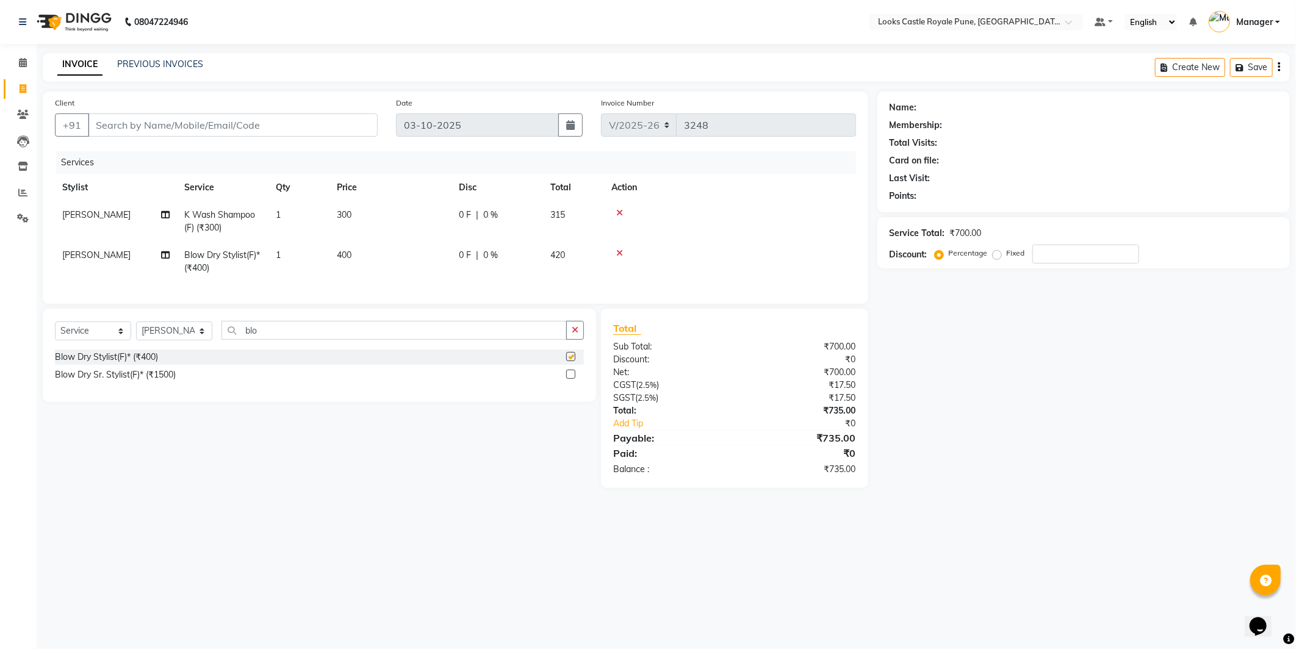
checkbox input "false"
click at [367, 231] on td "300" at bounding box center [391, 221] width 122 height 40
select select "91917"
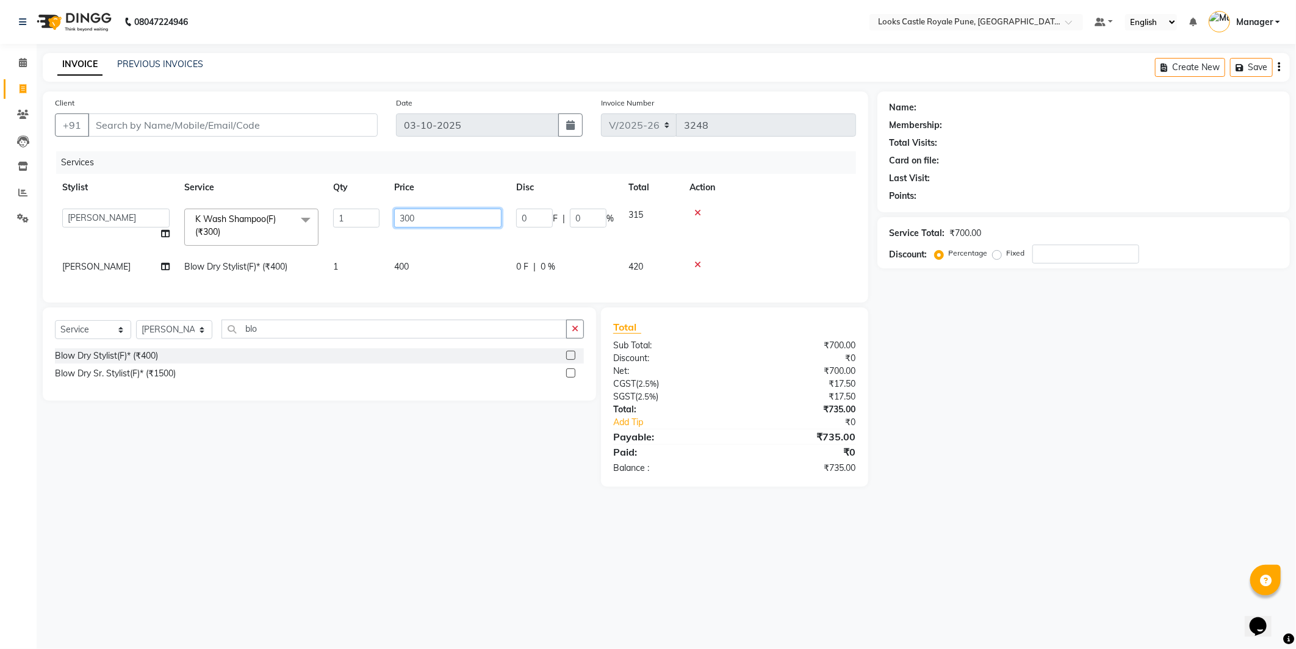
drag, startPoint x: 417, startPoint y: 211, endPoint x: 381, endPoint y: 212, distance: 36.0
click at [381, 212] on tr "Akshay Alisha Amir Anjali Arif Arman Christy Danish Eli Gloria Hafiz Hussain_pd…" at bounding box center [455, 227] width 801 height 52
type input "550"
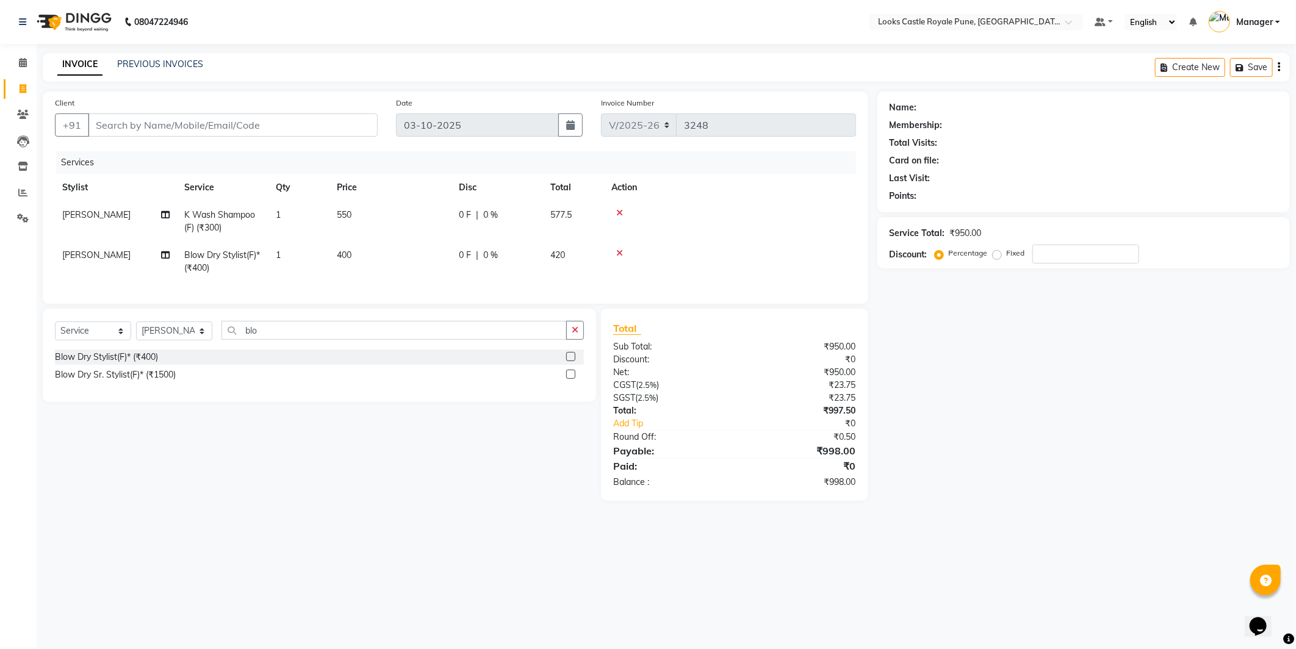
click at [402, 264] on td "400" at bounding box center [391, 262] width 122 height 40
select select "91917"
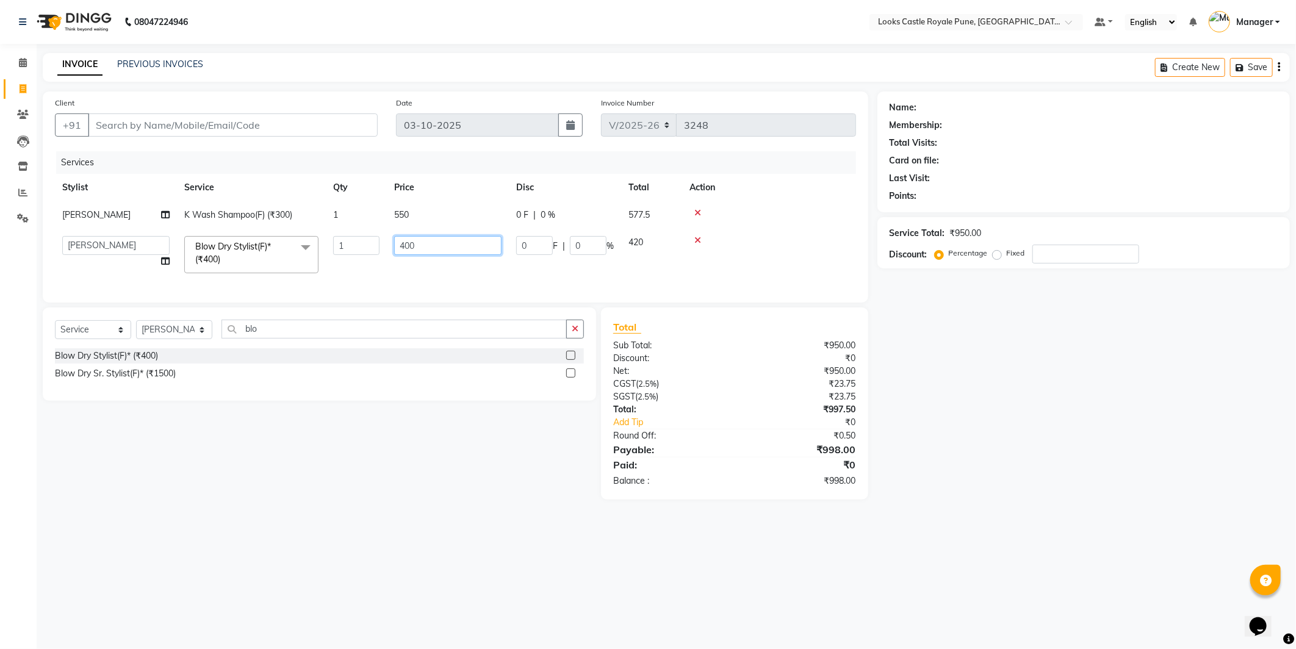
drag, startPoint x: 430, startPoint y: 251, endPoint x: 389, endPoint y: 240, distance: 41.6
click at [389, 240] on td "400" at bounding box center [448, 255] width 122 height 52
type input "650"
click at [796, 259] on td at bounding box center [769, 255] width 174 height 52
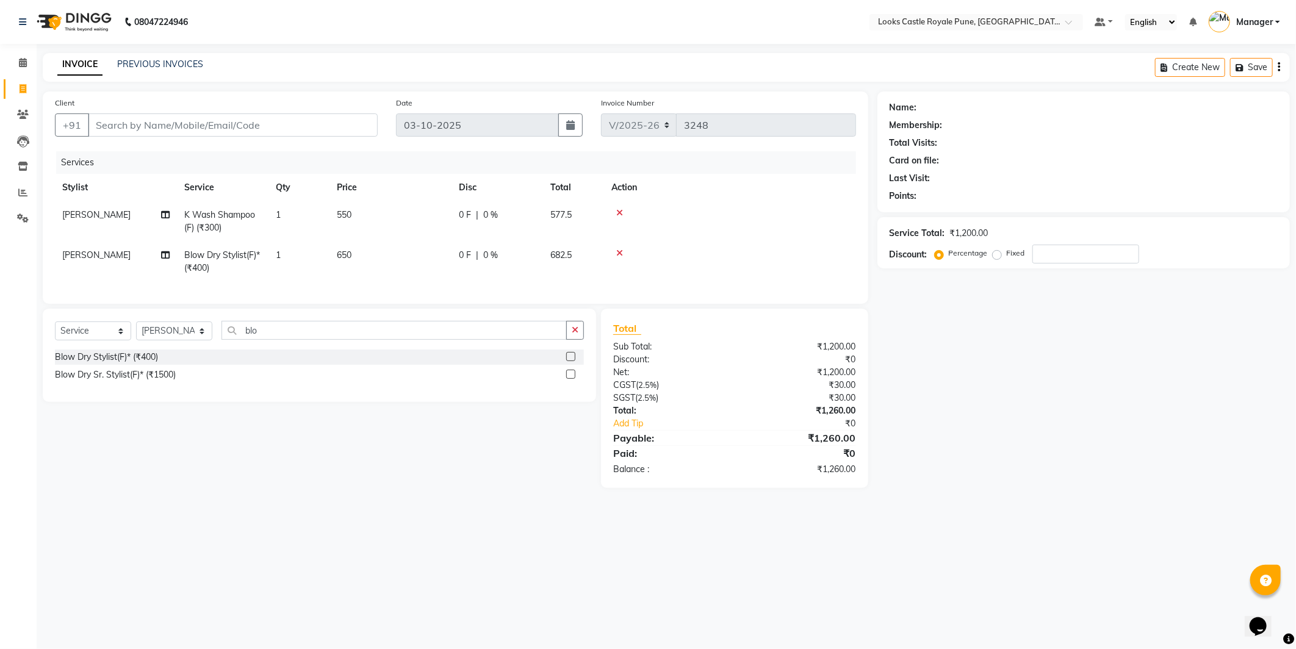
click at [796, 259] on td at bounding box center [730, 262] width 252 height 40
click at [220, 123] on input "Client" at bounding box center [233, 125] width 290 height 23
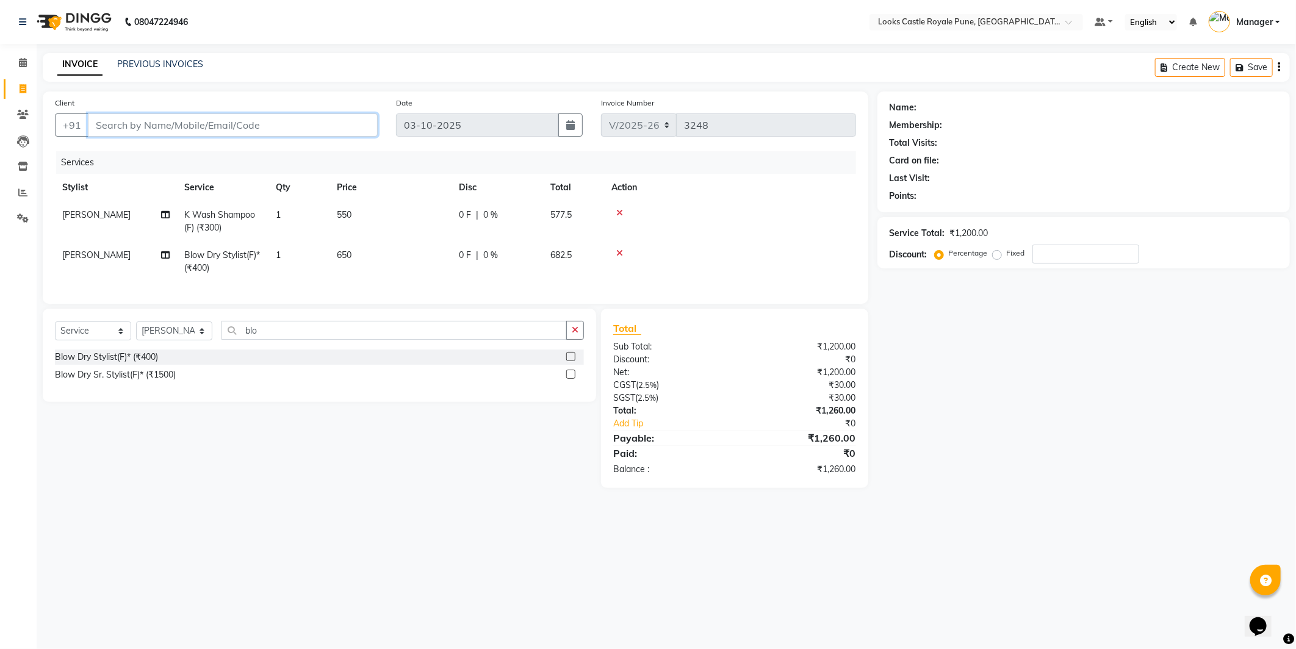
type input "9"
type input "0"
type input "99999999999999"
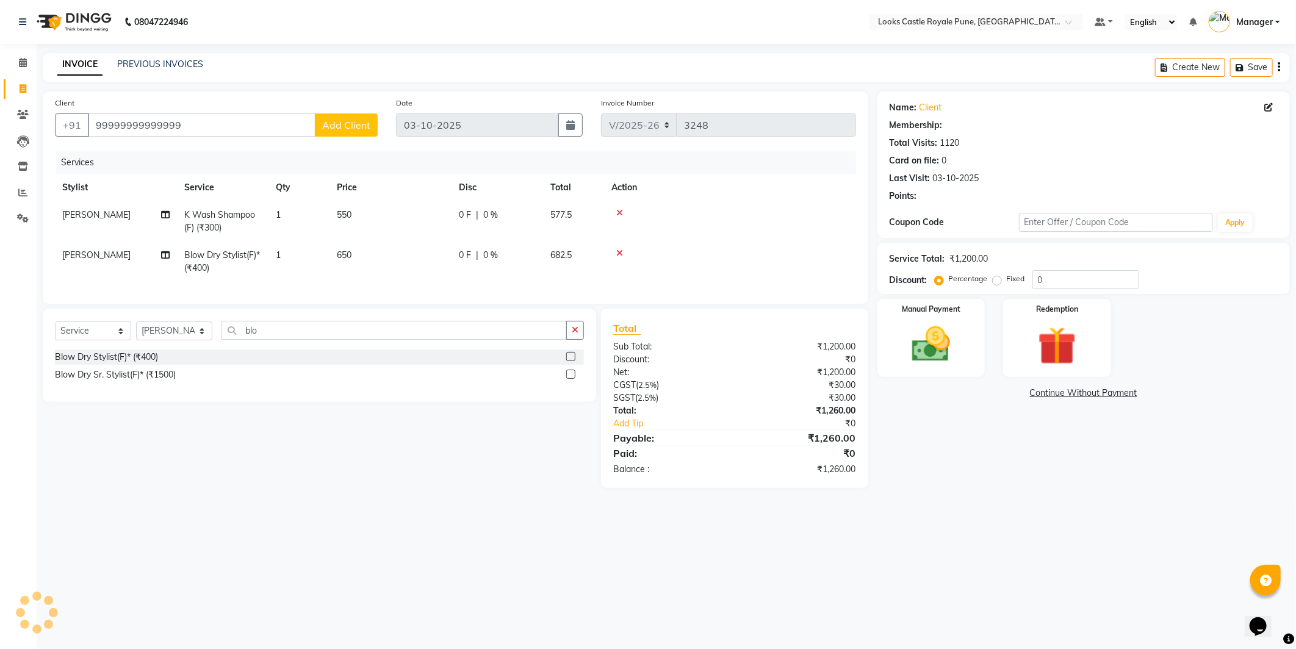
select select "1: Object"
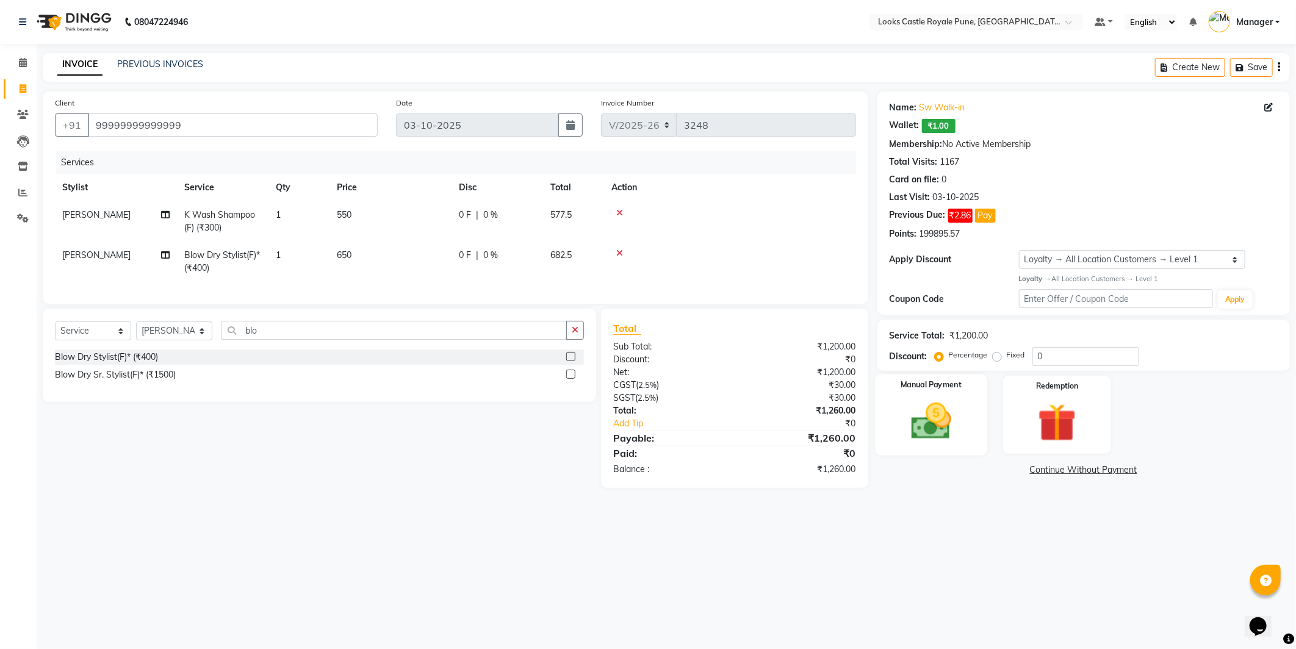
click at [937, 432] on img at bounding box center [931, 421] width 65 height 46
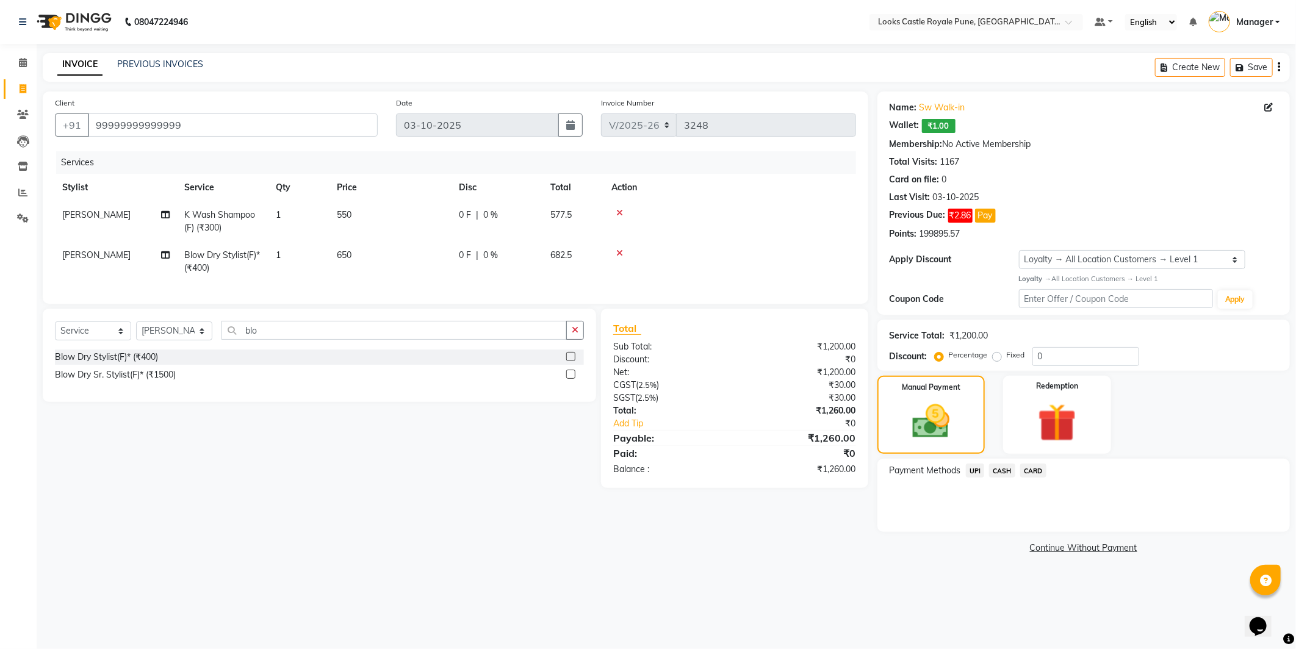
click at [973, 472] on span "UPI" at bounding box center [975, 471] width 19 height 14
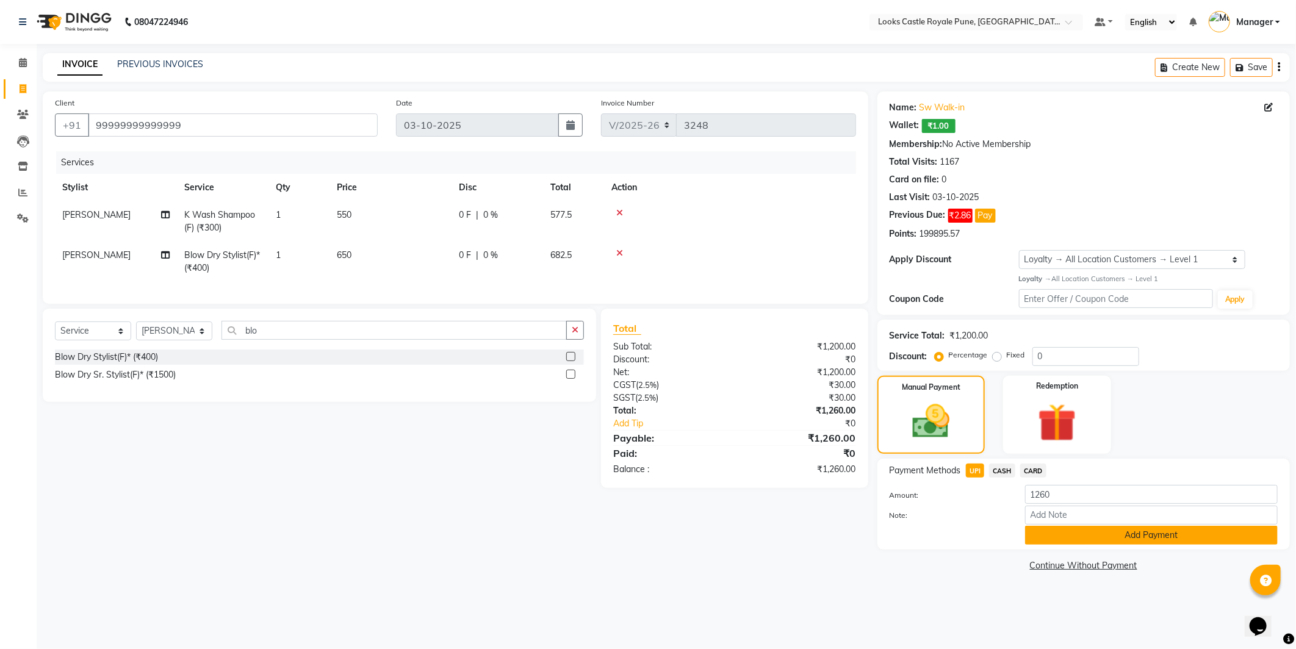
click at [1139, 532] on button "Add Payment" at bounding box center [1151, 535] width 253 height 19
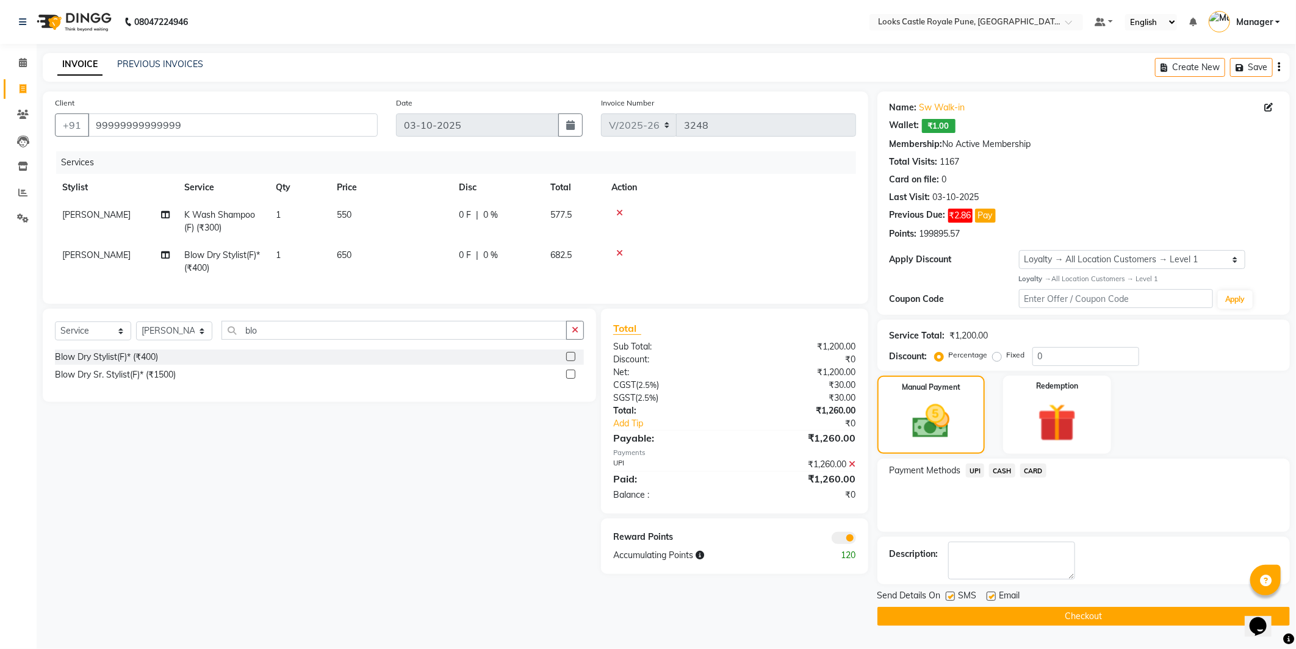
click at [1119, 625] on button "Checkout" at bounding box center [1084, 616] width 413 height 19
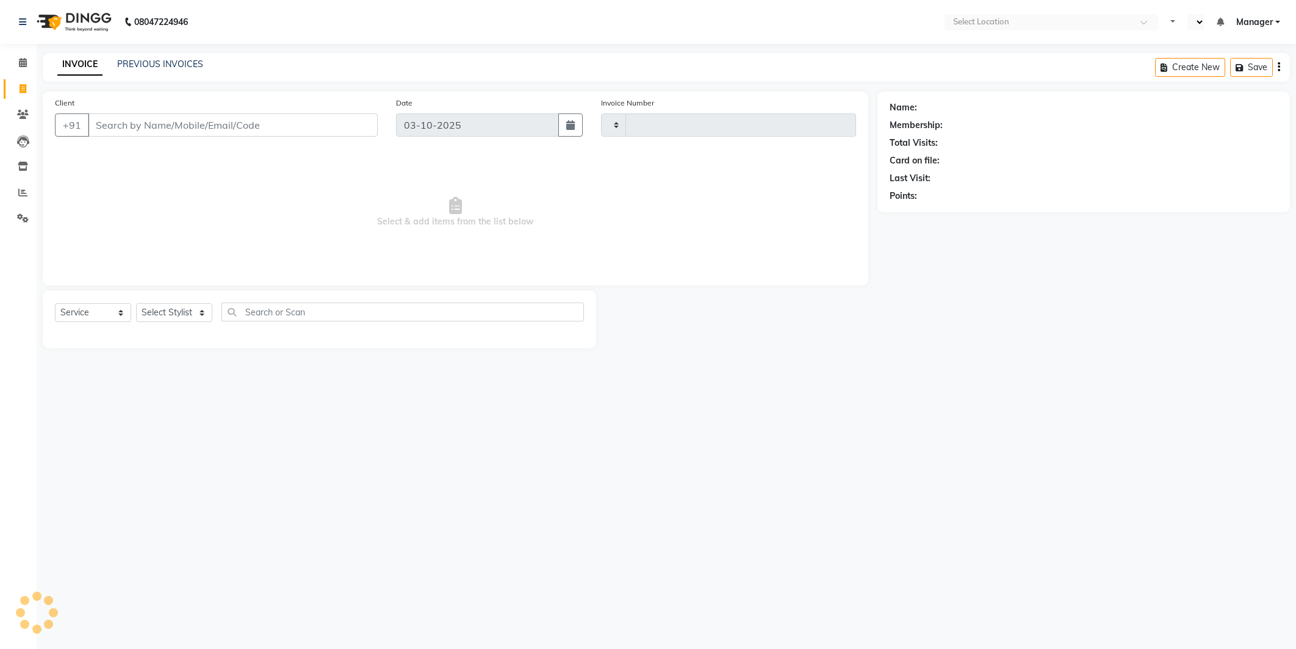
select select "service"
select select "en"
type input "3248"
select select "5915"
click at [181, 320] on select "Select Stylist Akshay [PERSON_NAME] [PERSON_NAME] [PERSON_NAME] Danish [PERSON_…" at bounding box center [174, 312] width 76 height 19
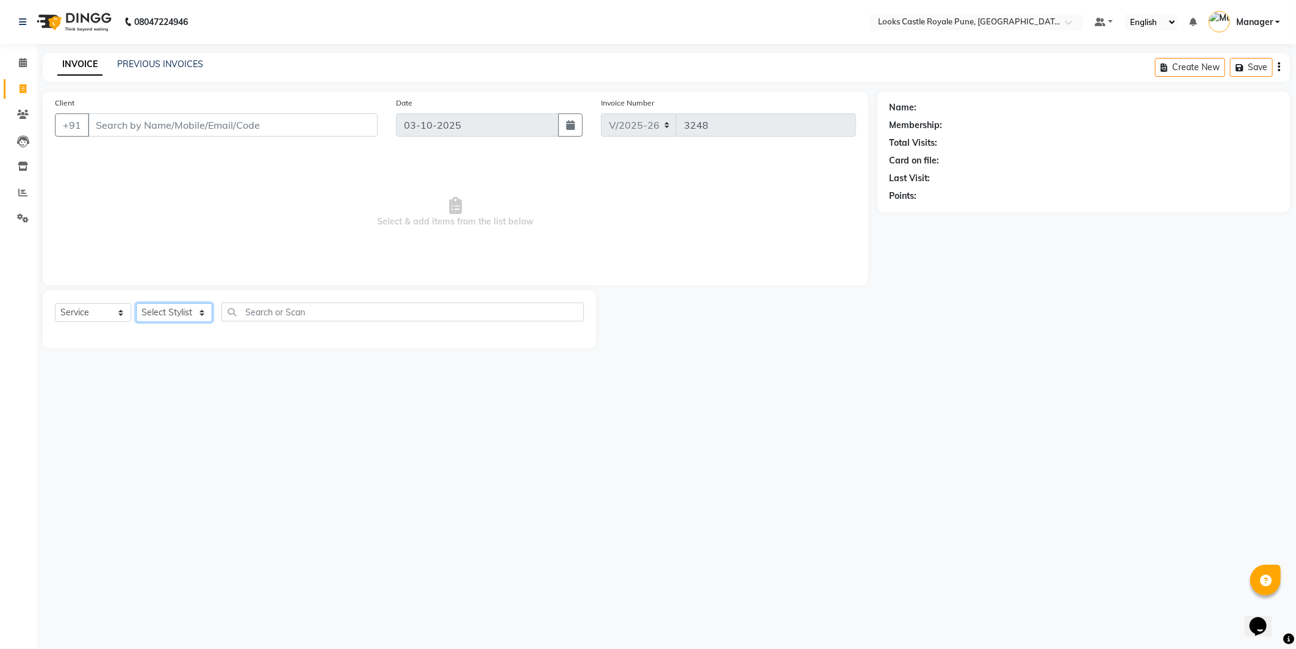
select select "52674"
click at [136, 304] on select "Select Stylist Akshay [PERSON_NAME] [PERSON_NAME] [PERSON_NAME] Danish [PERSON_…" at bounding box center [174, 312] width 76 height 19
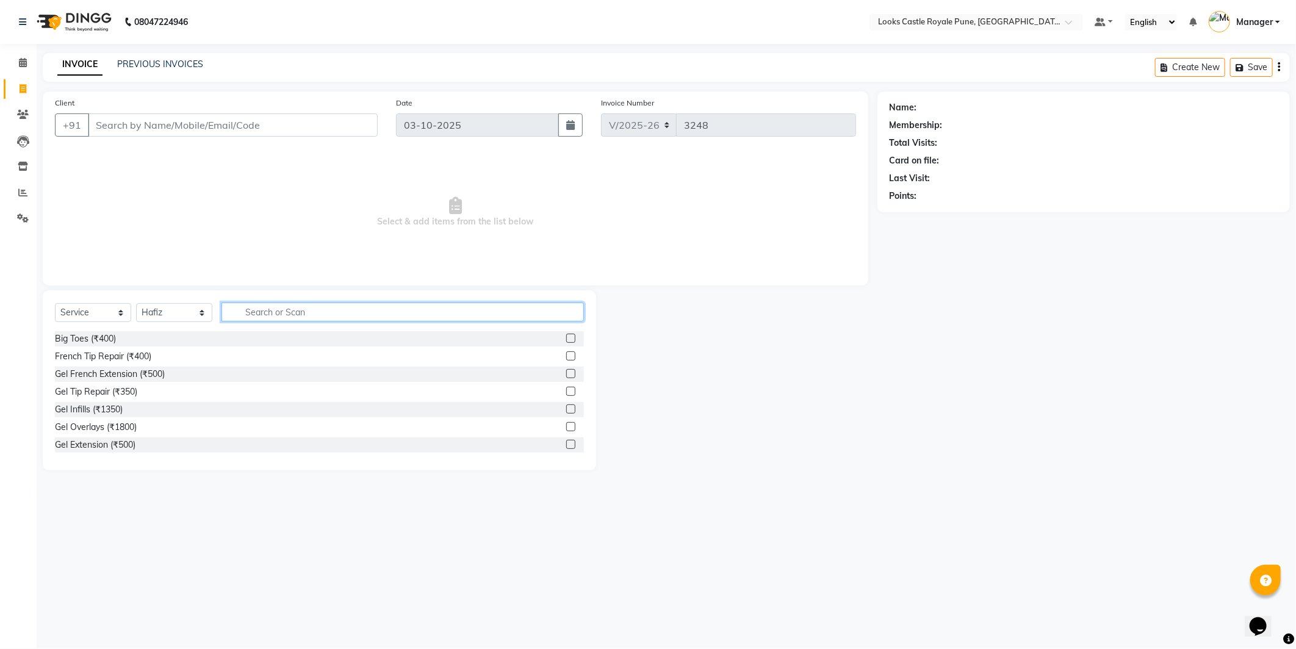
click at [270, 312] on input "text" at bounding box center [403, 312] width 362 height 19
type input "cut"
click at [82, 352] on div "Stylist Cut(M) (₹700)" at bounding box center [95, 356] width 80 height 13
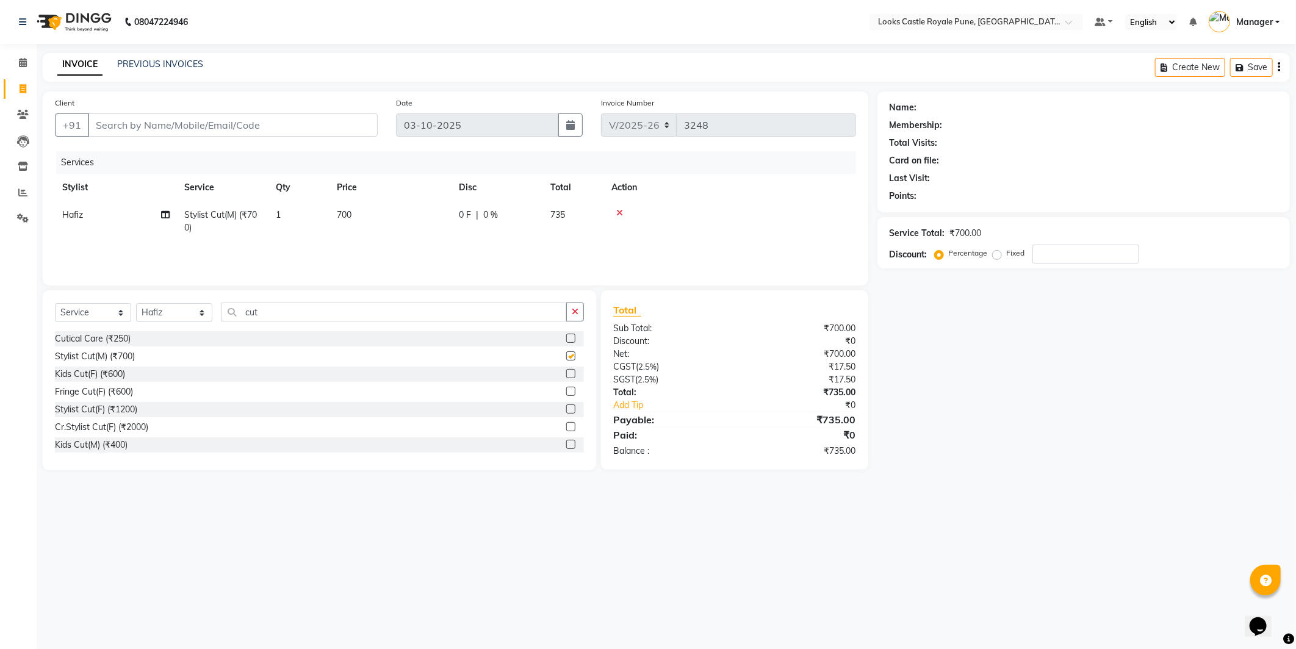
checkbox input "false"
click at [294, 319] on input "cut" at bounding box center [394, 312] width 345 height 19
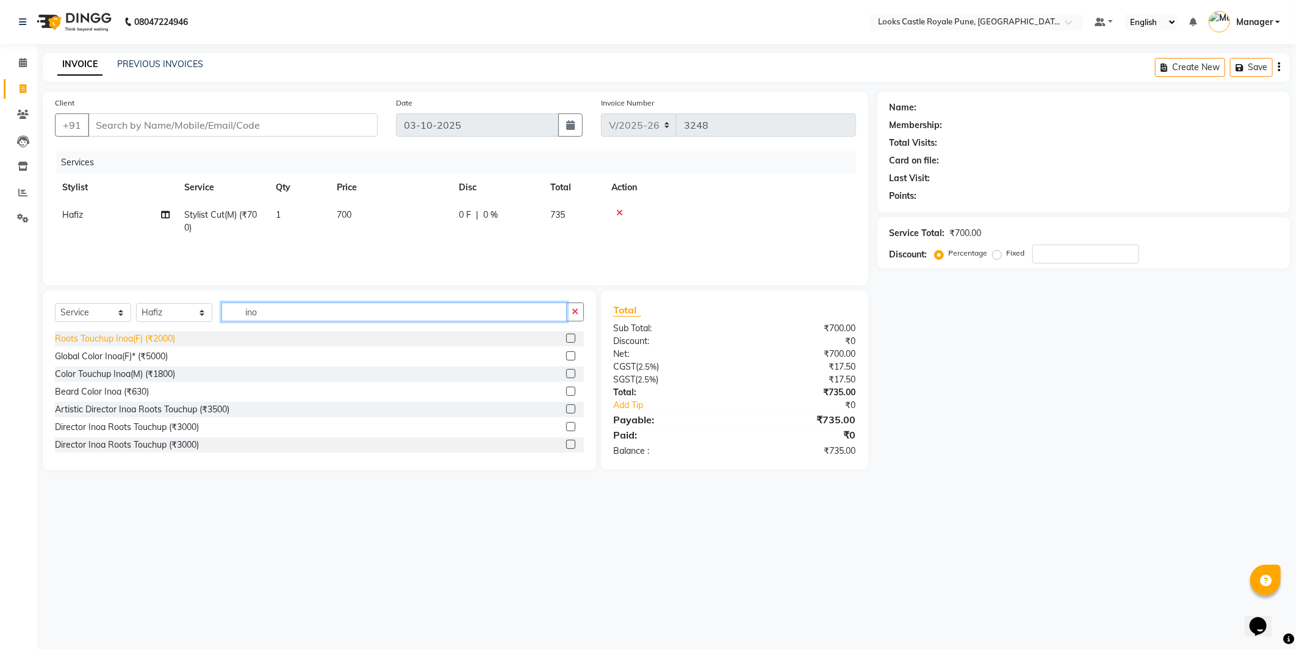
type input "ino"
click at [90, 333] on div "Roots Touchup Inoa(F) (₹2000)" at bounding box center [115, 339] width 120 height 13
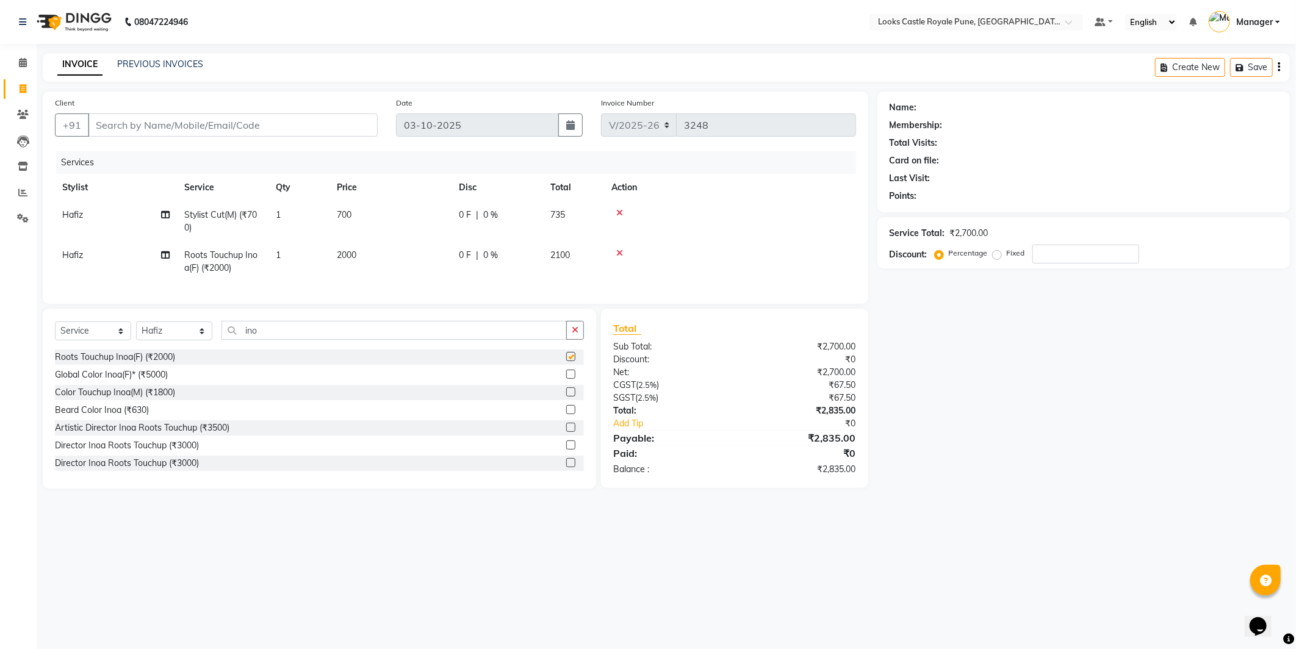
checkbox input "false"
click at [171, 341] on select "Select Stylist Akshay [PERSON_NAME] [PERSON_NAME] [PERSON_NAME] Danish [PERSON_…" at bounding box center [174, 331] width 76 height 19
select select "43051"
click at [136, 332] on select "Select Stylist Akshay [PERSON_NAME] [PERSON_NAME] [PERSON_NAME] Danish [PERSON_…" at bounding box center [174, 331] width 76 height 19
click at [281, 328] on div "Select Service Product Membership Package Voucher Prepaid Gift Card Select Styl…" at bounding box center [319, 399] width 553 height 180
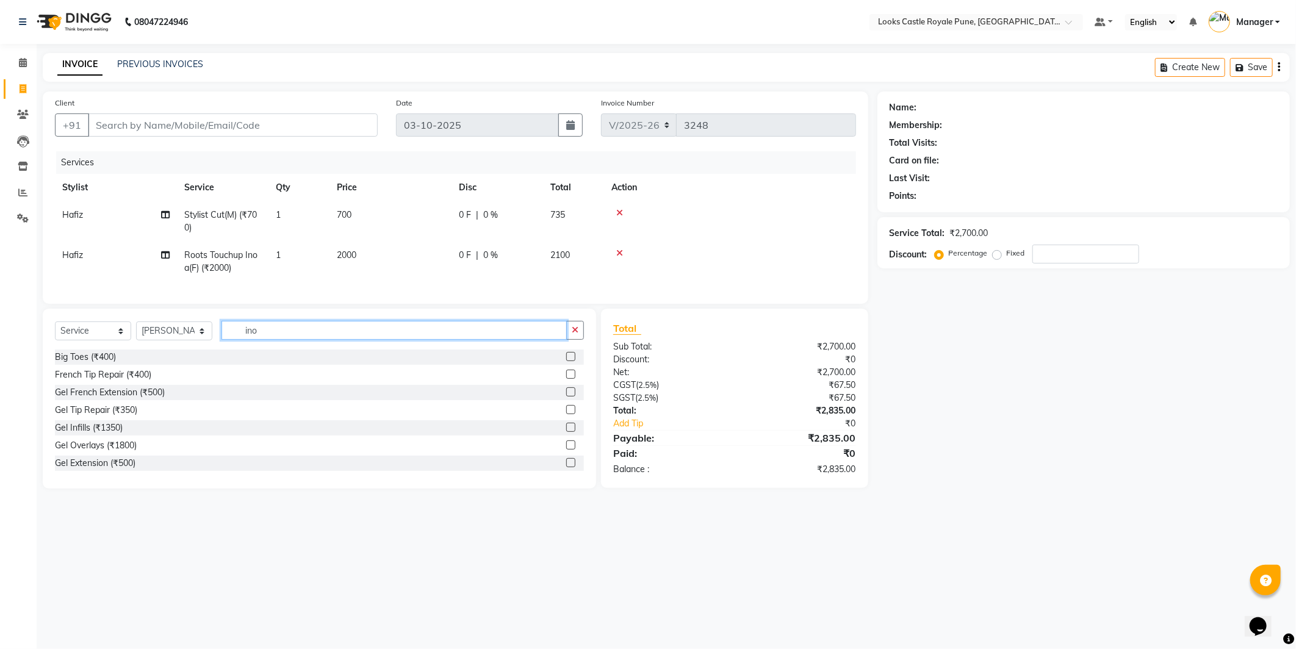
click at [272, 340] on input "ino" at bounding box center [394, 330] width 345 height 19
type input "ino"
click at [117, 364] on div "Roots Touchup Inoa(F) (₹2000)" at bounding box center [115, 357] width 120 height 13
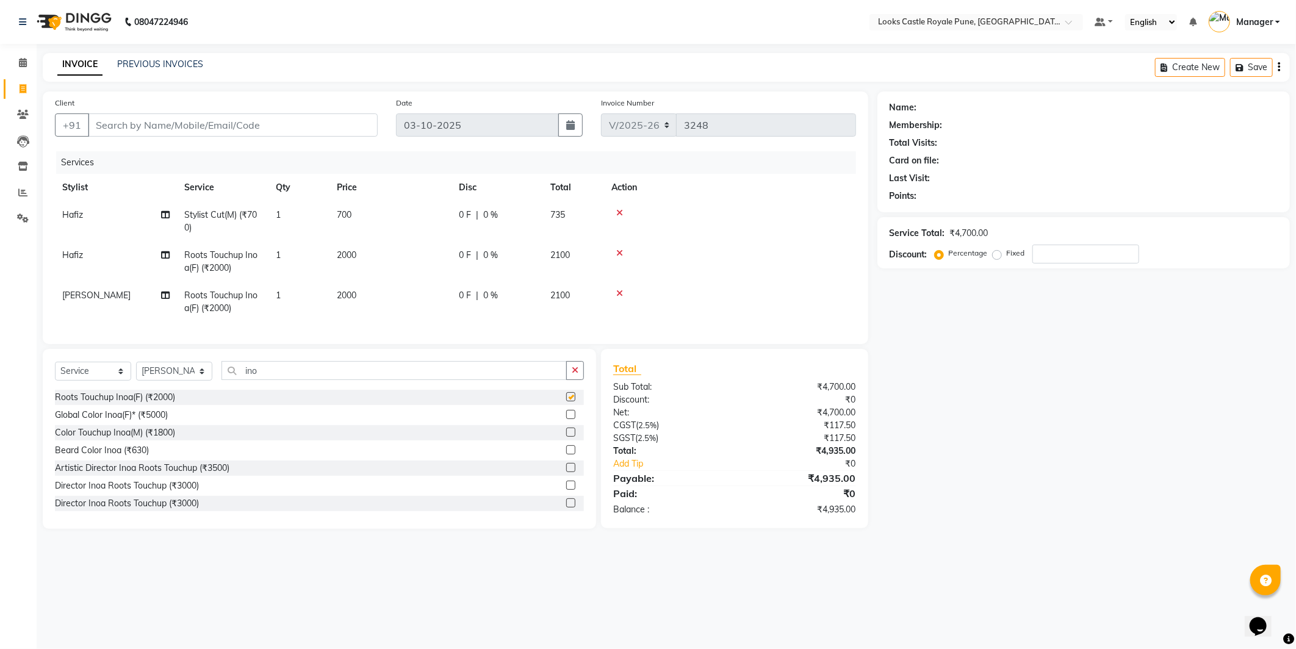
checkbox input "false"
click at [269, 380] on input "ino" at bounding box center [394, 370] width 345 height 19
type input "i"
click at [169, 381] on select "Select Stylist Akshay [PERSON_NAME] [PERSON_NAME] [PERSON_NAME] Danish [PERSON_…" at bounding box center [174, 371] width 76 height 19
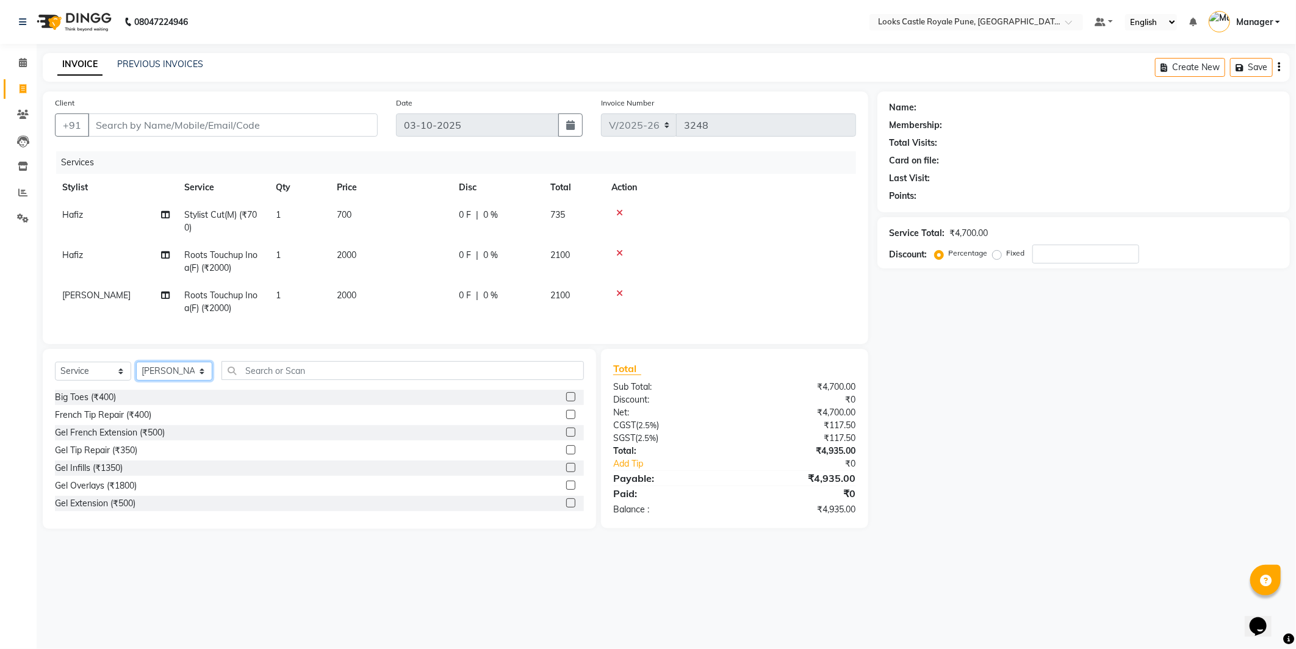
select select "71316"
click at [136, 372] on select "Select Stylist Akshay [PERSON_NAME] [PERSON_NAME] [PERSON_NAME] Danish [PERSON_…" at bounding box center [174, 371] width 76 height 19
click at [244, 377] on input "text" at bounding box center [403, 370] width 362 height 19
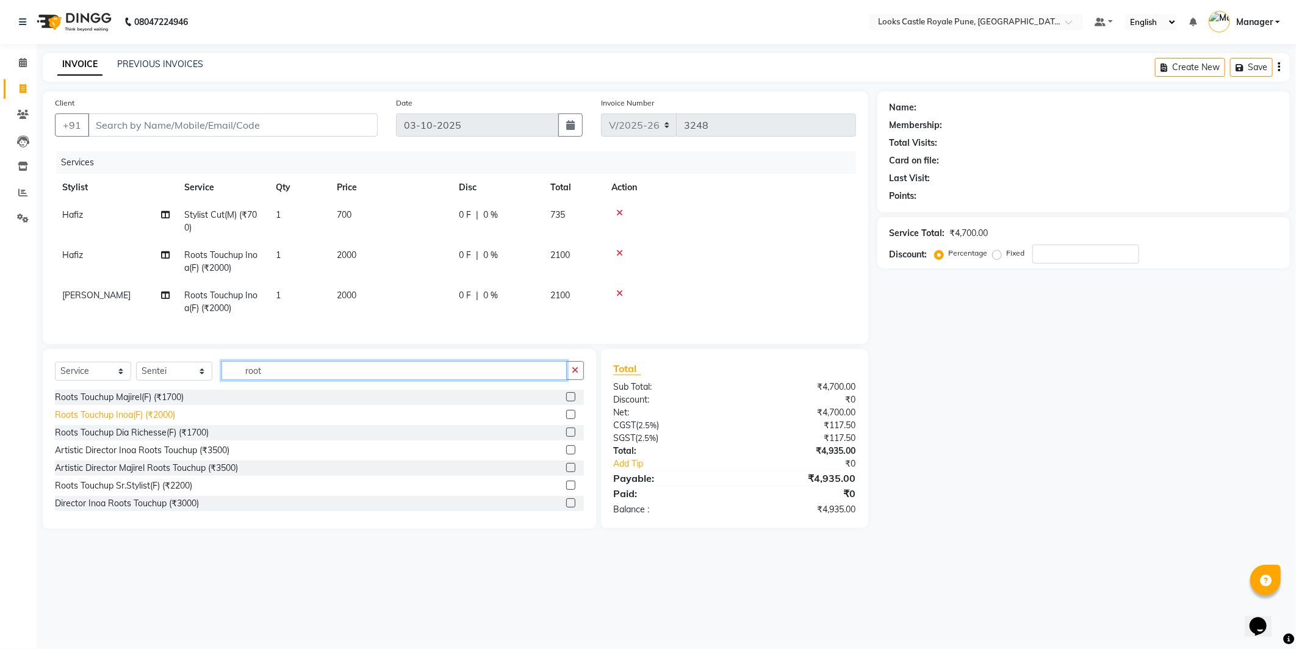
type input "root"
click at [112, 422] on div "Roots Touchup Inoa(F) (₹2000)" at bounding box center [115, 415] width 120 height 13
checkbox input "false"
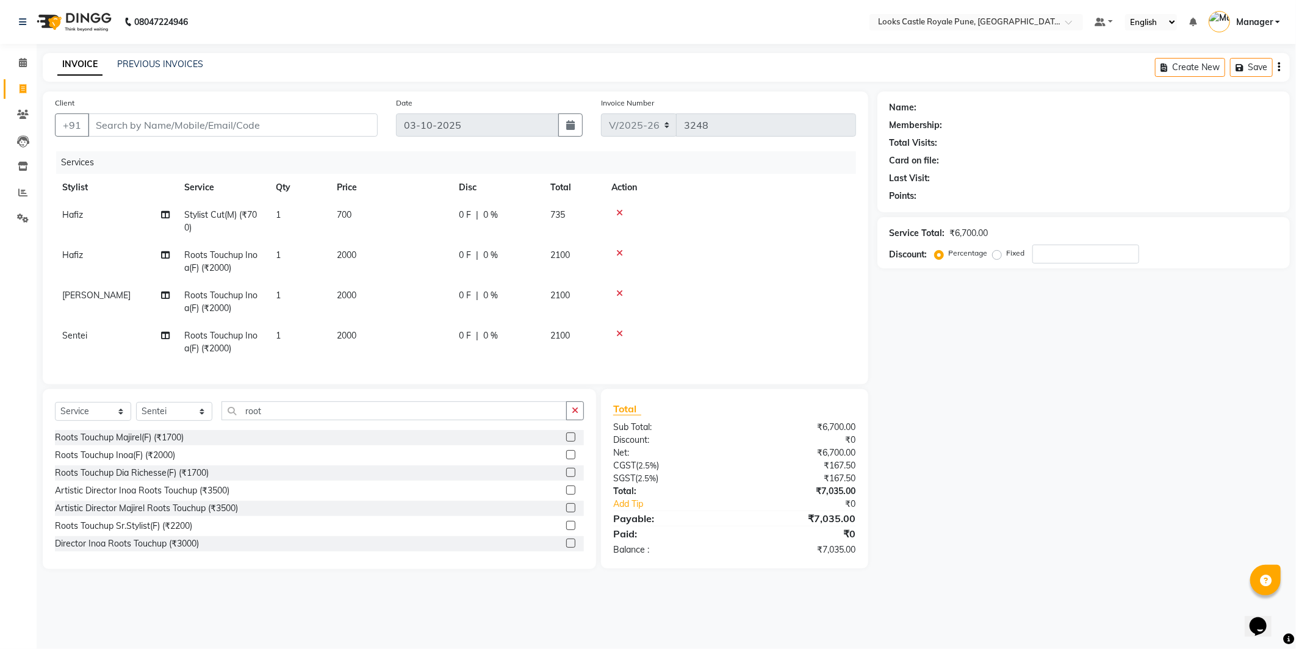
click at [229, 264] on span "Roots Touchup Inoa(F) (₹2000)" at bounding box center [220, 262] width 73 height 24
select select "52674"
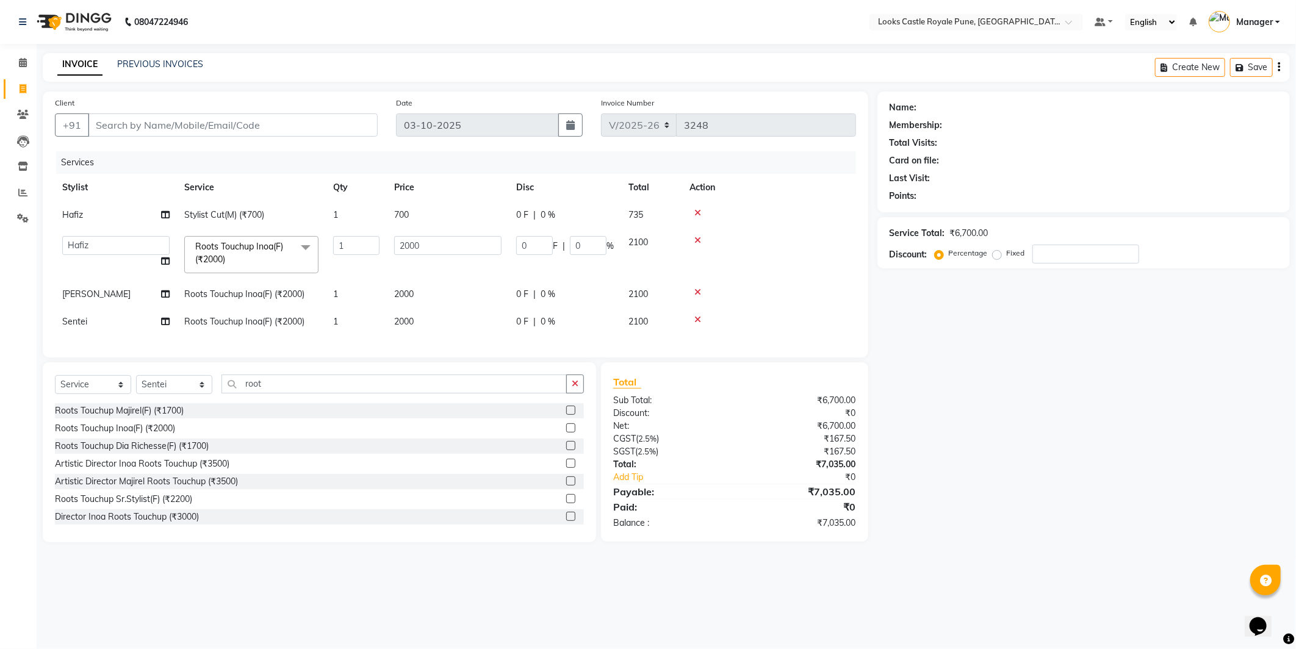
click at [229, 264] on link "x" at bounding box center [227, 259] width 5 height 11
checkbox input "false"
type input "0"
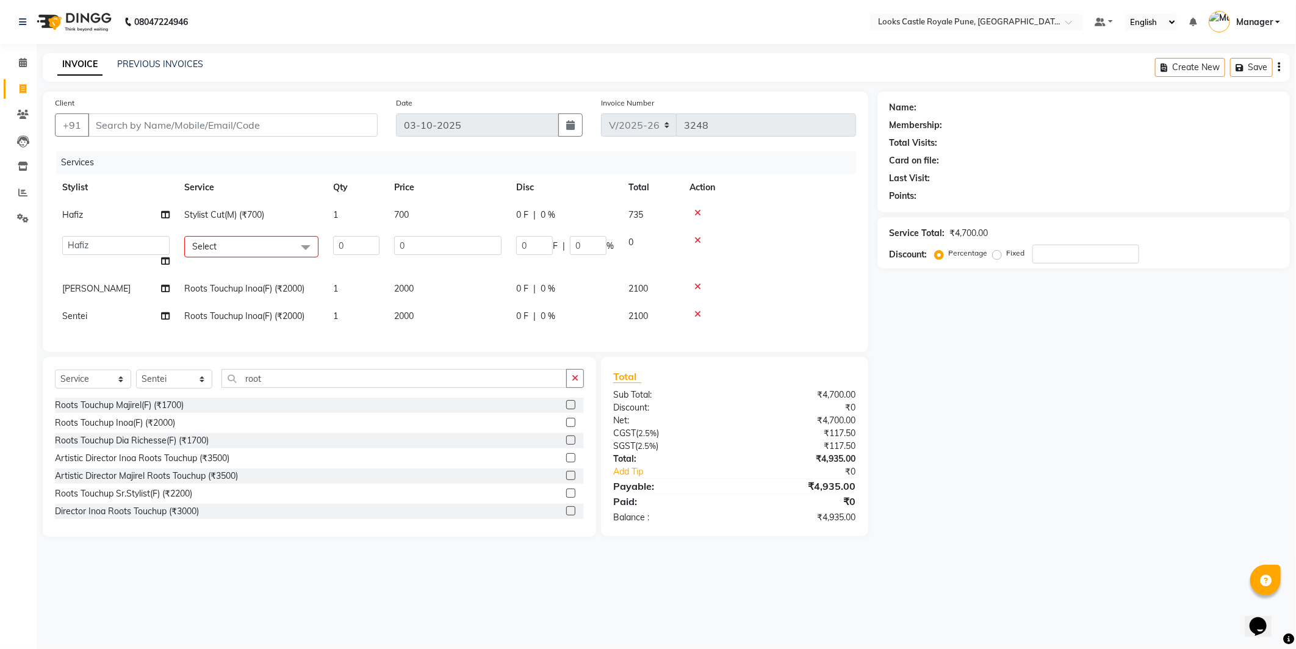
click at [223, 245] on span "Select" at bounding box center [251, 246] width 134 height 21
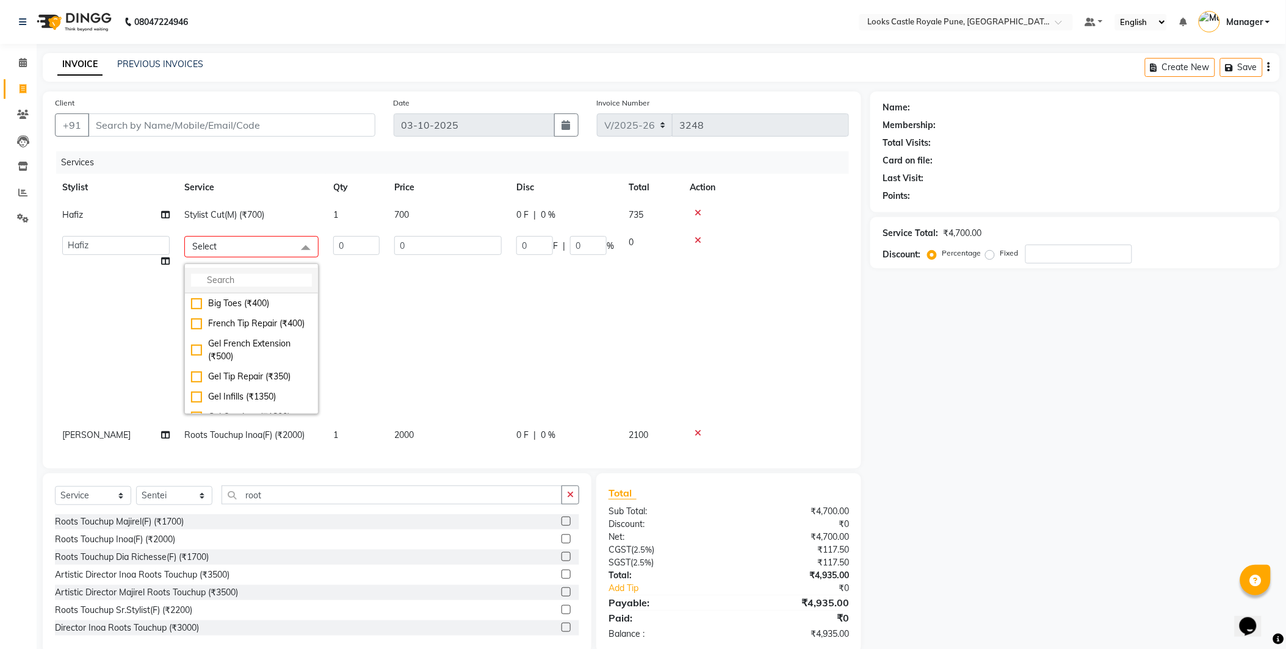
click at [228, 281] on input "multiselect-search" at bounding box center [251, 280] width 121 height 13
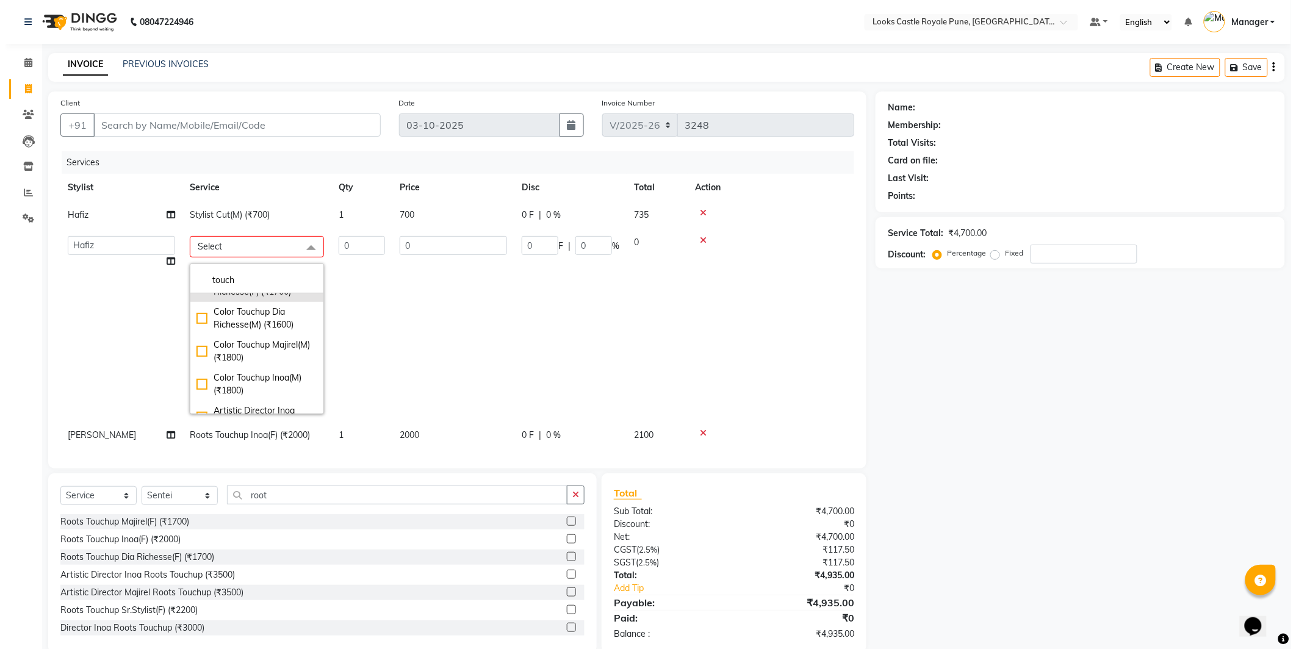
scroll to position [126, 0]
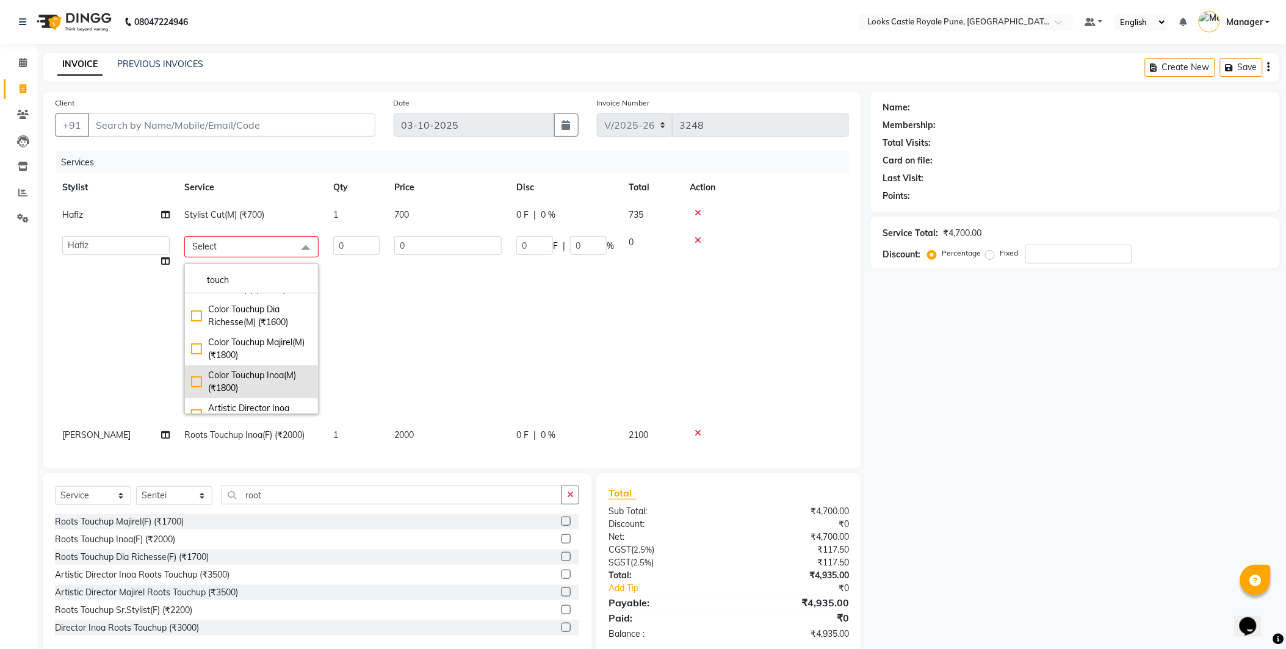
type input "touch"
click at [193, 375] on div "Color Touchup Inoa(M) (₹1800)" at bounding box center [251, 382] width 121 height 26
checkbox input "true"
type input "1"
type input "1800"
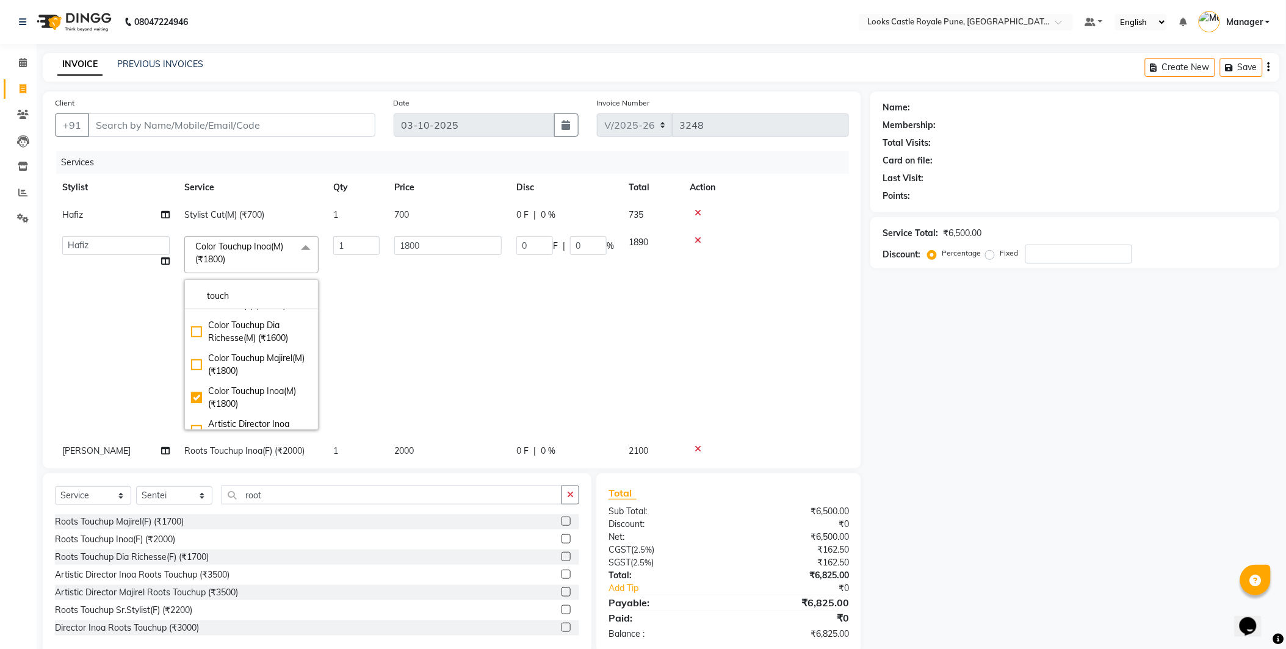
click at [588, 325] on td "0 F | 0 %" at bounding box center [565, 333] width 112 height 209
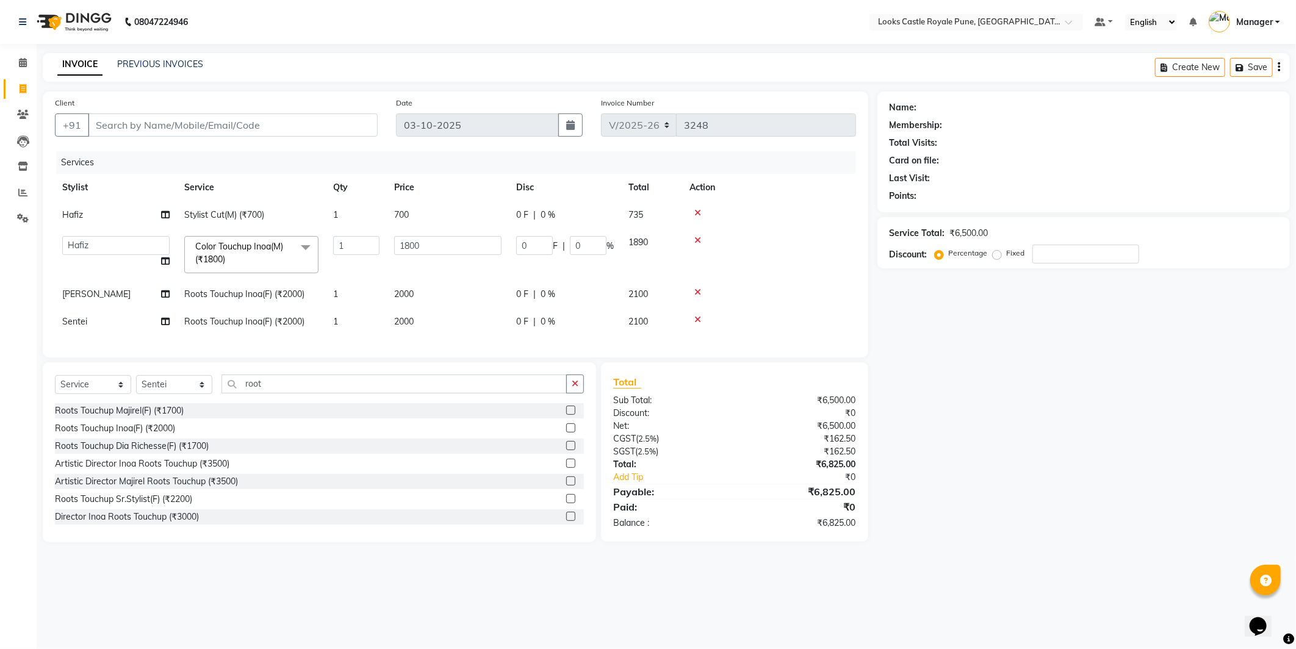
click at [411, 217] on td "700" at bounding box center [448, 214] width 122 height 27
select select "52674"
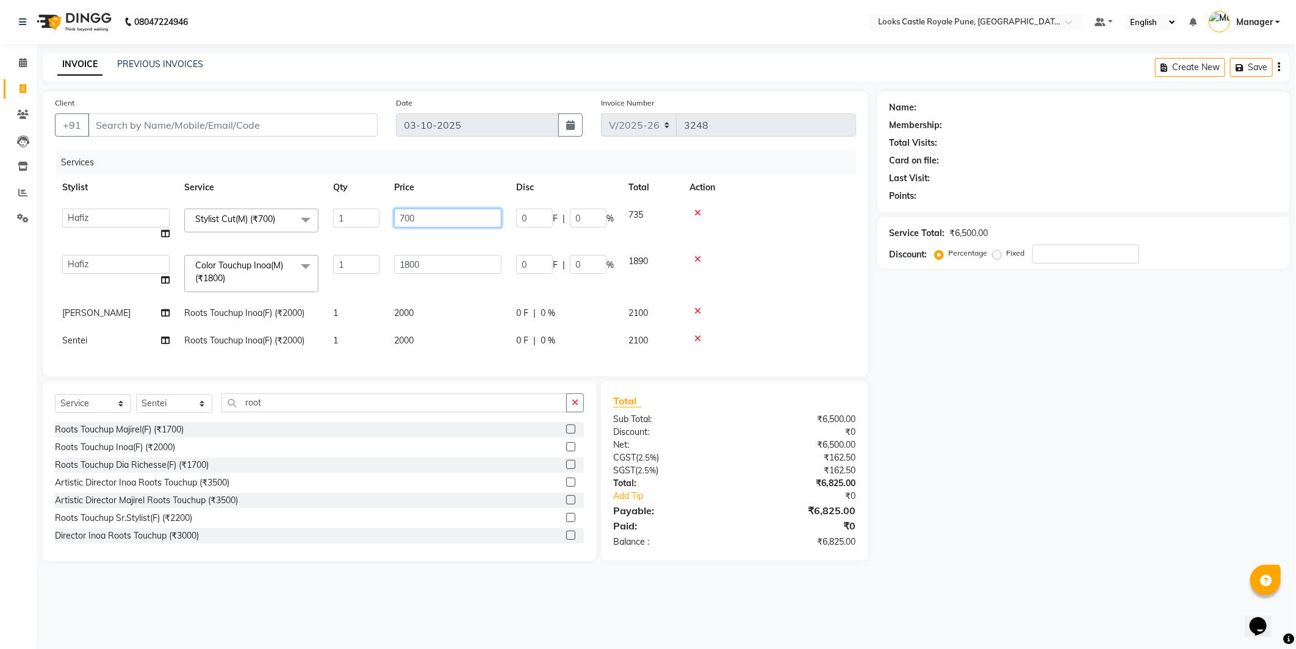
drag, startPoint x: 409, startPoint y: 209, endPoint x: 389, endPoint y: 211, distance: 20.2
click at [389, 211] on td "700" at bounding box center [448, 224] width 122 height 46
type input "638"
click at [415, 259] on td "1800" at bounding box center [448, 274] width 122 height 52
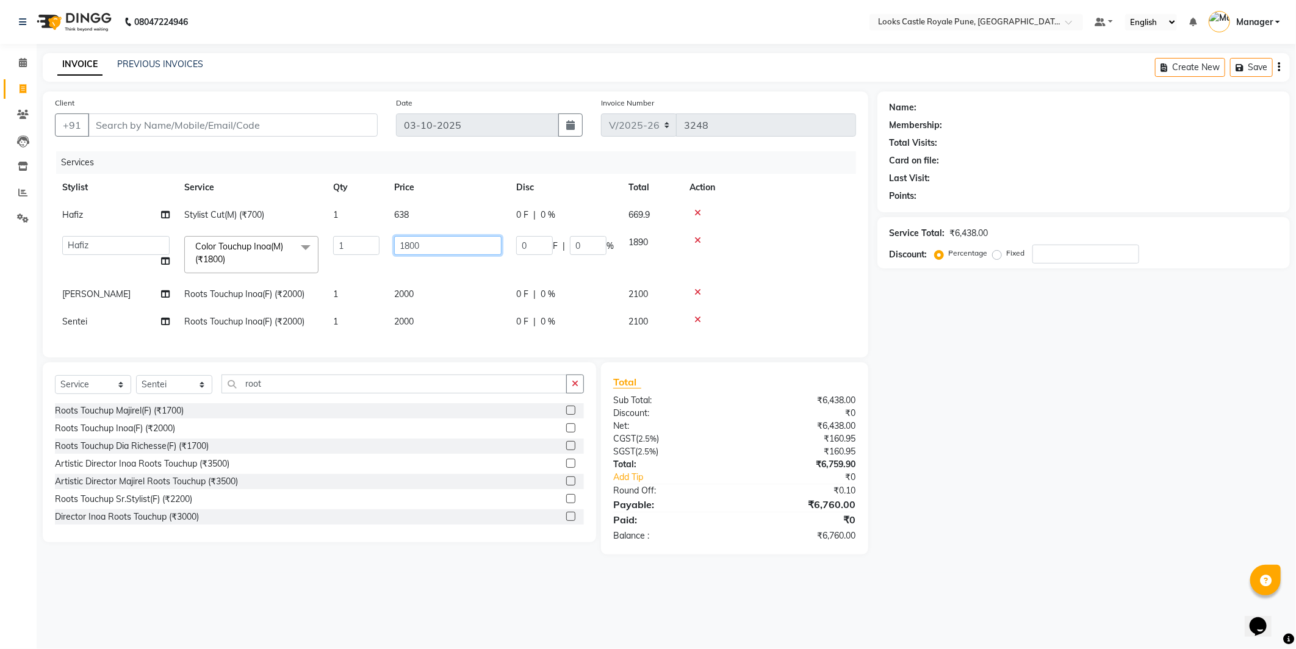
drag, startPoint x: 419, startPoint y: 247, endPoint x: 401, endPoint y: 248, distance: 18.3
click at [401, 248] on input "1800" at bounding box center [447, 245] width 107 height 19
type input "1600"
click at [401, 311] on tbody "Hafiz Stylist Cut(M) (₹700) 1 638 0 F | 0 % 669.9 Akshay Alisha Amir Anjali Ari…" at bounding box center [455, 268] width 801 height 134
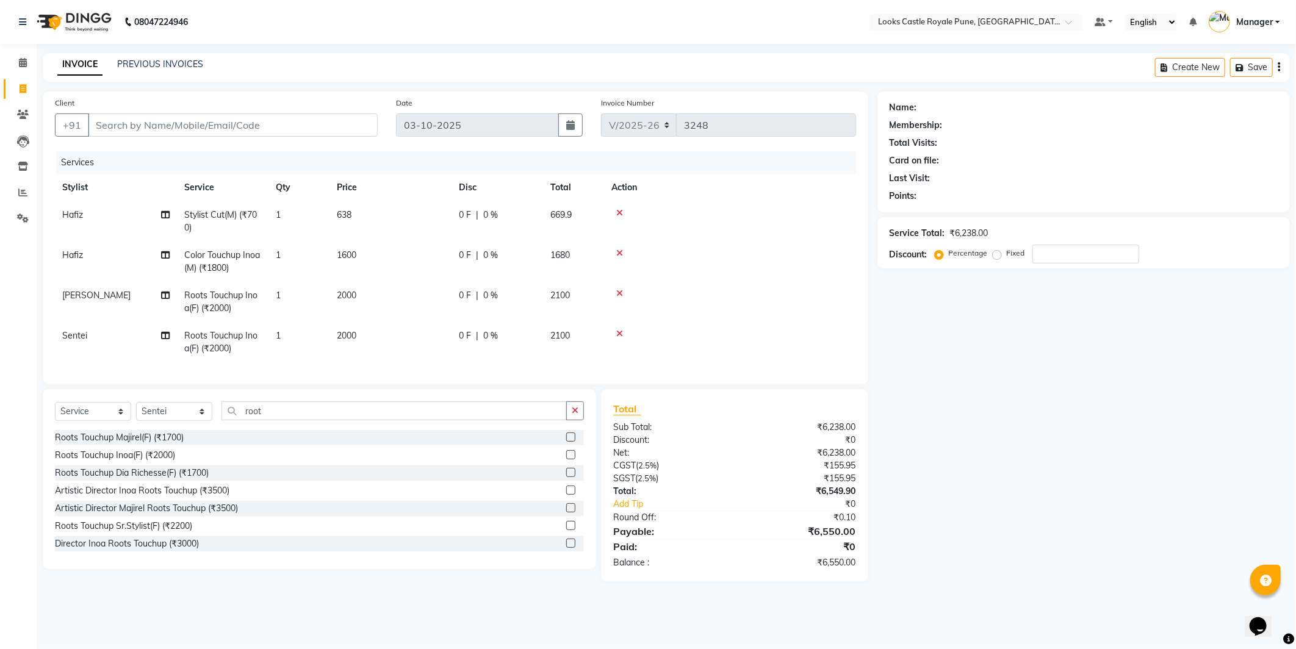
click at [362, 291] on td "2000" at bounding box center [391, 302] width 122 height 40
select select "43051"
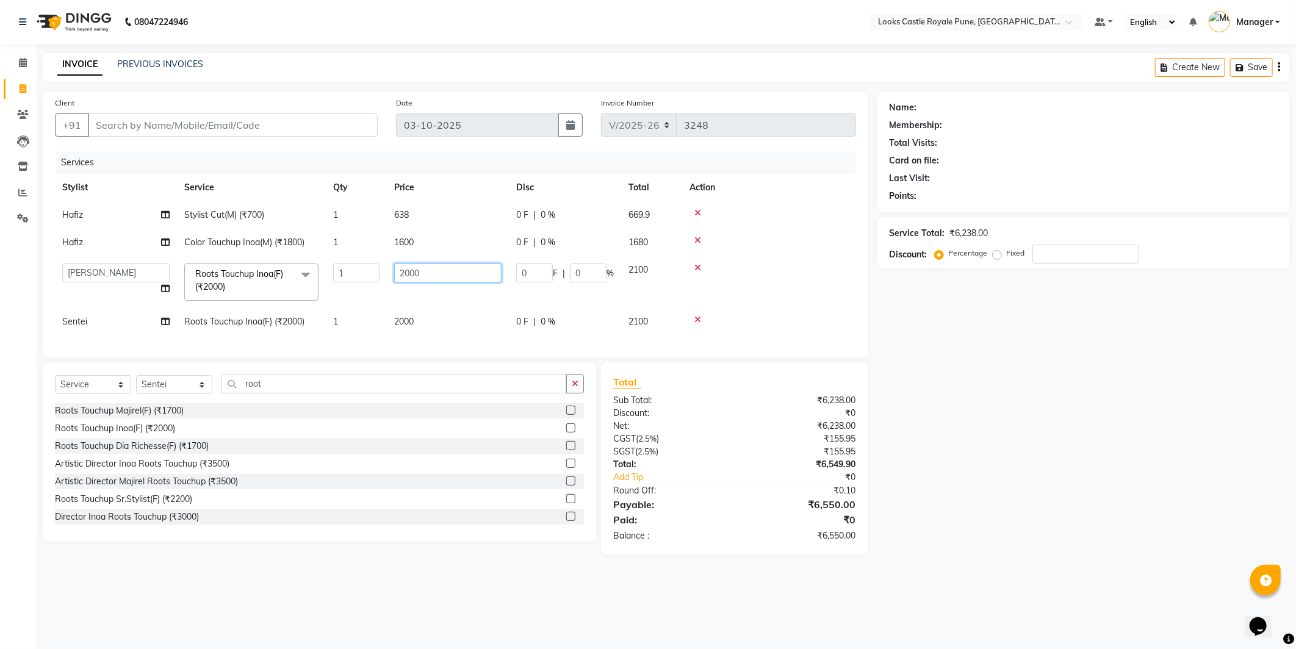
drag, startPoint x: 407, startPoint y: 276, endPoint x: 388, endPoint y: 267, distance: 21.3
click at [388, 267] on td "2000" at bounding box center [448, 282] width 122 height 52
type input "1600"
click at [412, 322] on td "2000" at bounding box center [448, 321] width 122 height 27
select select "71316"
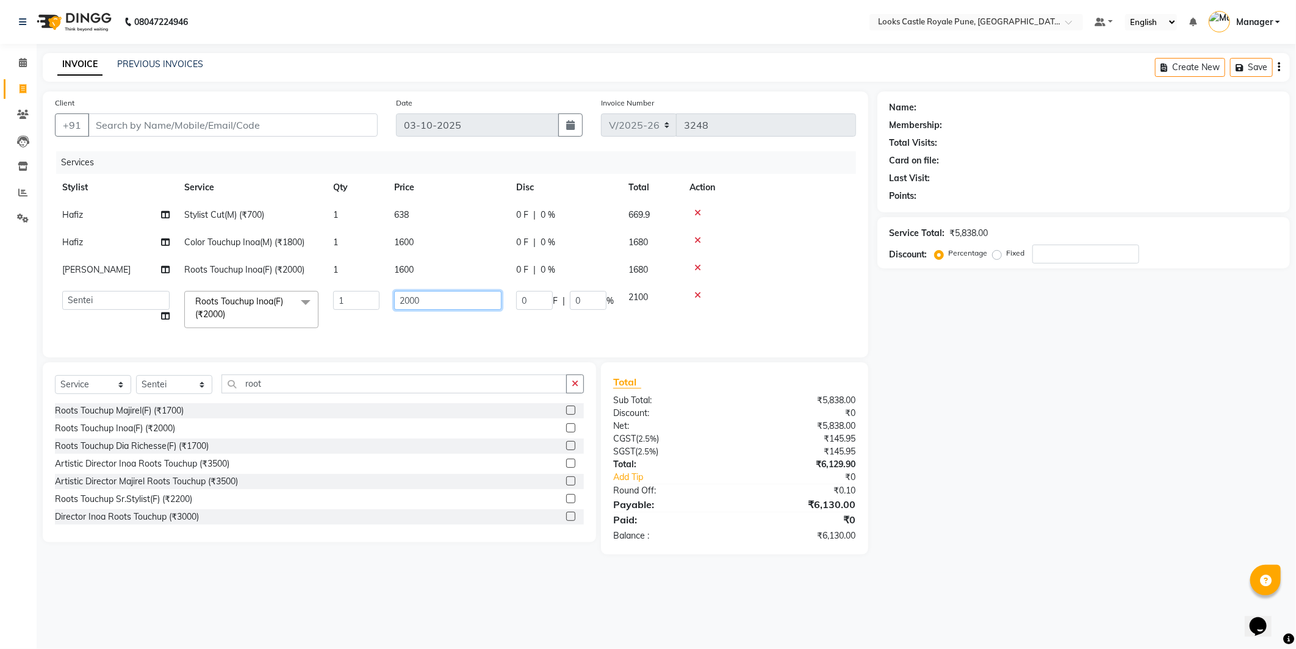
click at [421, 299] on input "2000" at bounding box center [447, 300] width 107 height 19
drag, startPoint x: 431, startPoint y: 296, endPoint x: 379, endPoint y: 291, distance: 52.7
click at [379, 291] on tr "Akshay Alisha Amir Anjali Arif Arman Christy Danish Eli Gloria Hafiz Hussain_pd…" at bounding box center [455, 310] width 801 height 52
type input "1600"
click at [168, 397] on div "Client +91 Date 03-10-2025 Invoice Number V/2025 V/2025-26 3248 Services Stylis…" at bounding box center [456, 323] width 844 height 463
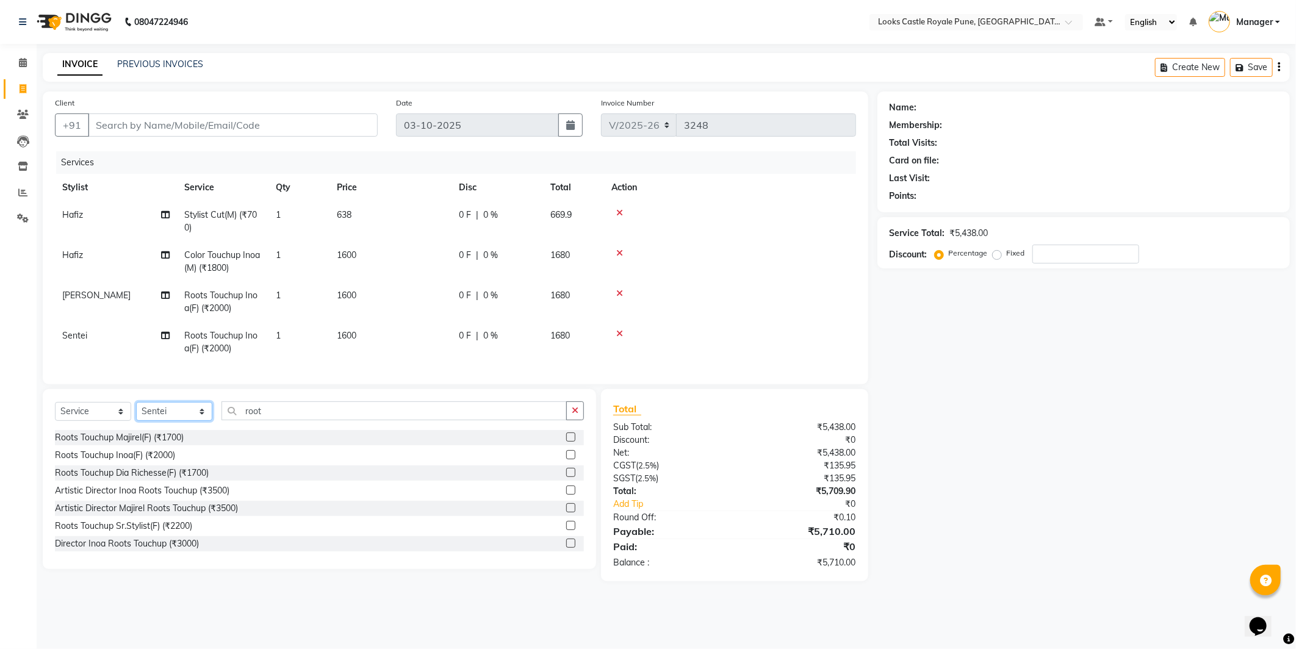
select select "43051"
click at [136, 413] on select "Select Stylist Akshay [PERSON_NAME] [PERSON_NAME] [PERSON_NAME] Danish [PERSON_…" at bounding box center [174, 411] width 76 height 19
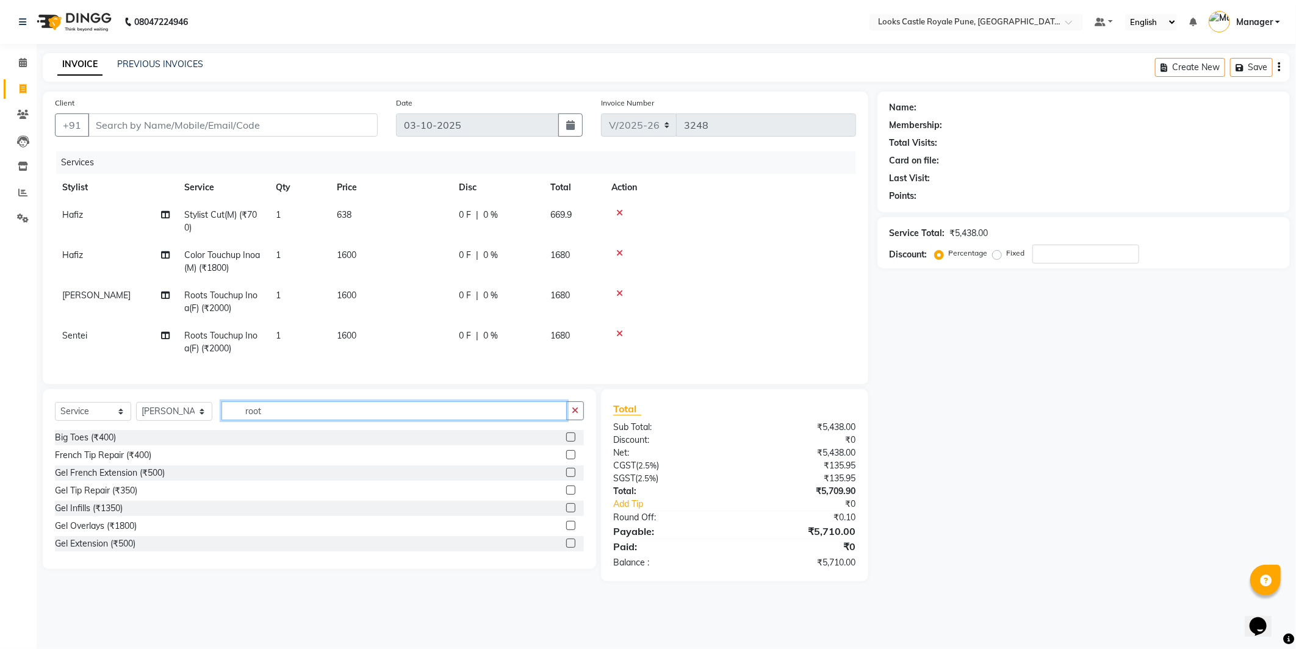
click at [281, 419] on input "root" at bounding box center [394, 411] width 345 height 19
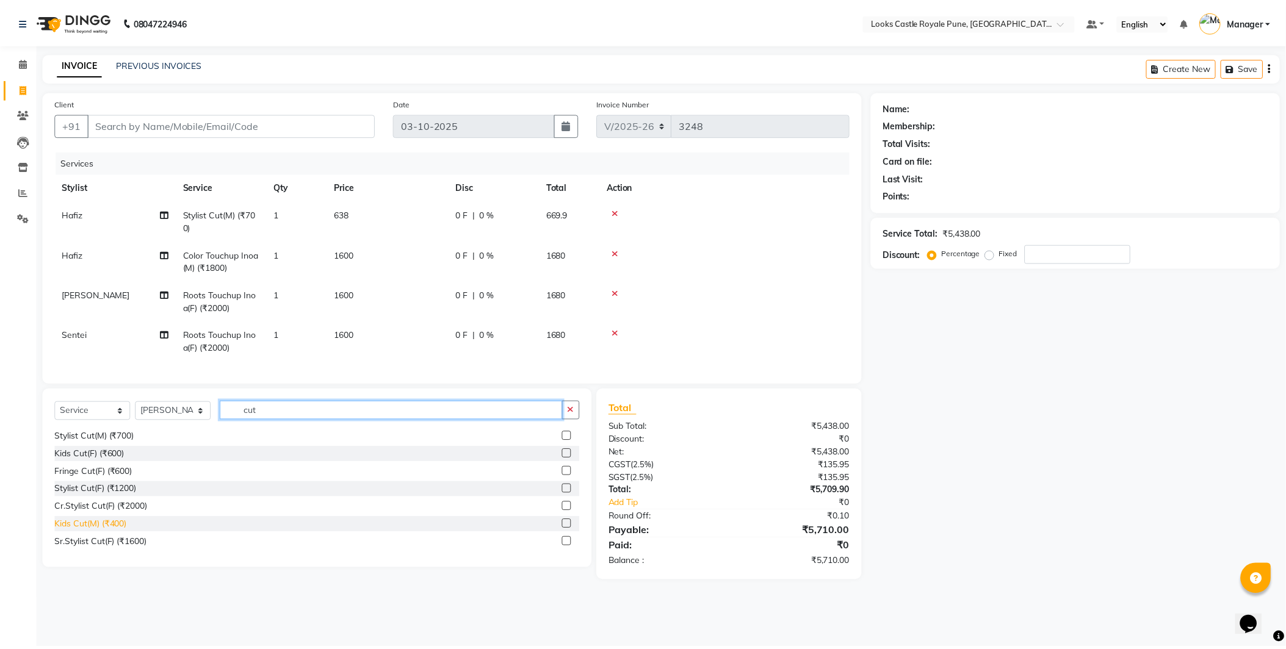
scroll to position [37, 0]
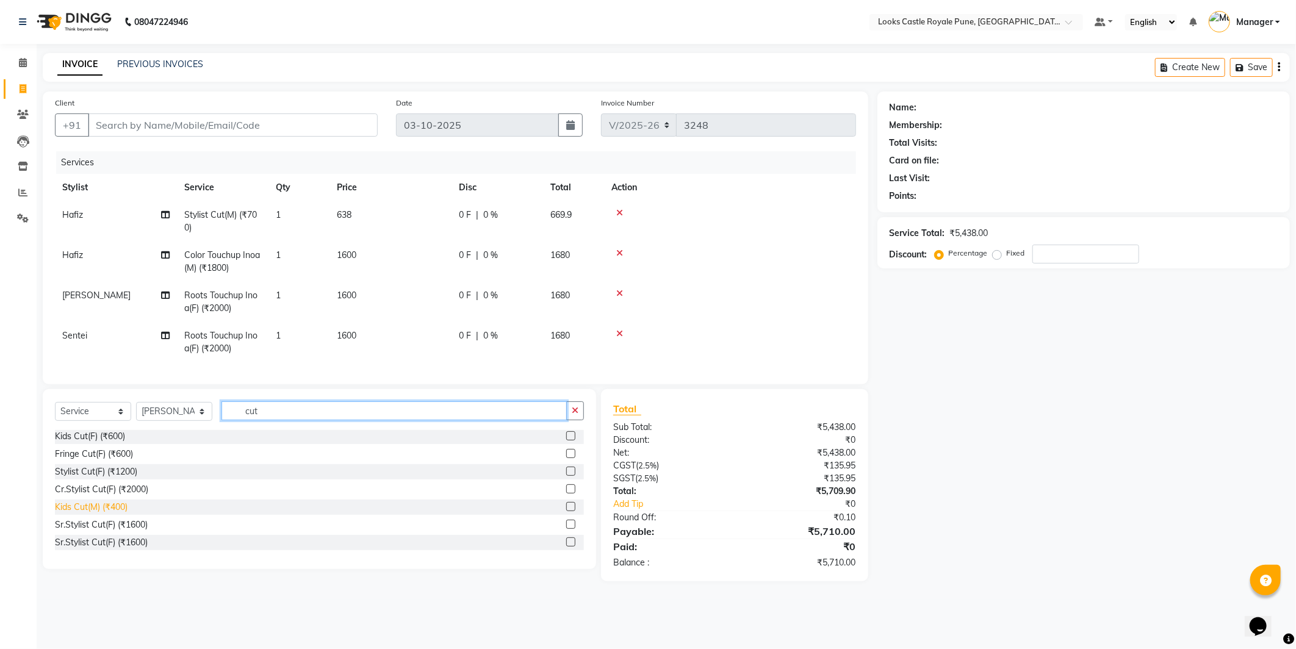
type input "cut"
click at [64, 532] on div "Sr.Stylist Cut(F) (₹1600)" at bounding box center [101, 525] width 93 height 13
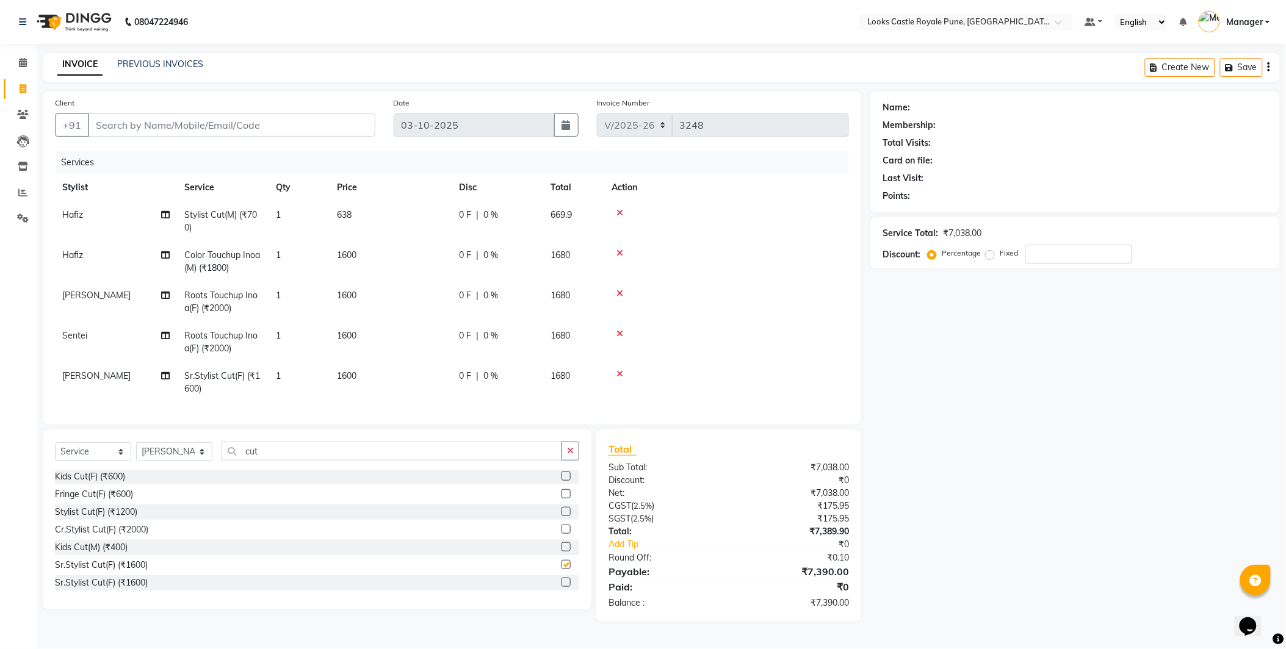
checkbox input "false"
click at [172, 460] on select "Select Stylist Akshay [PERSON_NAME] [PERSON_NAME] [PERSON_NAME] Danish [PERSON_…" at bounding box center [174, 451] width 76 height 19
select select "43050"
click at [136, 453] on select "Select Stylist Akshay [PERSON_NAME] [PERSON_NAME] [PERSON_NAME] Danish [PERSON_…" at bounding box center [174, 451] width 76 height 19
click at [260, 460] on input "cut" at bounding box center [392, 451] width 341 height 19
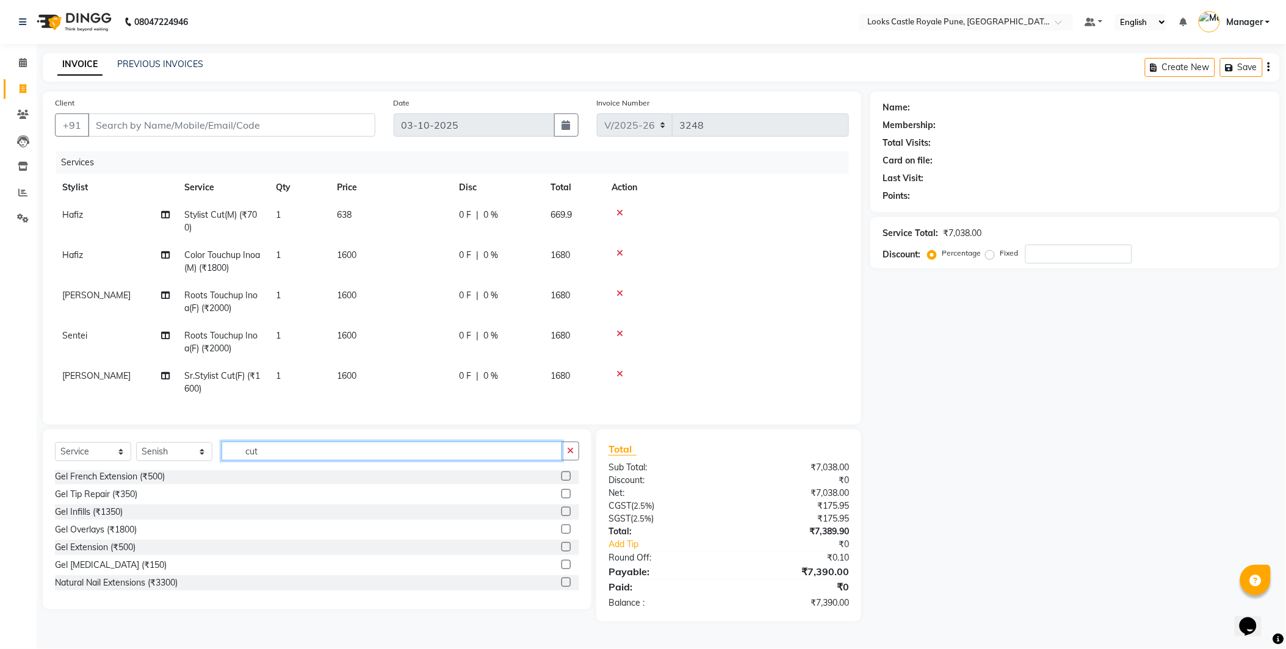
click at [260, 460] on input "cut" at bounding box center [392, 451] width 341 height 19
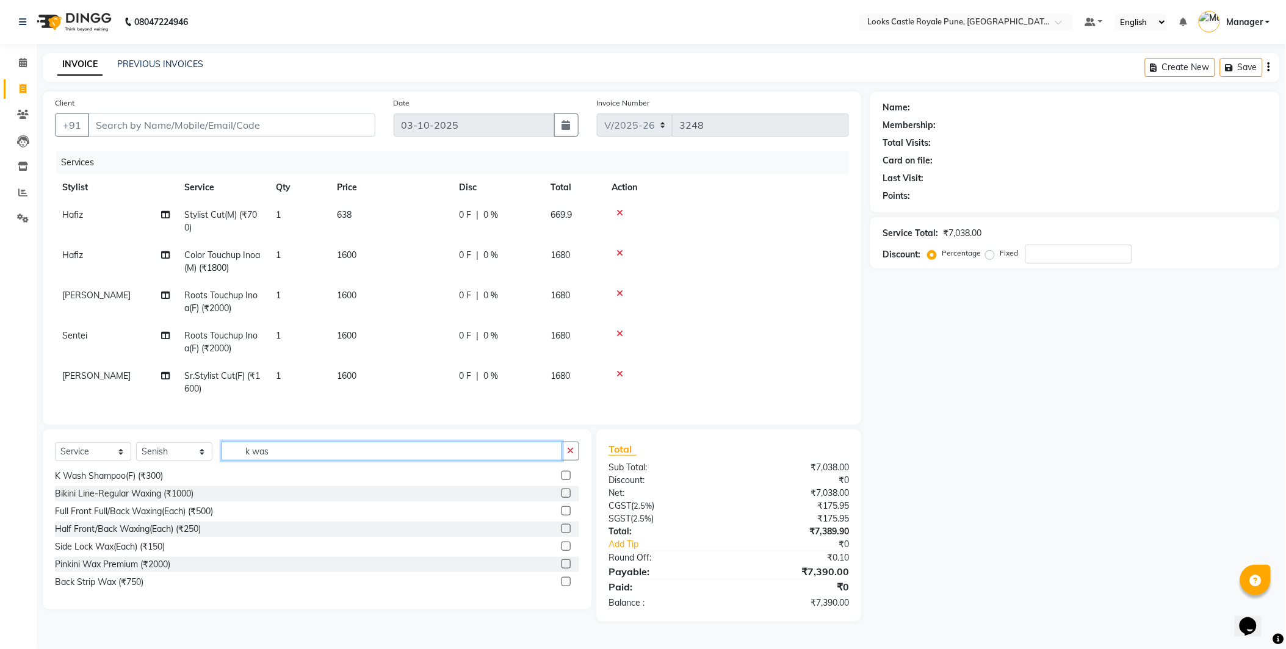
scroll to position [0, 0]
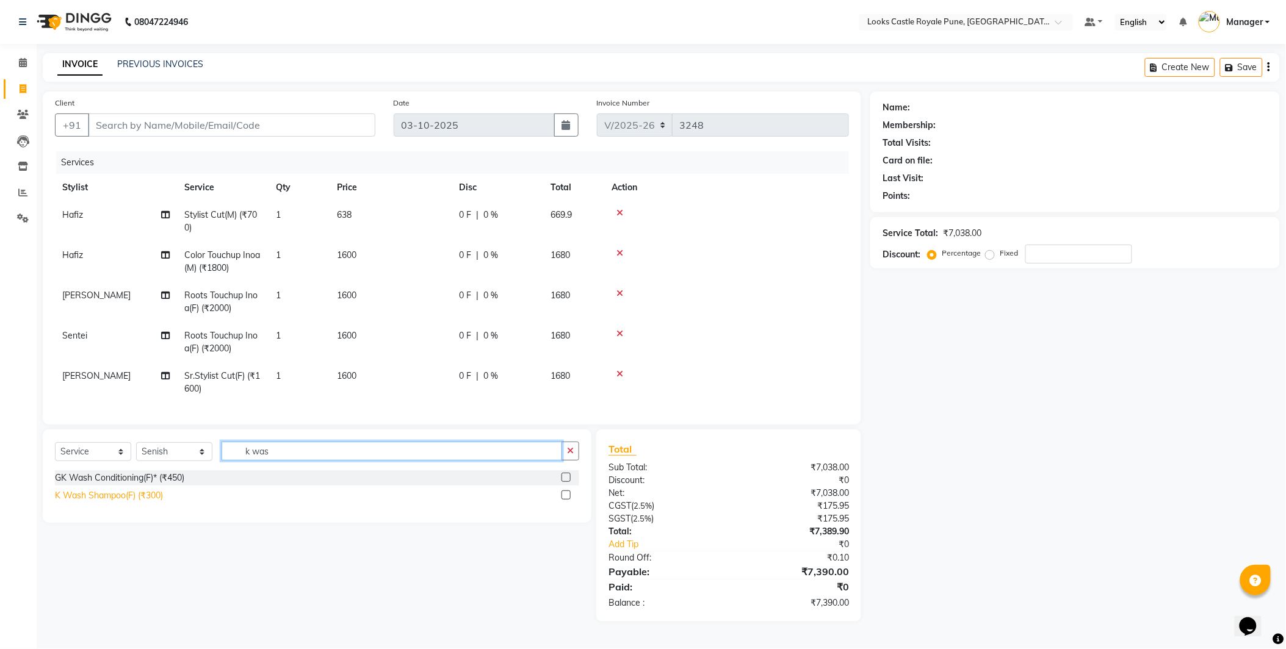
type input "k was"
click at [79, 502] on div "K Wash Shampoo(F) (₹300)" at bounding box center [109, 495] width 108 height 13
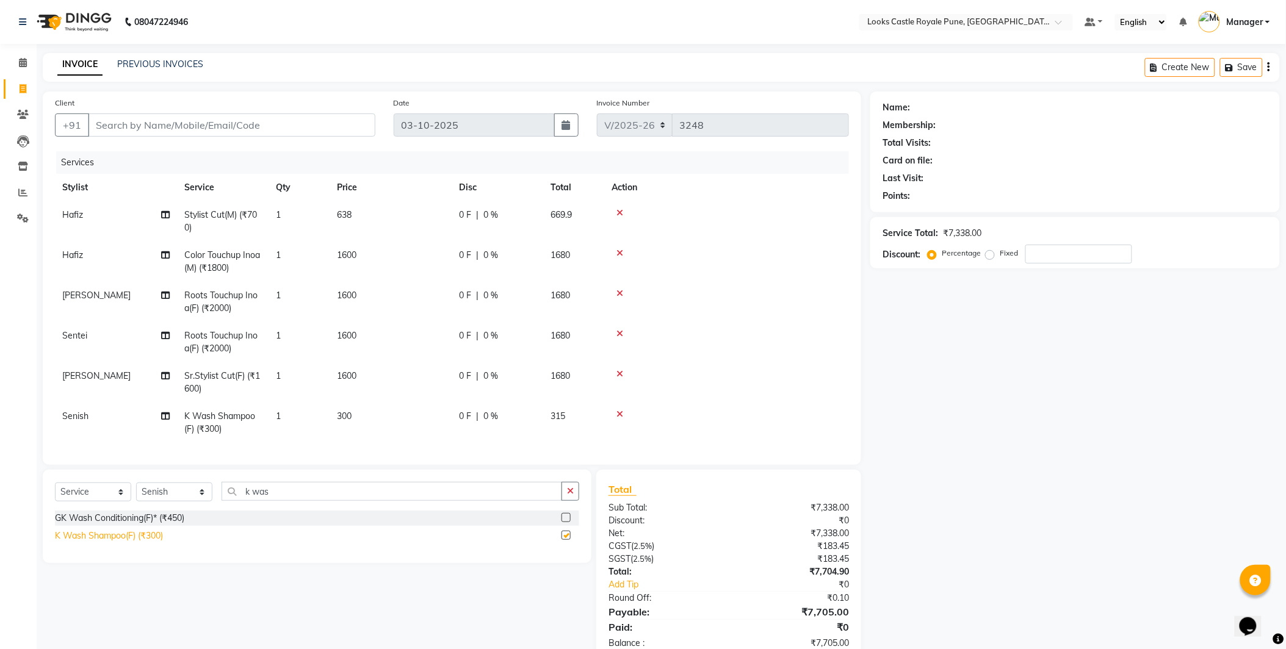
checkbox input "false"
click at [369, 417] on td "300" at bounding box center [391, 423] width 122 height 40
select select "43050"
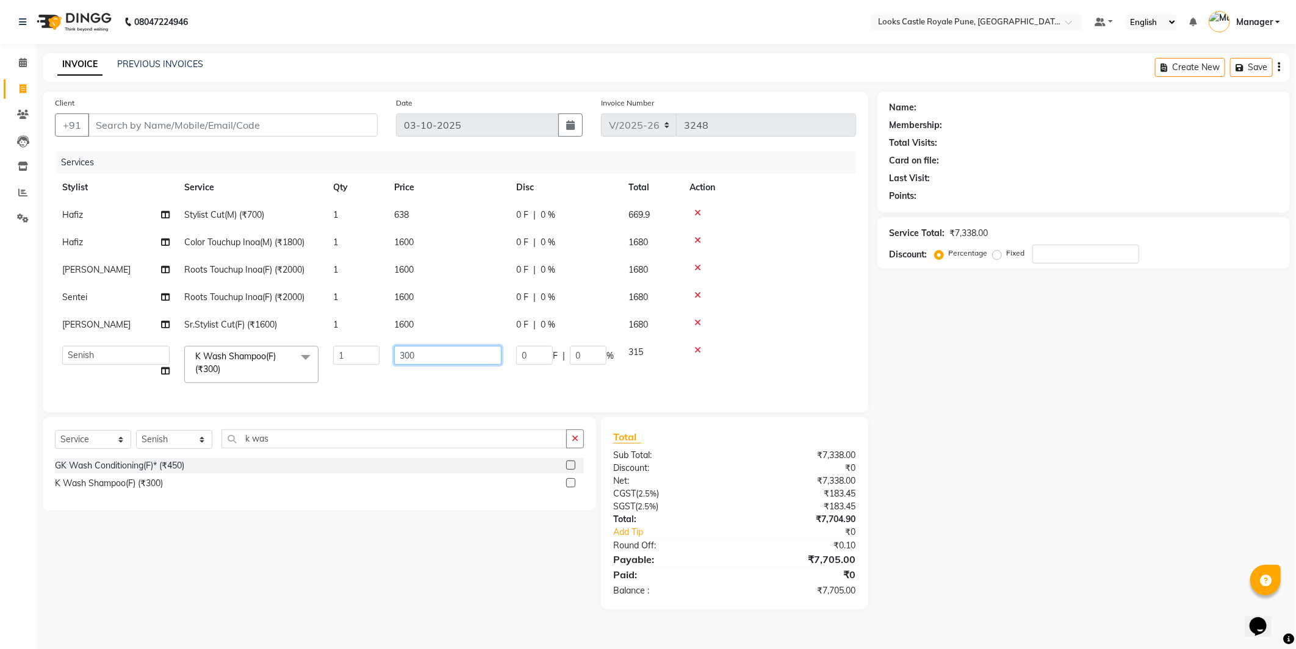
drag, startPoint x: 388, startPoint y: 355, endPoint x: 373, endPoint y: 355, distance: 14.7
click at [373, 355] on tr "Akshay [PERSON_NAME] [PERSON_NAME] [PERSON_NAME] Danish [PERSON_NAME] [PERSON_N…" at bounding box center [455, 365] width 801 height 52
type input "150"
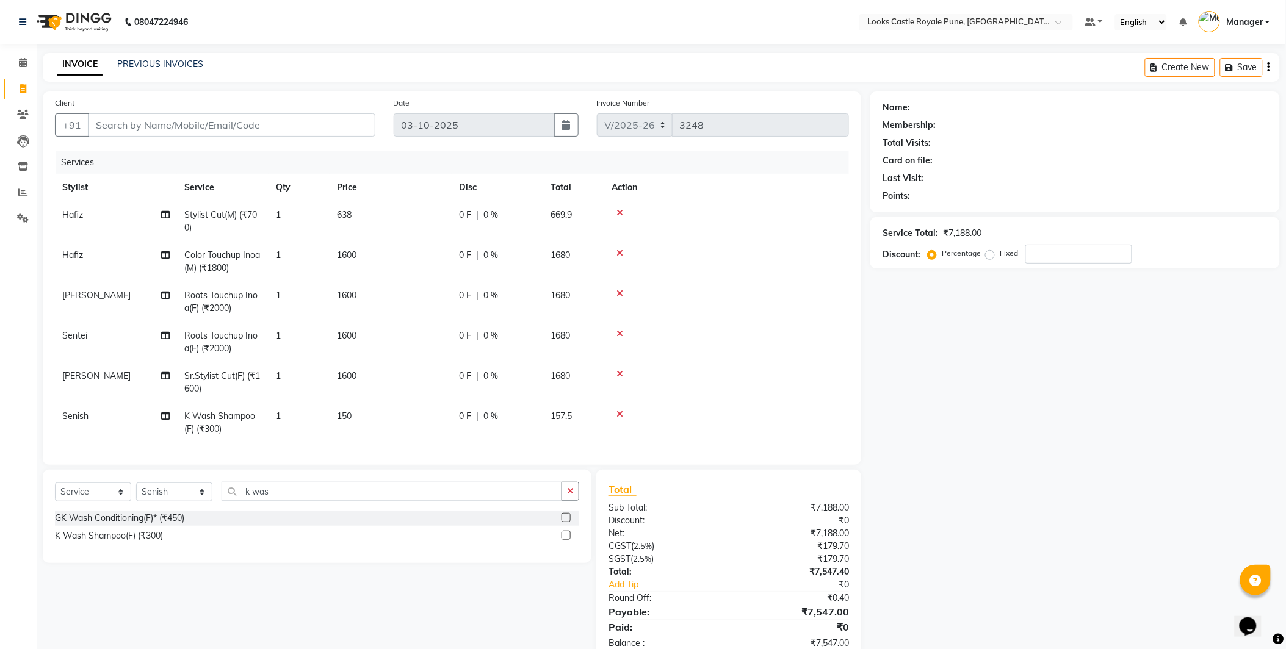
click at [431, 326] on tbody "Hafiz Stylist Cut(M) (₹700) 1 638 0 F | 0 % 669.9 Hafiz Color Touchup Inoa(M) (…" at bounding box center [452, 322] width 794 height 242
click at [360, 378] on td "1600" at bounding box center [391, 382] width 122 height 40
select select "43051"
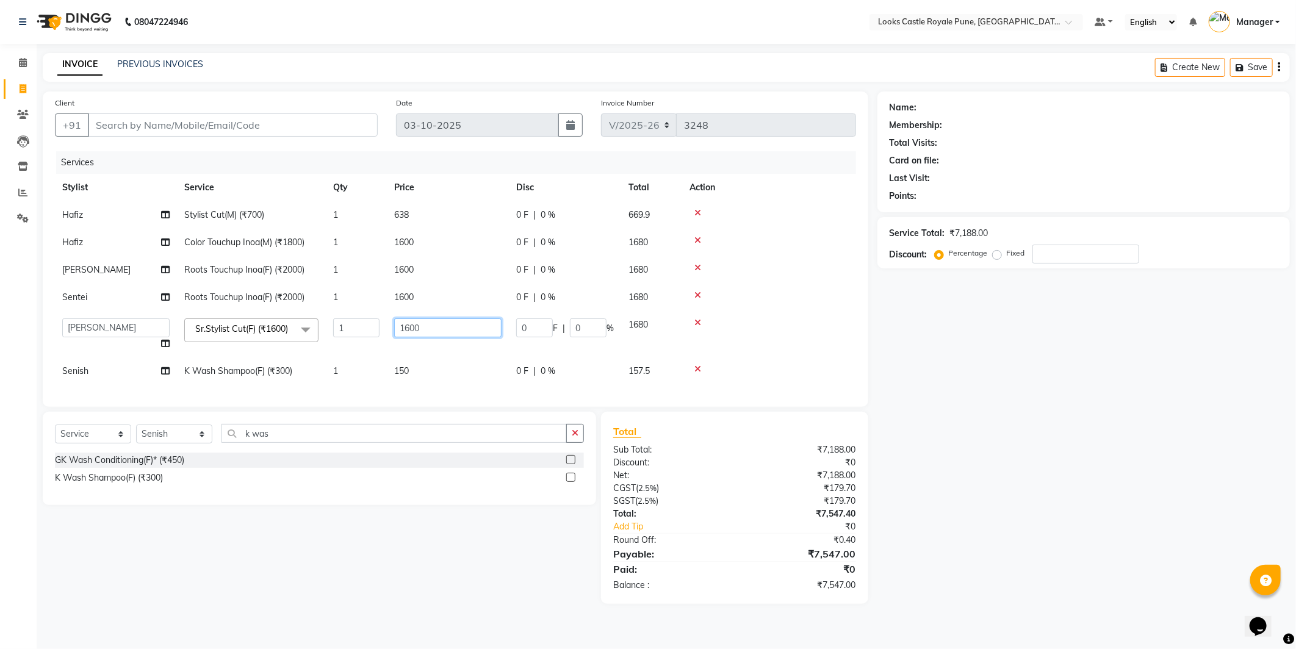
click at [405, 326] on input "1600" at bounding box center [447, 328] width 107 height 19
type input "1500"
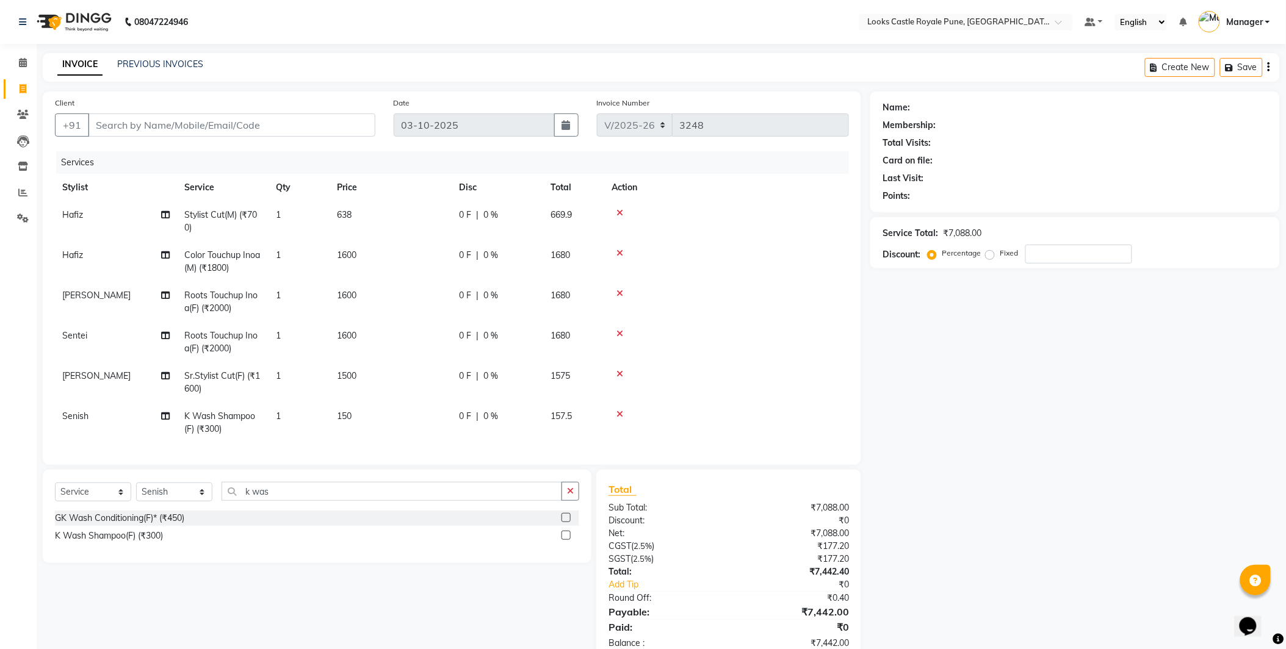
click at [806, 323] on tbody "Hafiz Stylist Cut(M) (₹700) 1 638 0 F | 0 % 669.9 Hafiz Color Touchup Inoa(M) (…" at bounding box center [452, 322] width 794 height 242
click at [83, 330] on span "Sentei" at bounding box center [74, 335] width 25 height 11
select select "71316"
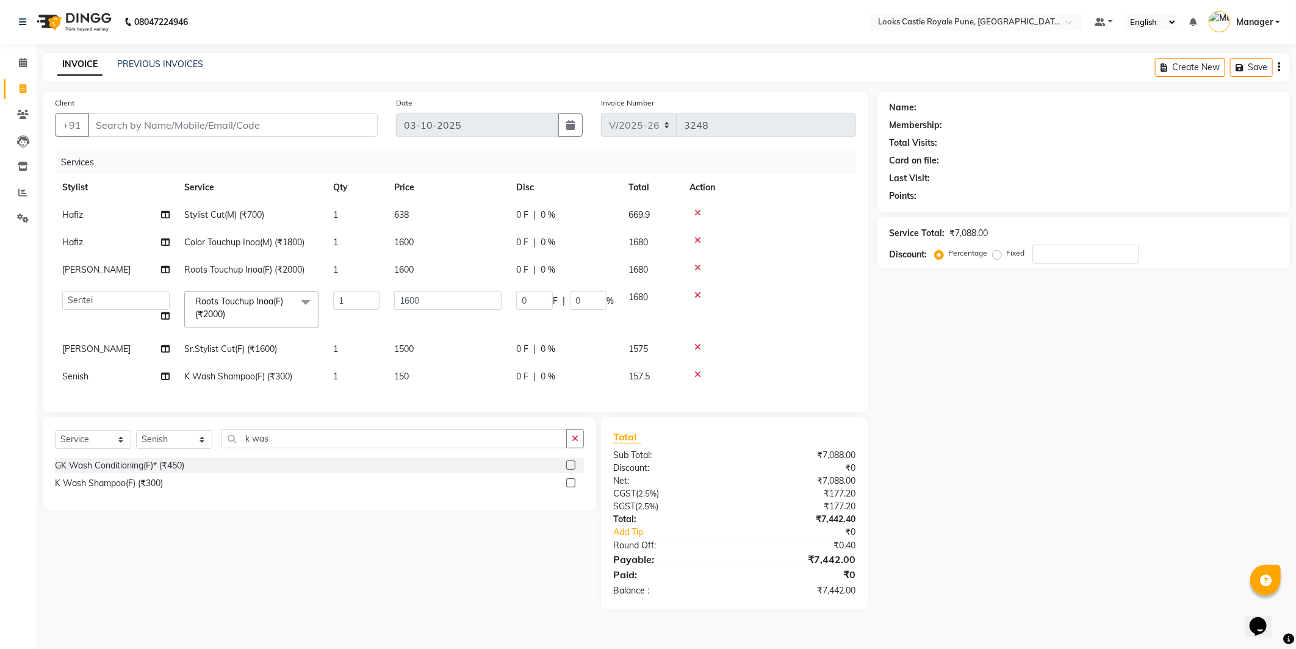
click at [99, 288] on td "Akshay Alisha Amir Anjali Arif Arman Christy Danish Eli Gloria Hafiz Hussain_pd…" at bounding box center [116, 310] width 122 height 52
click at [104, 308] on select "Akshay Alisha Amir Anjali Arif Arman Christy Danish Eli Gloria Hafiz Hussain_pd…" at bounding box center [115, 300] width 107 height 19
select select "43050"
click at [809, 297] on div at bounding box center [769, 295] width 159 height 9
click at [137, 127] on input "Client" at bounding box center [233, 125] width 290 height 23
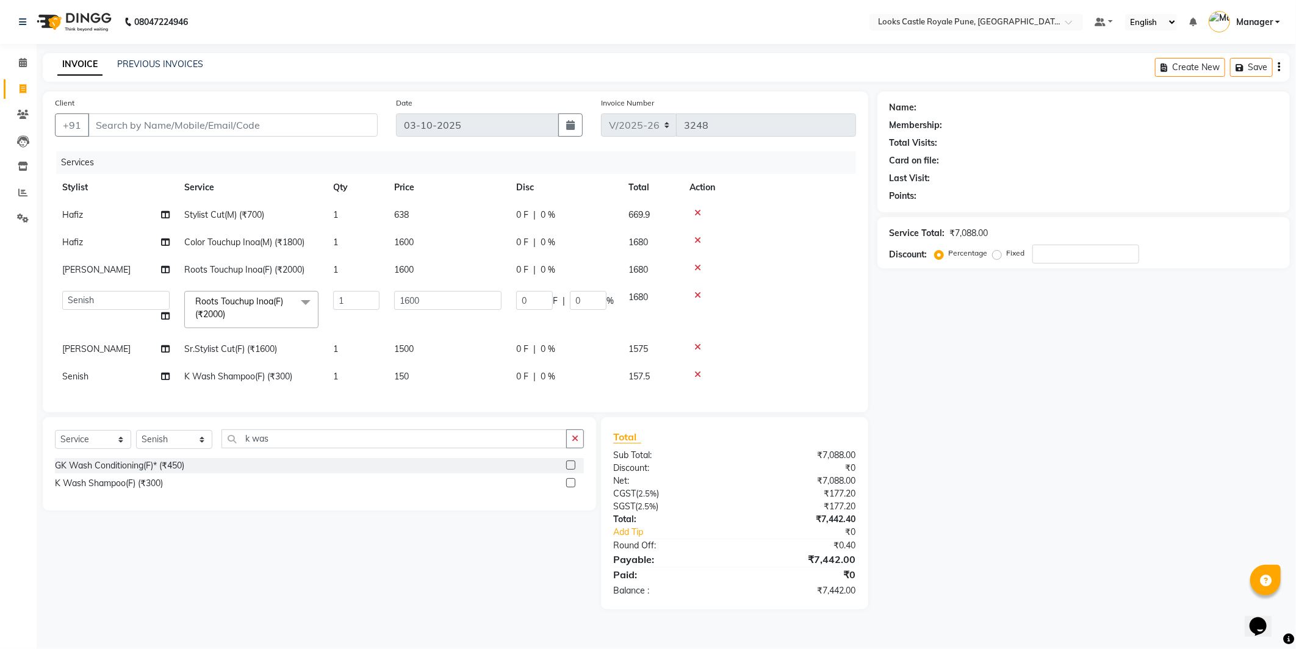
click at [829, 311] on td at bounding box center [769, 310] width 174 height 52
click at [827, 287] on td at bounding box center [769, 310] width 174 height 52
click at [774, 233] on td at bounding box center [769, 242] width 174 height 27
click at [87, 345] on span "[PERSON_NAME]" at bounding box center [96, 349] width 68 height 11
select select "43051"
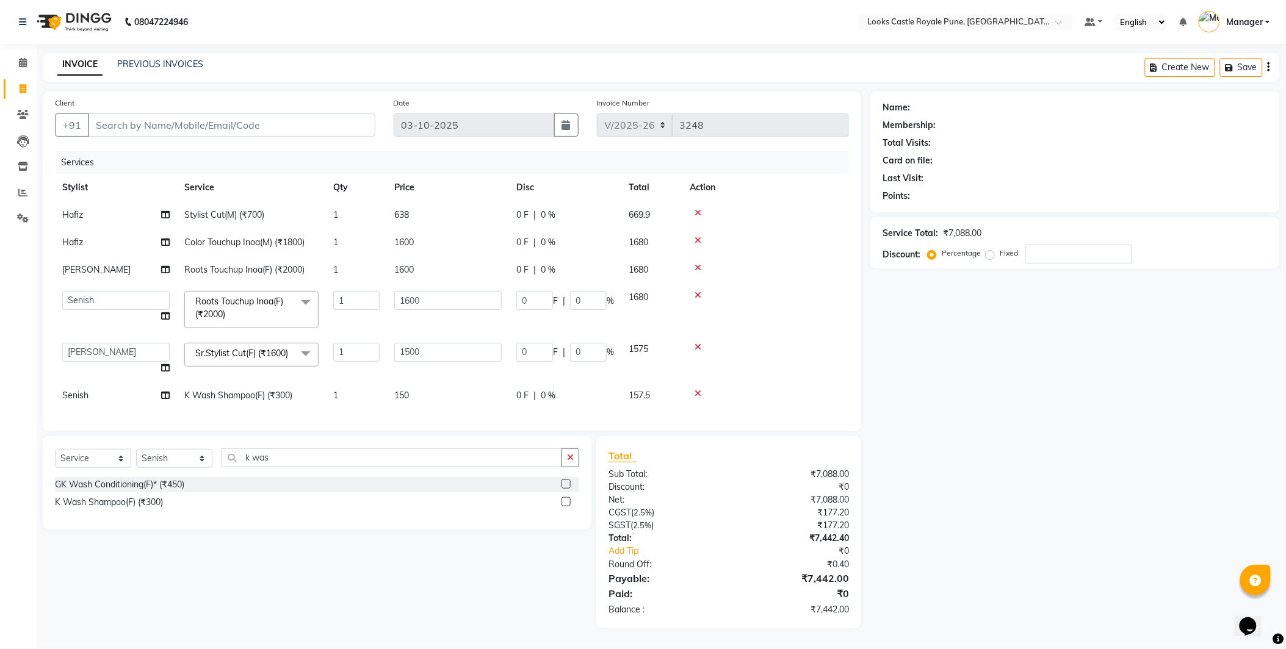
click at [370, 393] on td "1" at bounding box center [356, 395] width 61 height 27
select select "43050"
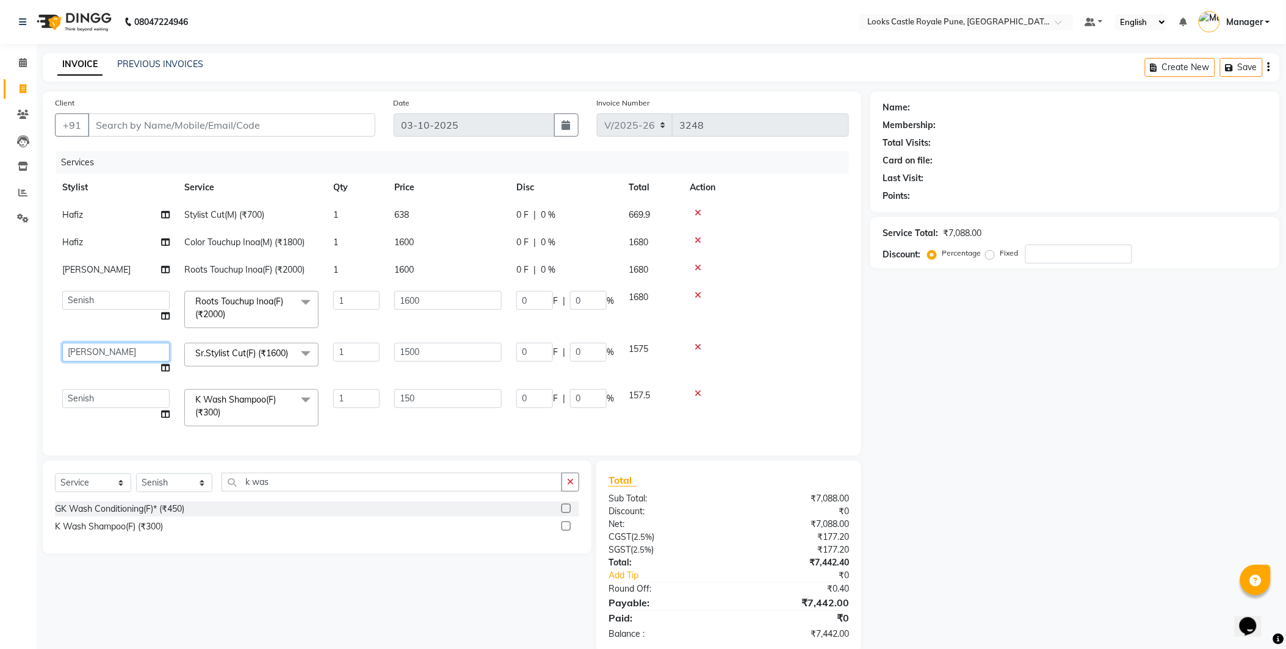
drag, startPoint x: 75, startPoint y: 353, endPoint x: 82, endPoint y: 364, distance: 13.2
click at [75, 353] on select "Akshay Alisha Amir Anjali Arif Arman Christy Danish Eli Gloria Hafiz Hussain_pd…" at bounding box center [115, 352] width 107 height 19
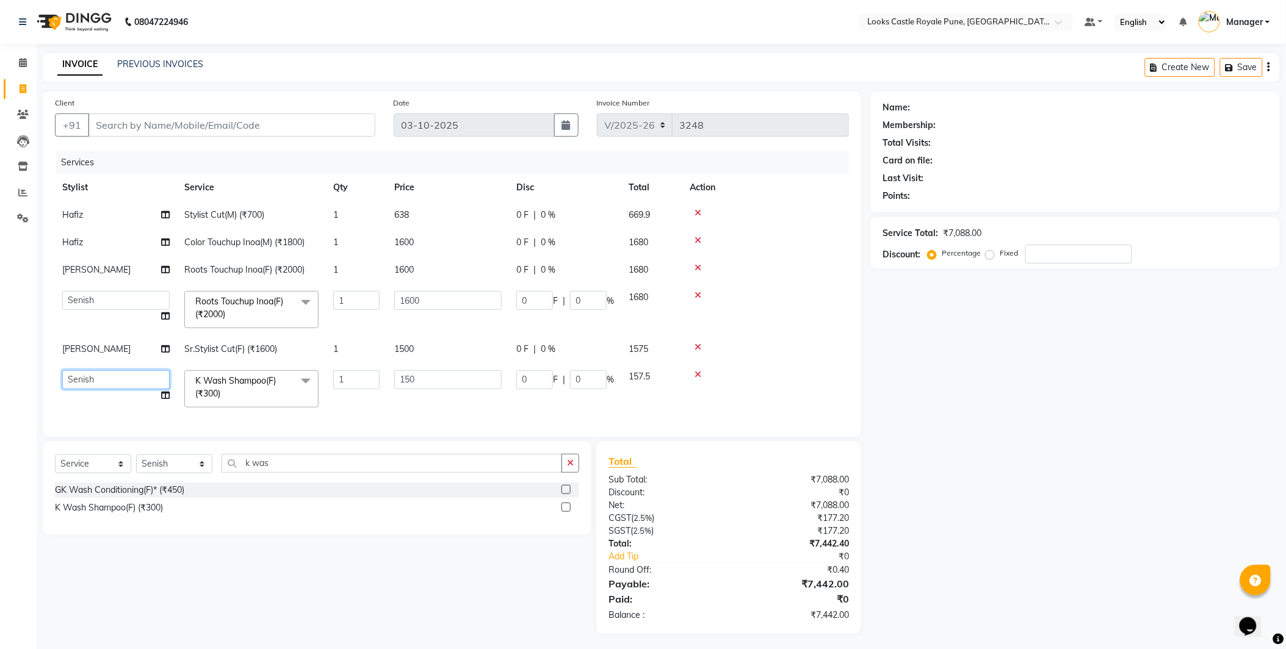
click at [96, 378] on select "Akshay Alisha Amir Anjali Arif Arman Christy Danish Eli Gloria Hafiz Hussain_pd…" at bounding box center [115, 379] width 107 height 19
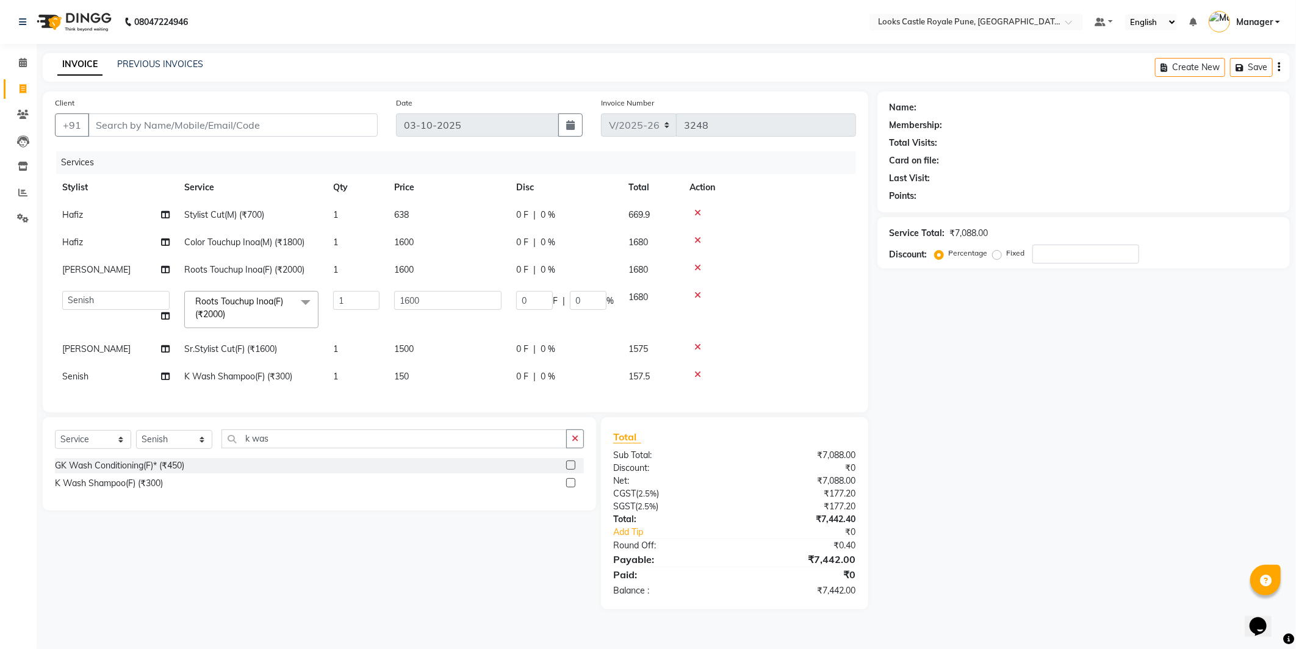
click at [39, 383] on div "Client +91 Date 03-10-2025 Invoice Number V/2025 V/2025-26 3248 Services Stylis…" at bounding box center [456, 351] width 844 height 518
click at [76, 286] on td "Akshay Alisha Amir Anjali Arif Arman Christy Danish Eli Gloria Hafiz Hussain_pd…" at bounding box center [116, 310] width 122 height 52
click at [74, 297] on select "Akshay Alisha Amir Anjali Arif Arman Christy Danish Eli Gloria Hafiz Hussain_pd…" at bounding box center [115, 300] width 107 height 19
click at [57, 294] on tbody "Hafiz Stylist Cut(M) (₹700) 1 638 0 F | 0 % 669.9 Hafiz Color Touchup Inoa(M) (…" at bounding box center [455, 295] width 801 height 189
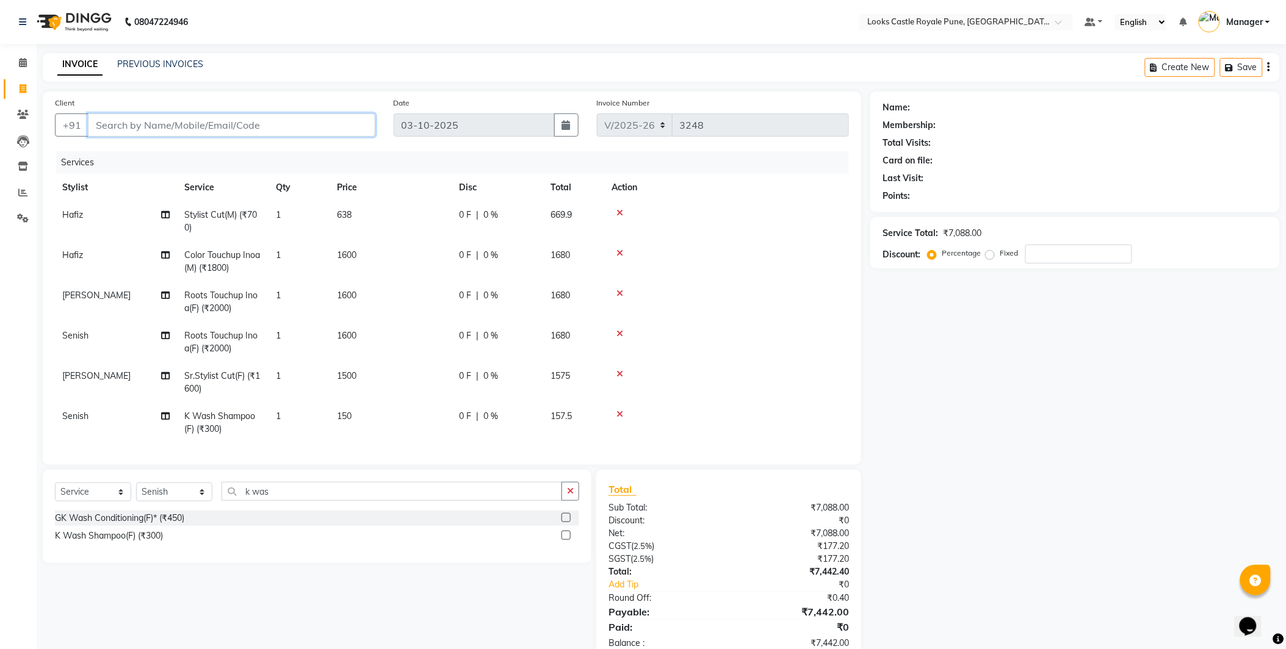
click at [148, 116] on input "Client" at bounding box center [231, 125] width 287 height 23
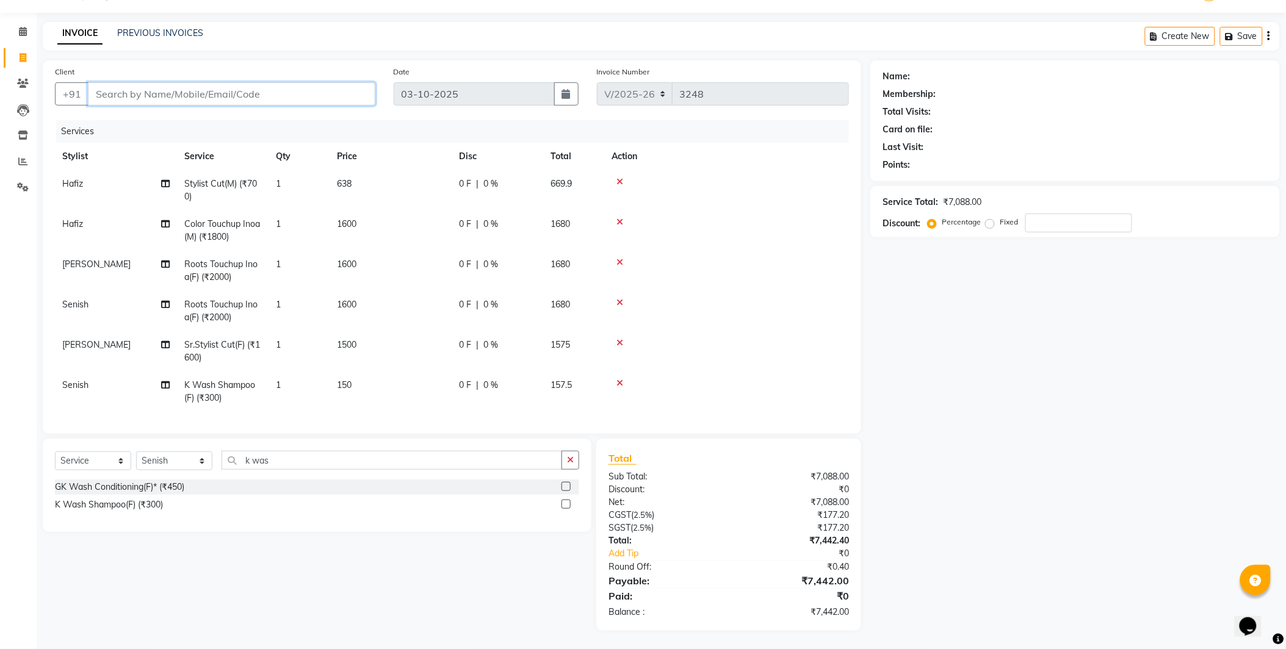
click at [322, 82] on input "Client" at bounding box center [231, 93] width 287 height 23
click at [318, 88] on input "Client" at bounding box center [231, 93] width 287 height 23
type input "9"
type input "0"
click at [740, 259] on div at bounding box center [726, 263] width 230 height 9
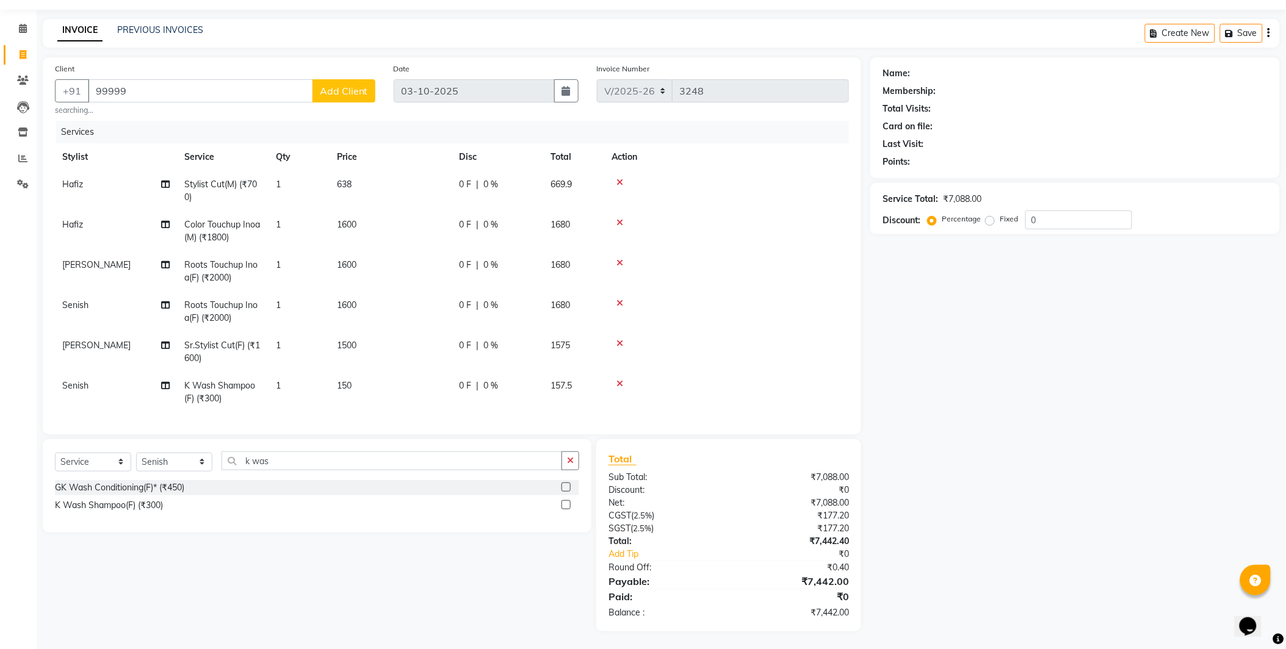
click at [710, 380] on div at bounding box center [726, 384] width 230 height 9
click at [178, 96] on input "99999" at bounding box center [200, 90] width 225 height 23
type input "99999999999999999"
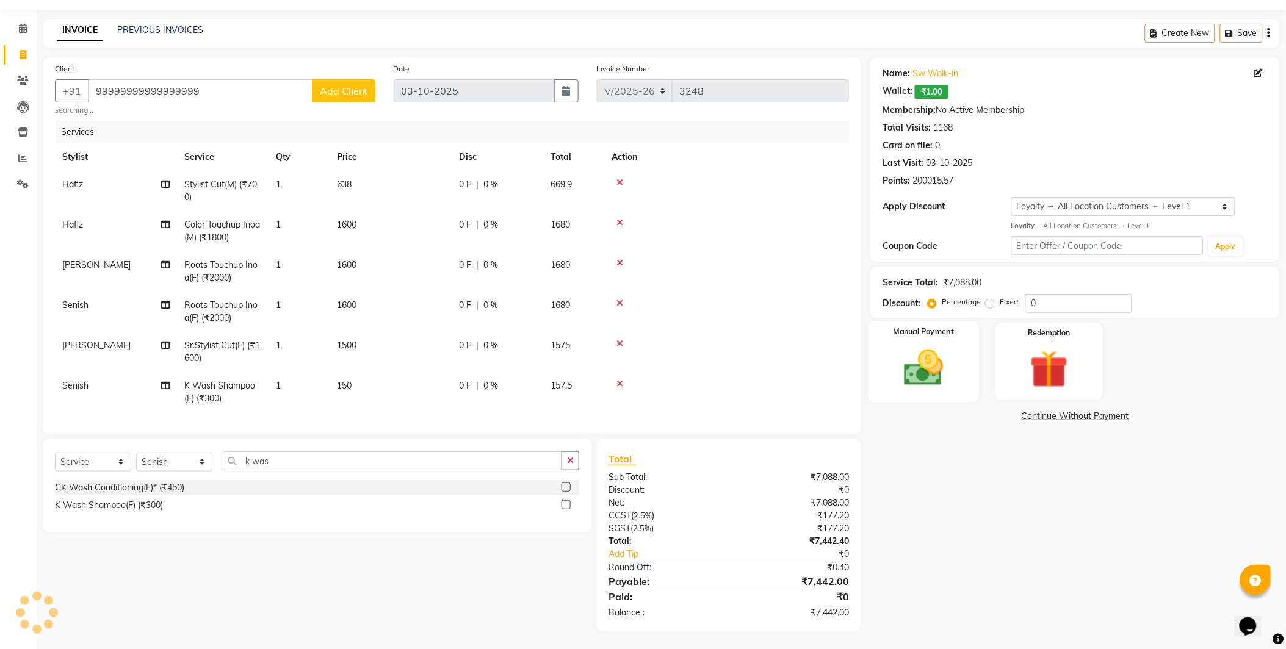
select select "1: Object"
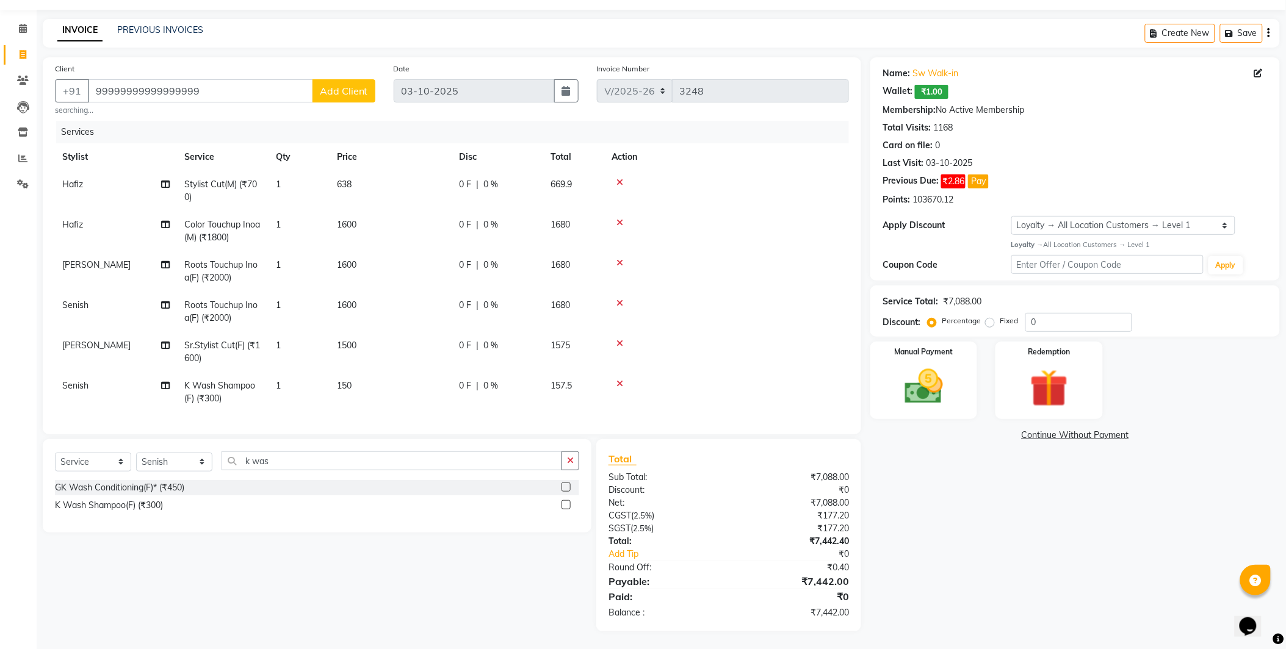
click at [976, 574] on div "Name: Sw Walk-in Wallet: ₹1.00 Membership: No Active Membership Total Visits: 1…" at bounding box center [1079, 344] width 419 height 574
click at [759, 340] on div at bounding box center [726, 343] width 230 height 9
click at [904, 377] on img at bounding box center [924, 387] width 64 height 46
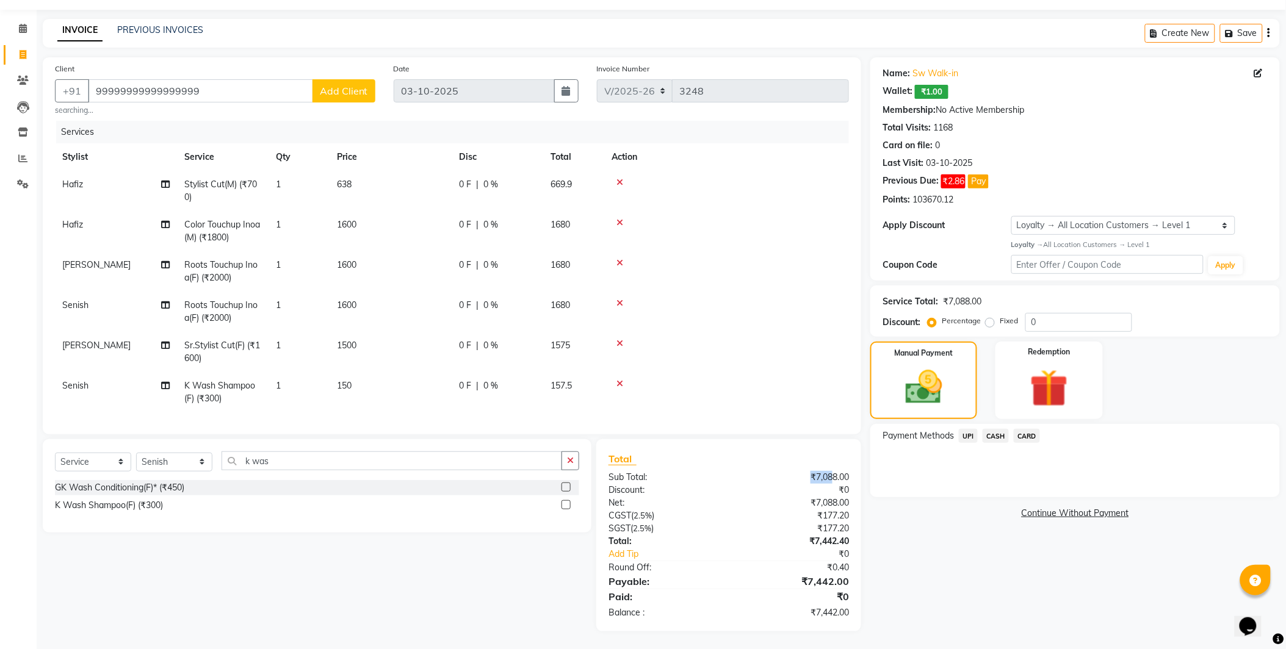
drag, startPoint x: 801, startPoint y: 483, endPoint x: 834, endPoint y: 477, distance: 32.9
click at [834, 477] on div "₹7,088.00" at bounding box center [793, 477] width 129 height 13
click at [946, 583] on div "Name: Sw Walk-in Wallet: ₹1.00 Membership: No Active Membership Total Visits: 1…" at bounding box center [1079, 344] width 419 height 574
drag, startPoint x: 810, startPoint y: 618, endPoint x: 842, endPoint y: 611, distance: 33.0
click at [842, 611] on div "₹7,442.00" at bounding box center [793, 613] width 129 height 13
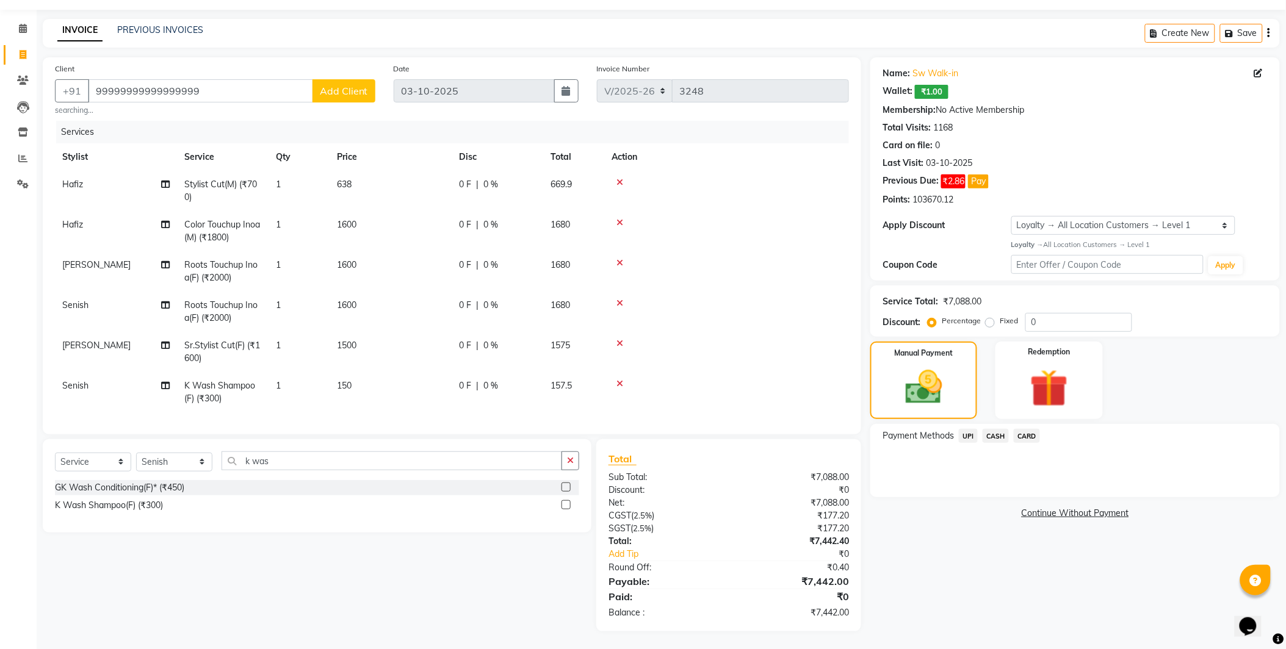
click at [974, 613] on div "Name: Sw Walk-in Wallet: ₹1.00 Membership: No Active Membership Total Visits: 1…" at bounding box center [1079, 344] width 419 height 574
click at [969, 437] on span "UPI" at bounding box center [968, 436] width 19 height 14
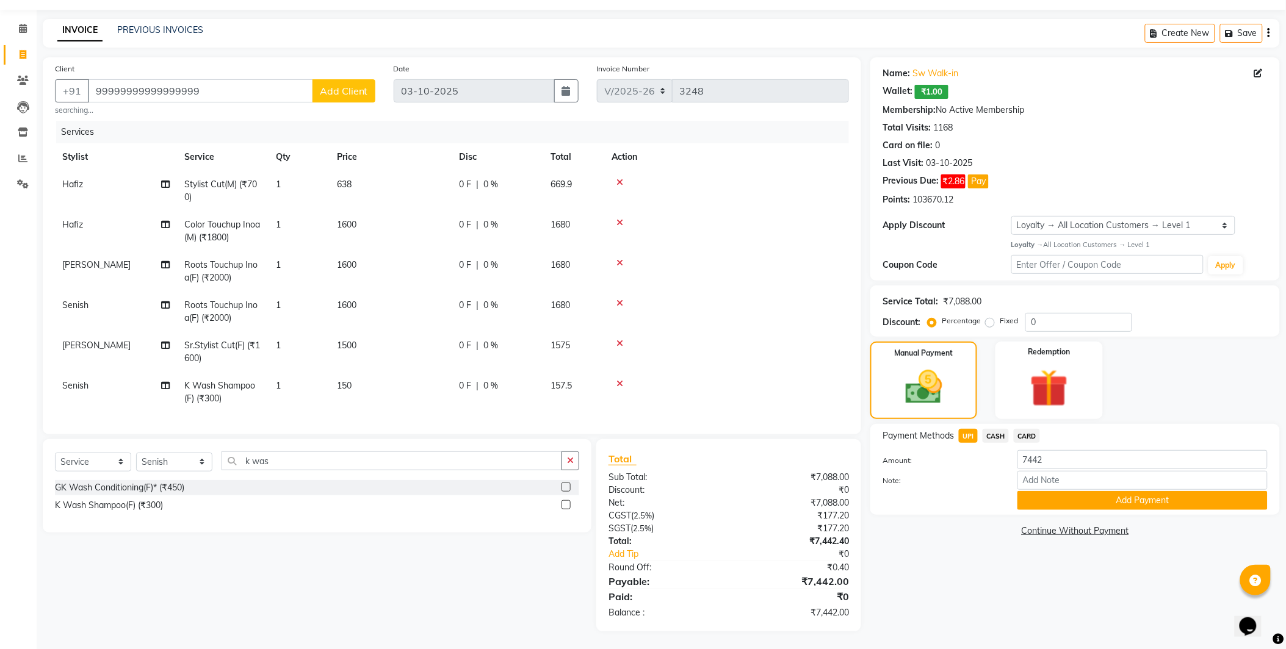
scroll to position [0, 0]
click at [206, 100] on input "99999999999999999" at bounding box center [200, 90] width 225 height 23
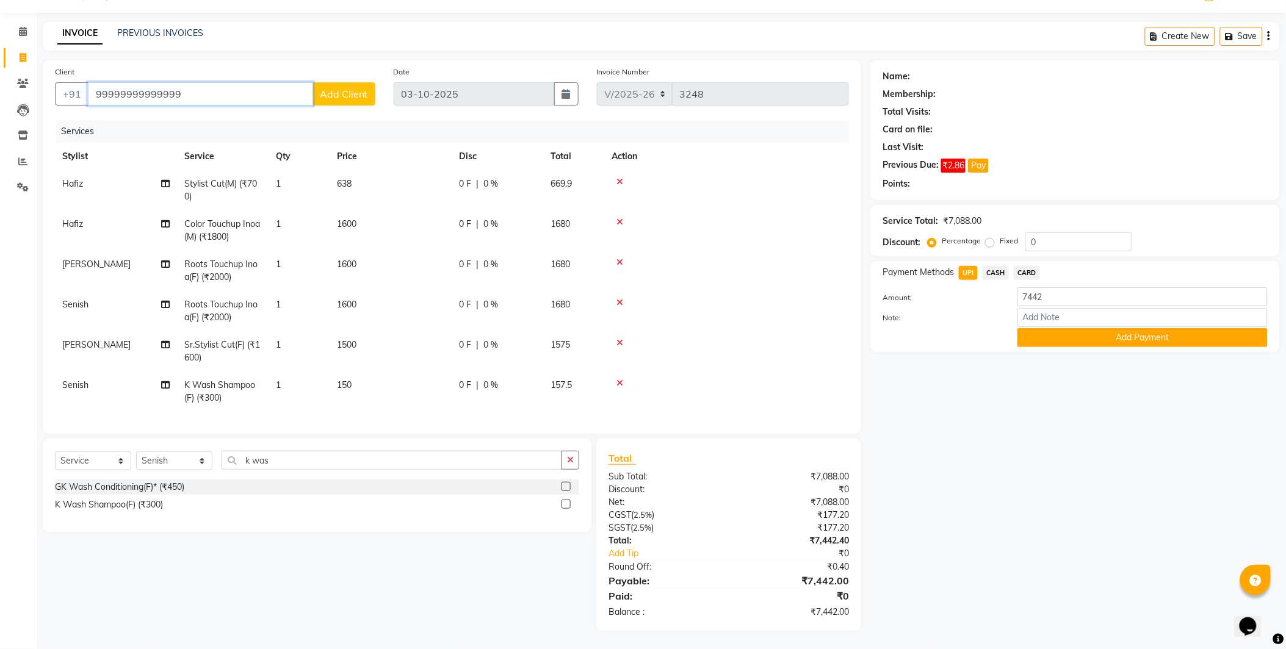
click at [231, 83] on input "99999999999999" at bounding box center [200, 93] width 225 height 23
type input "9999999999"
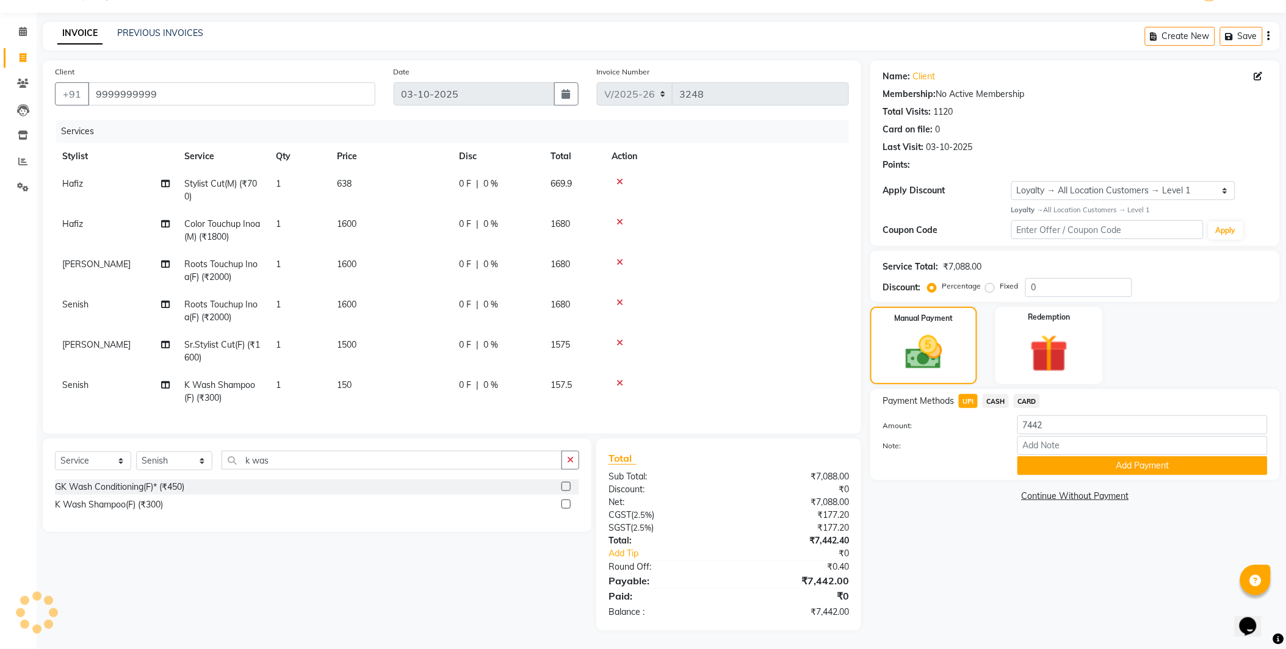
select select "1: Object"
click at [1053, 572] on div "Name: Client Membership: No Active Membership Total Visits: 1120 Card on file: …" at bounding box center [1079, 345] width 419 height 571
click at [1072, 462] on button "Add Payment" at bounding box center [1142, 465] width 250 height 19
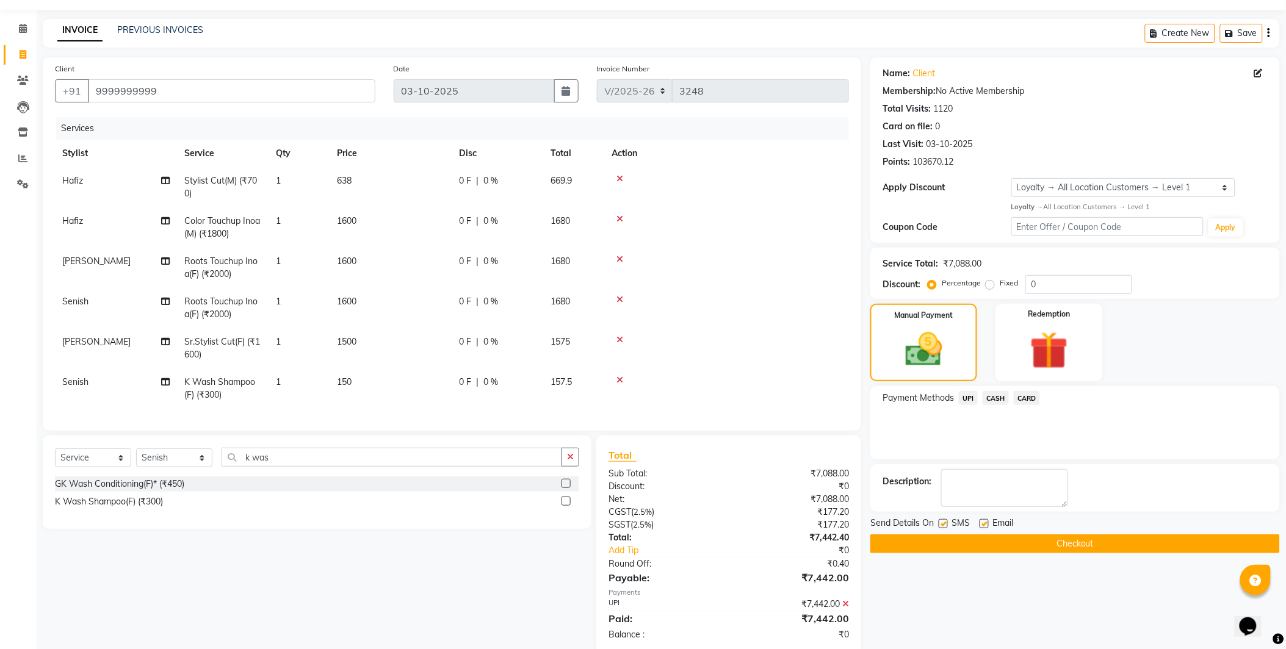
click at [1075, 537] on button "Checkout" at bounding box center [1074, 544] width 409 height 19
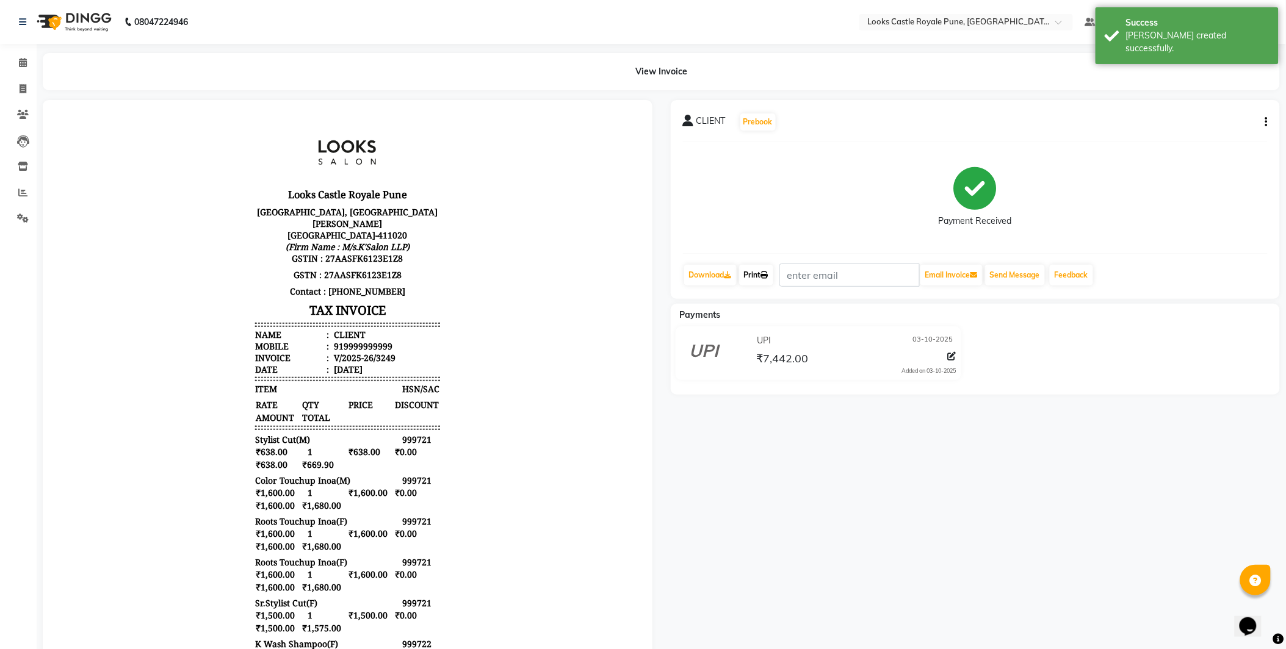
click at [744, 273] on link "Print" at bounding box center [756, 275] width 34 height 21
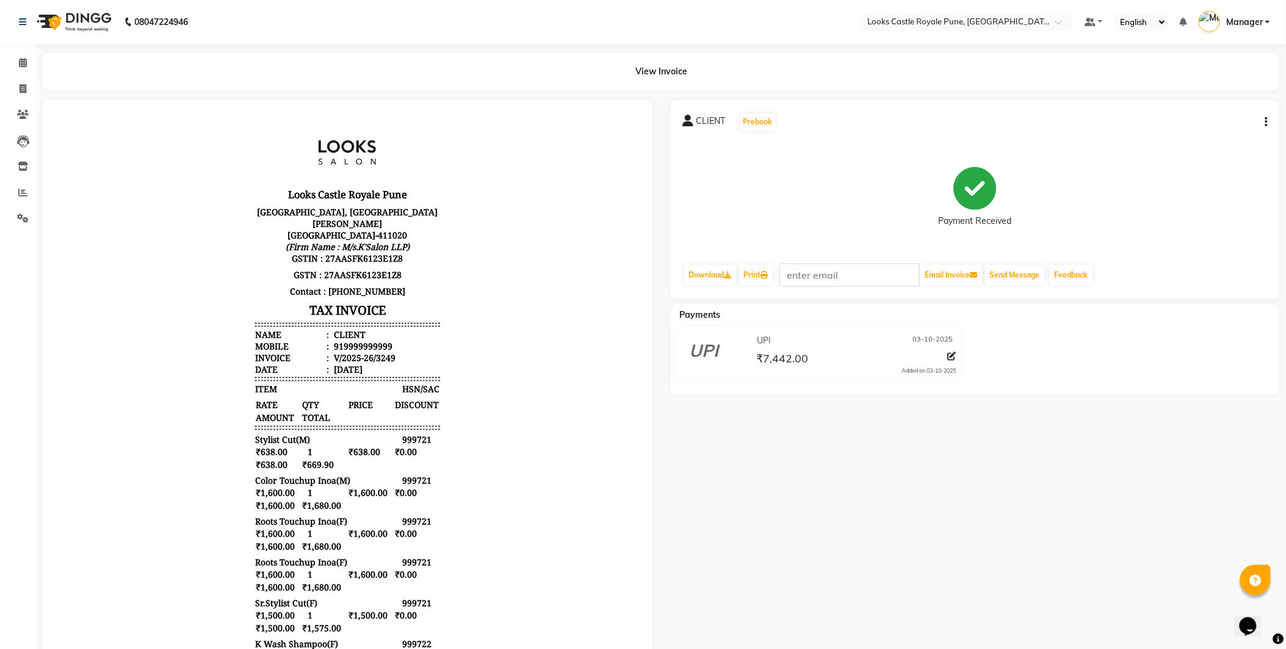
click at [82, 22] on img at bounding box center [73, 22] width 84 height 34
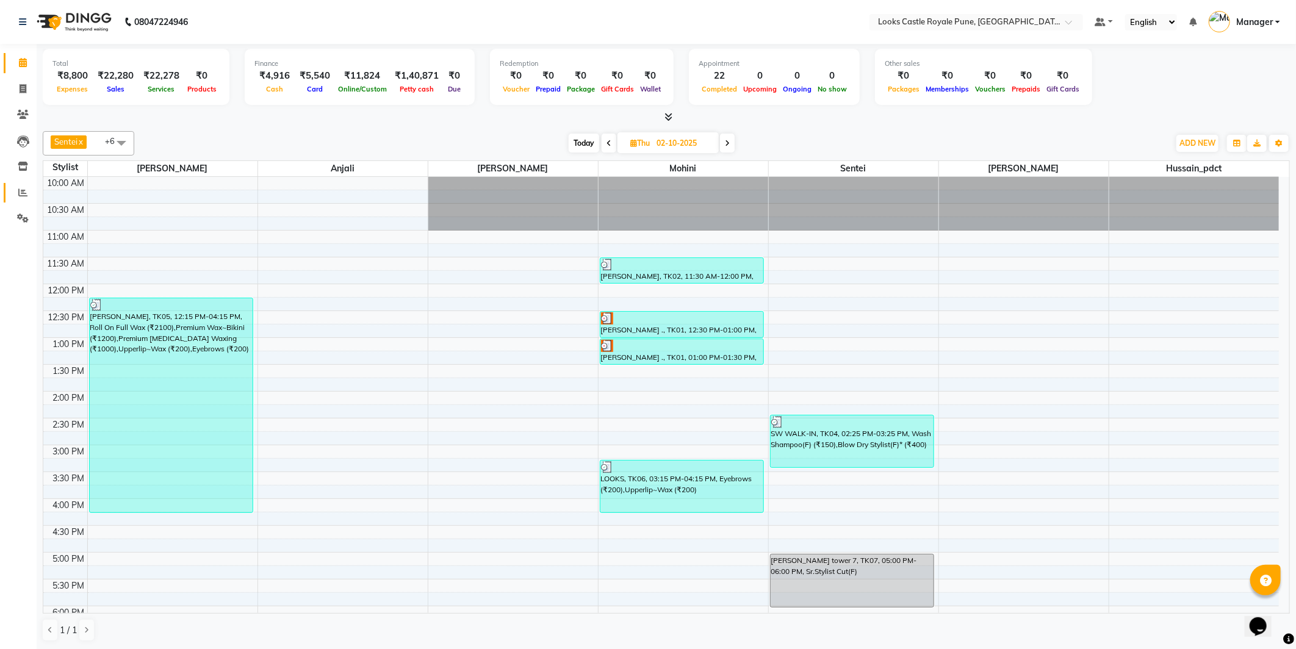
click at [20, 183] on link "Reports" at bounding box center [18, 193] width 29 height 20
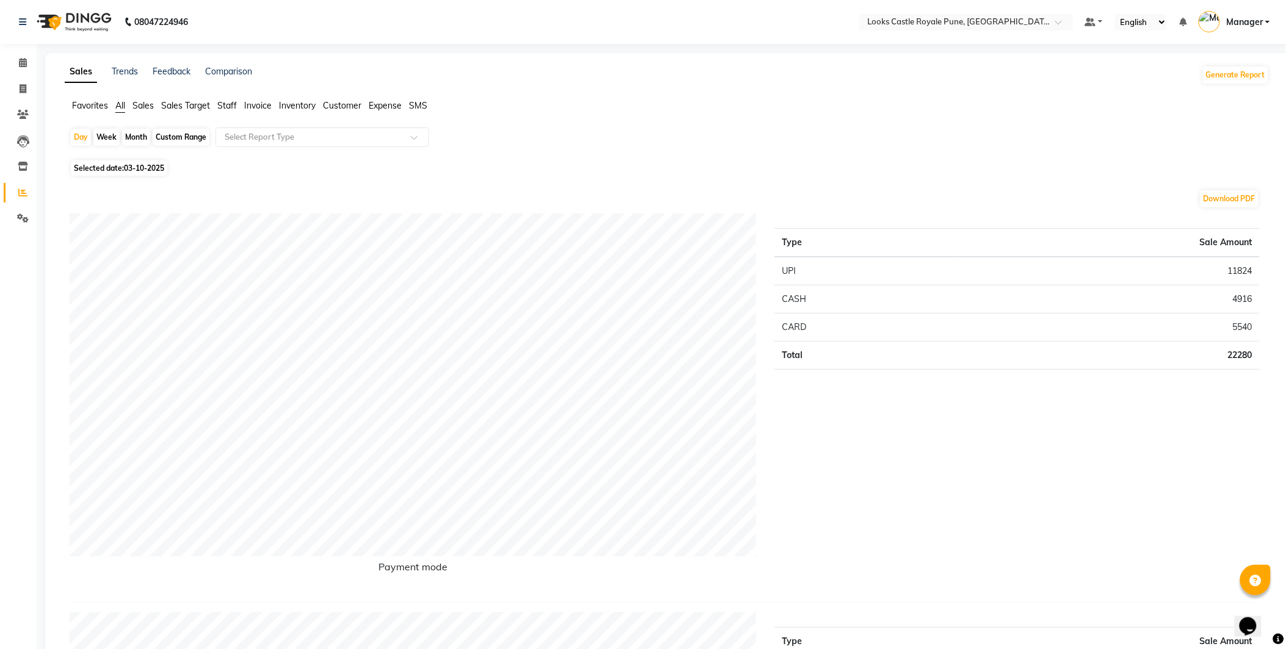
click at [224, 107] on span "Staff" at bounding box center [227, 105] width 20 height 11
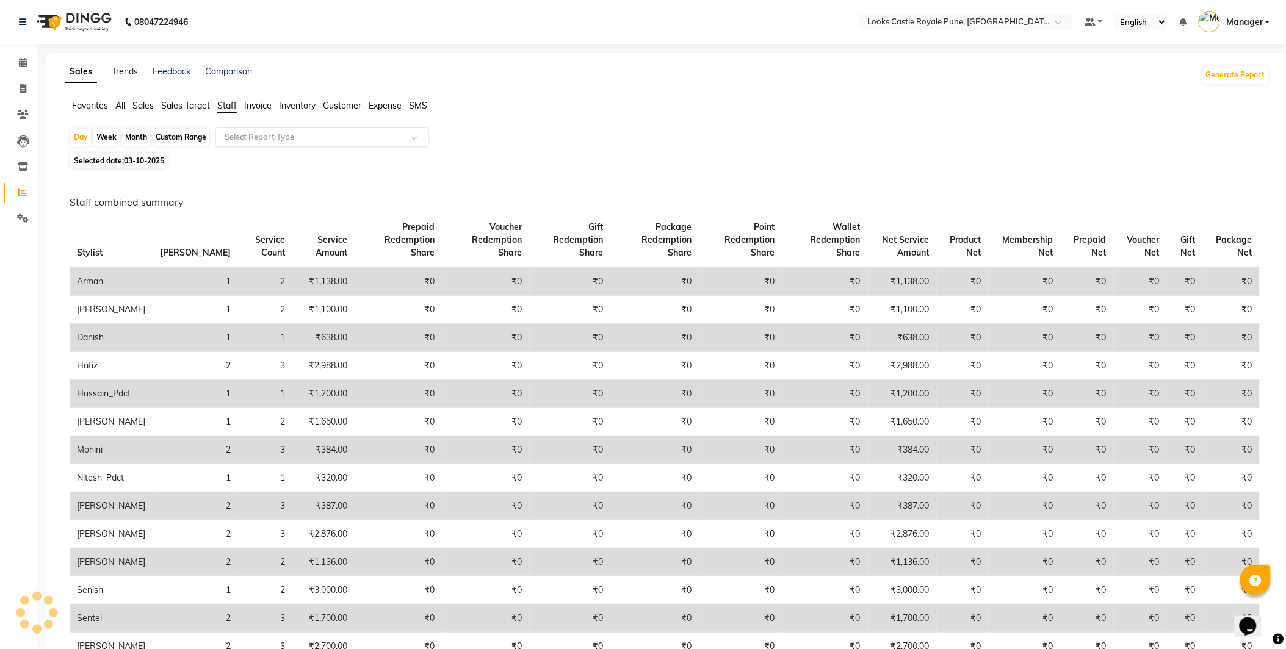
drag, startPoint x: 283, startPoint y: 145, endPoint x: 279, endPoint y: 127, distance: 18.8
click at [279, 128] on div "Select Report Type" at bounding box center [322, 138] width 214 height 20
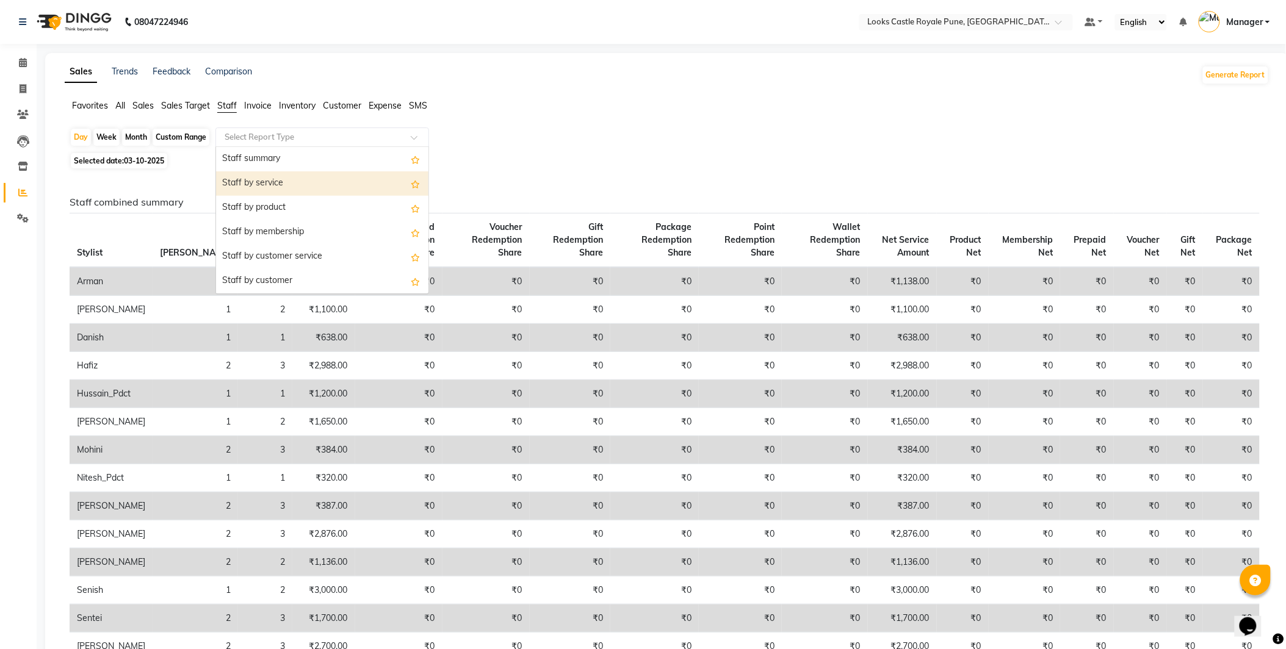
click at [289, 189] on div "Staff by service" at bounding box center [322, 183] width 212 height 24
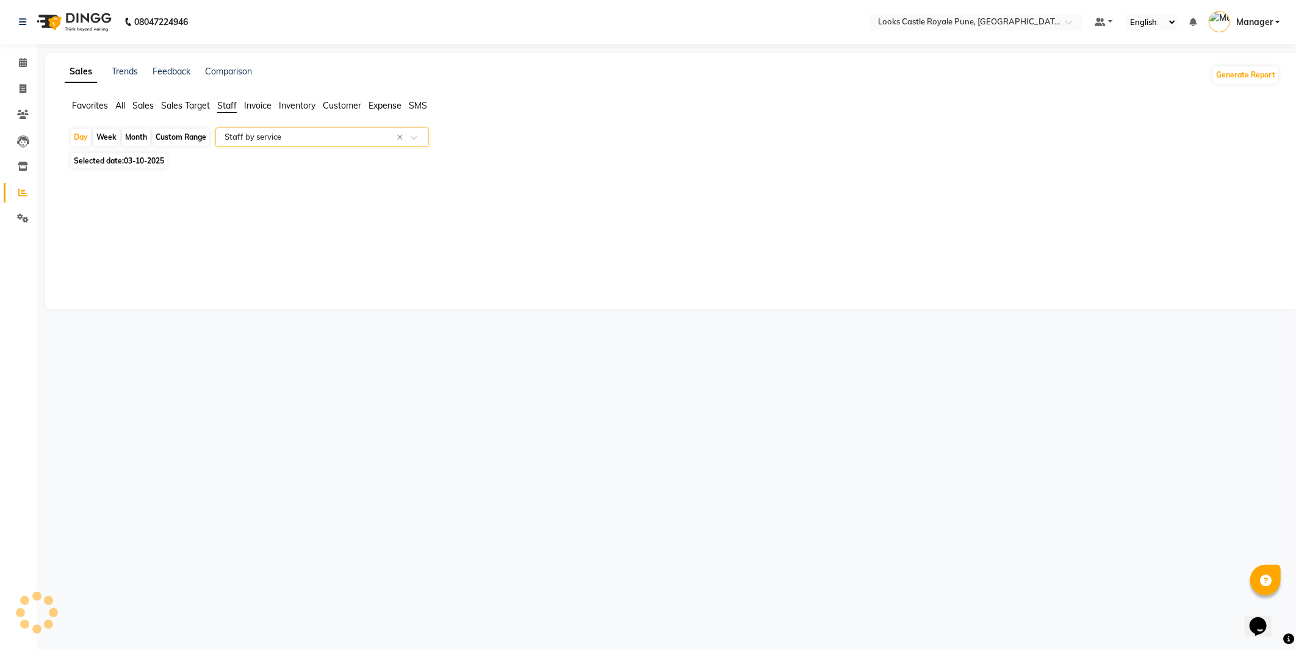
select select "full_report"
select select "csv"
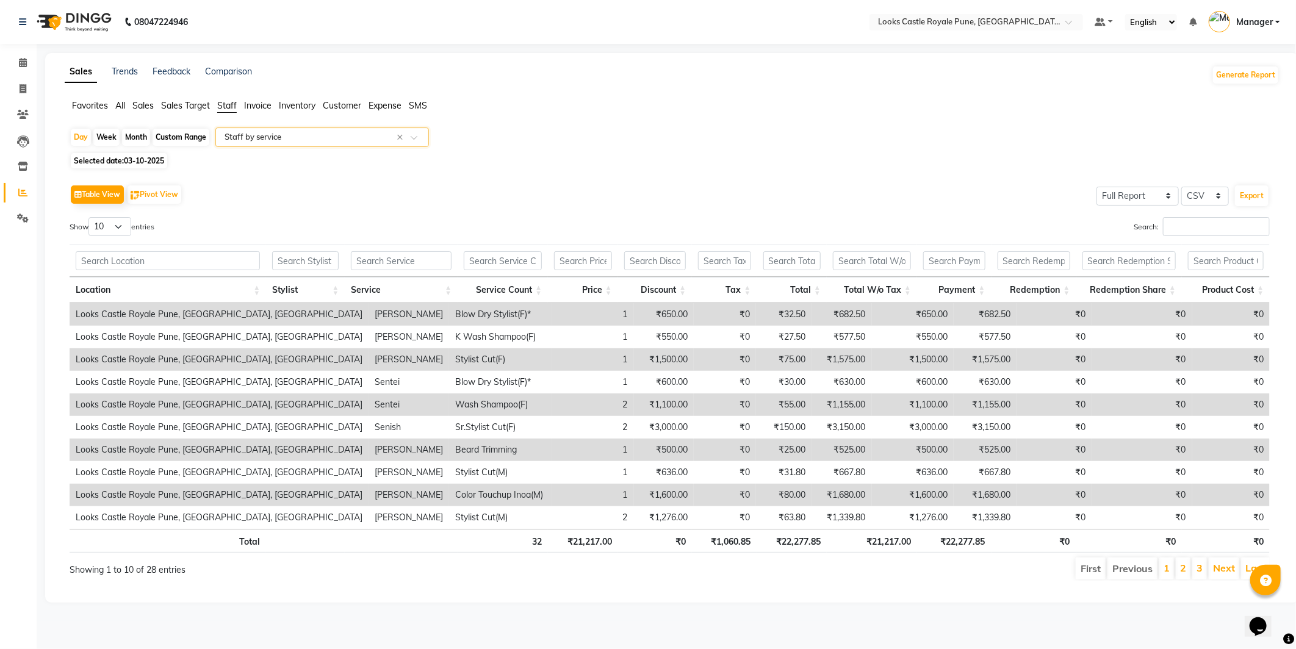
click at [1176, 236] on div "Search:" at bounding box center [974, 229] width 591 height 24
click at [1175, 229] on input "Search:" at bounding box center [1216, 226] width 107 height 19
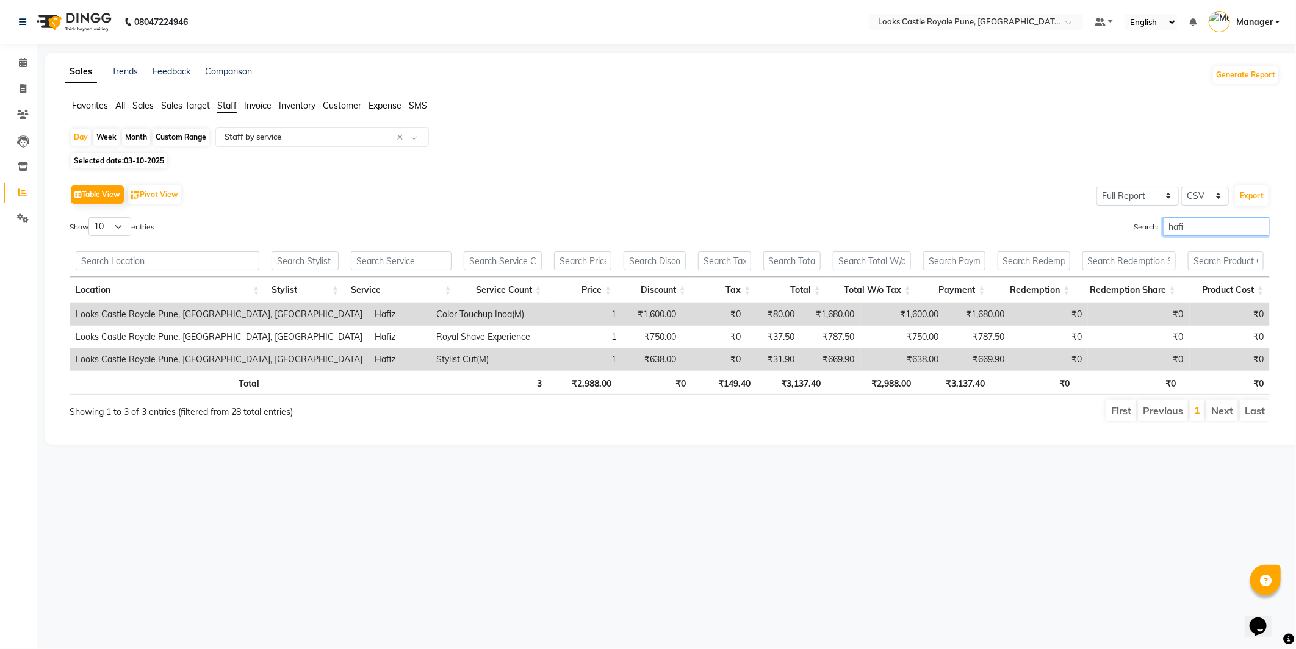
type input "hafi"
click at [660, 608] on div "08047224946 Select Location × Looks Castle Royale Pune, Pune, Maharashtra Defau…" at bounding box center [648, 324] width 1296 height 649
click at [70, 22] on img at bounding box center [73, 22] width 84 height 34
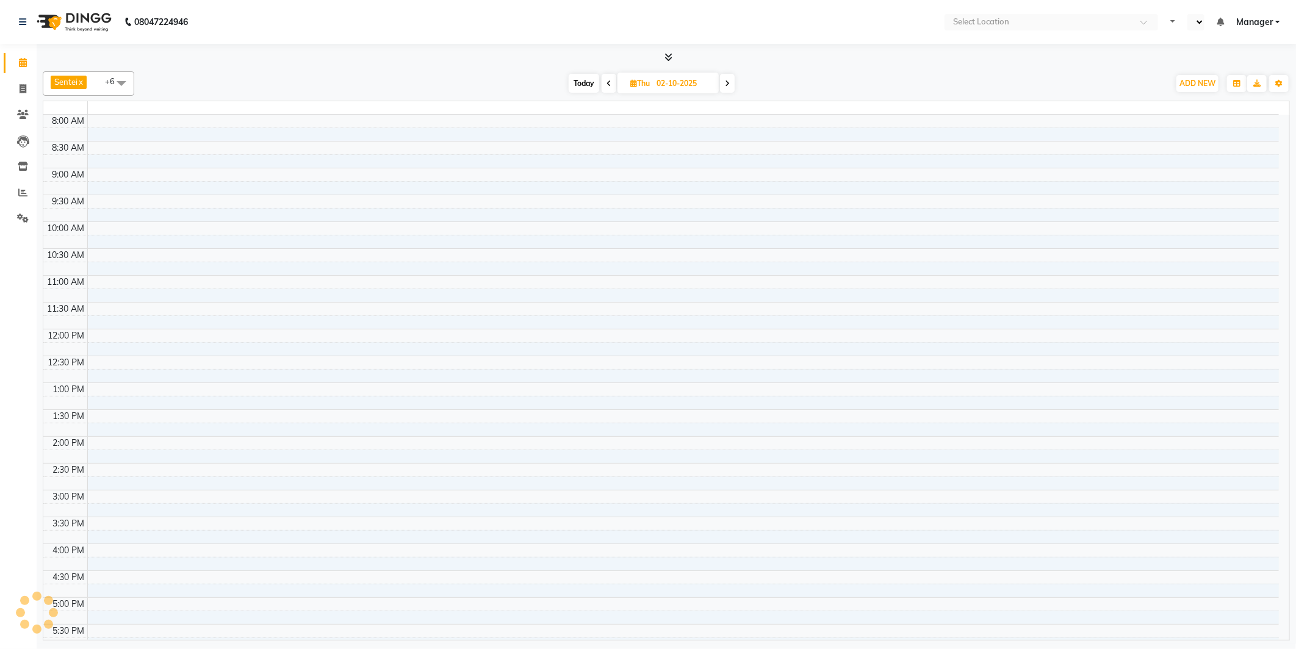
select select "en"
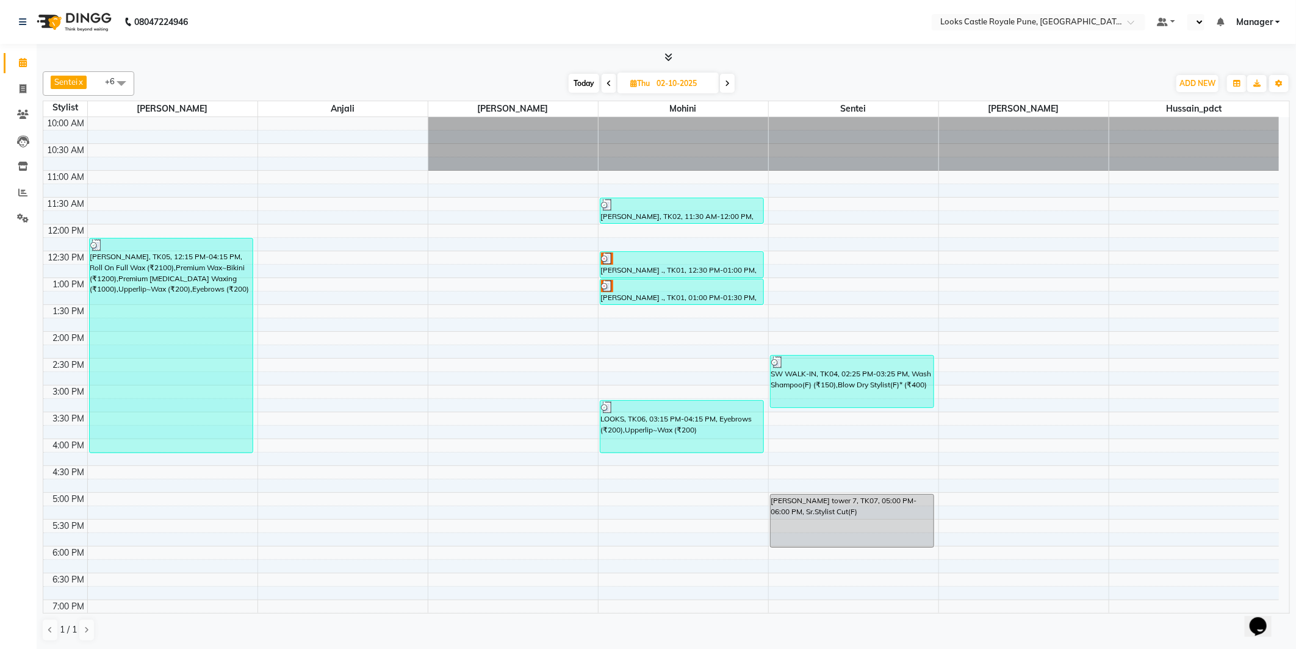
select select "en"
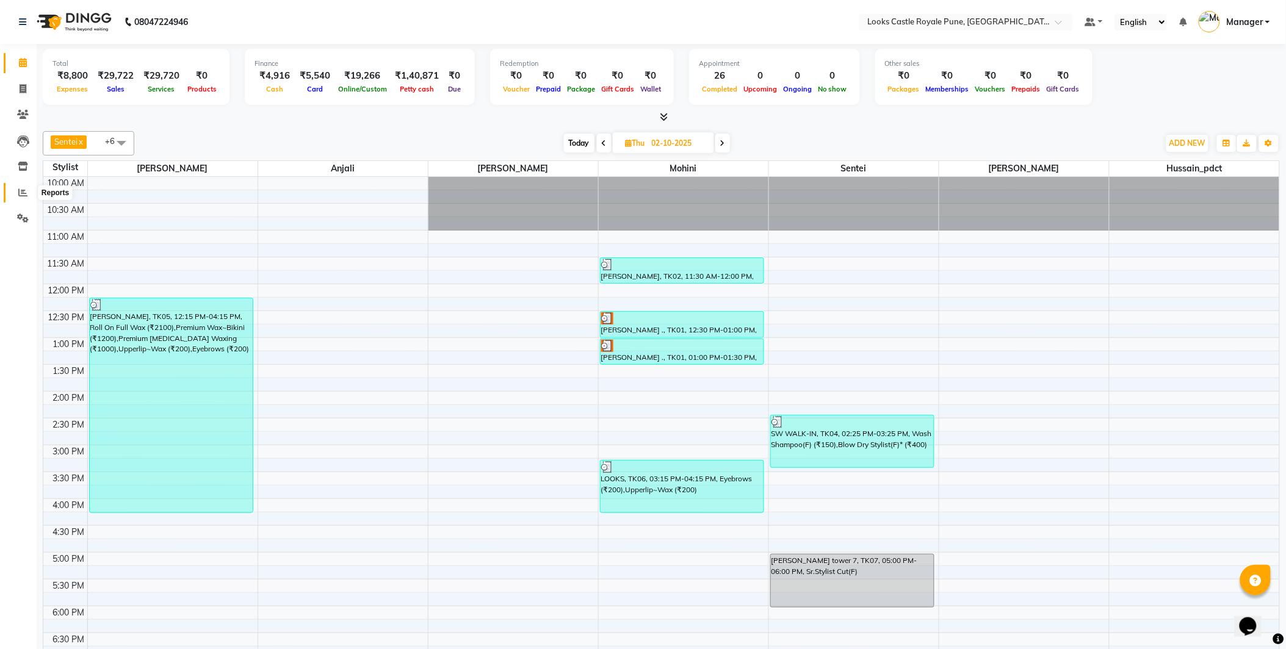
click at [27, 192] on span at bounding box center [22, 193] width 21 height 14
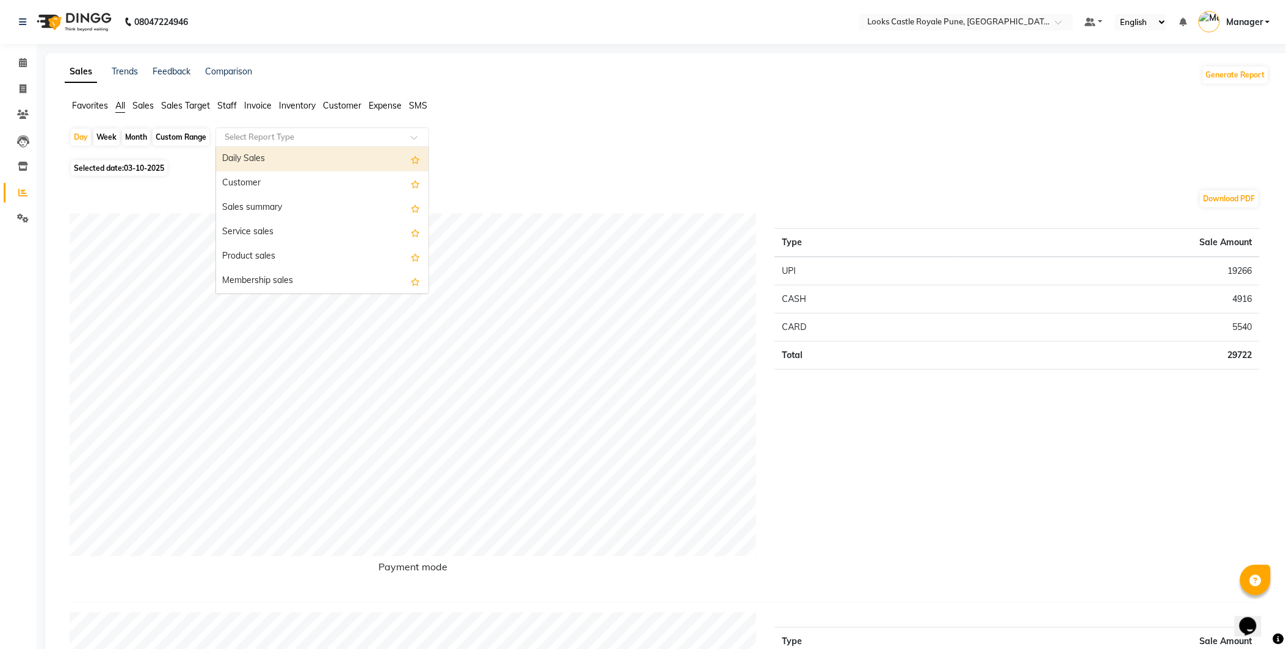
click at [301, 139] on input "text" at bounding box center [310, 137] width 176 height 12
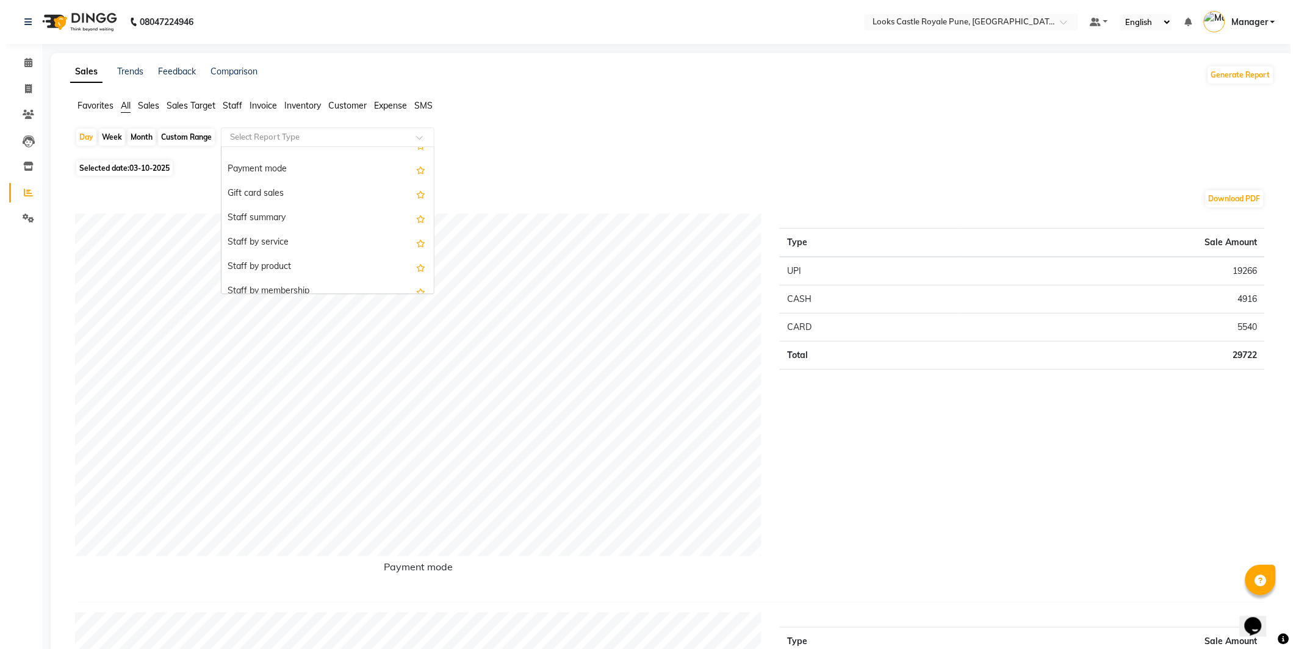
scroll to position [175, 0]
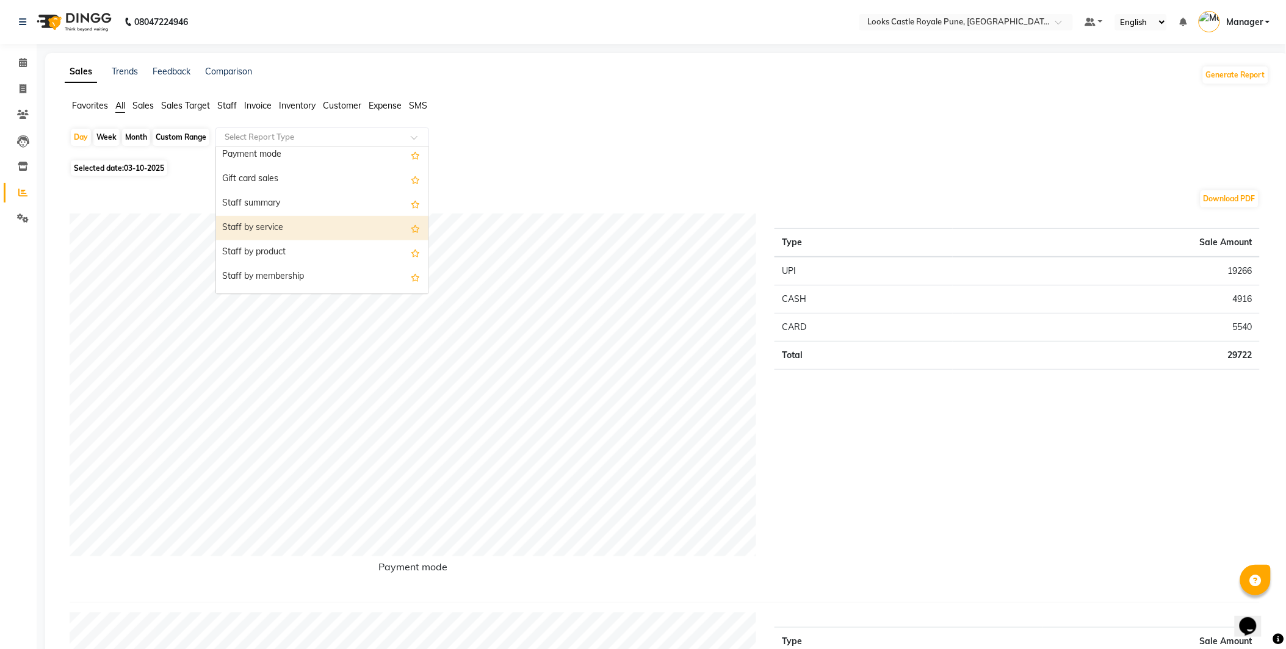
click at [309, 222] on div "Staff by service" at bounding box center [322, 228] width 212 height 24
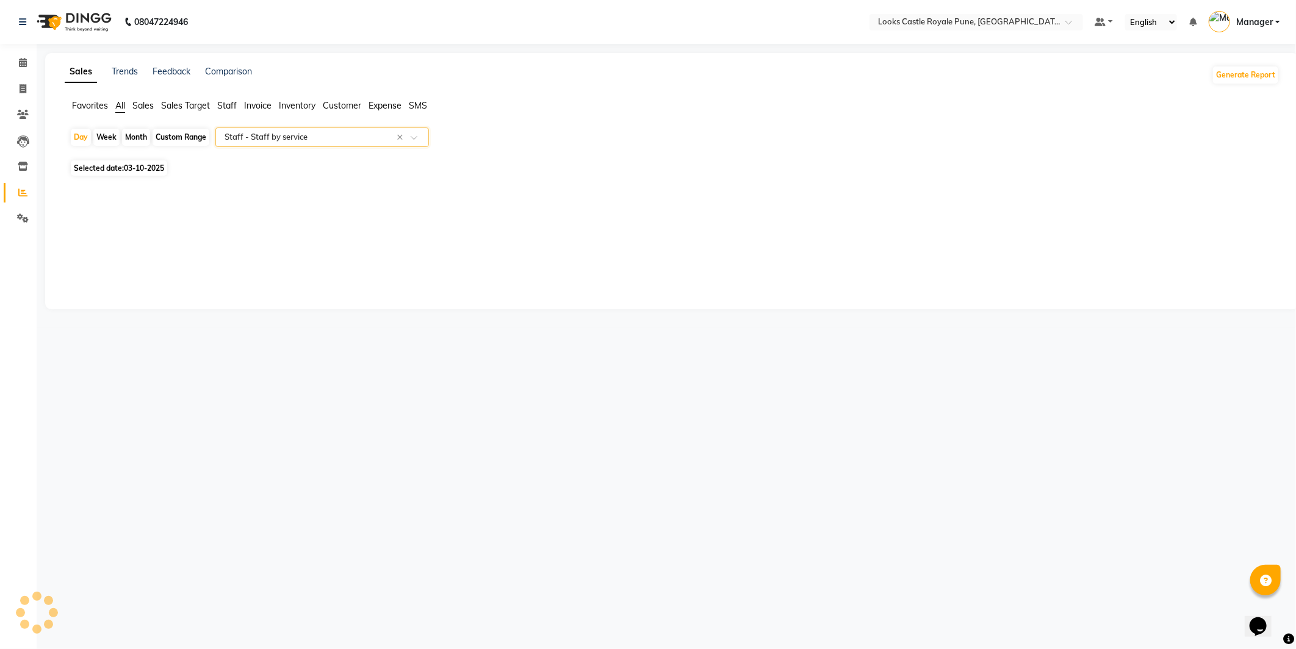
select select "full_report"
select select "csv"
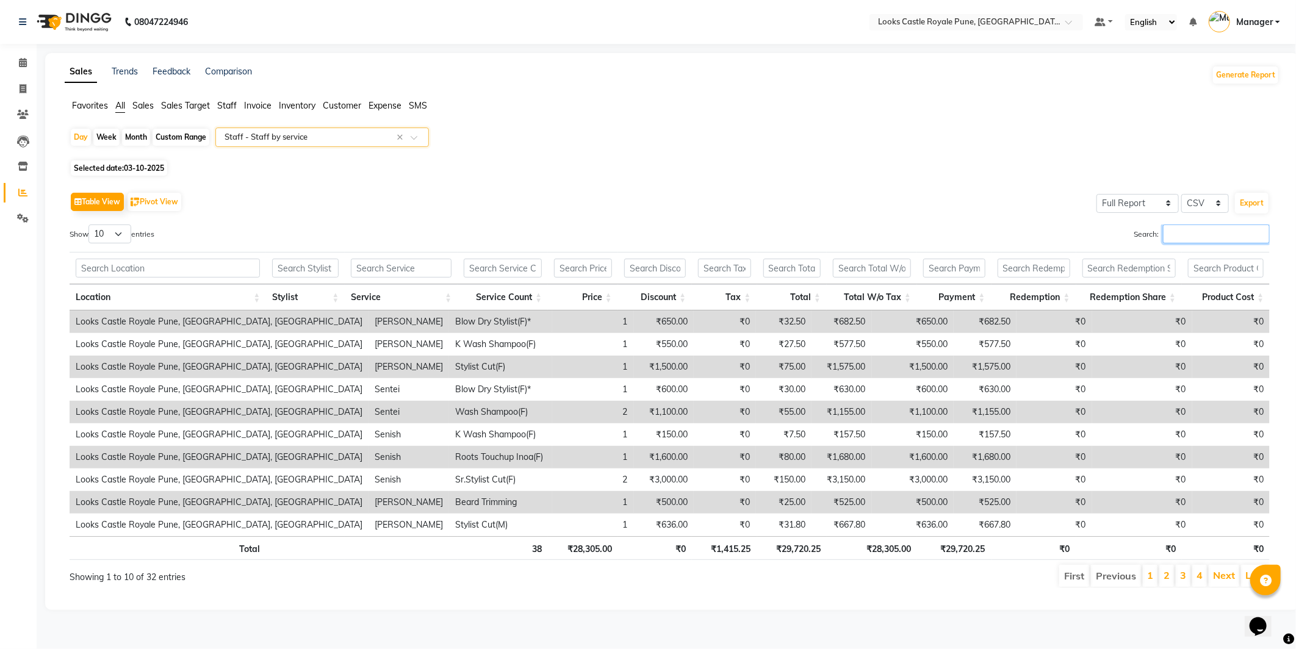
click at [1195, 229] on input "Search:" at bounding box center [1216, 234] width 107 height 19
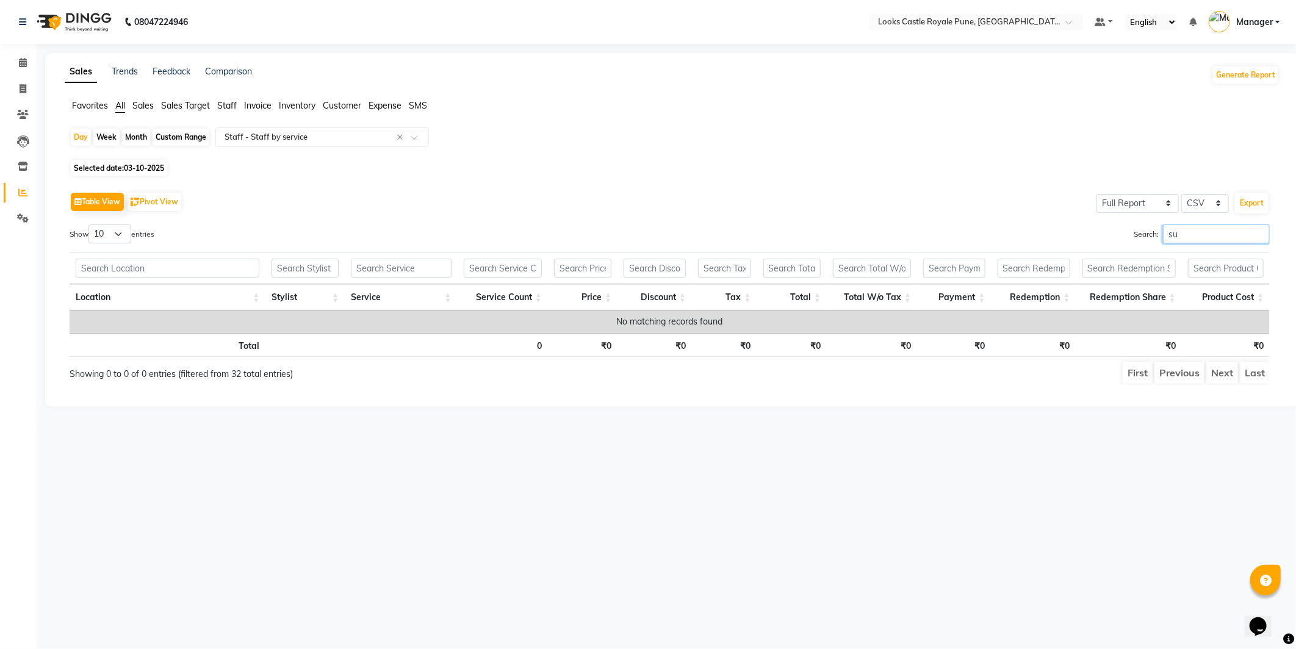
type input "s"
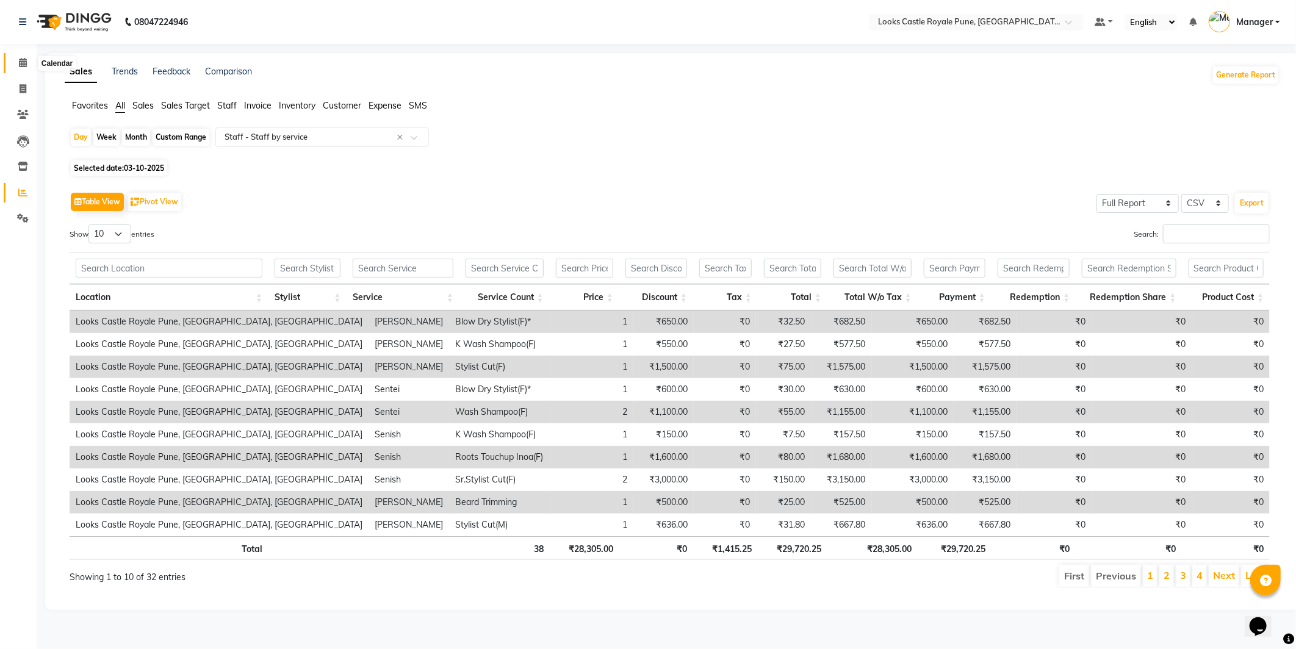
click at [25, 59] on icon at bounding box center [23, 62] width 8 height 9
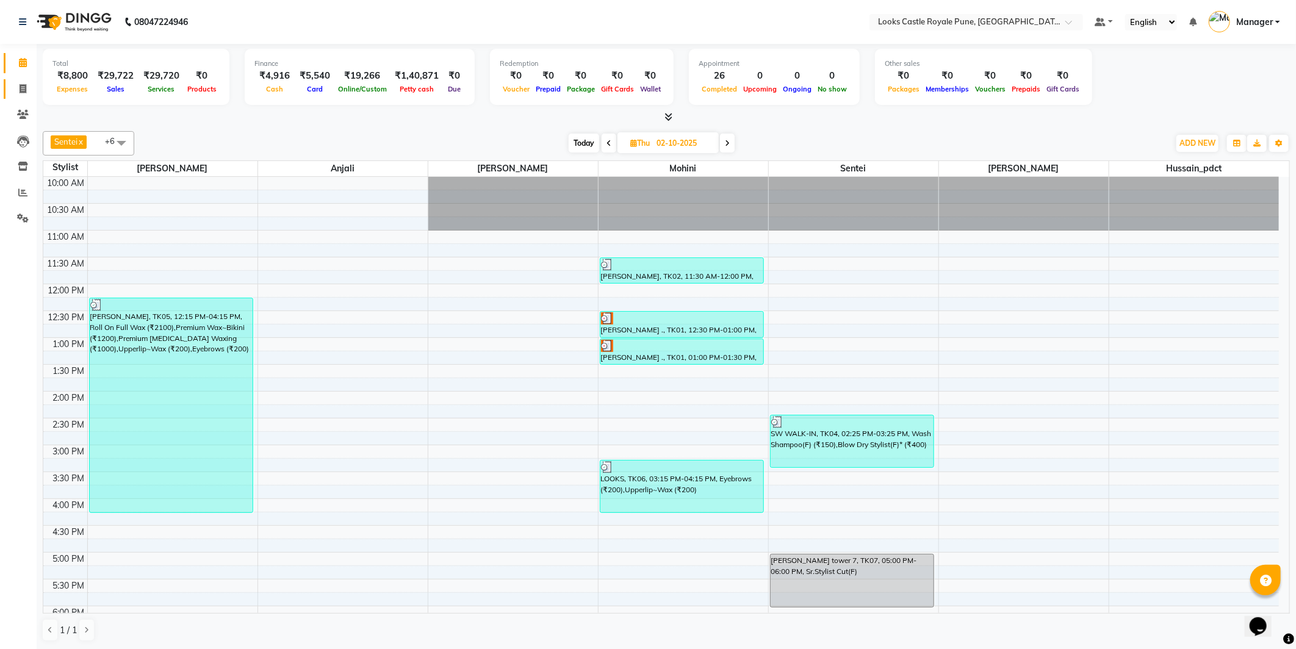
click at [20, 98] on li "Invoice" at bounding box center [18, 89] width 37 height 26
click at [20, 98] on link "Invoice" at bounding box center [18, 89] width 29 height 20
select select "5915"
select select "service"
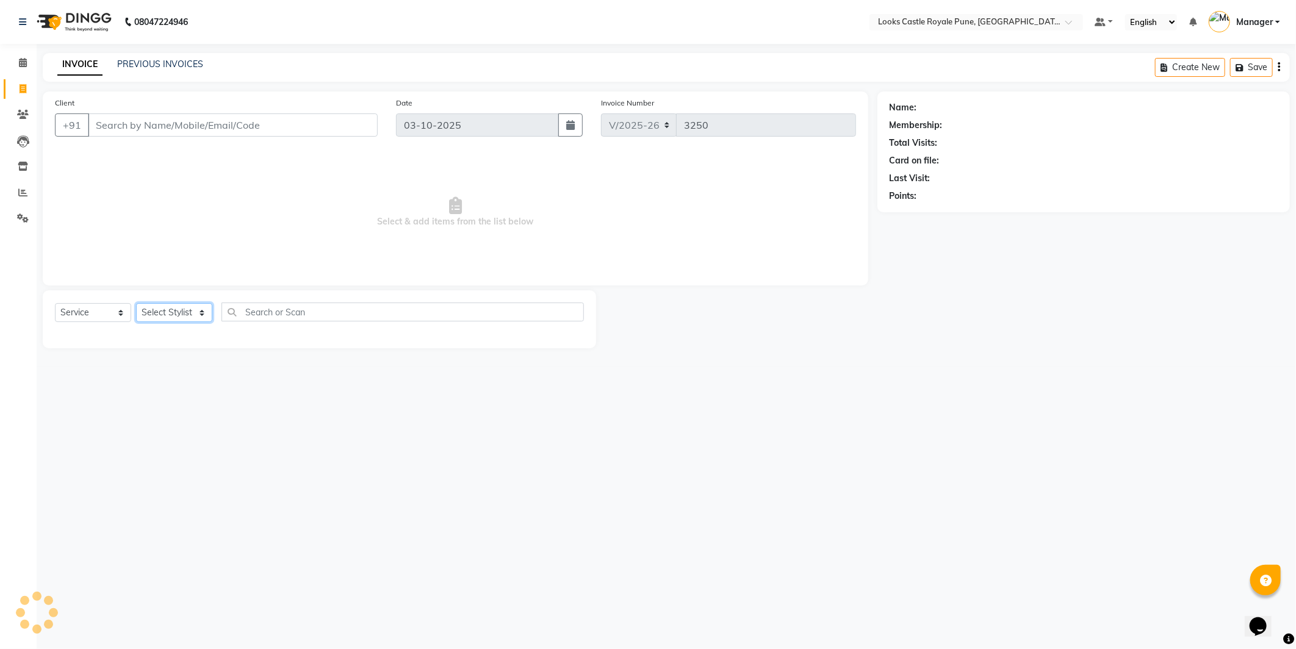
click at [168, 308] on select "Select Stylist" at bounding box center [174, 312] width 76 height 19
select select "43054"
click at [136, 304] on select "Select Stylist Akshay [PERSON_NAME] [PERSON_NAME] [PERSON_NAME] Danish [PERSON_…" at bounding box center [174, 312] width 76 height 19
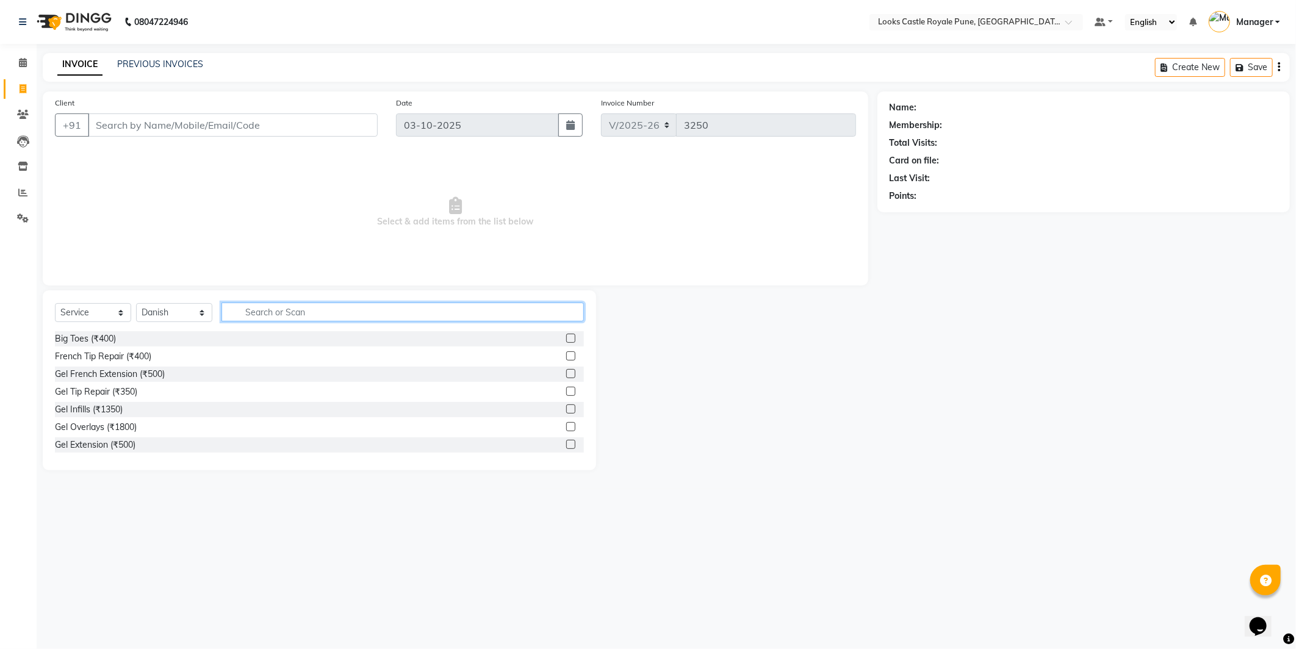
click at [360, 303] on input "text" at bounding box center [403, 312] width 362 height 19
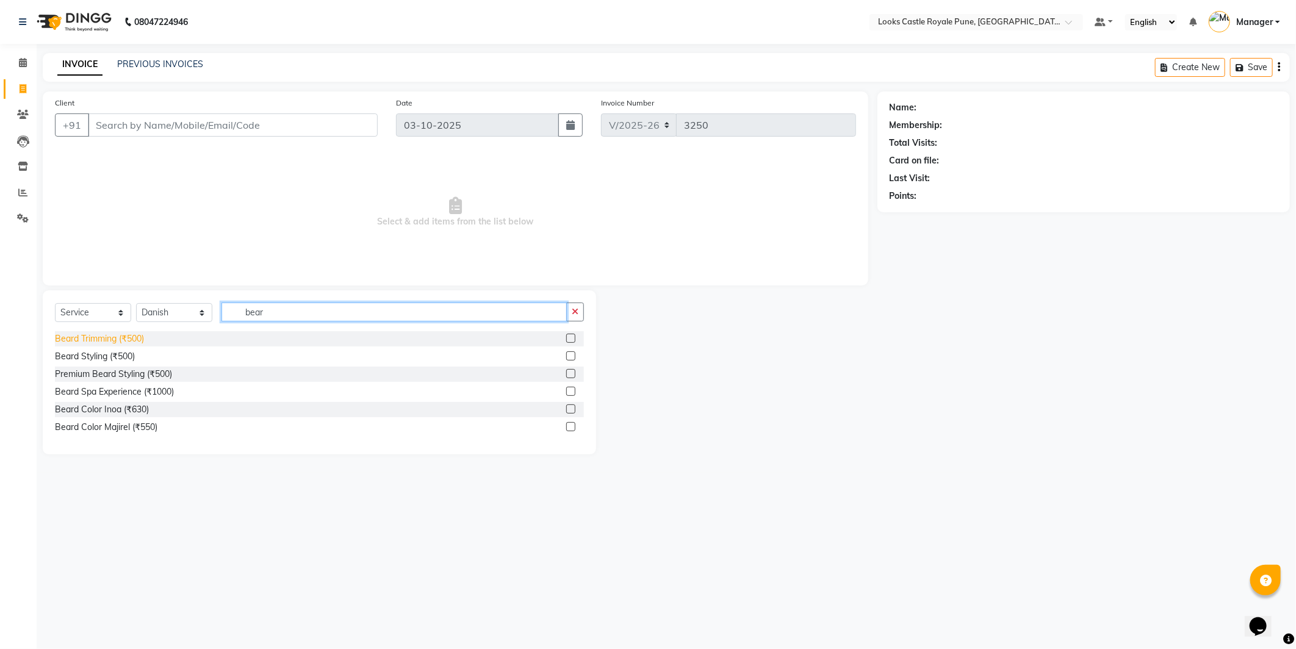
type input "bear"
click at [104, 342] on div "Beard Trimming (₹500)" at bounding box center [99, 339] width 89 height 13
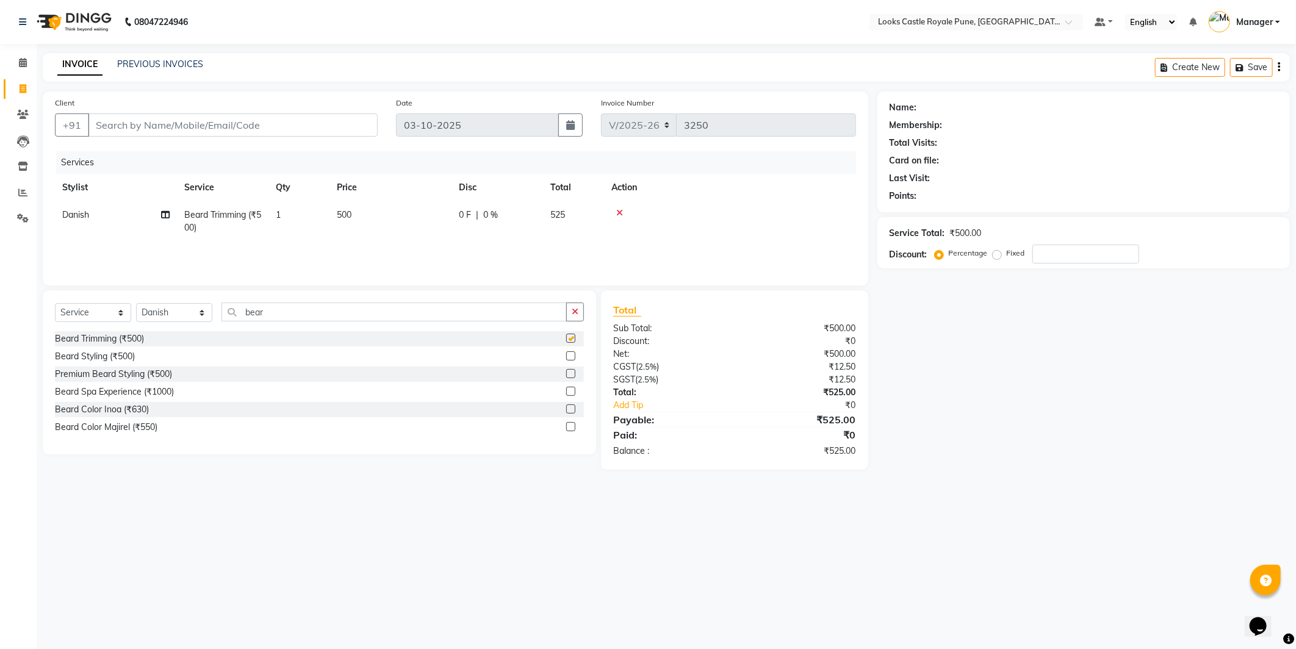
checkbox input "false"
click at [283, 303] on input "bear" at bounding box center [394, 312] width 345 height 19
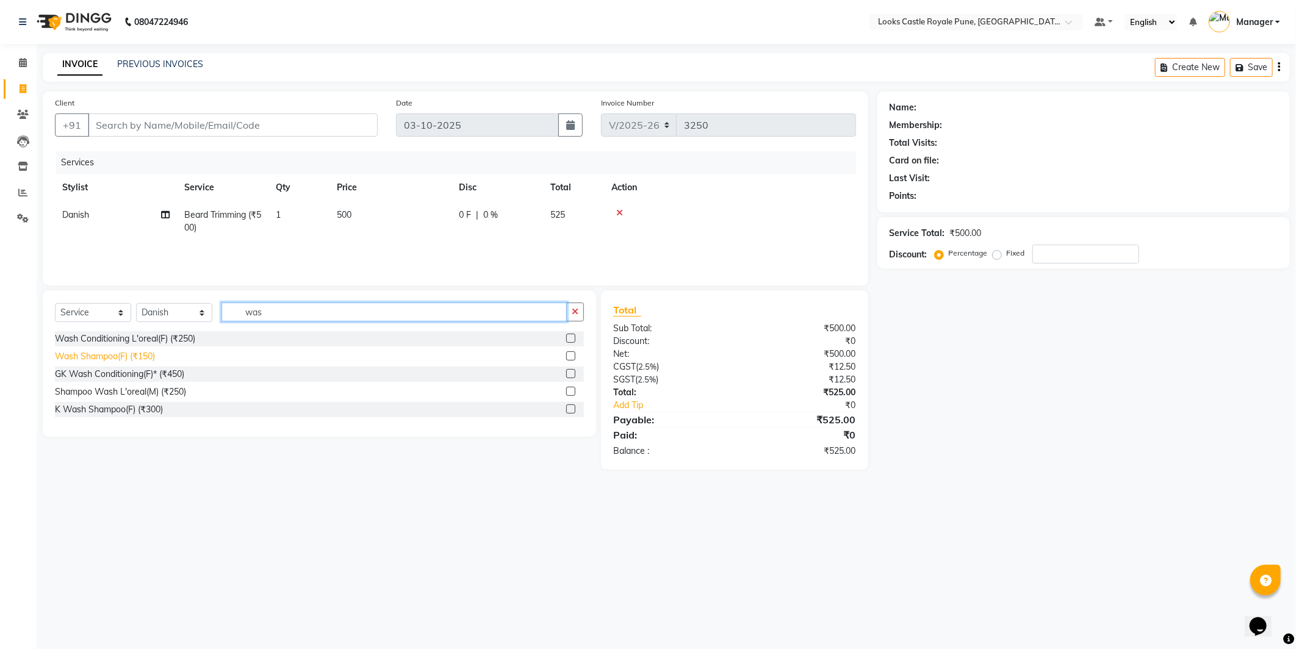
type input "was"
click at [98, 354] on div "Wash Shampoo(F) (₹150)" at bounding box center [105, 356] width 100 height 13
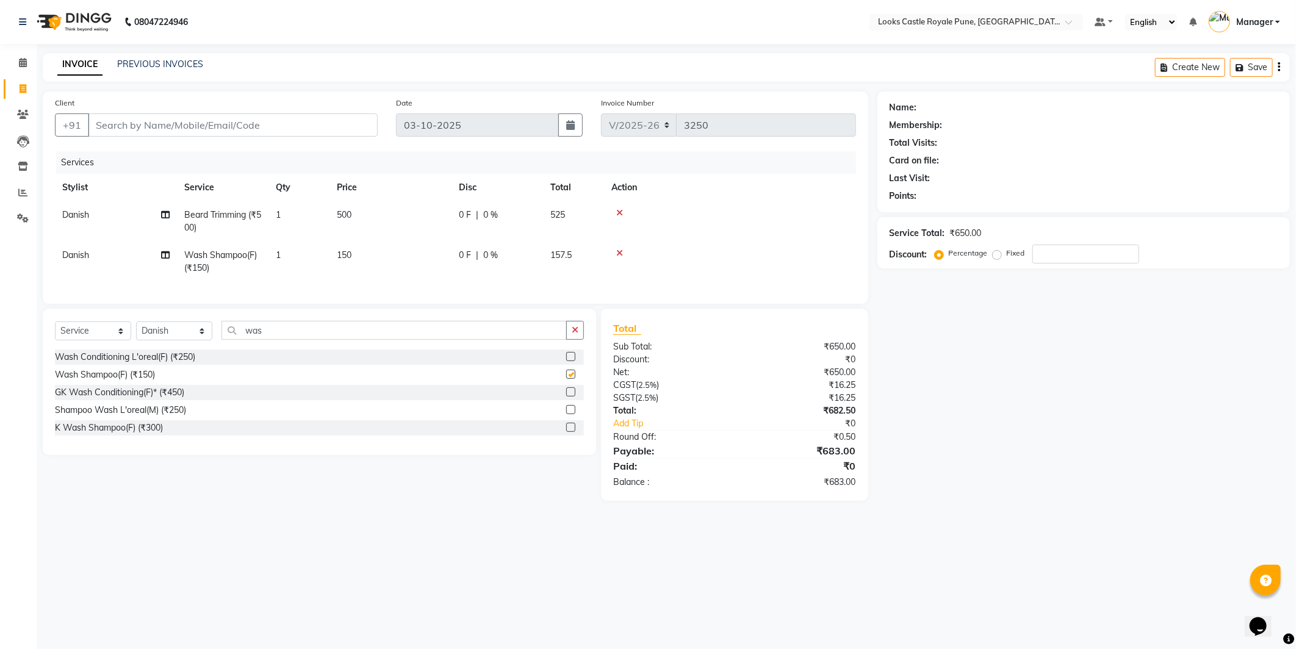
checkbox input "false"
click at [342, 258] on span "150" at bounding box center [344, 255] width 15 height 11
select select "43054"
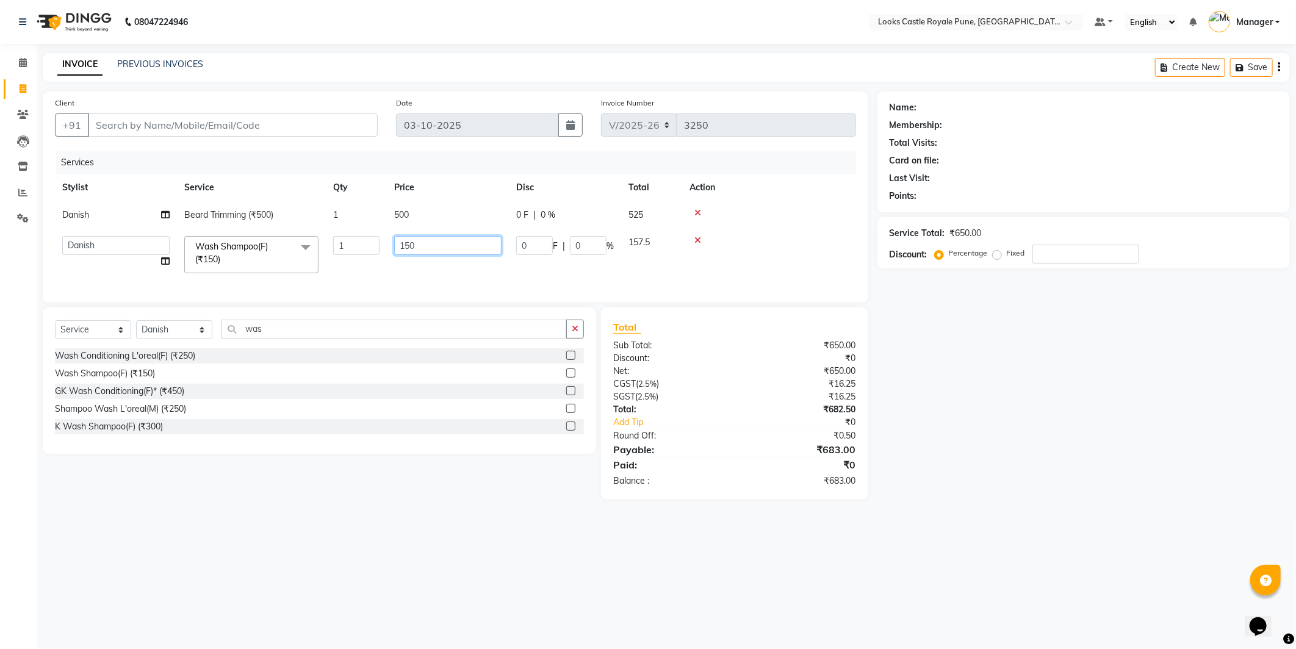
drag, startPoint x: 403, startPoint y: 245, endPoint x: 395, endPoint y: 245, distance: 7.3
click at [395, 245] on input "150" at bounding box center [447, 245] width 107 height 19
type input "350"
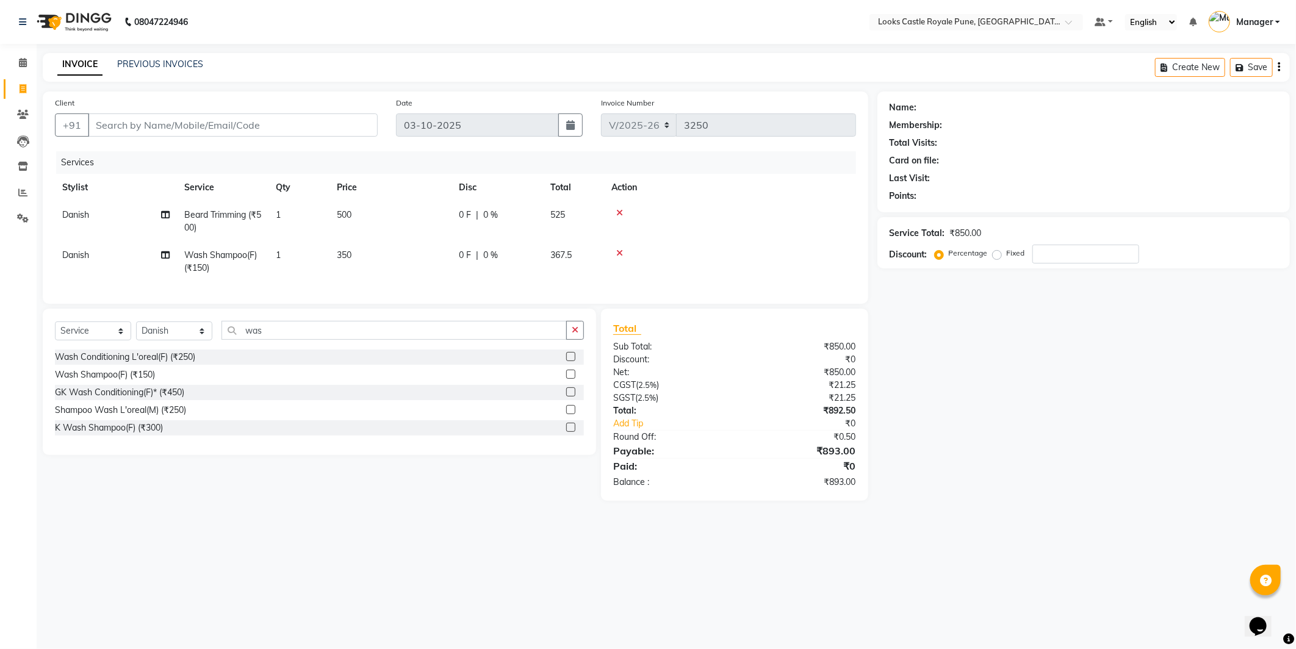
click at [405, 212] on td "500" at bounding box center [391, 221] width 122 height 40
select select "43054"
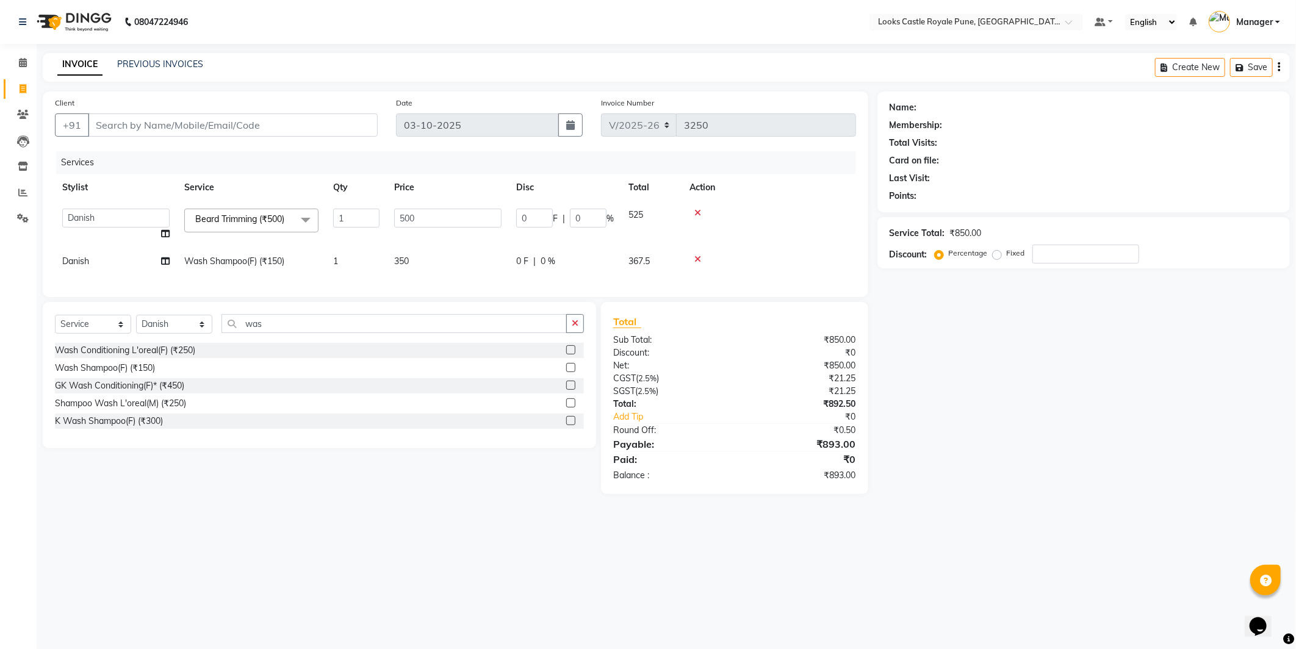
click at [784, 240] on td at bounding box center [769, 224] width 174 height 46
drag, startPoint x: 362, startPoint y: 463, endPoint x: 364, endPoint y: 441, distance: 22.0
click at [363, 447] on div "Select Service Product Membership Package Voucher Prepaid Gift Card Select Styl…" at bounding box center [315, 398] width 563 height 192
click at [422, 575] on div "08047224946 Select Location × Looks Castle Royale Pune, Pune, Maharashtra Defau…" at bounding box center [648, 324] width 1296 height 649
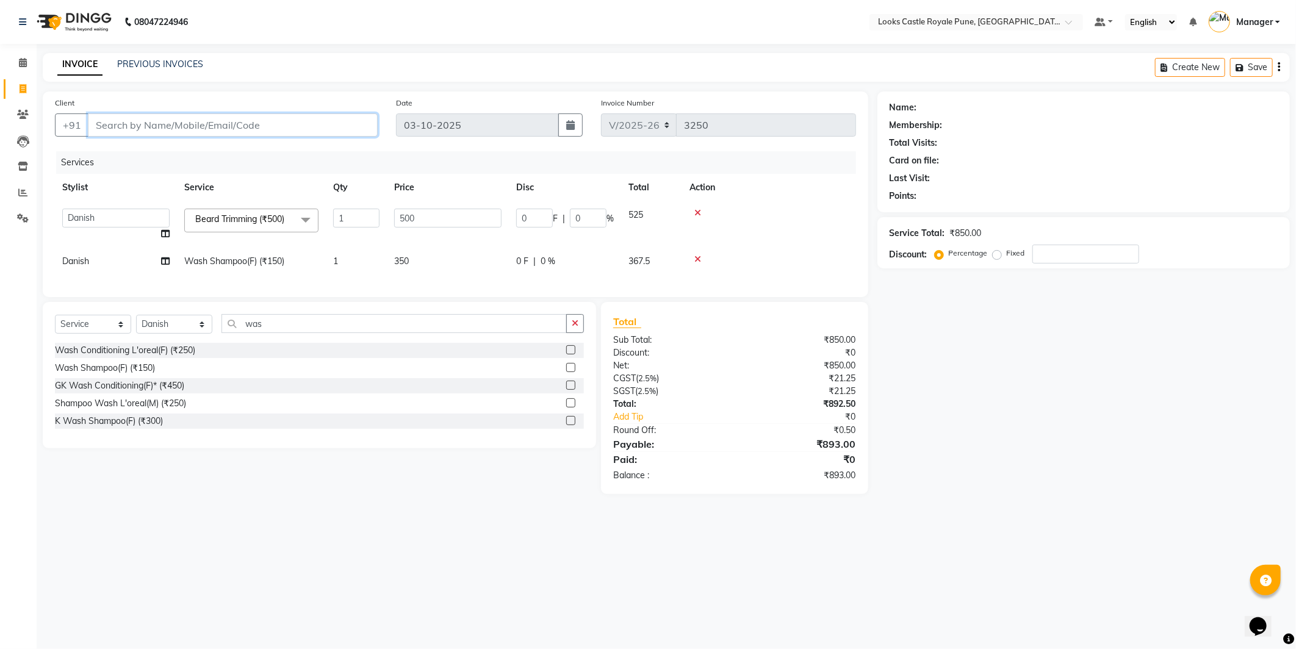
click at [214, 126] on input "Client" at bounding box center [233, 125] width 290 height 23
type input "9"
type input "0"
type input "9999999999"
select select "1: Object"
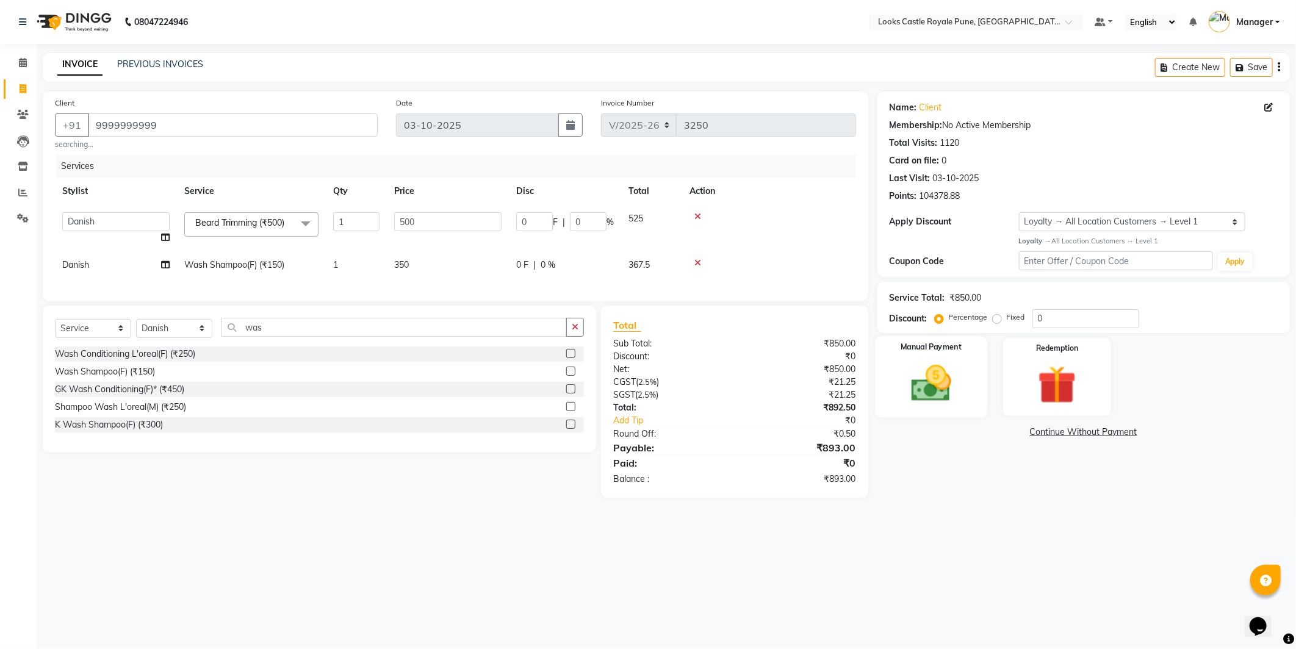
click at [939, 388] on img at bounding box center [931, 384] width 65 height 46
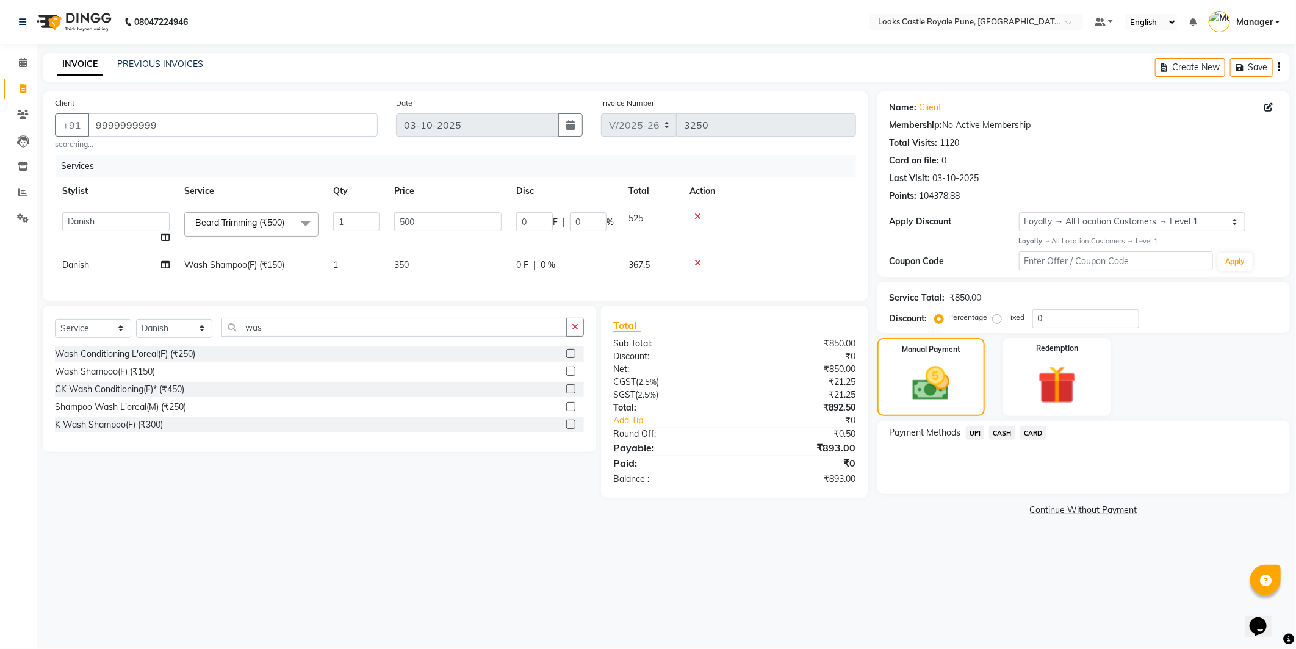
click at [968, 434] on span "UPI" at bounding box center [975, 433] width 19 height 14
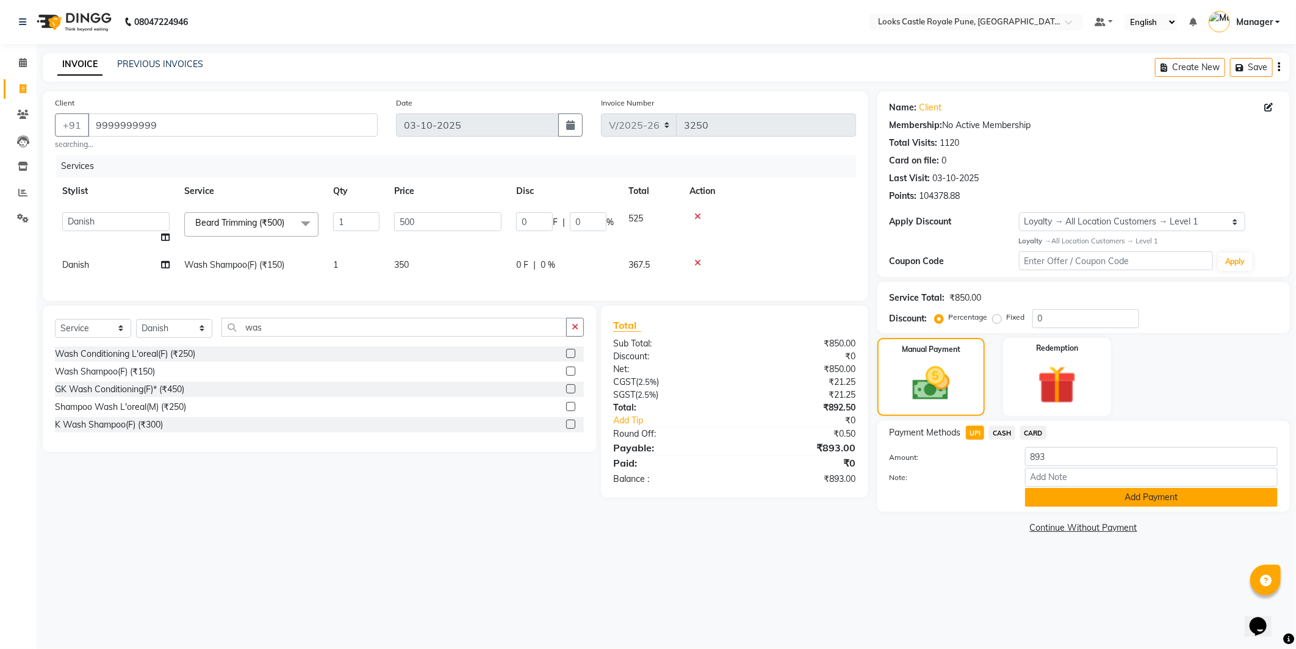
click at [1101, 497] on button "Add Payment" at bounding box center [1151, 497] width 253 height 19
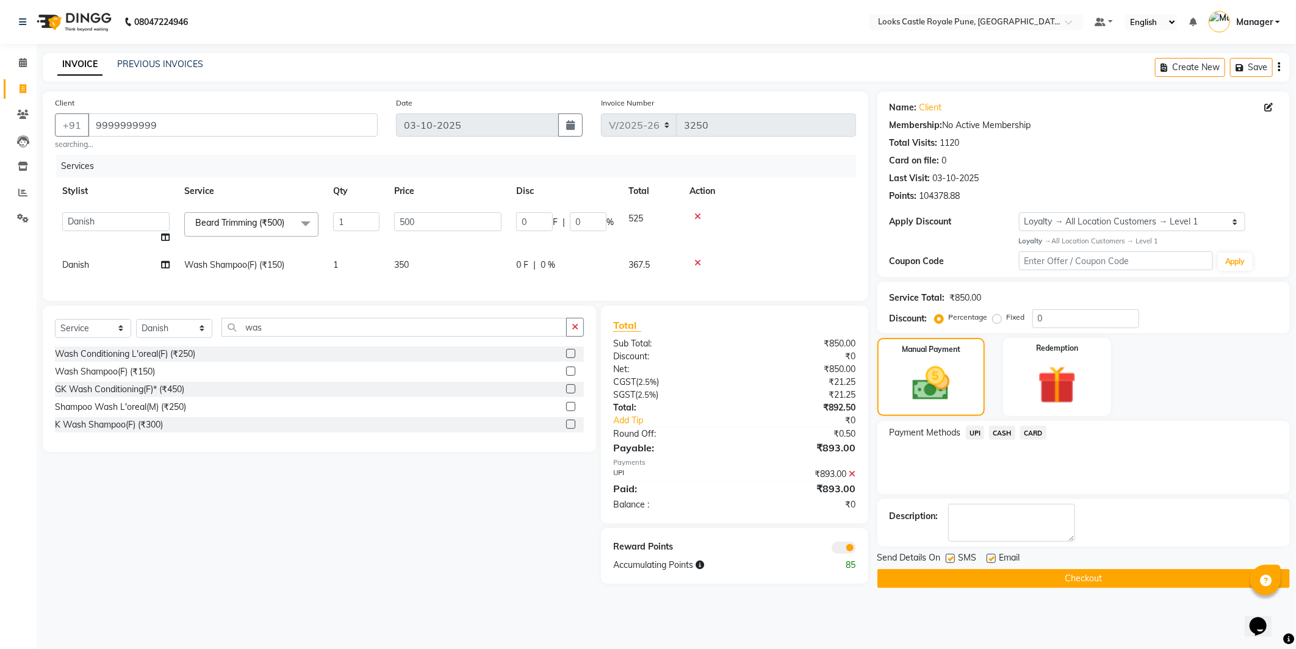
click at [1072, 579] on button "Checkout" at bounding box center [1084, 578] width 413 height 19
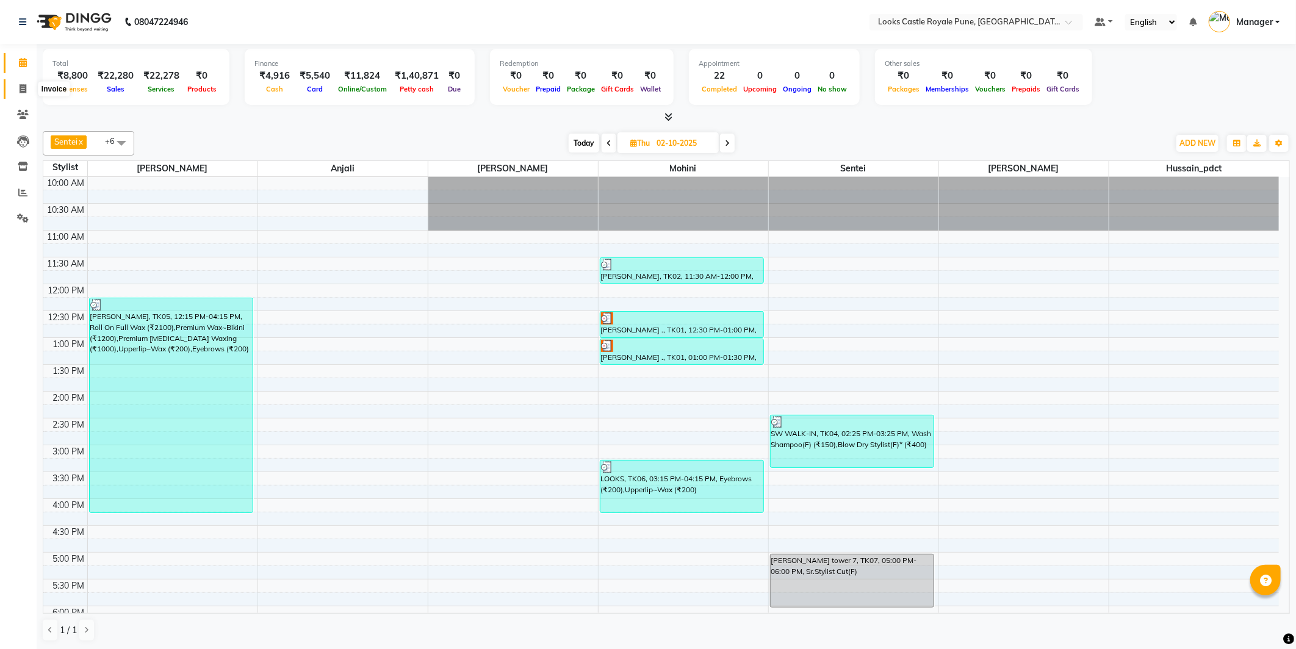
click at [29, 82] on span at bounding box center [22, 89] width 21 height 14
select select "5915"
select select "service"
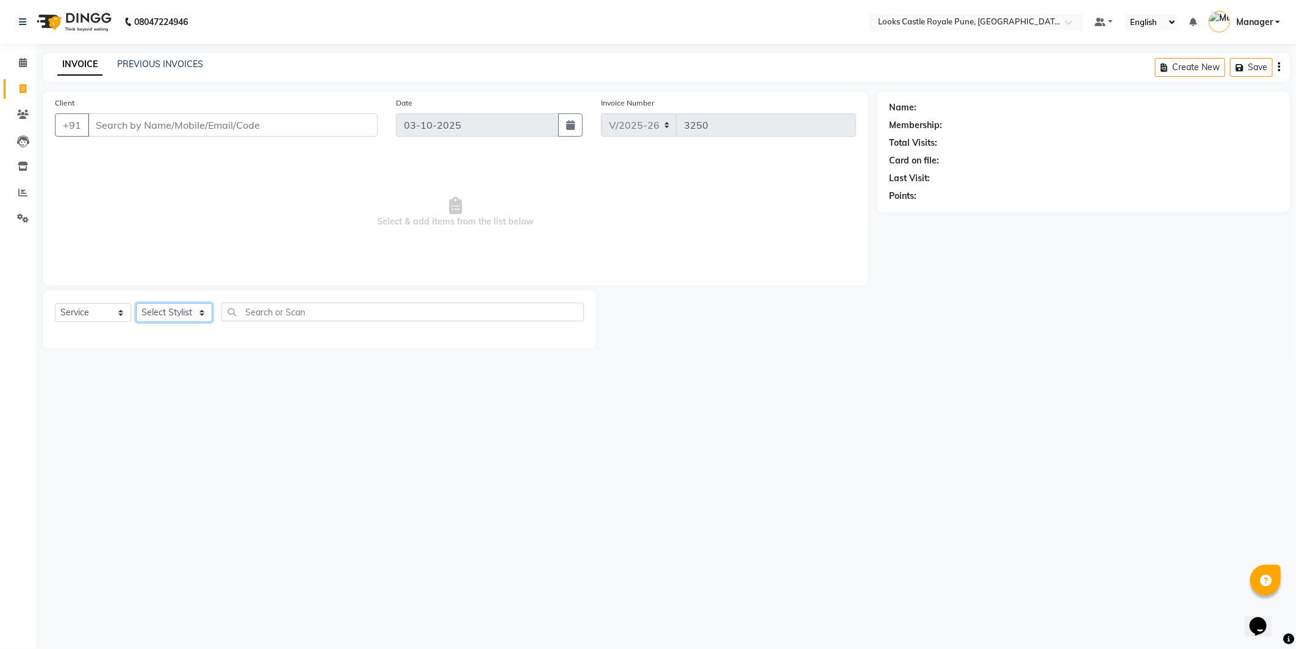
click at [179, 307] on select "Select Stylist Akshay [PERSON_NAME] [PERSON_NAME] [PERSON_NAME] Danish [PERSON_…" at bounding box center [174, 312] width 76 height 19
select select "43053"
click at [136, 304] on select "Select Stylist Akshay [PERSON_NAME] [PERSON_NAME] [PERSON_NAME] Danish [PERSON_…" at bounding box center [174, 312] width 76 height 19
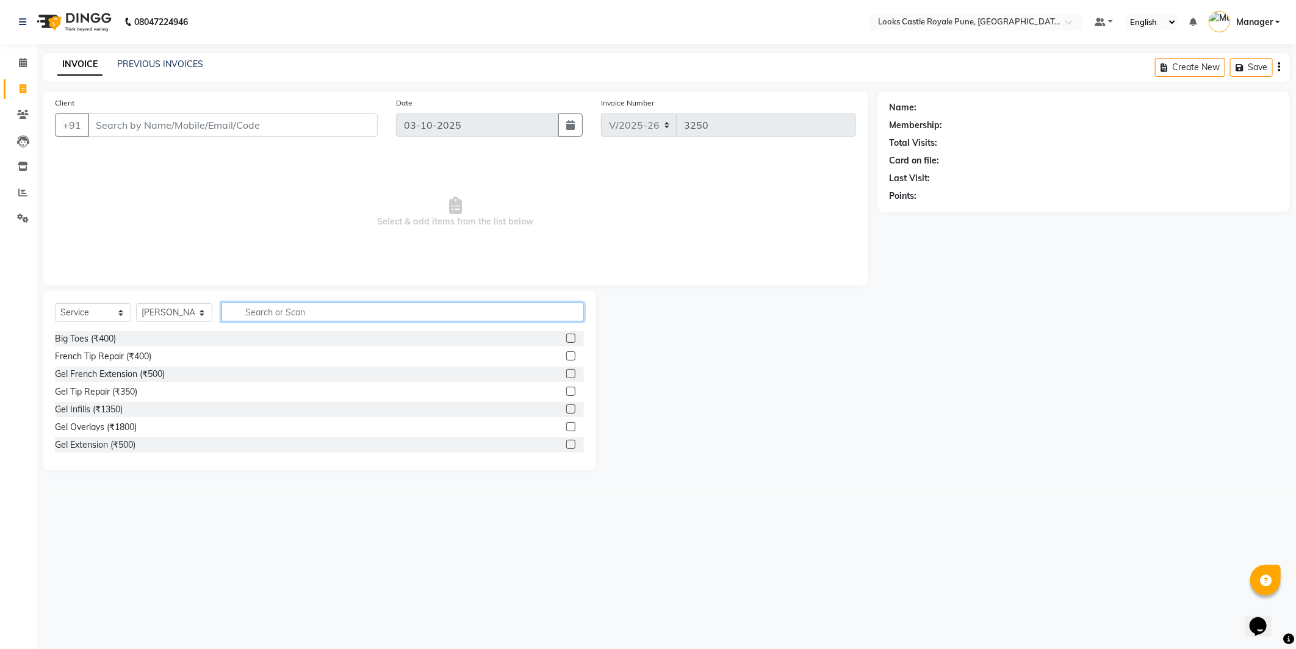
click at [322, 312] on input "text" at bounding box center [403, 312] width 362 height 19
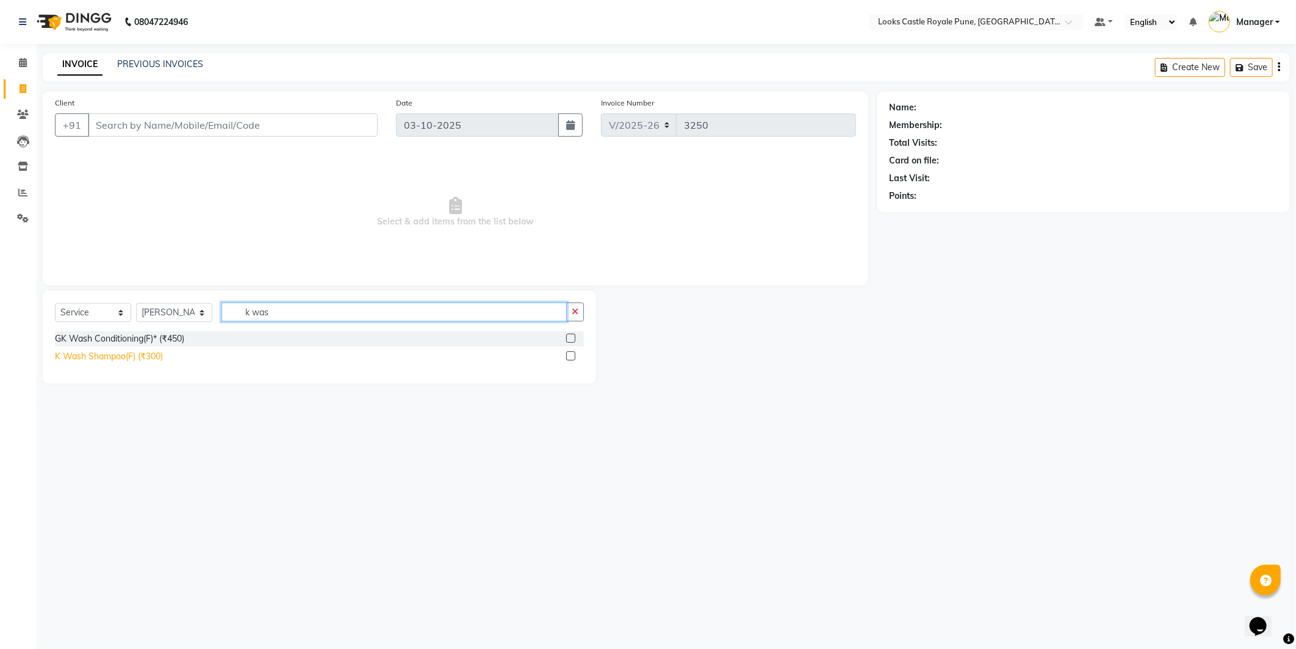
type input "k was"
click at [99, 358] on div "K Wash Shampoo(F) (₹300)" at bounding box center [109, 356] width 108 height 13
checkbox input "false"
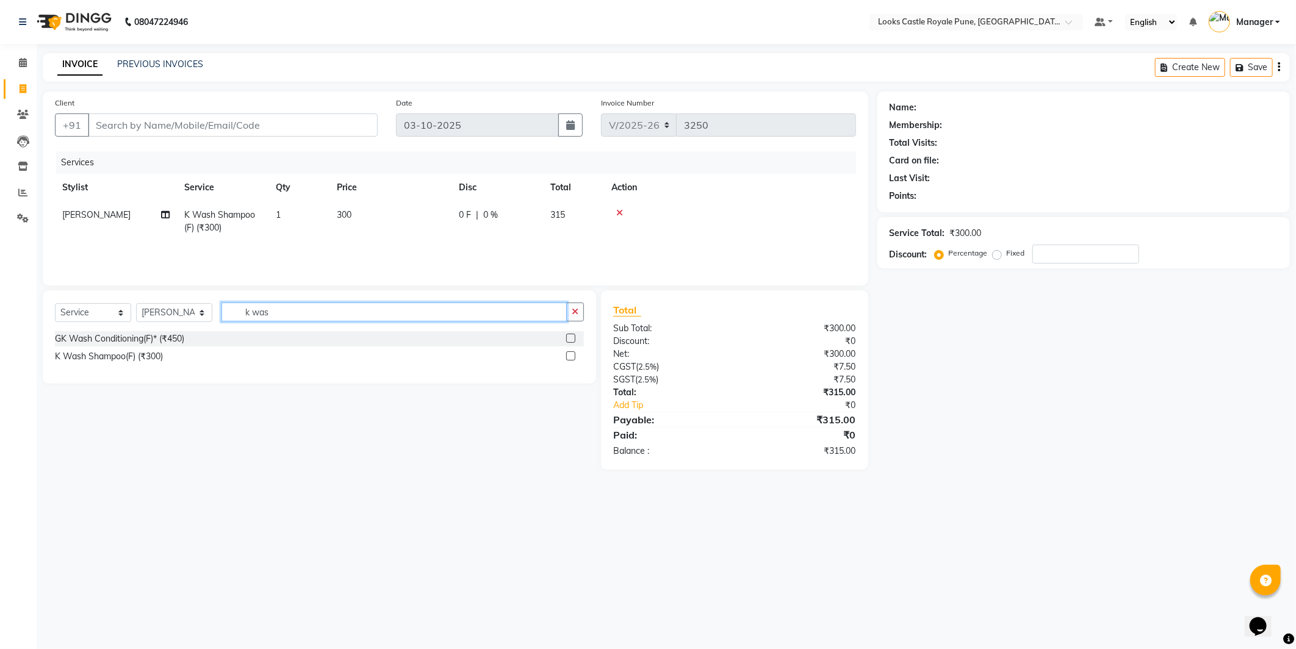
click at [277, 311] on input "k was" at bounding box center [394, 312] width 345 height 19
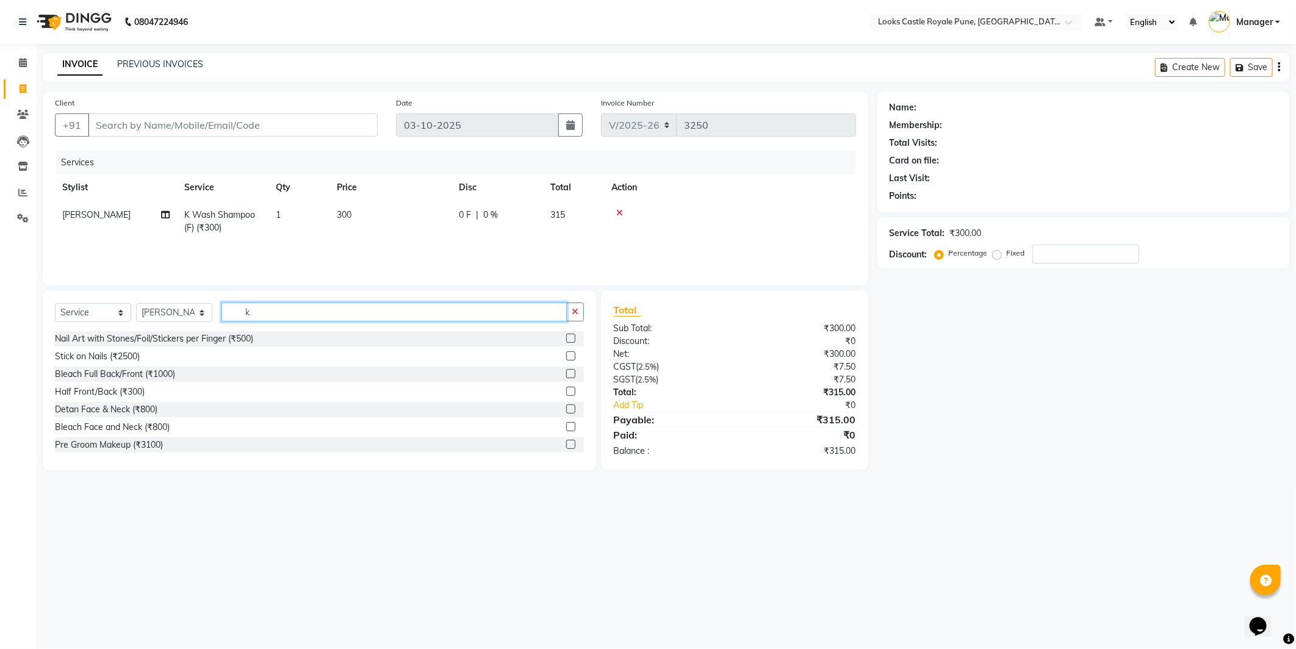
type input "k"
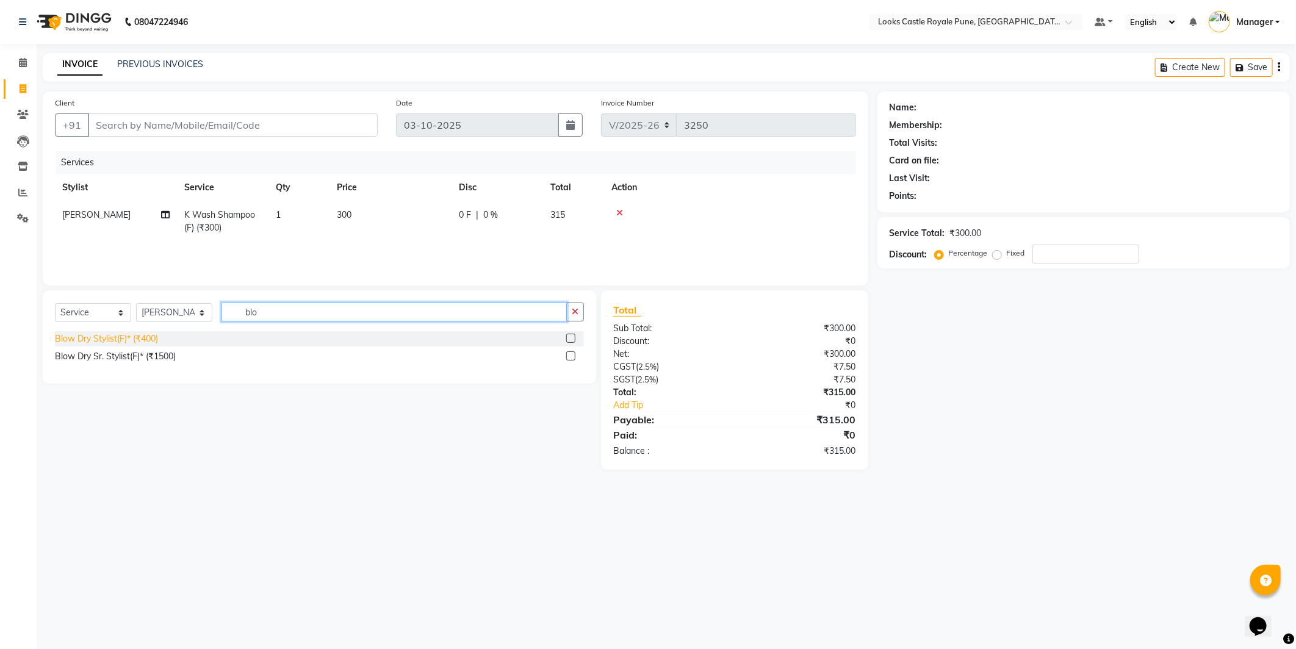
type input "blo"
click at [124, 336] on div "Blow Dry Stylist(F)* (₹400)" at bounding box center [106, 339] width 103 height 13
checkbox input "false"
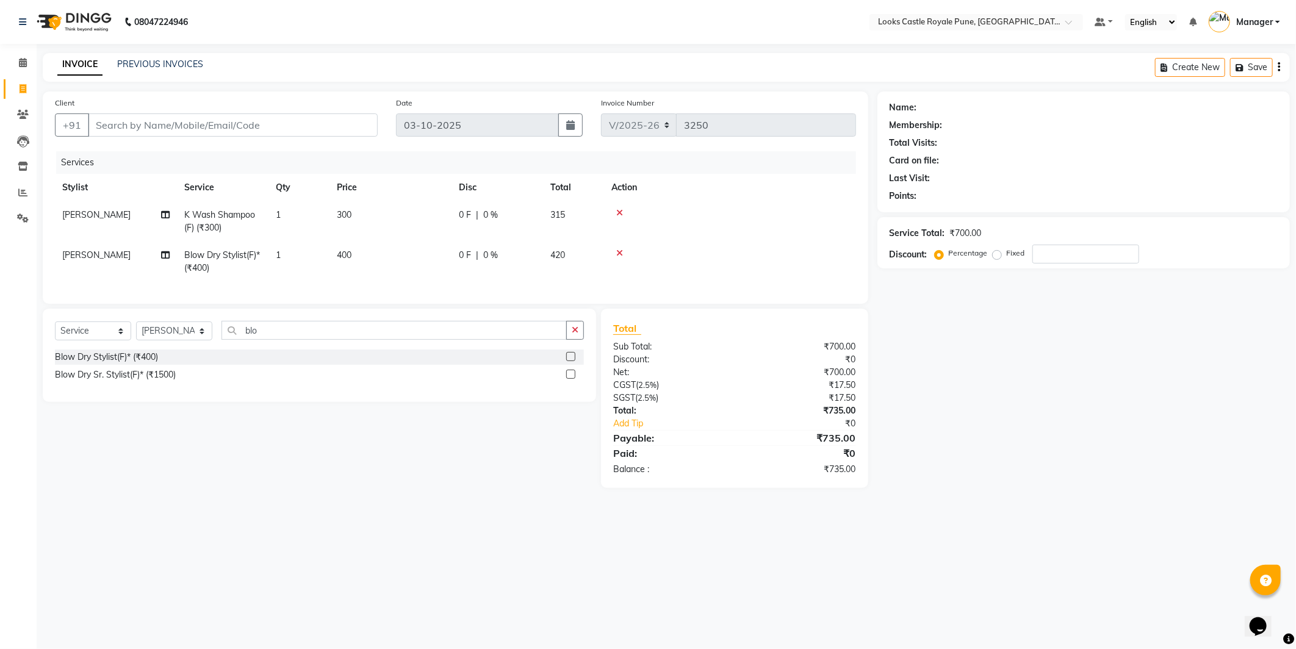
click at [342, 211] on span "300" at bounding box center [344, 214] width 15 height 11
select select "43053"
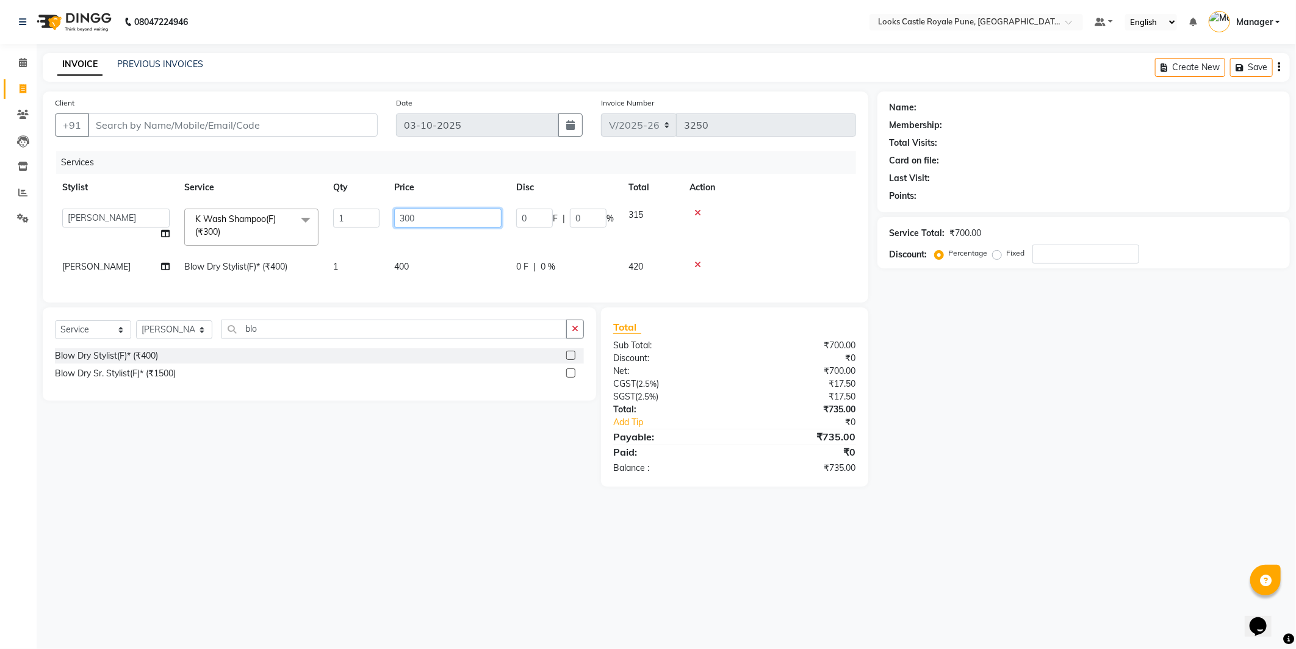
click at [347, 222] on tr "Akshay [PERSON_NAME] [PERSON_NAME] [PERSON_NAME] Danish [PERSON_NAME] [PERSON_N…" at bounding box center [455, 227] width 801 height 52
type input "550"
click at [408, 273] on td "400" at bounding box center [448, 266] width 122 height 27
select select "43053"
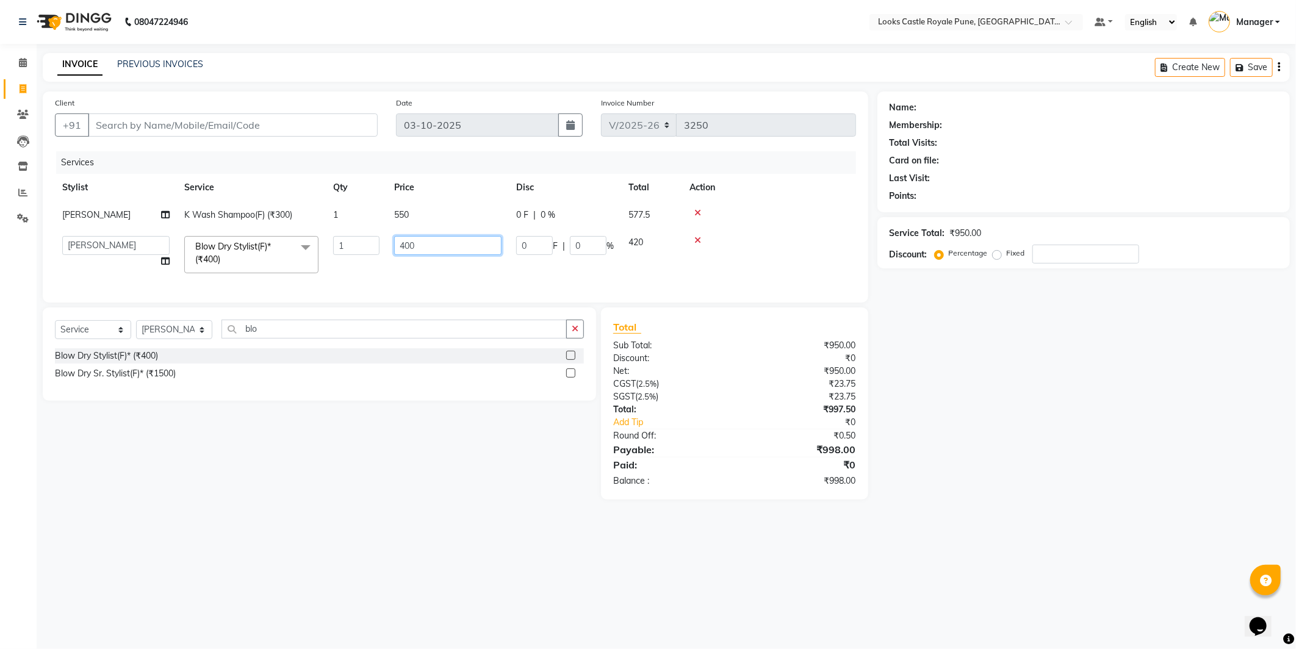
drag, startPoint x: 442, startPoint y: 250, endPoint x: 336, endPoint y: 225, distance: 109.2
click at [336, 225] on tbody "[PERSON_NAME](F) (₹300) 1 550 0 F | 0 % 577.5 Akshay [PERSON_NAME] [PERSON_NAME…" at bounding box center [455, 240] width 801 height 79
type input "650"
drag, startPoint x: 251, startPoint y: 481, endPoint x: 239, endPoint y: 464, distance: 20.1
click at [248, 478] on div "Select Service Product Membership Package Voucher Prepaid Gift Card Select Styl…" at bounding box center [315, 404] width 563 height 192
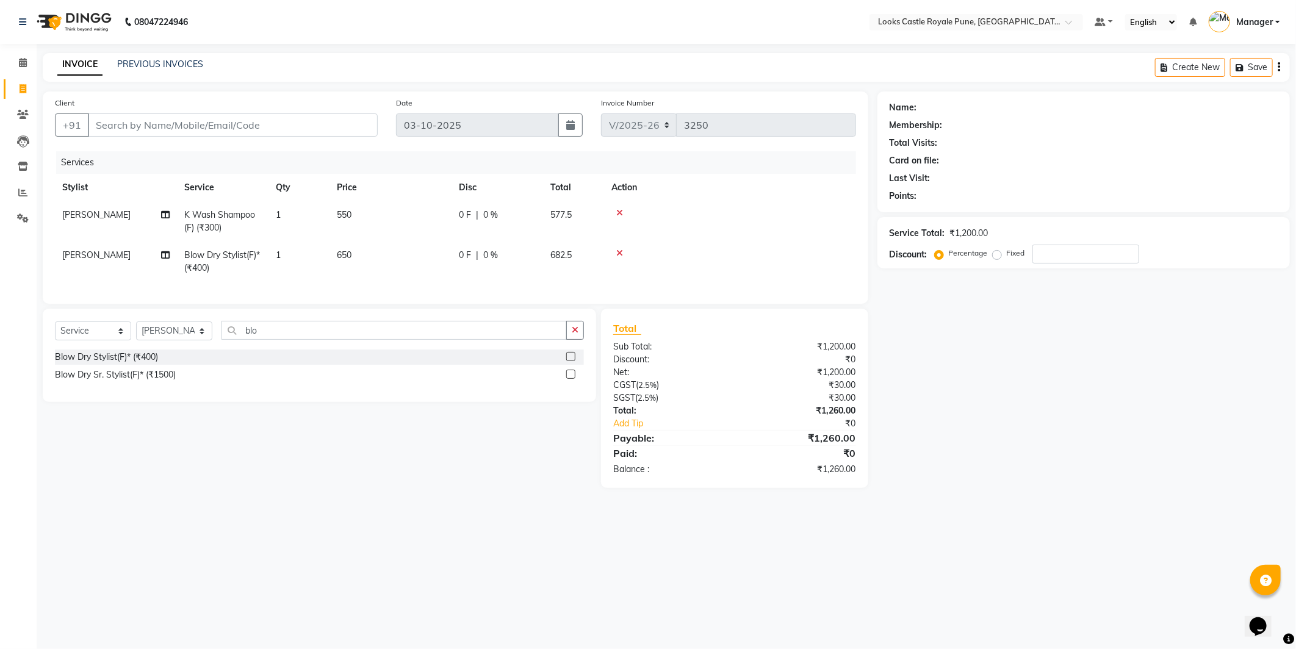
click at [239, 464] on div "Select Service Product Membership Package Voucher Prepaid Gift Card Select Styl…" at bounding box center [315, 398] width 563 height 179
click at [253, 449] on div "Select Service Product Membership Package Voucher Prepaid Gift Card Select Styl…" at bounding box center [315, 398] width 563 height 179
click at [244, 507] on main "INVOICE PREVIOUS INVOICES Create New Save Client +91 Date [DATE] Invoice Number…" at bounding box center [667, 279] width 1260 height 453
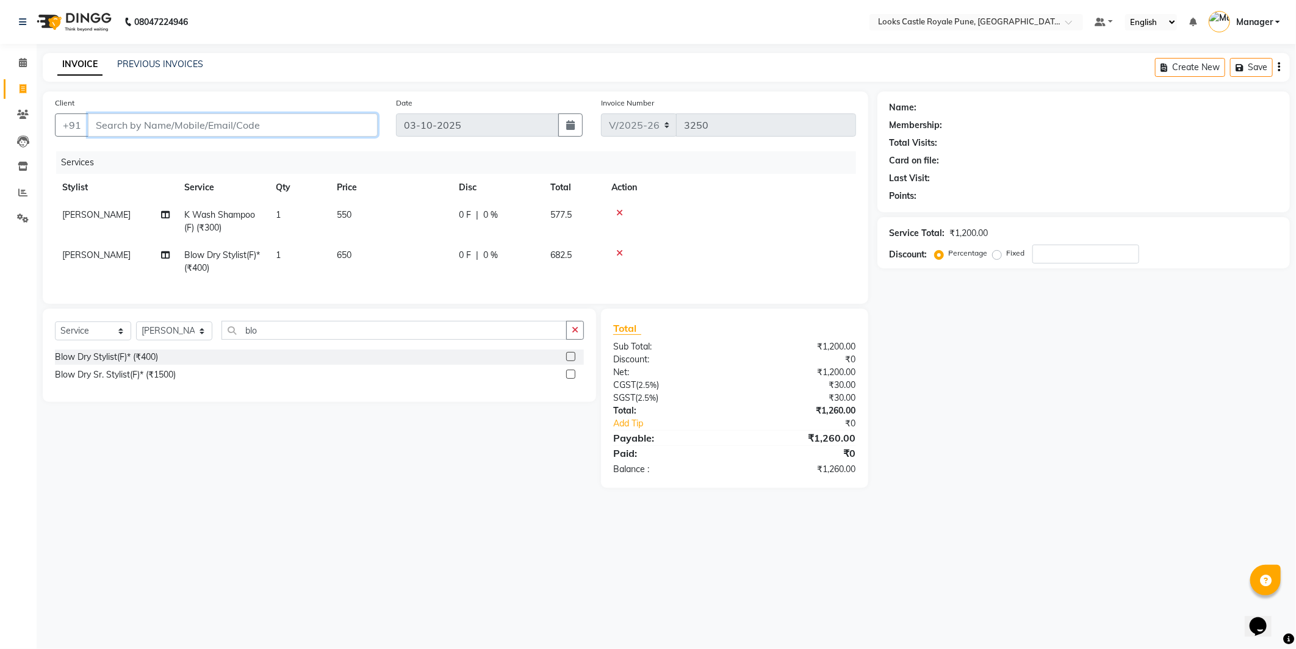
click at [194, 131] on input "Client" at bounding box center [233, 125] width 290 height 23
type input "9"
type input "0"
type input "9999999999"
select select "1: Object"
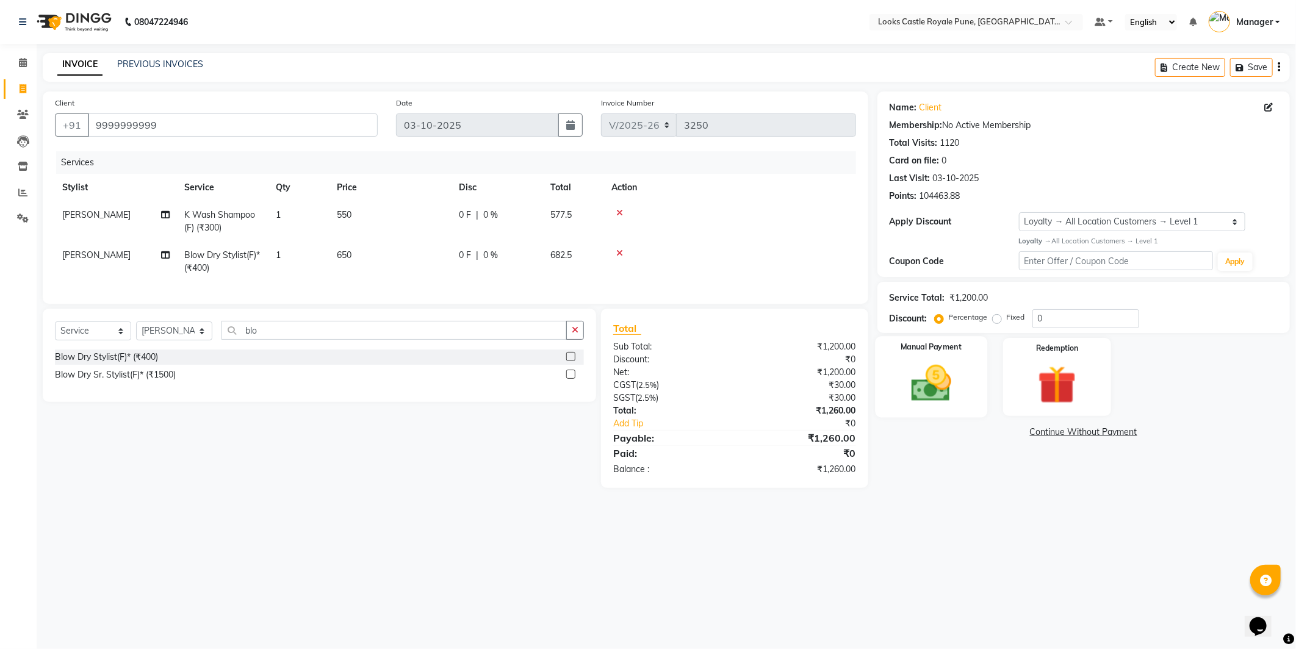
click at [961, 358] on div "Manual Payment" at bounding box center [931, 376] width 112 height 81
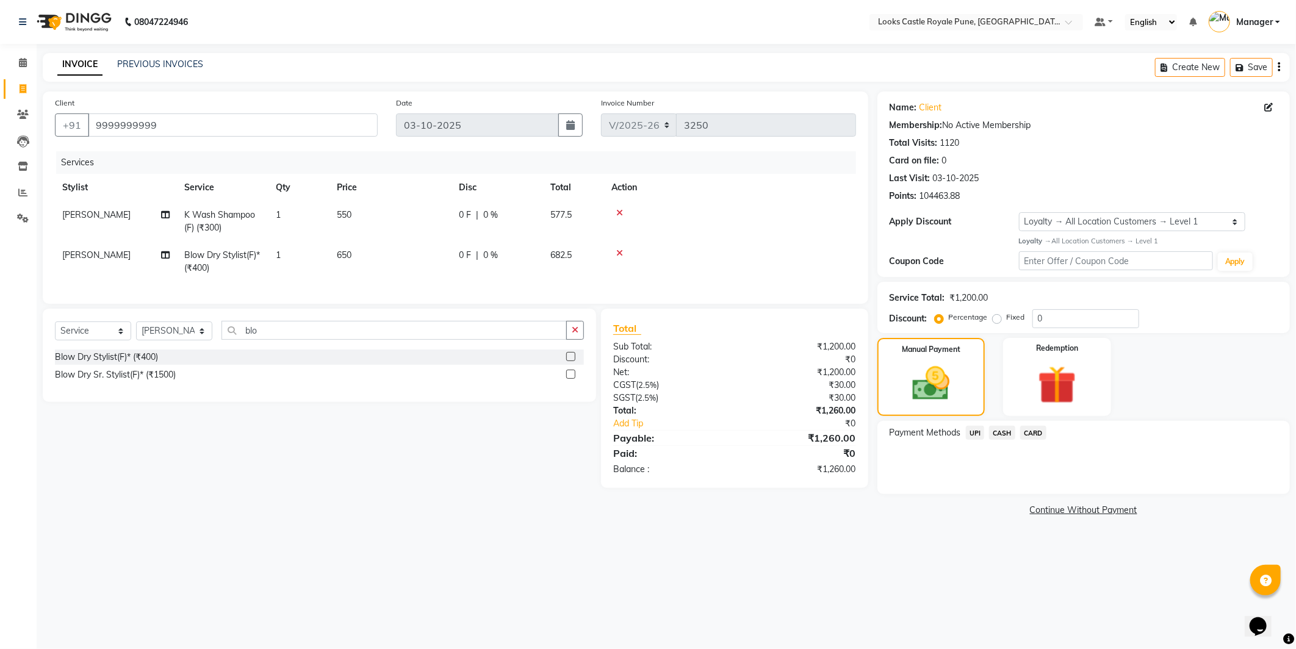
click at [972, 438] on span "UPI" at bounding box center [975, 433] width 19 height 14
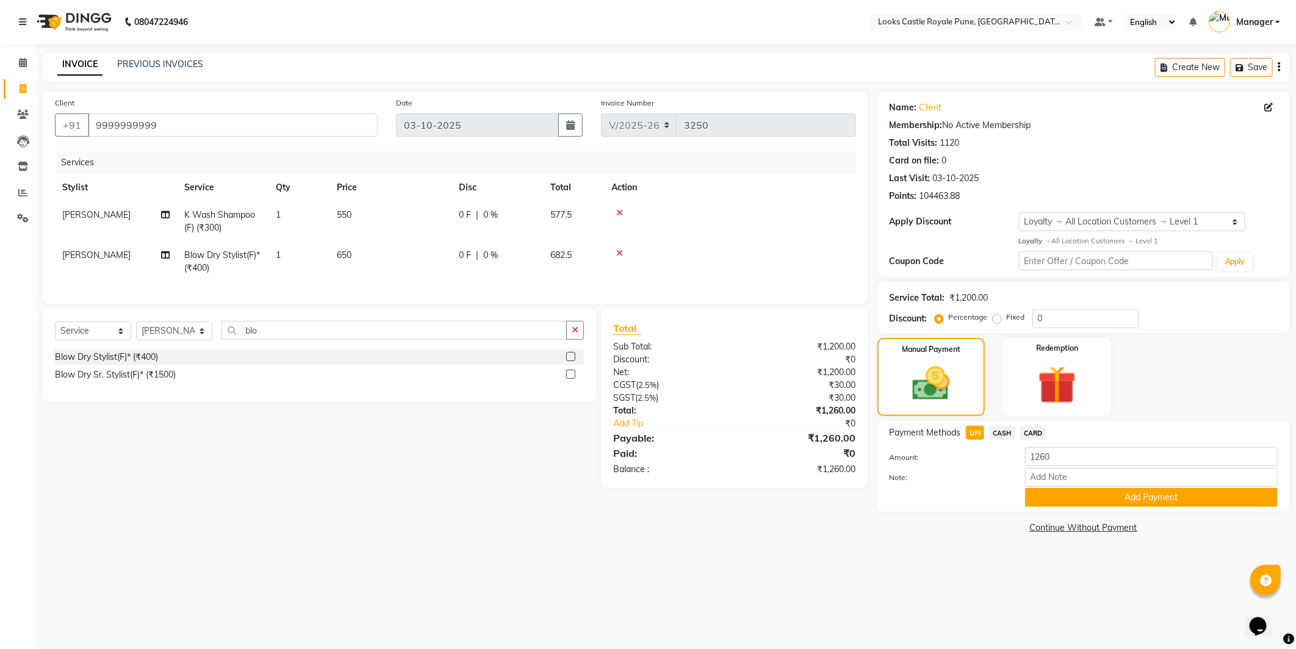
click at [1026, 428] on span "CARD" at bounding box center [1033, 433] width 26 height 14
click at [1067, 504] on button "Add Payment" at bounding box center [1151, 497] width 253 height 19
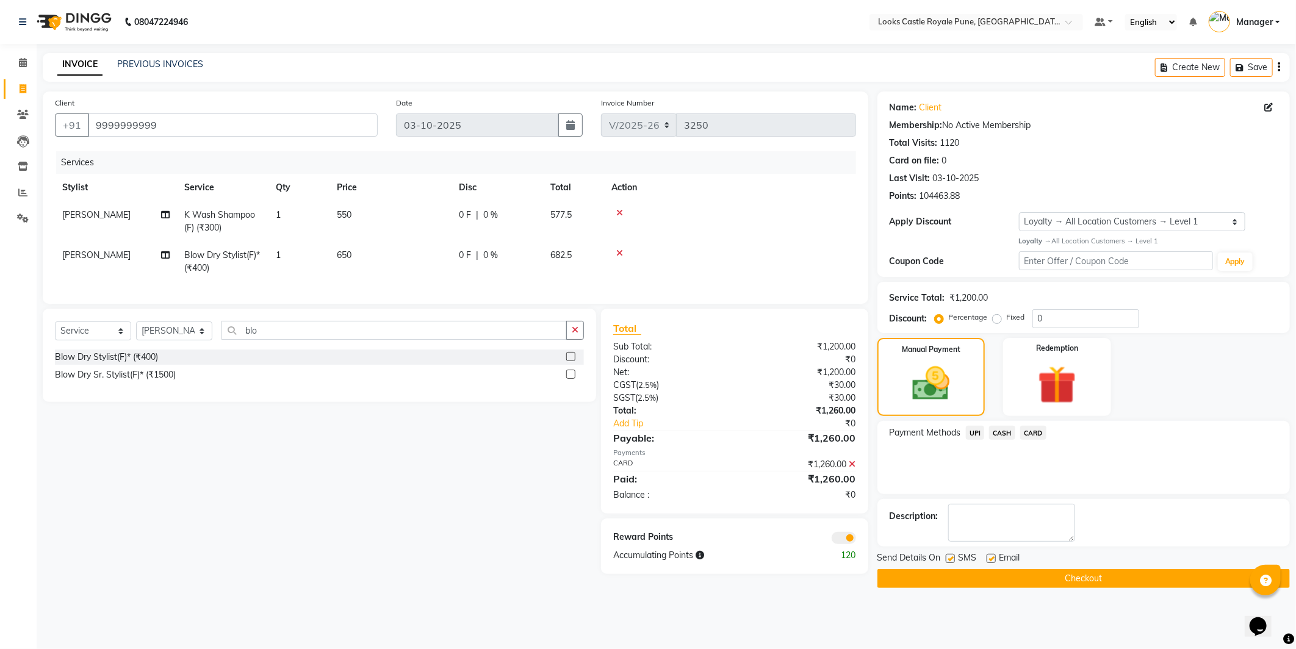
click at [1040, 577] on button "Checkout" at bounding box center [1084, 578] width 413 height 19
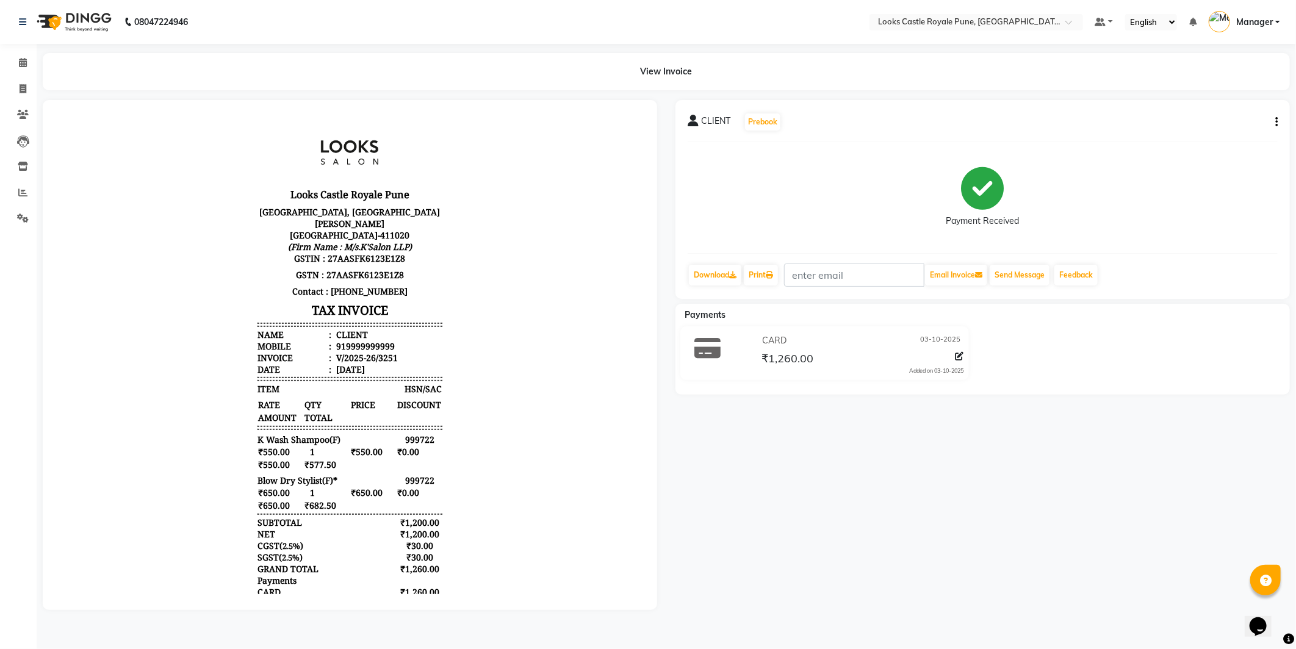
click at [96, 27] on img at bounding box center [73, 22] width 84 height 34
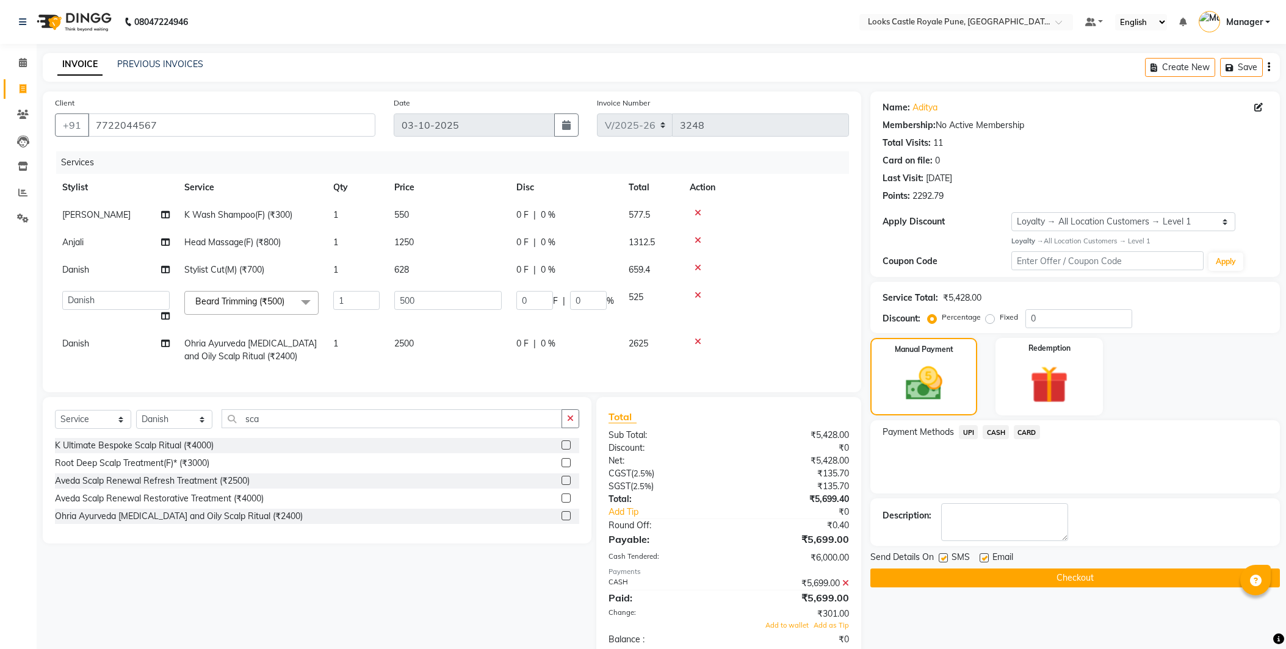
select select "5915"
select select "43054"
select select "service"
select select "43054"
select select "1: Object"
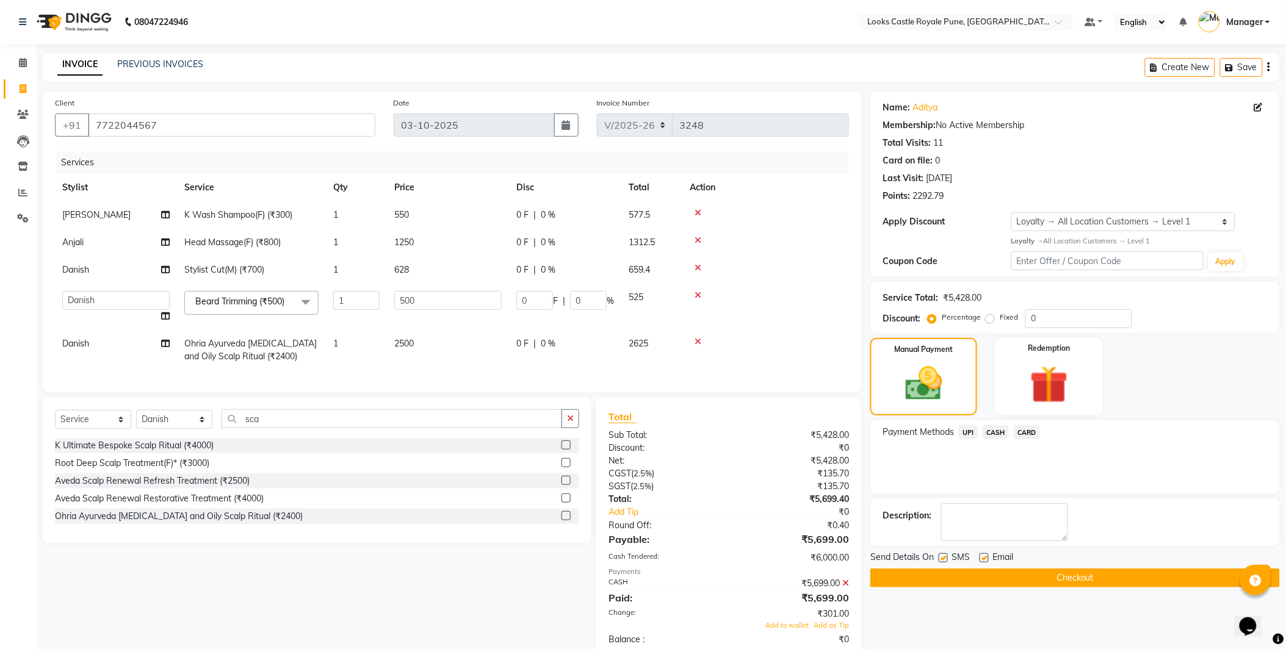
click at [330, 613] on div "Select Service Product Membership Package Voucher Prepaid Gift Card Select Styl…" at bounding box center [313, 558] width 558 height 322
click at [270, 604] on div "Select Service Product Membership Package Voucher Prepaid Gift Card Select Styl…" at bounding box center [313, 558] width 558 height 322
click at [1010, 580] on button "Checkout" at bounding box center [1074, 578] width 409 height 19
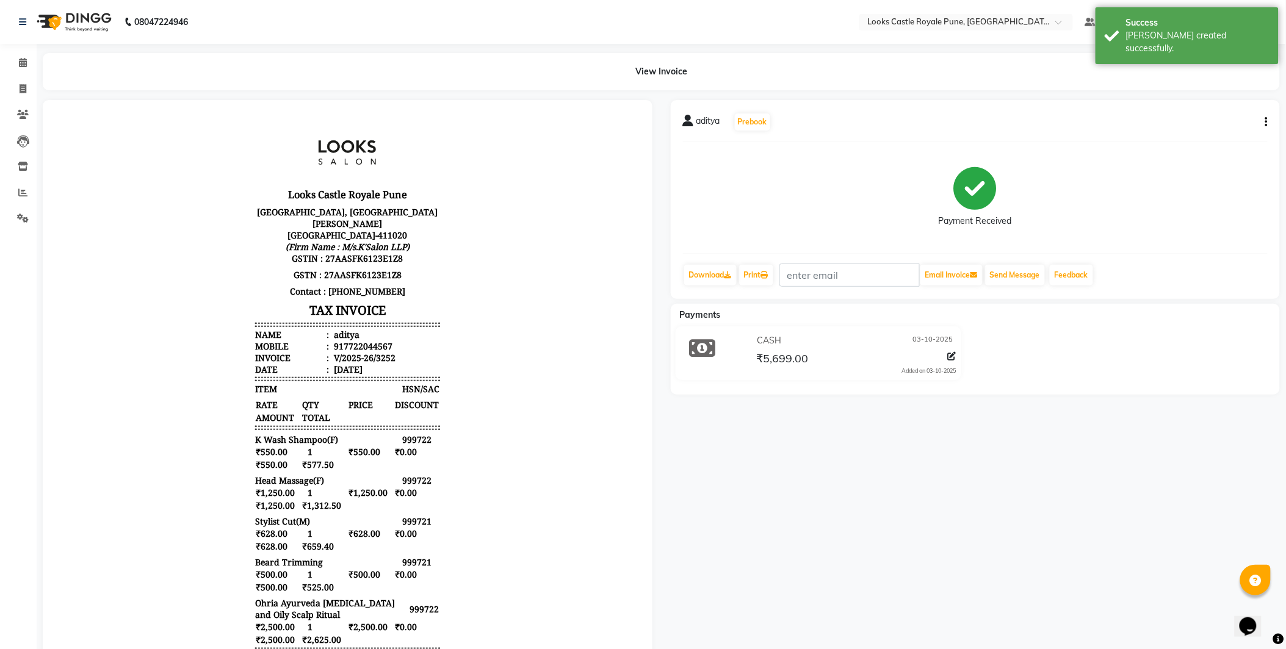
click at [73, 21] on img at bounding box center [73, 22] width 84 height 34
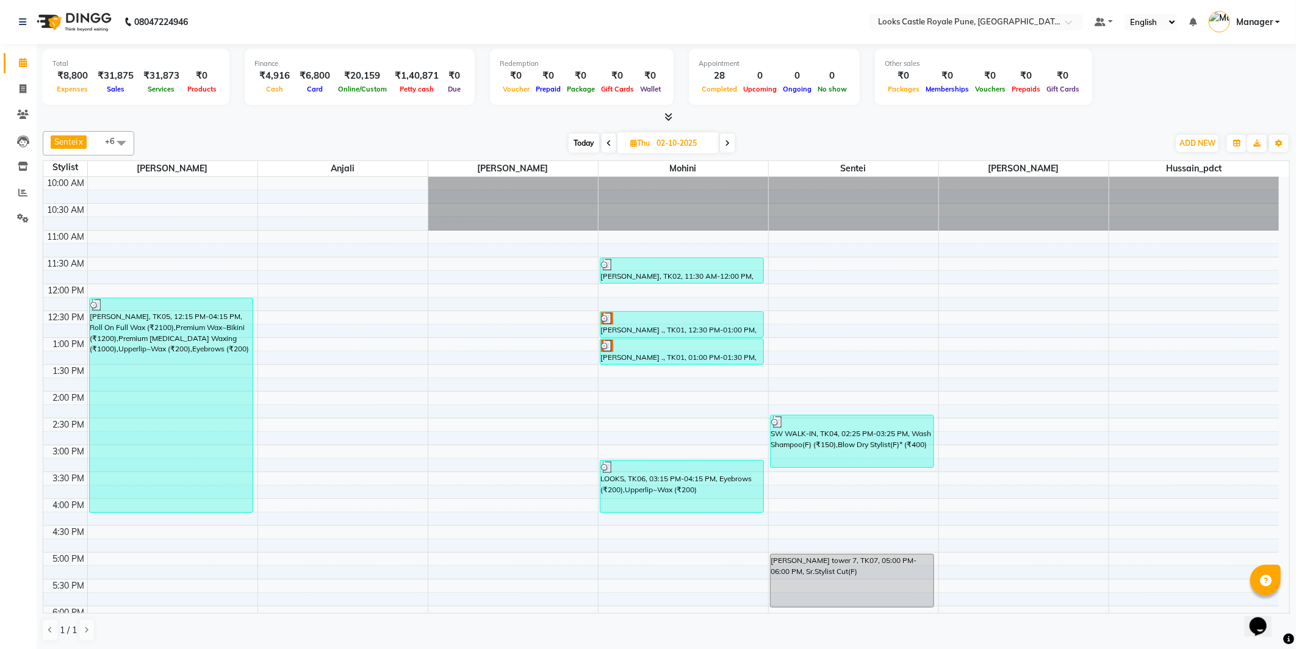
click at [20, 180] on li "Reports" at bounding box center [18, 193] width 37 height 26
click at [26, 187] on span at bounding box center [22, 193] width 21 height 14
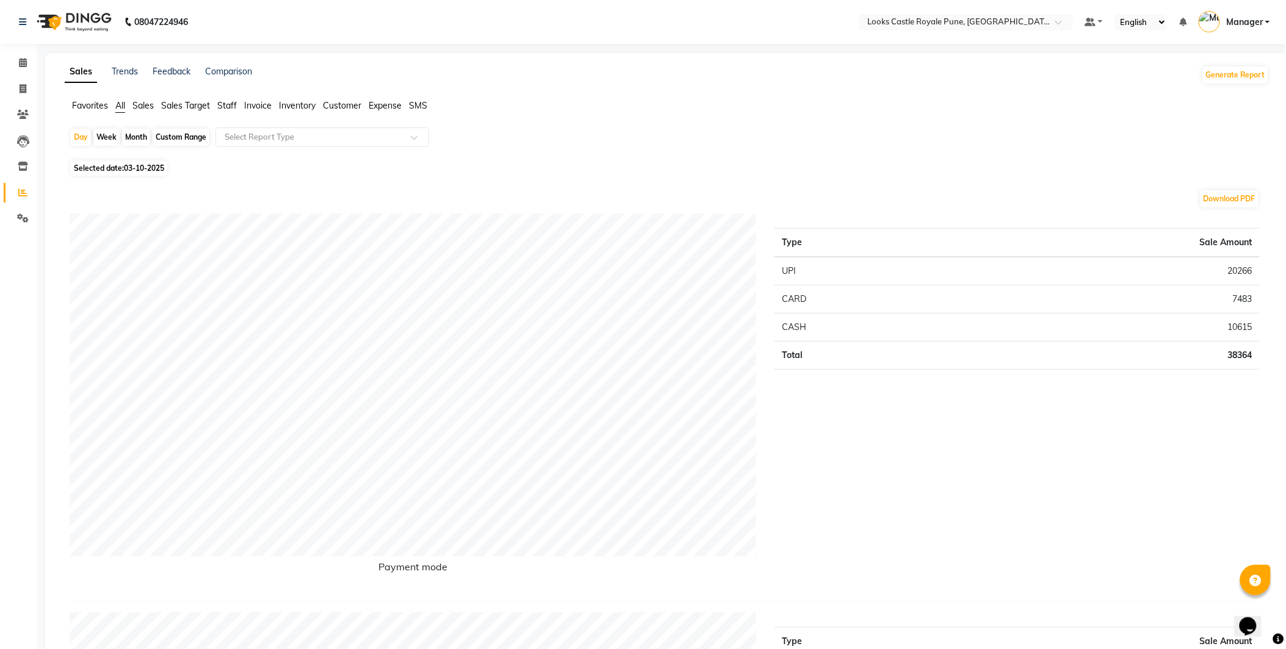
click at [224, 103] on span "Staff" at bounding box center [227, 105] width 20 height 11
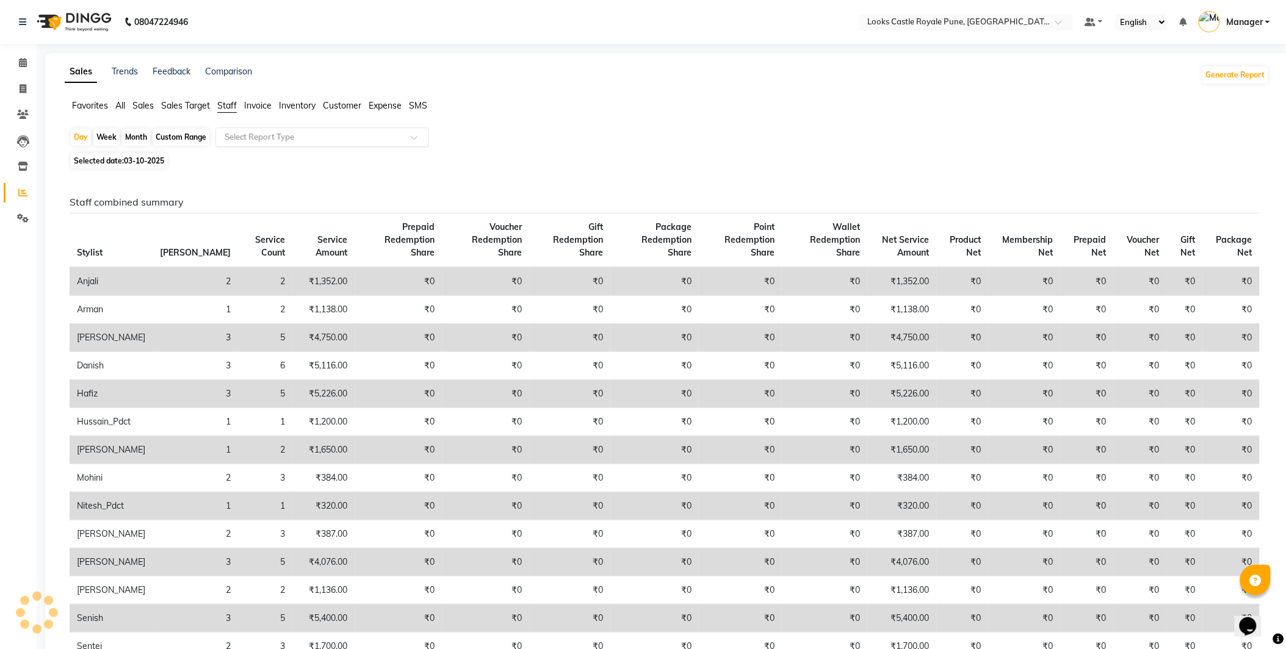
click at [273, 143] on div "Select Report Type" at bounding box center [322, 138] width 214 height 20
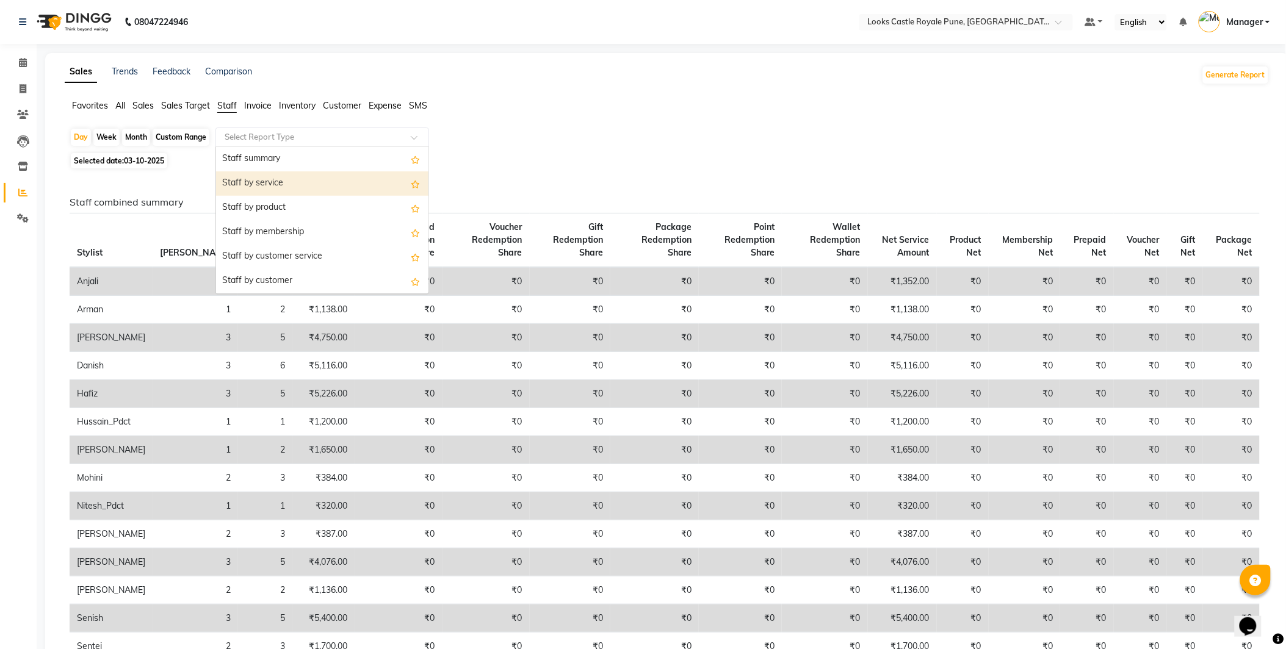
click at [276, 184] on div "Staff by service" at bounding box center [322, 183] width 212 height 24
select select "full_report"
select select "csv"
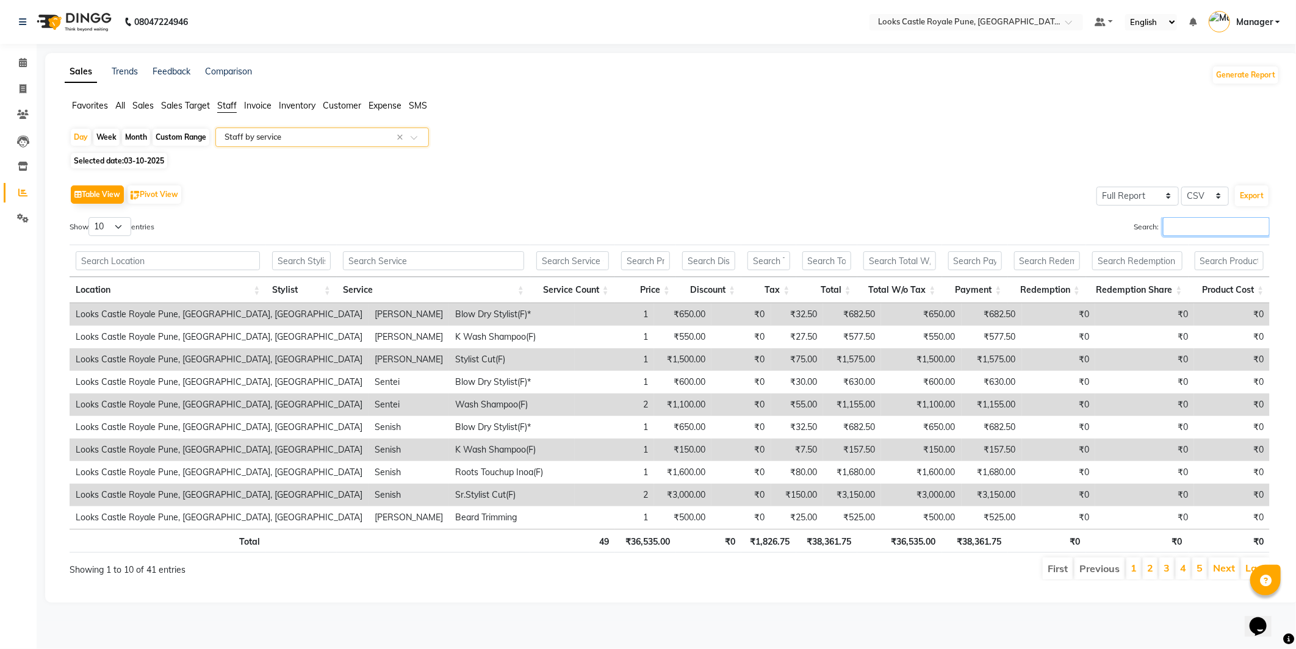
click at [1179, 228] on input "Search:" at bounding box center [1216, 226] width 107 height 19
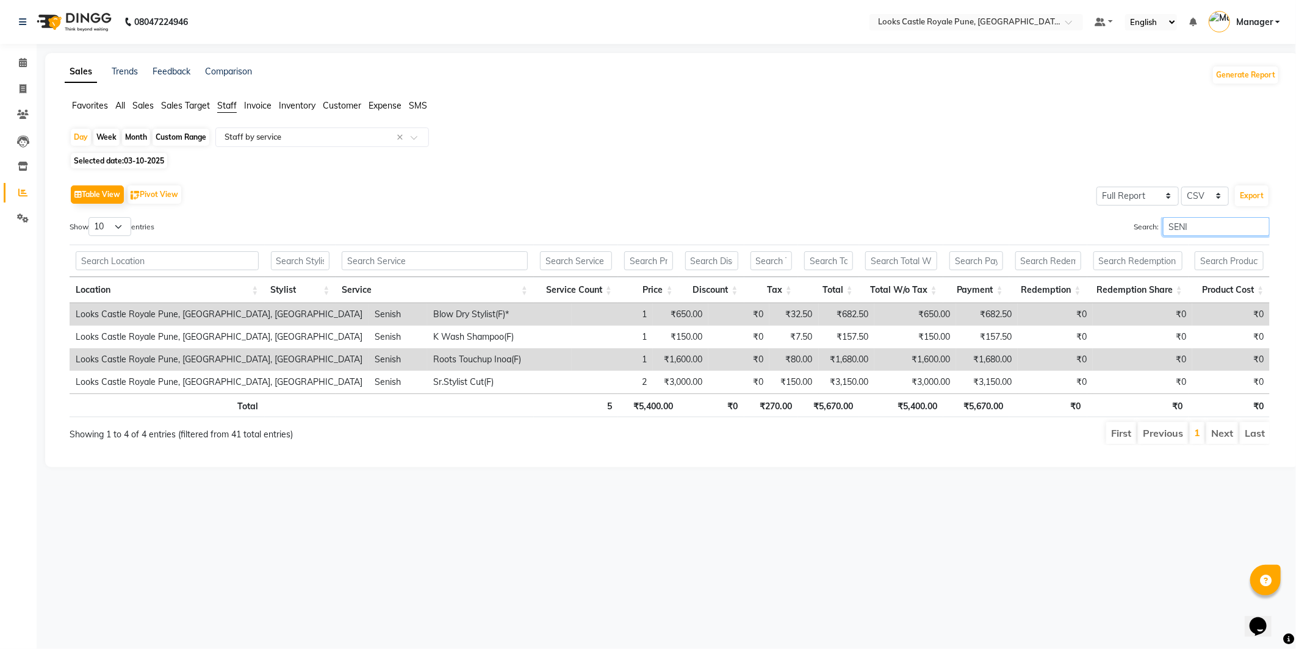
type input "SENI"
click at [547, 599] on div "08047224946 Select Location × Looks Castle Royale Pune, Pune, Maharashtra Defau…" at bounding box center [648, 324] width 1296 height 649
click at [1204, 233] on input "SENI" at bounding box center [1216, 226] width 107 height 19
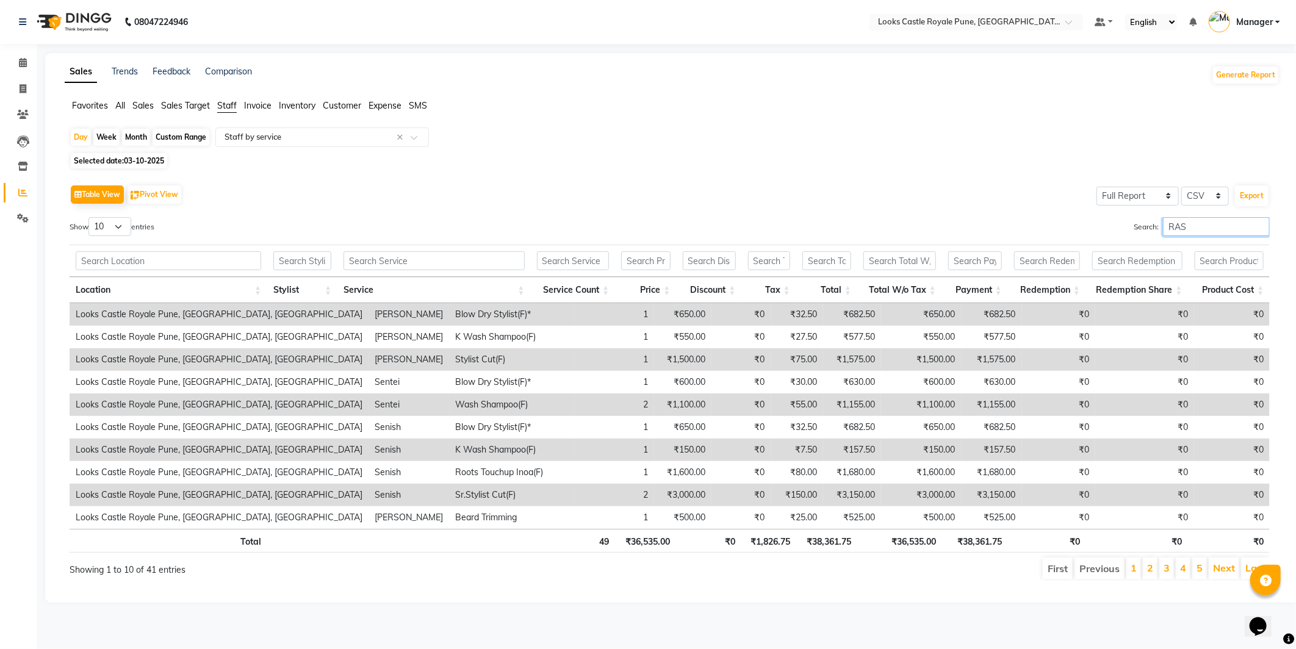
type input "RASH"
click at [1202, 229] on input "RASH" at bounding box center [1216, 226] width 107 height 19
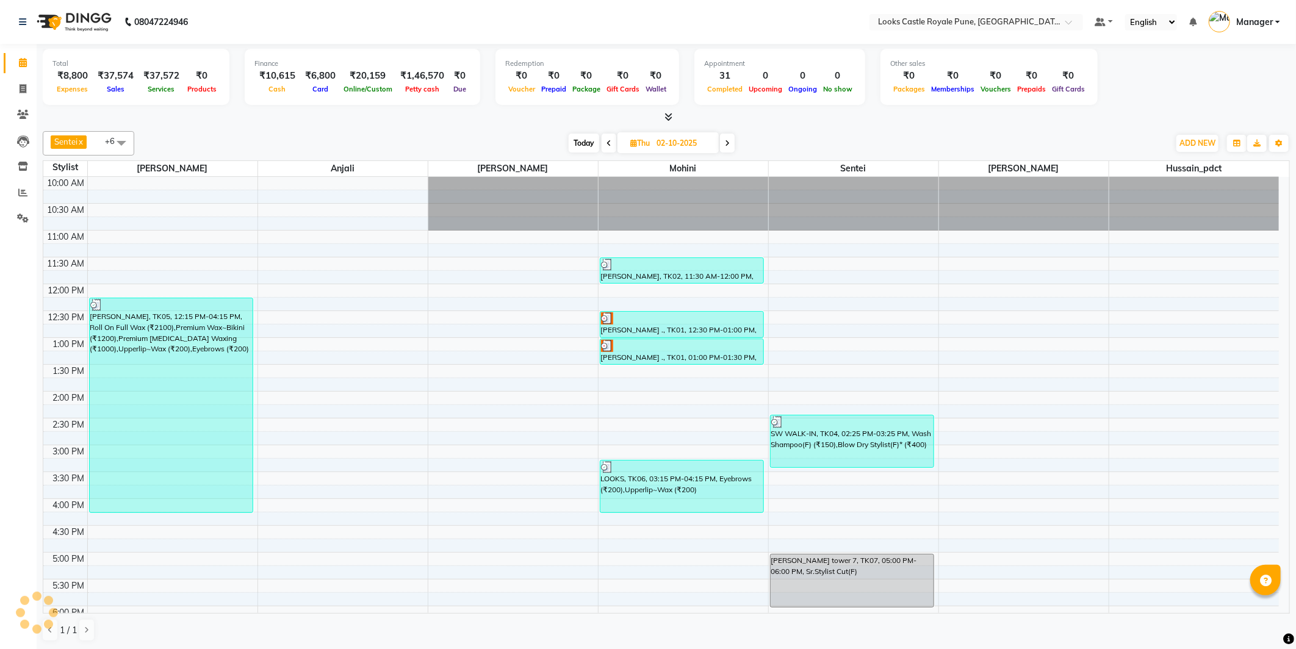
select select "en"
click at [16, 84] on span at bounding box center [22, 89] width 21 height 14
select select "5915"
select select "service"
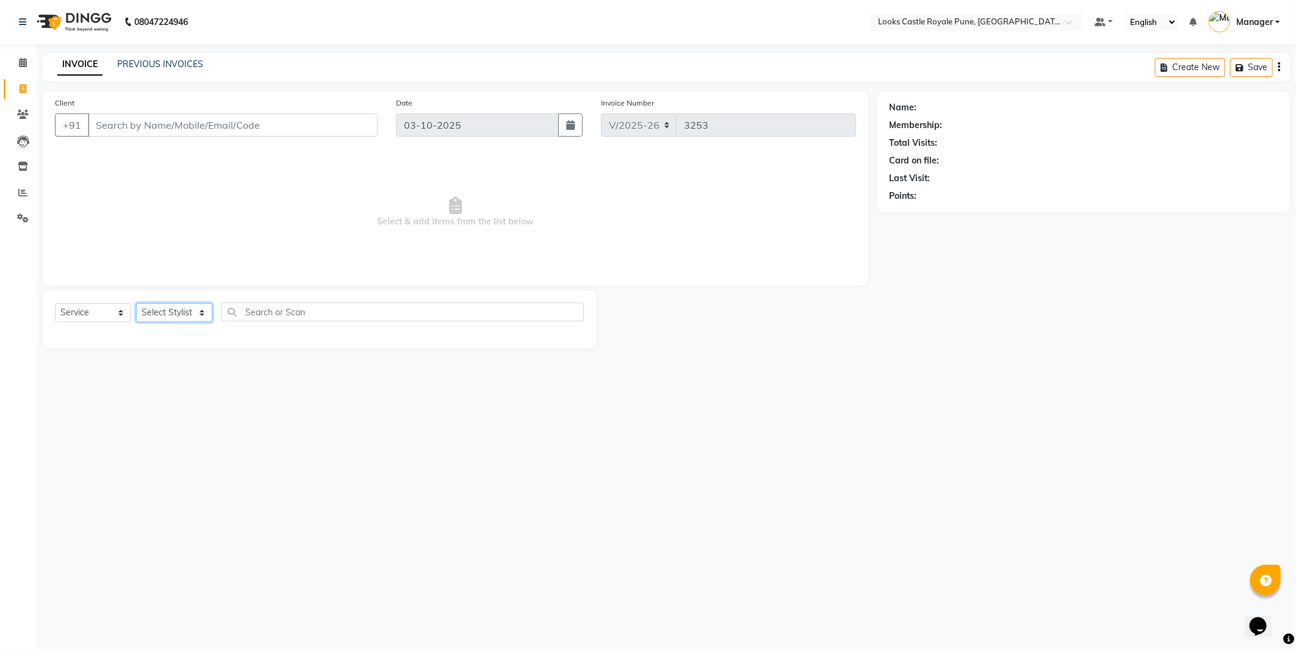
click at [165, 309] on select "Select Stylist Akshay [PERSON_NAME] [PERSON_NAME] [PERSON_NAME] Danish [PERSON_…" at bounding box center [174, 312] width 76 height 19
select select "43060"
click at [136, 304] on select "Select Stylist Akshay [PERSON_NAME] [PERSON_NAME] [PERSON_NAME] Danish [PERSON_…" at bounding box center [174, 312] width 76 height 19
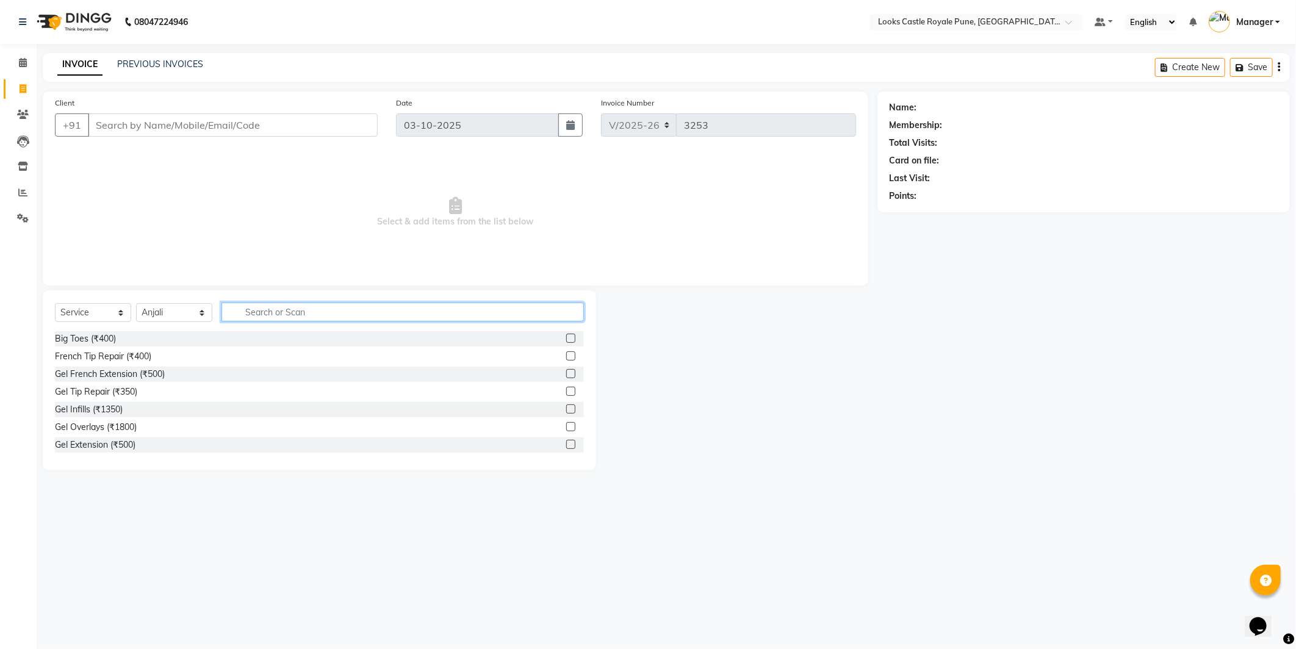
click at [272, 309] on input "text" at bounding box center [403, 312] width 362 height 19
type input "eye"
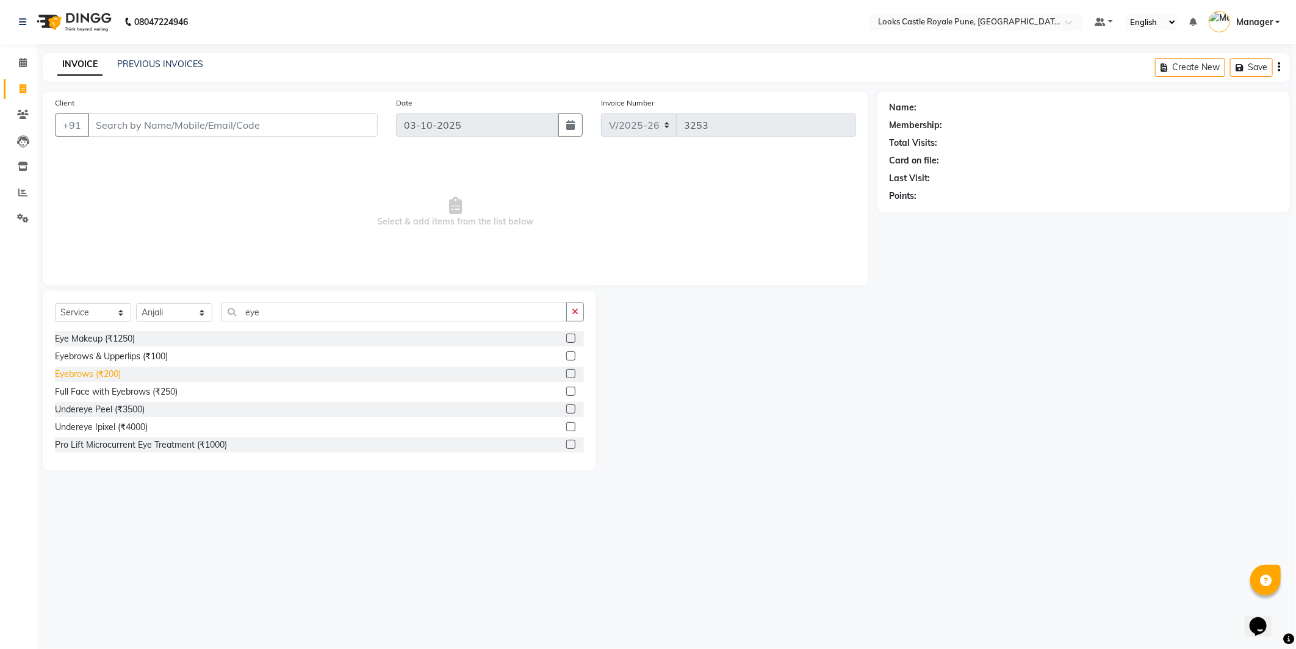
click at [98, 373] on div "Eyebrows (₹200)" at bounding box center [88, 374] width 66 height 13
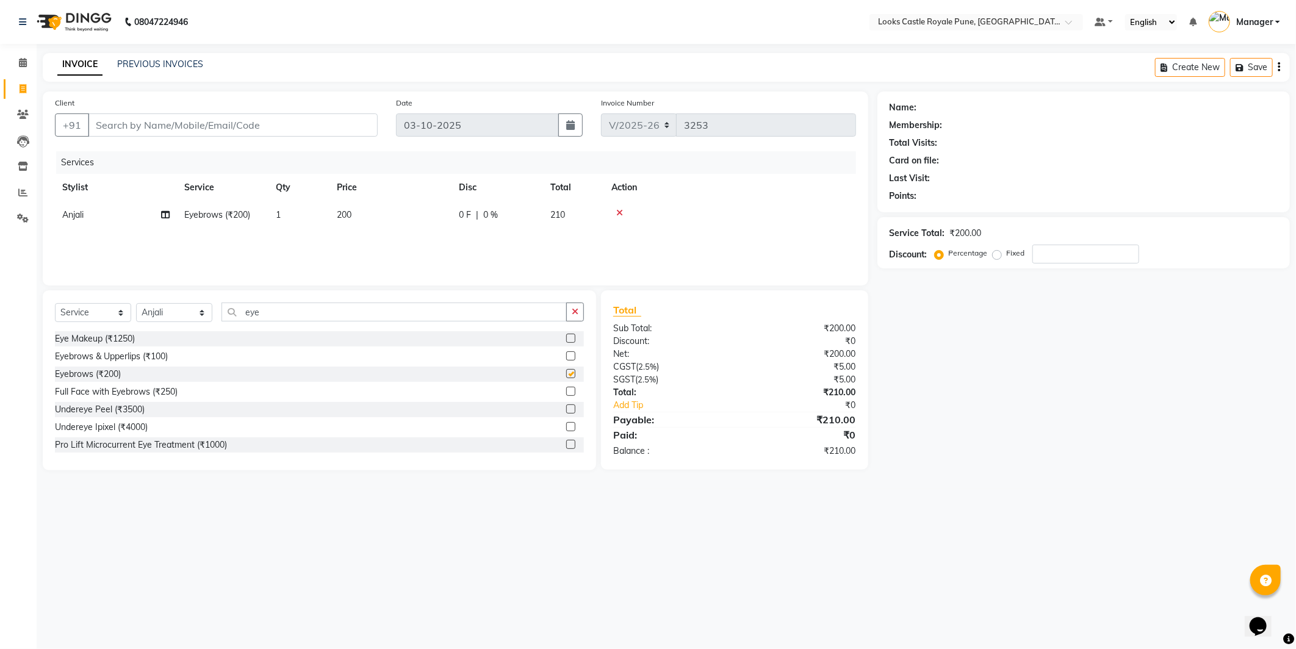
checkbox input "false"
click at [372, 211] on td "200" at bounding box center [391, 214] width 122 height 27
select select "43060"
drag, startPoint x: 421, startPoint y: 217, endPoint x: 386, endPoint y: 217, distance: 34.8
click at [387, 217] on td "200" at bounding box center [448, 224] width 122 height 46
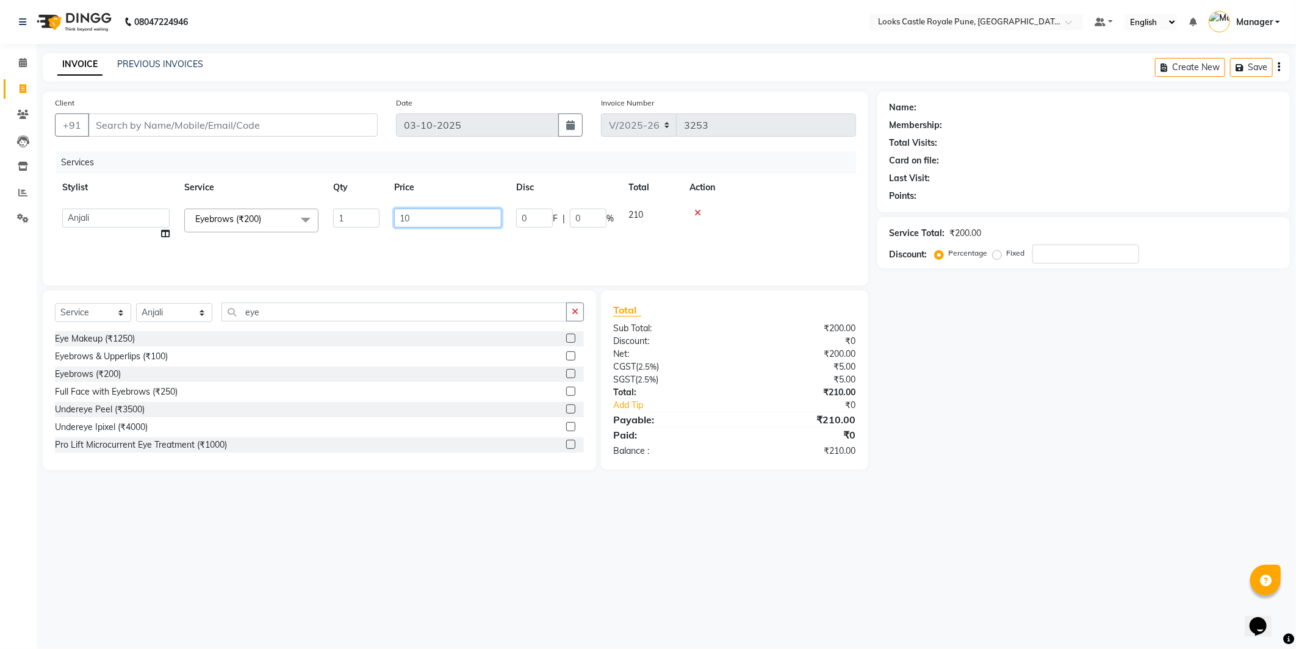
type input "102"
click at [788, 248] on div "Services Stylist Service Qty Price Disc Total Action Anjali Eyebrows (₹200) 1 1…" at bounding box center [455, 212] width 801 height 122
click at [187, 119] on input "Client" at bounding box center [233, 125] width 290 height 23
type input "9"
type input "0"
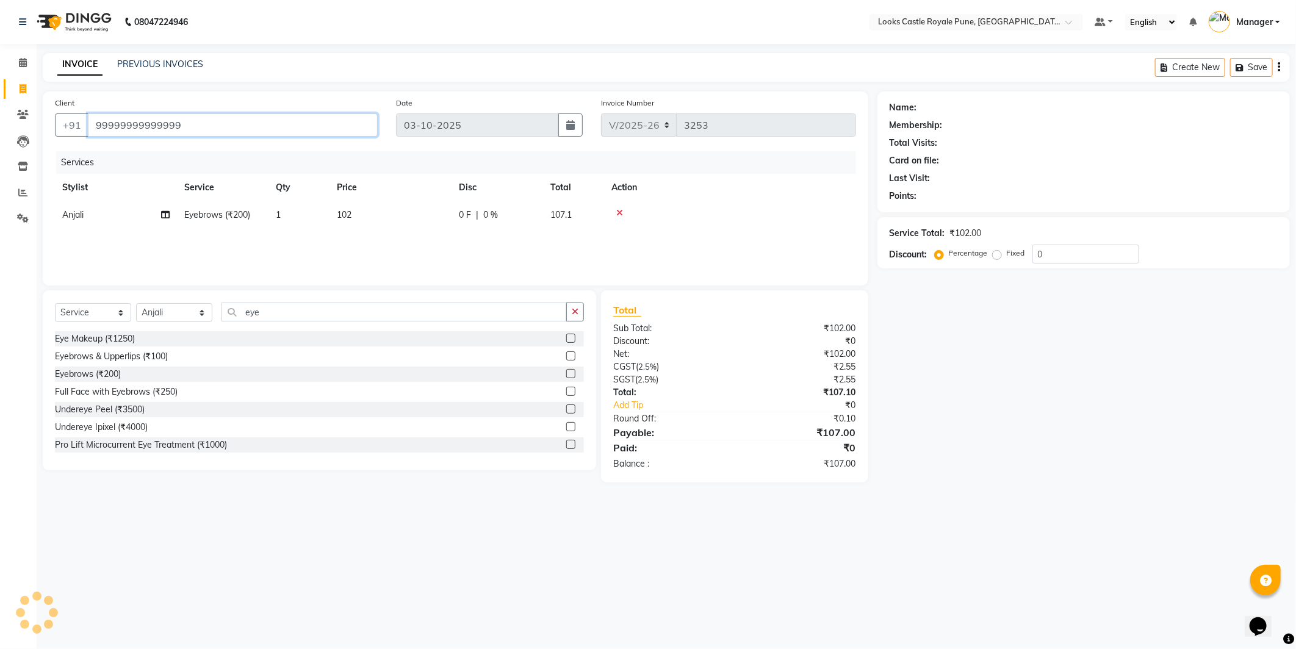
type input "99999999999999"
select select "1: Object"
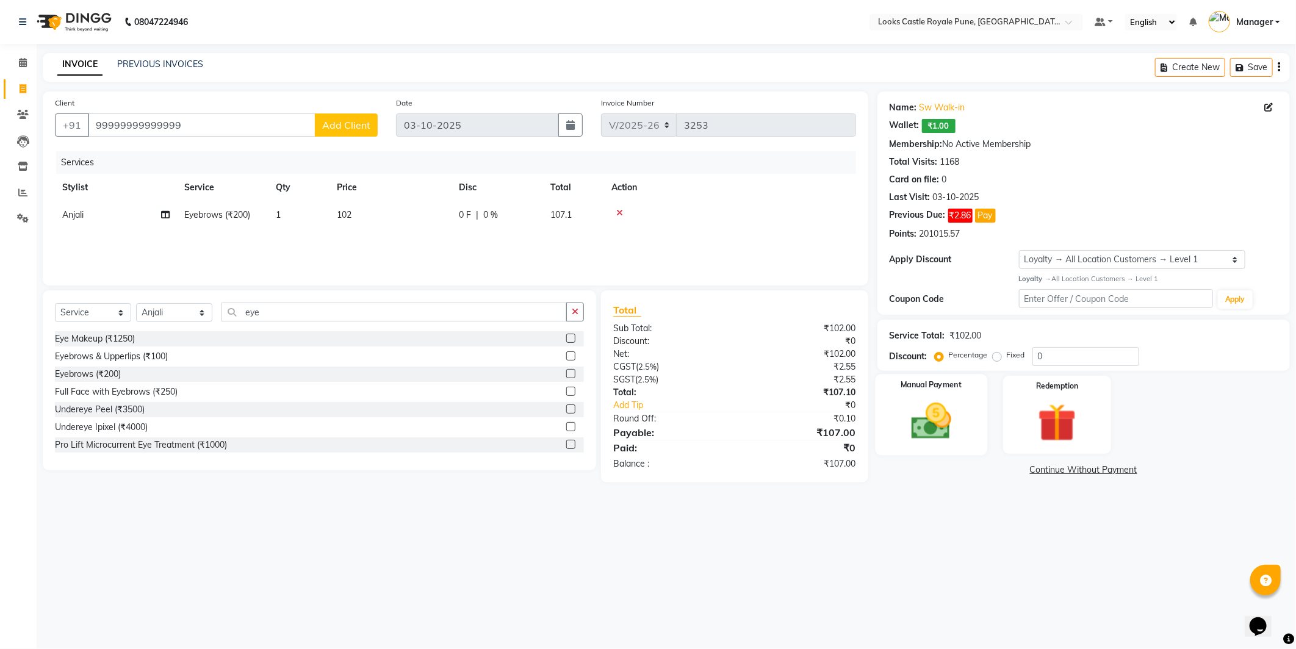
click at [929, 436] on img at bounding box center [931, 421] width 65 height 46
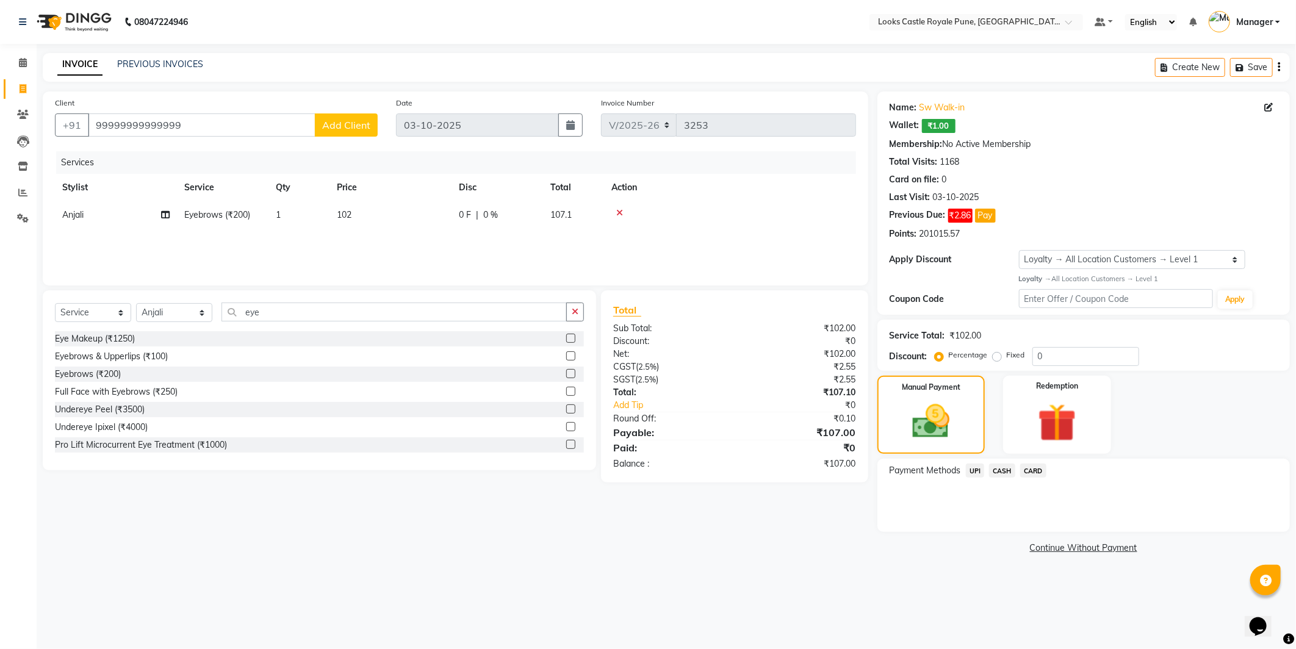
click at [976, 470] on span "UPI" at bounding box center [975, 471] width 19 height 14
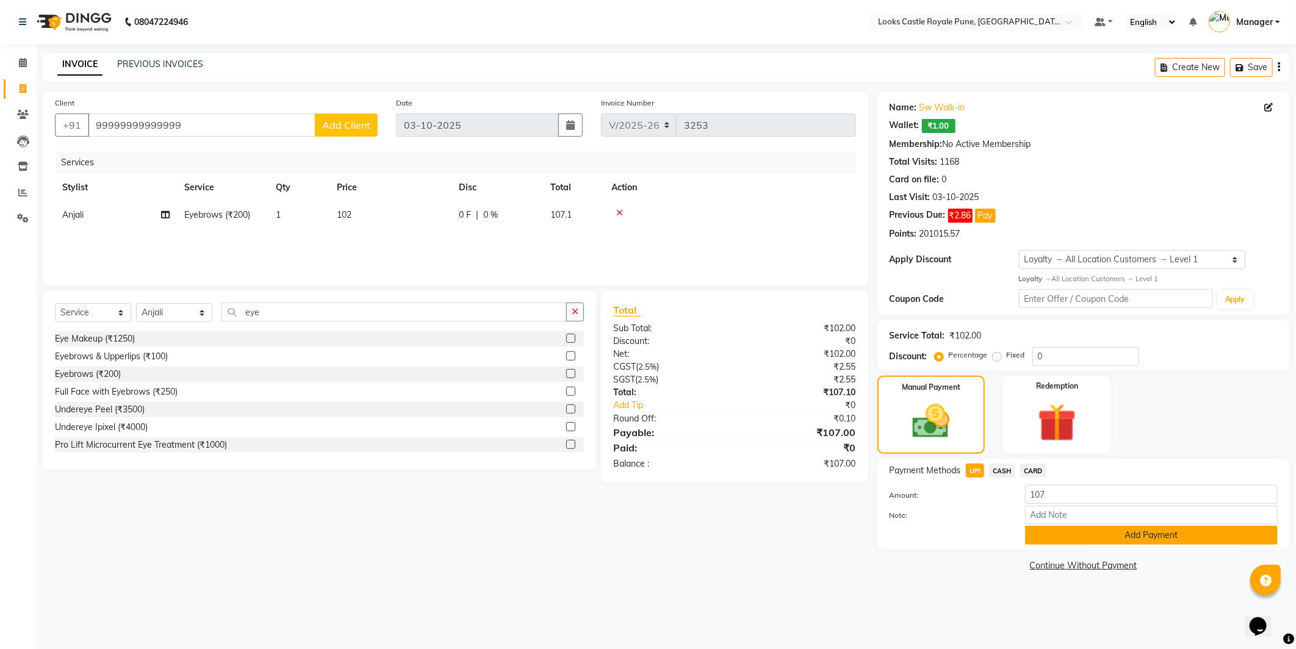
click at [1069, 535] on button "Add Payment" at bounding box center [1151, 535] width 253 height 19
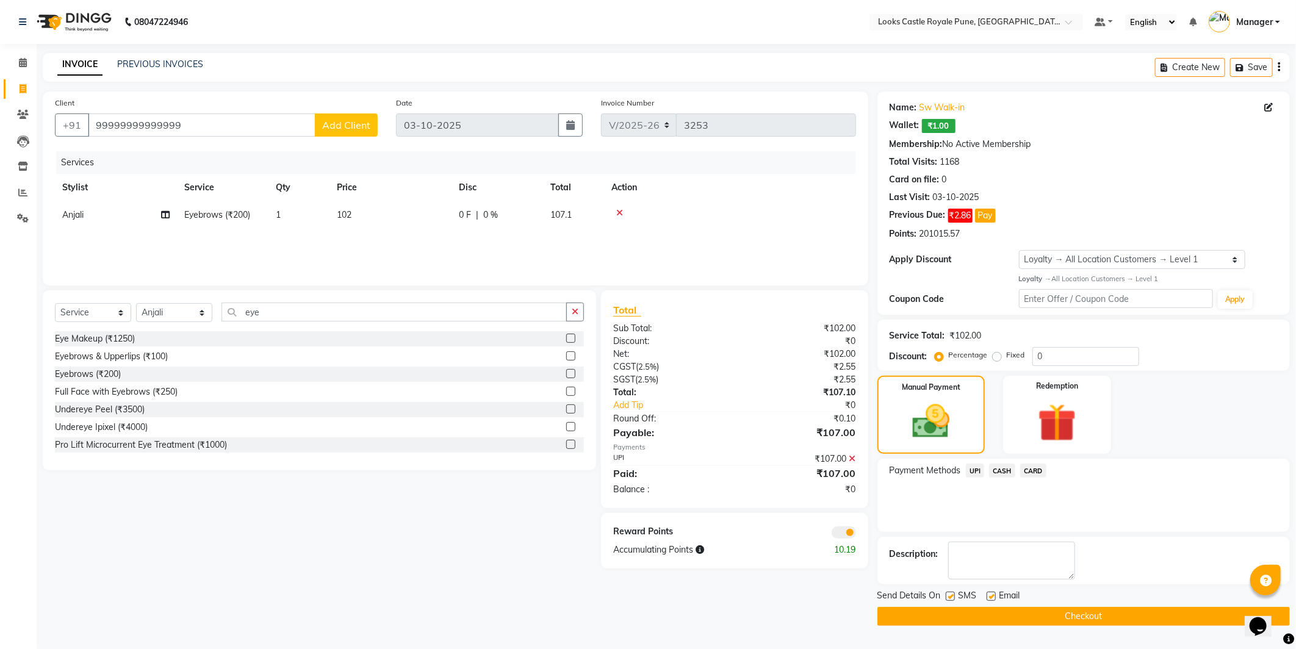
click at [1033, 619] on button "Checkout" at bounding box center [1084, 616] width 413 height 19
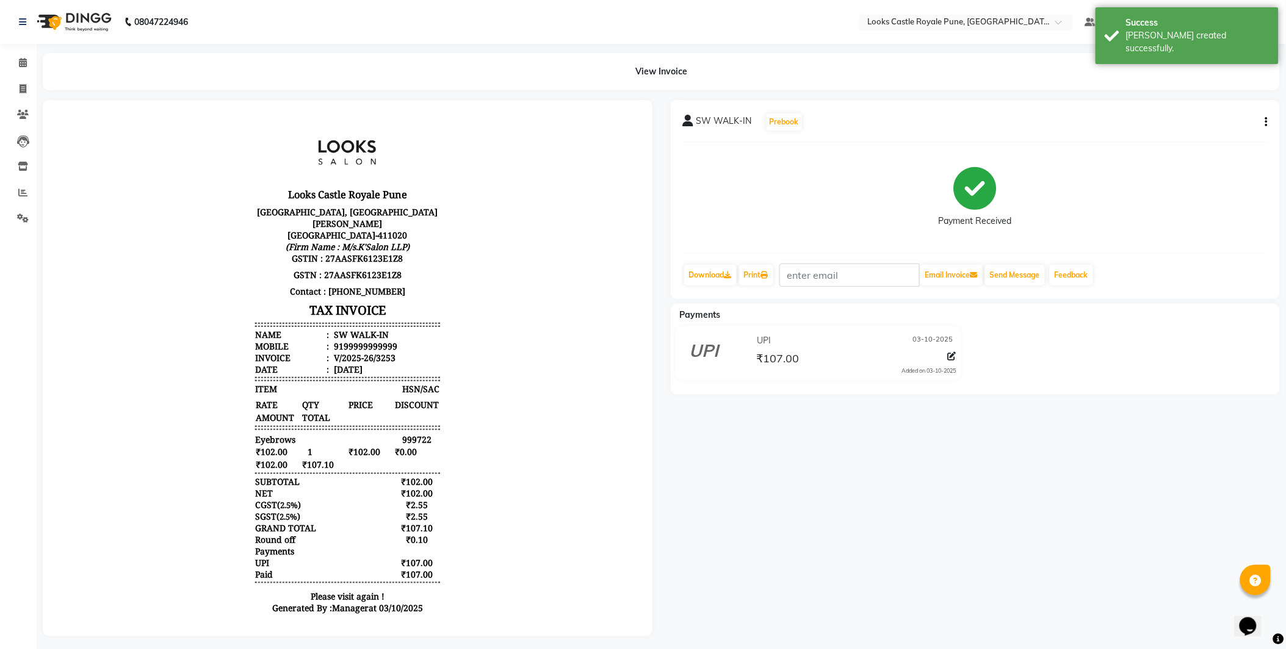
click at [71, 24] on img at bounding box center [73, 22] width 84 height 34
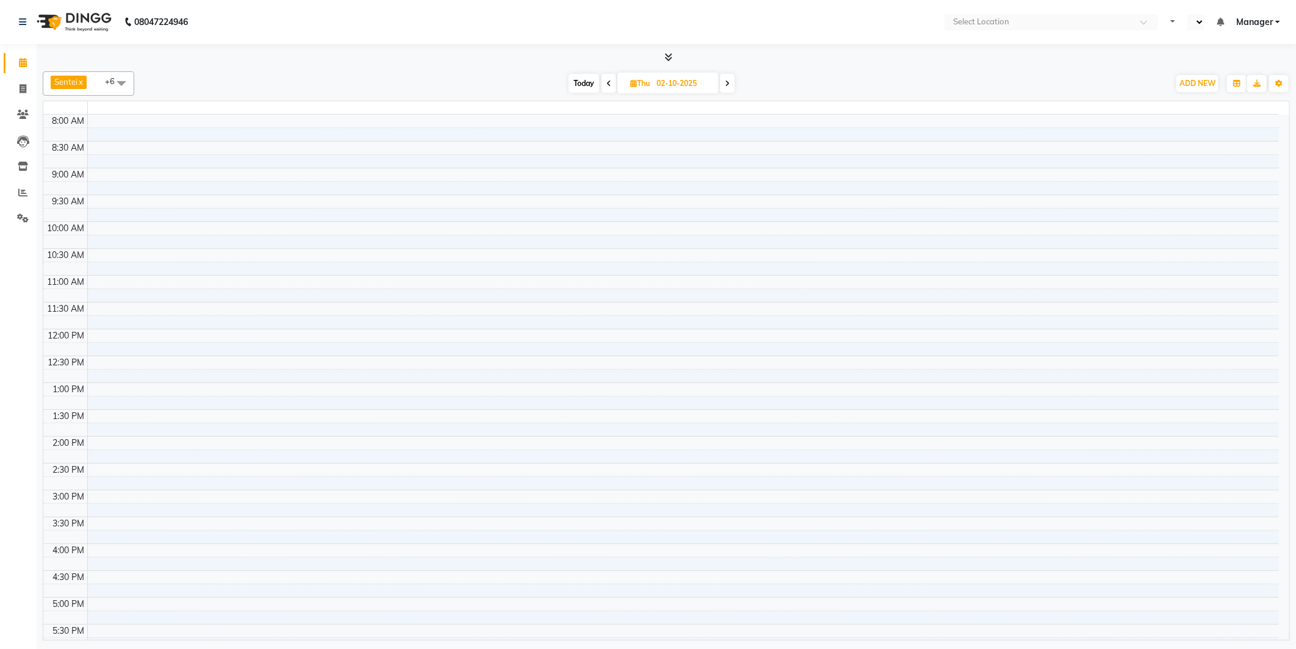
select select "en"
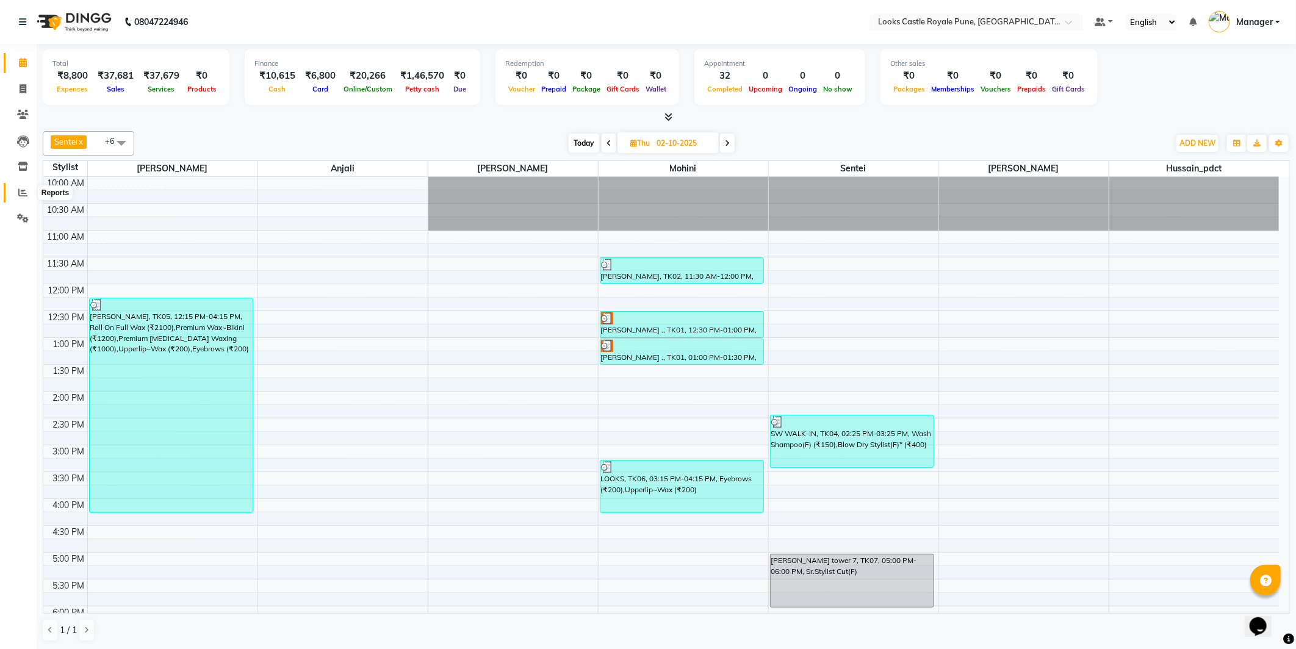
click at [23, 193] on icon at bounding box center [22, 192] width 9 height 9
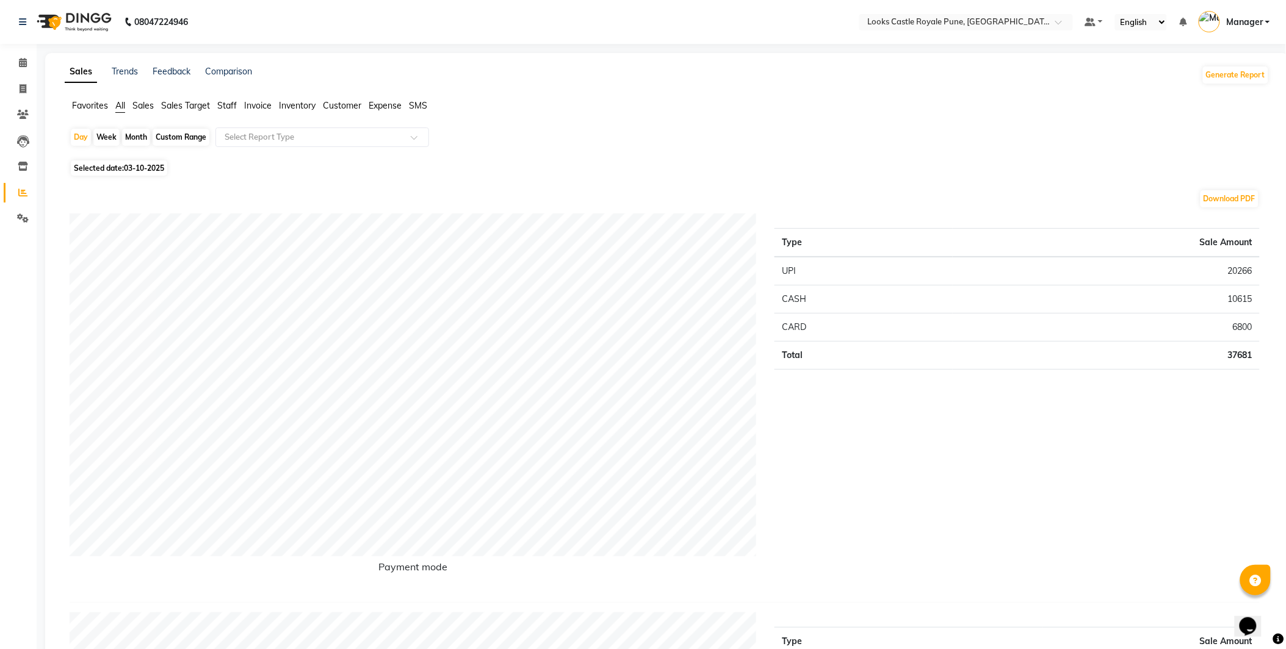
click at [229, 104] on span "Staff" at bounding box center [227, 105] width 20 height 11
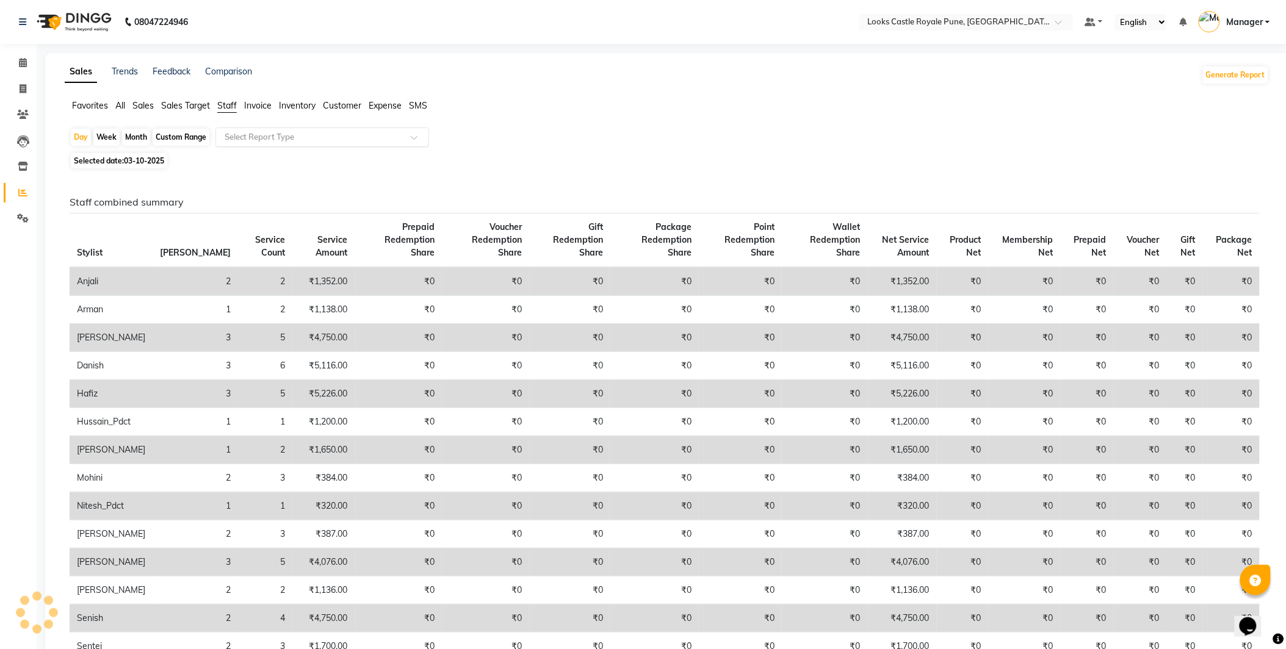
click at [265, 132] on input "text" at bounding box center [310, 137] width 176 height 12
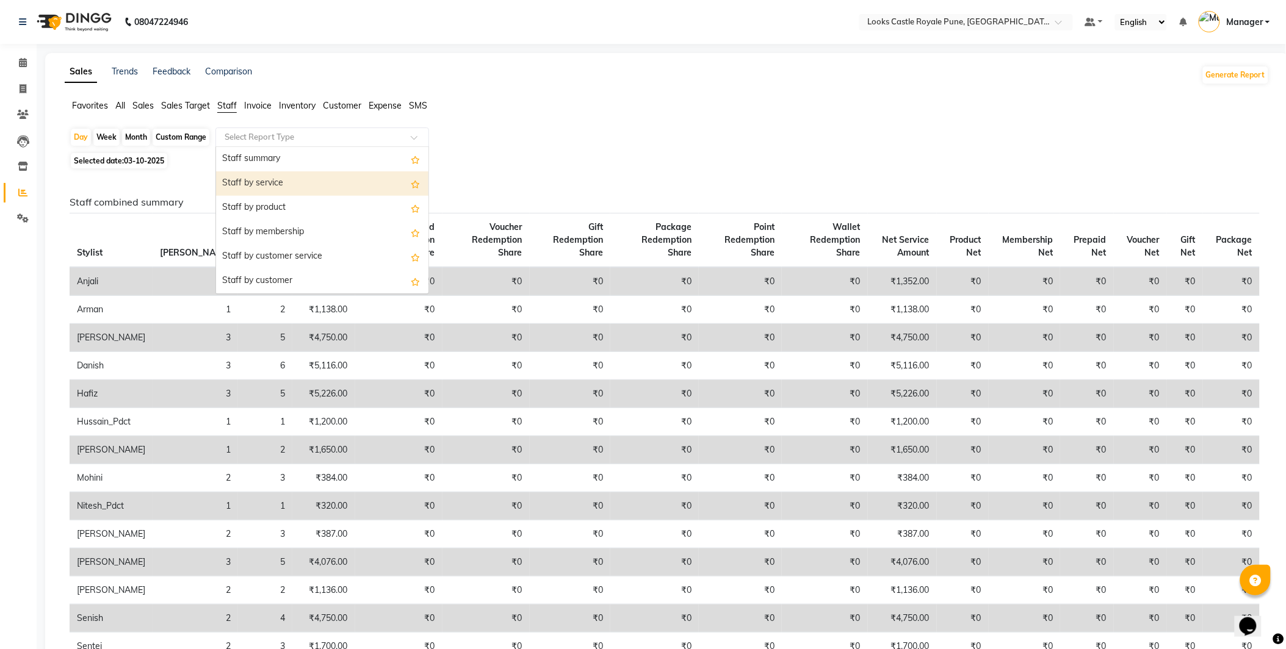
click at [265, 175] on div "Staff by service" at bounding box center [322, 183] width 212 height 24
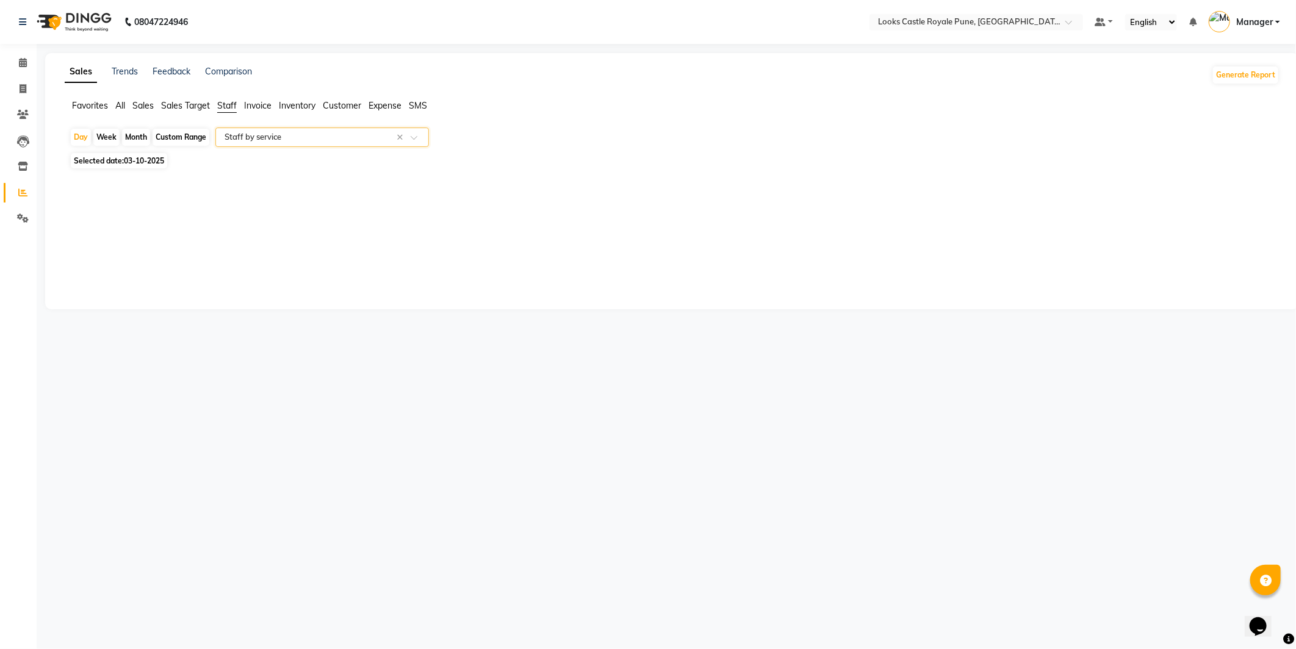
select select "full_report"
select select "csv"
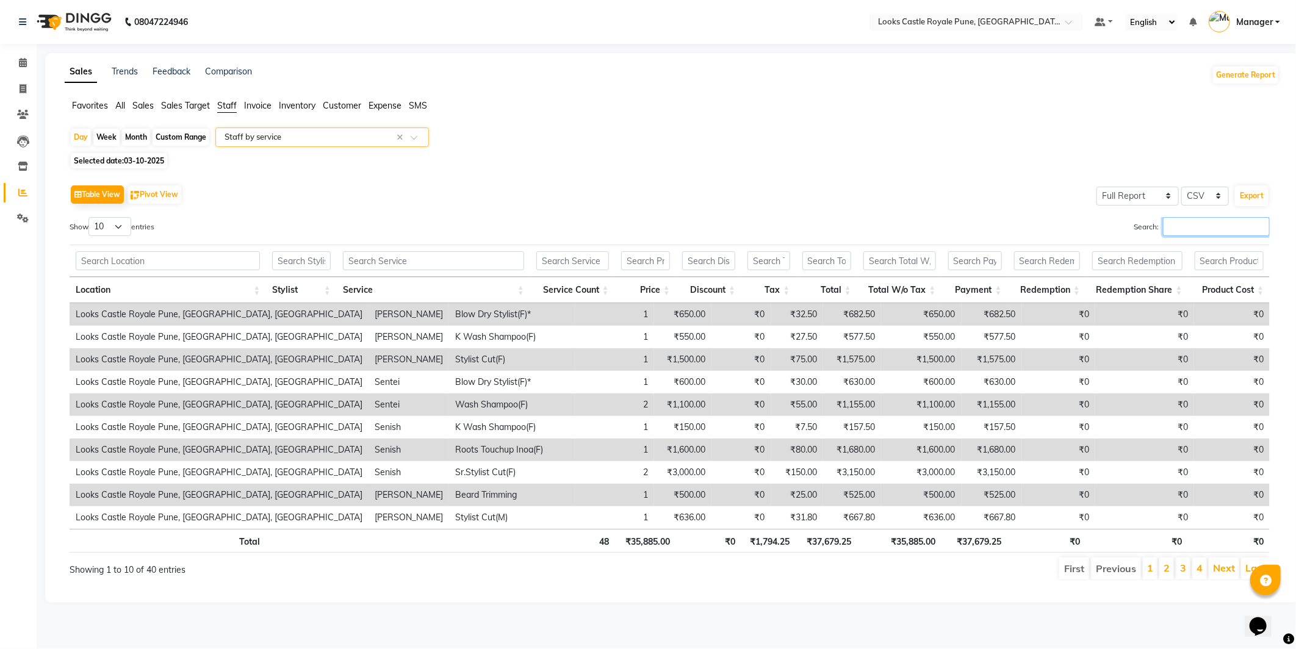
click at [1200, 217] on input "Search:" at bounding box center [1216, 226] width 107 height 19
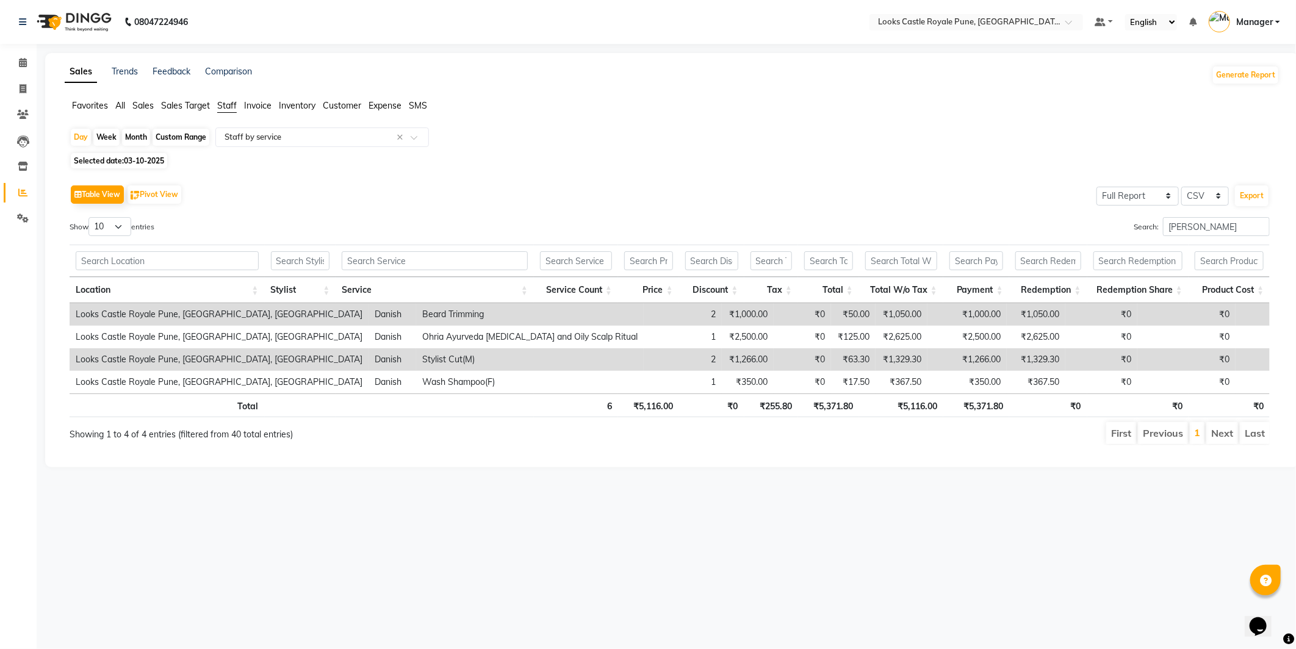
click at [943, 586] on div "08047224946 Select Location × Looks Castle Royale Pune, Pune, Maharashtra Defau…" at bounding box center [648, 324] width 1296 height 649
click at [1200, 223] on input "dani" at bounding box center [1216, 226] width 107 height 19
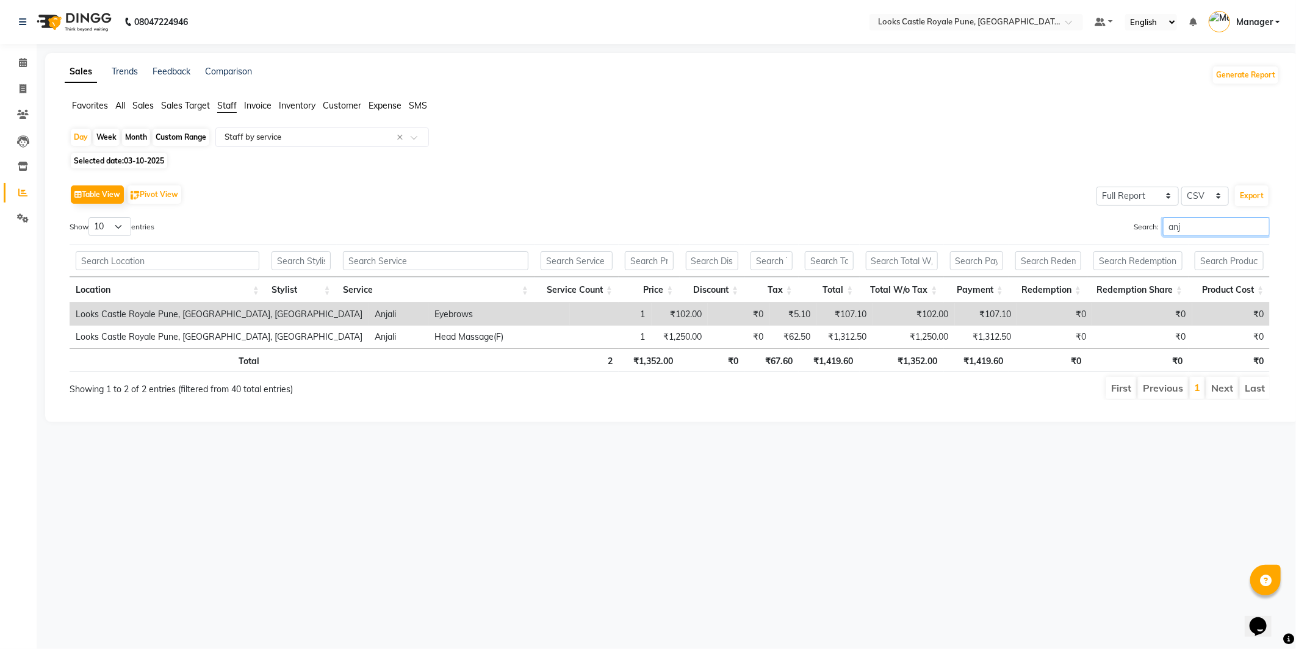
click at [1184, 220] on input "anj" at bounding box center [1216, 226] width 107 height 19
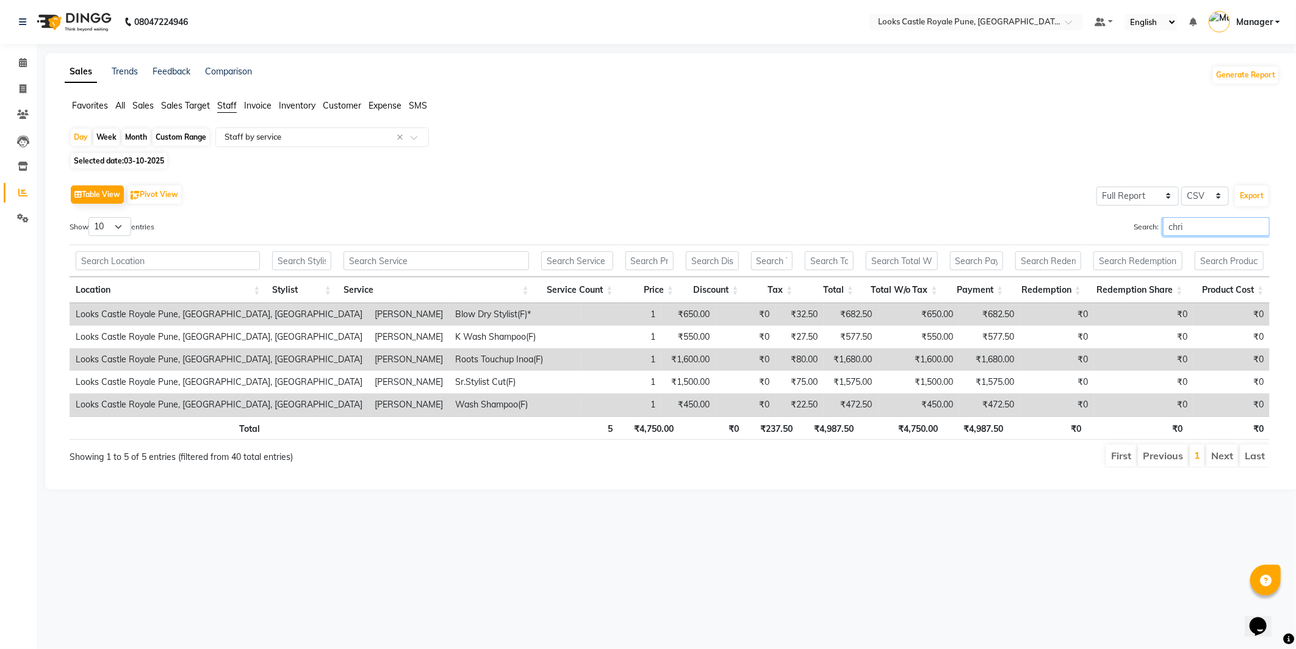
type input "chri"
click at [28, 82] on span at bounding box center [22, 89] width 21 height 14
select select "5915"
select select "service"
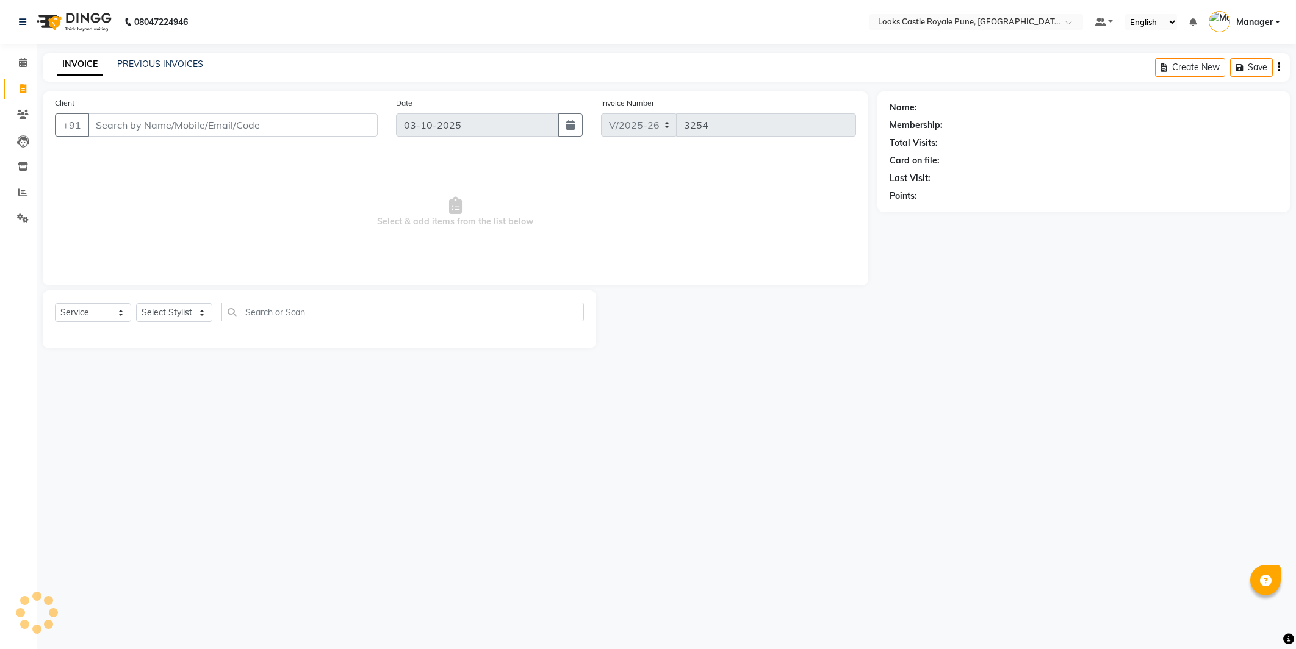
select select "5915"
select select "service"
click at [165, 314] on select "Select Stylist Akshay [PERSON_NAME] [PERSON_NAME] [PERSON_NAME] Danish [PERSON_…" at bounding box center [174, 312] width 76 height 19
select select "43050"
click at [136, 304] on select "Select Stylist Akshay [PERSON_NAME] [PERSON_NAME] [PERSON_NAME] Danish [PERSON_…" at bounding box center [174, 312] width 76 height 19
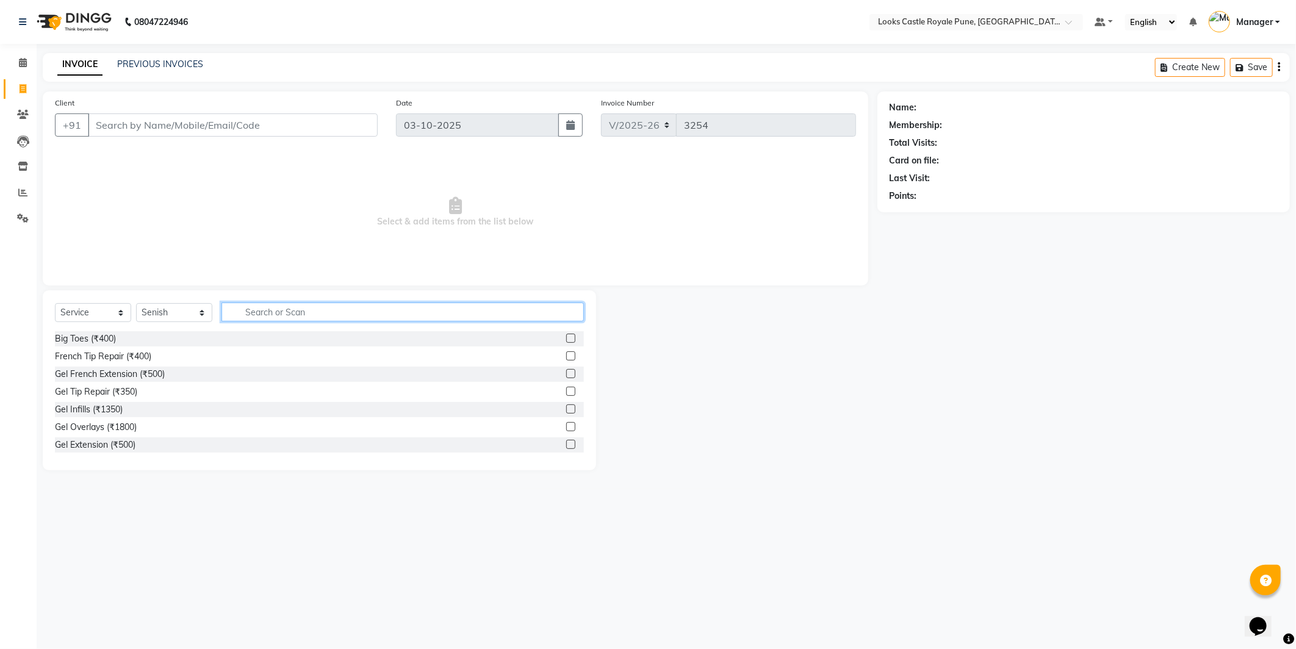
click at [270, 312] on input "text" at bounding box center [403, 312] width 362 height 19
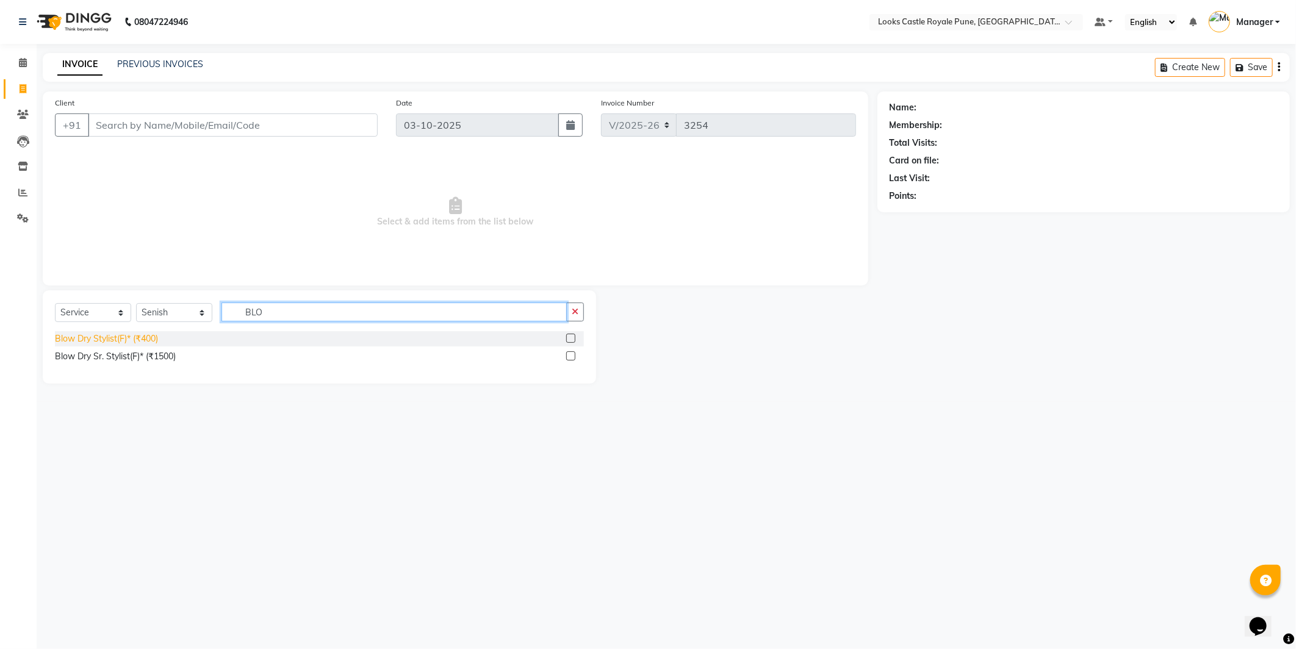
type input "BLO"
click at [136, 343] on div "Blow Dry Stylist(F)* (₹400)" at bounding box center [106, 339] width 103 height 13
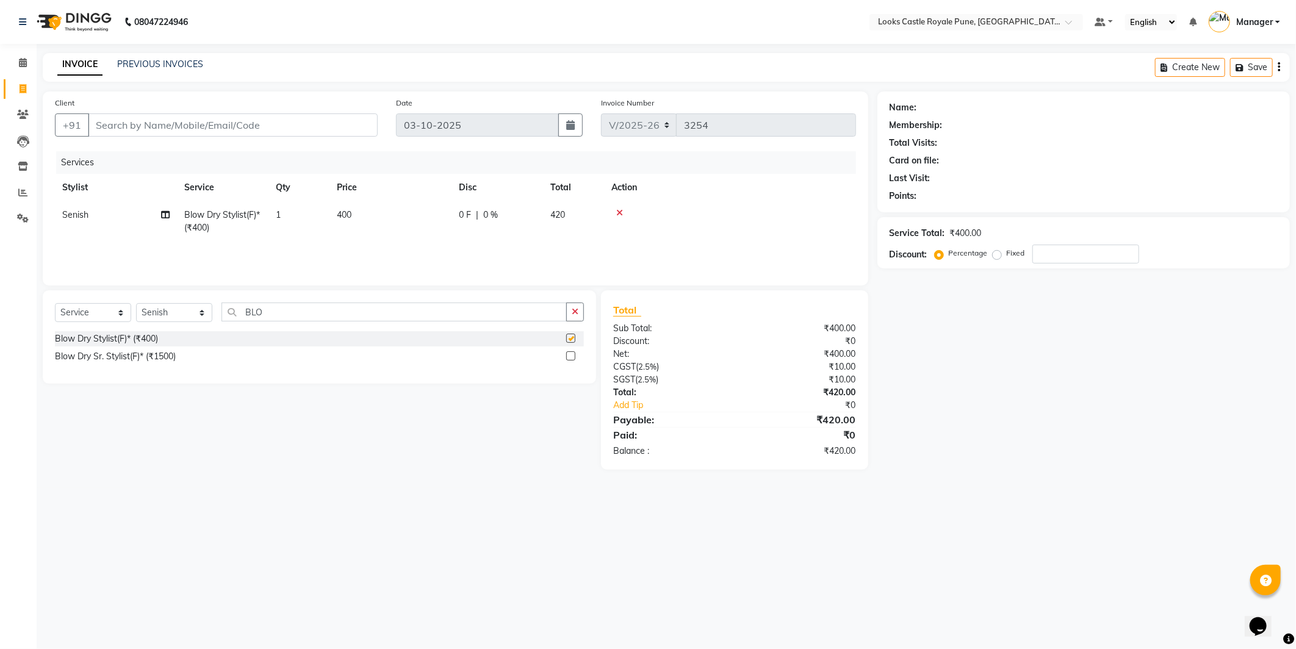
checkbox input "false"
drag, startPoint x: 362, startPoint y: 236, endPoint x: 382, endPoint y: 234, distance: 20.2
click at [363, 234] on td "400" at bounding box center [391, 221] width 122 height 40
select select "43050"
drag, startPoint x: 431, startPoint y: 211, endPoint x: 387, endPoint y: 220, distance: 45.0
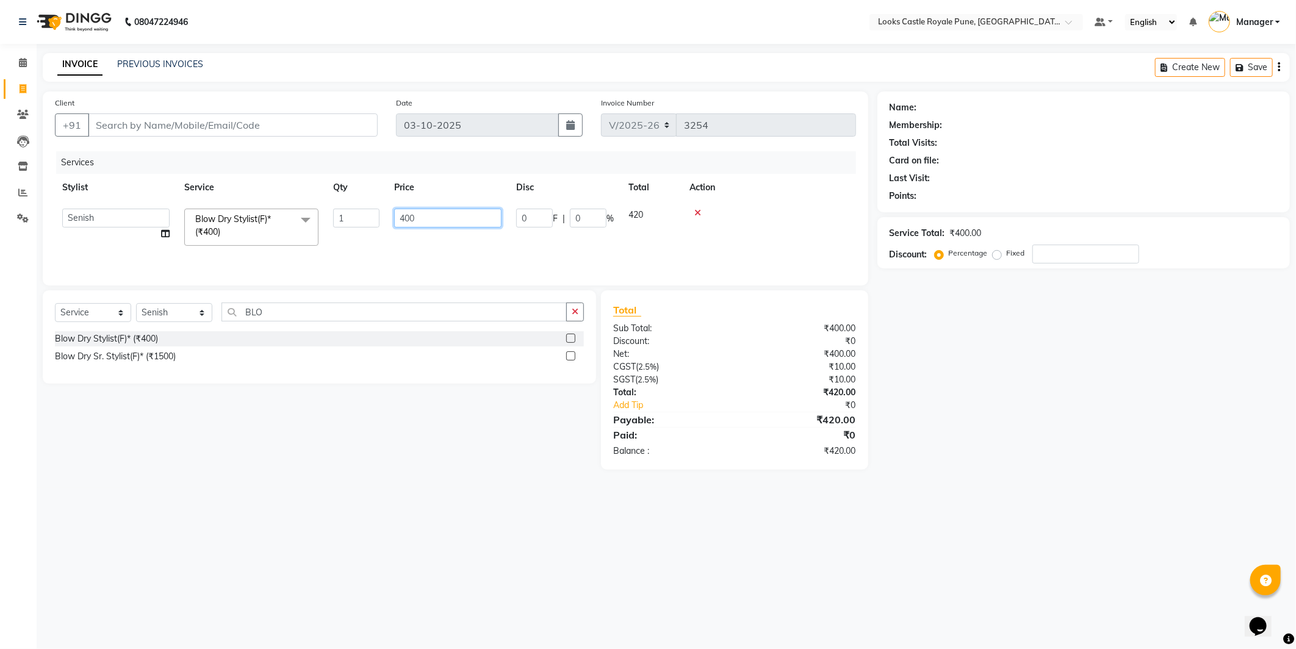
click at [387, 220] on td "400" at bounding box center [448, 227] width 122 height 52
type input "650"
click at [404, 399] on div "Select Service Product Membership Package Voucher Prepaid Gift Card Select Styl…" at bounding box center [315, 386] width 563 height 192
click at [165, 131] on input "Client" at bounding box center [233, 125] width 290 height 23
type input "9"
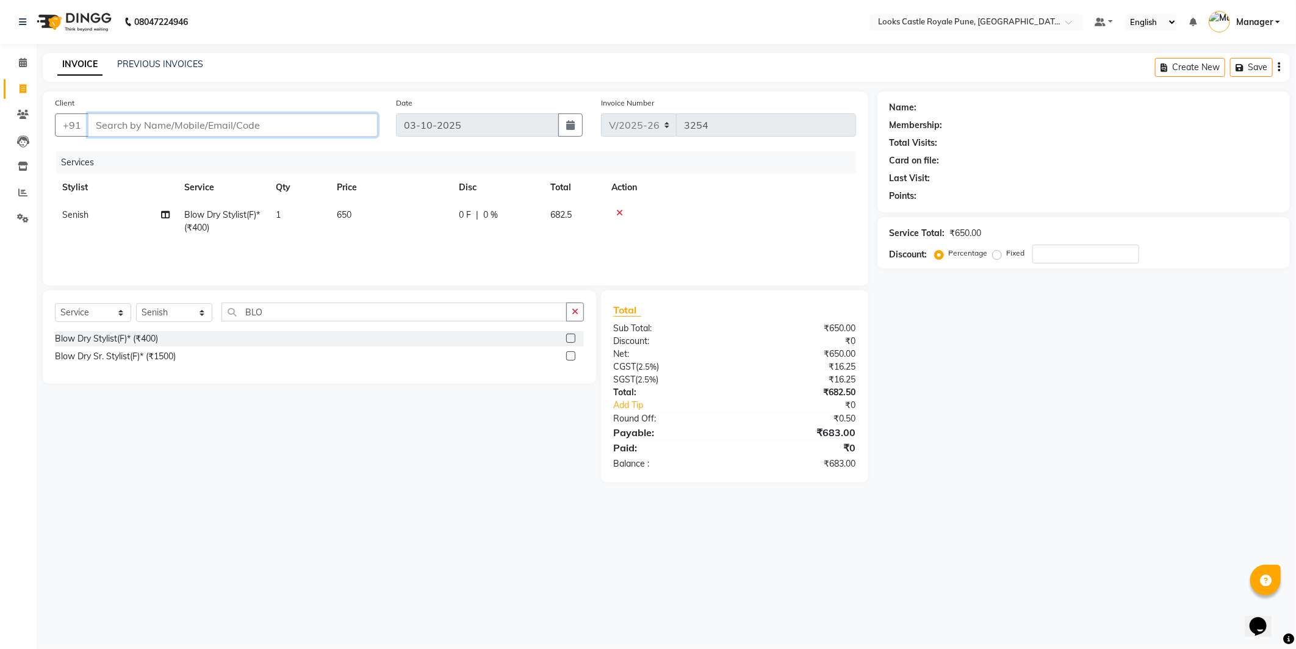
type input "0"
type input "999999999999999"
select select "1: Object"
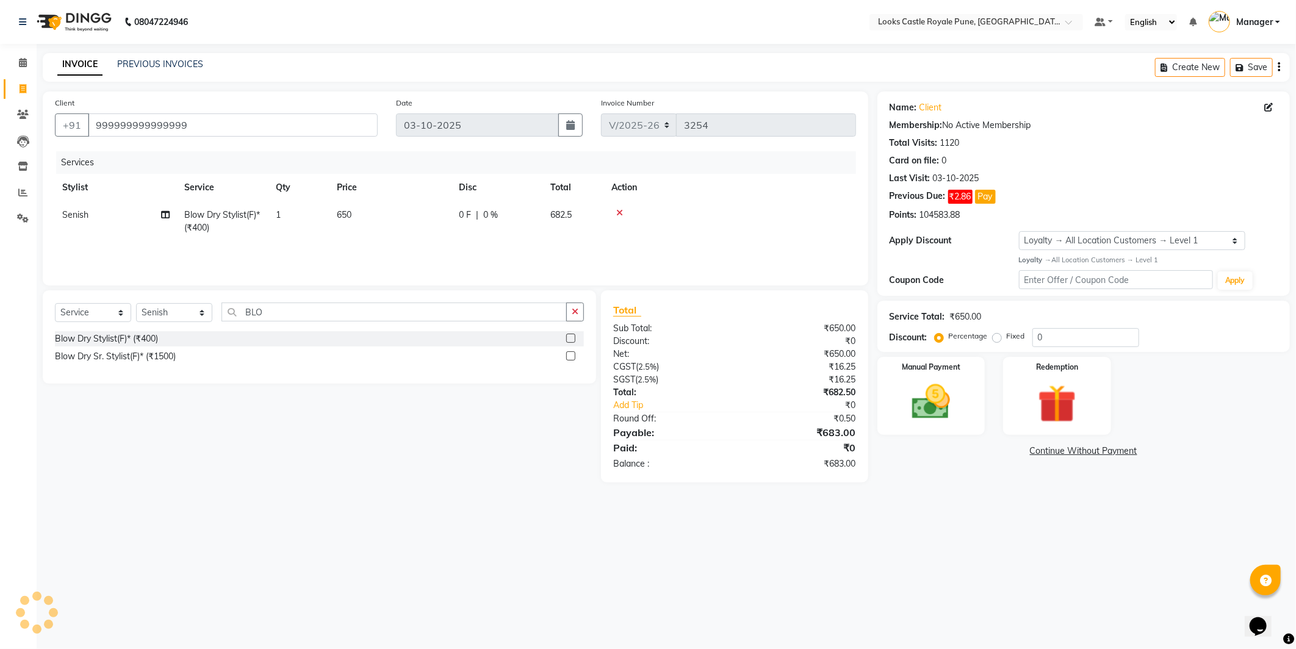
click at [234, 532] on div "08047224946 Select Location × Looks Castle Royale Pune, [GEOGRAPHIC_DATA], [GEO…" at bounding box center [648, 324] width 1296 height 649
click at [923, 401] on img at bounding box center [931, 403] width 65 height 46
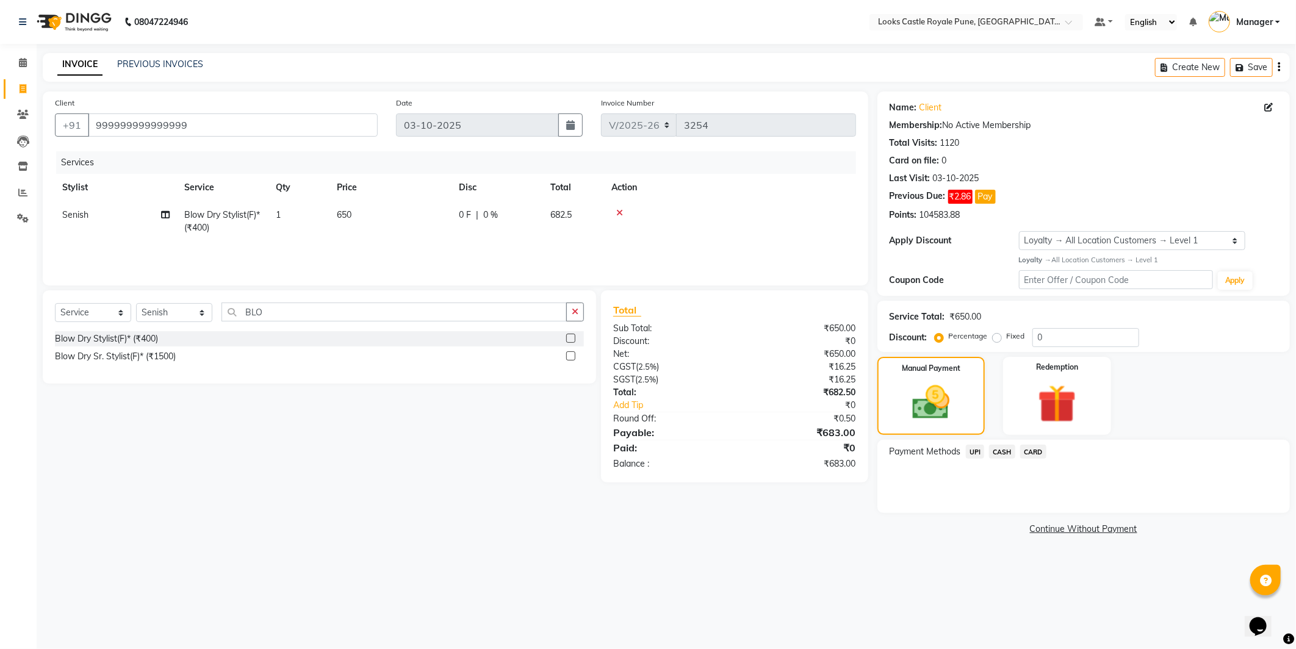
click at [1036, 450] on span "CARD" at bounding box center [1033, 452] width 26 height 14
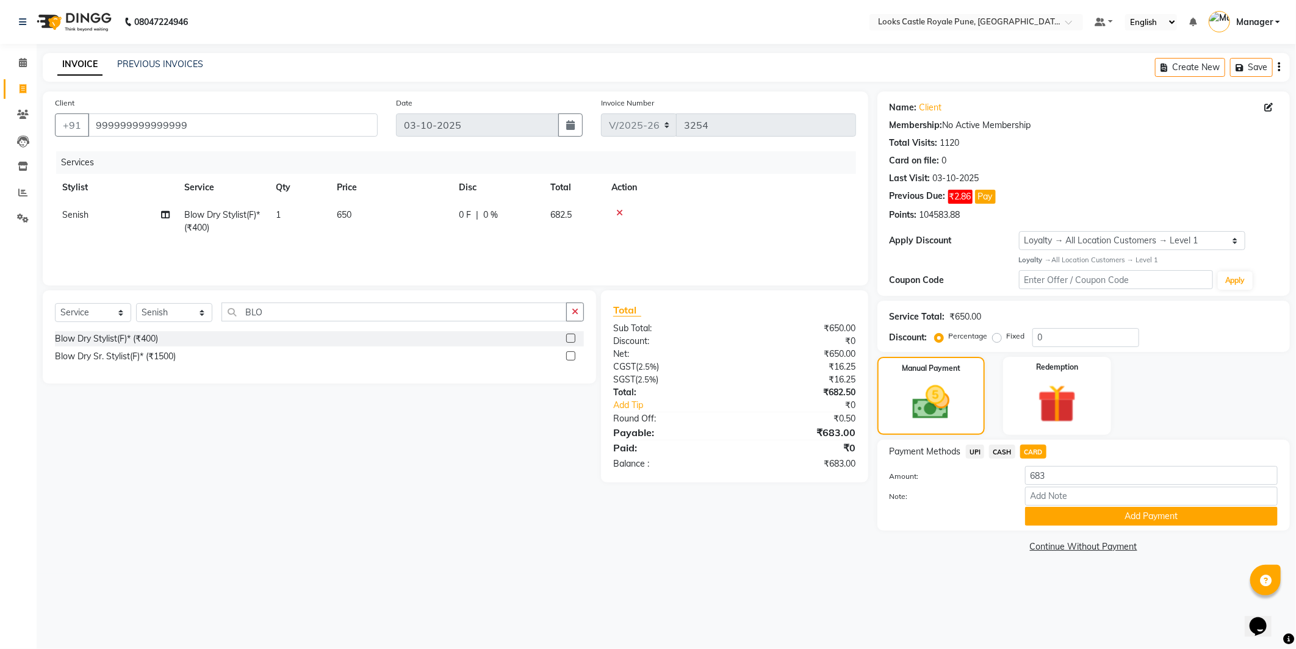
click at [1073, 515] on button "Add Payment" at bounding box center [1151, 516] width 253 height 19
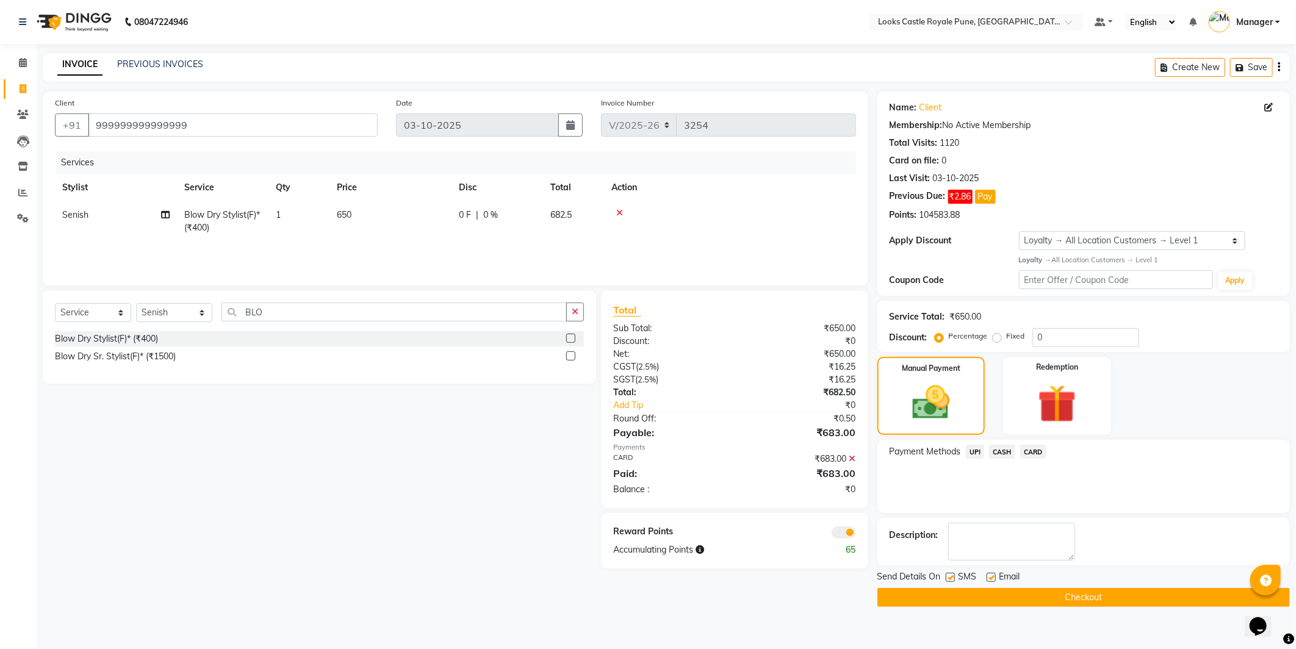
click at [1071, 600] on button "Checkout" at bounding box center [1084, 597] width 413 height 19
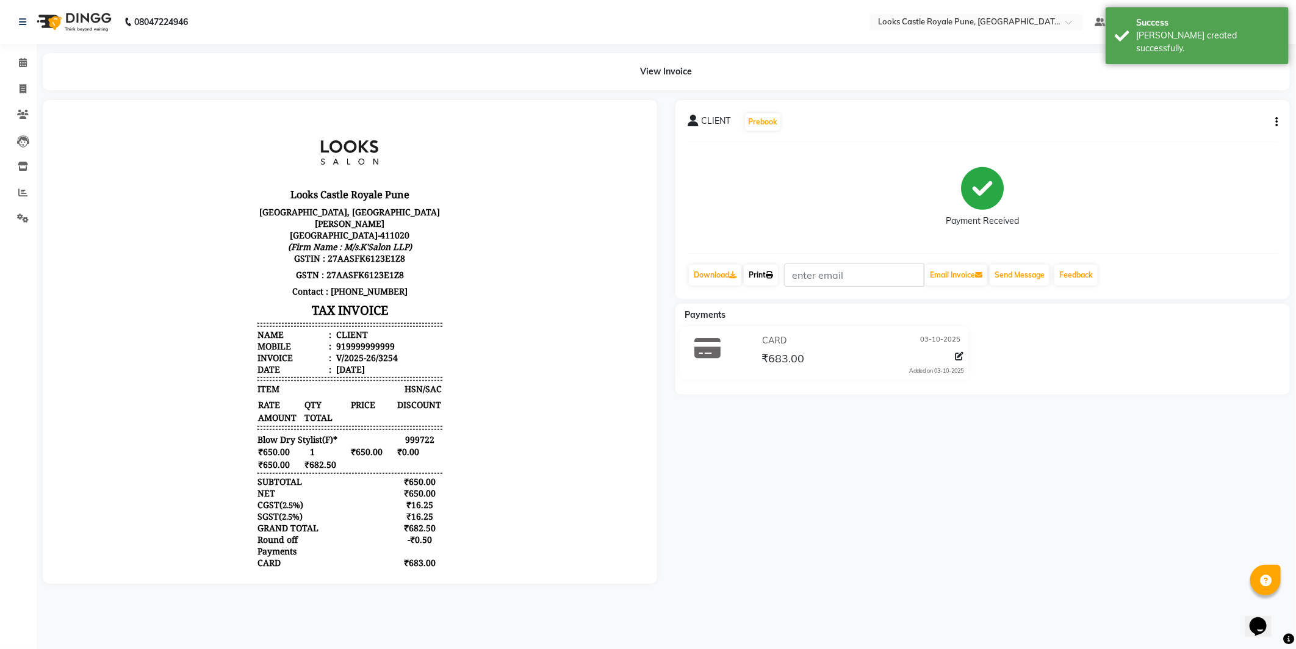
click at [753, 277] on link "Print" at bounding box center [761, 275] width 34 height 21
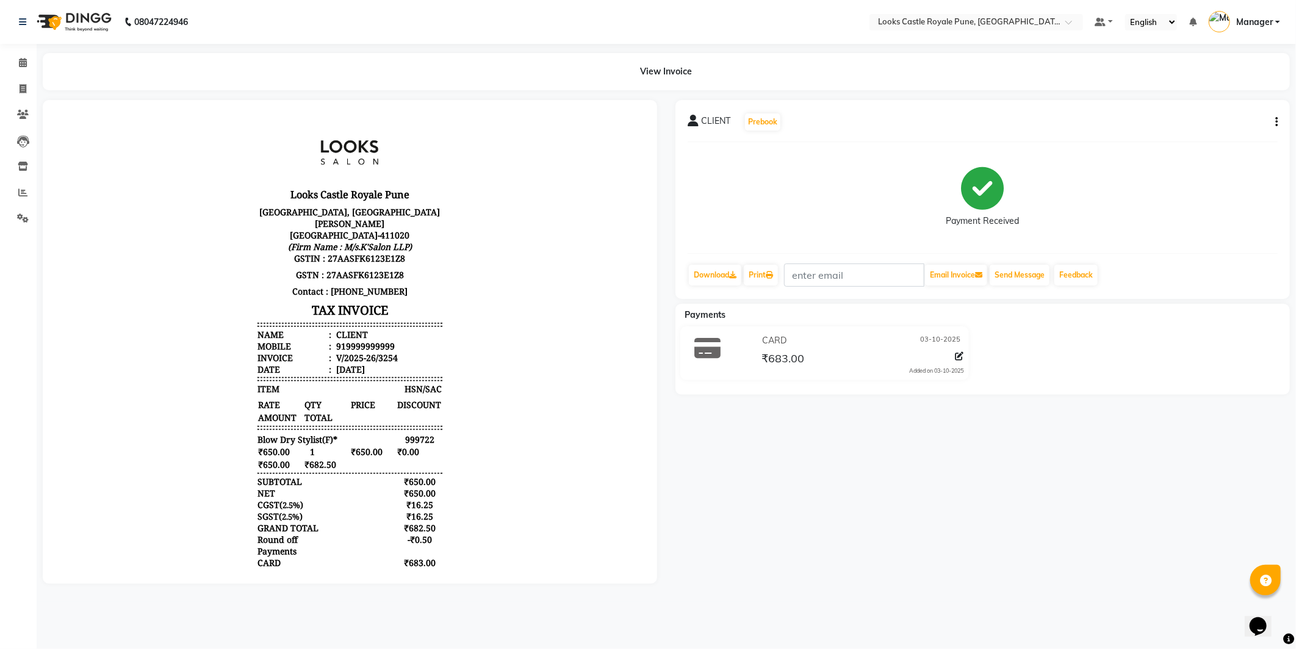
drag, startPoint x: 92, startPoint y: 20, endPoint x: 32, endPoint y: 14, distance: 60.7
click at [92, 20] on img at bounding box center [73, 22] width 84 height 34
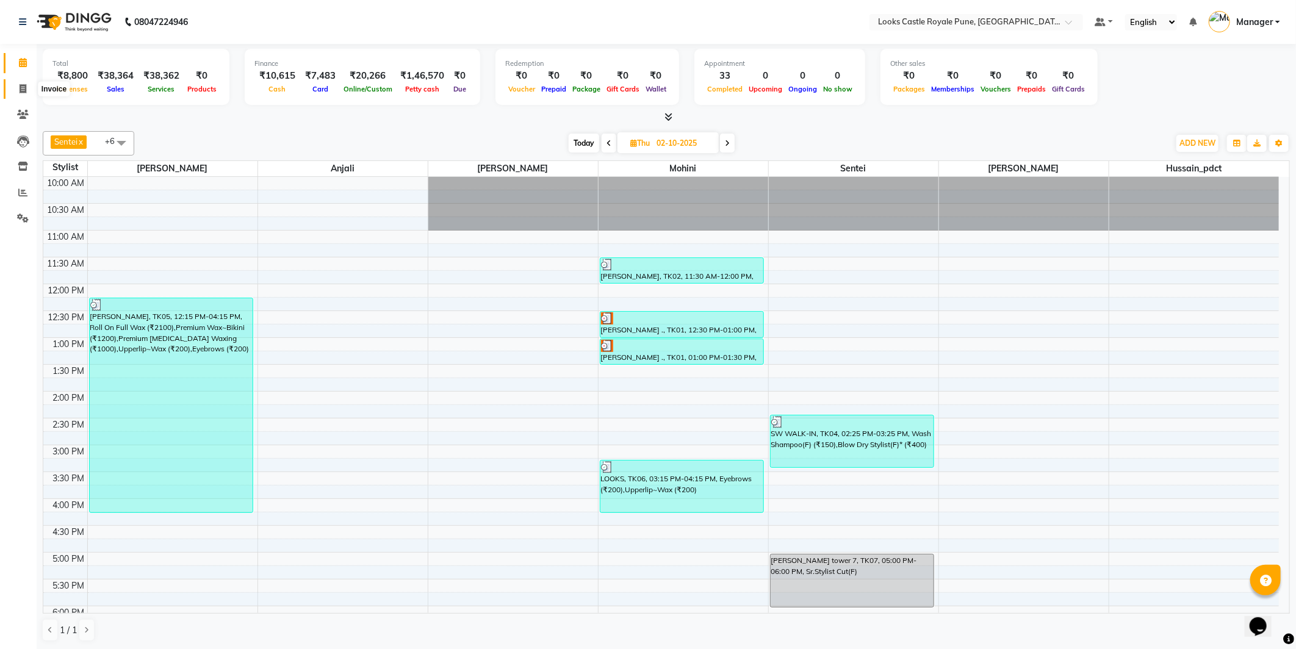
click at [12, 88] on span at bounding box center [22, 89] width 21 height 14
select select "5915"
select select "service"
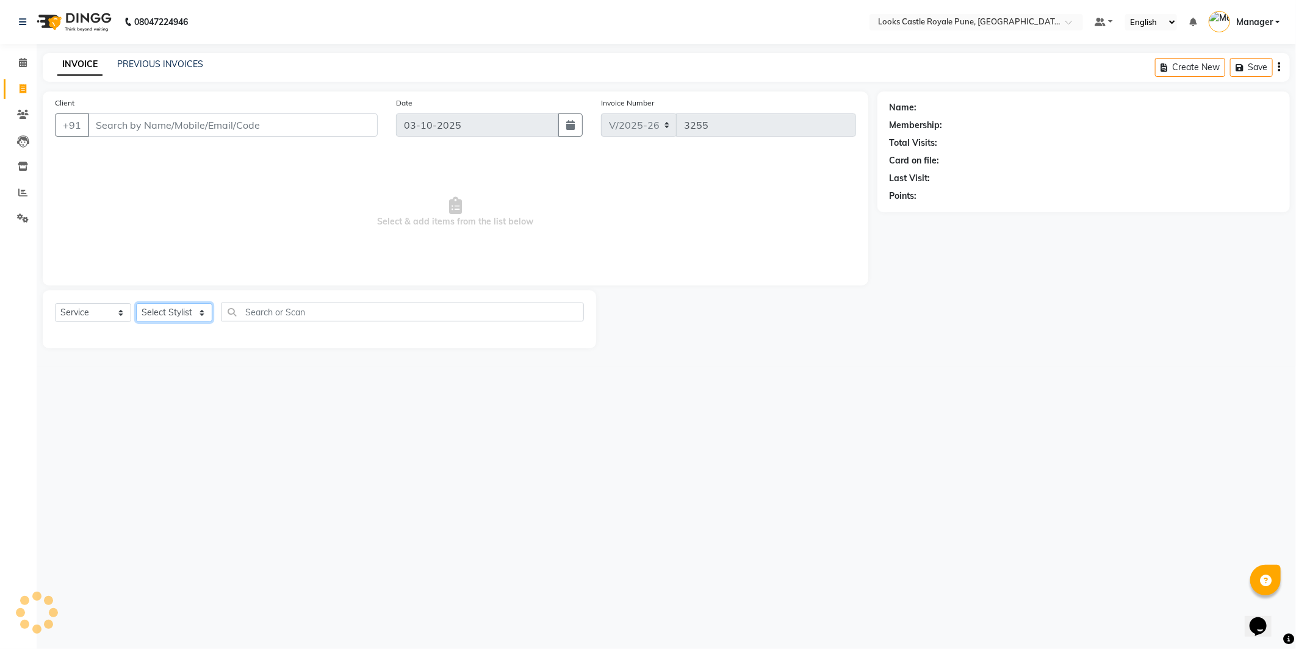
click at [160, 320] on select "Select Stylist Akshay Alisha Amir Anjali Arif Arman Christy Danish Eli Gloria H…" at bounding box center [174, 312] width 76 height 19
select select "91917"
click at [136, 304] on select "Select Stylist Akshay Alisha Amir Anjali Arif Arman Christy Danish Eli Gloria H…" at bounding box center [174, 312] width 76 height 19
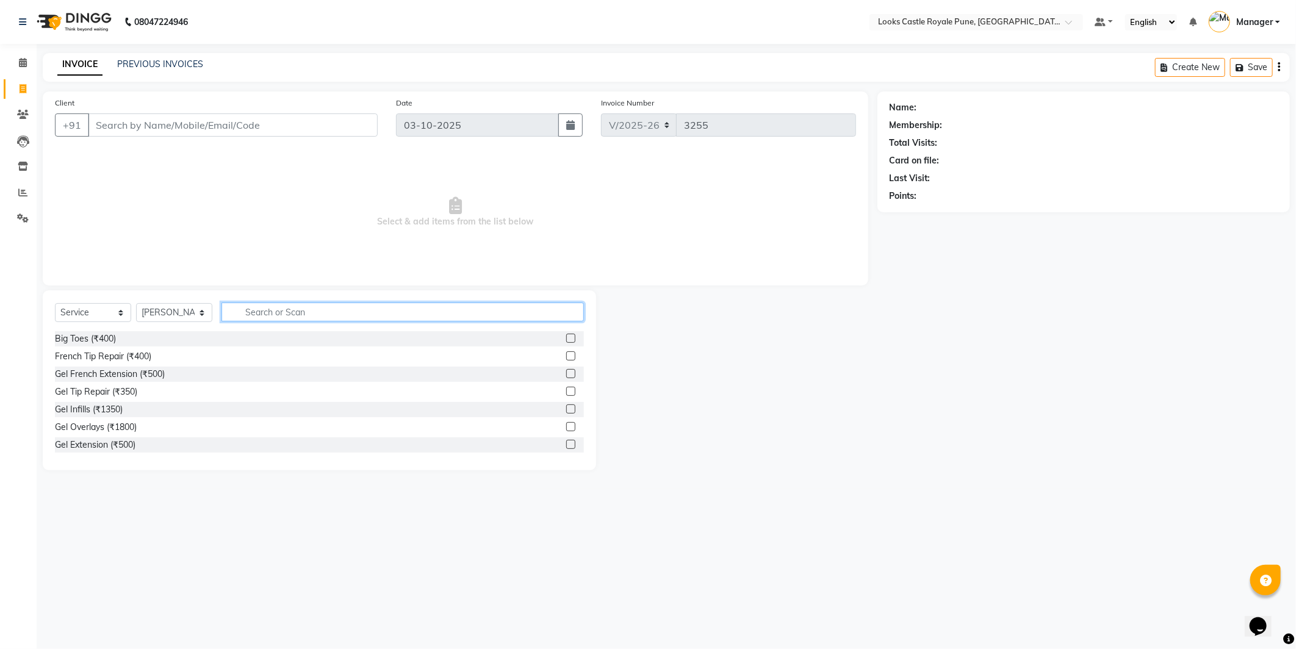
click at [299, 315] on input "text" at bounding box center [403, 312] width 362 height 19
type input "CUT"
click at [127, 411] on div "Stylist Cut(F) (₹1200)" at bounding box center [96, 409] width 82 height 13
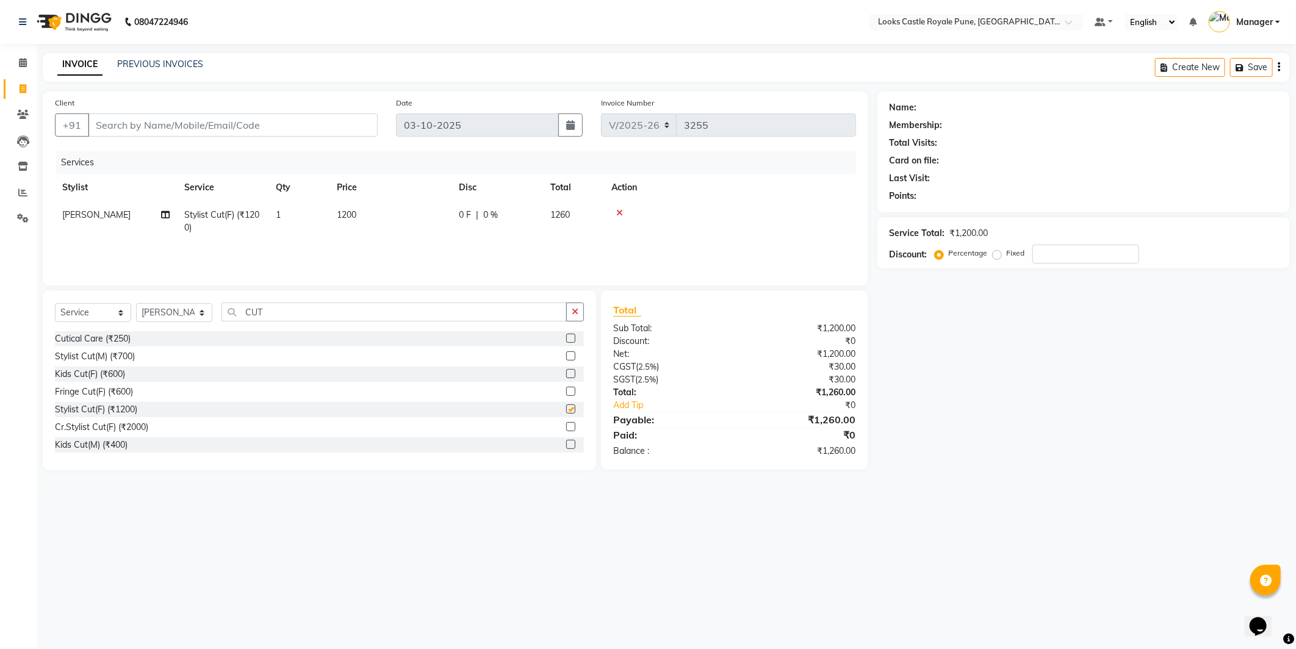
checkbox input "false"
click at [371, 204] on td "1200" at bounding box center [391, 221] width 122 height 40
select select "91917"
drag, startPoint x: 418, startPoint y: 216, endPoint x: 404, endPoint y: 218, distance: 14.2
click at [404, 218] on input "1200" at bounding box center [447, 218] width 107 height 19
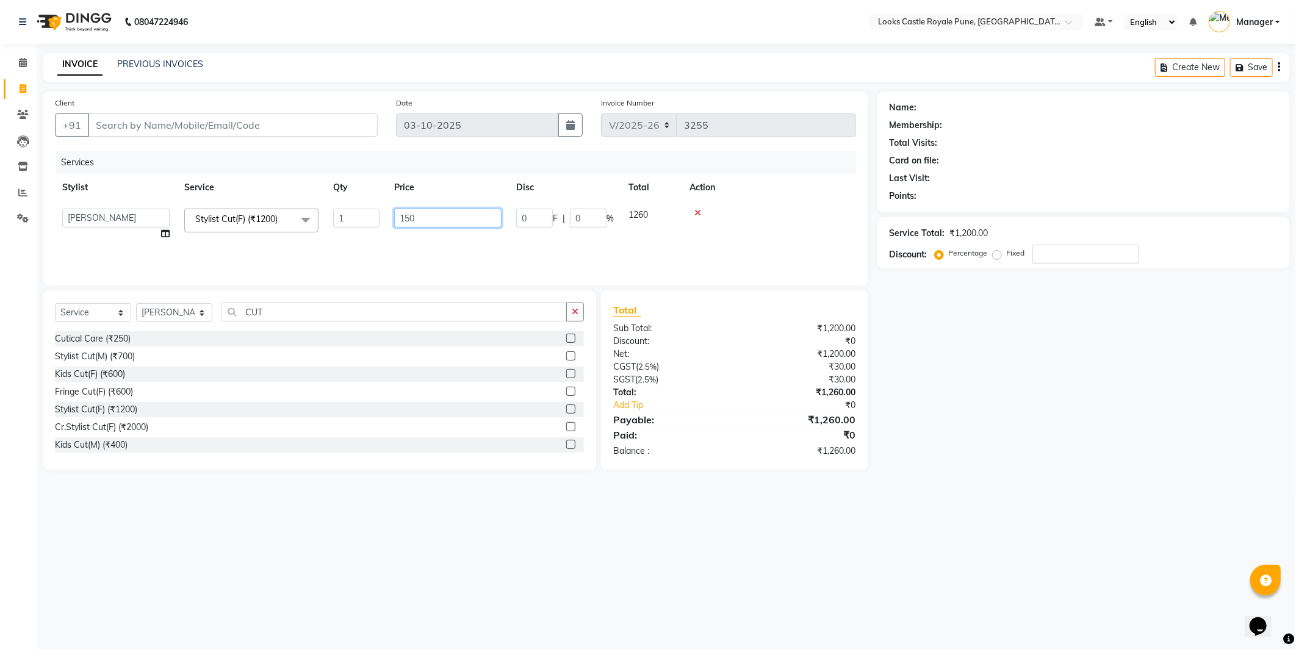
type input "1500"
click at [414, 245] on div "Services Stylist Service Qty Price Disc Total Action Sohan Stylist Cut(F) (₹120…" at bounding box center [455, 212] width 801 height 122
click at [608, 516] on div "08047224946 Select Location × Looks Castle Royale Pune, Pune, Maharashtra Defau…" at bounding box center [648, 324] width 1296 height 649
click at [464, 577] on div "08047224946 Select Location × Looks Castle Royale Pune, Pune, Maharashtra Defau…" at bounding box center [648, 324] width 1296 height 649
click at [101, 132] on input "Client" at bounding box center [233, 125] width 290 height 23
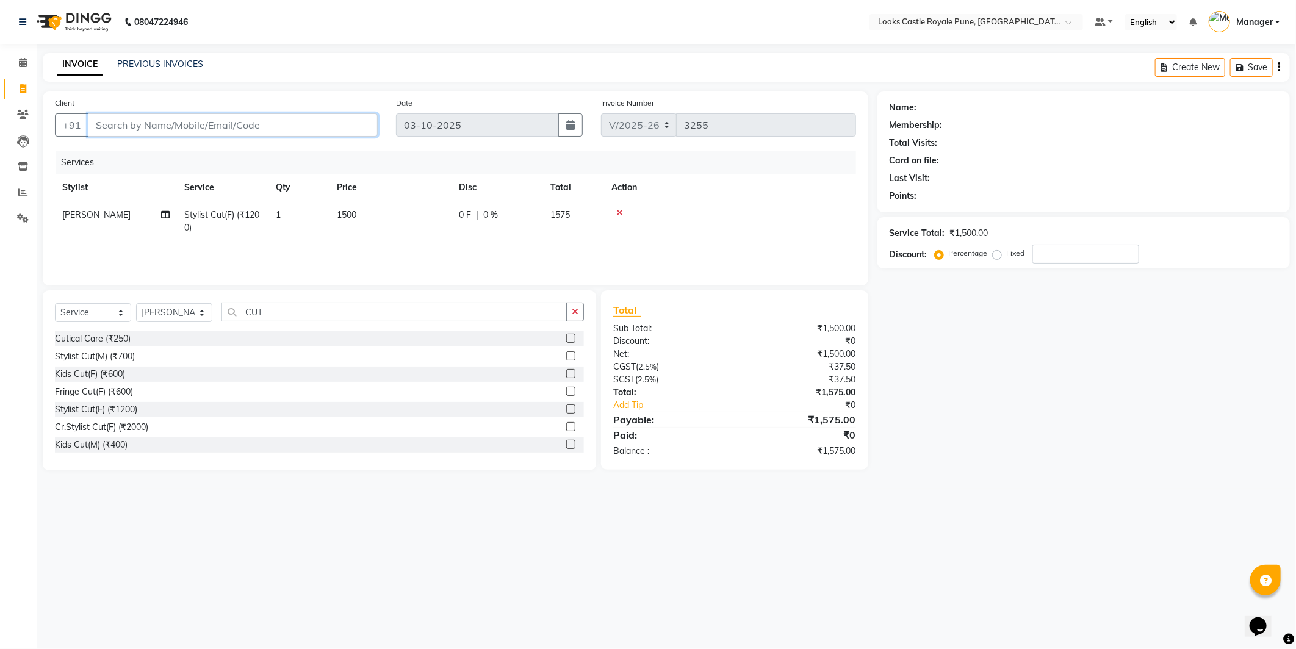
type input "9"
type input "0"
type input "9999999999999"
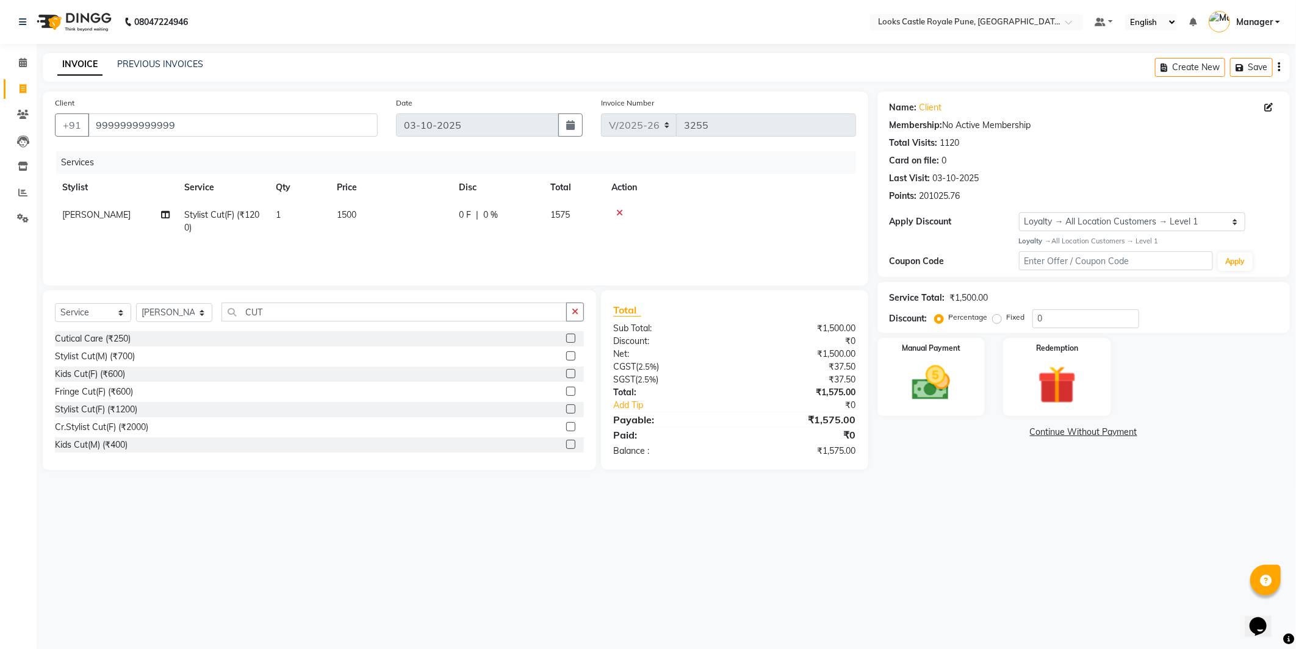
select select "1: Object"
click at [1039, 539] on div "08047224946 Select Location × Looks Castle Royale Pune, Pune, Maharashtra Defau…" at bounding box center [648, 324] width 1296 height 649
click at [196, 117] on input "9999999999999" at bounding box center [233, 125] width 290 height 23
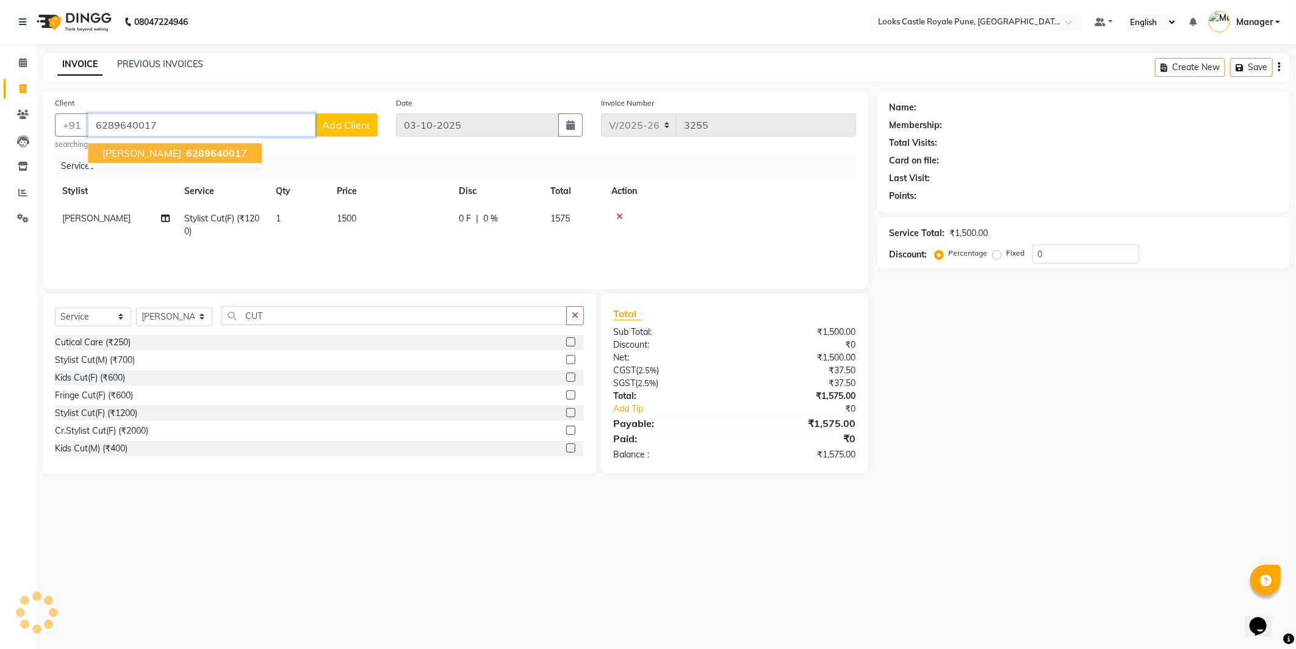
type input "6289640017"
select select "1: Object"
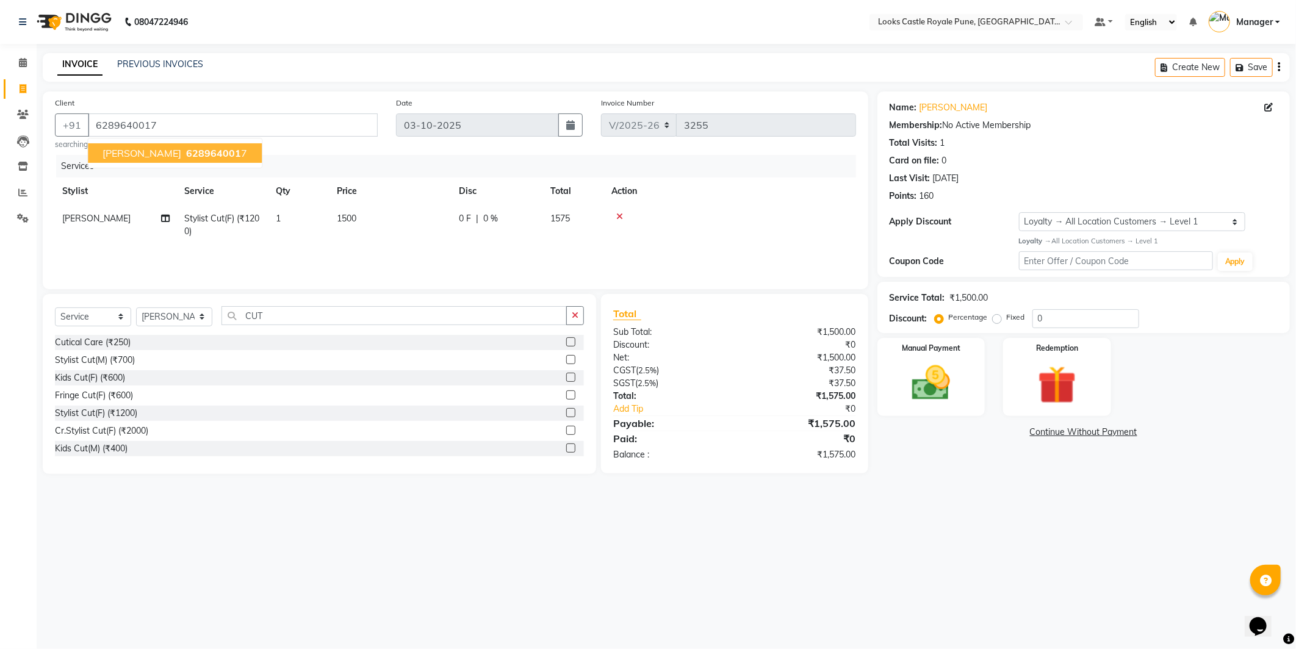
click at [146, 150] on span "Anuradha" at bounding box center [142, 153] width 79 height 12
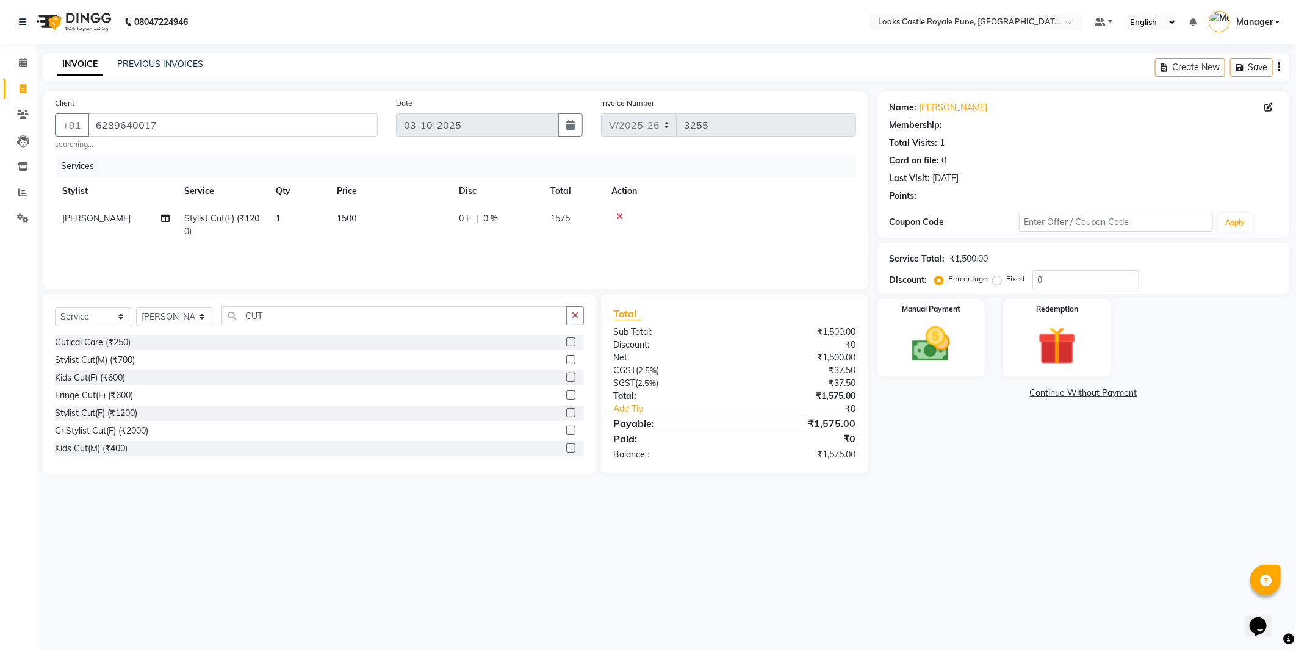
select select "1: Object"
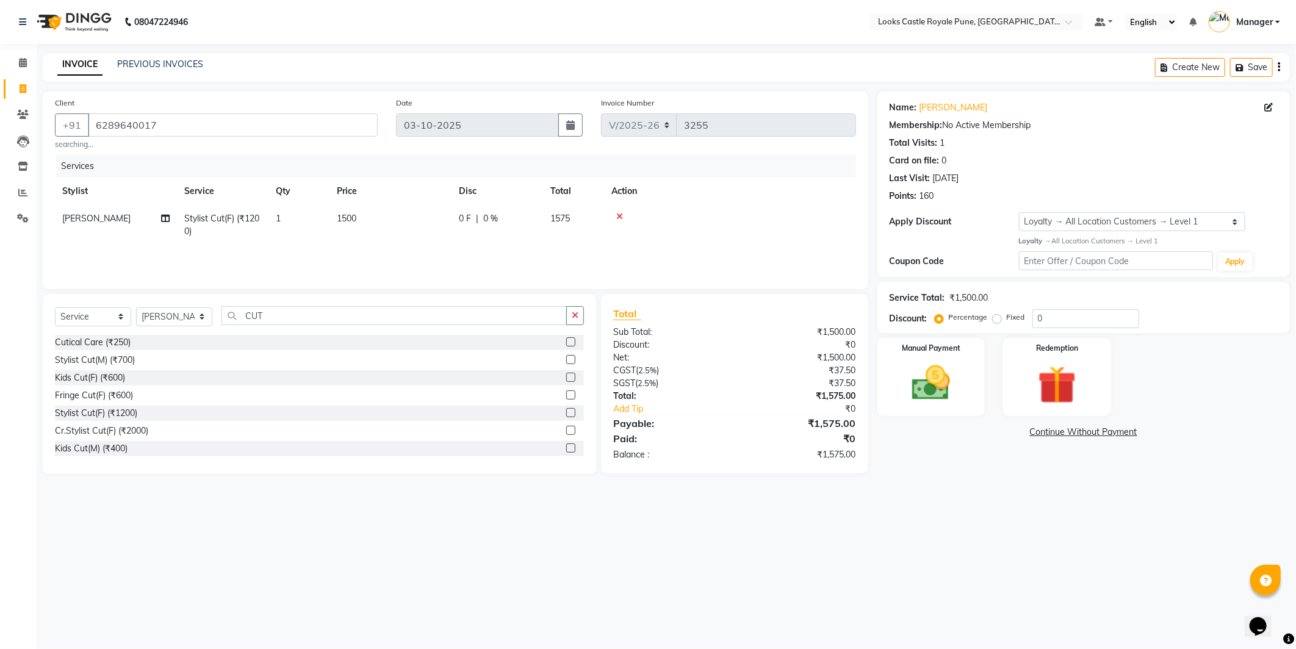
click at [936, 452] on div "Name: Anuradha Membership: No Active Membership Total Visits: 1 Card on file: 0…" at bounding box center [1089, 283] width 422 height 383
click at [171, 315] on select "Select Stylist Akshay Alisha Amir Anjali Arif Arman Christy Danish Eli Gloria H…" at bounding box center [174, 317] width 76 height 19
click at [325, 529] on div "08047224946 Select Location × Looks Castle Royale Pune, Pune, Maharashtra Defau…" at bounding box center [648, 324] width 1296 height 649
click at [181, 110] on div "Client +91 6289640017 searching..." at bounding box center [216, 123] width 341 height 54
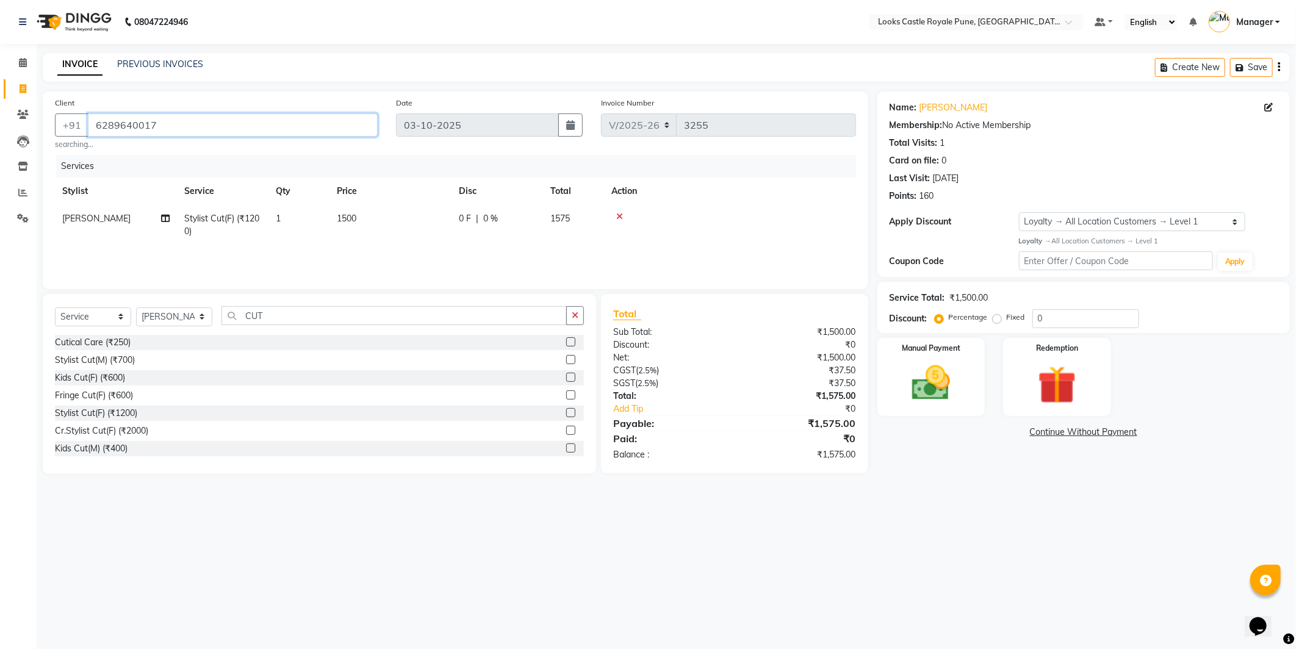
click at [182, 119] on input "6289640017" at bounding box center [233, 125] width 290 height 23
click at [181, 119] on input "6289640017" at bounding box center [233, 125] width 290 height 23
click at [507, 551] on div "08047224946 Select Location × Looks Castle Royale Pune, Pune, Maharashtra Defau…" at bounding box center [648, 324] width 1296 height 649
click at [941, 373] on img at bounding box center [931, 384] width 65 height 46
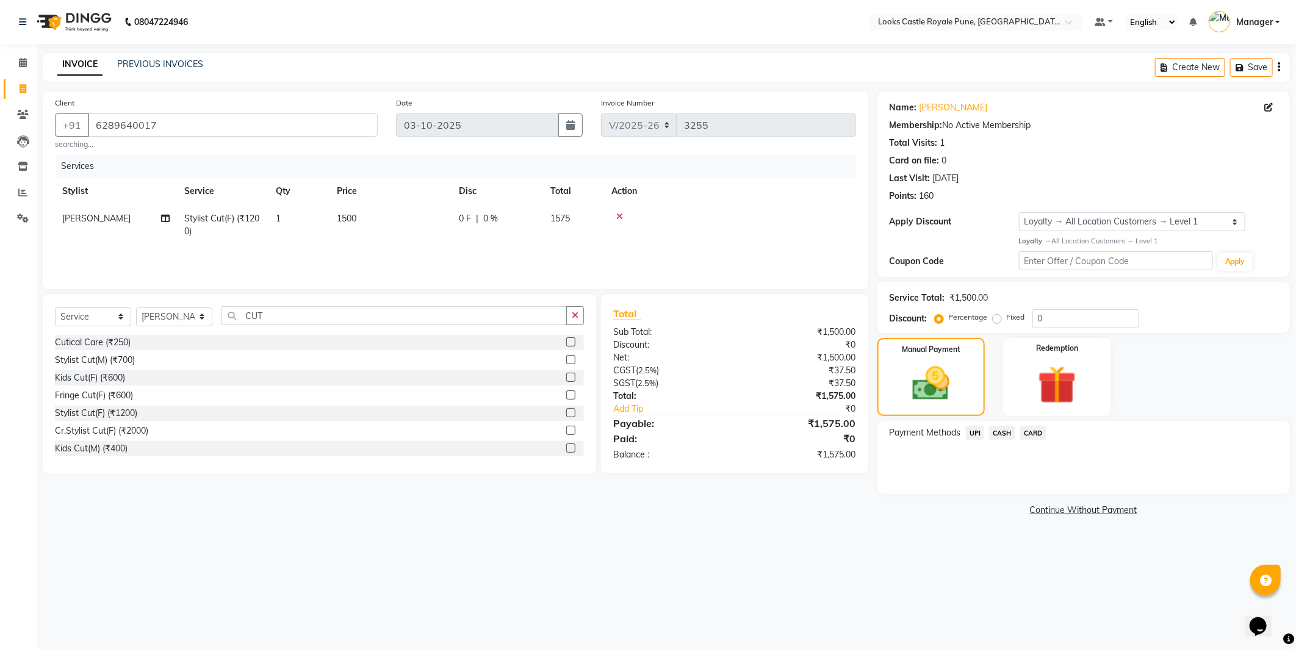
click at [974, 434] on span "UPI" at bounding box center [975, 433] width 19 height 14
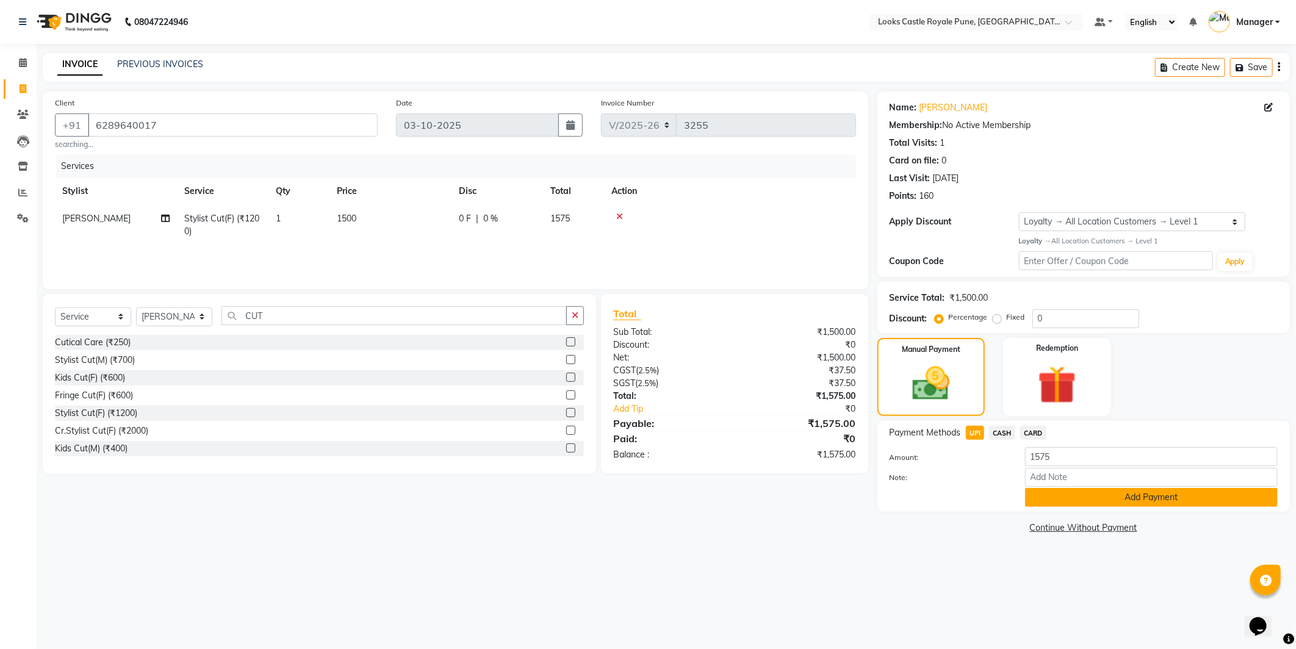
click at [1072, 491] on button "Add Payment" at bounding box center [1151, 497] width 253 height 19
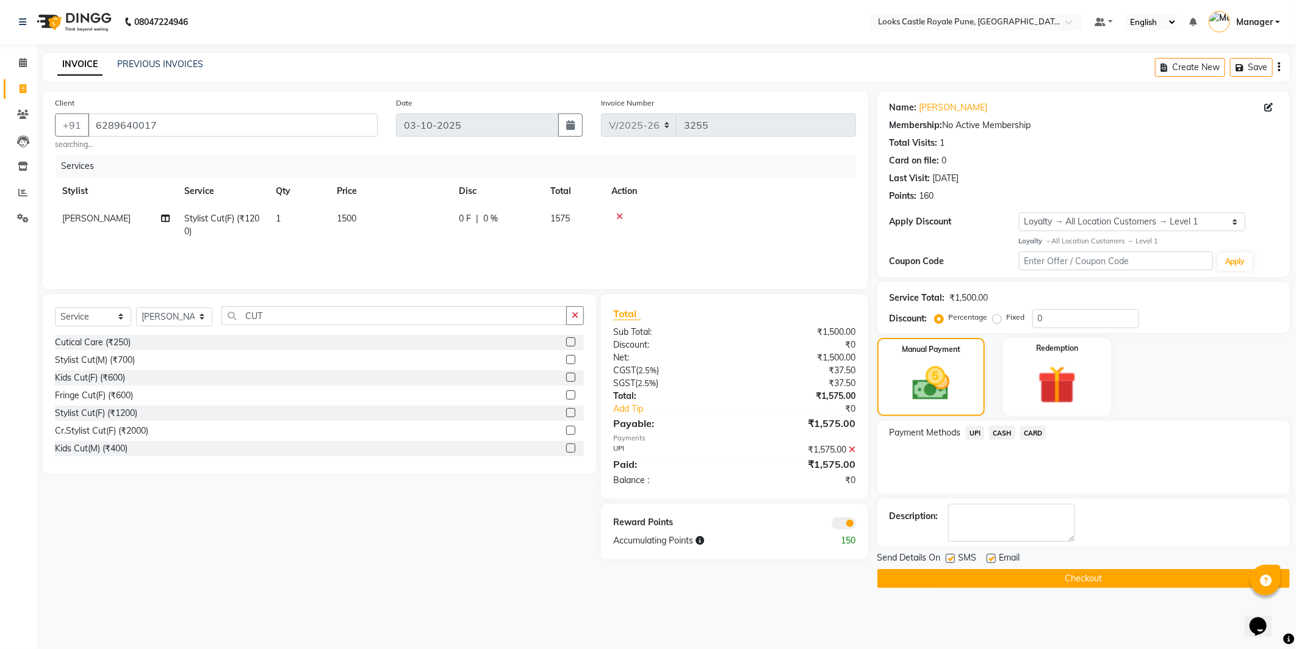
click at [1058, 577] on button "Checkout" at bounding box center [1084, 578] width 413 height 19
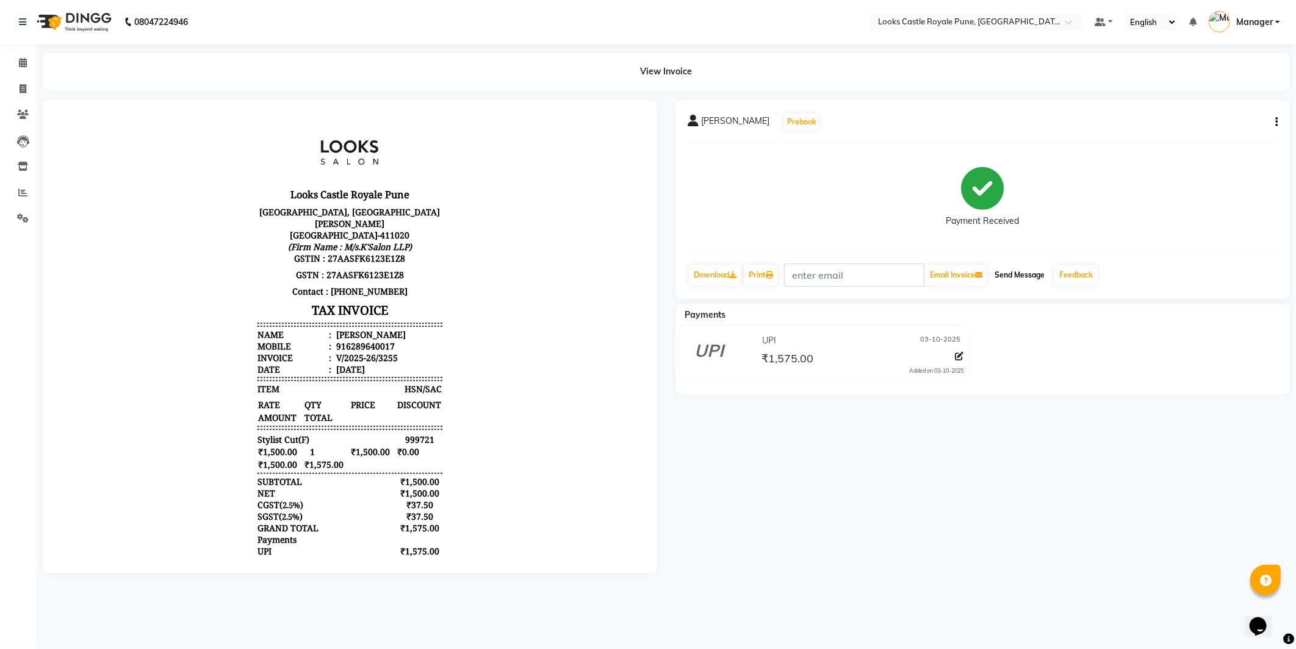
drag, startPoint x: 1035, startPoint y: 279, endPoint x: 551, endPoint y: 41, distance: 539.0
click at [1035, 279] on button "Send Message" at bounding box center [1020, 275] width 60 height 21
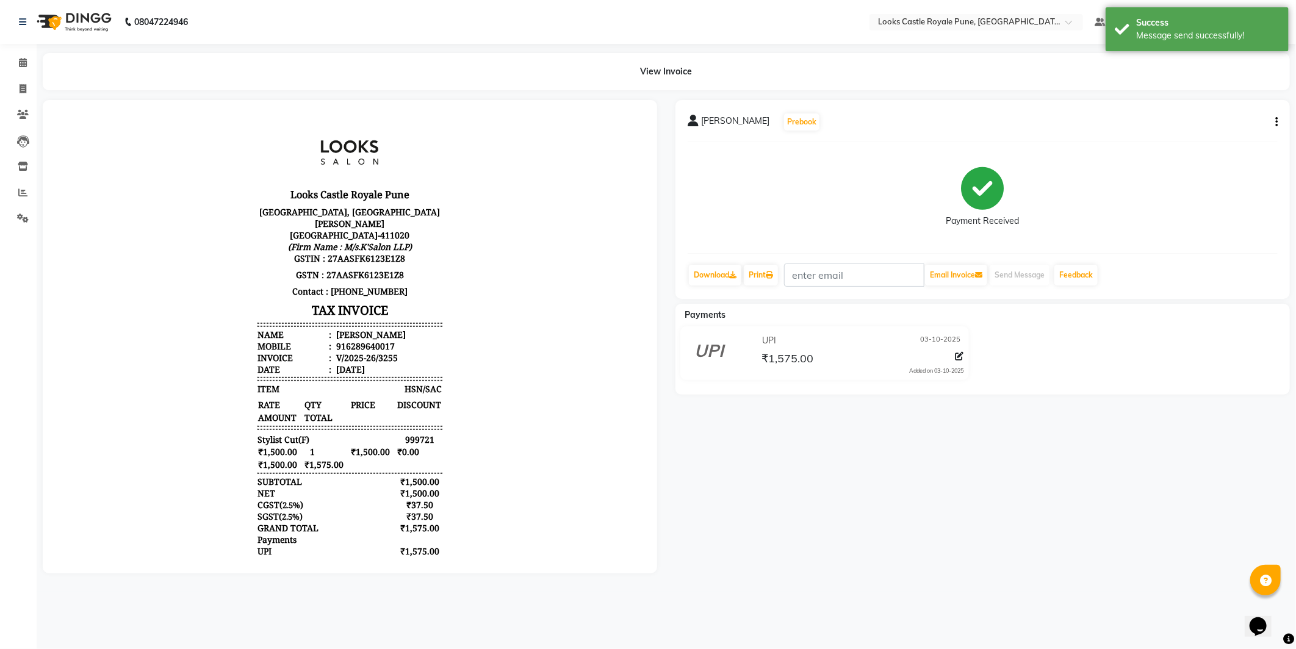
click at [87, 34] on img at bounding box center [73, 22] width 84 height 34
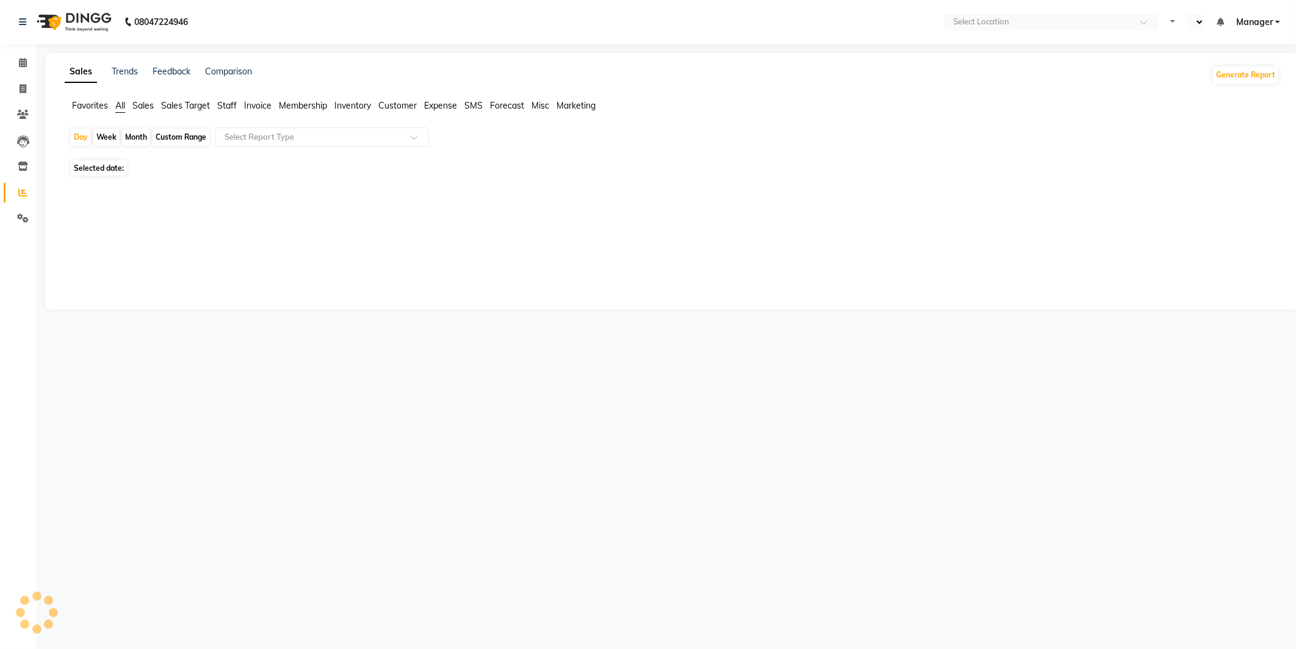
select select "en"
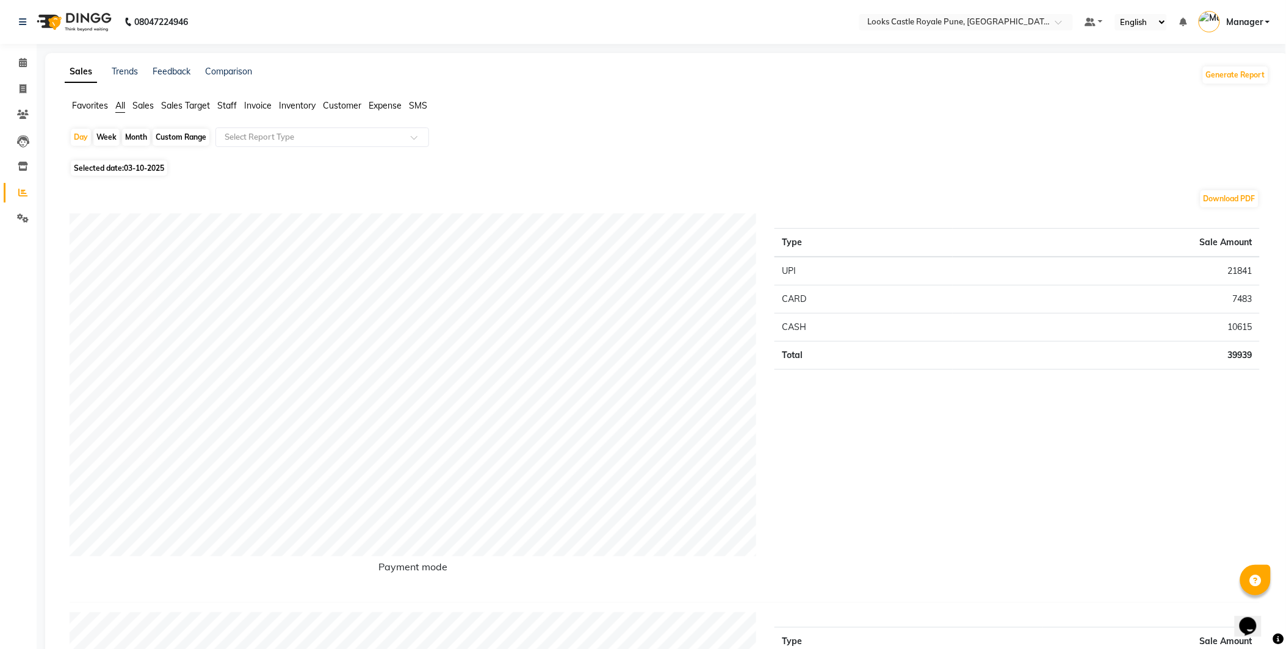
click at [226, 104] on span "Staff" at bounding box center [227, 105] width 20 height 11
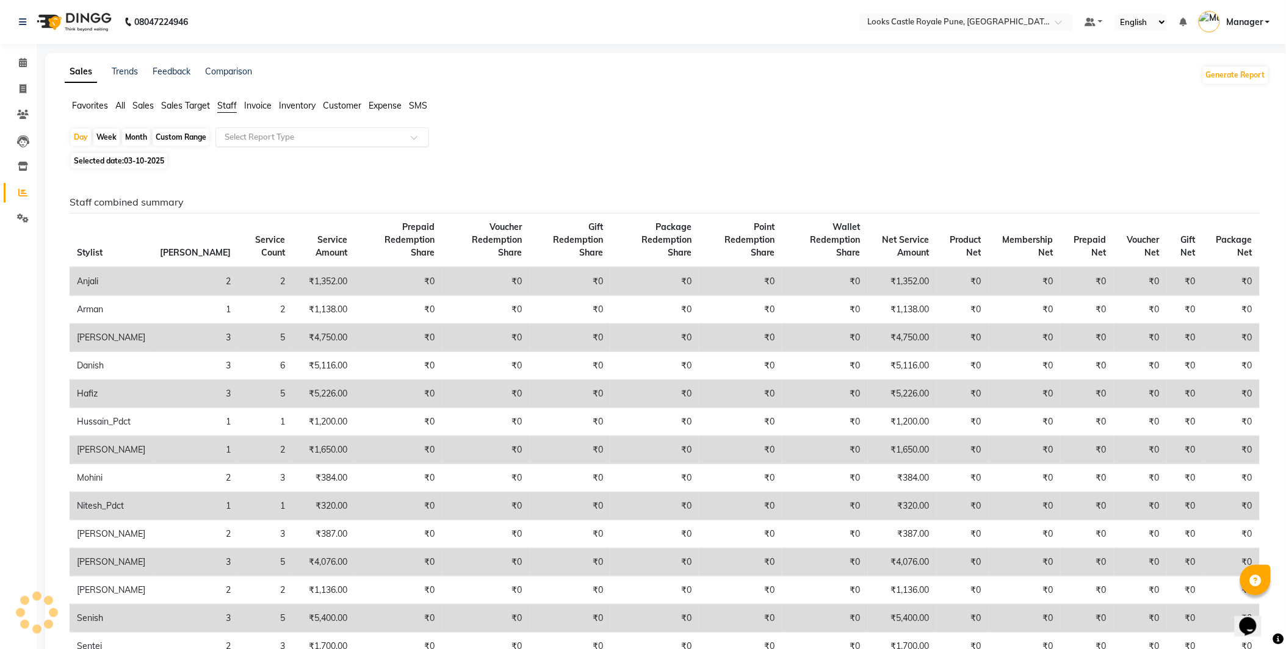
click at [265, 133] on input "text" at bounding box center [310, 137] width 176 height 12
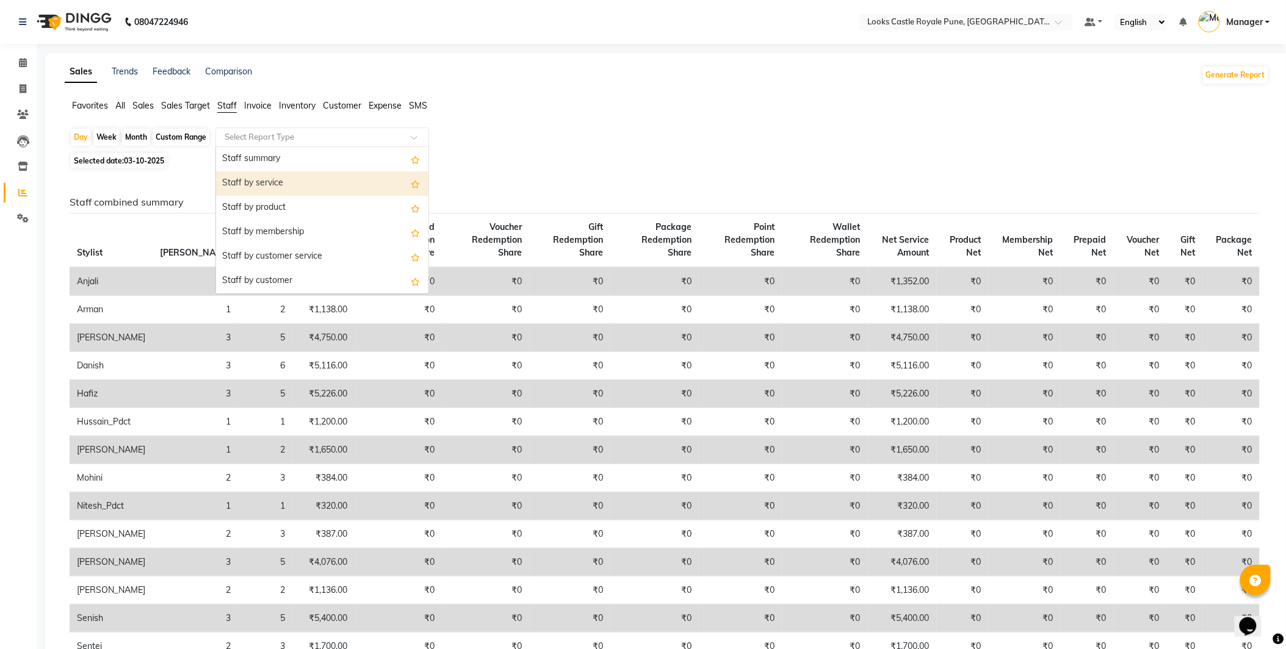
click at [254, 190] on div "Staff by service" at bounding box center [322, 183] width 212 height 24
select select "full_report"
select select "csv"
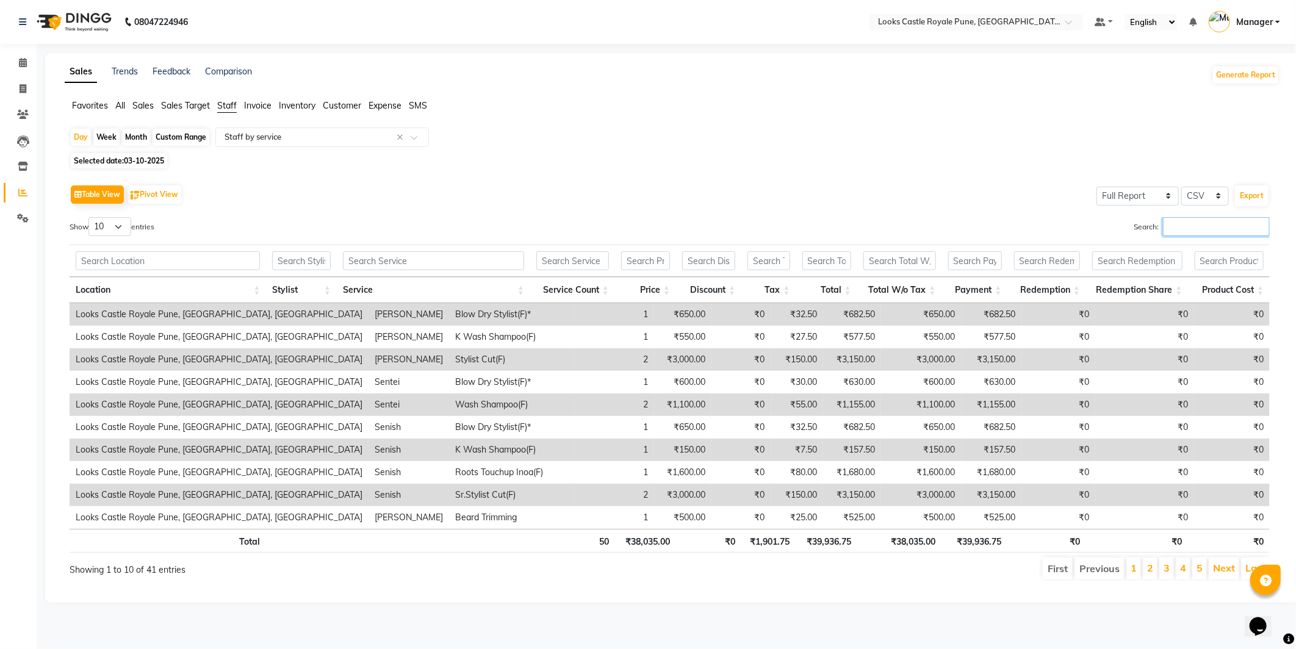
click at [1175, 229] on input "Search:" at bounding box center [1216, 226] width 107 height 19
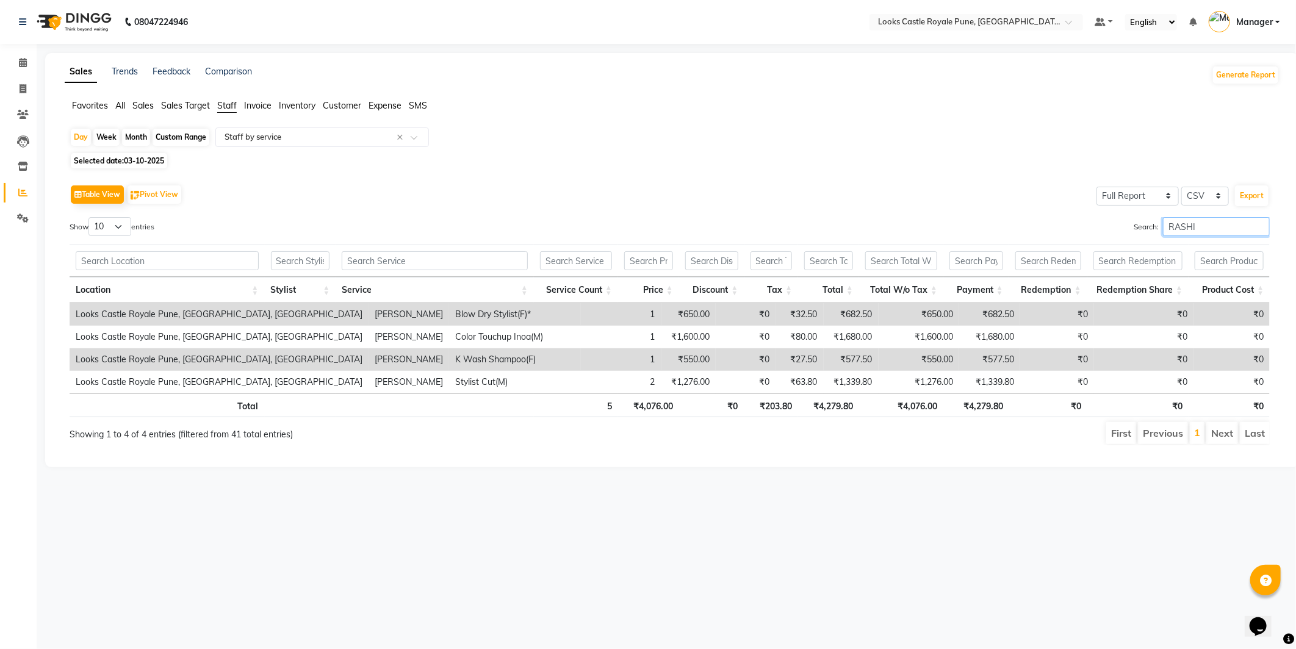
type input "RASHI"
click at [706, 510] on div "08047224946 Select Location × Looks Castle Royale Pune, Pune, Maharashtra Defau…" at bounding box center [648, 324] width 1296 height 649
click at [99, 23] on img at bounding box center [73, 22] width 84 height 34
